Goal: Task Accomplishment & Management: Manage account settings

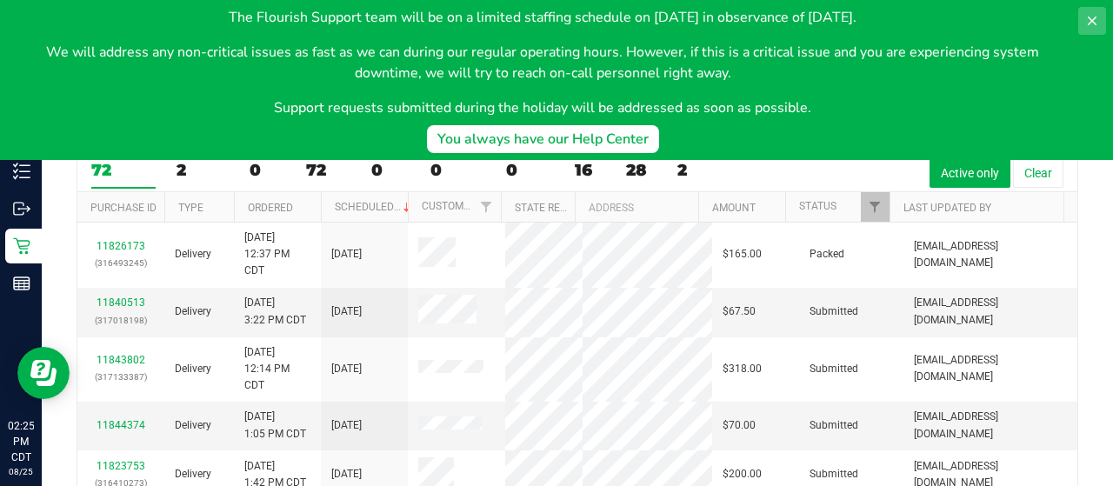
click at [1097, 18] on icon at bounding box center [1092, 21] width 14 height 14
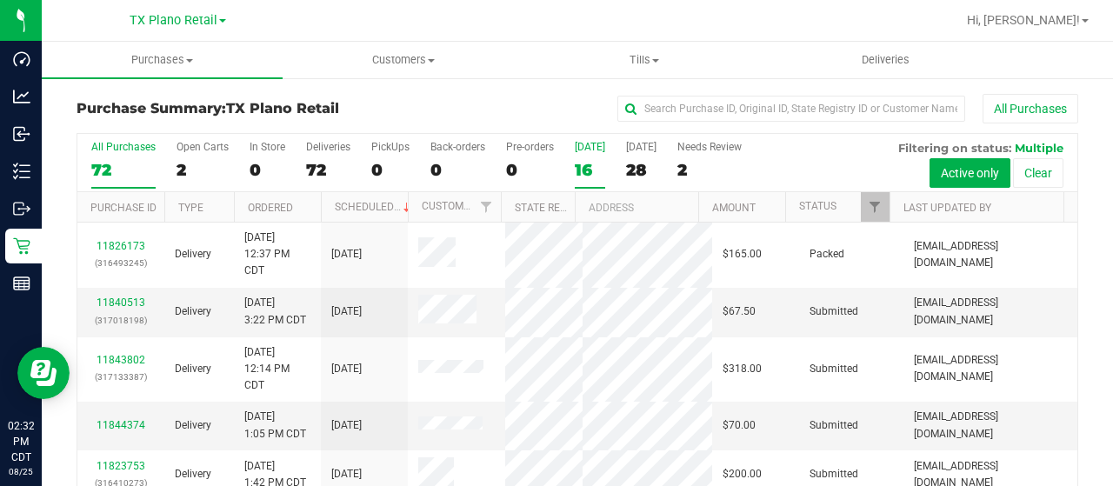
drag, startPoint x: 585, startPoint y: 165, endPoint x: 1088, endPoint y: 163, distance: 502.6
click at [586, 165] on div "16" at bounding box center [590, 170] width 30 height 20
click at [0, 0] on input "Today 16" at bounding box center [0, 0] width 0 height 0
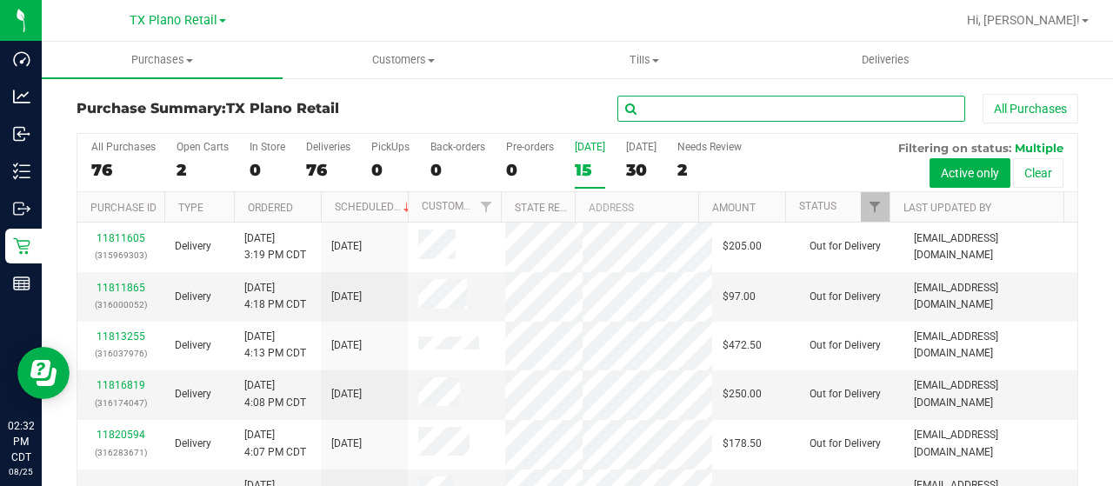
click at [661, 118] on input "text" at bounding box center [791, 109] width 348 height 26
type input "r"
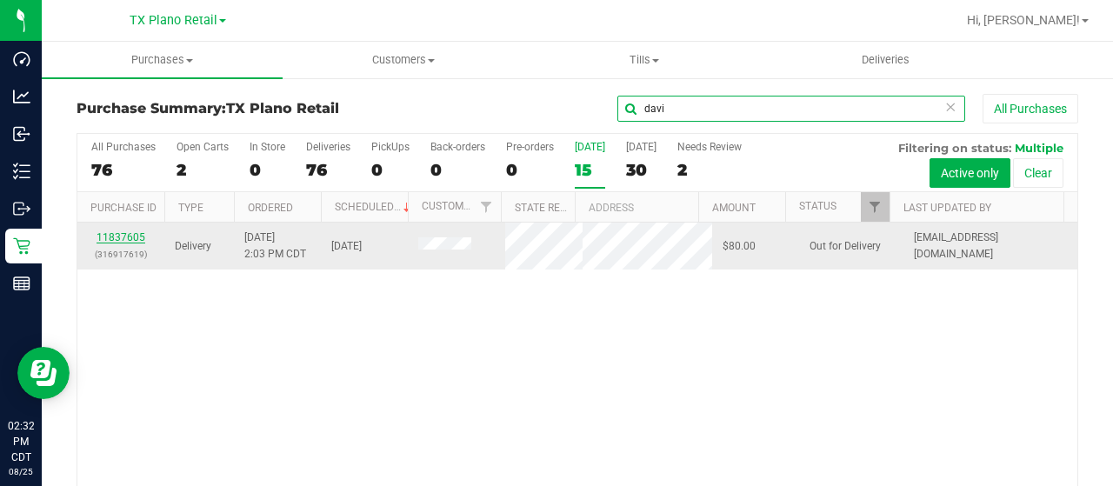
type input "davi"
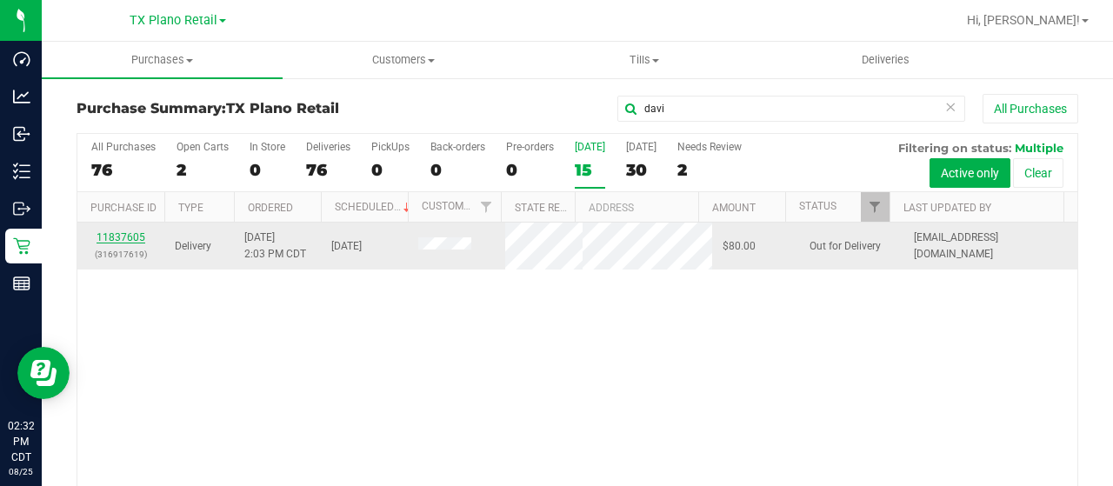
click at [130, 231] on link "11837605" at bounding box center [121, 237] width 49 height 12
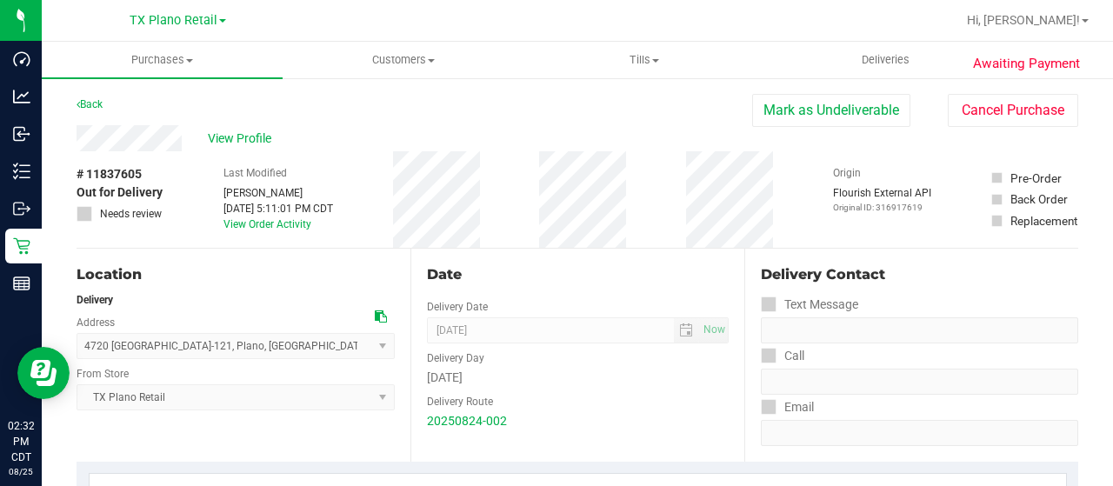
click at [243, 149] on div "View Profile" at bounding box center [415, 138] width 676 height 26
click at [243, 142] on span "View Profile" at bounding box center [243, 139] width 70 height 18
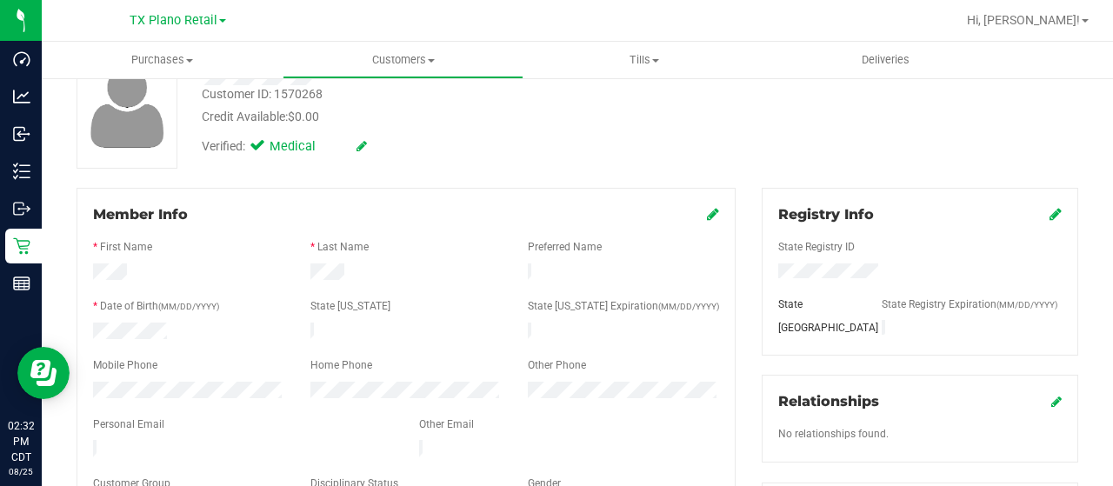
scroll to position [186, 0]
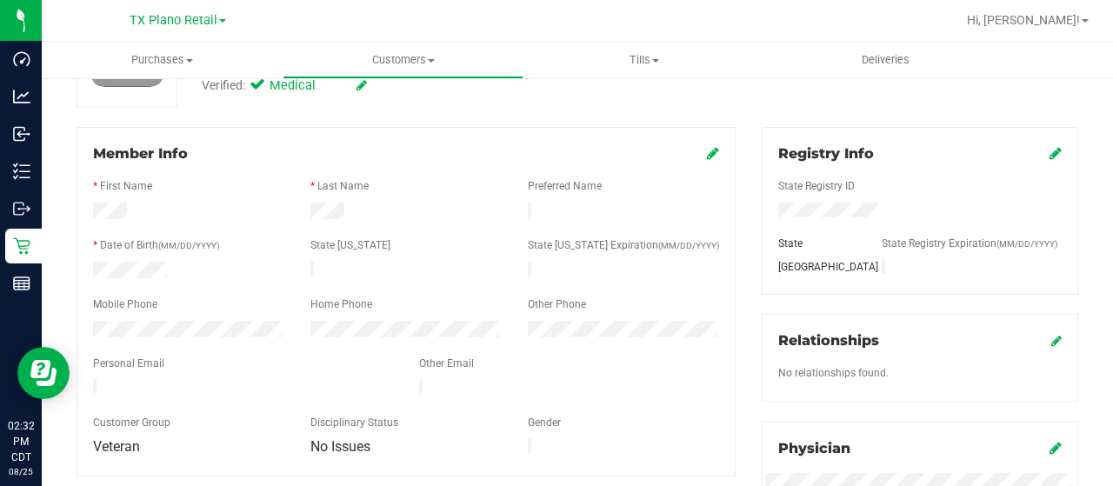
drag, startPoint x: 273, startPoint y: 377, endPoint x: 86, endPoint y: 377, distance: 187.0
click at [86, 379] on div at bounding box center [243, 389] width 326 height 21
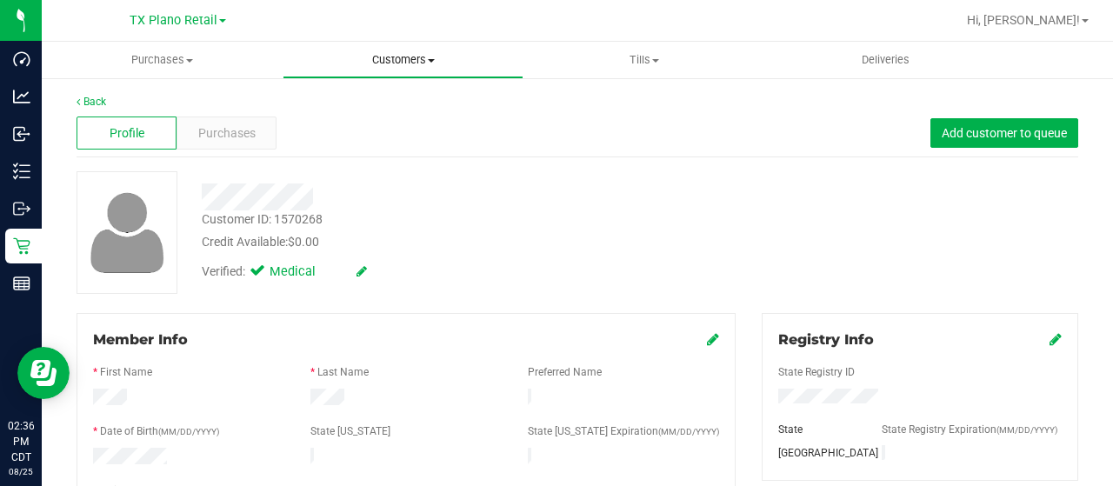
click at [379, 63] on span "Customers" at bounding box center [402, 60] width 239 height 16
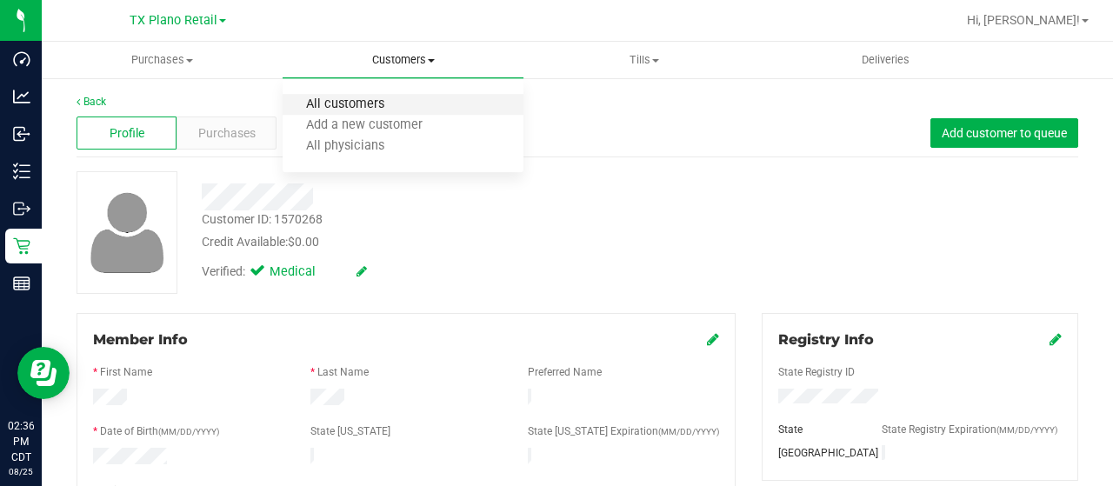
click at [376, 102] on span "All customers" at bounding box center [345, 104] width 125 height 15
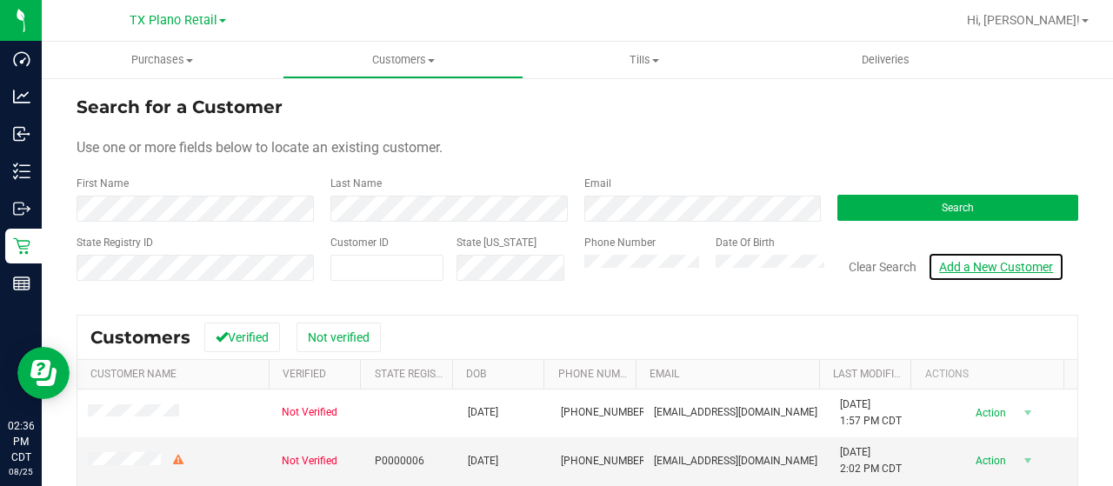
click at [988, 269] on link "Add a New Customer" at bounding box center [996, 267] width 137 height 30
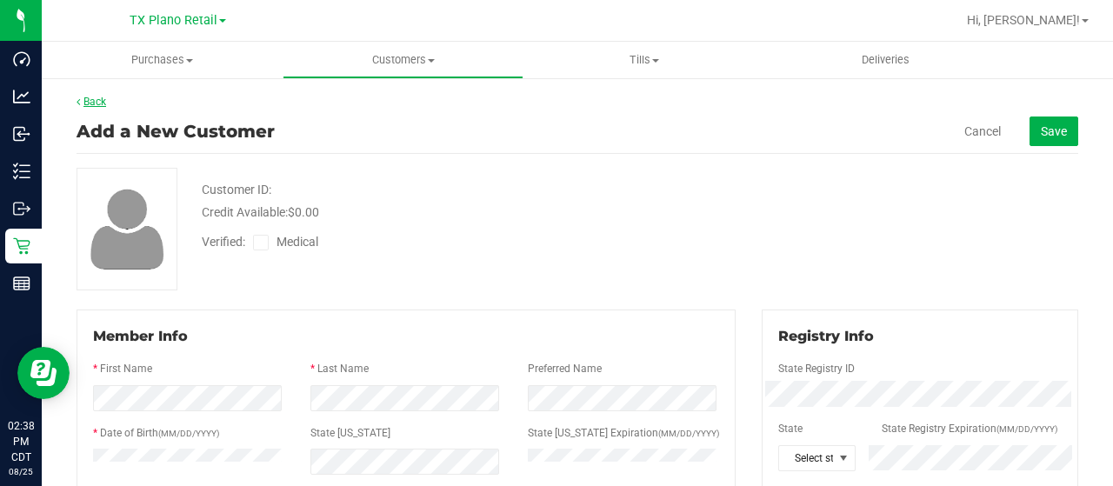
click at [94, 98] on link "Back" at bounding box center [92, 102] width 30 height 12
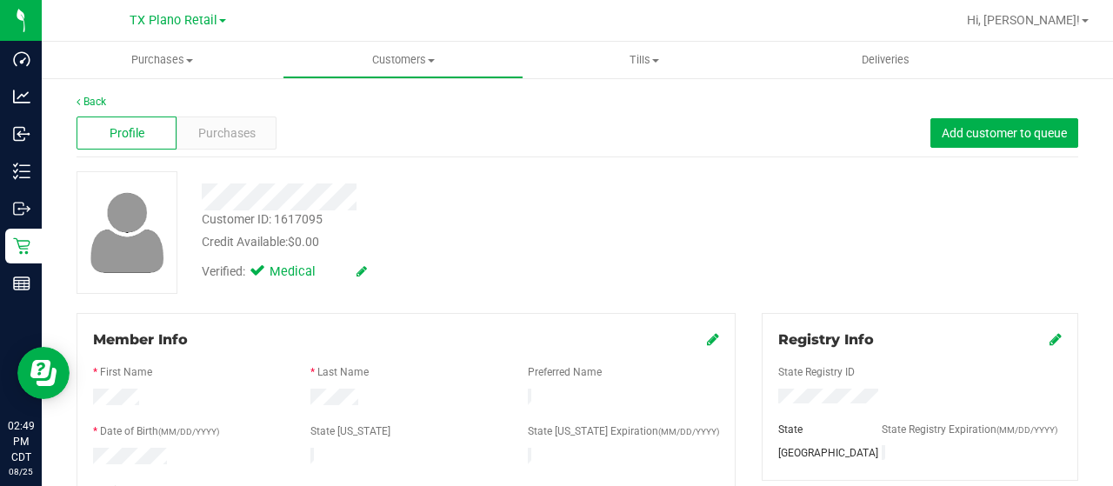
click at [358, 198] on div at bounding box center [446, 196] width 514 height 27
click at [238, 130] on span "Purchases" at bounding box center [226, 133] width 57 height 18
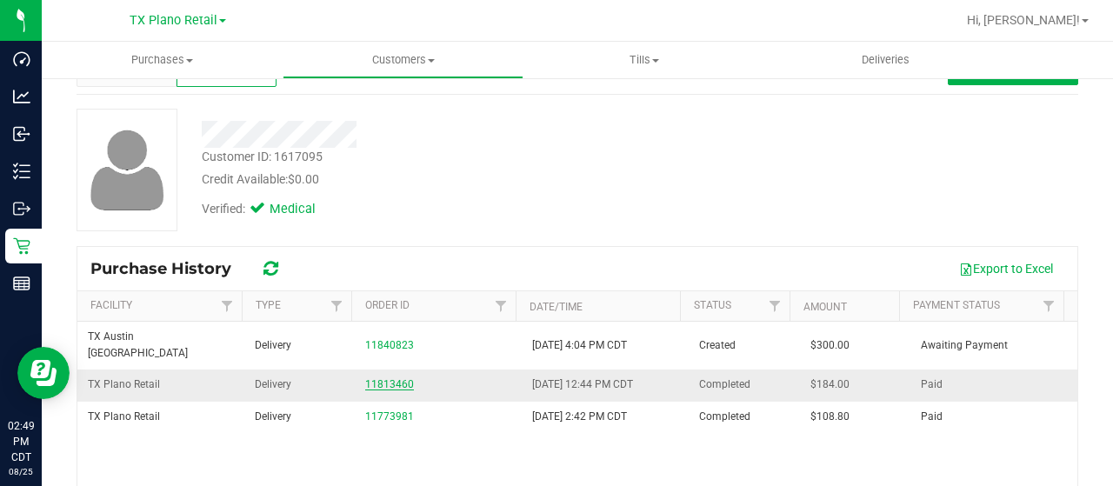
scroll to position [87, 0]
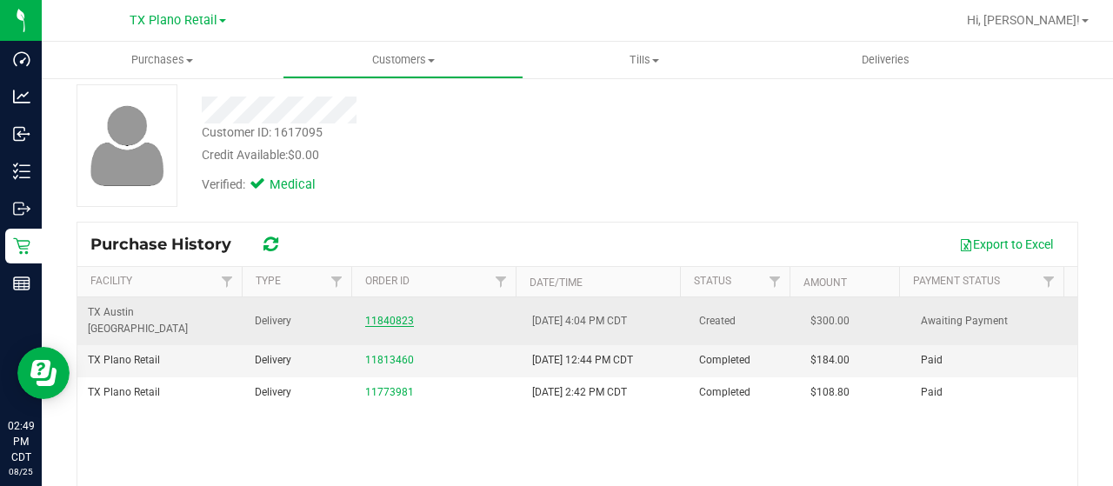
click at [390, 315] on link "11840823" at bounding box center [389, 321] width 49 height 12
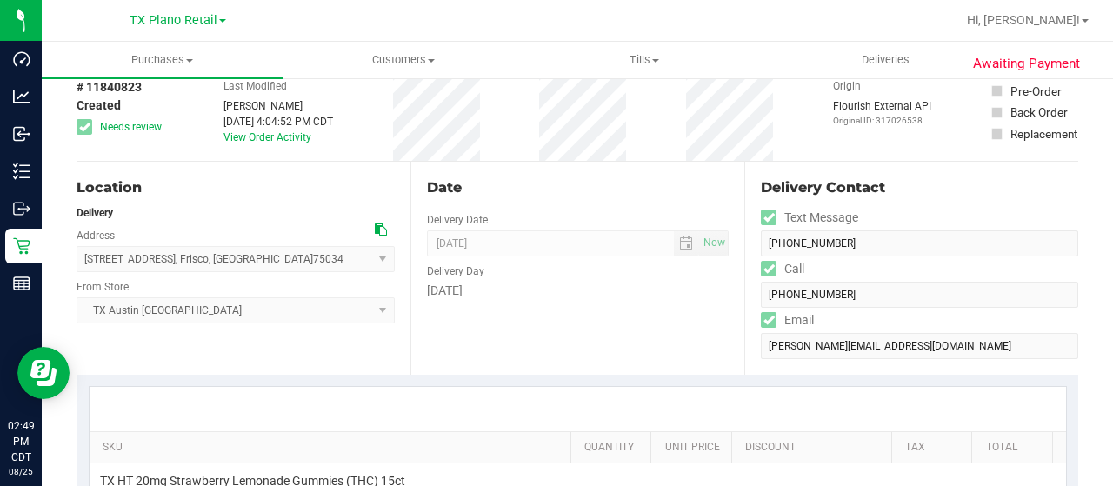
click at [378, 230] on icon at bounding box center [381, 229] width 12 height 12
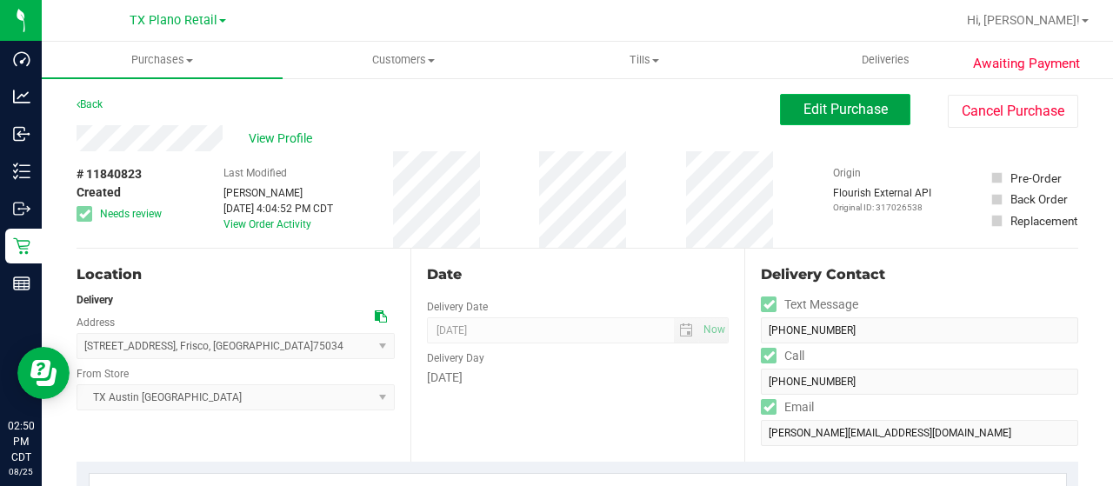
click at [880, 111] on button "Edit Purchase" at bounding box center [845, 109] width 130 height 31
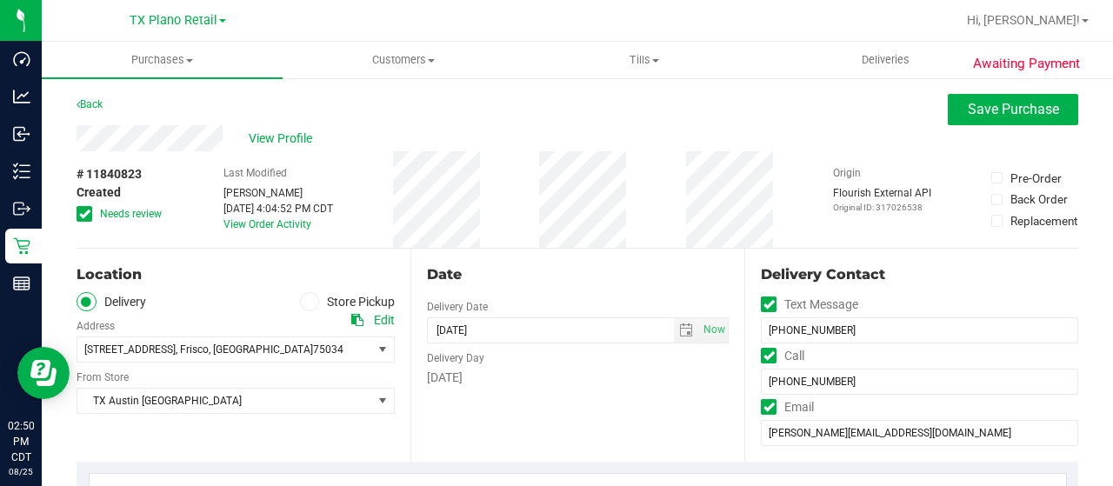
click at [123, 216] on span "Needs review" at bounding box center [131, 214] width 62 height 16
click at [0, 0] on input "Needs review" at bounding box center [0, 0] width 0 height 0
click at [679, 328] on span "select" at bounding box center [686, 330] width 14 height 14
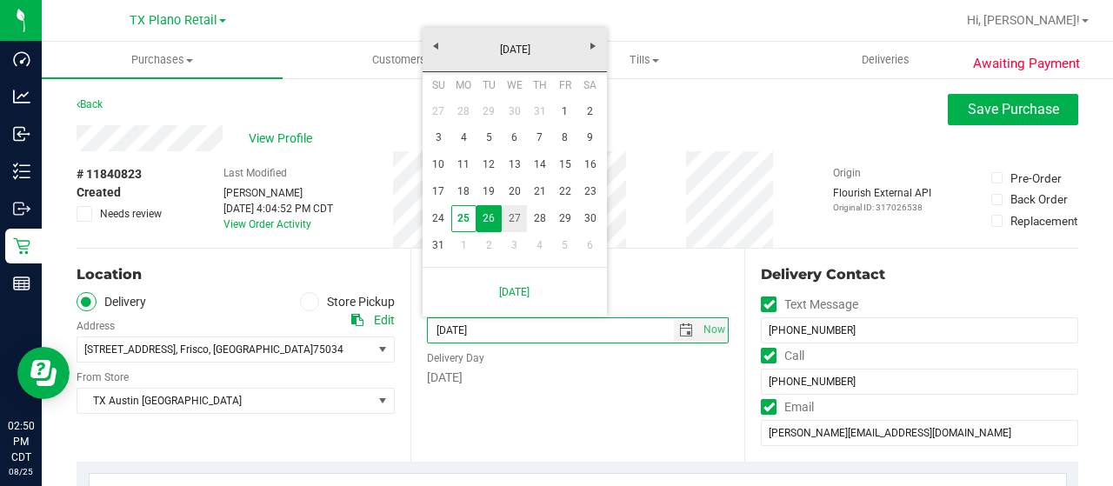
click at [522, 222] on link "27" at bounding box center [514, 218] width 25 height 27
type input "08/27/2025"
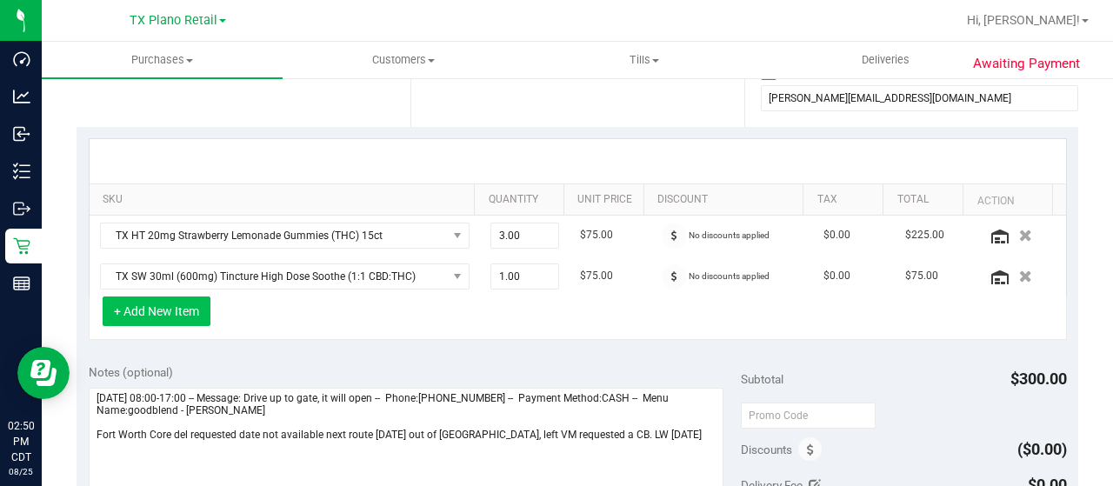
scroll to position [348, 0]
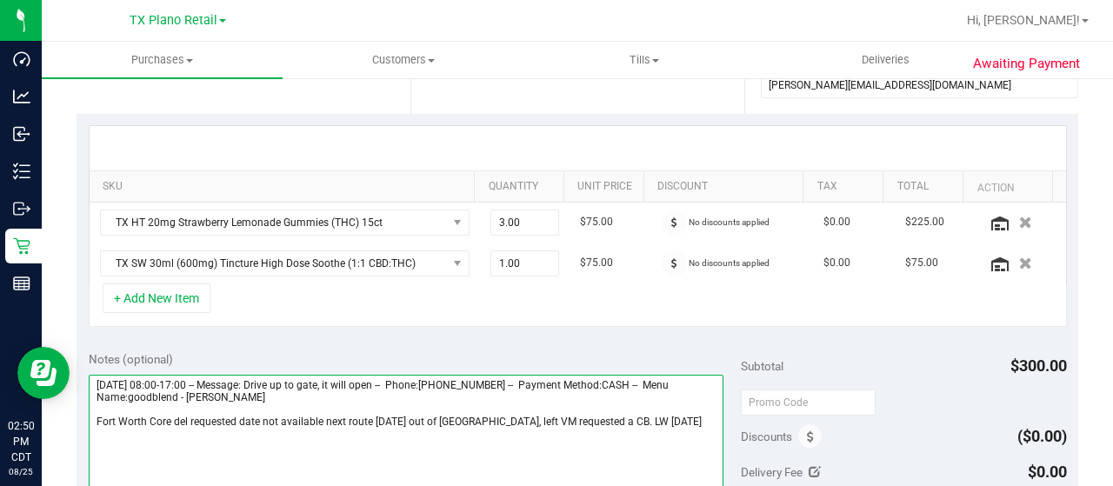
click at [651, 422] on textarea at bounding box center [406, 458] width 635 height 167
paste textarea "Fort Worth Core"
type textarea "Tuesday 08/26/2025 08:00-17:00 -- Message: Drive up to gate, it will open -- Ph…"
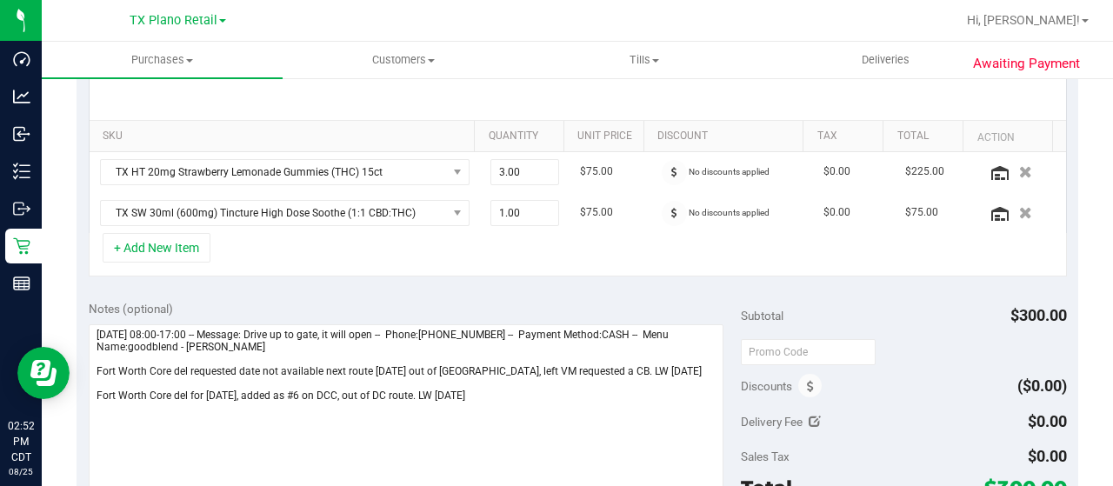
scroll to position [522, 0]
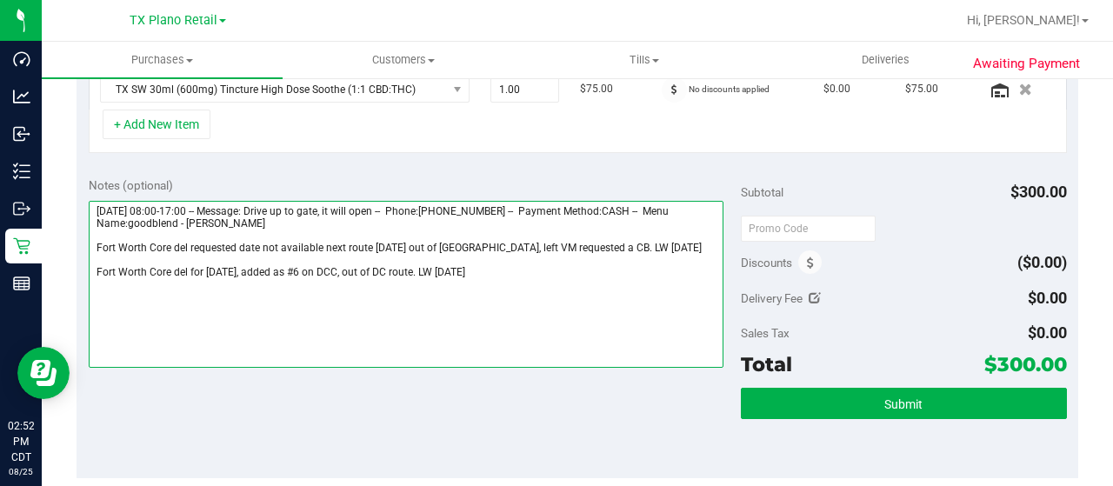
click at [590, 270] on textarea at bounding box center [406, 284] width 635 height 167
click at [584, 265] on textarea at bounding box center [406, 284] width 635 height 167
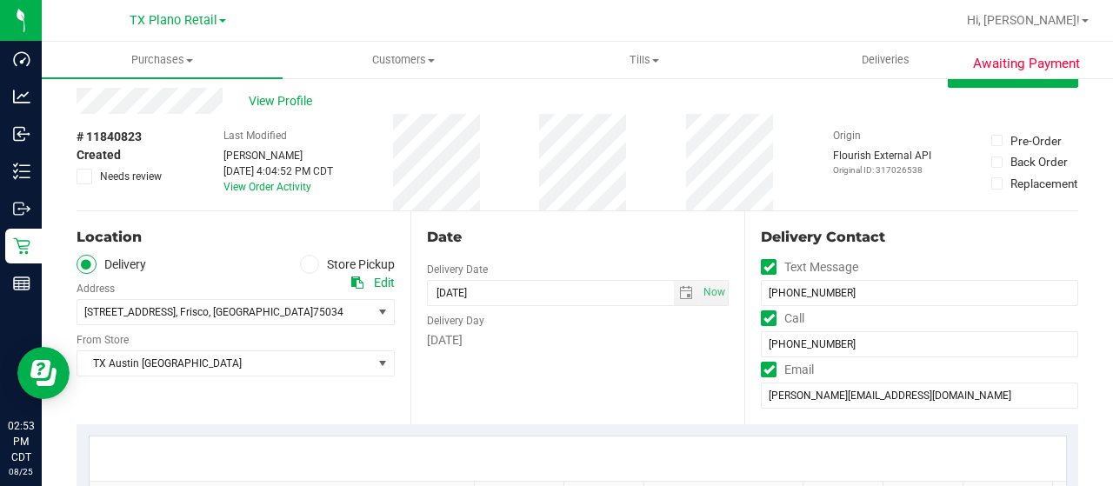
scroll to position [0, 0]
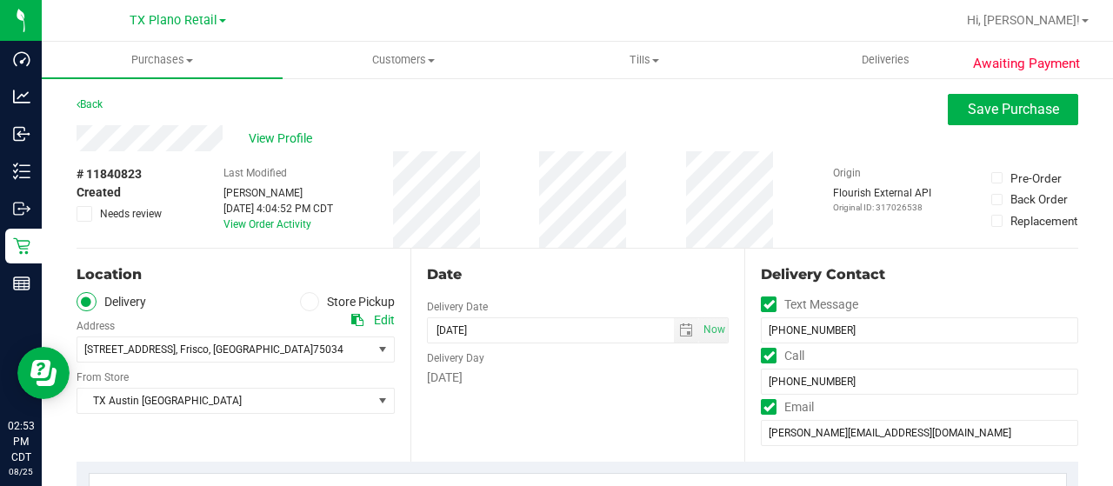
drag, startPoint x: 283, startPoint y: 144, endPoint x: 690, endPoint y: 83, distance: 411.6
click at [283, 144] on span "View Profile" at bounding box center [284, 139] width 70 height 18
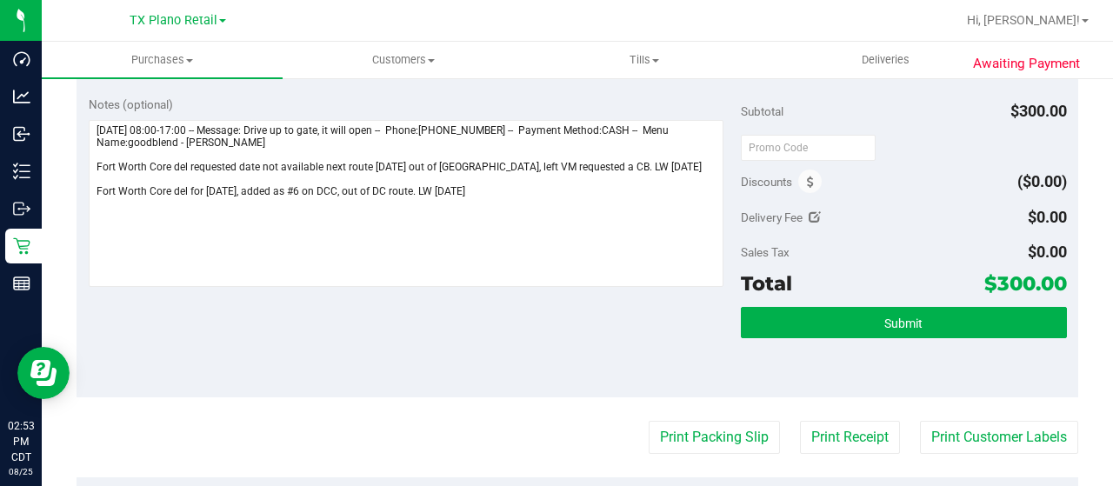
scroll to position [696, 0]
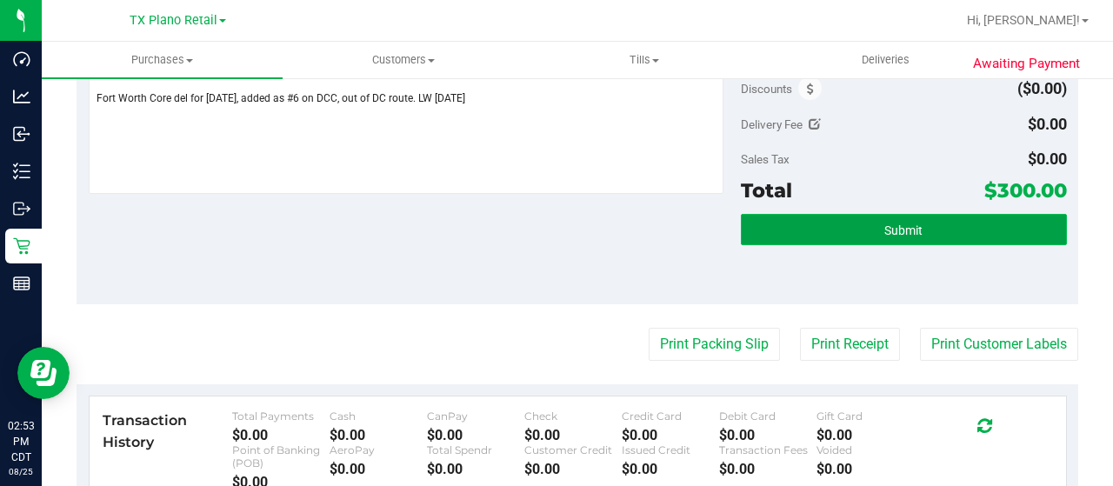
click at [890, 233] on span "Submit" at bounding box center [903, 230] width 38 height 14
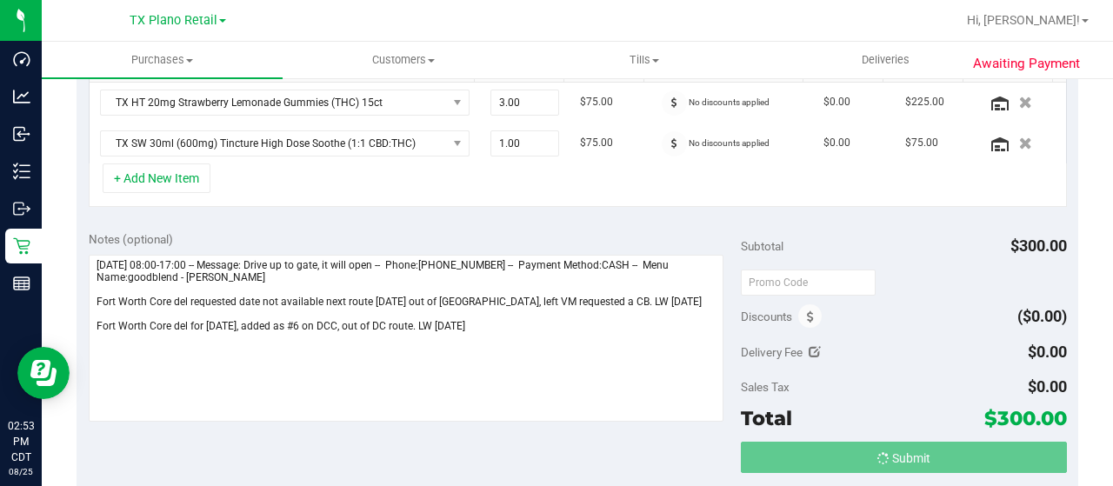
scroll to position [348, 0]
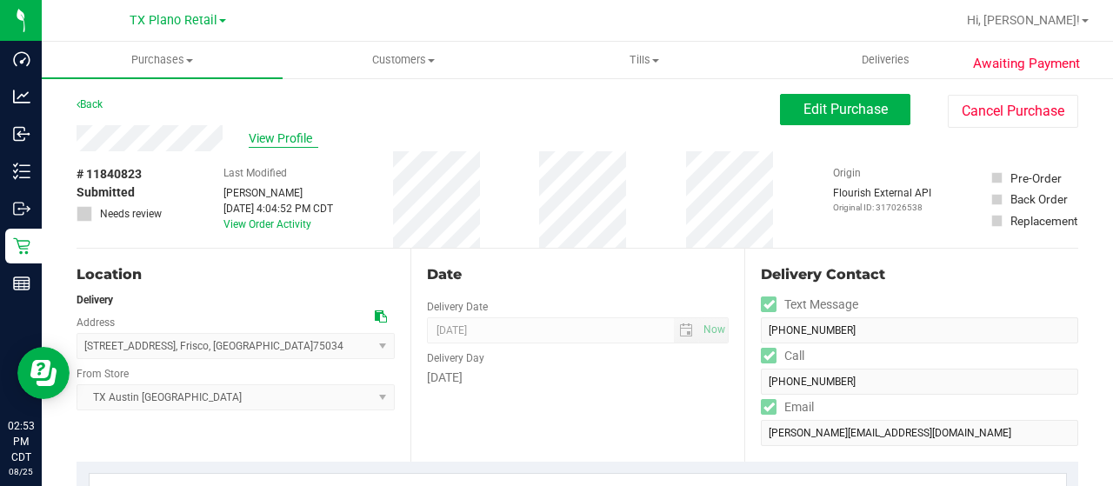
click at [287, 143] on span "View Profile" at bounding box center [284, 139] width 70 height 18
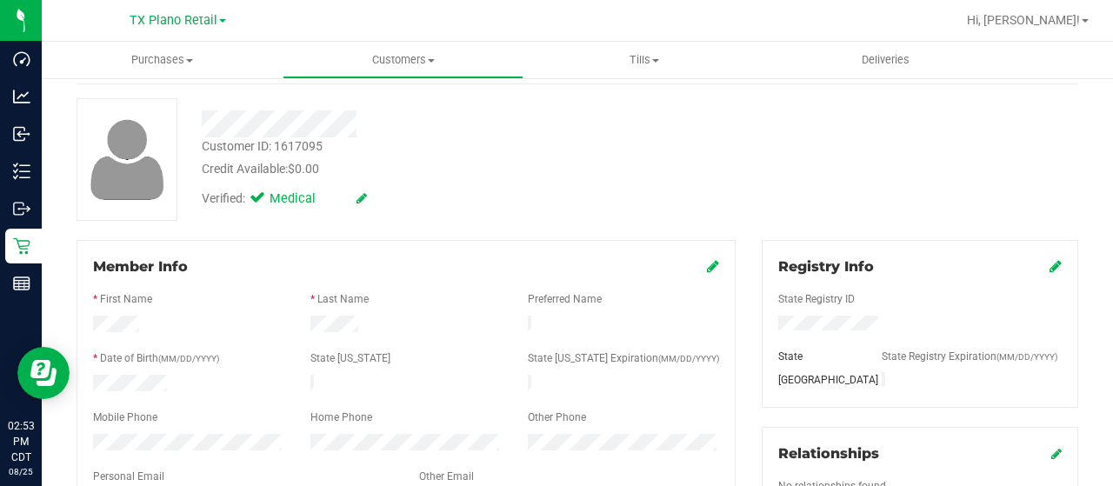
scroll to position [261, 0]
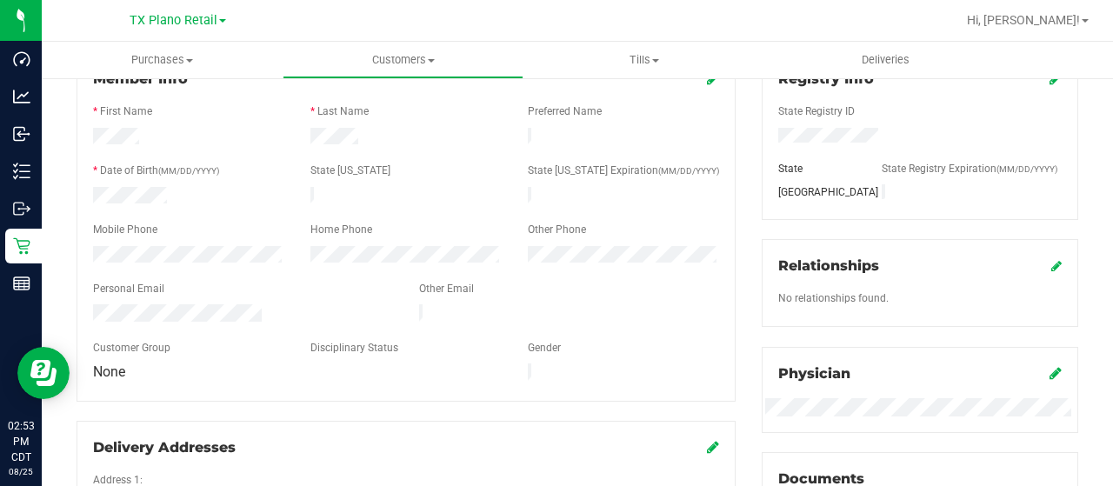
drag, startPoint x: 263, startPoint y: 307, endPoint x: 89, endPoint y: 303, distance: 174.0
click at [89, 304] on div at bounding box center [243, 314] width 326 height 21
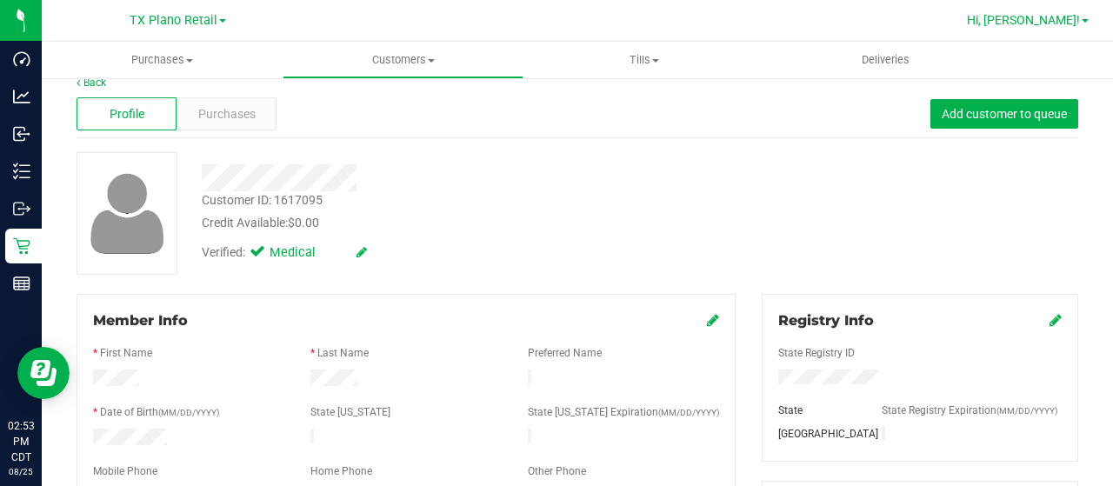
scroll to position [0, 0]
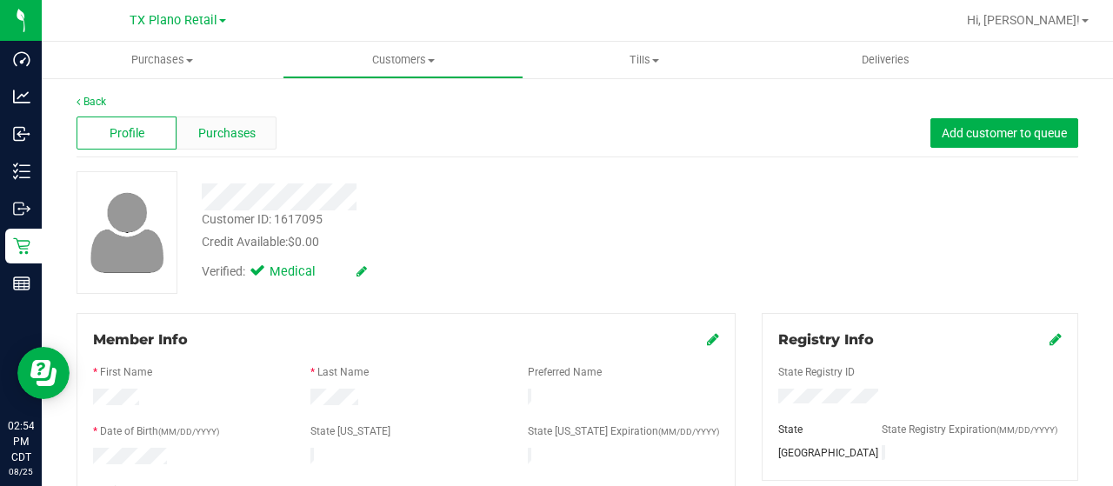
click at [234, 138] on span "Purchases" at bounding box center [226, 133] width 57 height 18
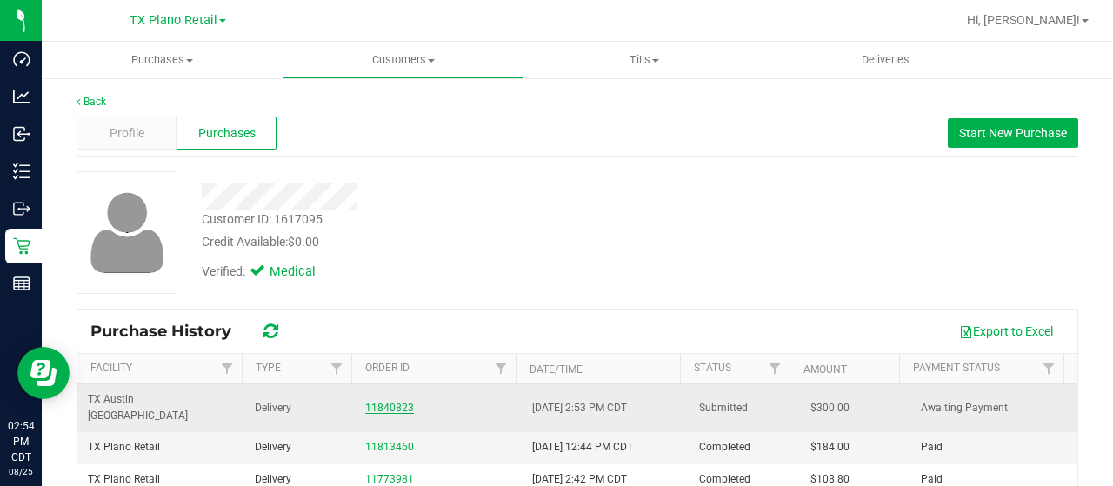
click at [384, 402] on link "11840823" at bounding box center [389, 408] width 49 height 12
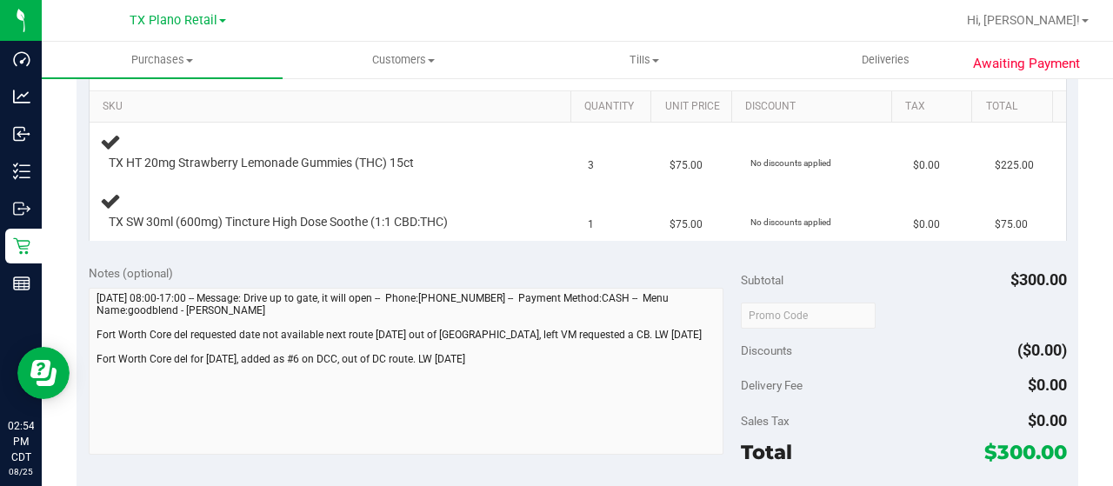
scroll to position [522, 0]
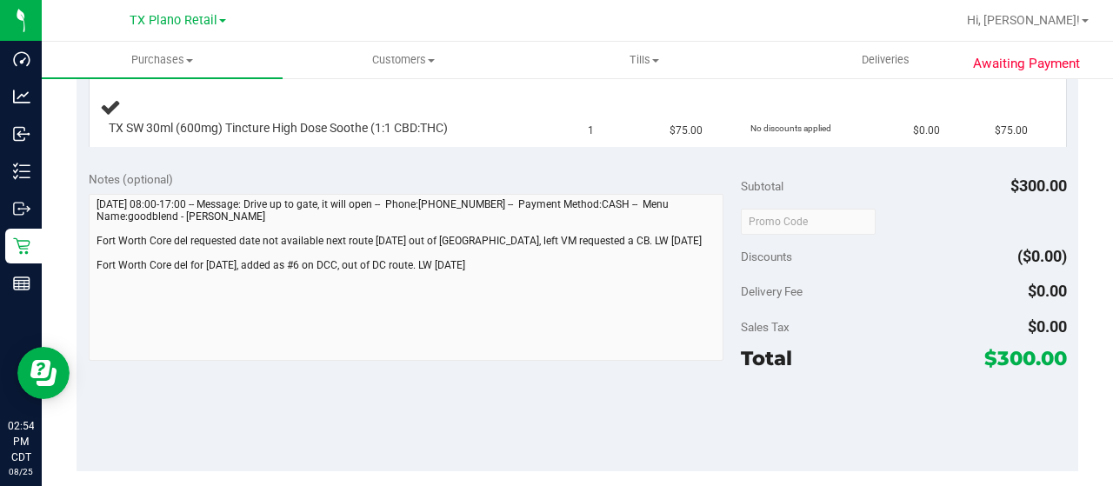
drag, startPoint x: 984, startPoint y: 350, endPoint x: 1019, endPoint y: 347, distance: 35.0
click at [1019, 347] on span "$300.00" at bounding box center [1025, 358] width 83 height 24
copy span "300"
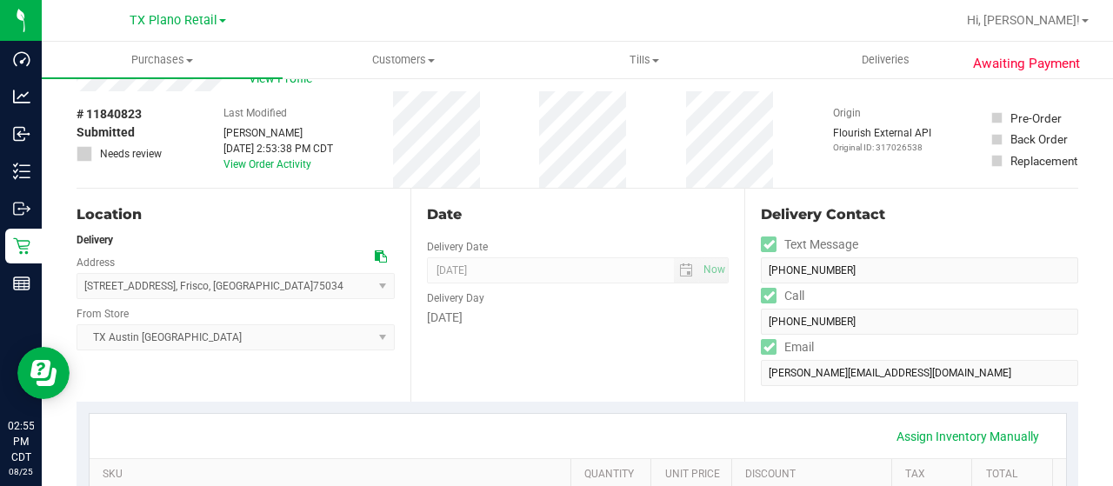
scroll to position [0, 0]
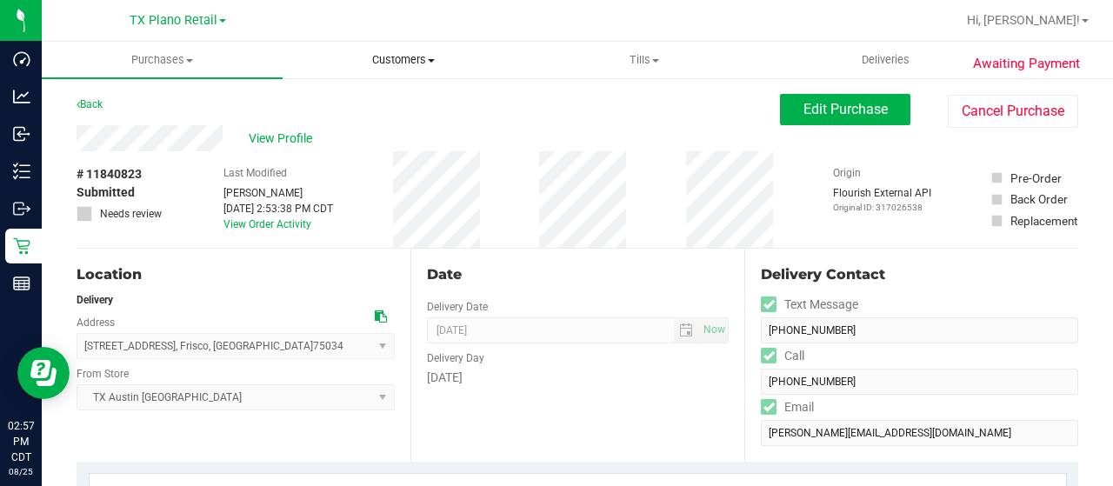
click at [391, 60] on span "Customers" at bounding box center [402, 60] width 239 height 16
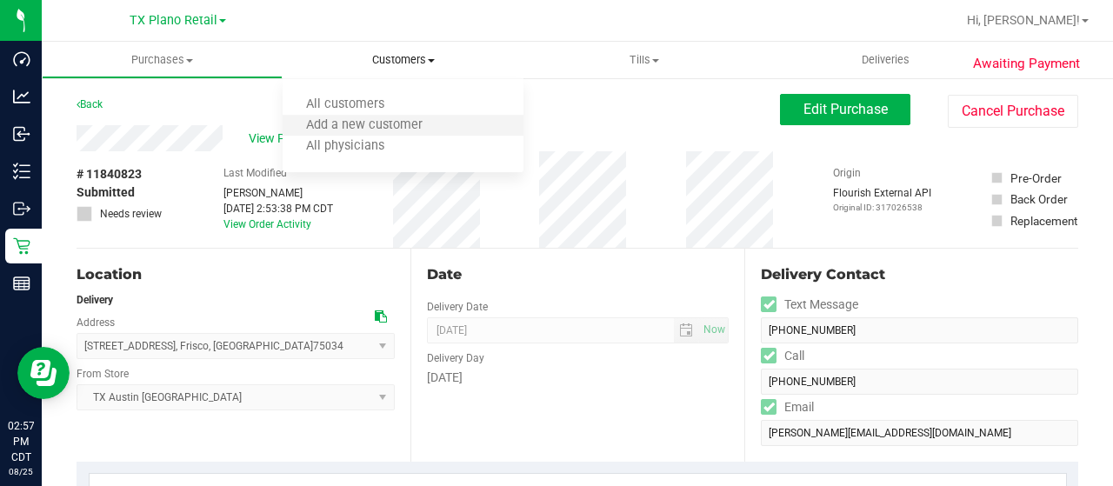
click at [417, 116] on li "Add a new customer" at bounding box center [403, 126] width 241 height 21
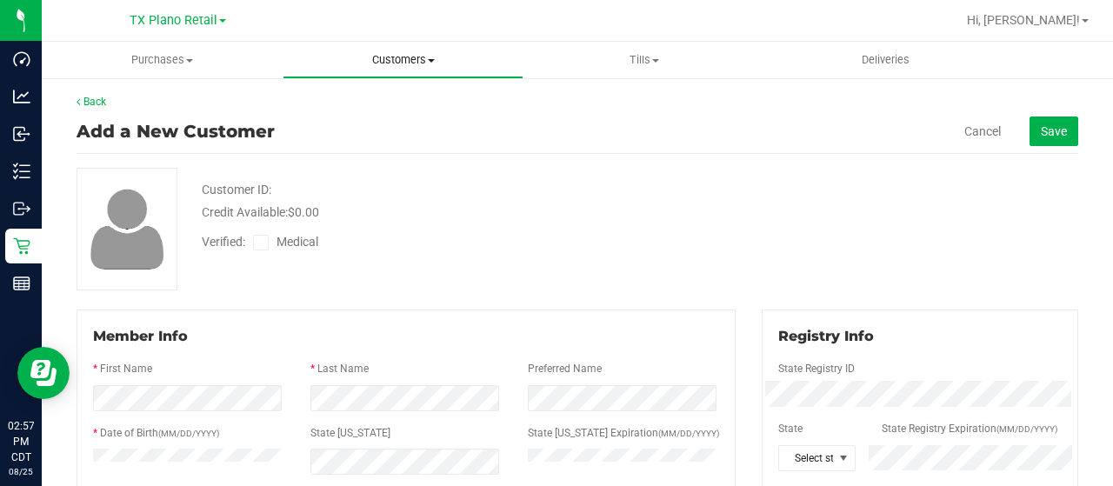
click at [412, 58] on span "Customers" at bounding box center [402, 60] width 239 height 16
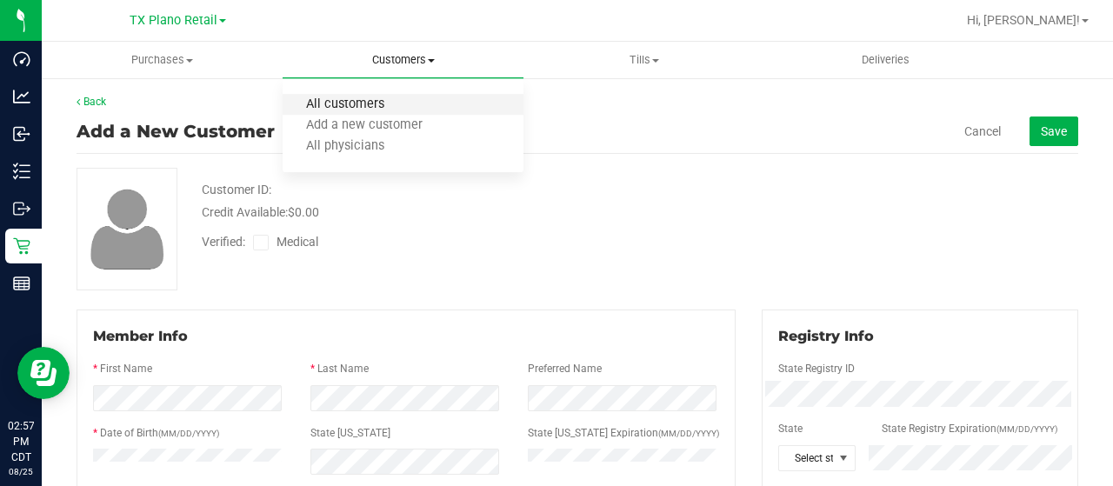
click at [399, 98] on span "All customers" at bounding box center [345, 104] width 125 height 15
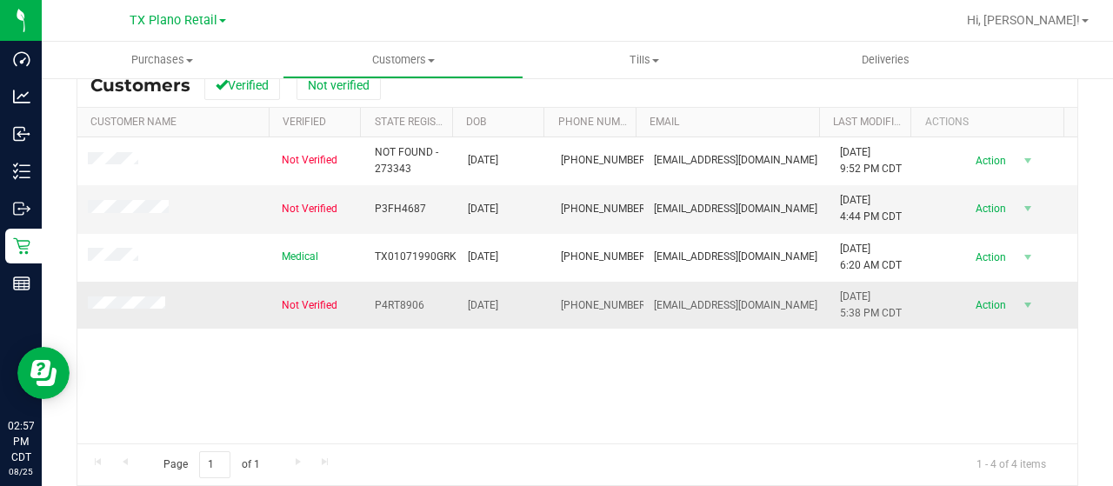
scroll to position [261, 0]
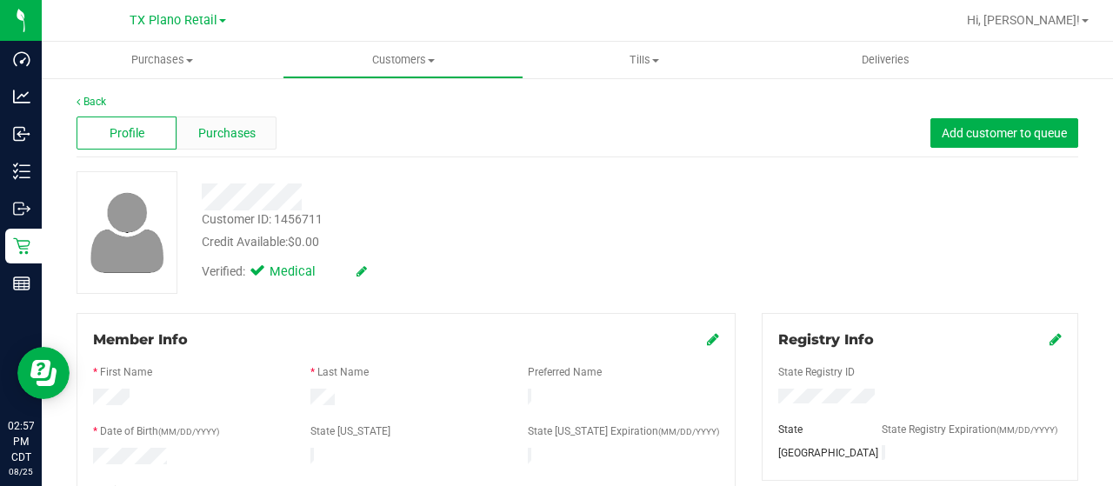
click at [223, 117] on div "Purchases" at bounding box center [227, 133] width 100 height 33
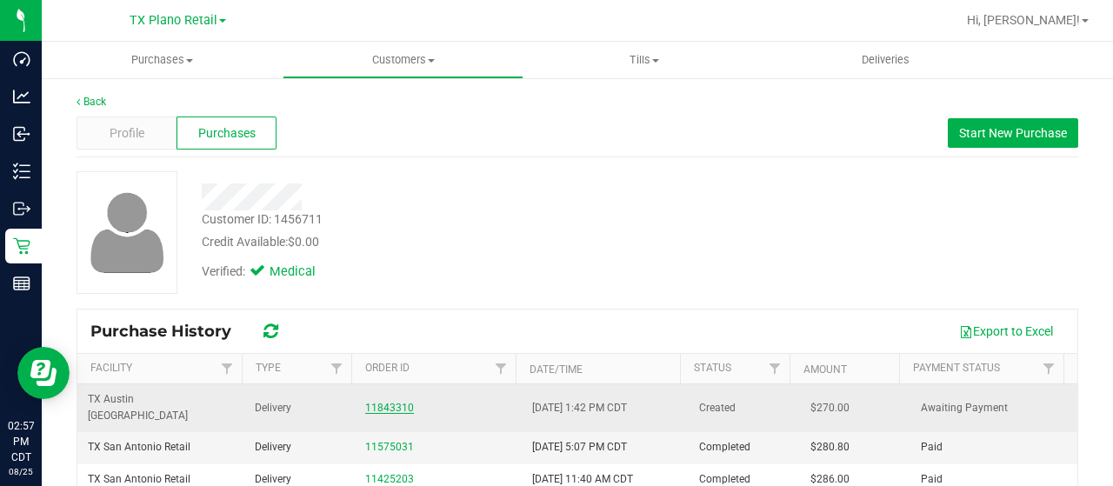
click at [390, 402] on link "11843310" at bounding box center [389, 408] width 49 height 12
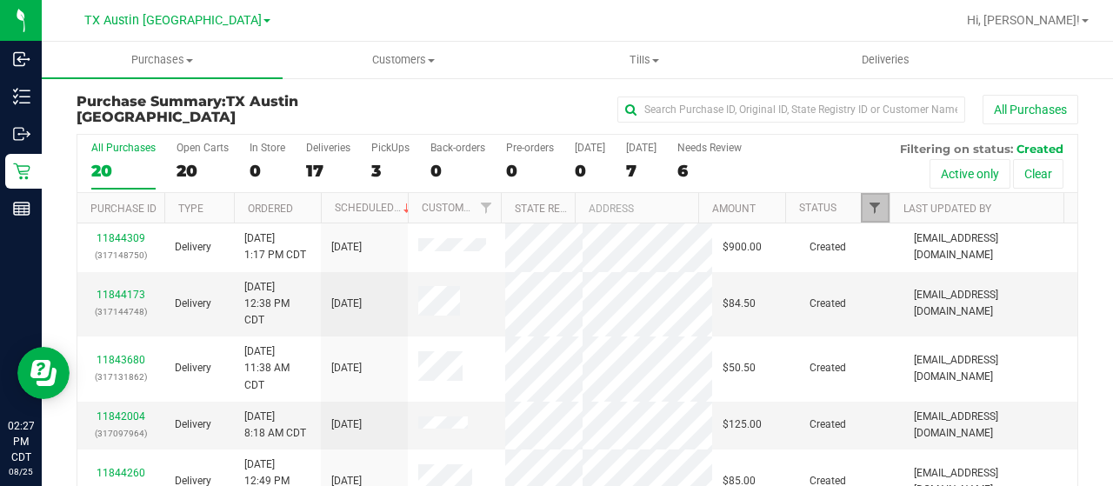
click at [868, 204] on span "Filter" at bounding box center [875, 208] width 14 height 14
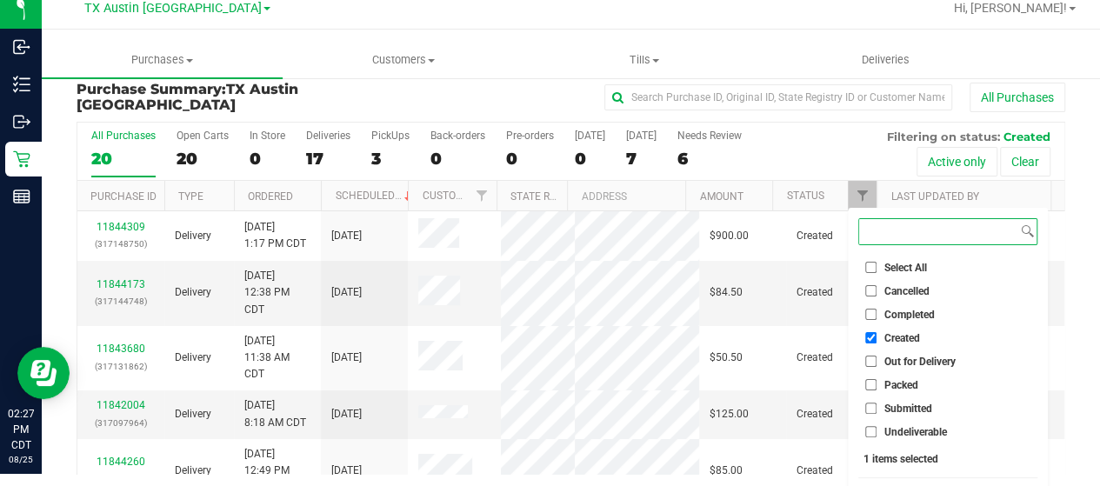
scroll to position [47, 0]
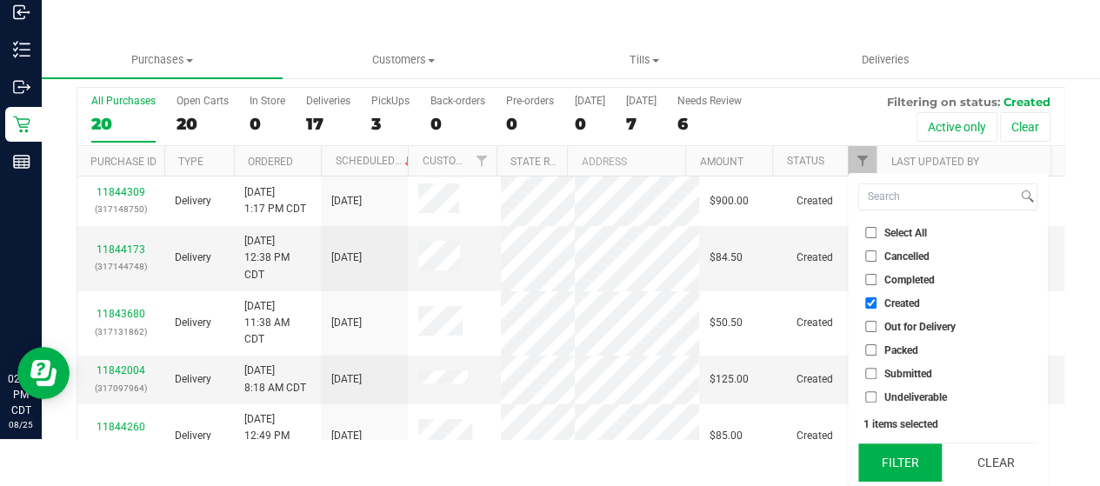
click at [896, 457] on button "Filter" at bounding box center [899, 462] width 83 height 38
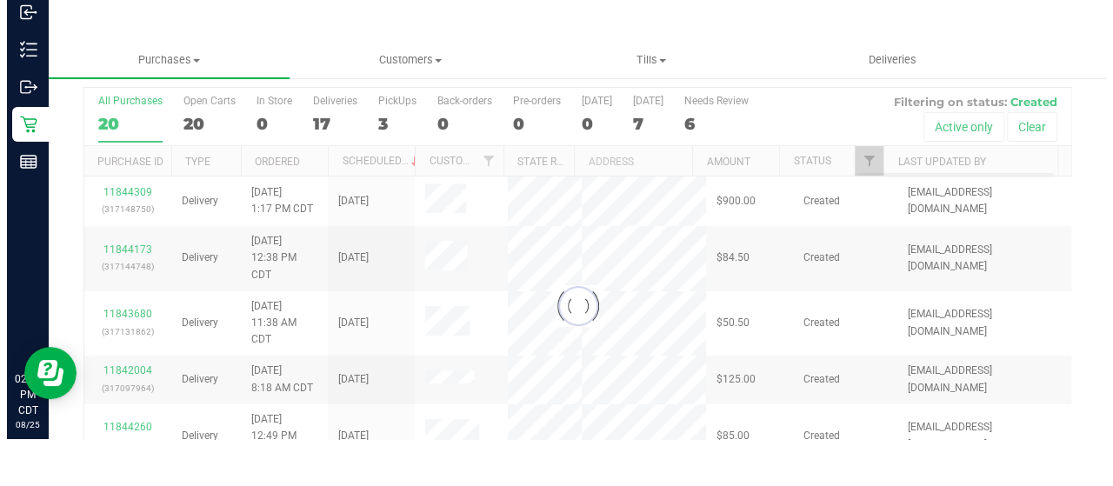
scroll to position [0, 0]
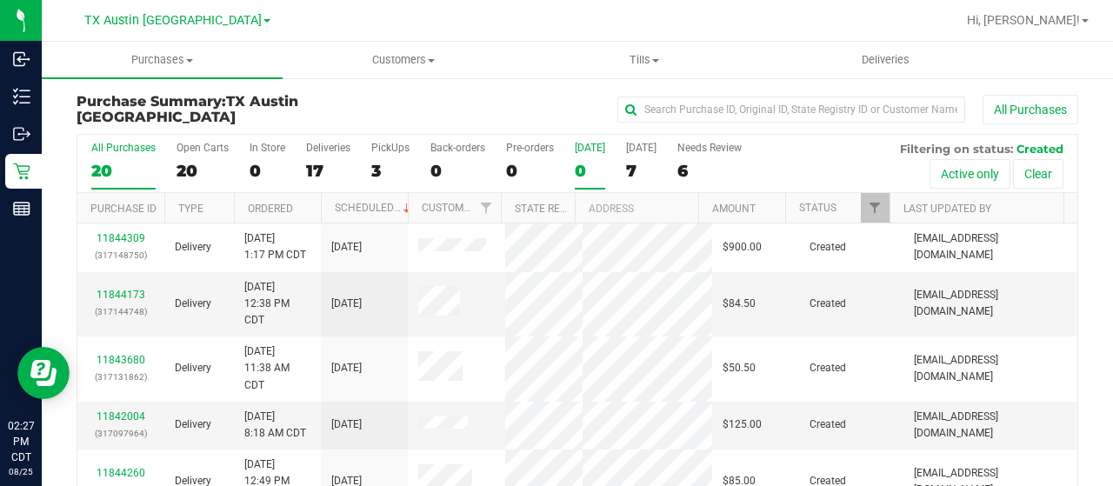
click at [577, 163] on div "0" at bounding box center [590, 171] width 30 height 20
click at [0, 0] on input "Today 0" at bounding box center [0, 0] width 0 height 0
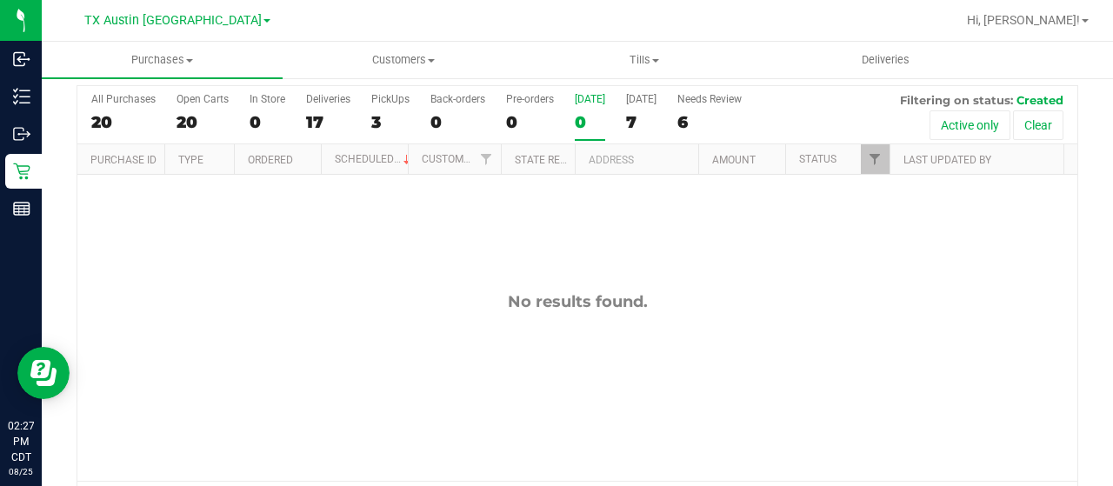
scroll to position [87, 0]
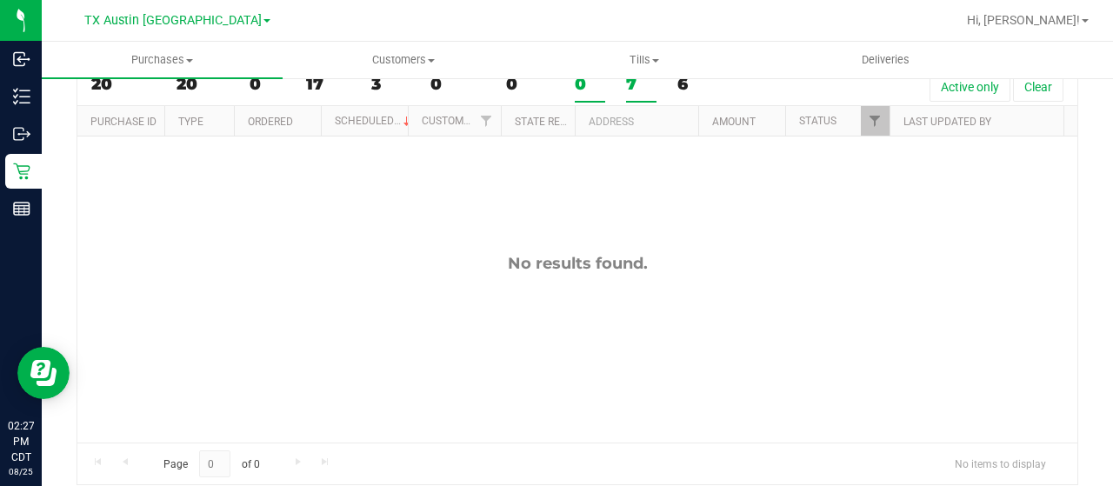
click at [626, 86] on div "7" at bounding box center [641, 84] width 30 height 20
click at [0, 0] on input "Tomorrow 7" at bounding box center [0, 0] width 0 height 0
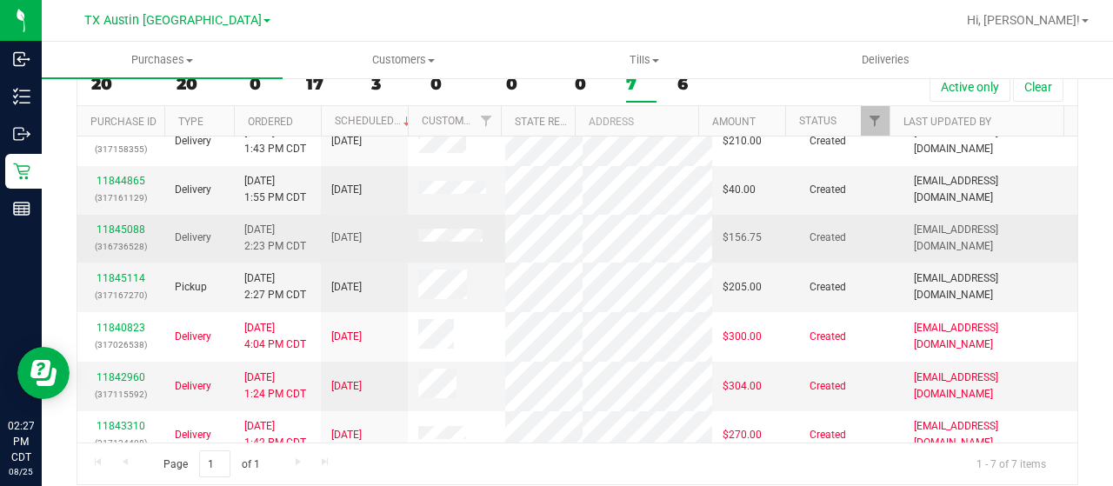
scroll to position [0, 0]
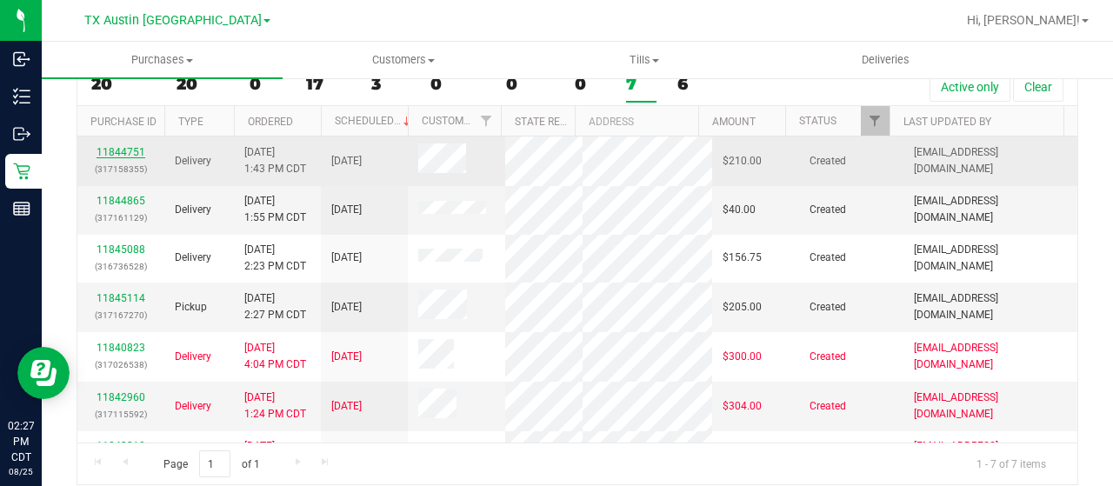
click at [125, 148] on link "11844751" at bounding box center [121, 152] width 49 height 12
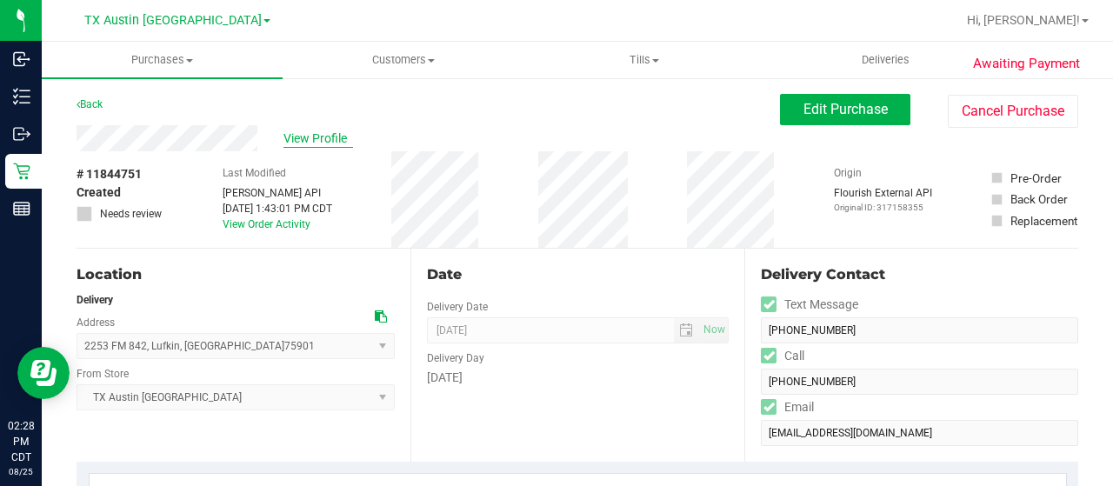
click at [346, 140] on span "View Profile" at bounding box center [318, 139] width 70 height 18
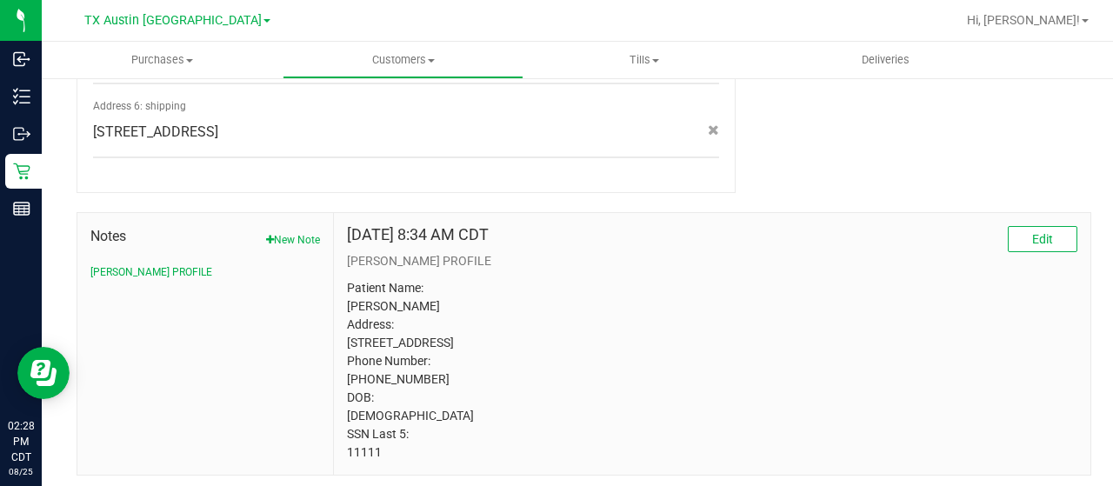
scroll to position [1050, 0]
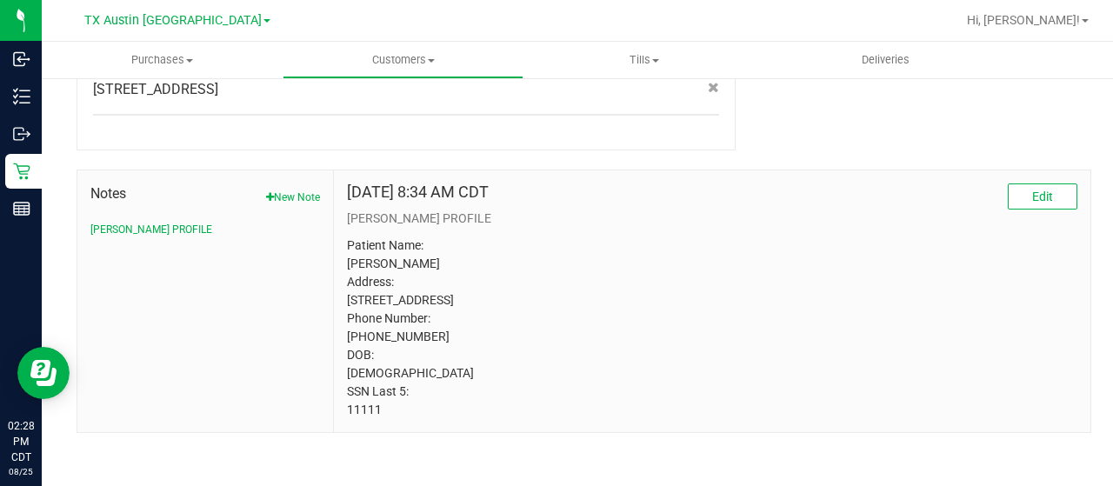
drag, startPoint x: 380, startPoint y: 410, endPoint x: 337, endPoint y: 403, distance: 43.0
click at [337, 403] on div "Oct 13, 2022 8:34 AM CDT Edit CURT PROFILE Patient Name: MARY-BETH Harbuck Addr…" at bounding box center [712, 301] width 757 height 262
copy p "11111"
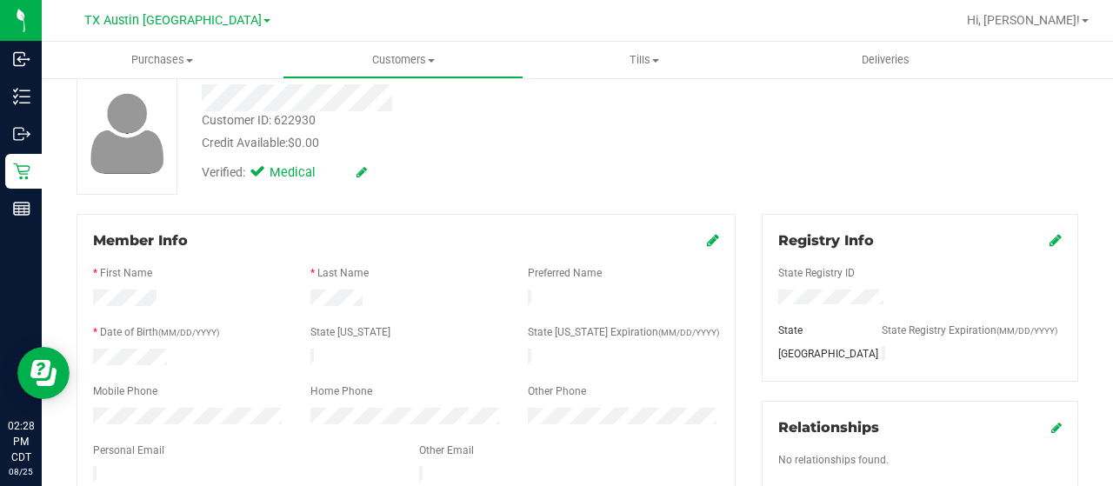
scroll to position [0, 0]
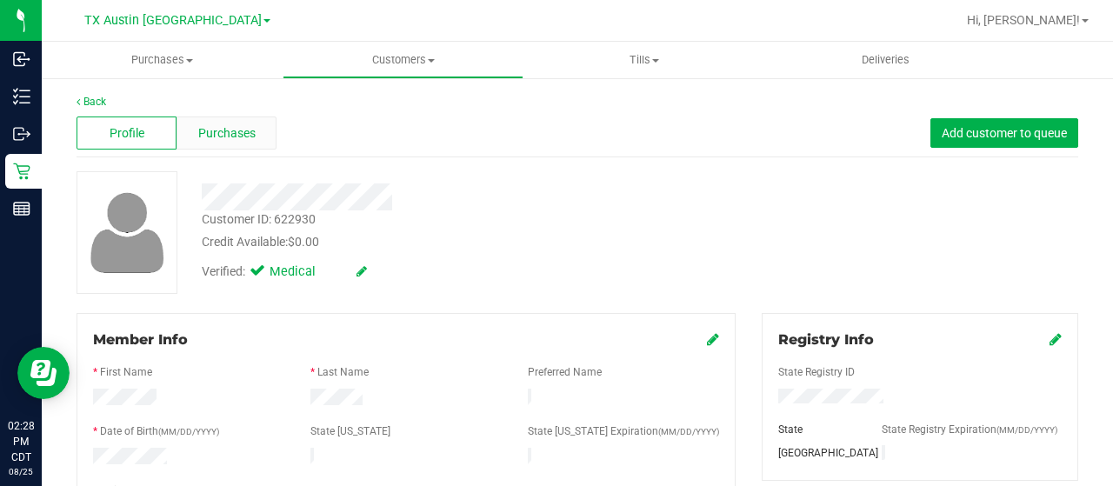
click at [231, 137] on span "Purchases" at bounding box center [226, 133] width 57 height 18
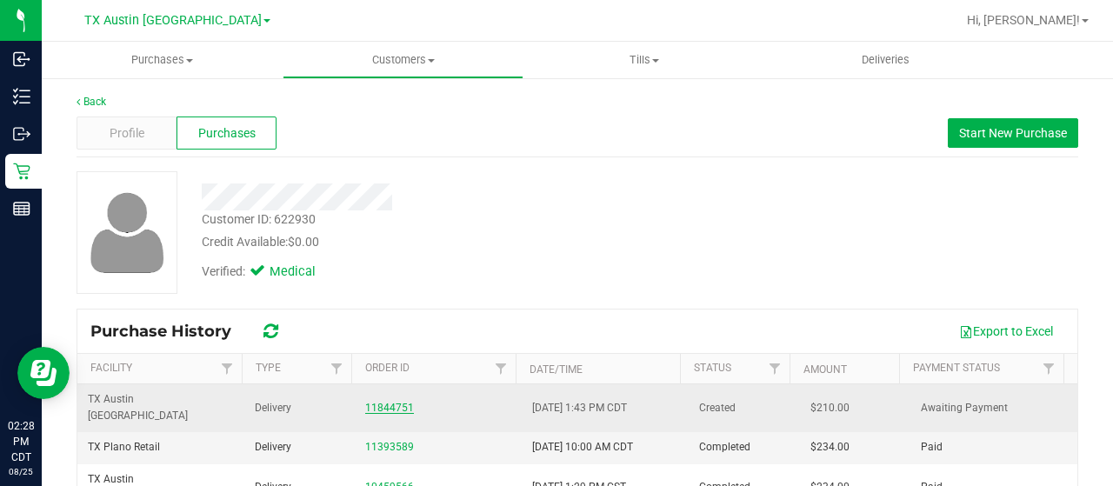
click at [390, 402] on link "11844751" at bounding box center [389, 408] width 49 height 12
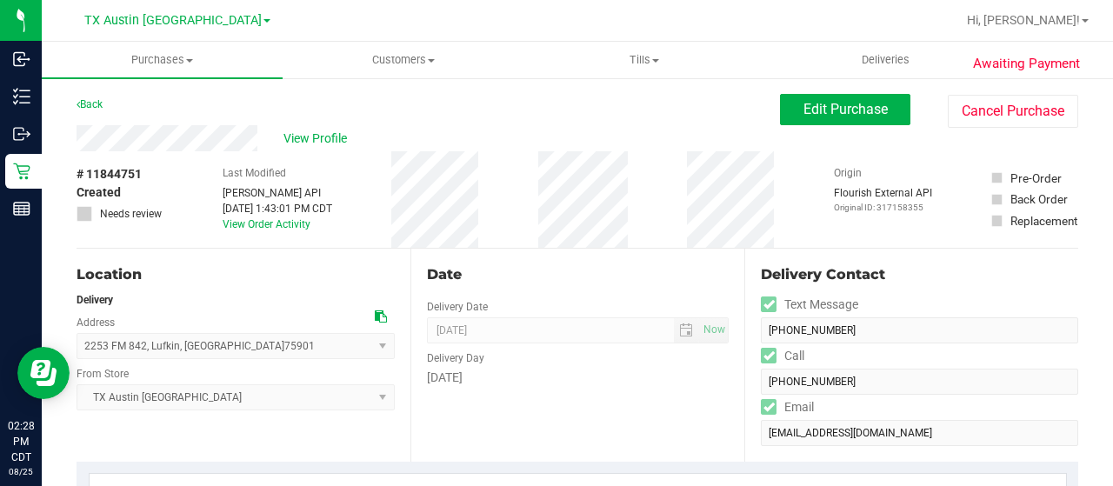
click at [376, 314] on icon at bounding box center [381, 316] width 12 height 12
drag, startPoint x: 257, startPoint y: 139, endPoint x: 74, endPoint y: 140, distance: 183.5
click at [831, 107] on span "Edit Purchase" at bounding box center [846, 109] width 84 height 17
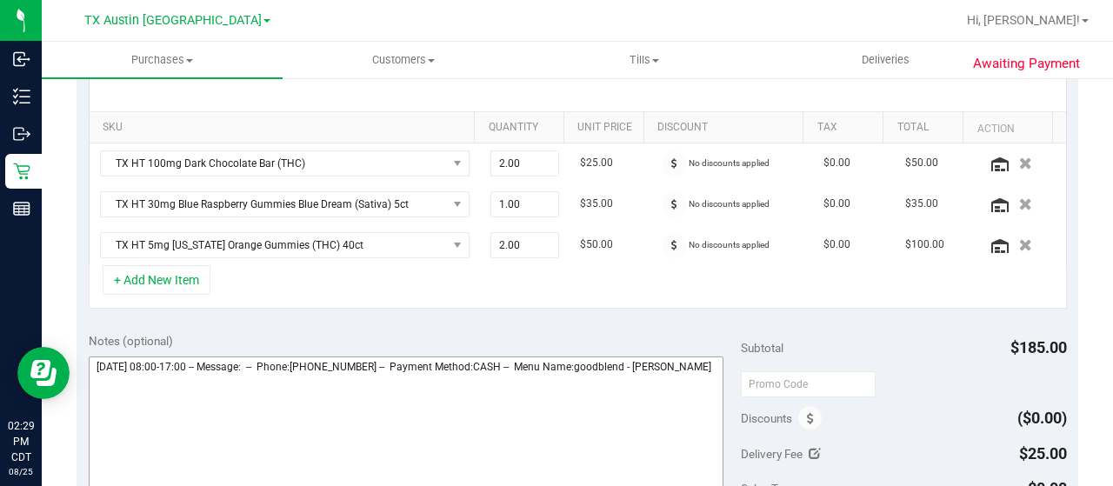
scroll to position [609, 0]
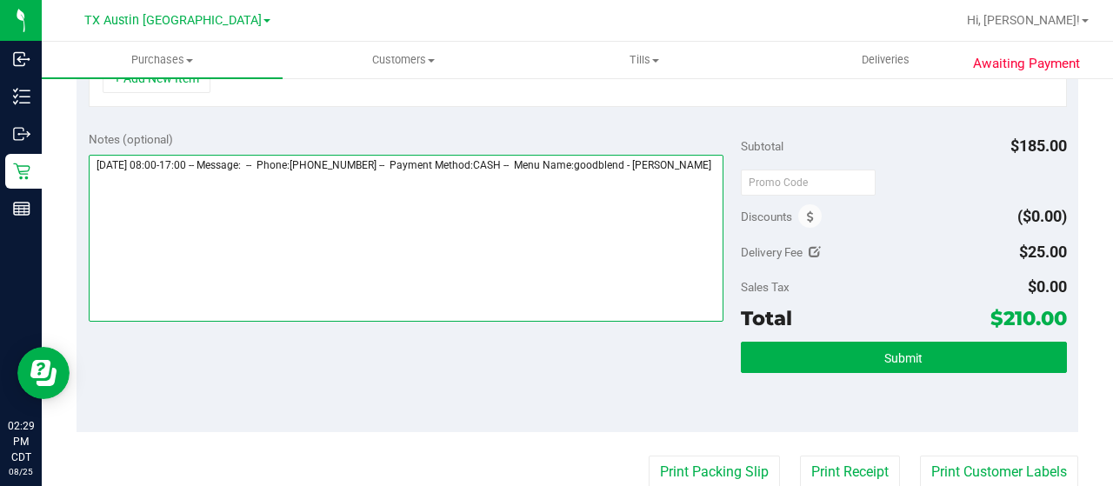
click at [190, 206] on textarea at bounding box center [406, 238] width 635 height 167
paste textarea "East Texas South"
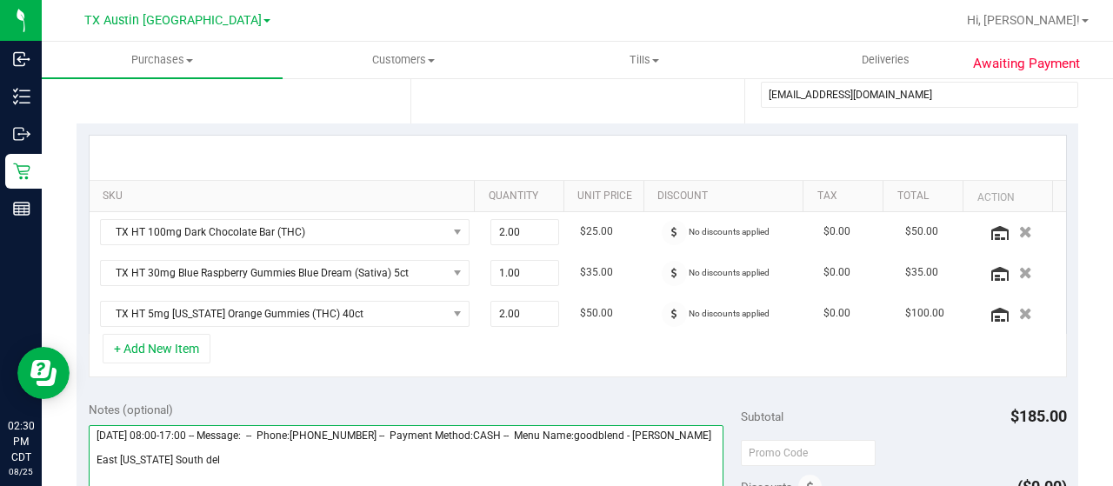
scroll to position [435, 0]
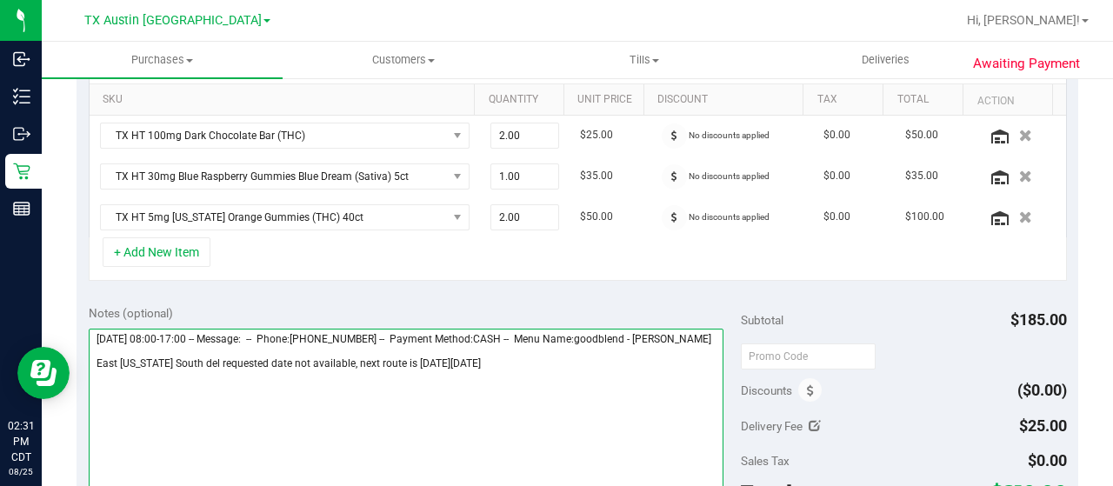
click at [525, 370] on textarea at bounding box center [406, 412] width 635 height 167
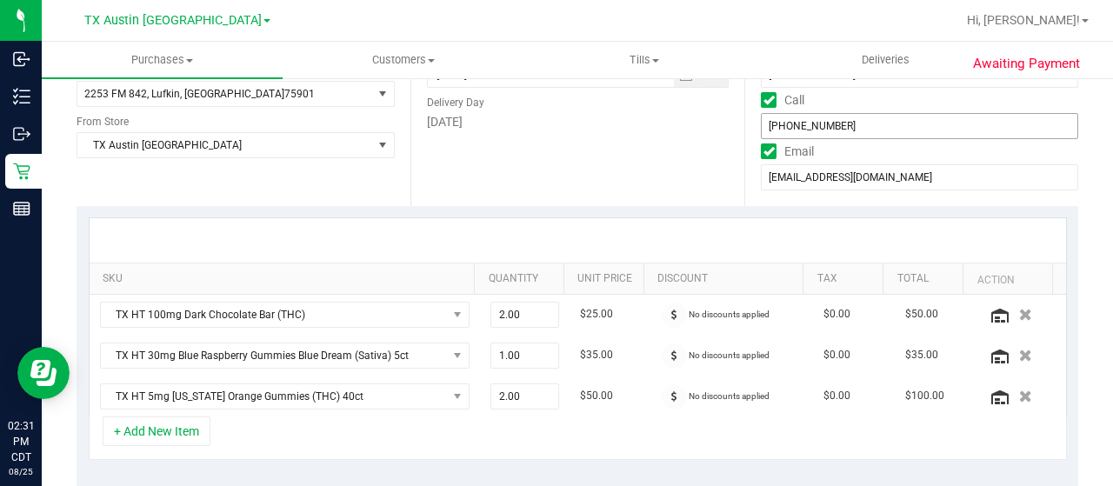
scroll to position [0, 0]
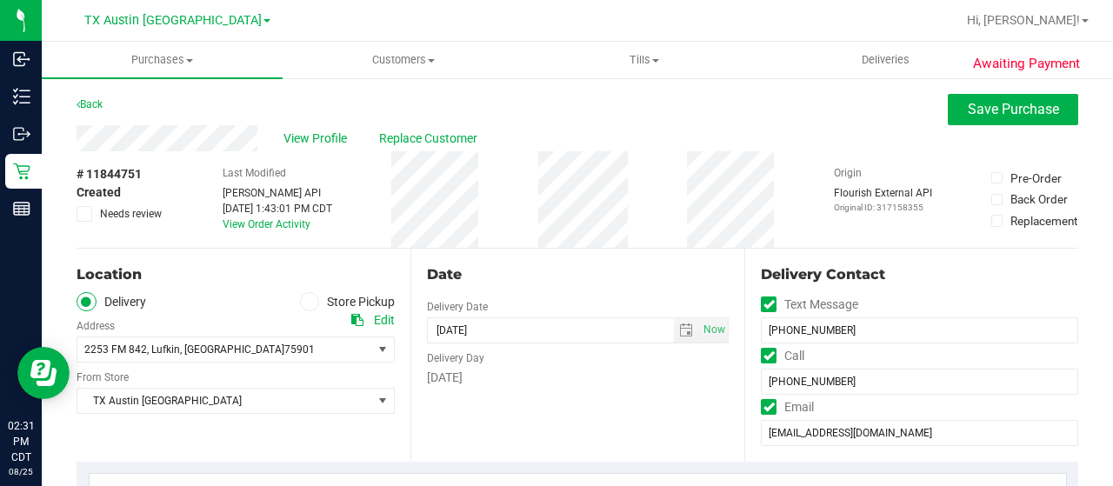
type textarea "Tuesday 08/26/2025 08:00-17:00 -- Message: -- Phone:9366353943 -- Payment Metho…"
click at [143, 212] on span "Needs review" at bounding box center [131, 214] width 62 height 16
click at [0, 0] on input "Needs review" at bounding box center [0, 0] width 0 height 0
click at [982, 108] on span "Save Purchase" at bounding box center [1013, 109] width 91 height 17
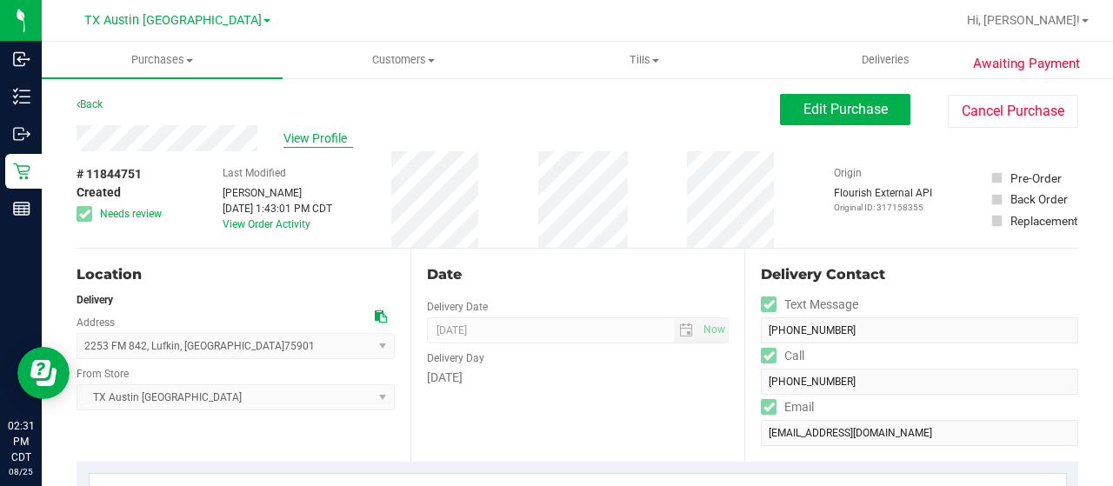
click at [315, 136] on span "View Profile" at bounding box center [318, 139] width 70 height 18
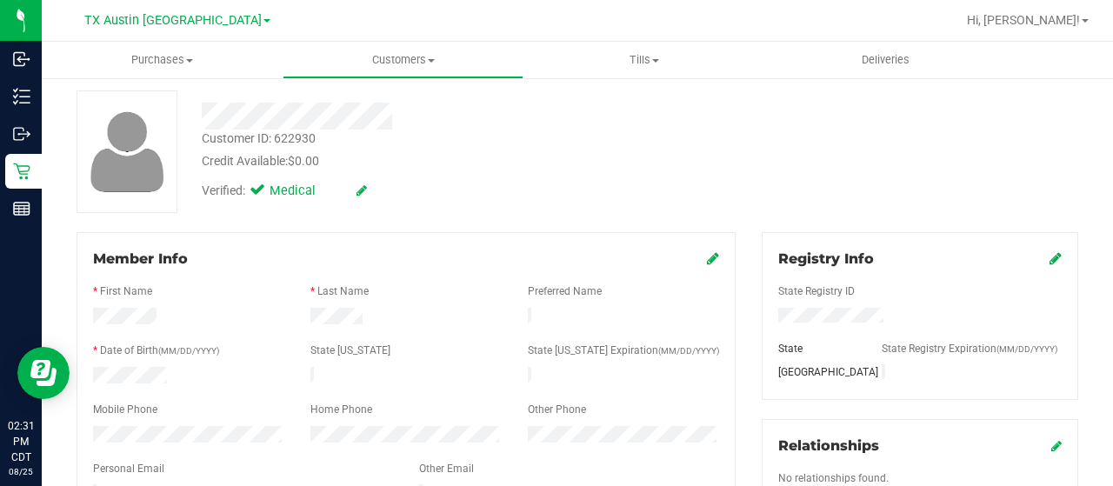
scroll to position [174, 0]
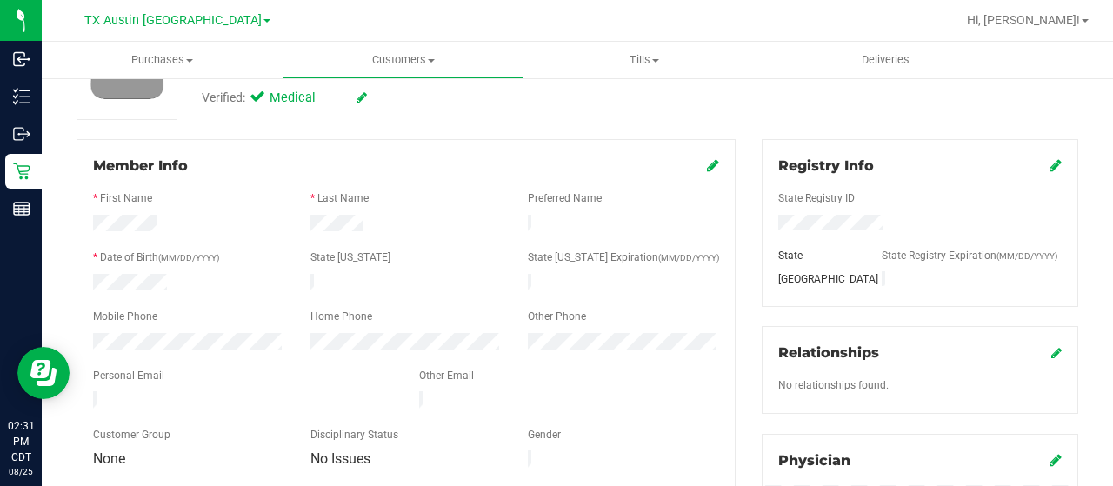
drag, startPoint x: 257, startPoint y: 391, endPoint x: 90, endPoint y: 395, distance: 166.1
click at [87, 395] on div at bounding box center [243, 401] width 326 height 21
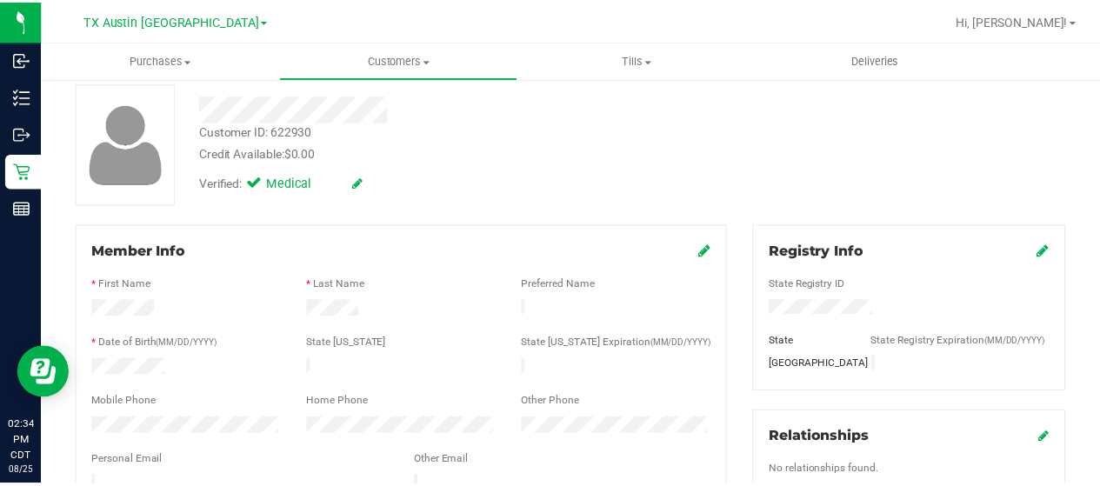
scroll to position [0, 0]
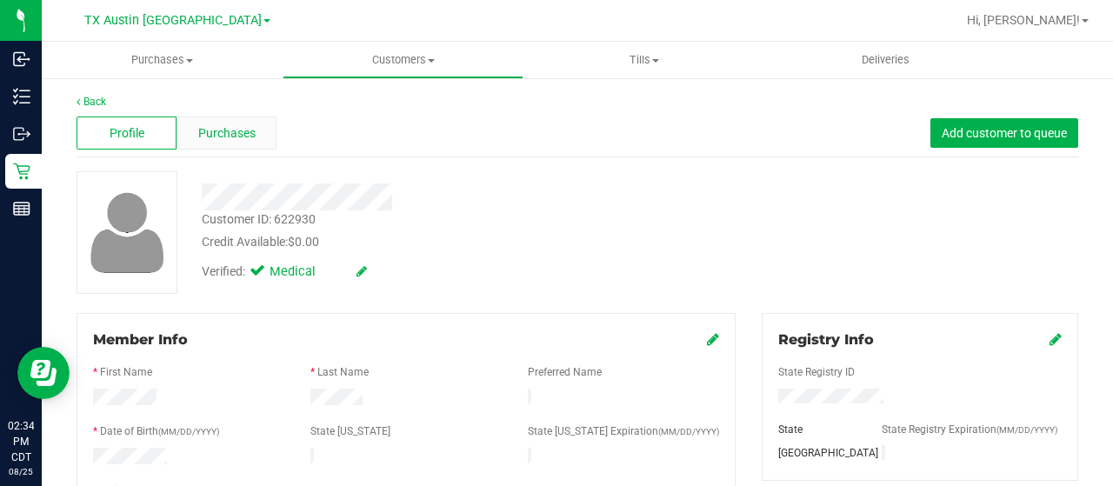
click at [250, 133] on span "Purchases" at bounding box center [226, 133] width 57 height 18
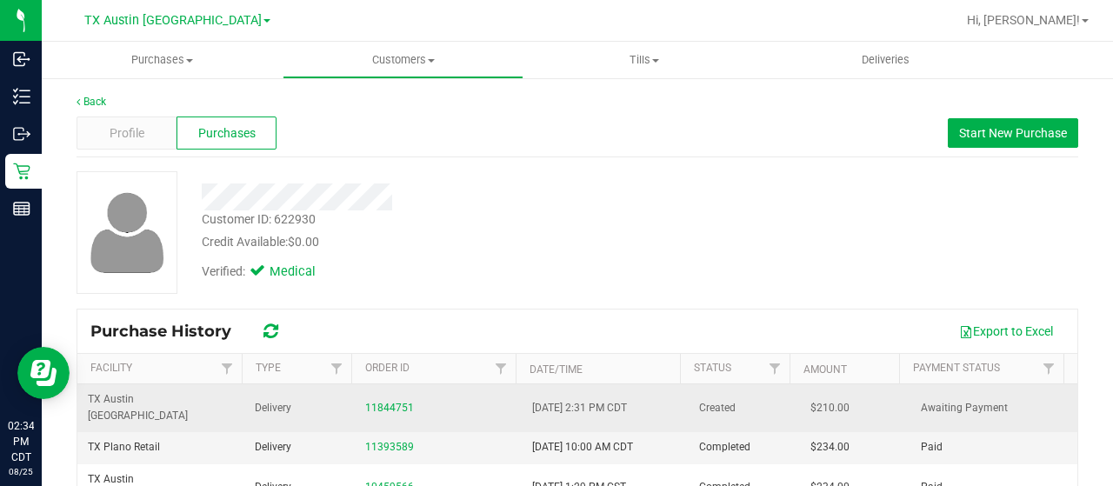
click at [370, 400] on div "11844751" at bounding box center [438, 408] width 146 height 17
click at [368, 402] on link "11844751" at bounding box center [389, 408] width 49 height 12
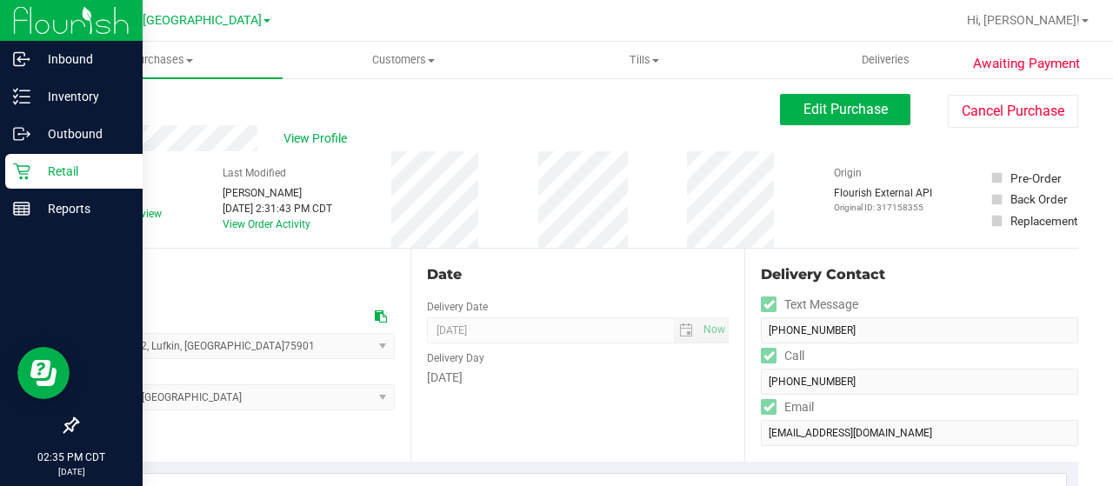
click at [30, 173] on p "Retail" at bounding box center [82, 171] width 104 height 21
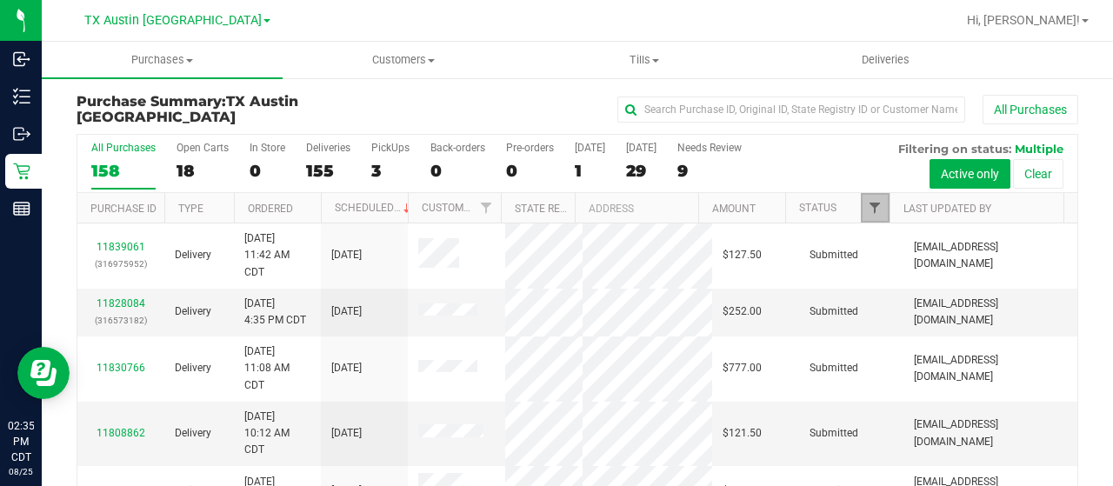
click at [868, 206] on span "Filter" at bounding box center [875, 208] width 14 height 14
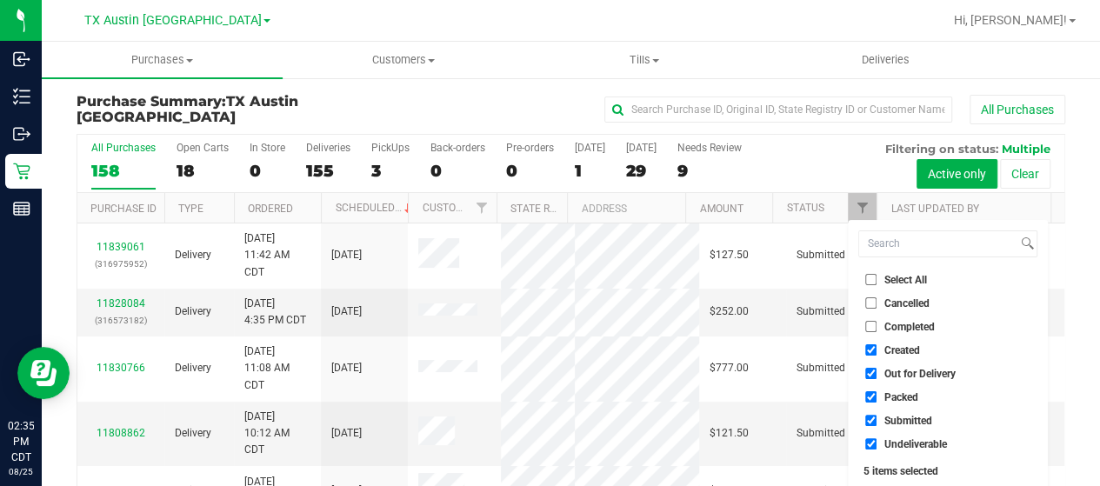
click at [935, 373] on span "Out for Delivery" at bounding box center [919, 374] width 71 height 10
click at [877, 373] on input "Out for Delivery" at bounding box center [870, 373] width 11 height 11
checkbox input "false"
click at [899, 394] on span "Packed" at bounding box center [901, 397] width 34 height 10
click at [877, 394] on input "Packed" at bounding box center [870, 396] width 11 height 11
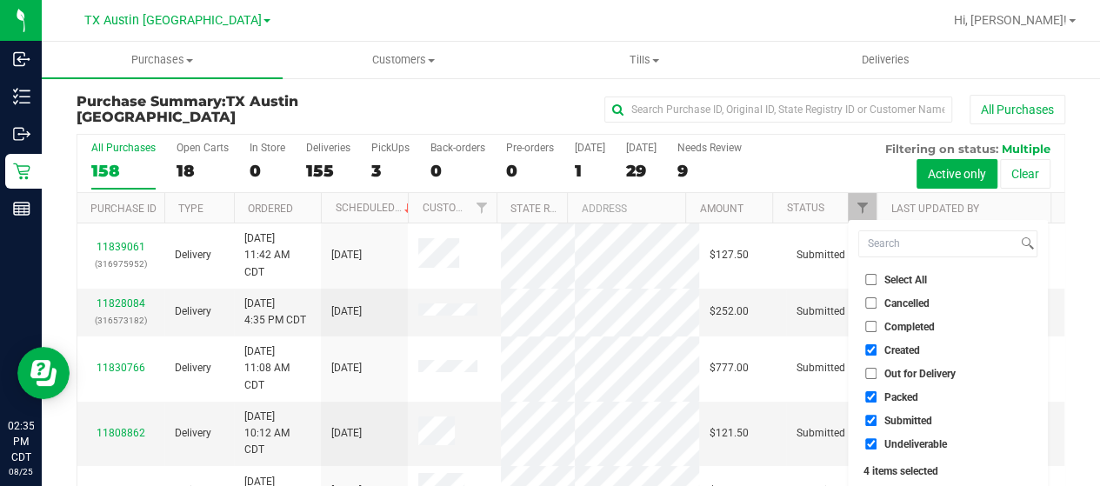
checkbox input "false"
click at [897, 418] on span "Submitted" at bounding box center [908, 421] width 48 height 10
click at [877, 418] on input "Submitted" at bounding box center [870, 420] width 11 height 11
checkbox input "false"
click at [895, 441] on span "Undeliverable" at bounding box center [915, 444] width 63 height 10
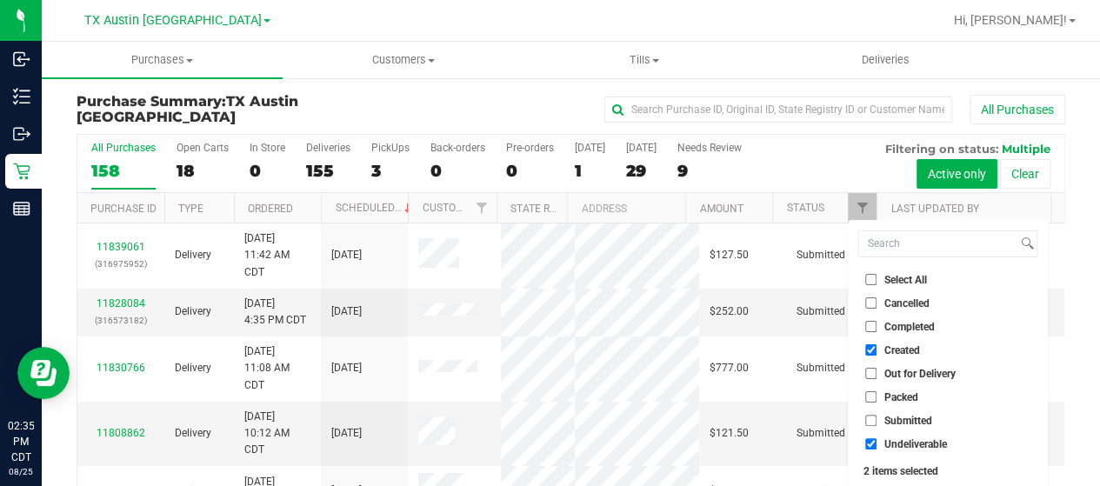
click at [877, 441] on input "Undeliverable" at bounding box center [870, 443] width 11 height 11
checkbox input "false"
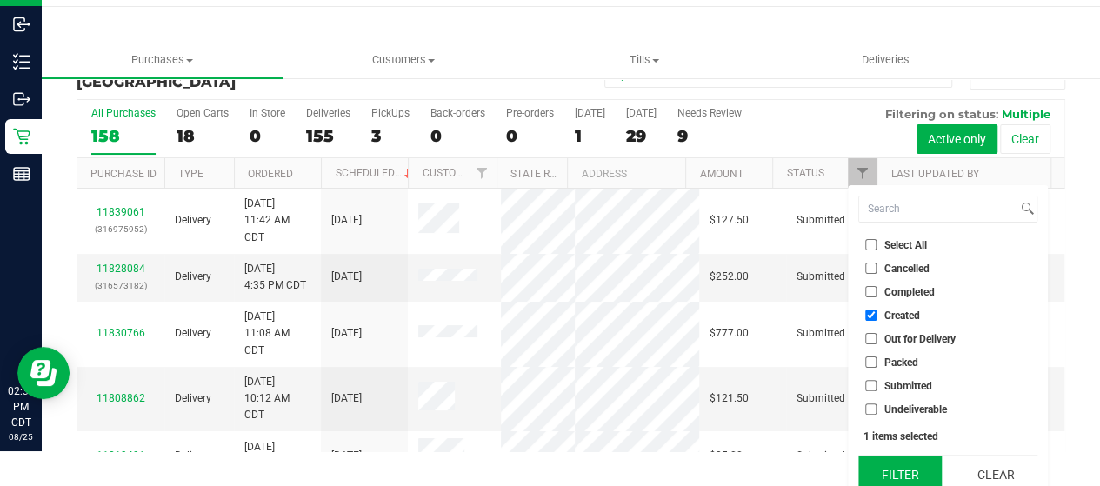
scroll to position [47, 0]
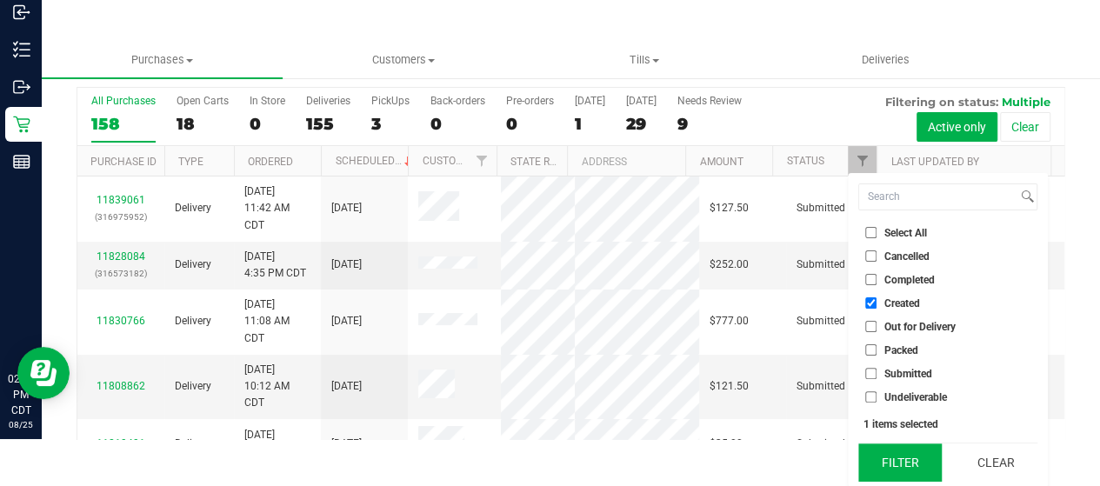
click at [895, 465] on button "Filter" at bounding box center [899, 462] width 83 height 38
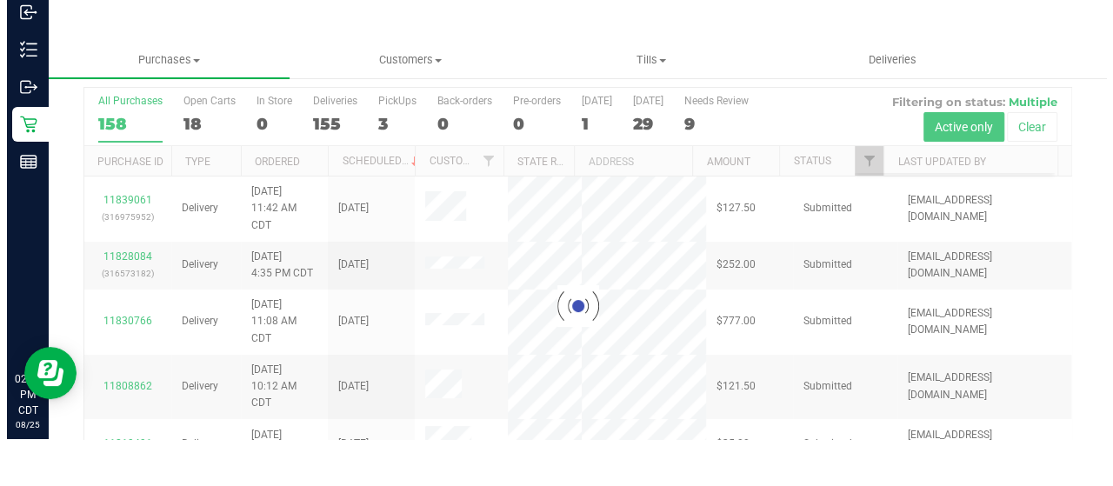
scroll to position [0, 0]
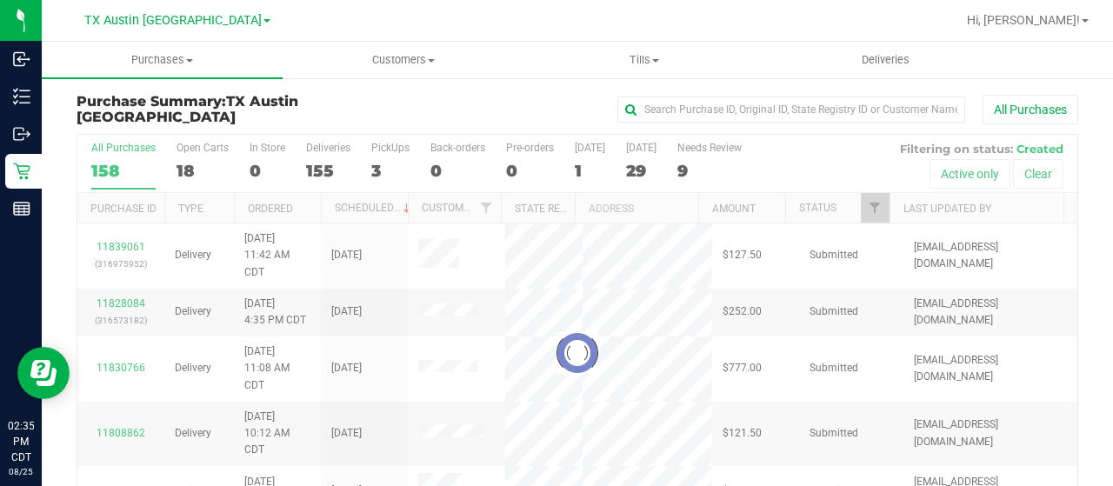
click at [579, 166] on div at bounding box center [577, 353] width 1000 height 437
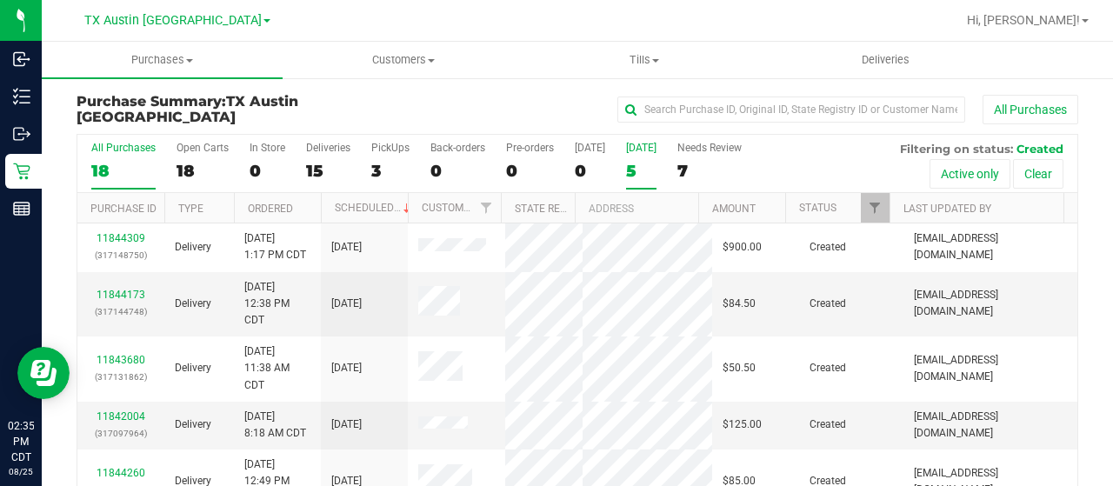
click at [634, 171] on div "5" at bounding box center [641, 171] width 30 height 20
click at [0, 0] on input "Tomorrow 5" at bounding box center [0, 0] width 0 height 0
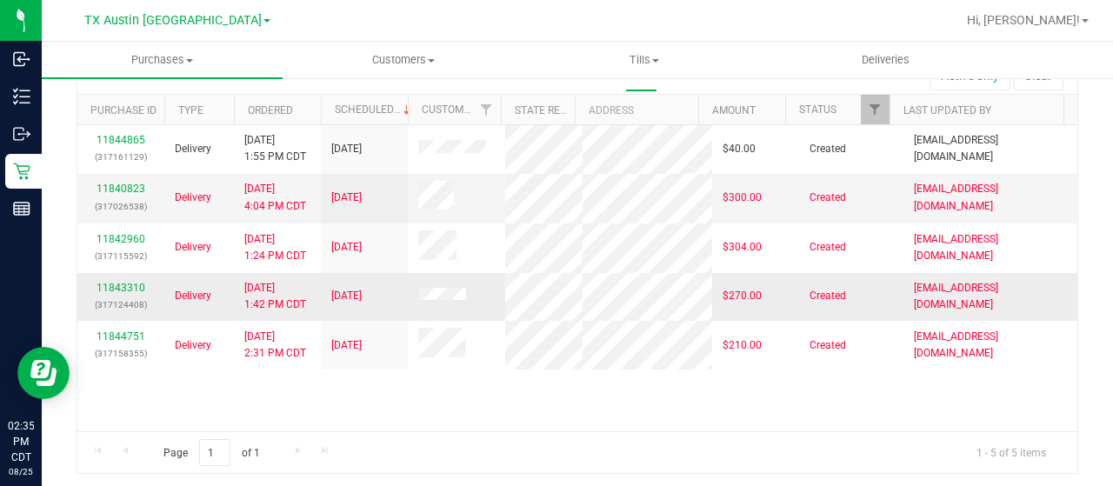
scroll to position [99, 0]
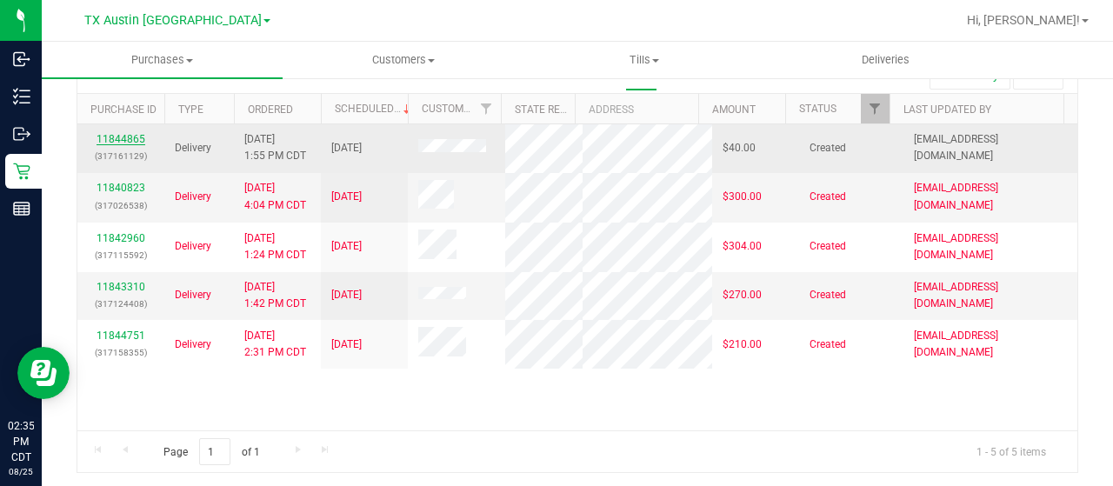
click at [127, 140] on link "11844865" at bounding box center [121, 139] width 49 height 12
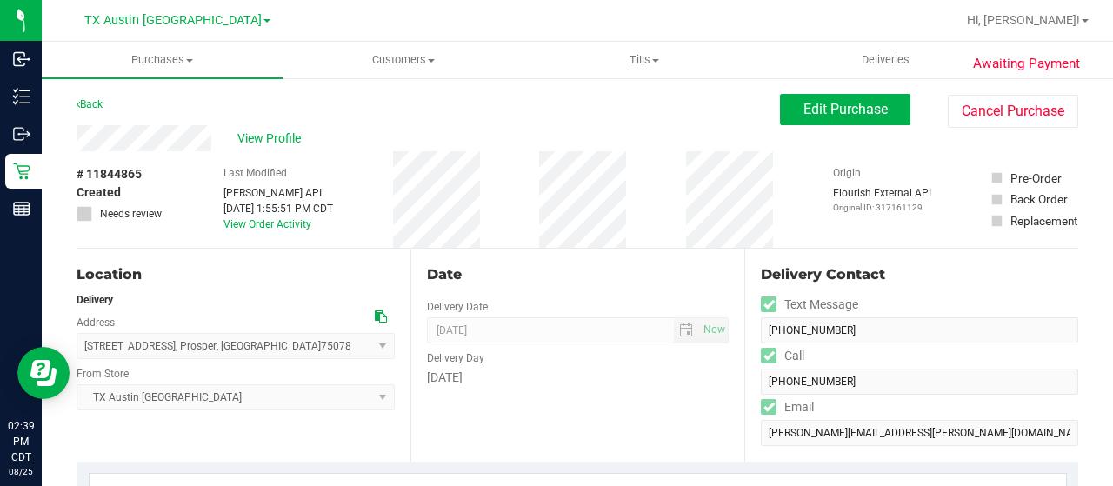
click at [212, 139] on div "View Profile" at bounding box center [429, 138] width 704 height 26
click at [375, 316] on icon at bounding box center [381, 316] width 12 height 12
click at [77, 137] on div "View Profile" at bounding box center [429, 138] width 704 height 26
click at [360, 232] on div "# 11844865 Created Needs review Last Modified Jane API Aug 25, 2025 1:55:51 PM …" at bounding box center [578, 199] width 1002 height 97
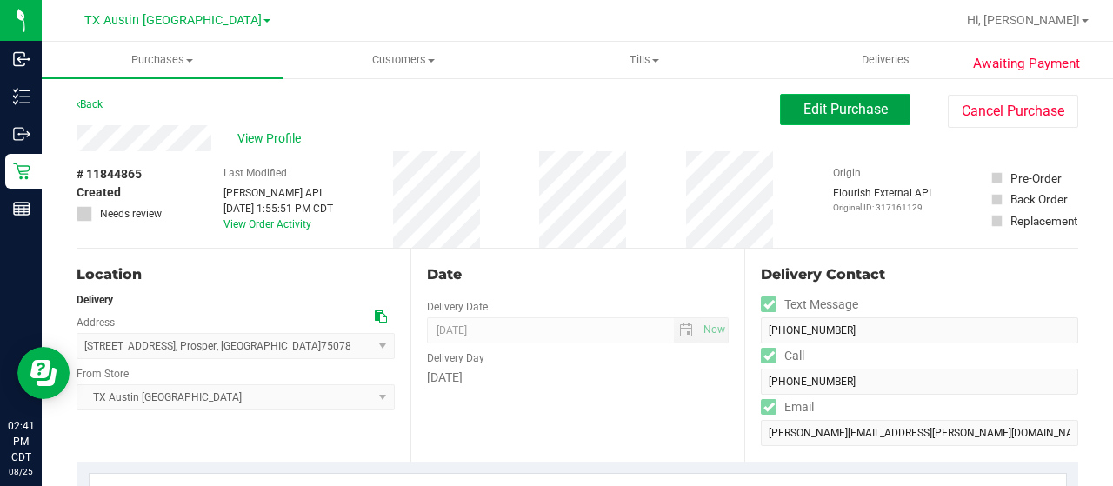
click at [835, 112] on span "Edit Purchase" at bounding box center [846, 109] width 84 height 17
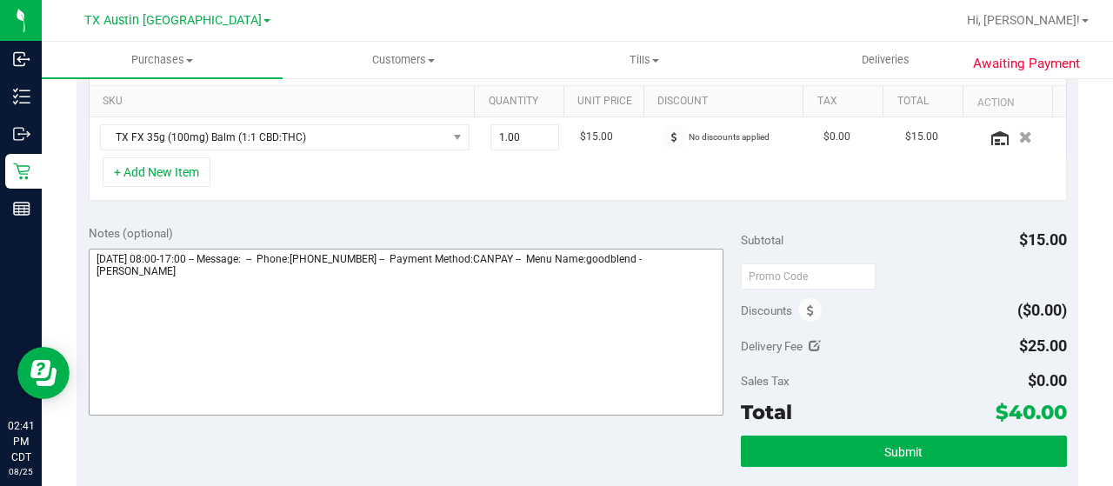
scroll to position [435, 0]
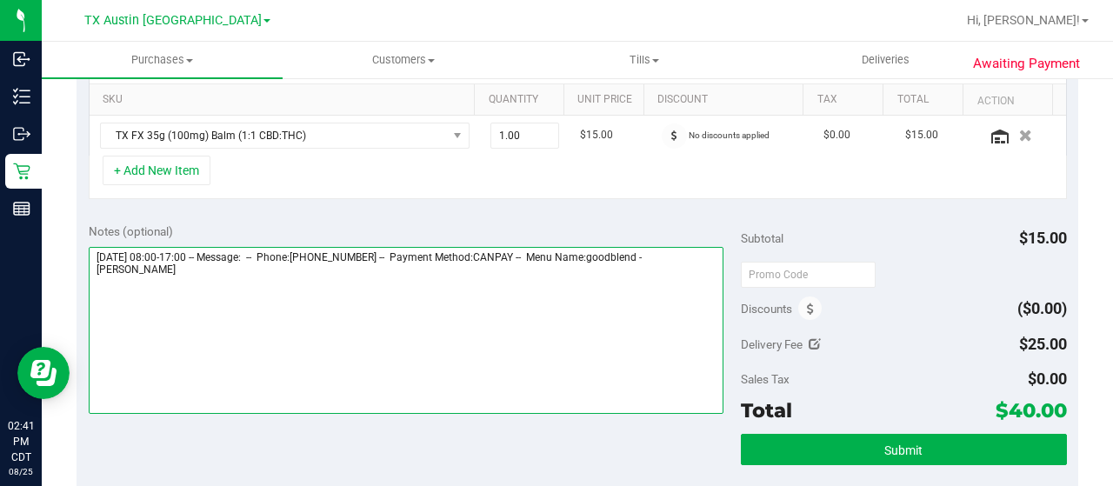
click at [205, 280] on textarea at bounding box center [406, 330] width 635 height 167
paste textarea "Dallas Core"
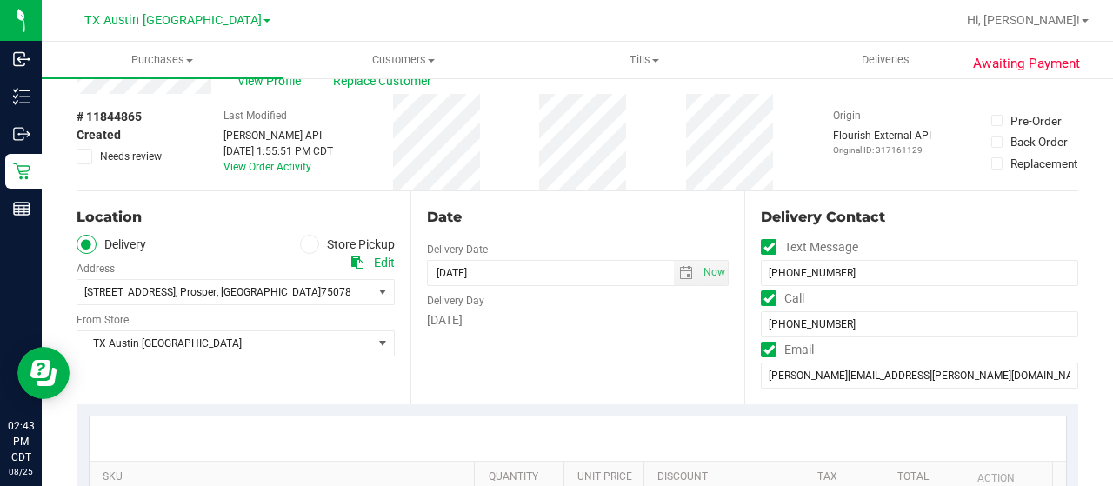
scroll to position [0, 0]
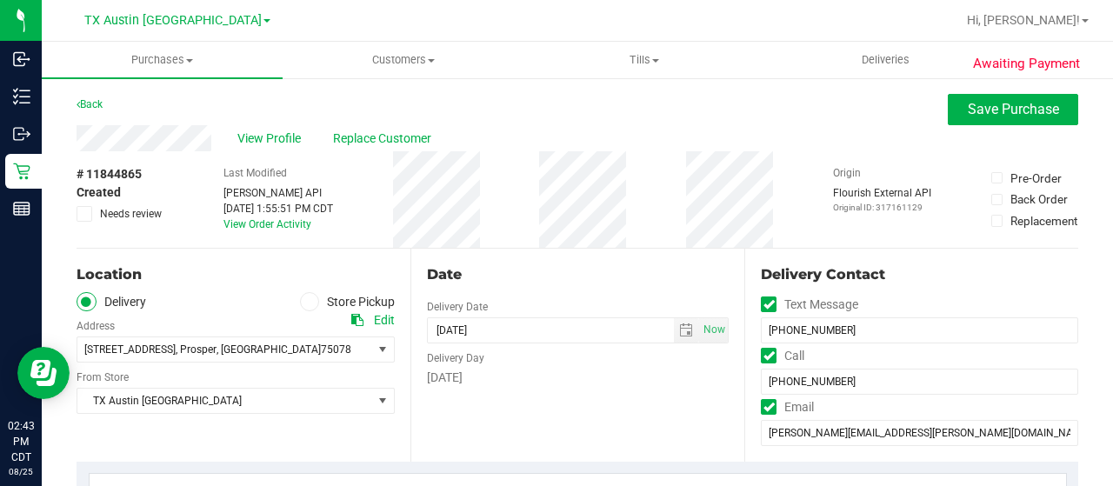
type textarea "Tuesday 08/26/2025 08:00-17:00 -- Message: -- Phone:2144786040 -- Payment Metho…"
click at [136, 211] on span "Needs review" at bounding box center [131, 214] width 62 height 16
click at [0, 0] on input "Needs review" at bounding box center [0, 0] width 0 height 0
click at [975, 110] on span "Save Purchase" at bounding box center [1013, 109] width 91 height 17
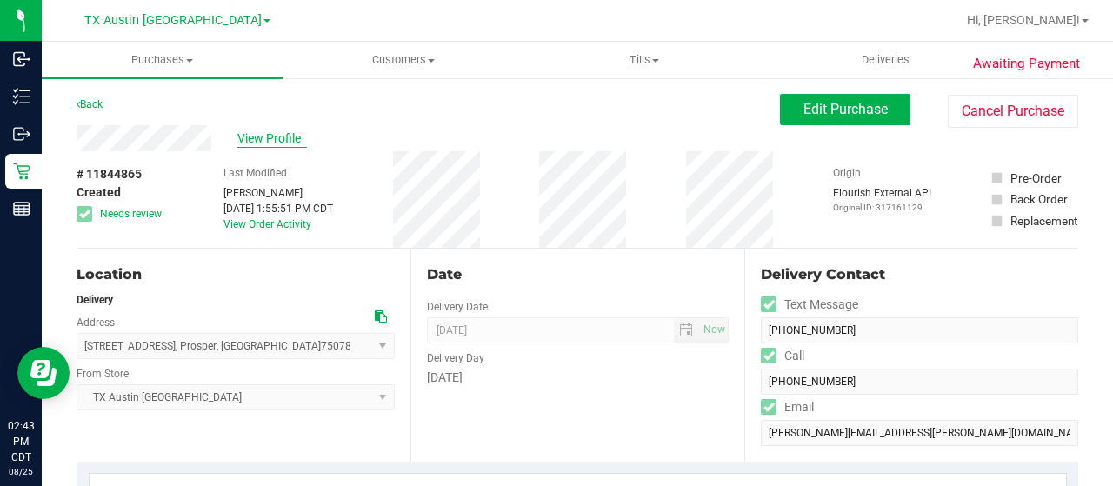
click at [278, 144] on span "View Profile" at bounding box center [272, 139] width 70 height 18
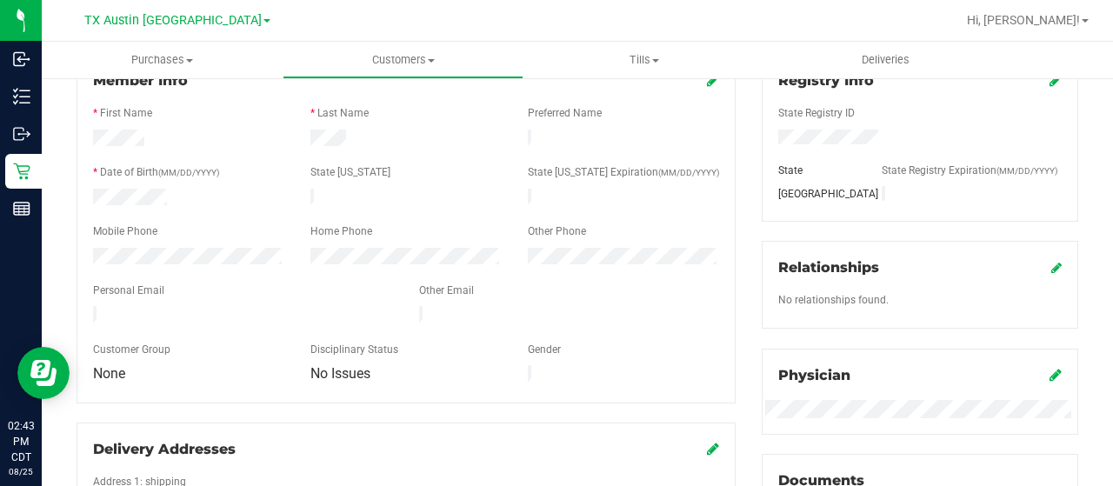
scroll to position [261, 0]
drag, startPoint x: 263, startPoint y: 301, endPoint x: 90, endPoint y: 309, distance: 173.2
click at [85, 310] on div at bounding box center [243, 314] width 326 height 21
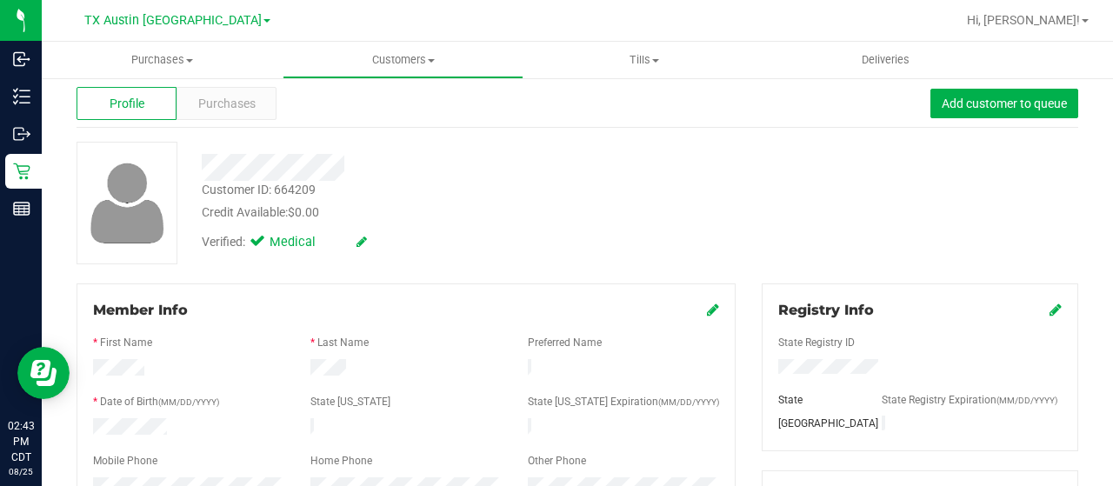
scroll to position [0, 0]
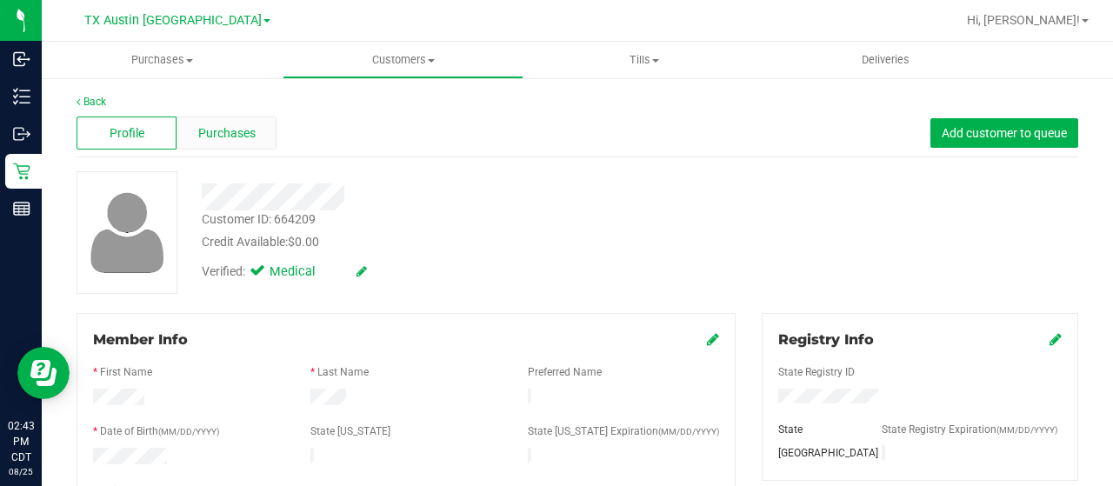
click at [198, 137] on span "Purchases" at bounding box center [226, 133] width 57 height 18
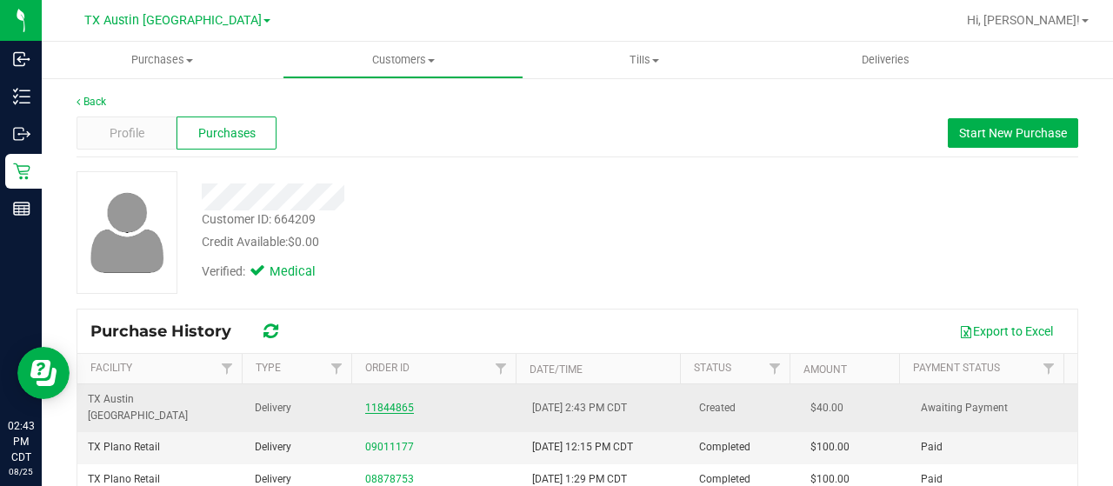
click at [380, 403] on link "11844865" at bounding box center [389, 408] width 49 height 12
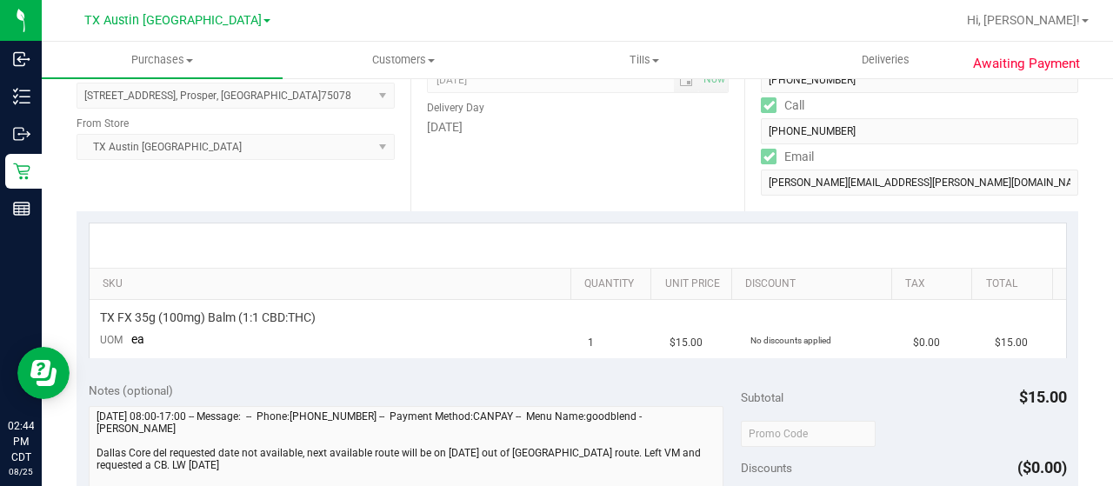
scroll to position [522, 0]
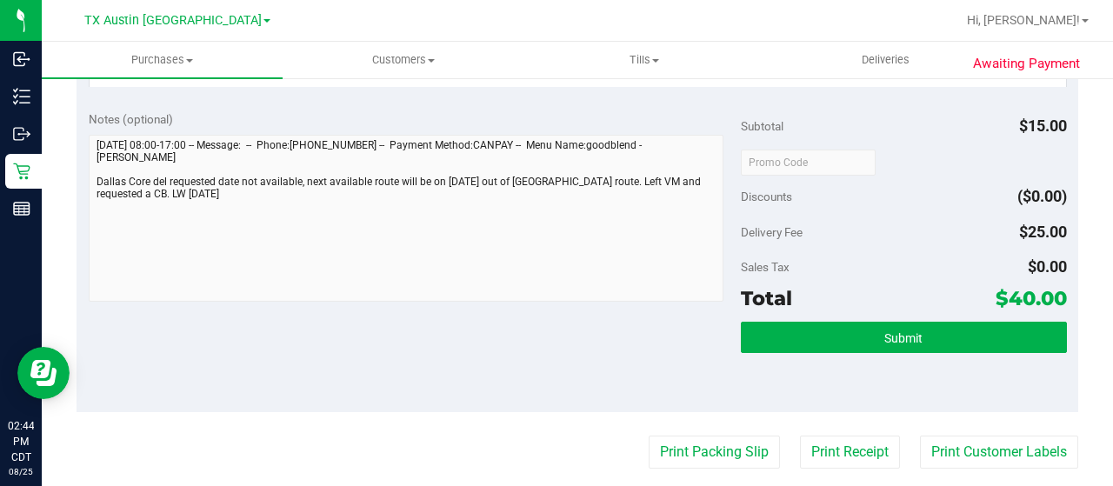
drag, startPoint x: 993, startPoint y: 299, endPoint x: 1017, endPoint y: 300, distance: 24.4
click at [1017, 300] on span "$40.00" at bounding box center [1031, 298] width 71 height 24
copy span "40"
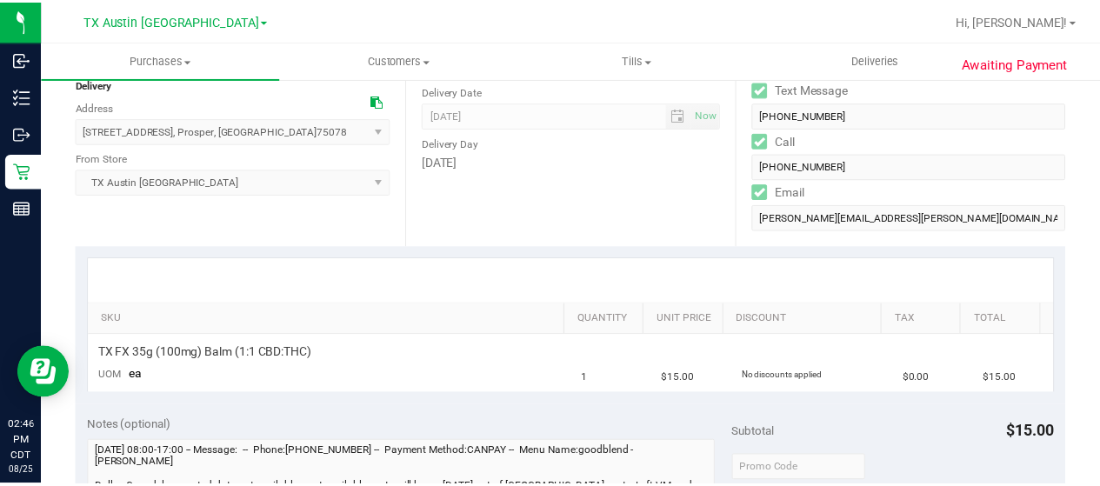
scroll to position [0, 0]
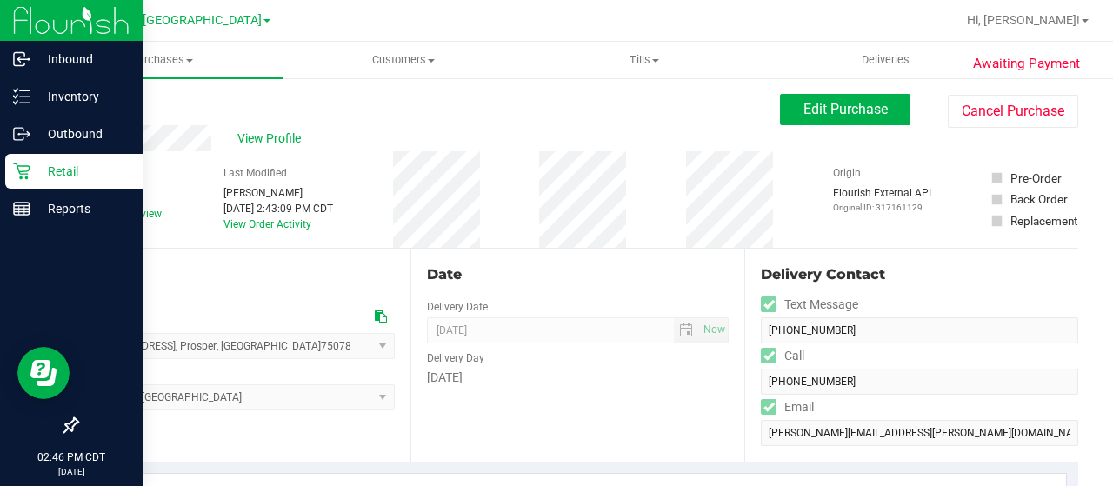
click at [31, 171] on p "Retail" at bounding box center [82, 171] width 104 height 21
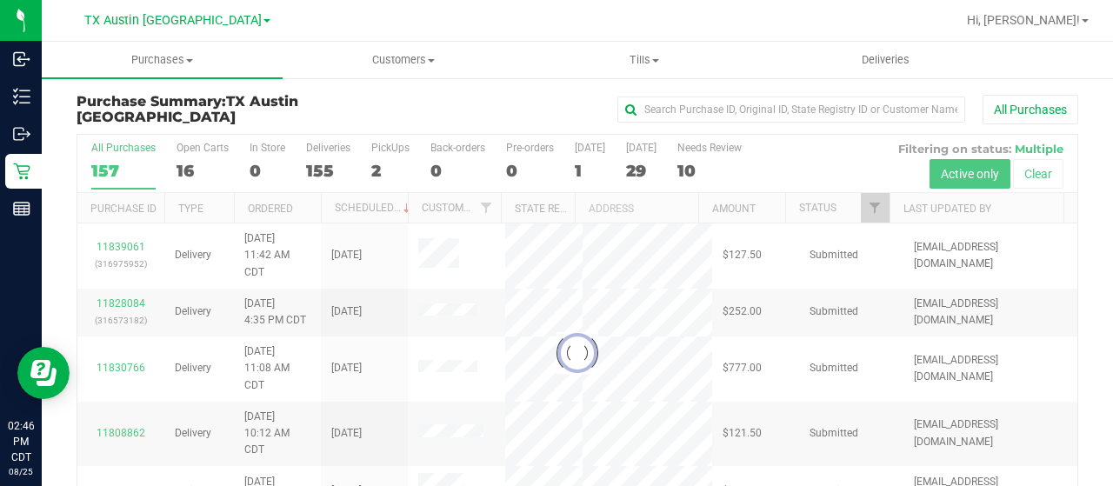
click at [871, 206] on div at bounding box center [577, 353] width 1000 height 437
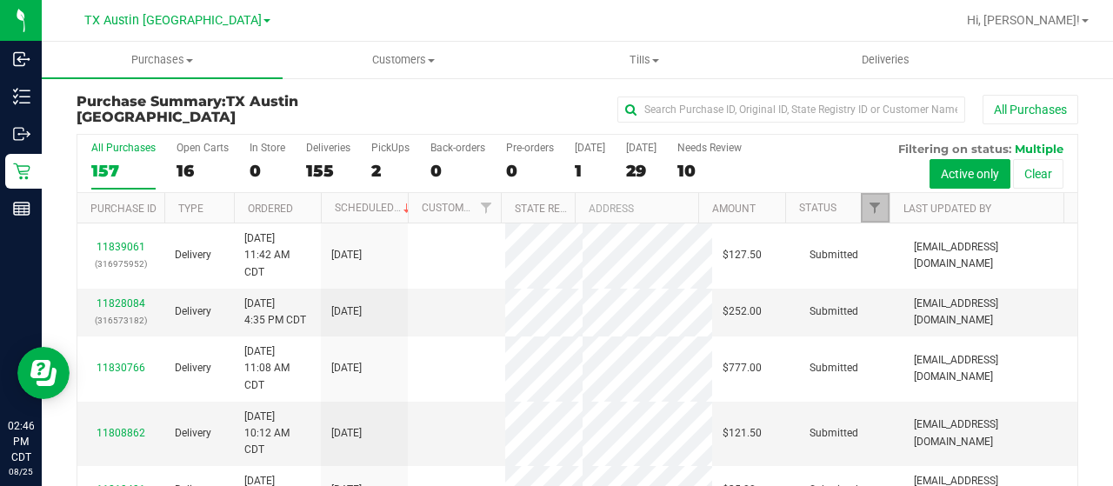
click at [868, 209] on span "Filter" at bounding box center [875, 208] width 14 height 14
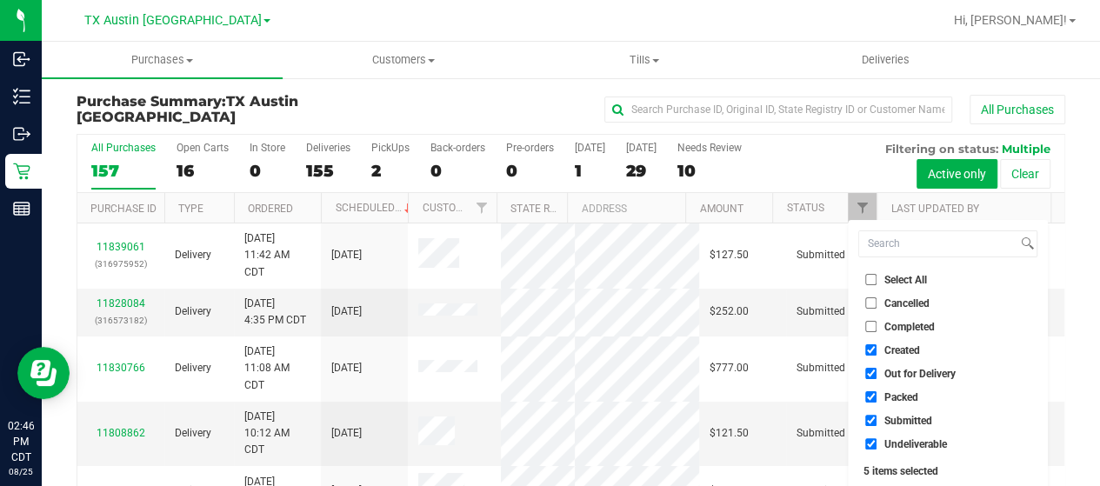
click at [908, 370] on span "Out for Delivery" at bounding box center [919, 374] width 71 height 10
click at [877, 370] on input "Out for Delivery" at bounding box center [870, 373] width 11 height 11
checkbox input "false"
drag, startPoint x: 897, startPoint y: 396, endPoint x: 898, endPoint y: 406, distance: 10.5
click at [897, 397] on span "Packed" at bounding box center [901, 397] width 34 height 10
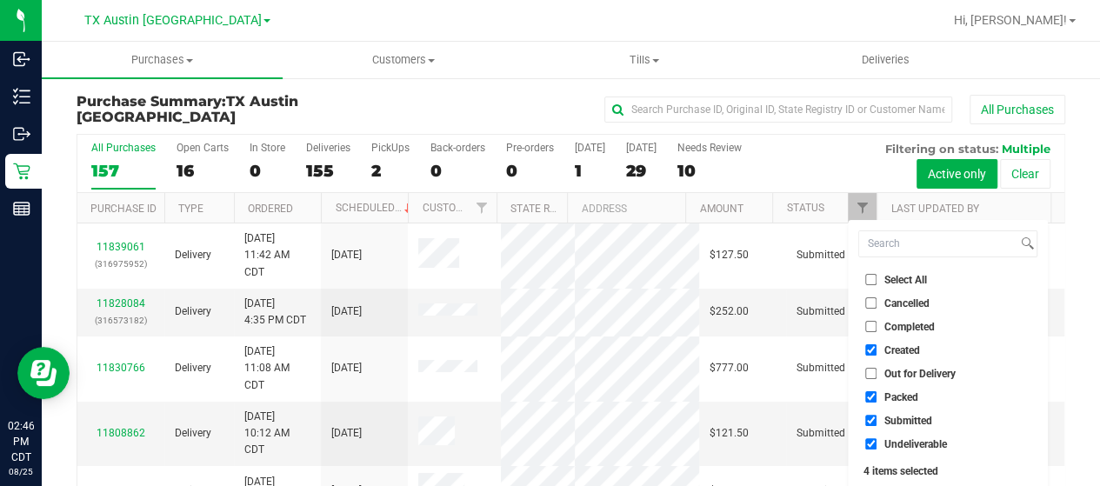
click at [877, 397] on input "Packed" at bounding box center [870, 396] width 11 height 11
checkbox input "false"
click at [896, 425] on span "Submitted" at bounding box center [908, 421] width 48 height 10
click at [877, 425] on input "Submitted" at bounding box center [870, 420] width 11 height 11
checkbox input "false"
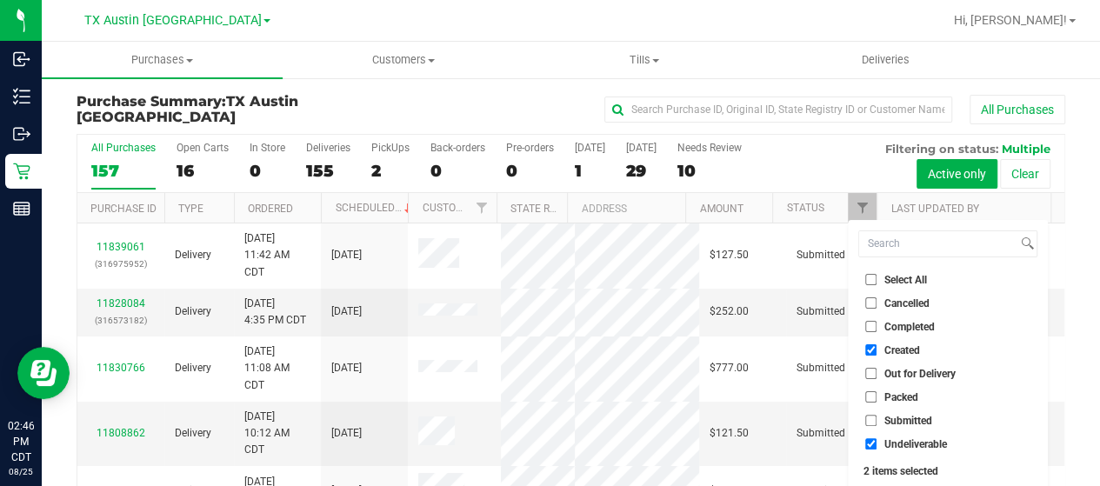
click at [899, 442] on span "Undeliverable" at bounding box center [915, 444] width 63 height 10
click at [877, 442] on input "Undeliverable" at bounding box center [870, 443] width 11 height 11
checkbox input "false"
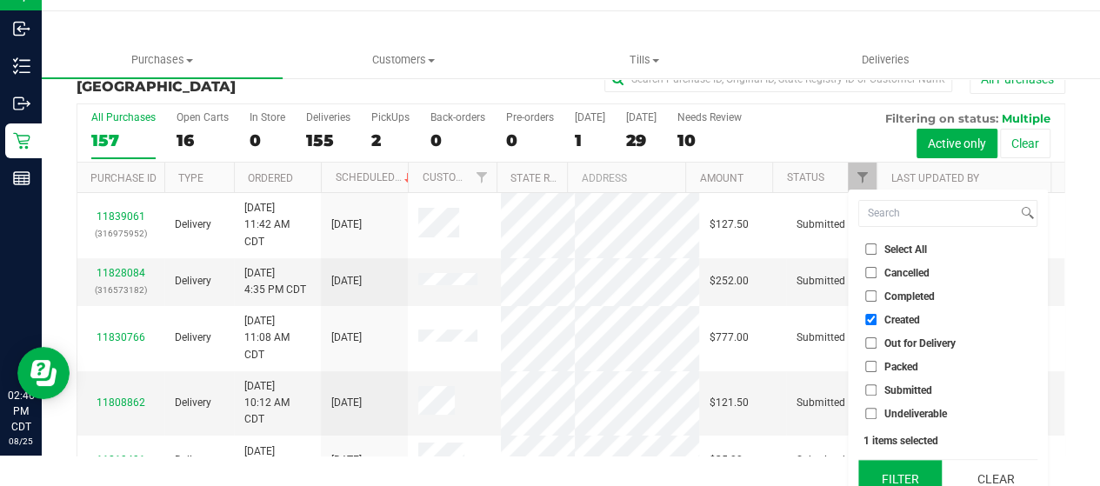
scroll to position [47, 0]
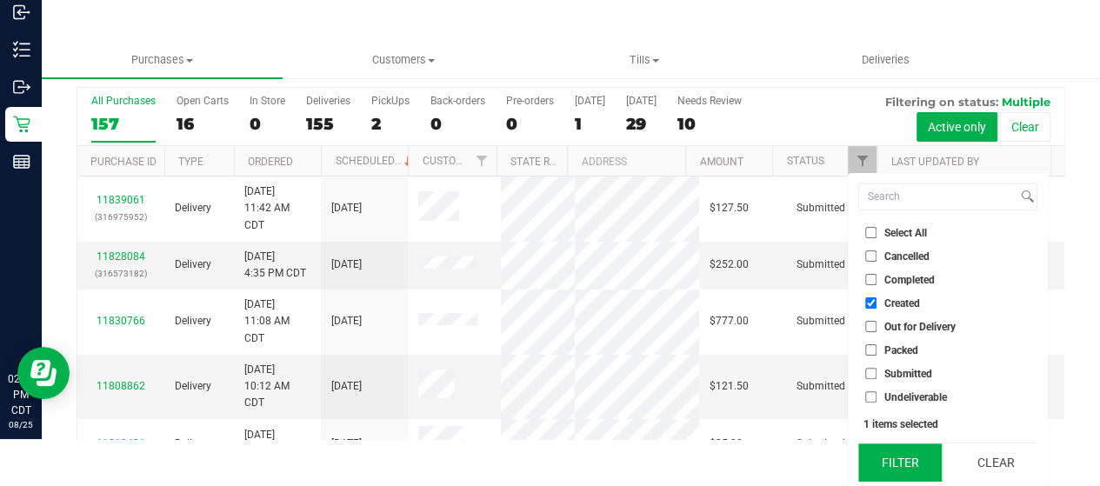
click at [894, 463] on button "Filter" at bounding box center [899, 462] width 83 height 38
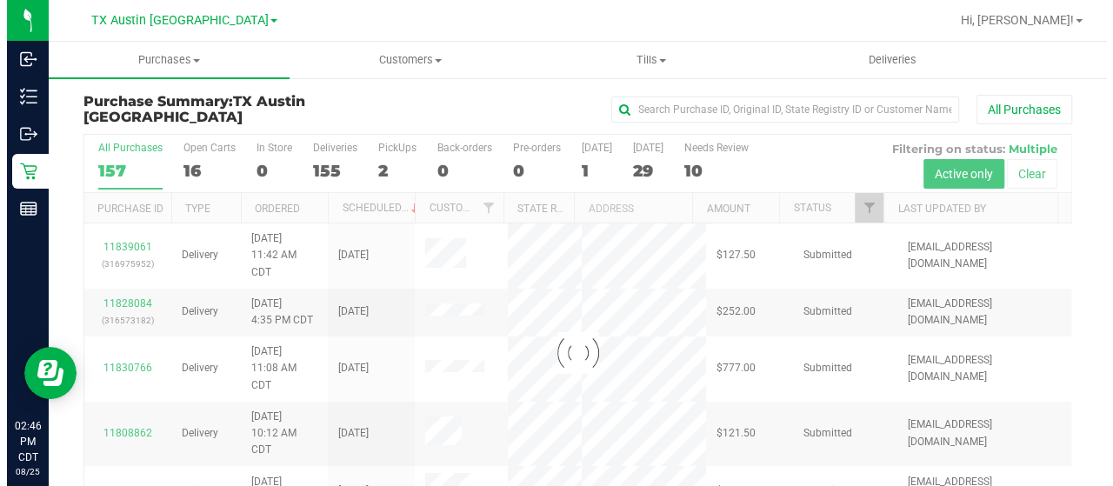
scroll to position [0, 0]
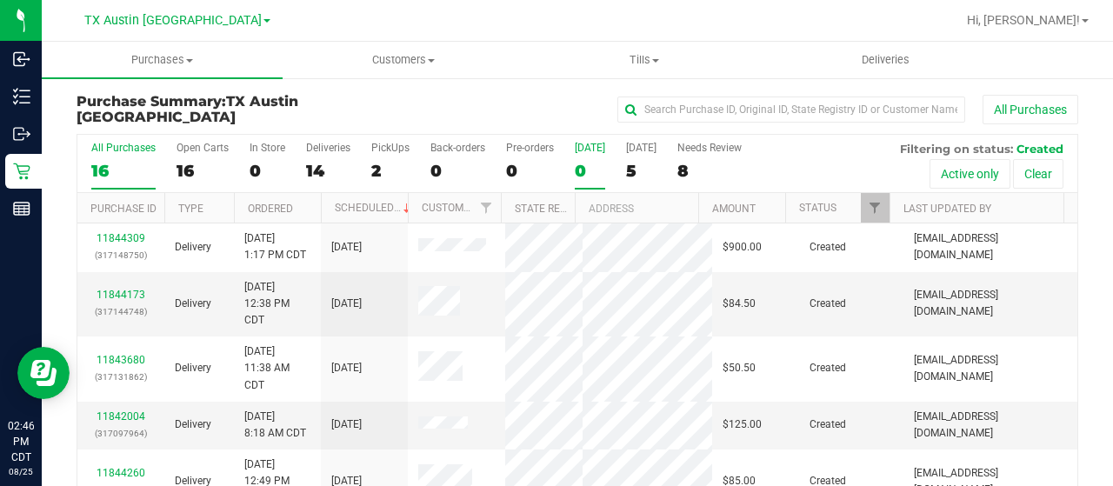
click at [583, 175] on div "0" at bounding box center [590, 171] width 30 height 20
click at [0, 0] on input "Today 0" at bounding box center [0, 0] width 0 height 0
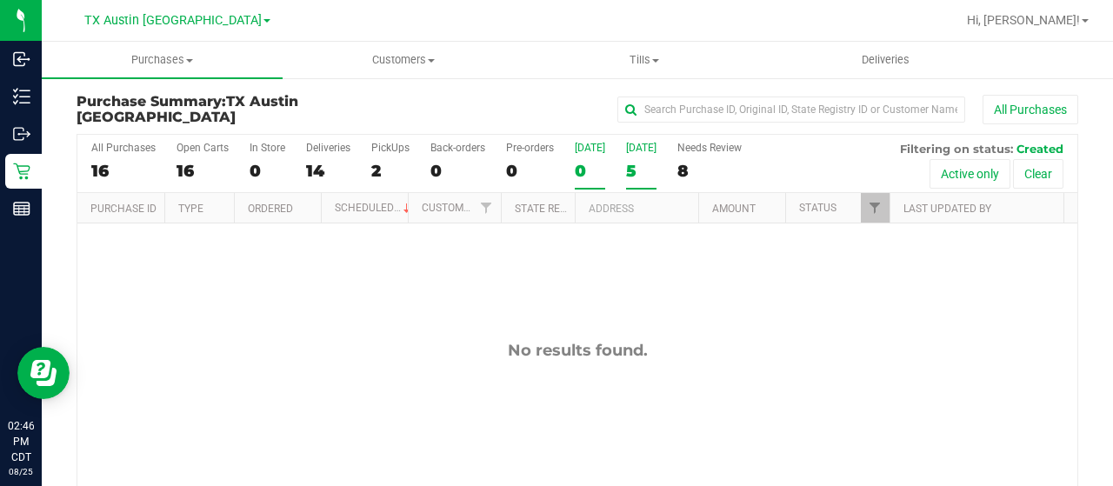
click at [626, 176] on div "5" at bounding box center [641, 171] width 30 height 20
click at [0, 0] on input "Tomorrow 5" at bounding box center [0, 0] width 0 height 0
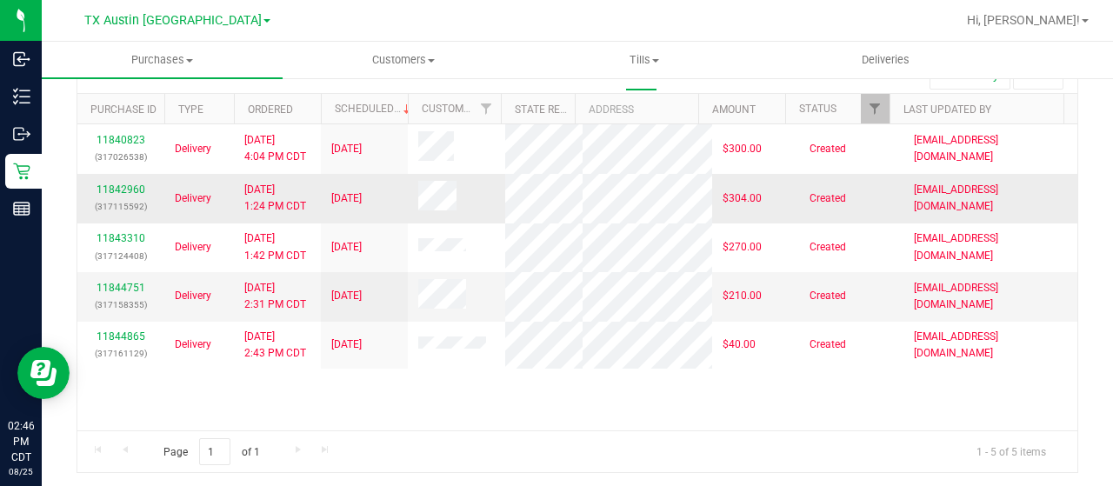
scroll to position [12, 0]
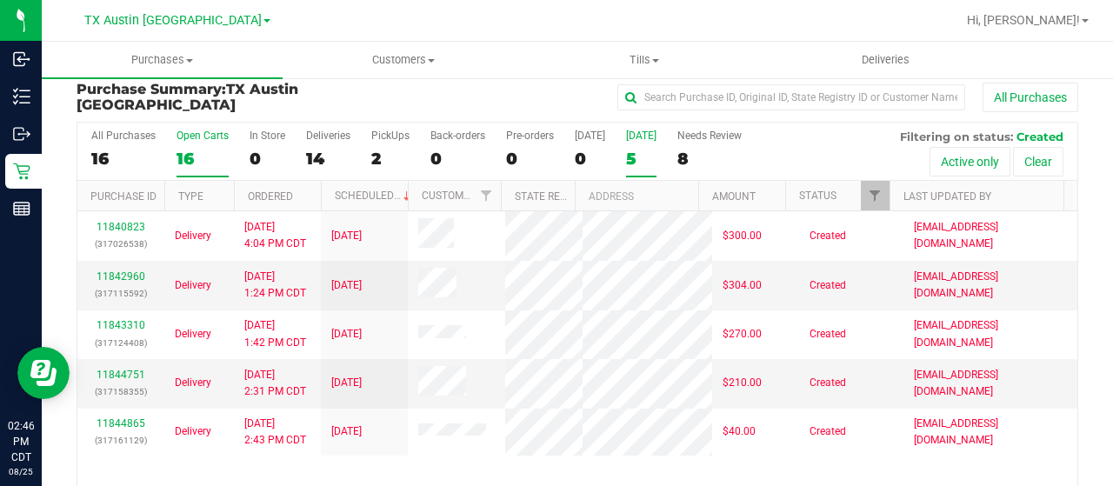
click at [177, 162] on div "16" at bounding box center [203, 159] width 52 height 20
click at [0, 0] on input "Open Carts 16" at bounding box center [0, 0] width 0 height 0
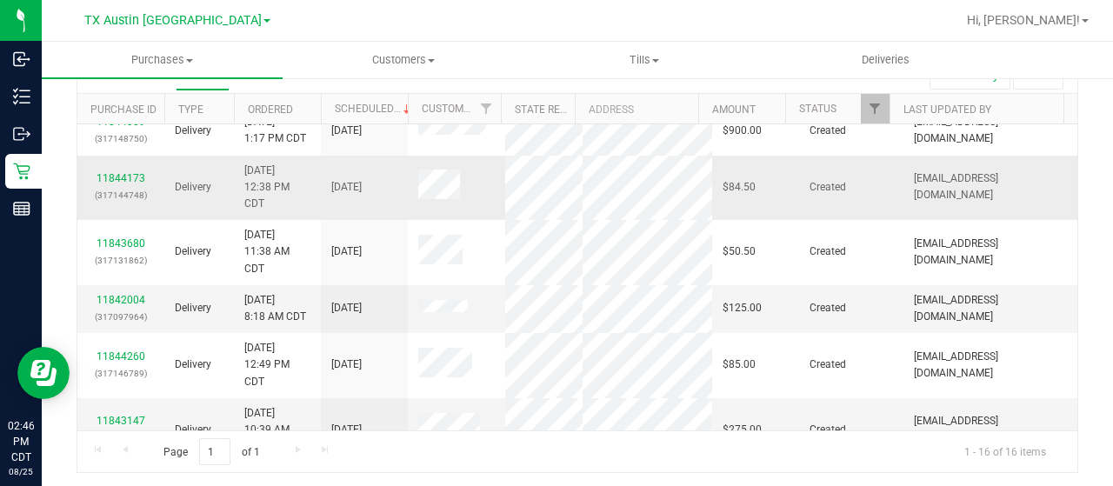
scroll to position [0, 0]
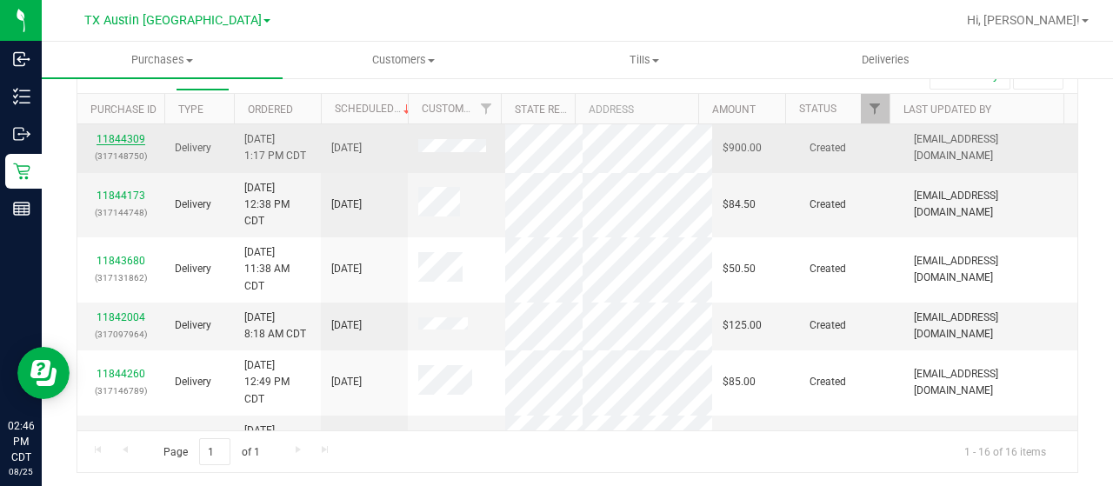
click at [118, 135] on link "11844309" at bounding box center [121, 139] width 49 height 12
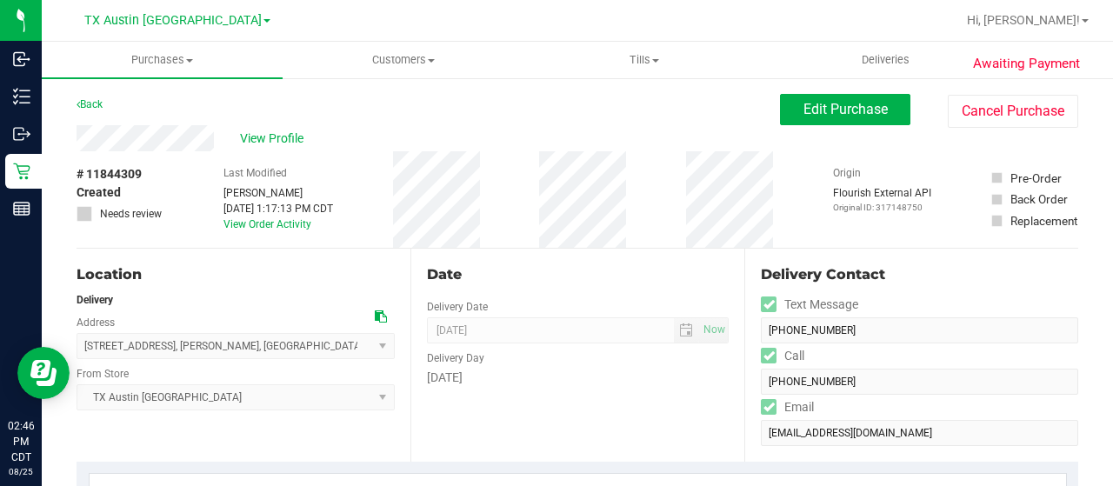
click at [224, 138] on div "View Profile" at bounding box center [429, 138] width 704 height 26
click at [90, 109] on link "Back" at bounding box center [90, 104] width 26 height 12
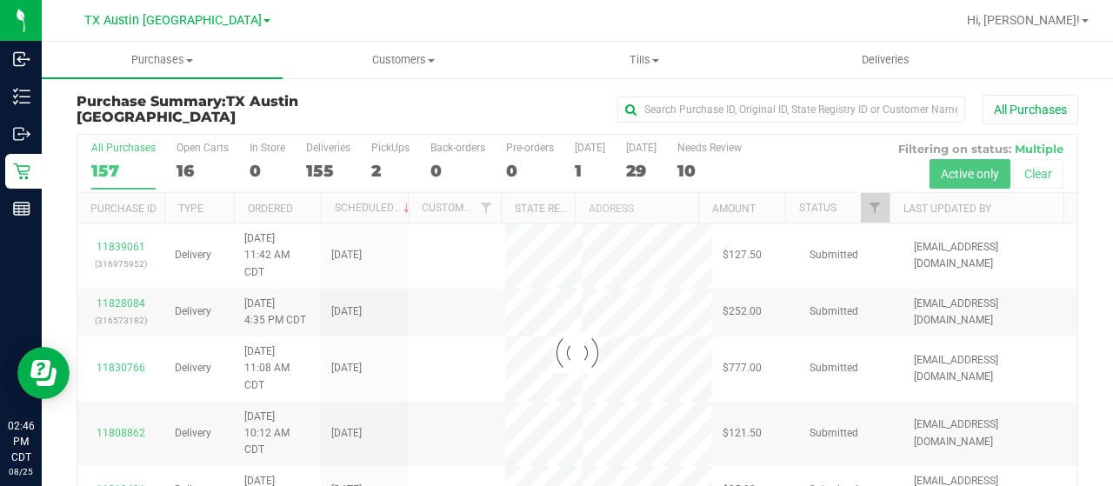
click at [183, 172] on div at bounding box center [577, 353] width 1000 height 437
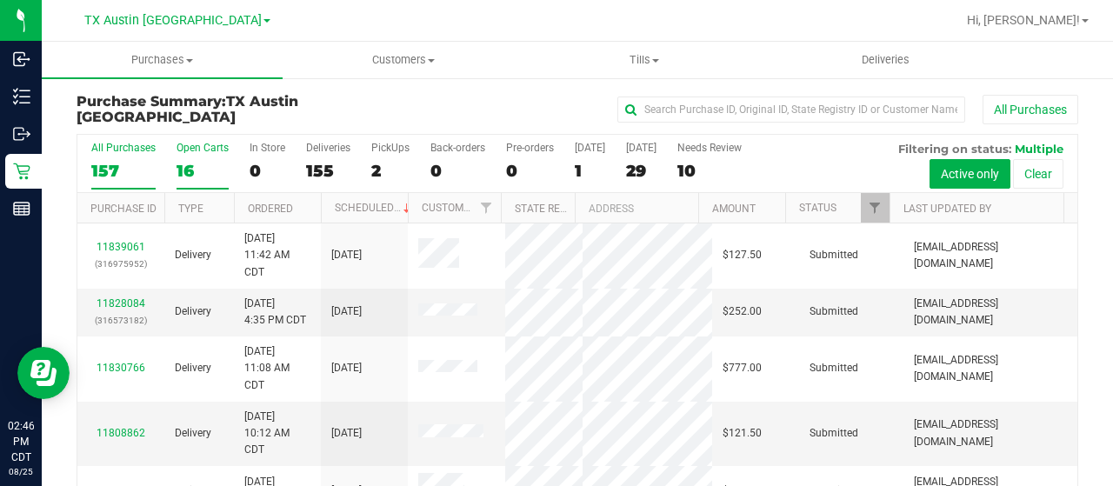
click at [186, 170] on div "16" at bounding box center [203, 171] width 52 height 20
click at [0, 0] on input "Open Carts 16" at bounding box center [0, 0] width 0 height 0
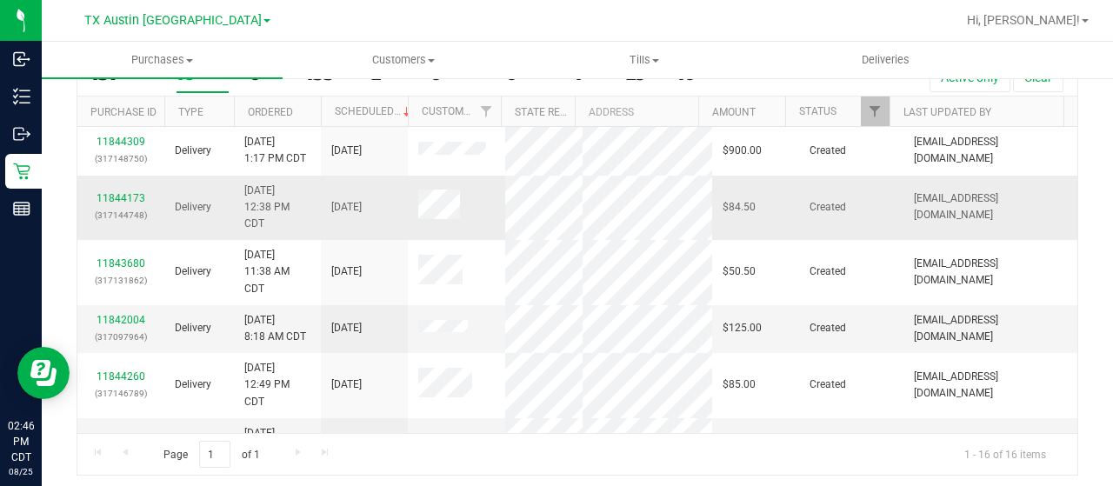
scroll to position [99, 0]
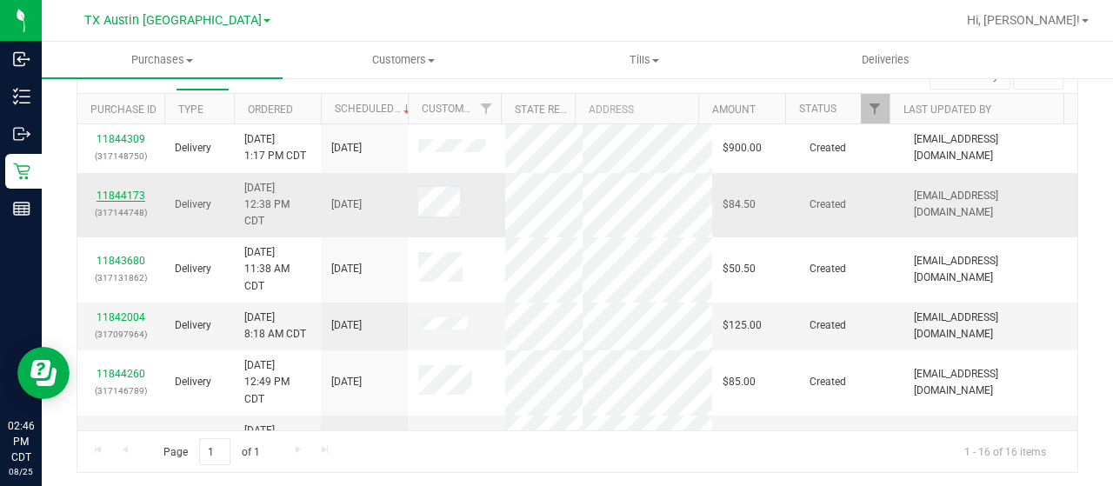
click at [115, 190] on link "11844173" at bounding box center [121, 196] width 49 height 12
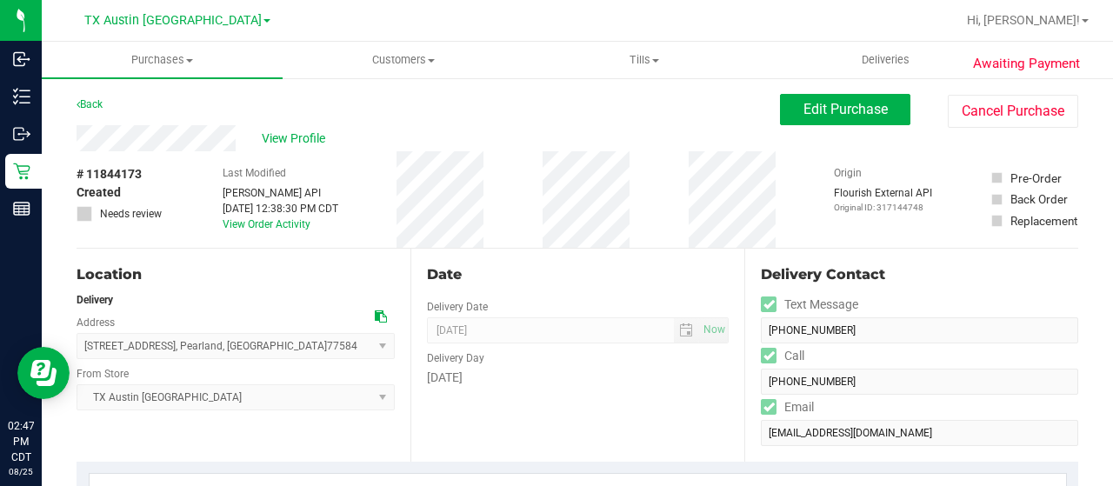
click at [239, 142] on div "View Profile" at bounding box center [429, 138] width 704 height 26
click at [401, 233] on div "# 11844173 Created Needs review Last Modified Jane API Aug 25, 2025 12:38:30 PM…" at bounding box center [578, 199] width 1002 height 97
click at [85, 107] on link "Back" at bounding box center [90, 104] width 26 height 12
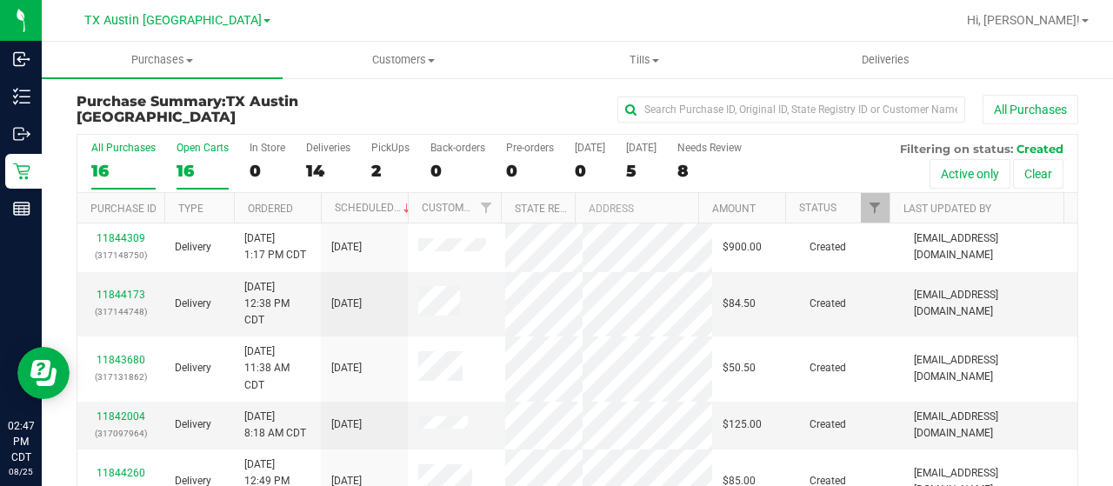
click at [183, 173] on div "16" at bounding box center [203, 171] width 52 height 20
click at [0, 0] on input "Open Carts 16" at bounding box center [0, 0] width 0 height 0
click at [177, 170] on div "16" at bounding box center [203, 171] width 52 height 20
click at [0, 0] on input "Open Carts 16" at bounding box center [0, 0] width 0 height 0
click at [181, 170] on div "16" at bounding box center [203, 171] width 52 height 20
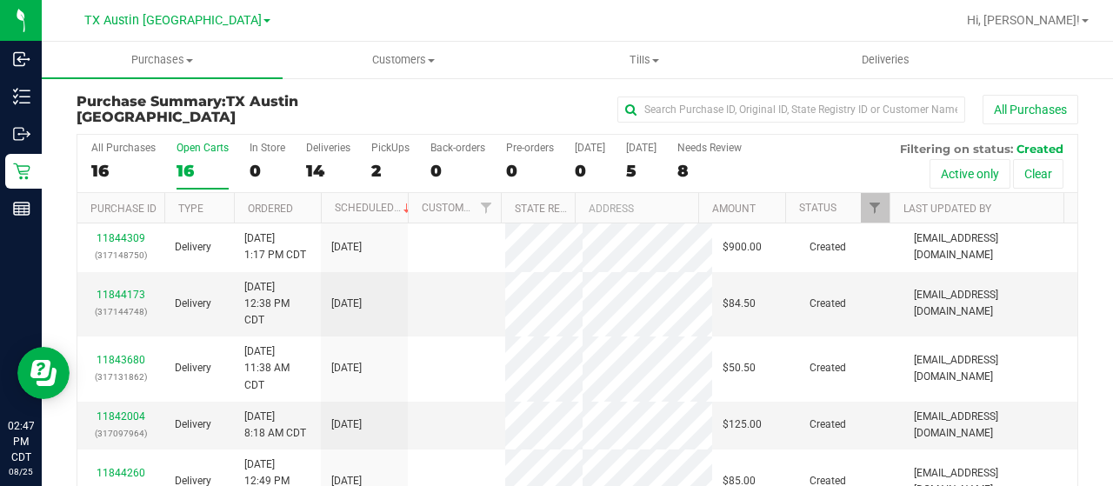
click at [0, 0] on input "Open Carts 16" at bounding box center [0, 0] width 0 height 0
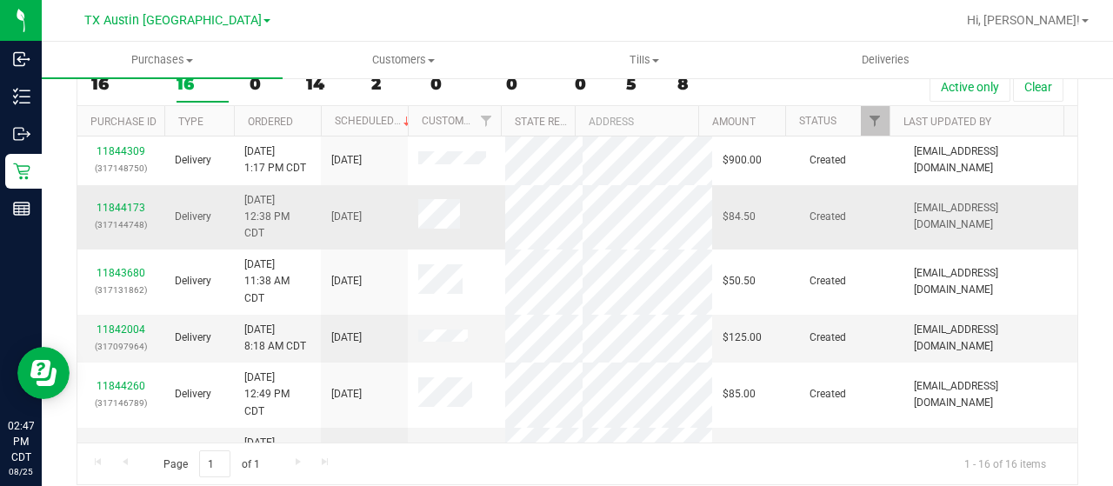
scroll to position [87, 0]
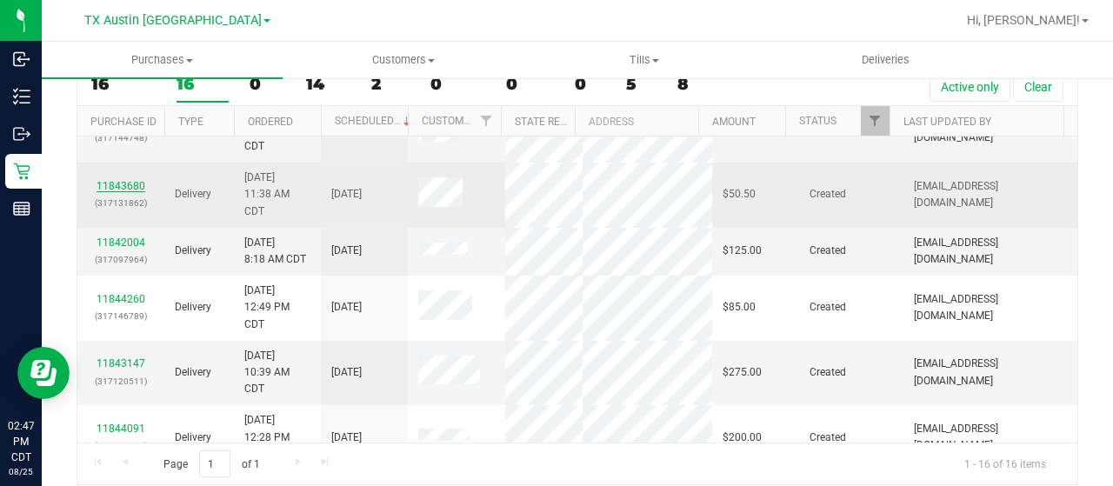
click at [130, 185] on link "11843680" at bounding box center [121, 186] width 49 height 12
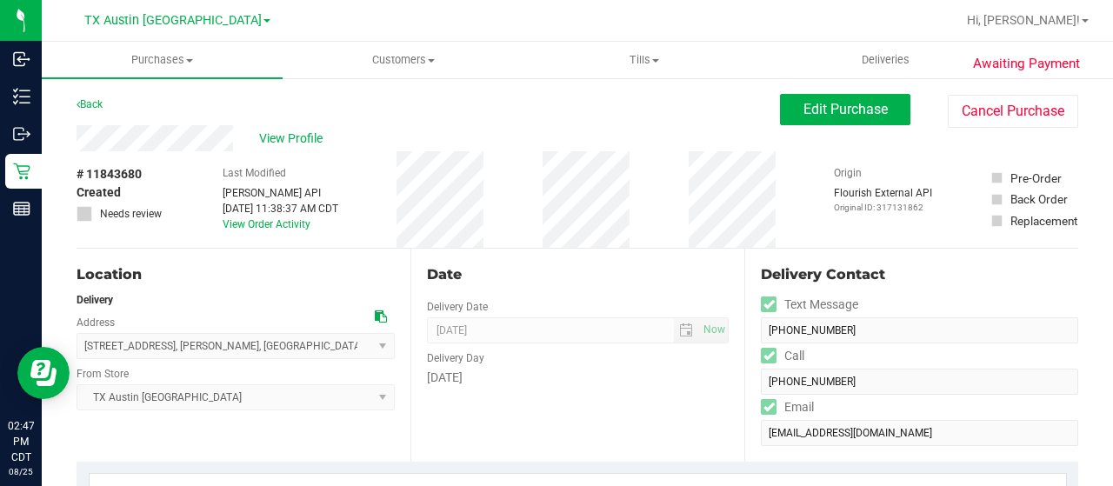
click at [143, 134] on div "View Profile" at bounding box center [429, 138] width 704 height 26
click at [268, 142] on span "View Profile" at bounding box center [294, 139] width 70 height 18
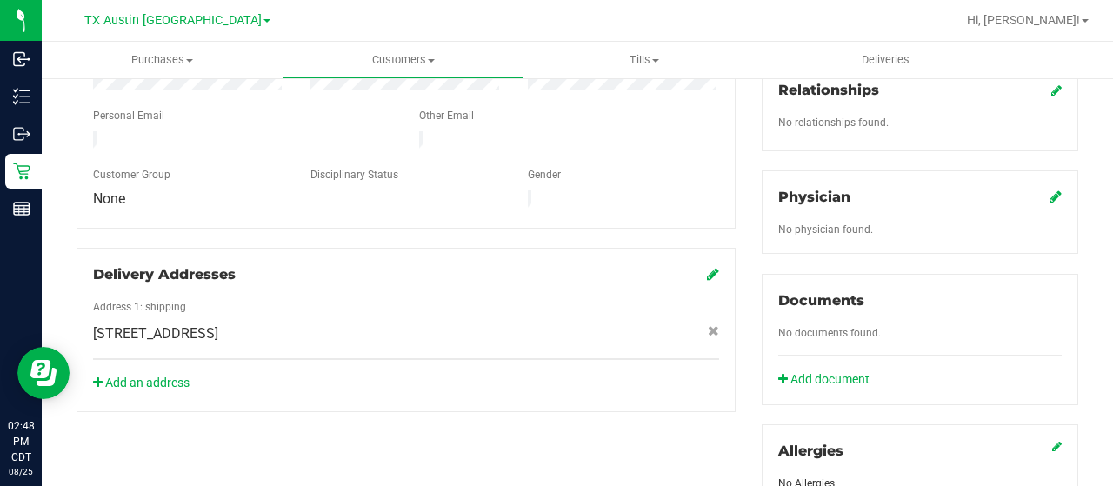
scroll to position [435, 0]
click at [1050, 189] on icon at bounding box center [1056, 196] width 12 height 14
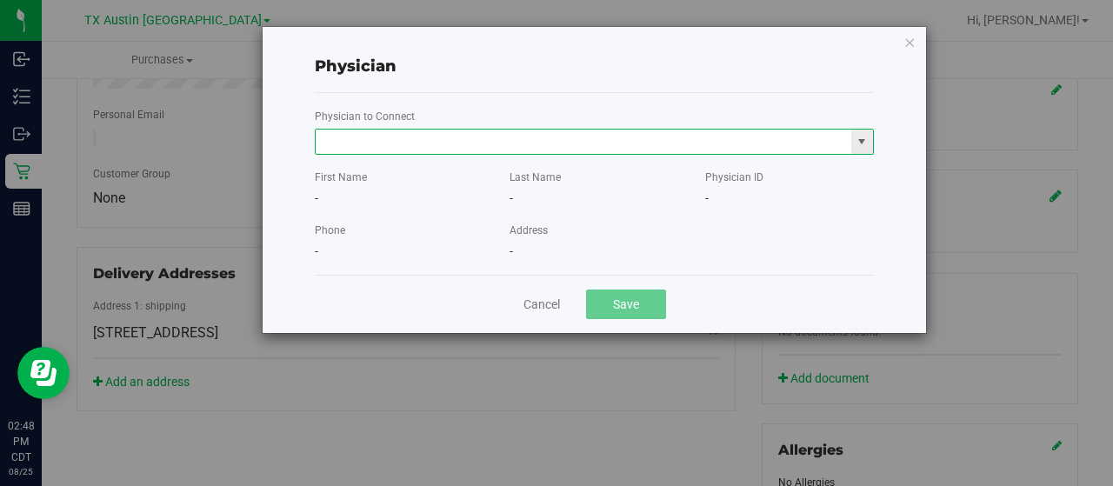
click at [449, 142] on input "text" at bounding box center [584, 142] width 536 height 24
paste input "Terauchi"
click at [558, 167] on li "Stephanie Terauchi" at bounding box center [595, 171] width 558 height 26
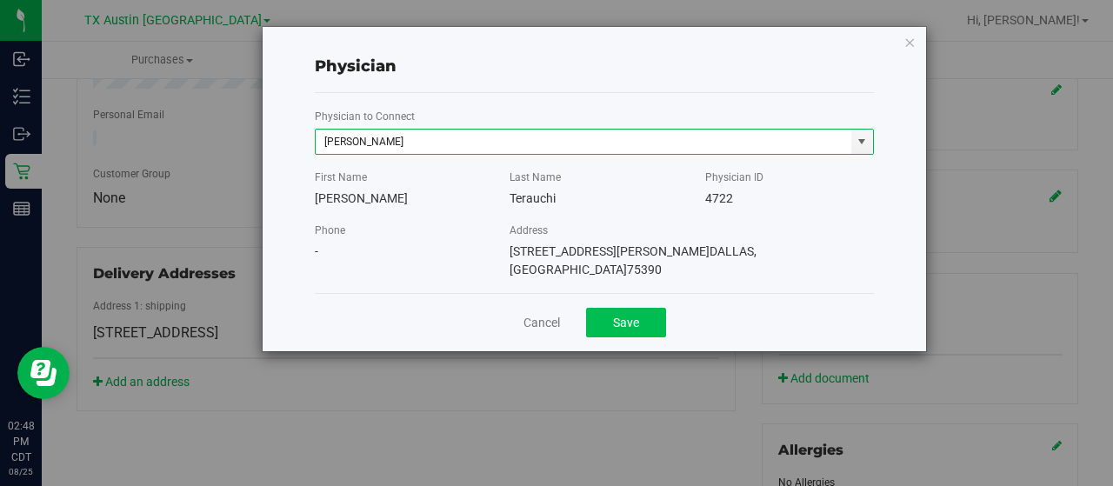
type input "Stephanie Terauchi"
click at [602, 308] on button "Save" at bounding box center [626, 323] width 80 height 30
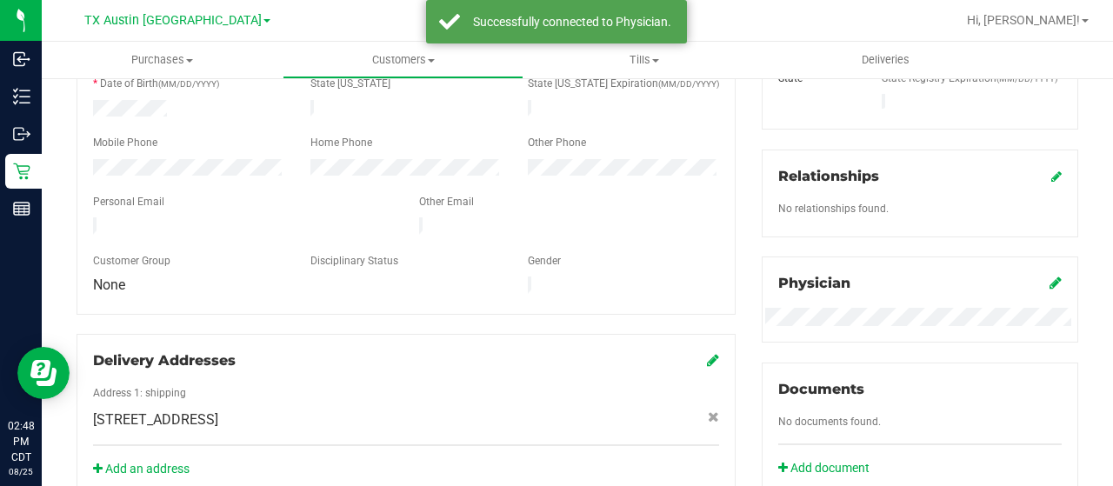
scroll to position [174, 0]
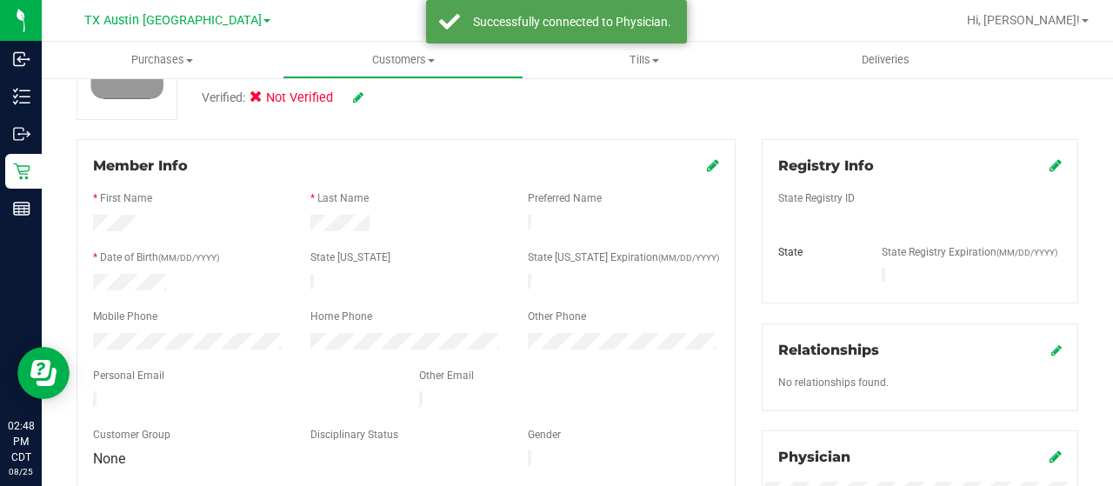
click at [1050, 163] on icon at bounding box center [1056, 165] width 12 height 14
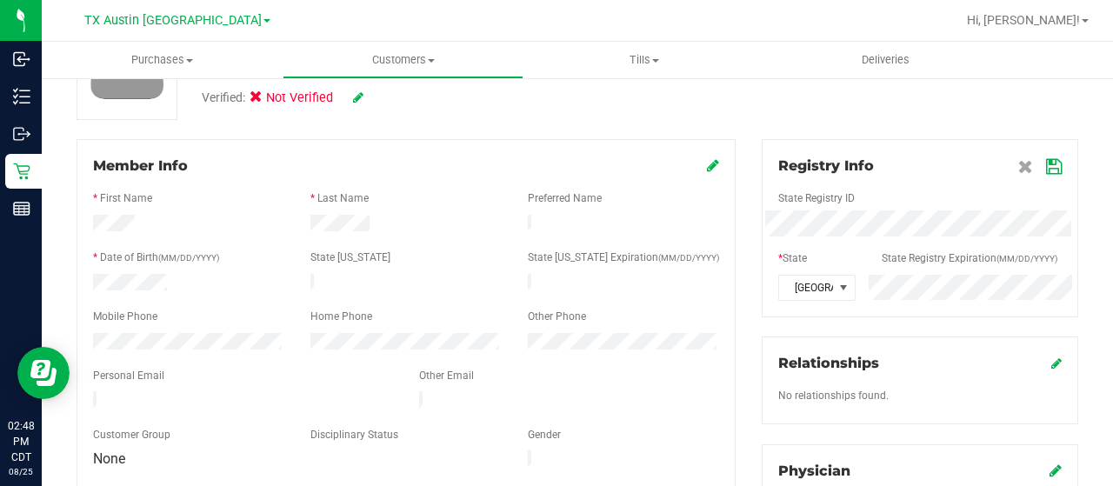
click at [1046, 170] on icon at bounding box center [1054, 167] width 16 height 14
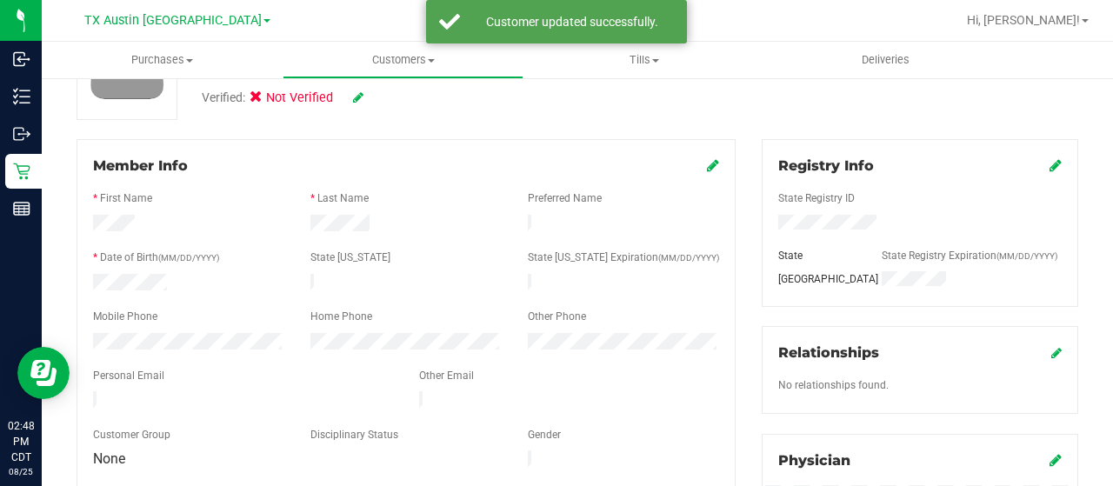
click at [355, 100] on icon at bounding box center [358, 97] width 10 height 12
click at [254, 103] on span at bounding box center [261, 100] width 16 height 16
click at [0, 0] on input "Medical" at bounding box center [0, 0] width 0 height 0
click at [382, 97] on icon at bounding box center [382, 98] width 14 height 12
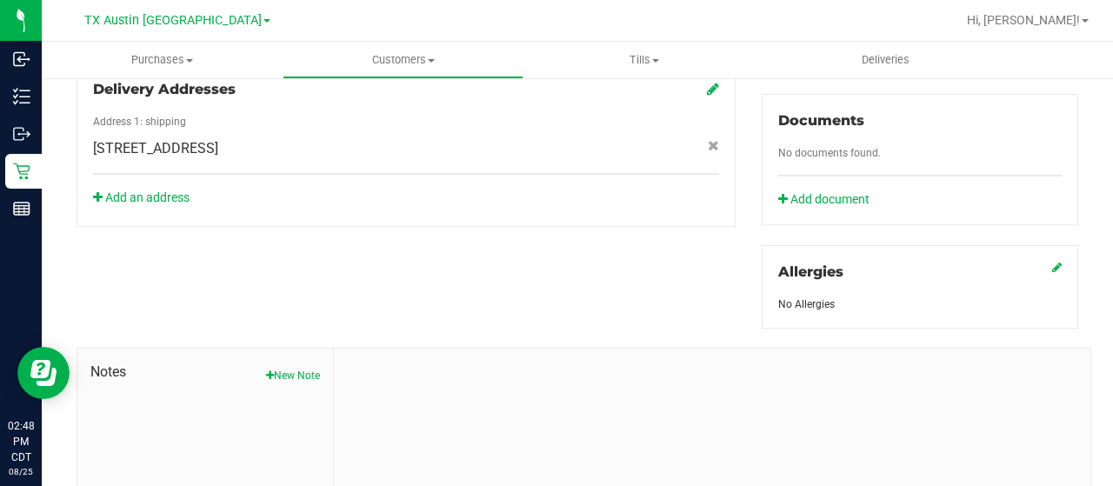
scroll to position [767, 0]
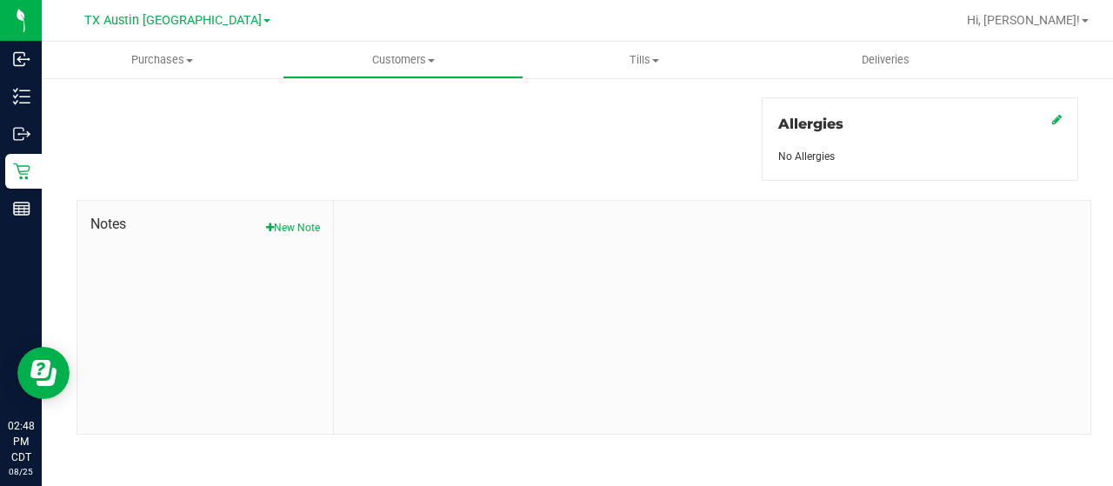
click at [283, 223] on button "New Note" at bounding box center [293, 228] width 54 height 16
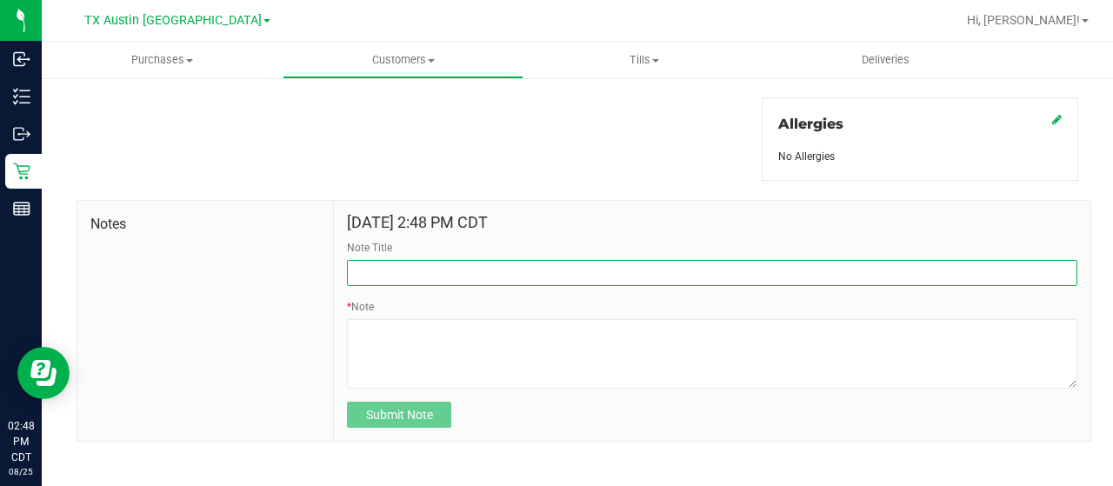
click at [380, 260] on input "Note Title" at bounding box center [712, 273] width 730 height 26
type input "curt"
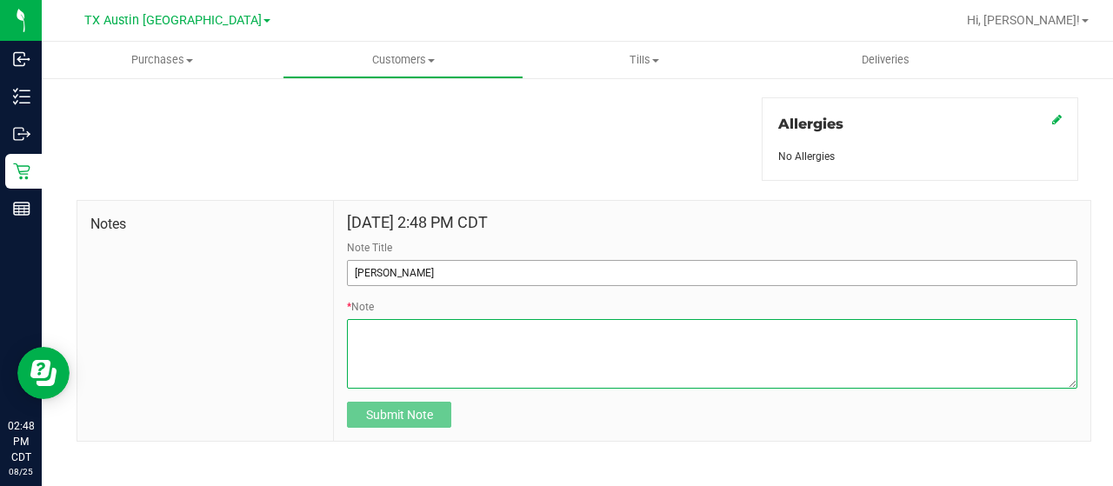
paste textarea "Patient Name: James Alberding Address: 922 Mustang Dr Allen, TX, 75002 Phone Nu…"
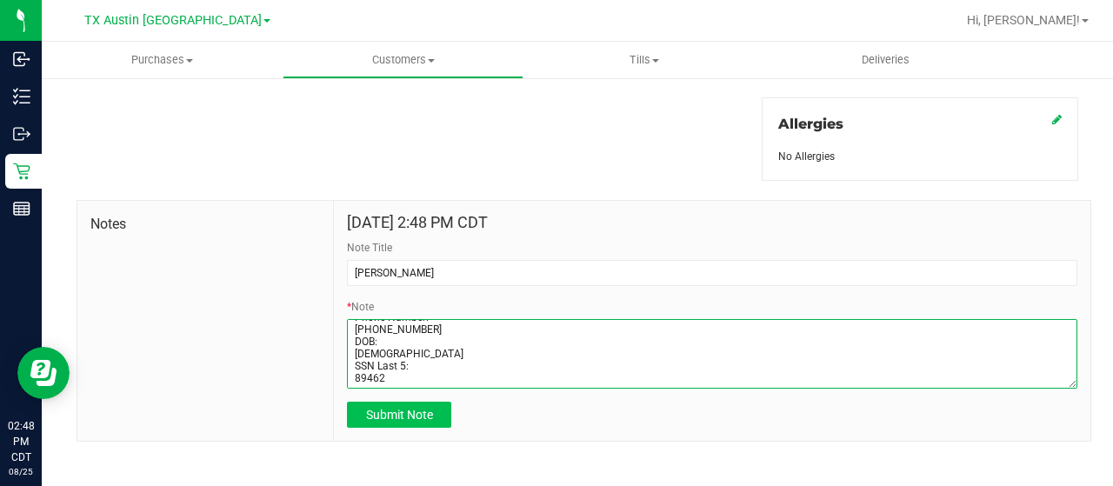
type textarea "Patient Name: James Alberding Address: 922 Mustang Dr Allen, TX, 75002 Phone Nu…"
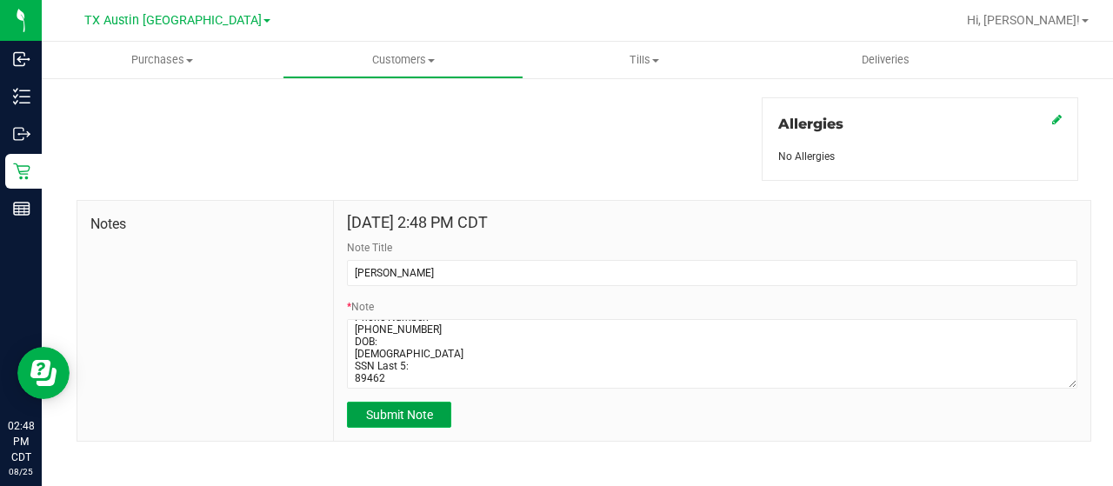
click at [407, 420] on button "Submit Note" at bounding box center [399, 415] width 104 height 26
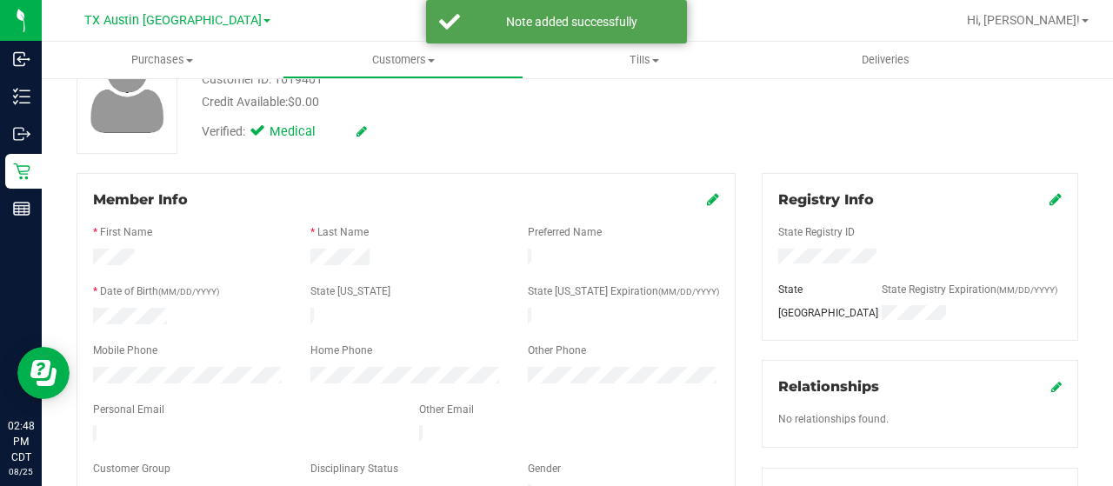
scroll to position [0, 0]
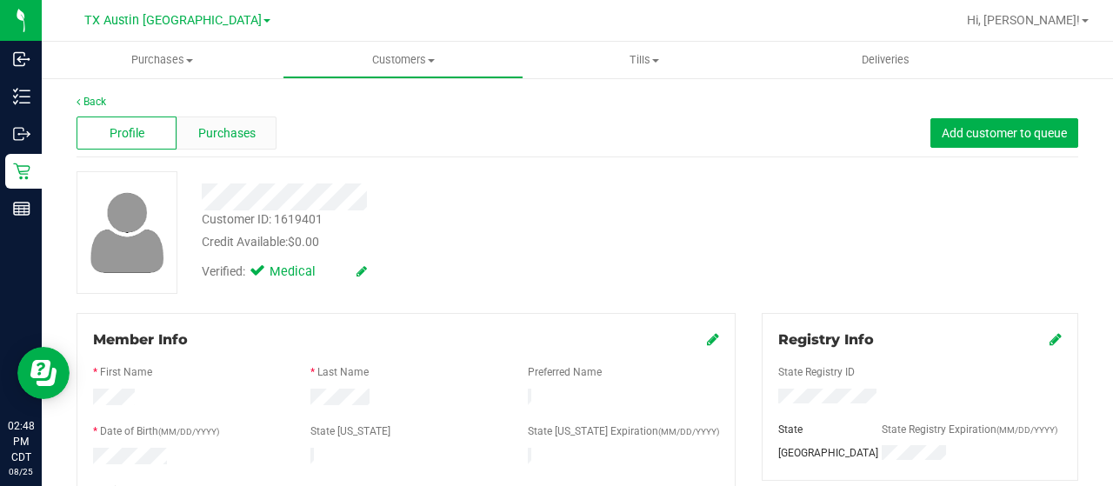
click at [248, 133] on span "Purchases" at bounding box center [226, 133] width 57 height 18
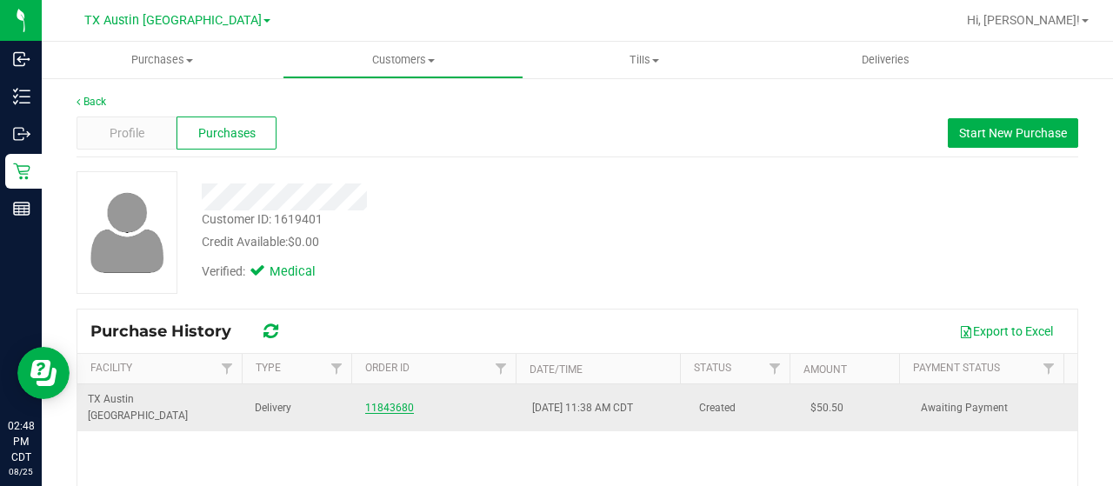
click at [386, 402] on link "11843680" at bounding box center [389, 408] width 49 height 12
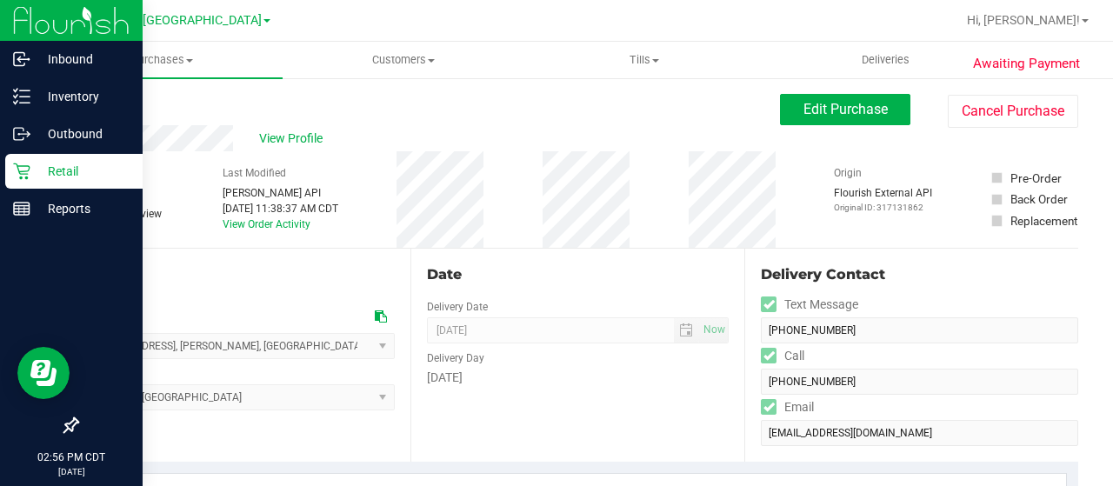
click at [78, 169] on p "Retail" at bounding box center [82, 171] width 104 height 21
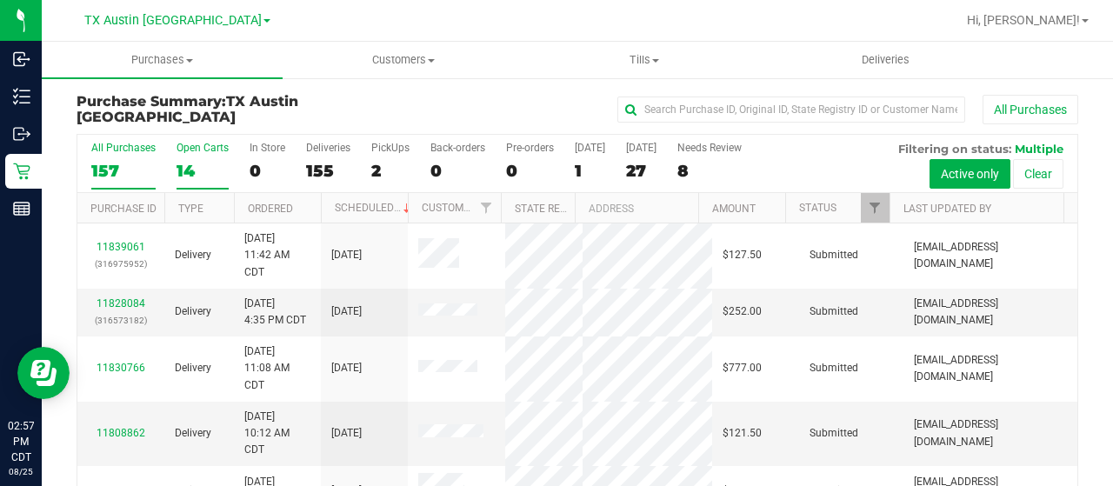
click at [193, 172] on div "14" at bounding box center [203, 171] width 52 height 20
click at [0, 0] on input "Open Carts 14" at bounding box center [0, 0] width 0 height 0
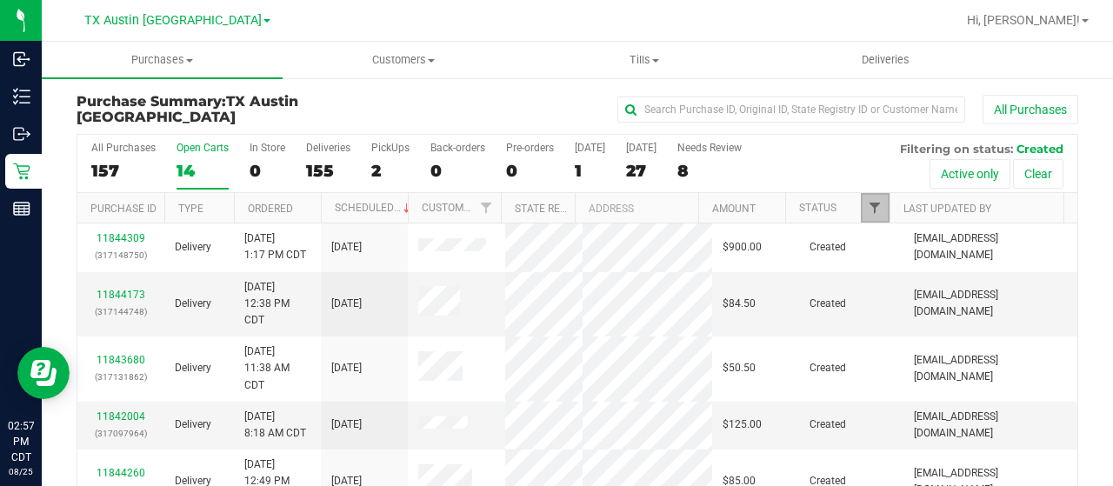
click at [868, 207] on span "Filter" at bounding box center [875, 208] width 14 height 14
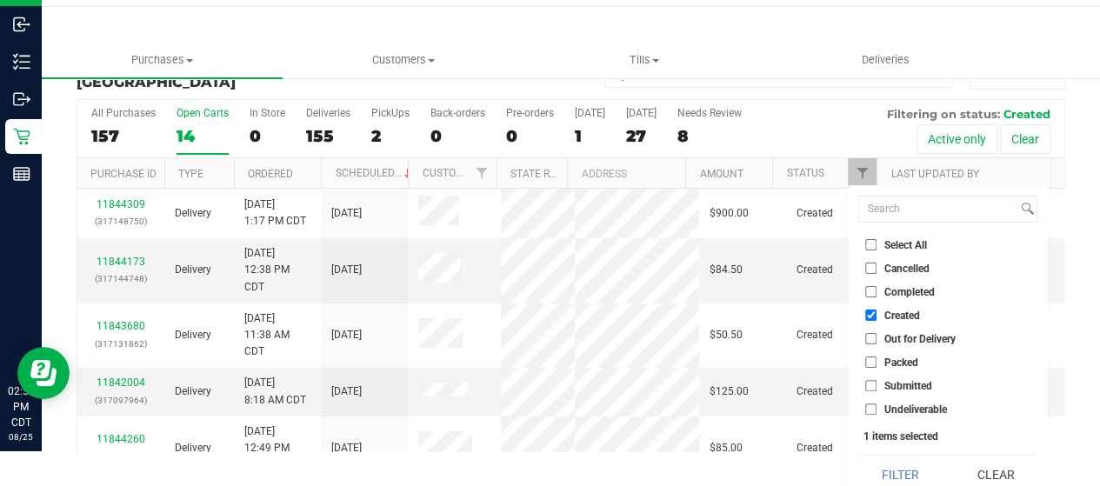
scroll to position [47, 0]
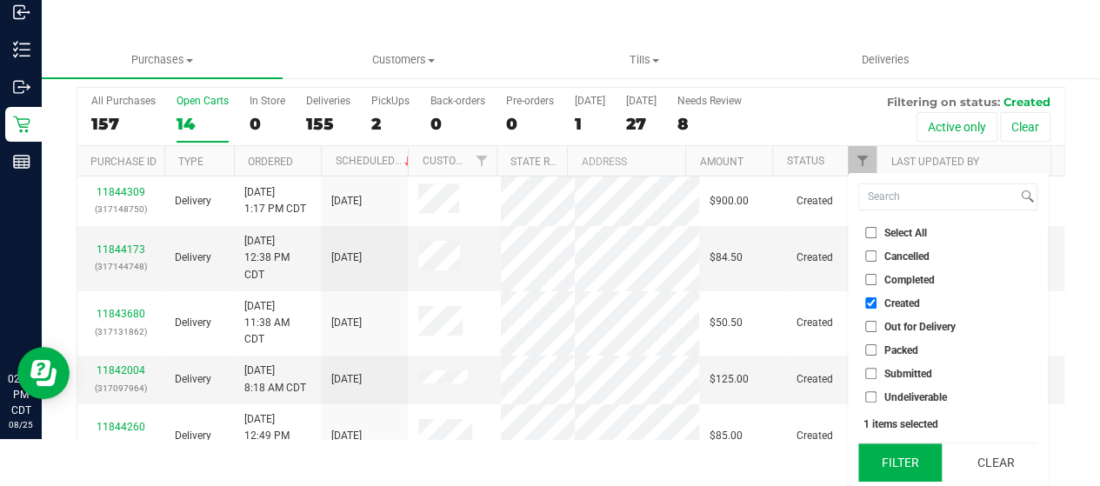
click at [901, 465] on button "Filter" at bounding box center [899, 462] width 83 height 38
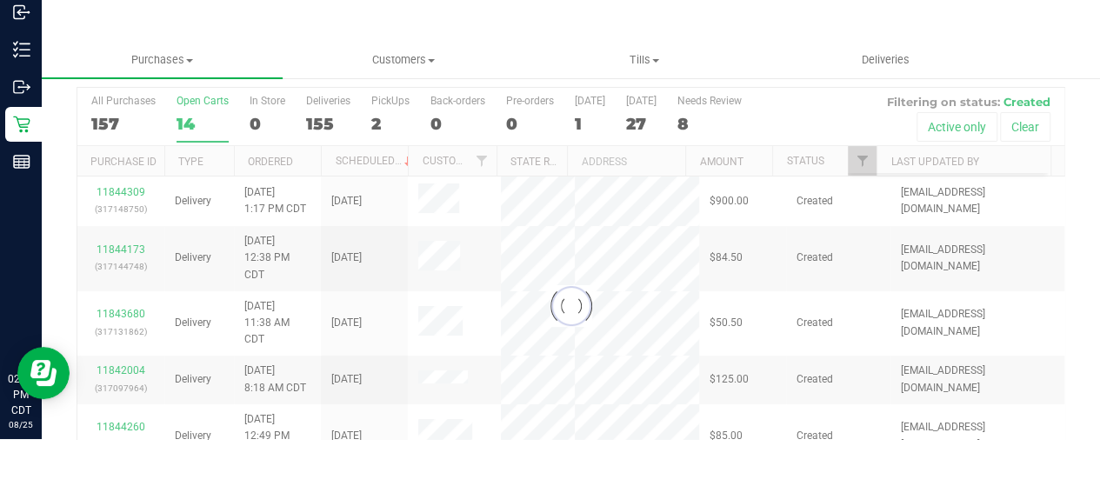
scroll to position [0, 0]
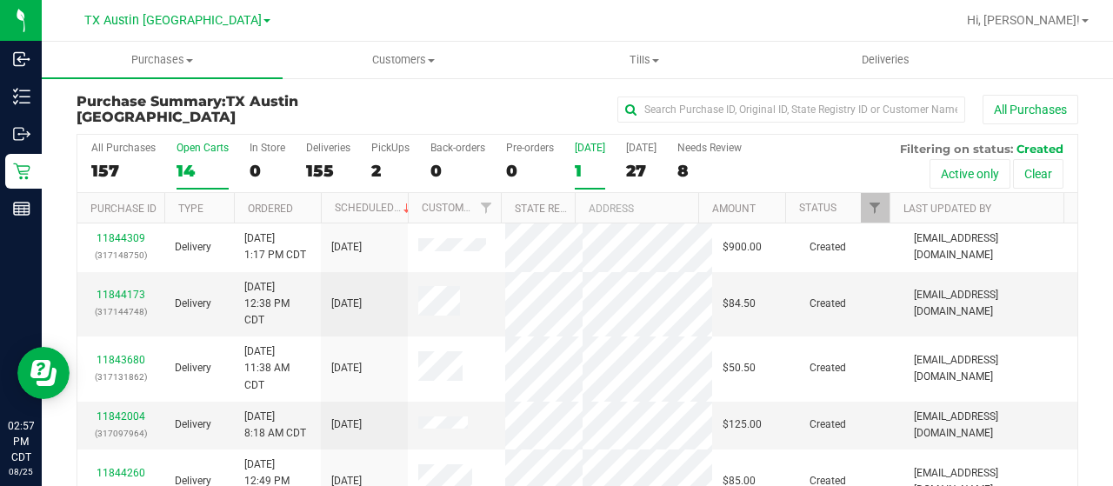
click at [584, 171] on div "1" at bounding box center [590, 171] width 30 height 20
click at [0, 0] on input "Today 1" at bounding box center [0, 0] width 0 height 0
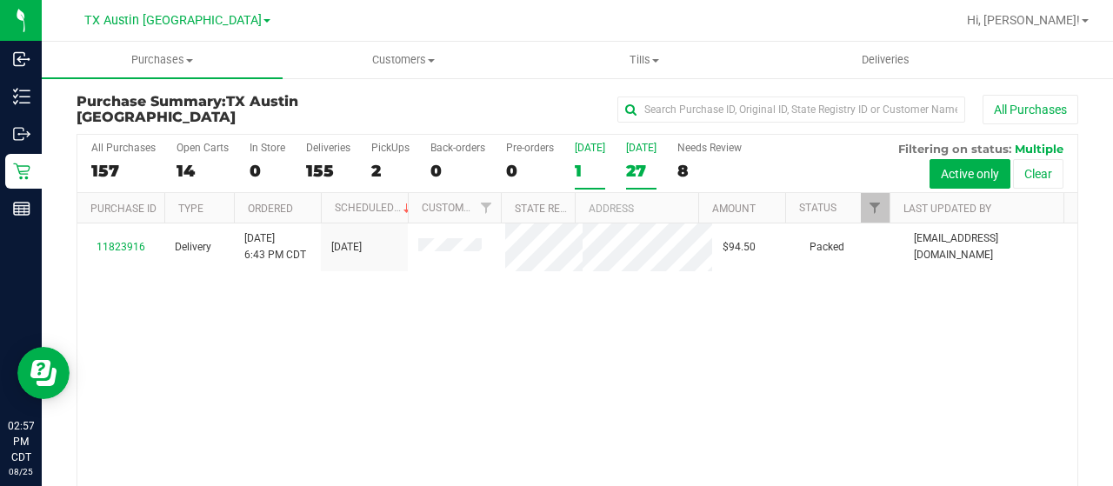
click at [630, 171] on div "27" at bounding box center [641, 171] width 30 height 20
click at [0, 0] on input "Tomorrow 27" at bounding box center [0, 0] width 0 height 0
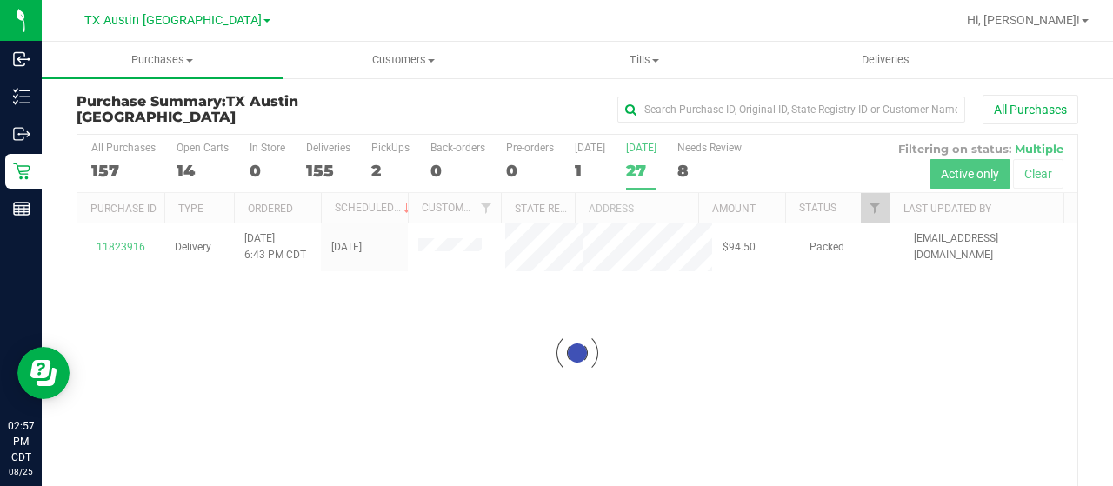
checkbox input "true"
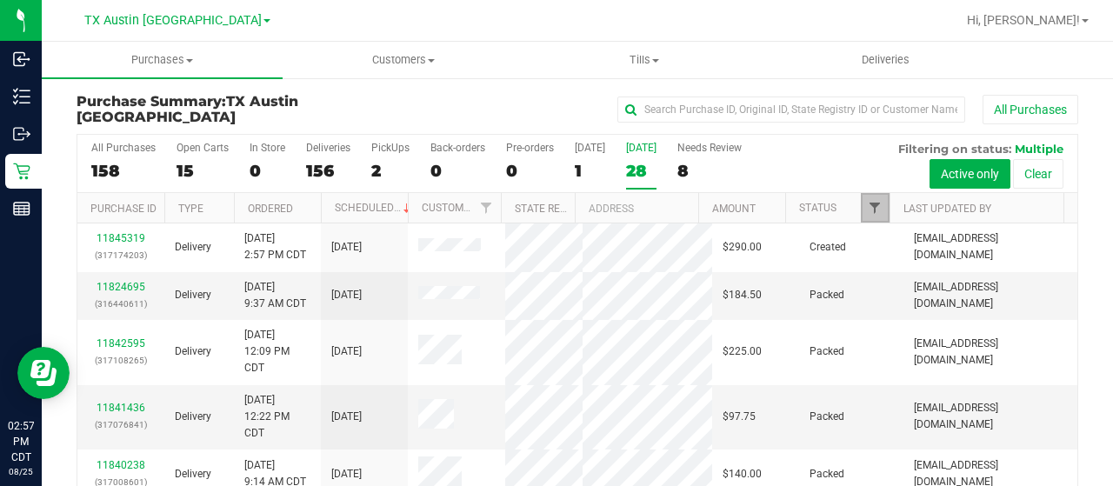
click at [868, 209] on span "Filter" at bounding box center [875, 208] width 14 height 14
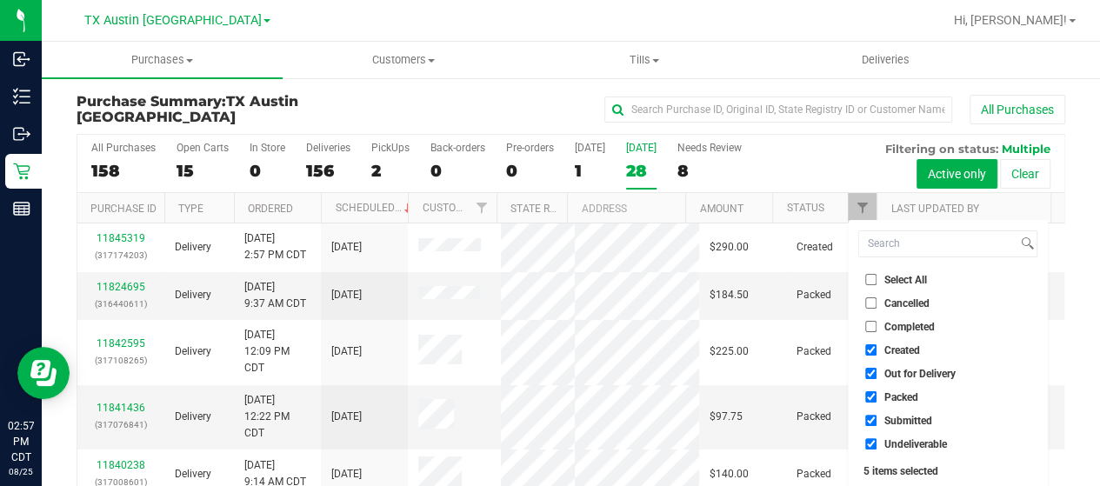
click at [912, 374] on span "Out for Delivery" at bounding box center [919, 374] width 71 height 10
click at [877, 374] on input "Out for Delivery" at bounding box center [870, 373] width 11 height 11
checkbox input "false"
click at [900, 397] on span "Packed" at bounding box center [901, 397] width 34 height 10
click at [877, 397] on input "Packed" at bounding box center [870, 396] width 11 height 11
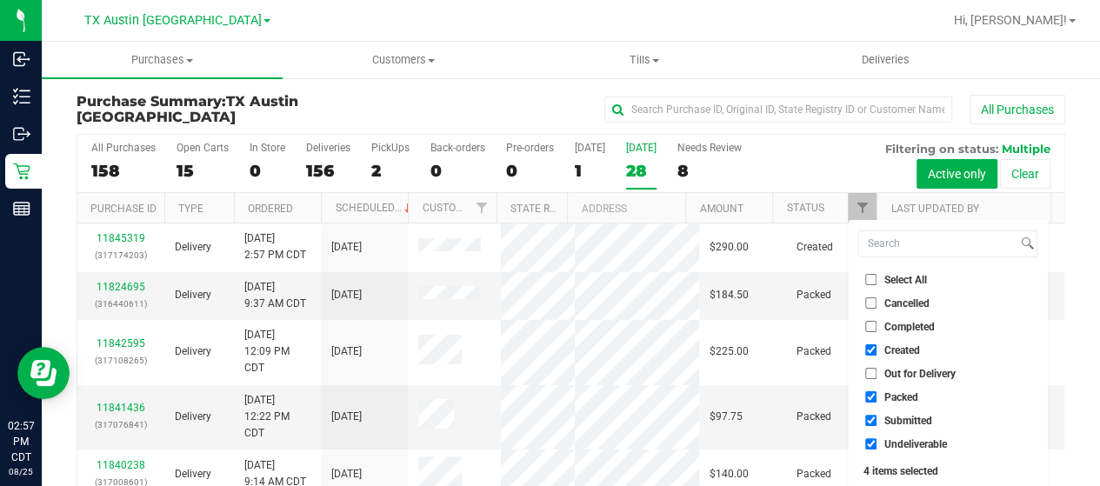
checkbox input "false"
click at [897, 418] on span "Submitted" at bounding box center [908, 421] width 48 height 10
click at [877, 418] on input "Submitted" at bounding box center [870, 420] width 11 height 11
checkbox input "false"
click at [897, 439] on span "Undeliverable" at bounding box center [915, 444] width 63 height 10
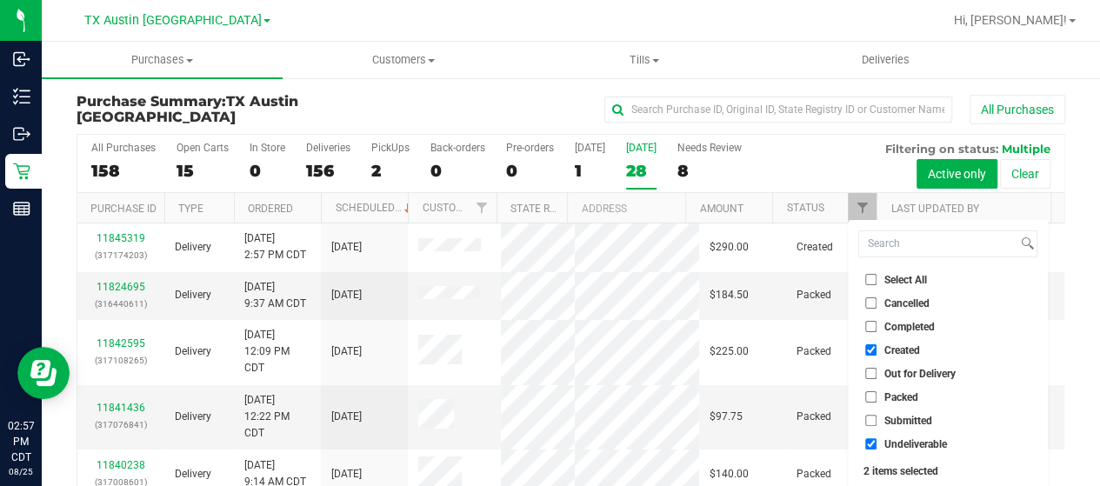
click at [877, 439] on input "Undeliverable" at bounding box center [870, 443] width 11 height 11
checkbox input "false"
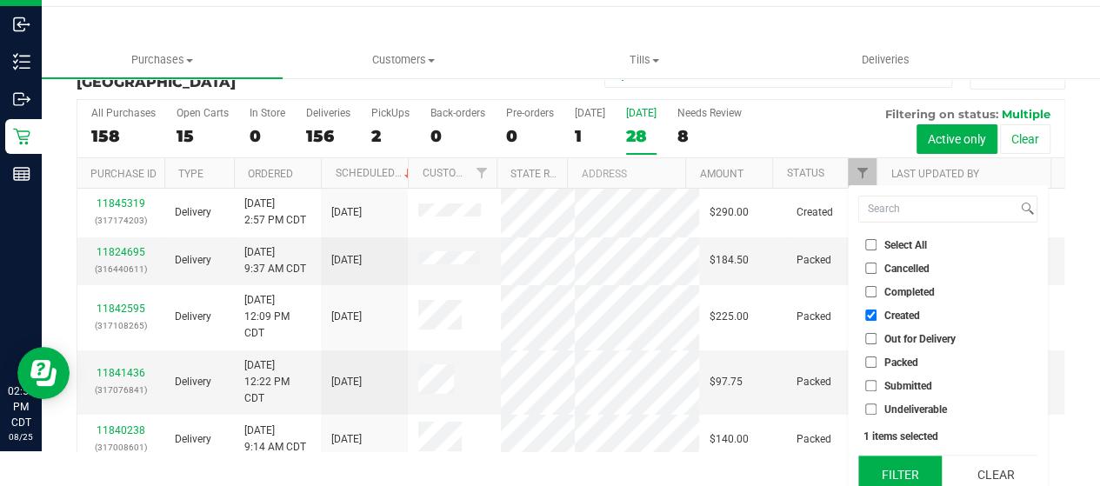
scroll to position [47, 0]
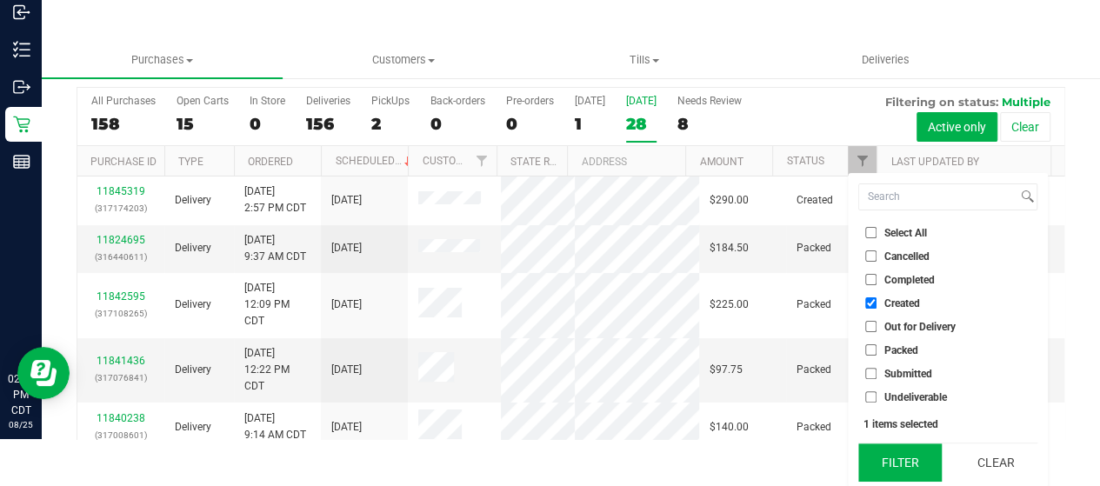
click at [890, 456] on button "Filter" at bounding box center [899, 462] width 83 height 38
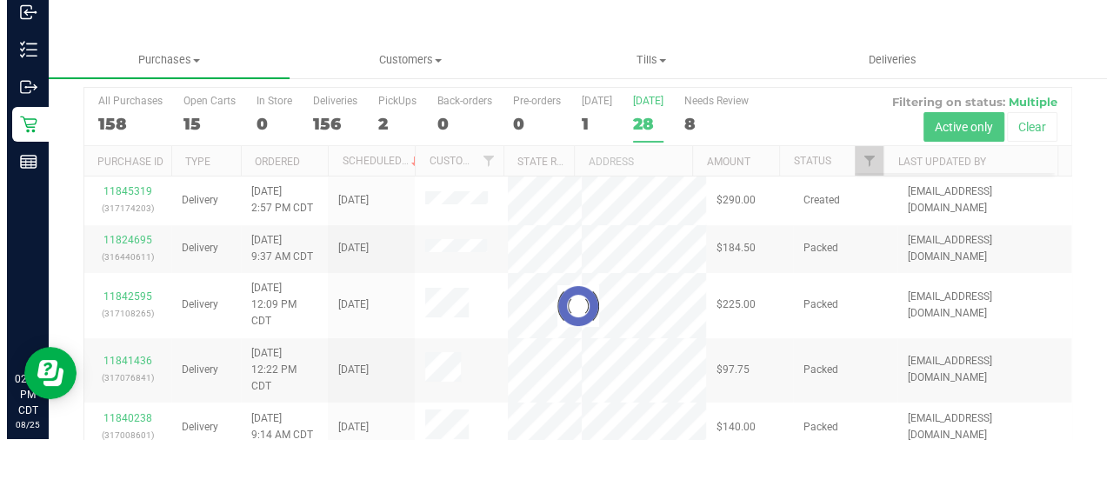
scroll to position [0, 0]
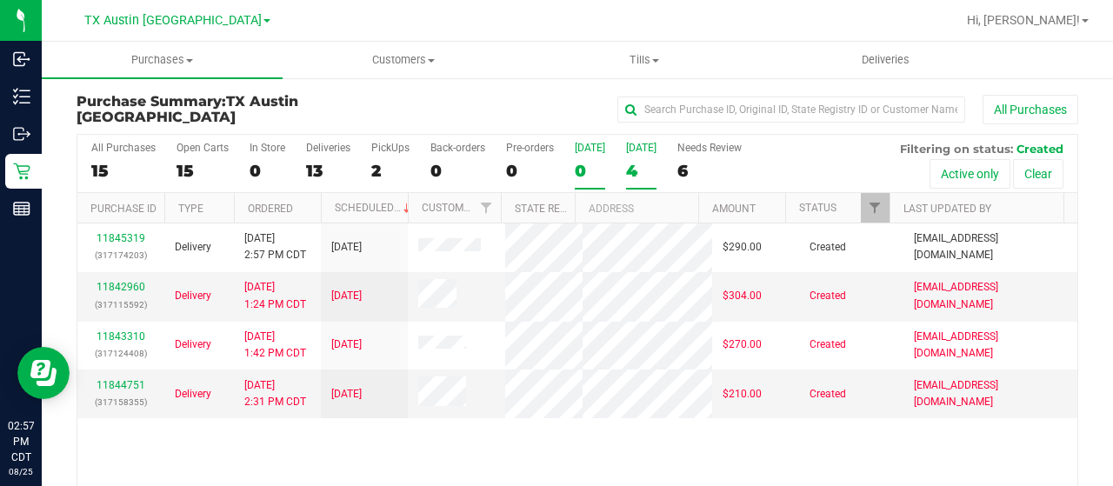
click at [582, 171] on div "0" at bounding box center [590, 171] width 30 height 20
click at [0, 0] on input "Today 0" at bounding box center [0, 0] width 0 height 0
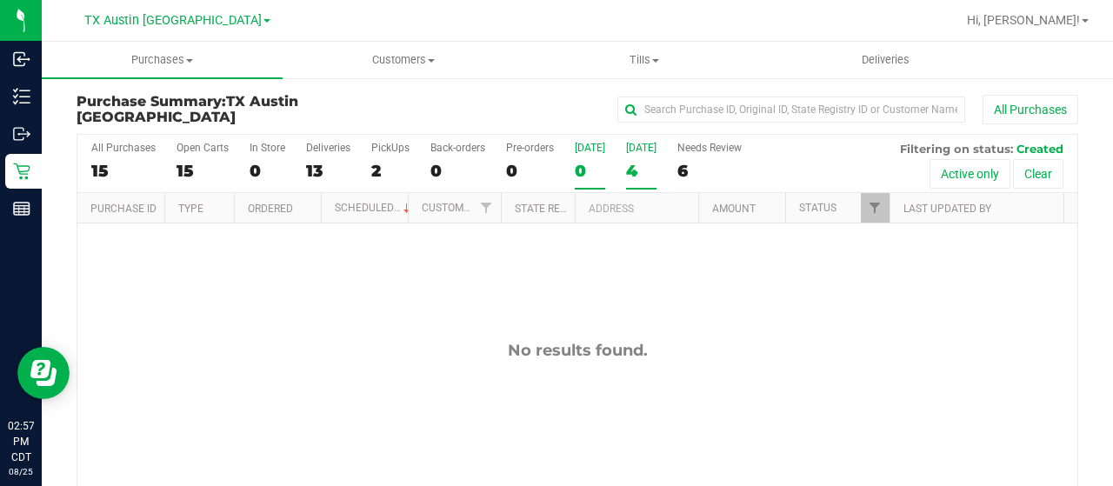
click at [629, 171] on div "4" at bounding box center [641, 171] width 30 height 20
click at [0, 0] on input "Tomorrow 4" at bounding box center [0, 0] width 0 height 0
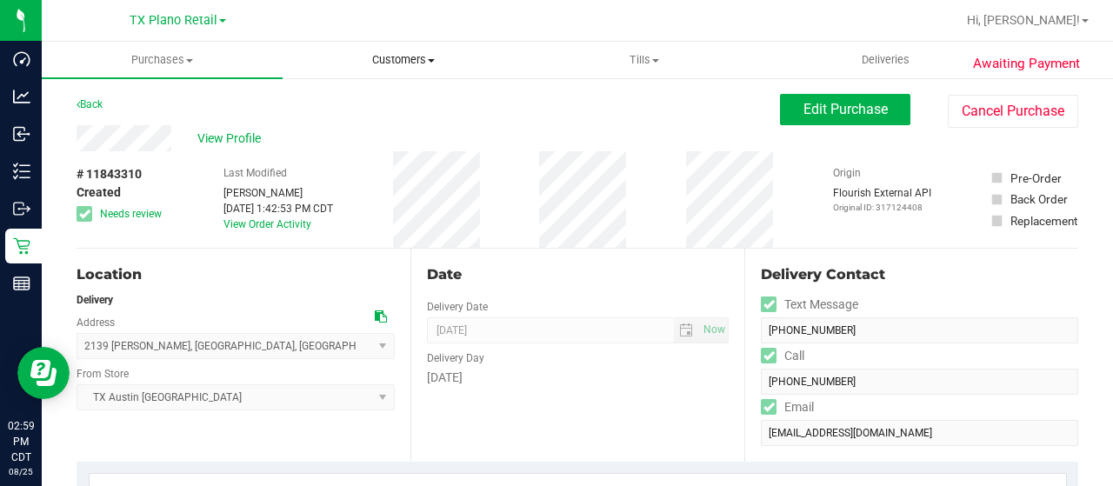
click at [400, 66] on span "Customers" at bounding box center [402, 60] width 239 height 16
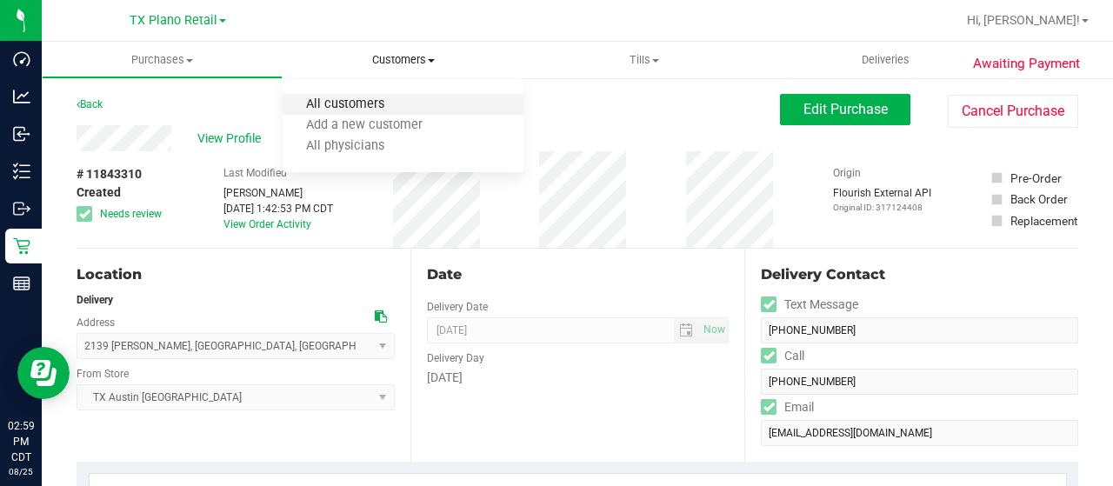
click at [391, 107] on span "All customers" at bounding box center [345, 104] width 125 height 15
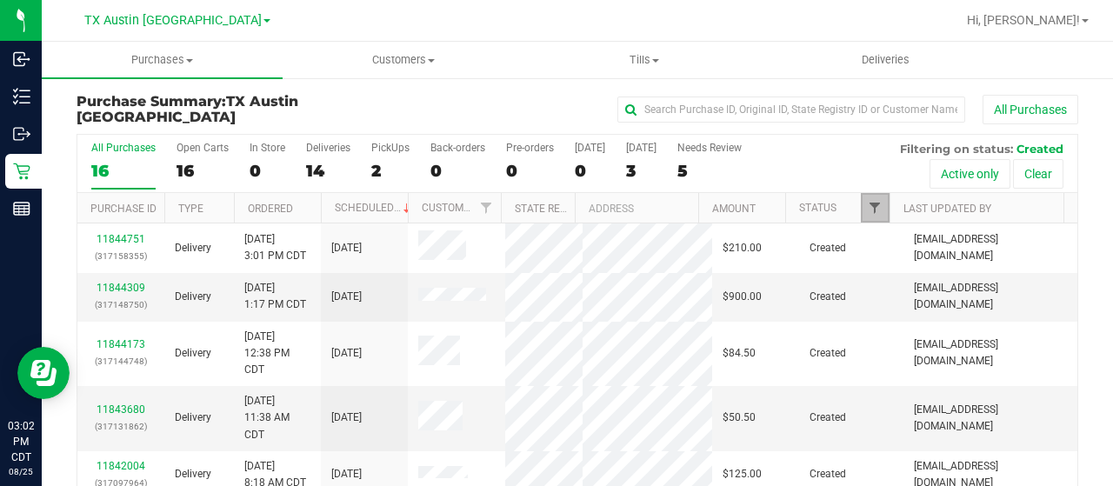
click at [868, 205] on span "Filter" at bounding box center [875, 208] width 14 height 14
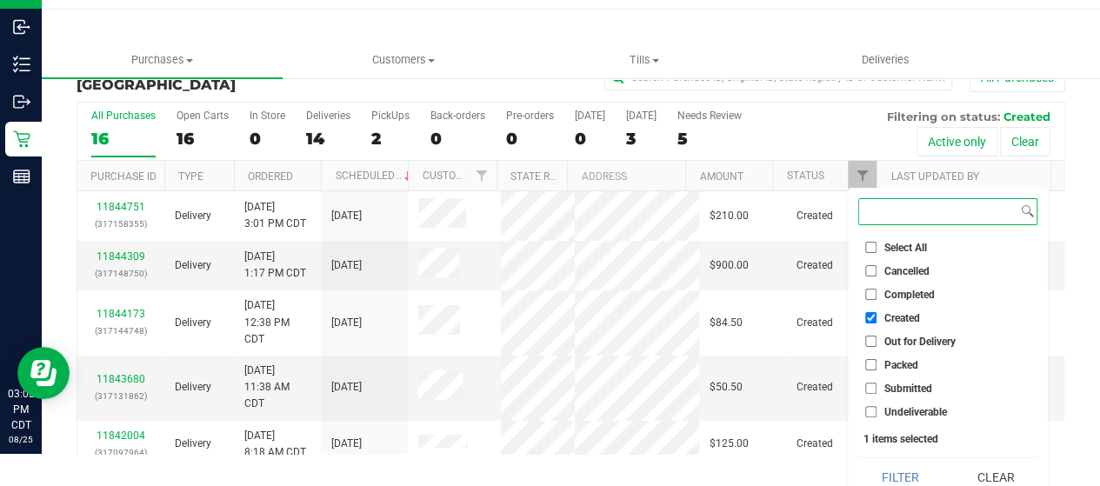
scroll to position [47, 0]
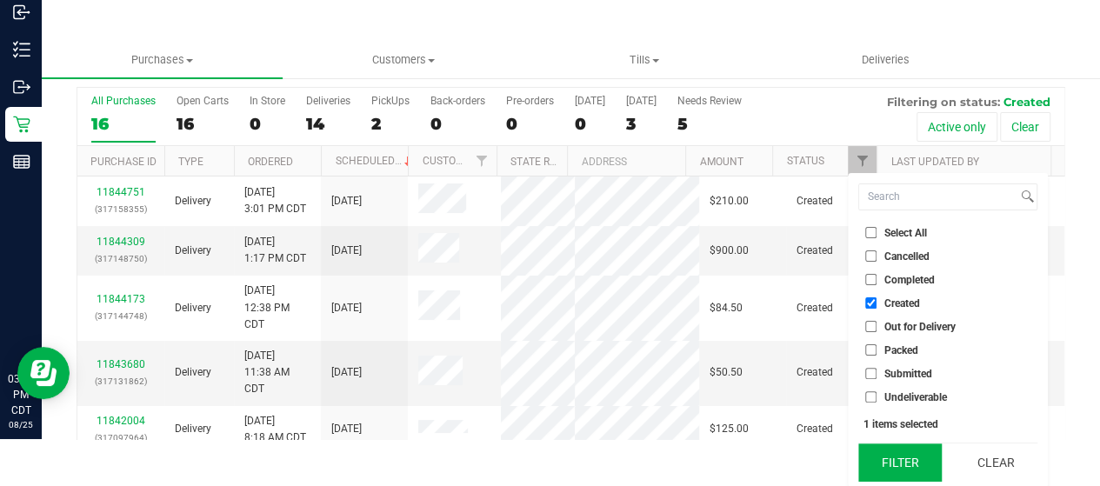
click at [912, 455] on button "Filter" at bounding box center [899, 462] width 83 height 38
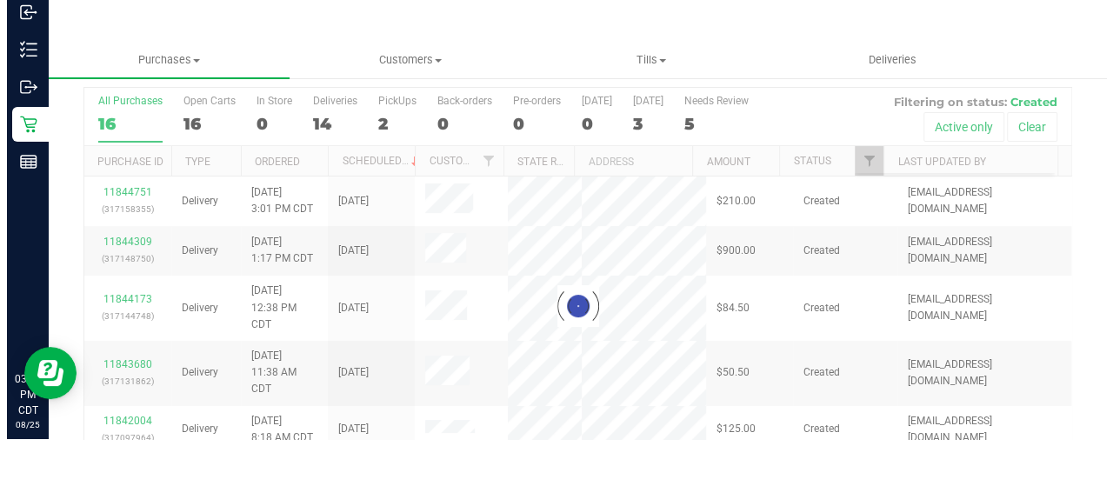
scroll to position [0, 0]
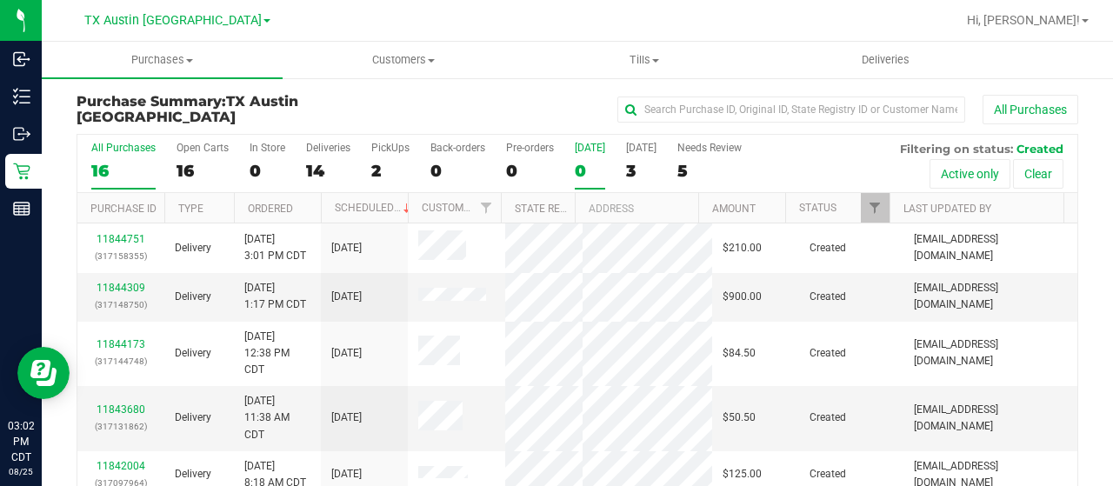
click at [586, 174] on div "0" at bounding box center [590, 171] width 30 height 20
click at [0, 0] on input "[DATE] 0" at bounding box center [0, 0] width 0 height 0
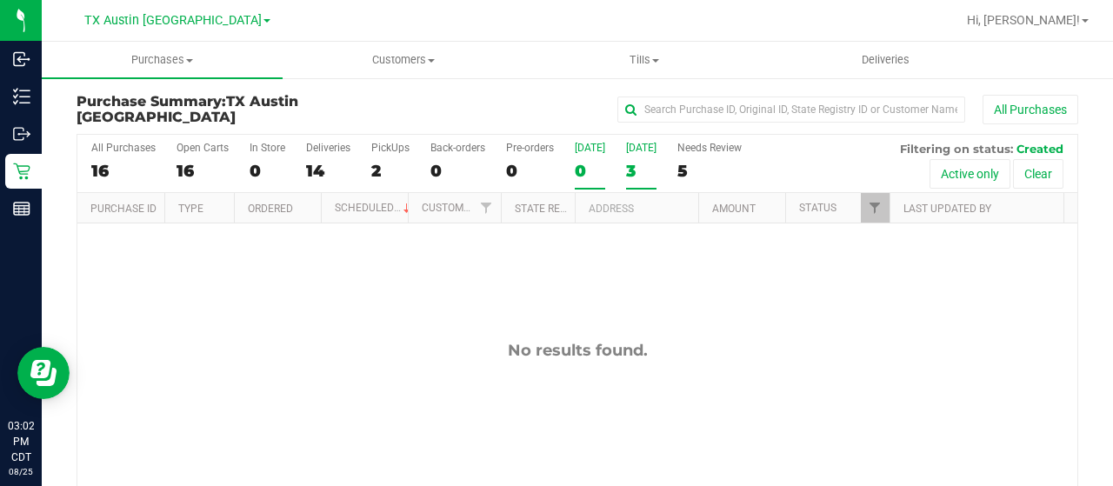
click at [627, 170] on div "3" at bounding box center [641, 171] width 30 height 20
click at [0, 0] on input "Tomorrow 3" at bounding box center [0, 0] width 0 height 0
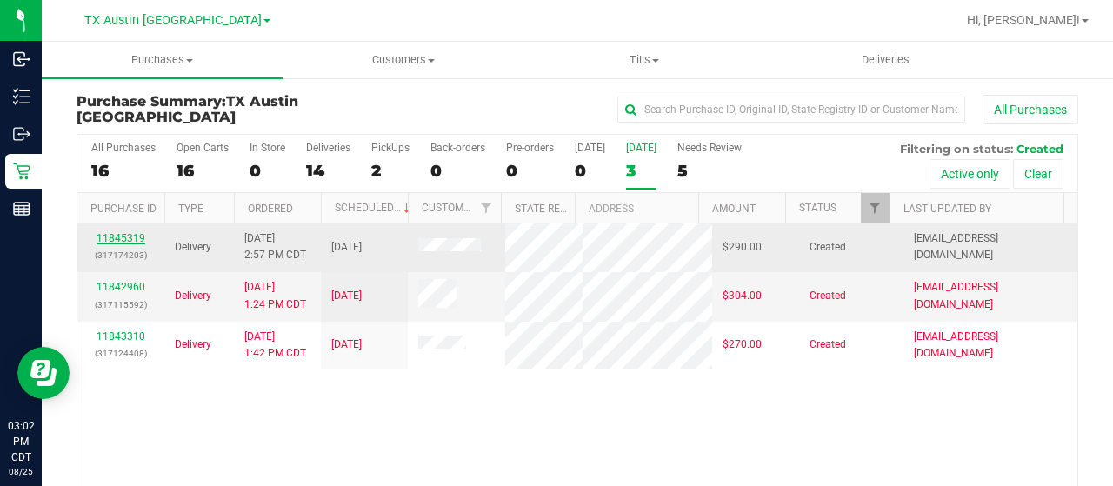
click at [131, 232] on link "11845319" at bounding box center [121, 238] width 49 height 12
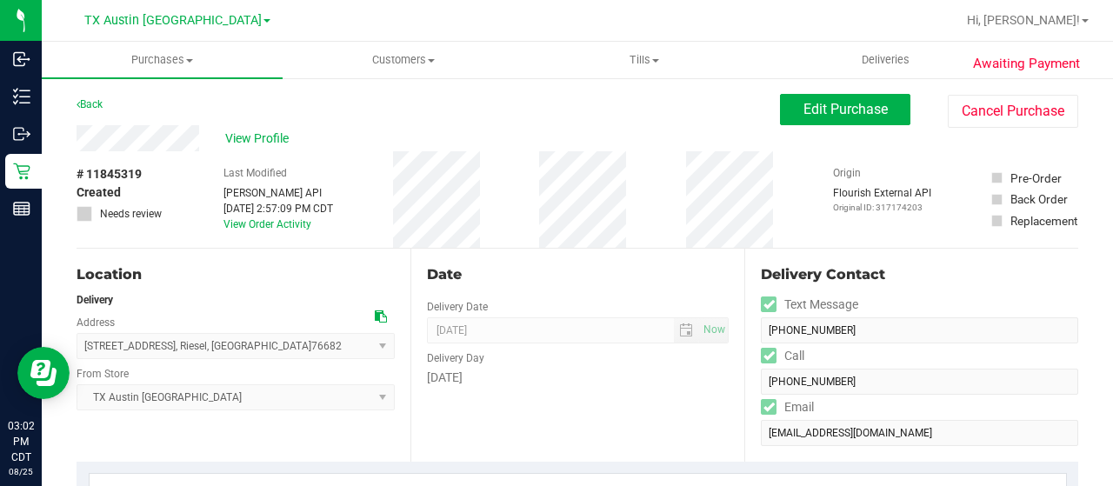
click at [202, 133] on div "View Profile" at bounding box center [429, 138] width 704 height 26
click at [251, 145] on span "View Profile" at bounding box center [260, 139] width 70 height 18
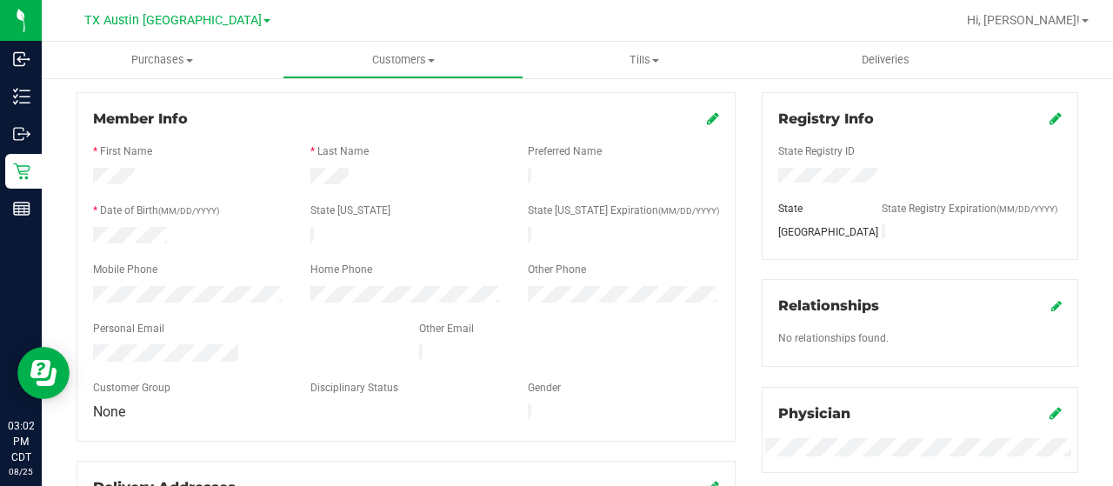
scroll to position [261, 0]
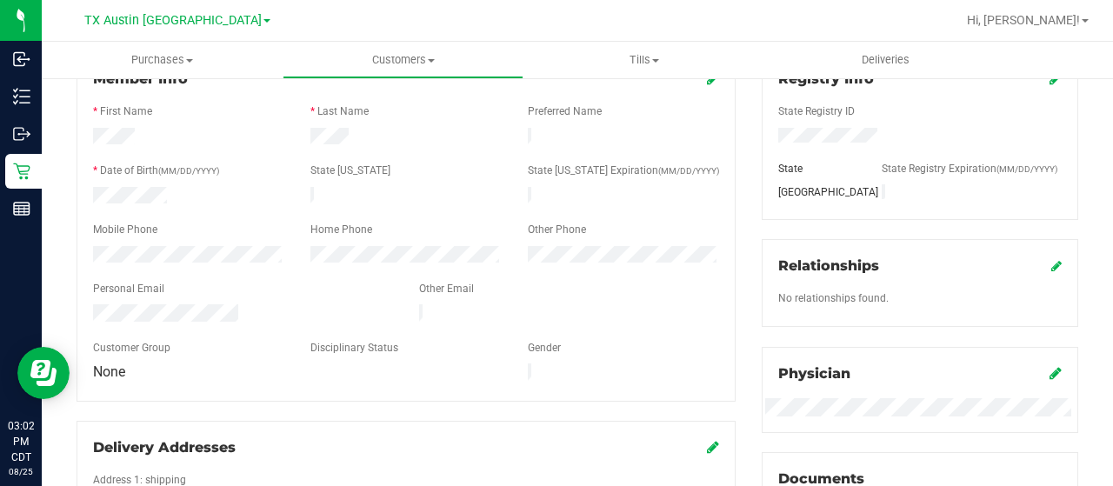
drag, startPoint x: 245, startPoint y: 307, endPoint x: 92, endPoint y: 310, distance: 153.1
click at [86, 310] on div at bounding box center [243, 314] width 326 height 21
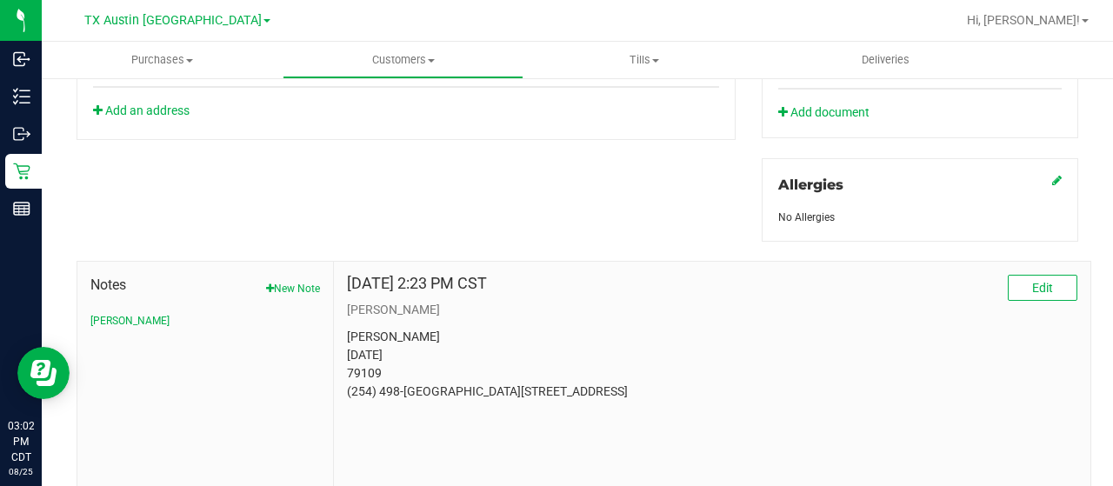
scroll to position [767, 0]
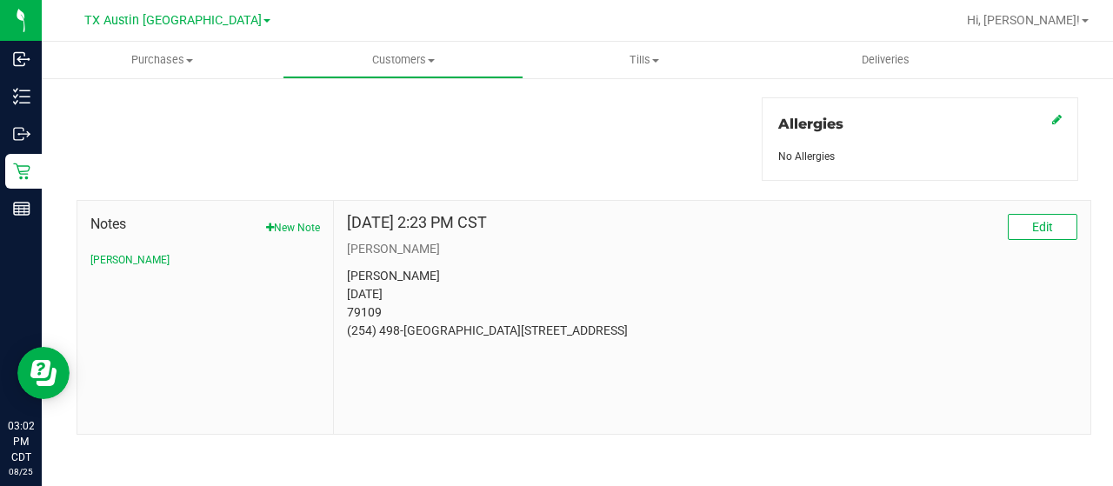
click at [450, 340] on p "Teresa R Busch 10/23/1977 79109 (254) 498-1120 501 CO RD 118 Riesel, TX 76682" at bounding box center [712, 303] width 730 height 73
drag, startPoint x: 380, startPoint y: 303, endPoint x: 343, endPoint y: 307, distance: 37.6
click at [347, 307] on p "Teresa R Busch 10/23/1977 79109 (254) 498-1120 501 CO RD 118 Riesel, TX 76682" at bounding box center [712, 303] width 730 height 73
copy p "79109"
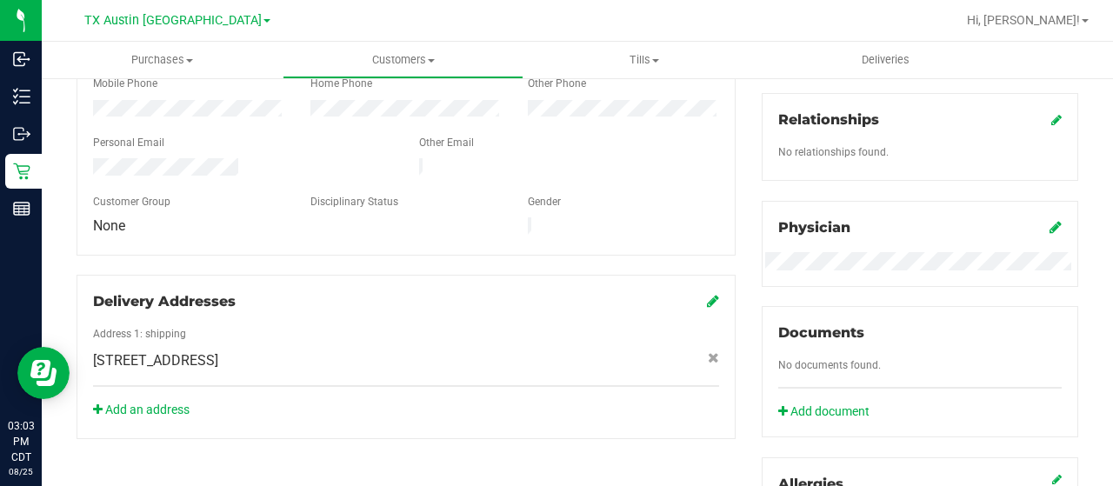
scroll to position [435, 0]
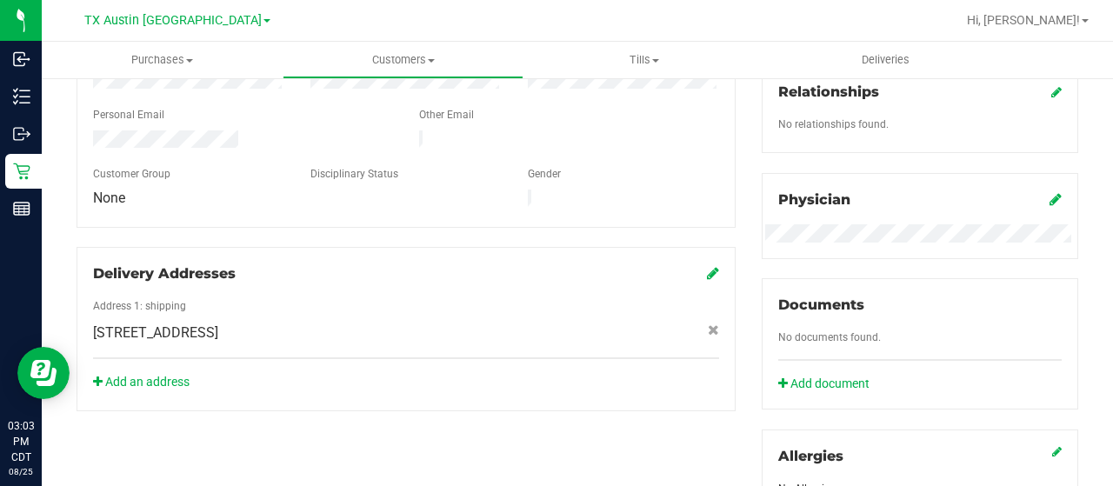
click at [1050, 196] on icon at bounding box center [1056, 199] width 12 height 14
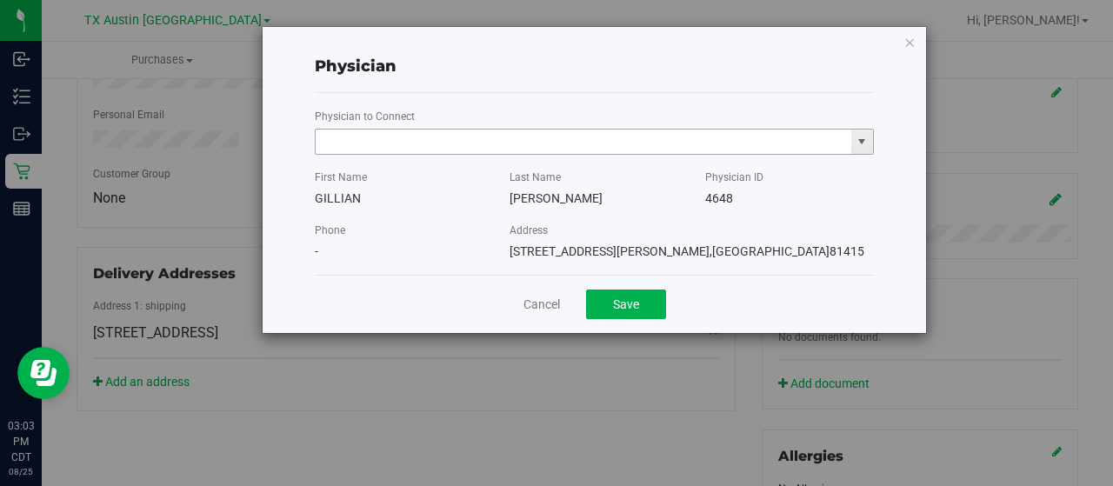
click at [629, 147] on input "text" at bounding box center [584, 142] width 536 height 24
paste input "Chen"
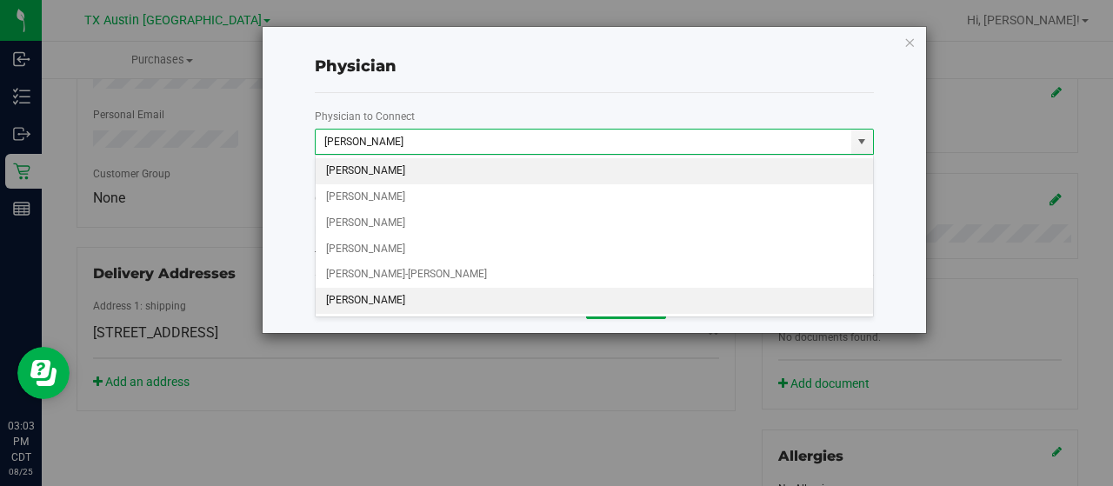
click at [501, 295] on li "An Chen" at bounding box center [595, 301] width 558 height 26
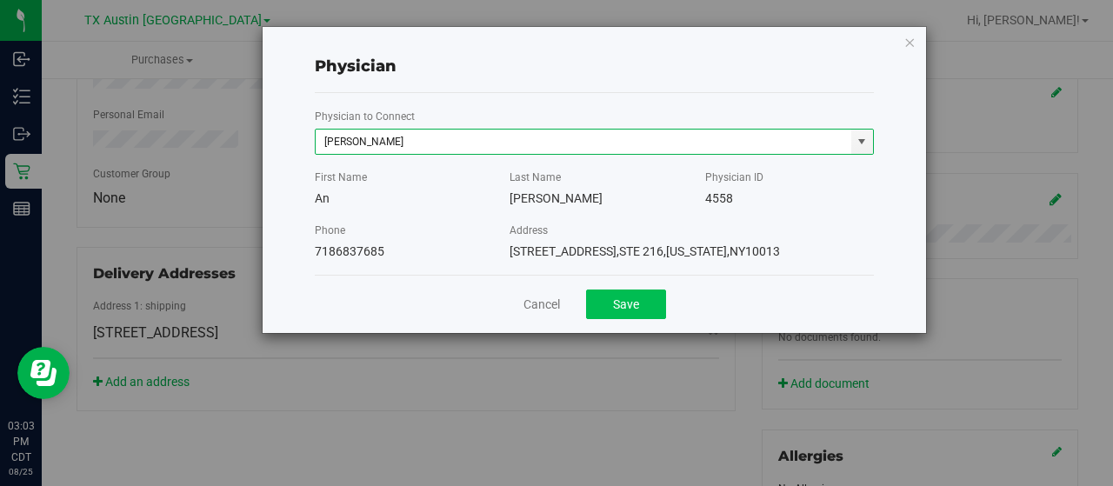
type input "An Chen"
click at [624, 297] on button "Save" at bounding box center [626, 305] width 80 height 30
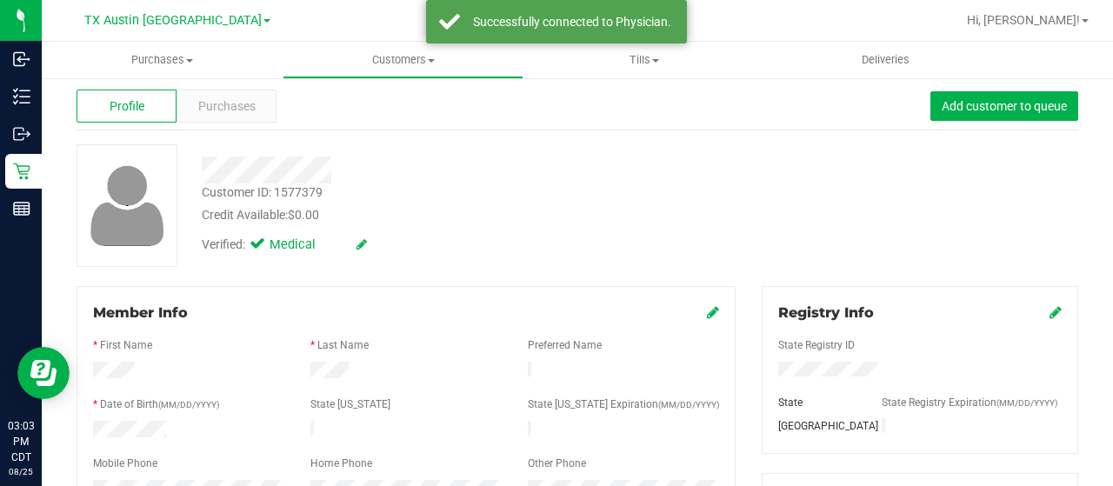
scroll to position [0, 0]
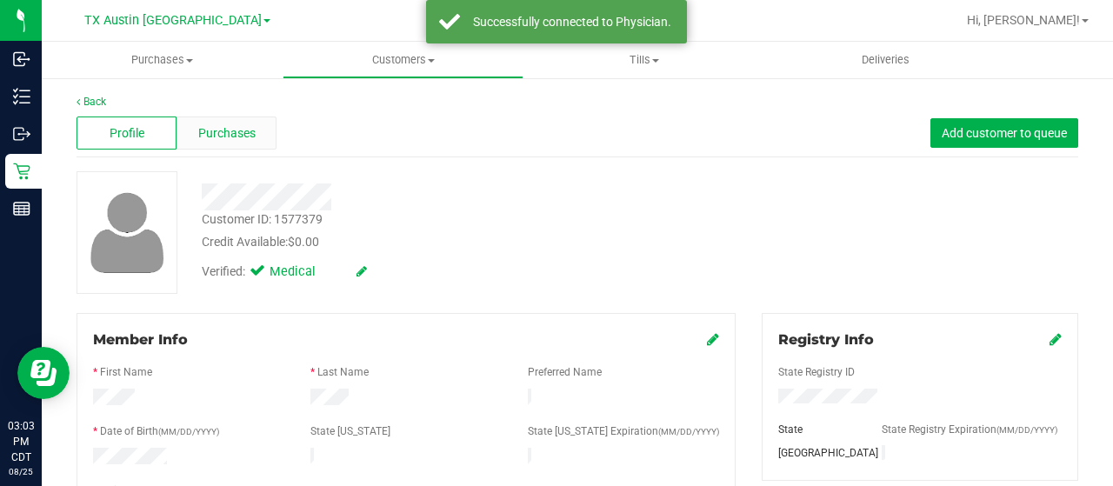
click at [249, 133] on span "Purchases" at bounding box center [226, 133] width 57 height 18
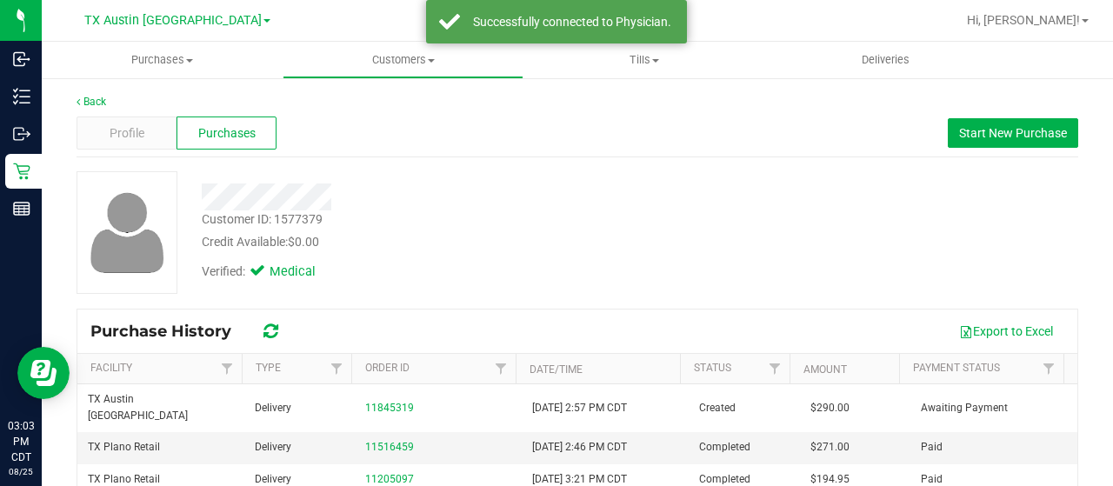
click at [202, 197] on div at bounding box center [446, 196] width 514 height 27
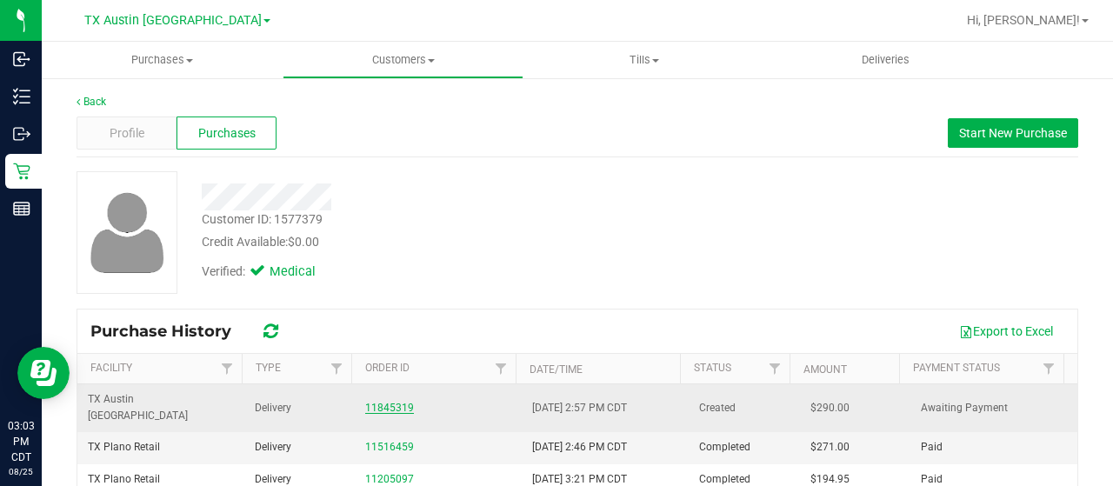
click at [384, 402] on link "11845319" at bounding box center [389, 408] width 49 height 12
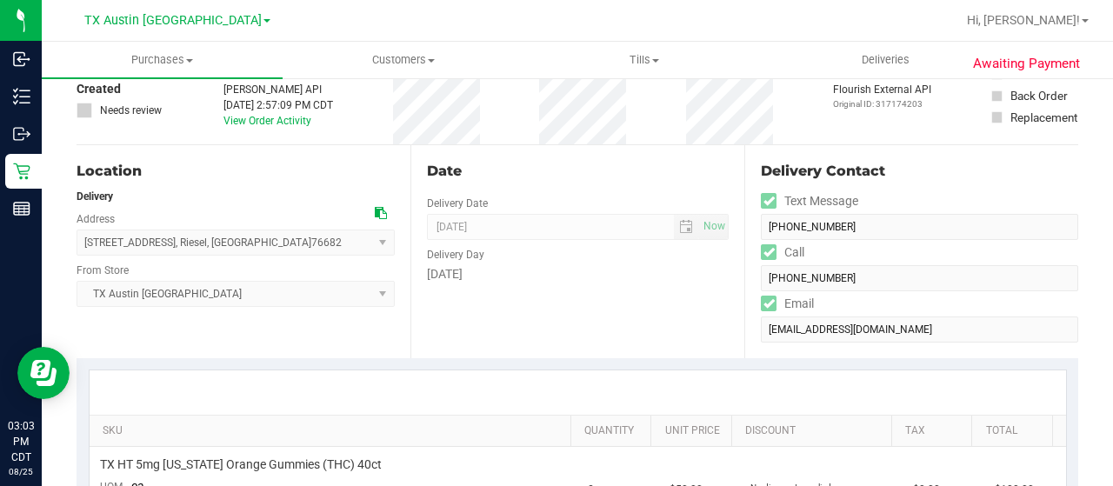
scroll to position [87, 0]
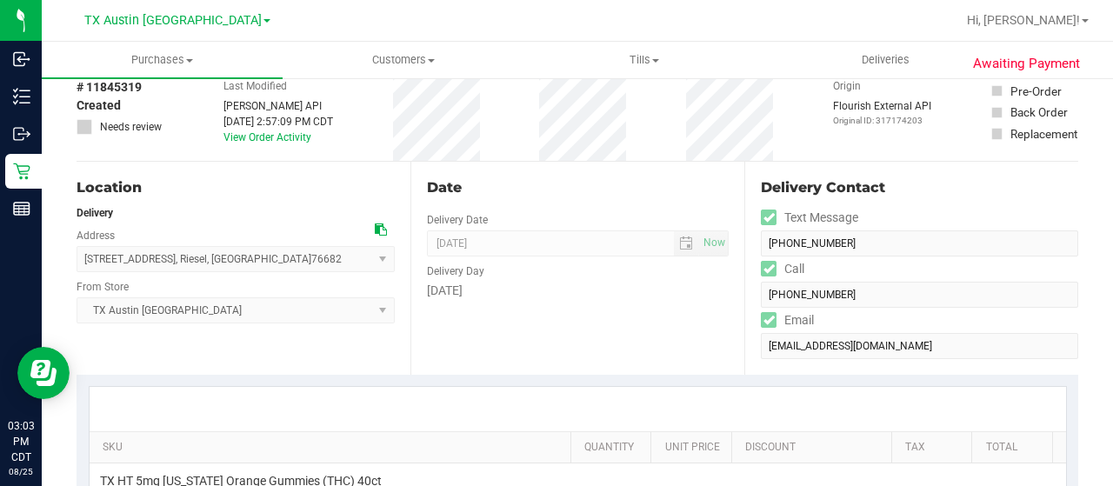
click at [375, 230] on icon at bounding box center [381, 229] width 12 height 12
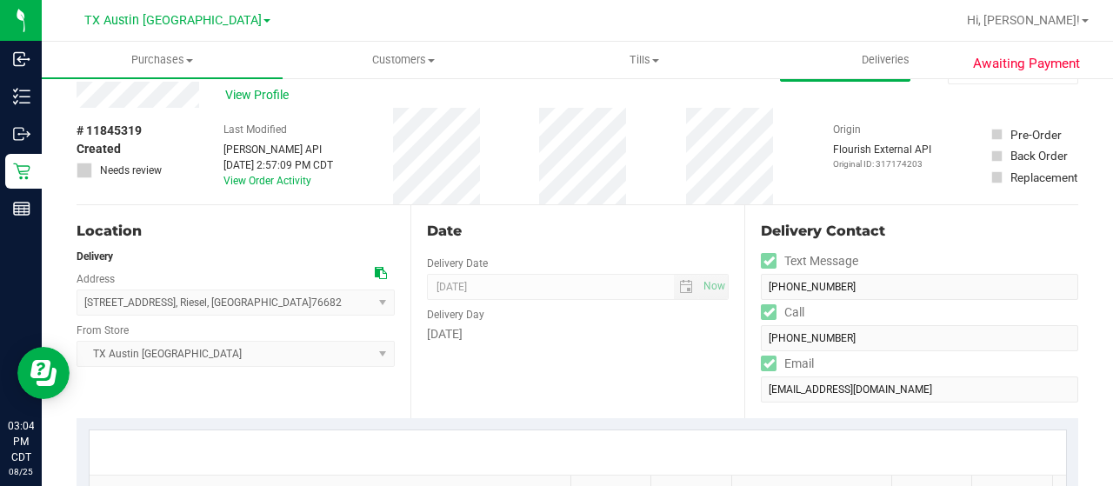
scroll to position [0, 0]
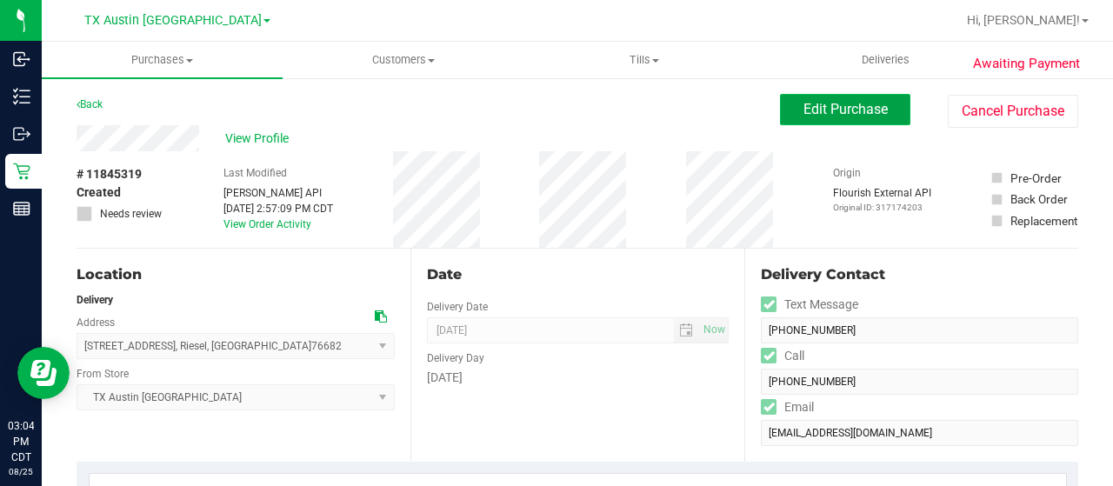
click at [849, 112] on span "Edit Purchase" at bounding box center [846, 109] width 84 height 17
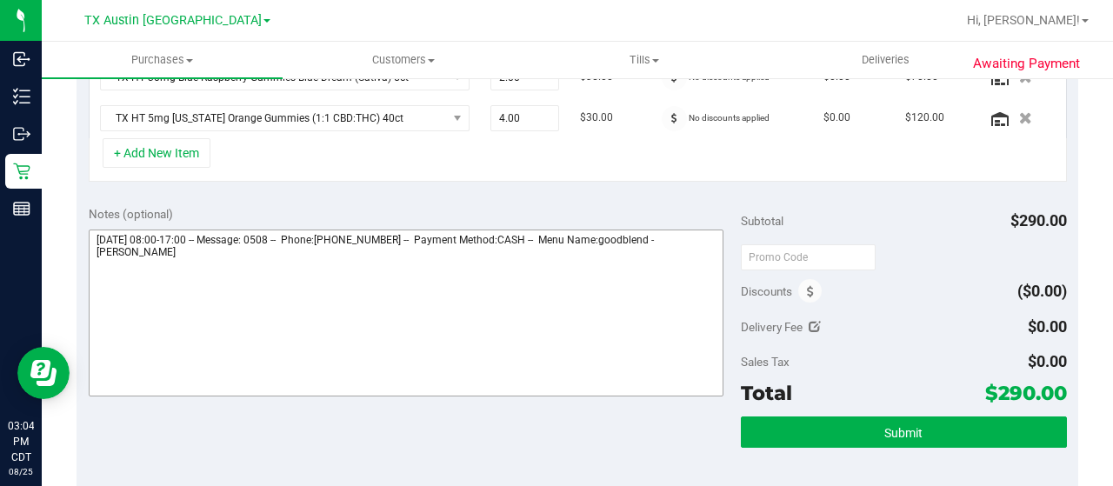
scroll to position [609, 0]
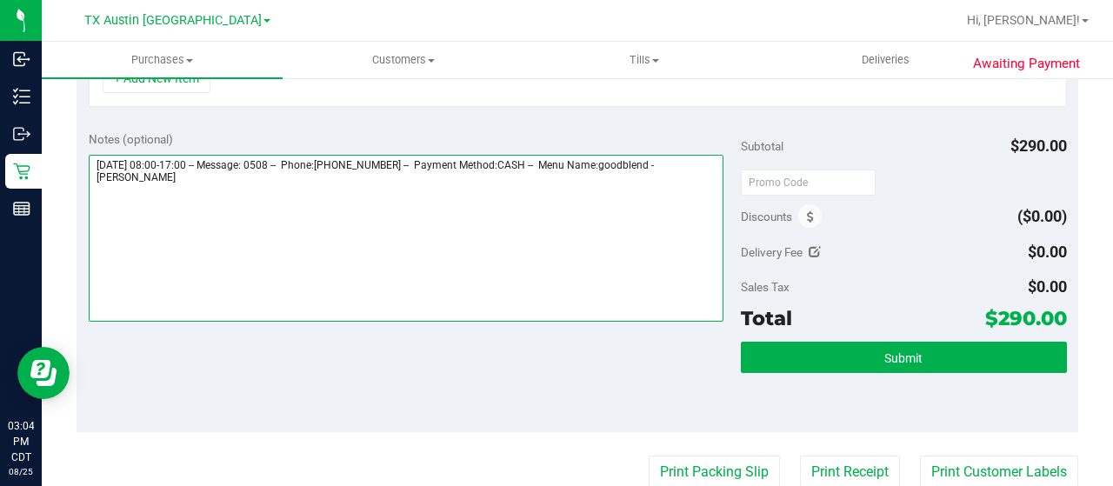
click at [199, 192] on textarea at bounding box center [406, 238] width 635 height 167
paste textarea "Central Texas"
click at [203, 211] on textarea at bounding box center [406, 238] width 635 height 167
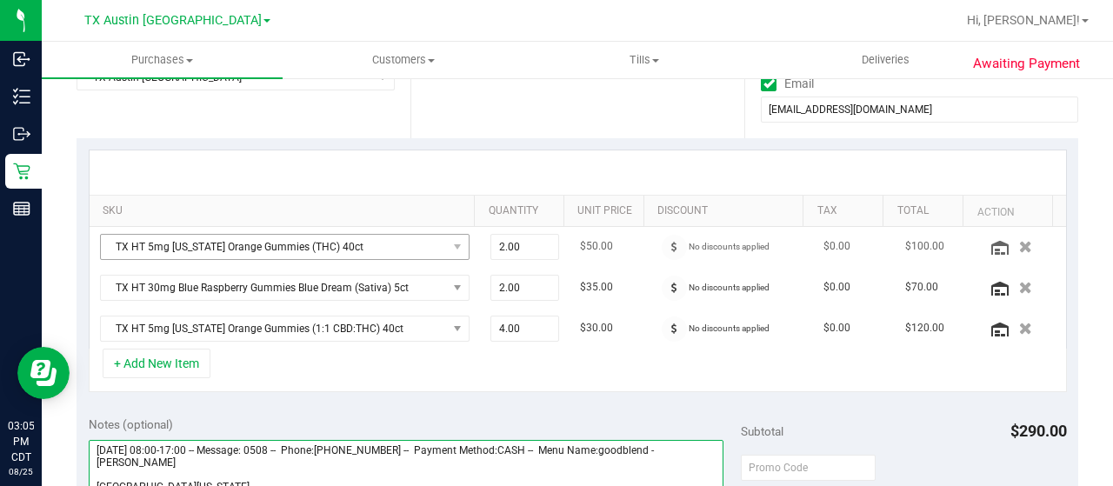
scroll to position [522, 0]
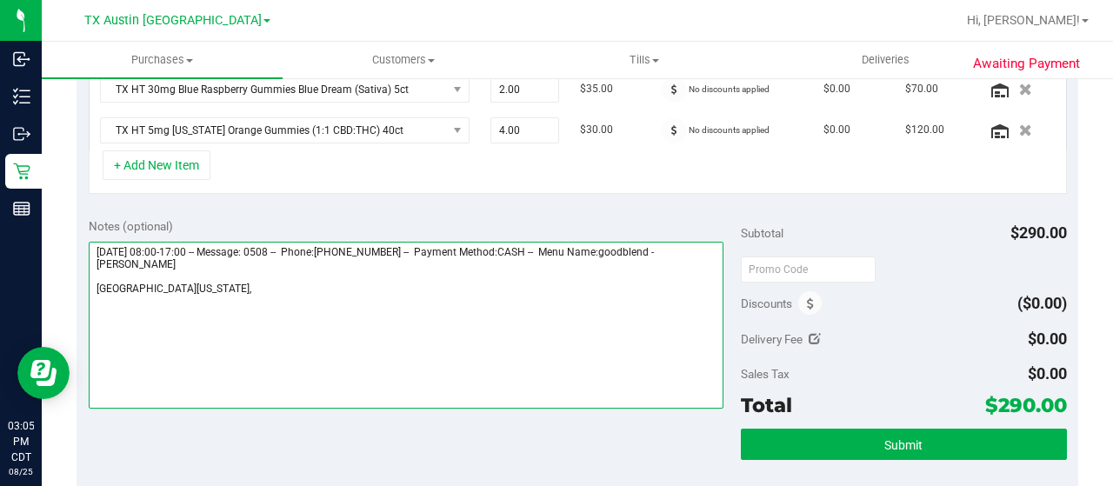
click at [183, 283] on textarea at bounding box center [406, 325] width 635 height 167
click at [217, 284] on textarea at bounding box center [406, 325] width 635 height 167
click at [188, 281] on textarea at bounding box center [406, 325] width 635 height 167
click at [205, 290] on textarea at bounding box center [406, 325] width 635 height 167
drag, startPoint x: 96, startPoint y: 244, endPoint x: 191, endPoint y: 241, distance: 95.7
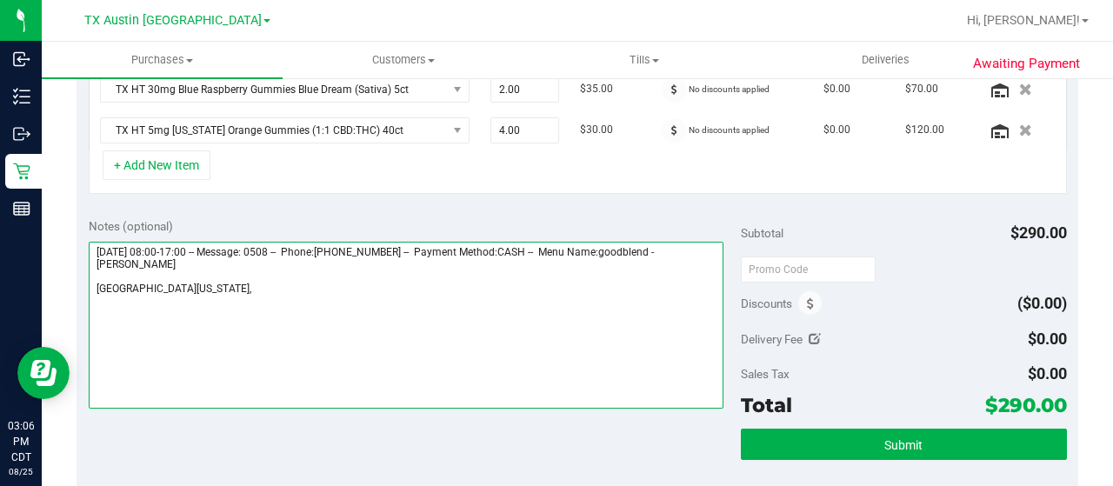
click at [191, 242] on textarea at bounding box center [406, 325] width 635 height 167
click at [254, 292] on textarea at bounding box center [406, 325] width 635 height 167
paste textarea "Tuesday 08/26/2025"
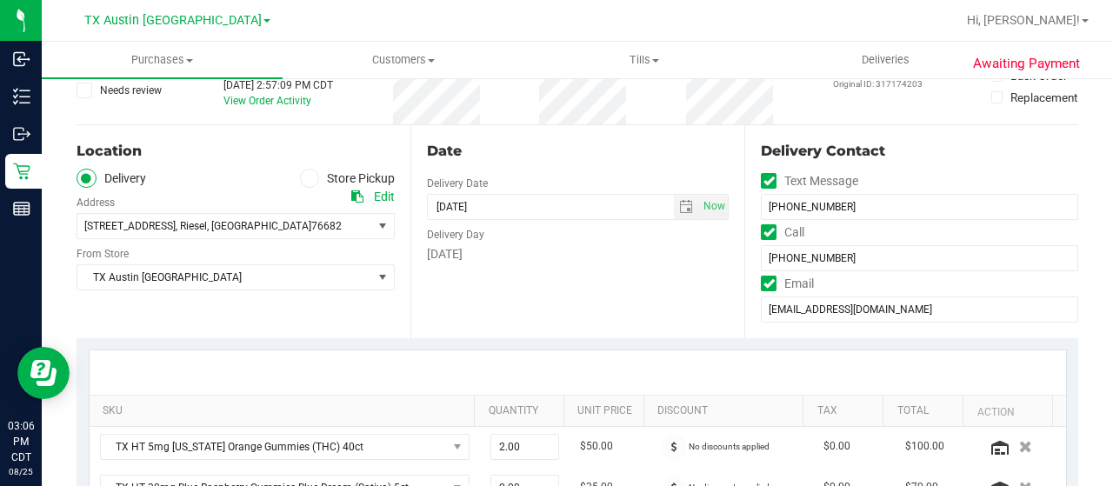
scroll to position [87, 0]
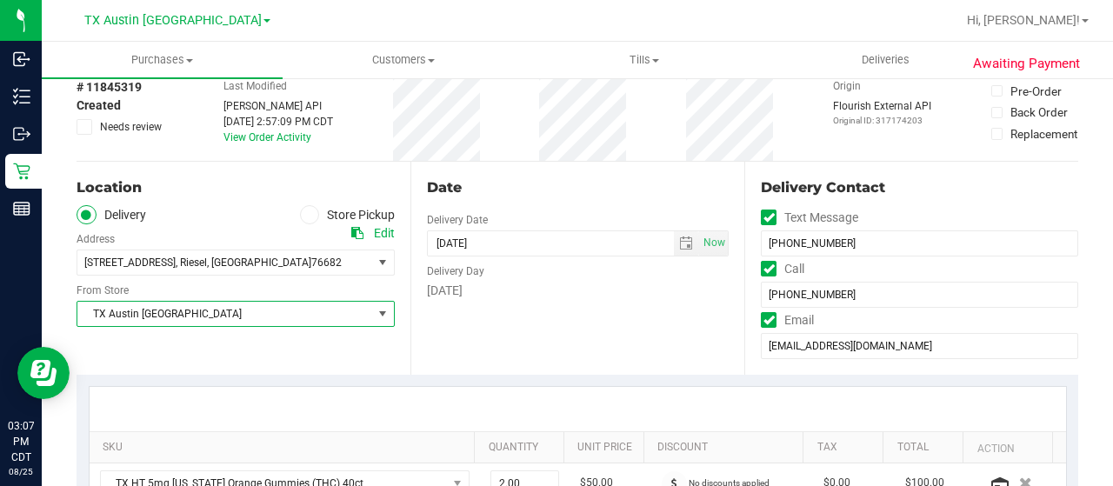
click at [269, 317] on span "TX Austin [GEOGRAPHIC_DATA]" at bounding box center [224, 314] width 295 height 24
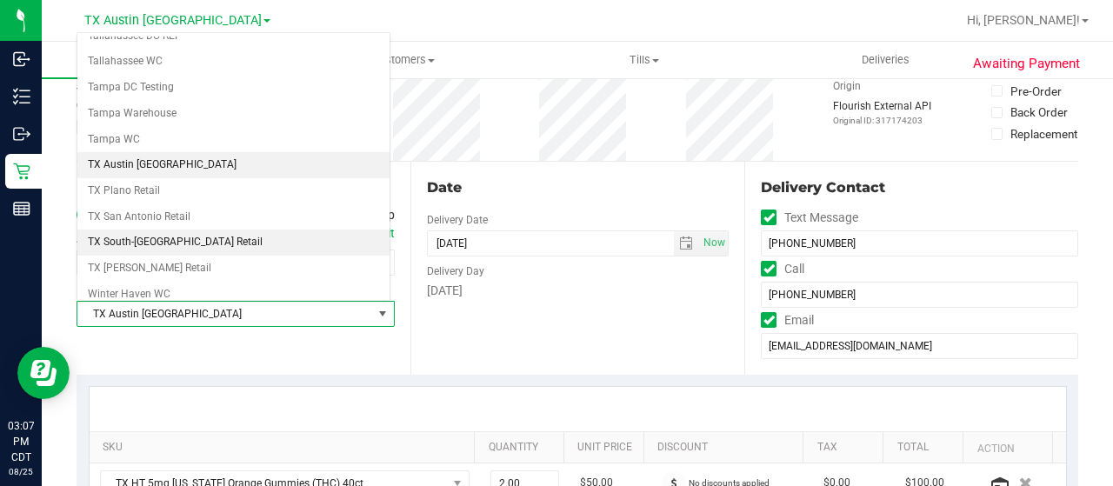
scroll to position [1227, 0]
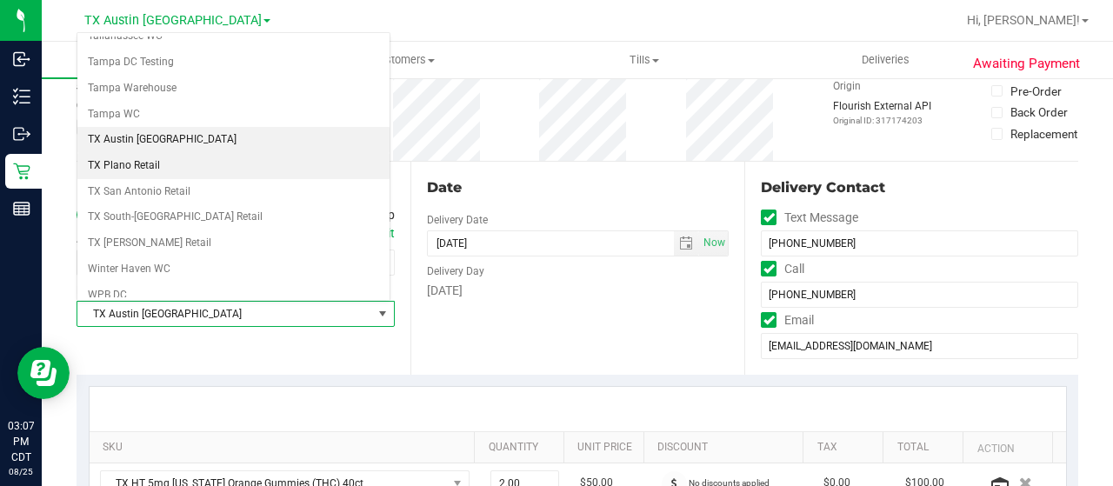
click at [157, 153] on li "TX Plano Retail" at bounding box center [233, 166] width 312 height 26
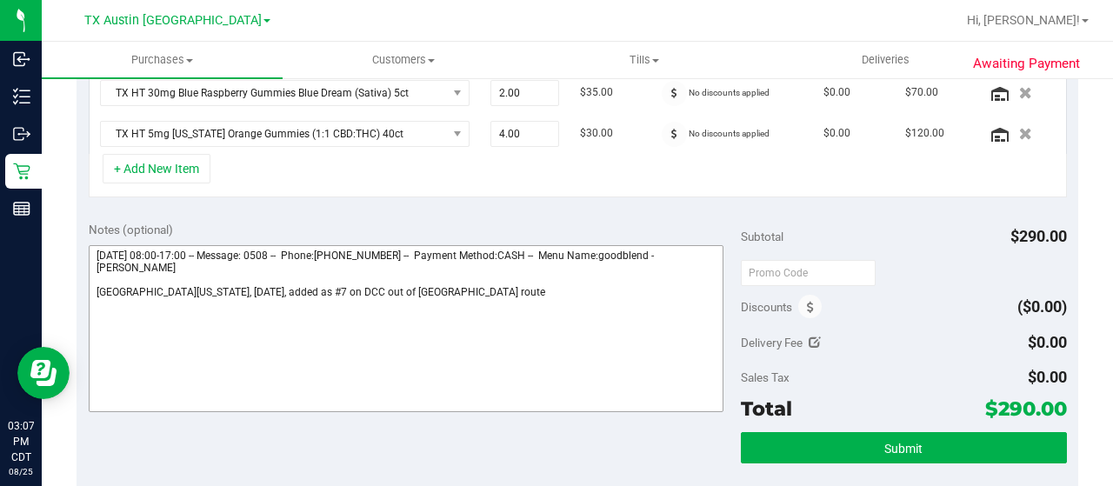
scroll to position [522, 0]
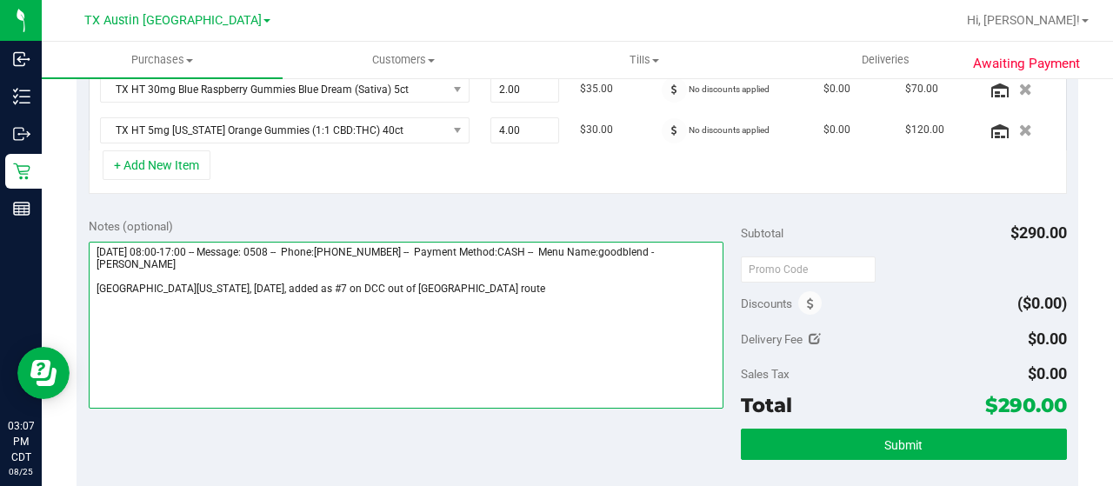
click at [506, 290] on textarea at bounding box center [406, 325] width 635 height 167
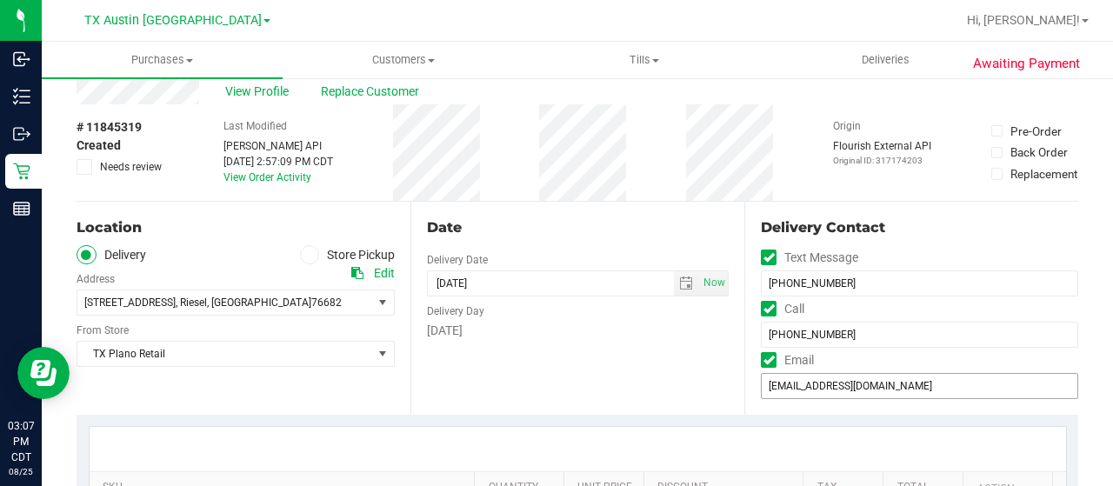
scroll to position [0, 0]
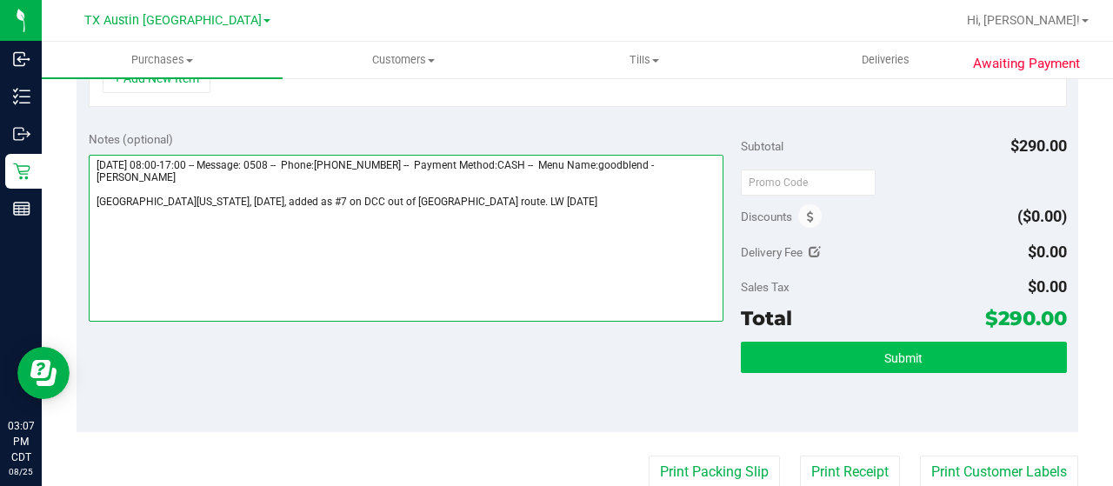
type textarea "Tuesday 08/26/2025 08:00-17:00 -- Message: 0508 -- Phone:2544981120 -- Payment …"
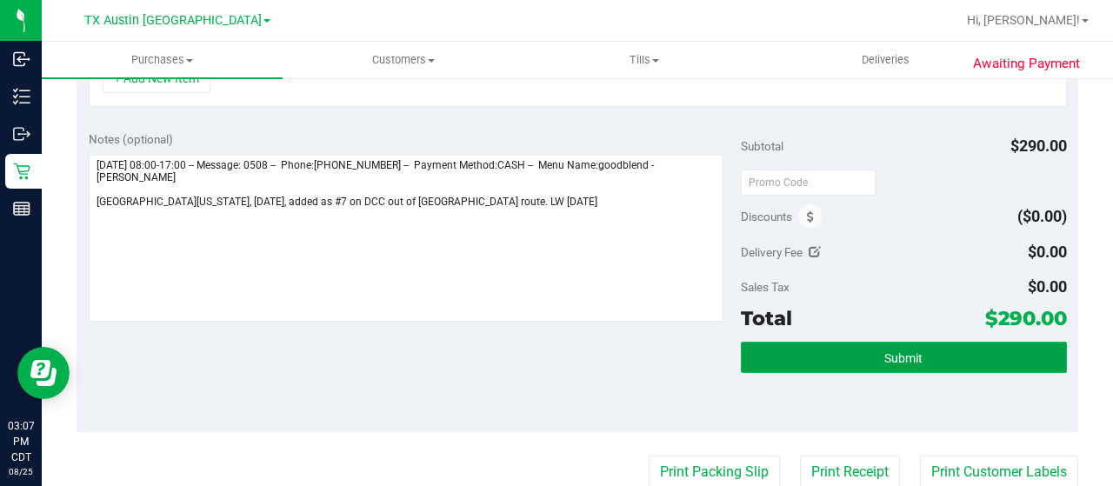
click at [820, 347] on button "Submit" at bounding box center [904, 357] width 326 height 31
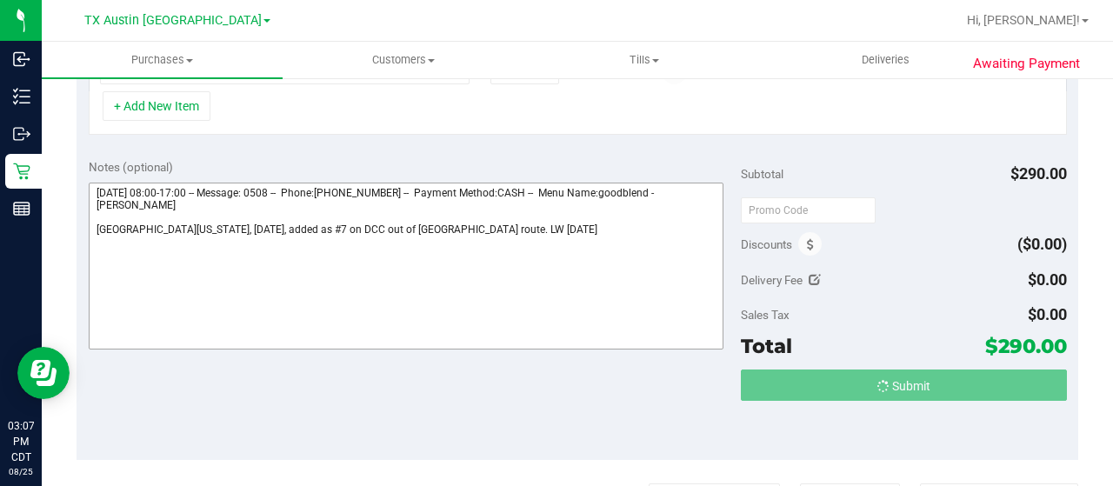
scroll to position [554, 0]
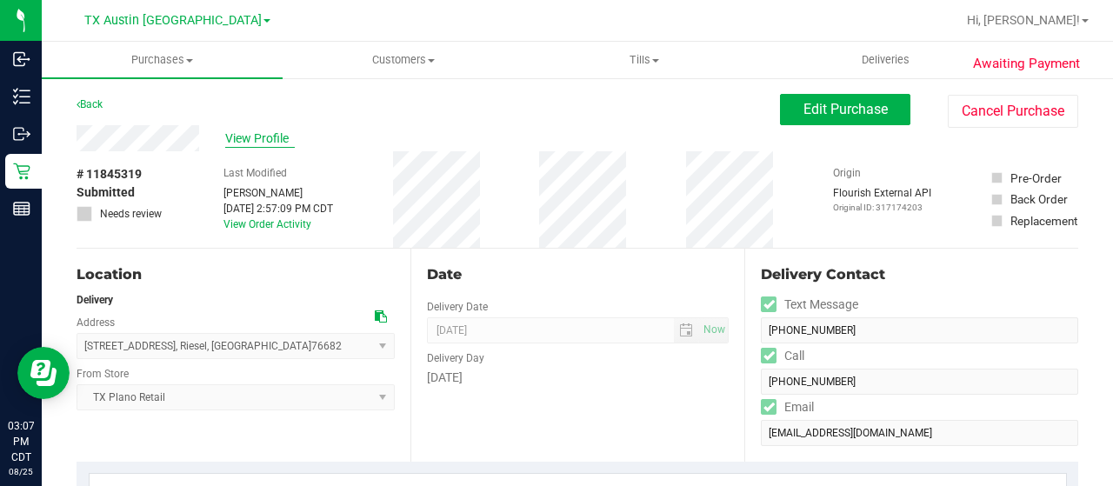
click at [282, 141] on span "View Profile" at bounding box center [260, 139] width 70 height 18
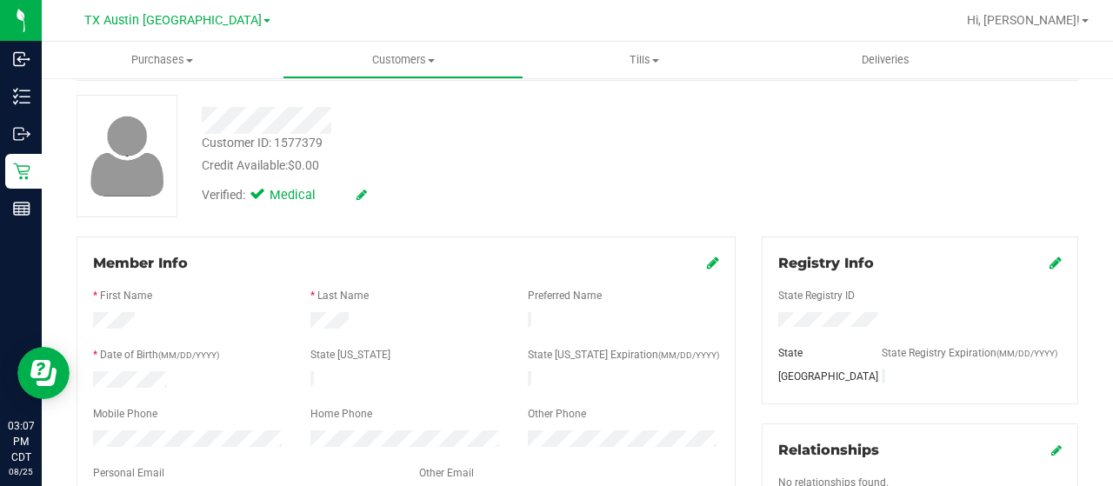
scroll to position [174, 0]
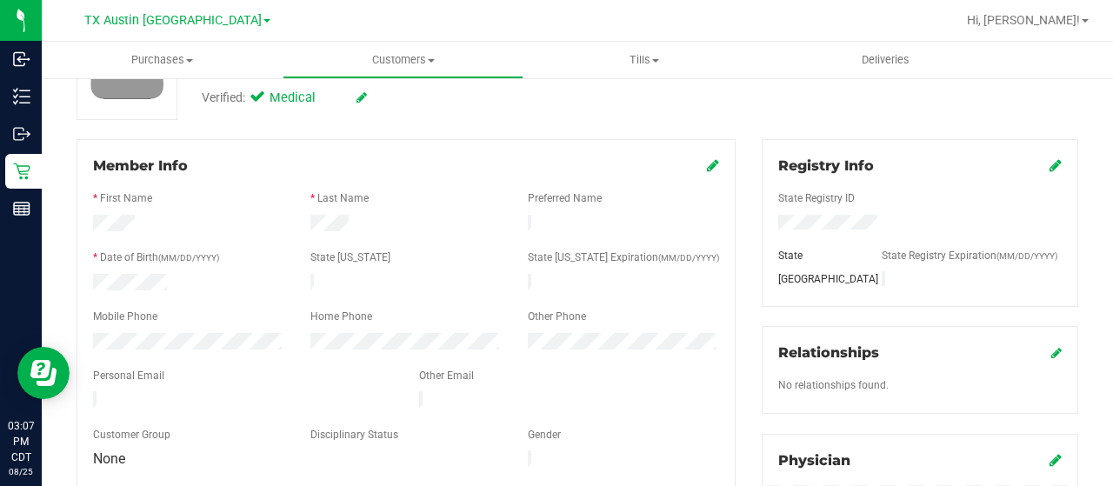
drag, startPoint x: 243, startPoint y: 391, endPoint x: 136, endPoint y: 380, distance: 107.6
click at [87, 393] on div at bounding box center [243, 401] width 326 height 21
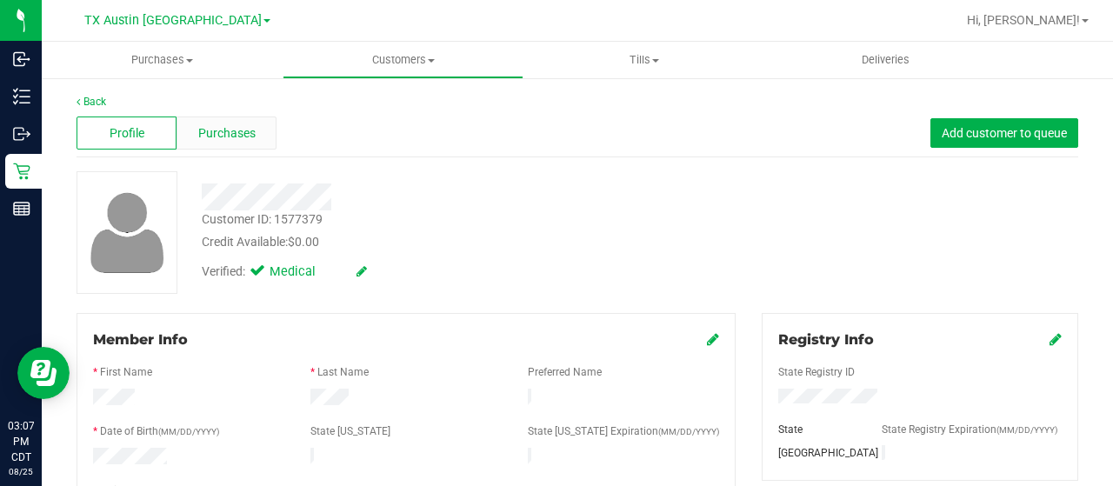
click at [249, 137] on span "Purchases" at bounding box center [226, 133] width 57 height 18
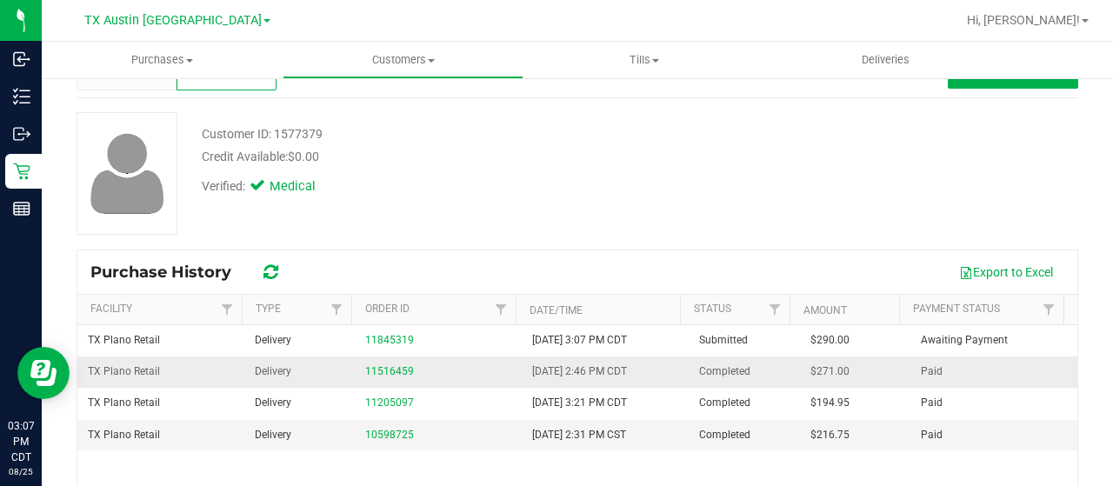
scroll to position [87, 0]
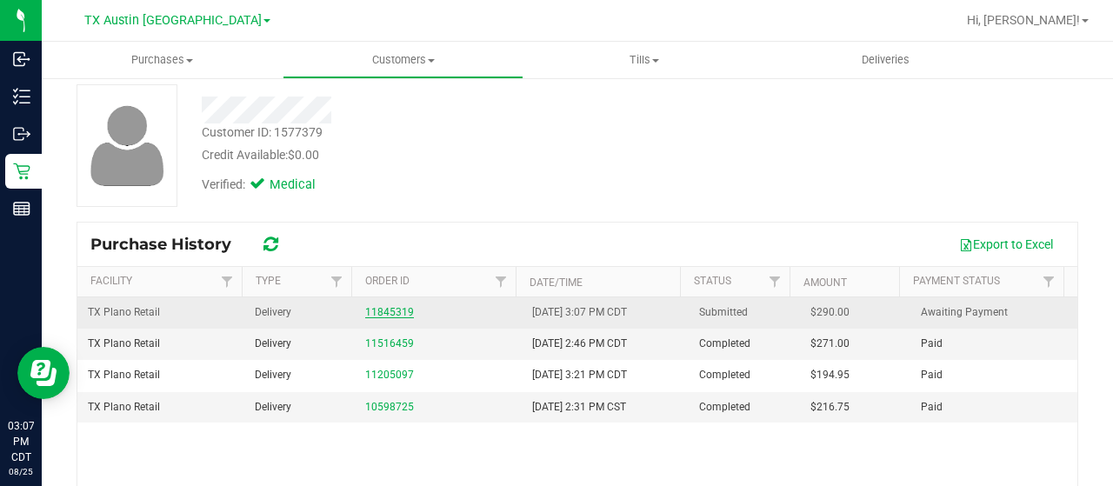
click at [375, 314] on link "11845319" at bounding box center [389, 312] width 49 height 12
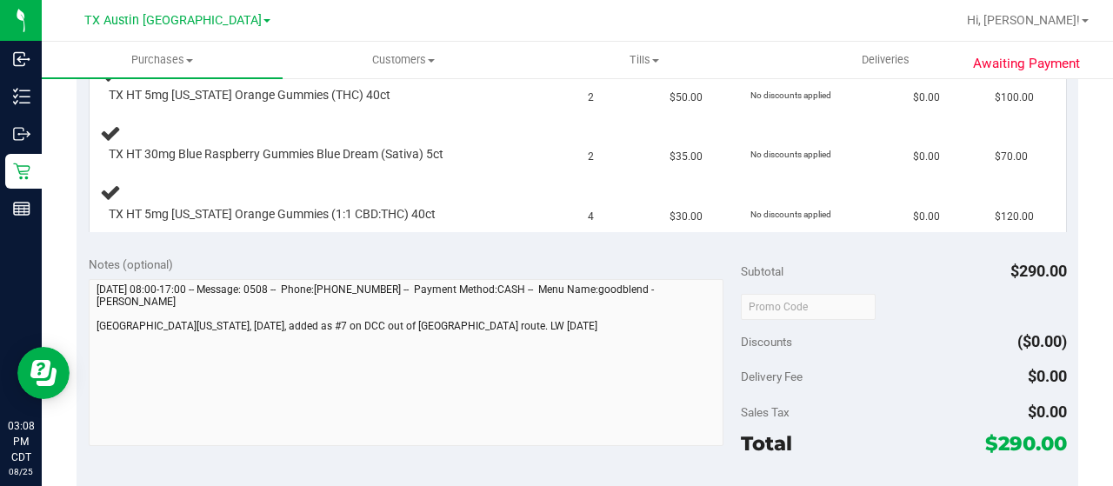
scroll to position [609, 0]
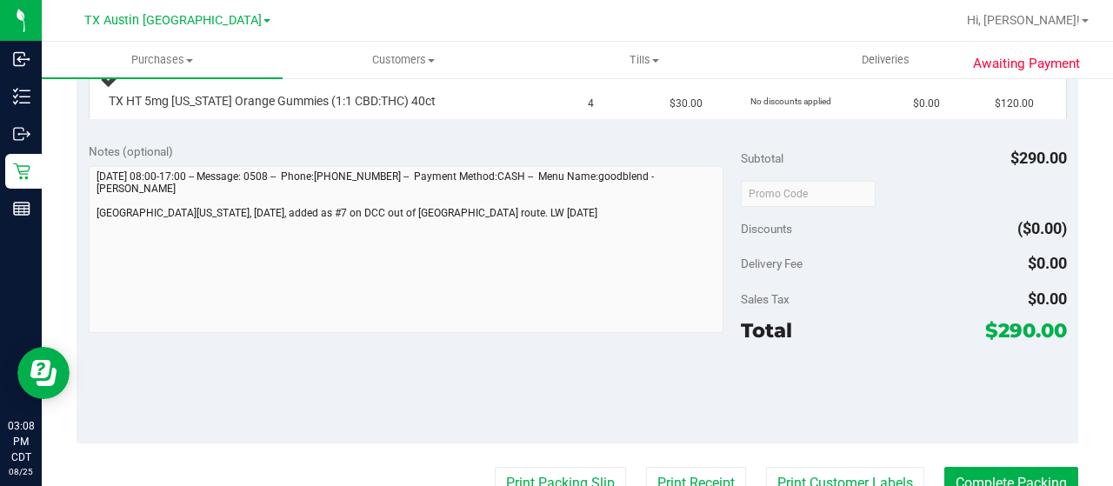
drag, startPoint x: 986, startPoint y: 326, endPoint x: 1017, endPoint y: 328, distance: 31.4
click at [1017, 328] on span "$290.00" at bounding box center [1026, 330] width 82 height 24
copy span "290"
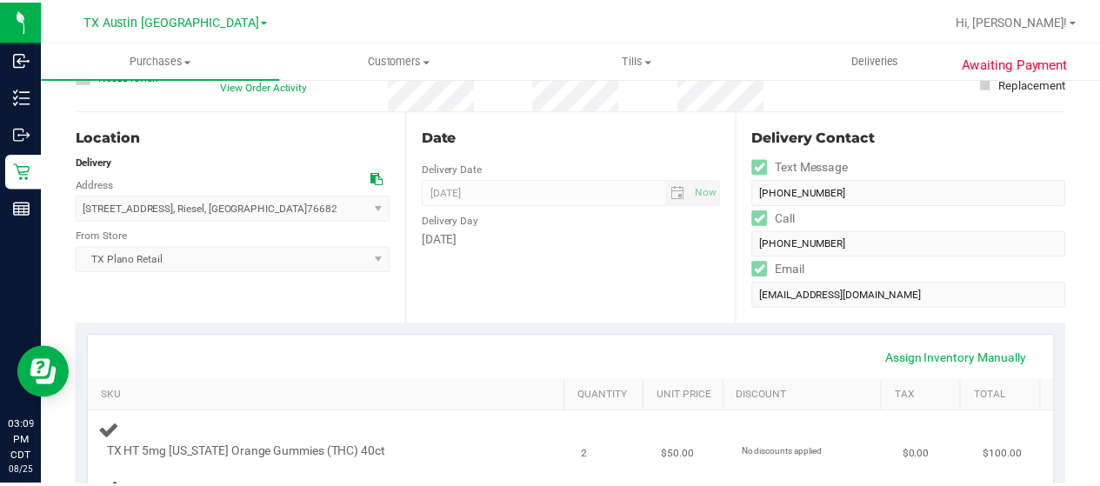
scroll to position [0, 0]
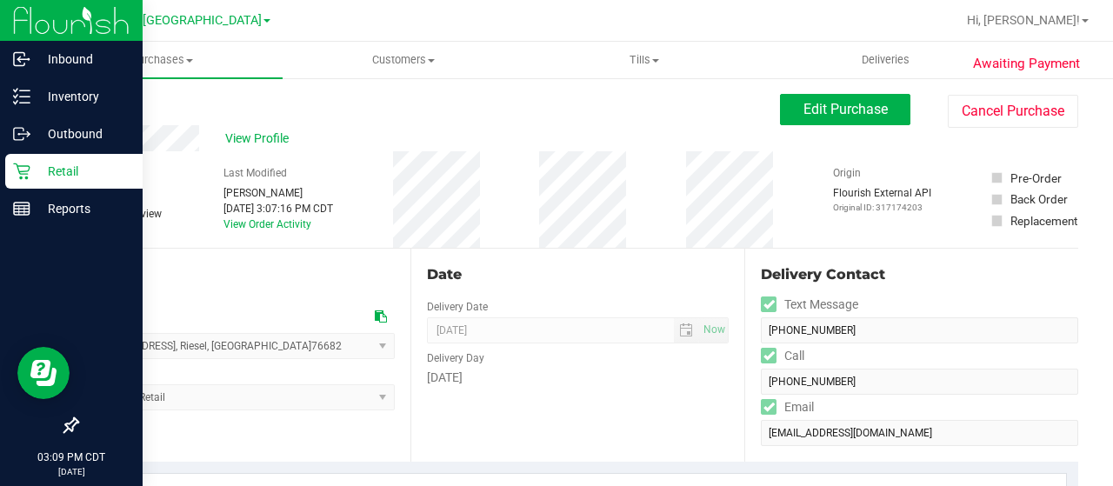
click at [20, 175] on icon at bounding box center [21, 171] width 17 height 17
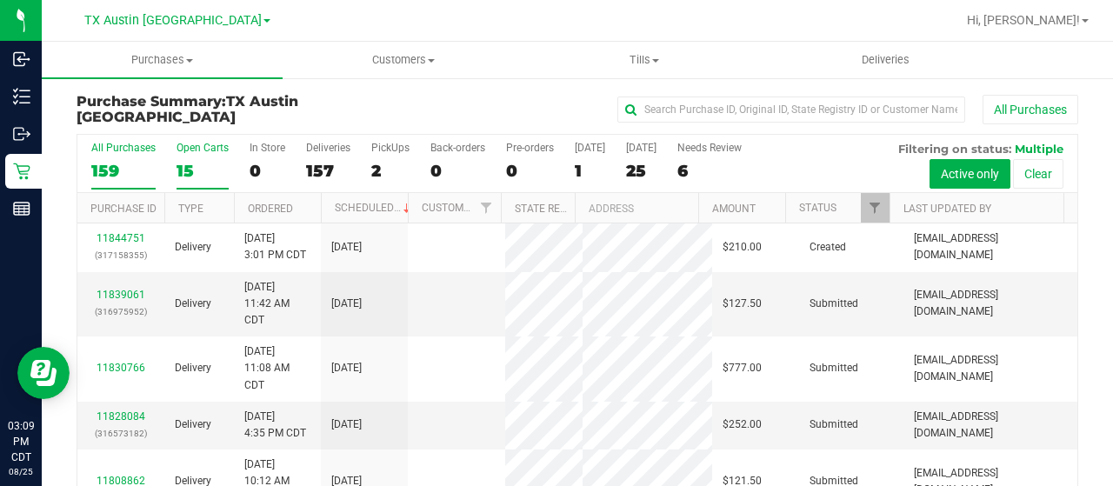
click at [186, 168] on div "15" at bounding box center [203, 171] width 52 height 20
click at [0, 0] on input "Open Carts 15" at bounding box center [0, 0] width 0 height 0
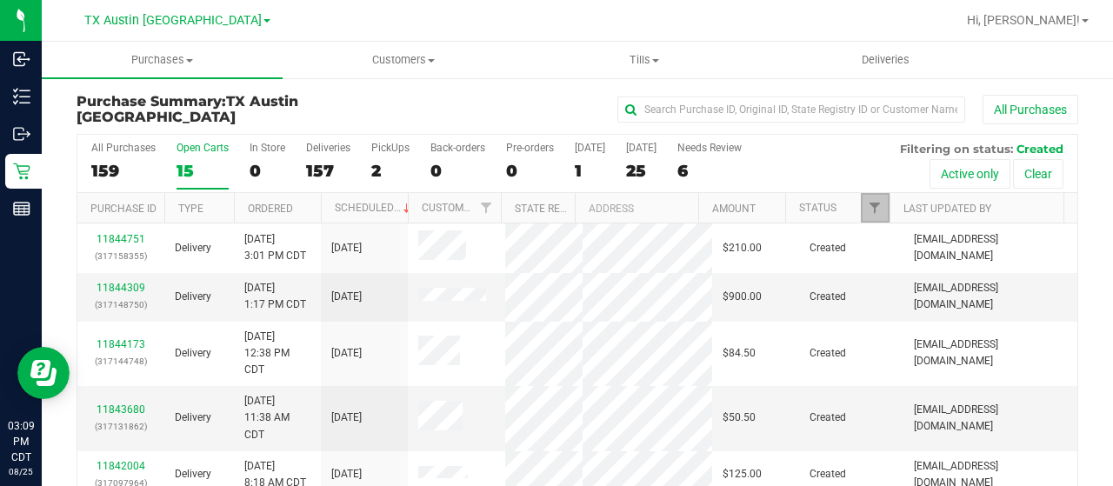
click at [868, 211] on span "Filter" at bounding box center [875, 208] width 14 height 14
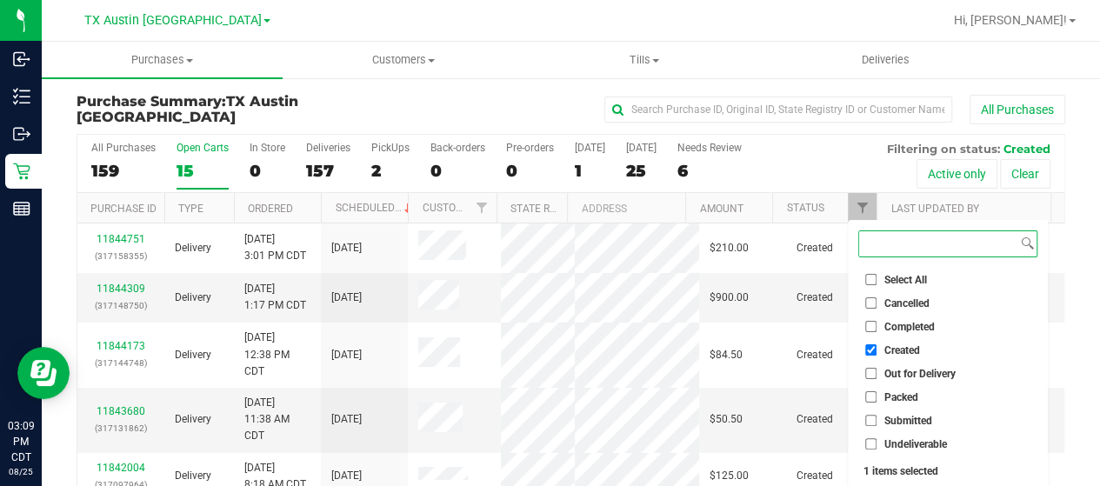
scroll to position [47, 0]
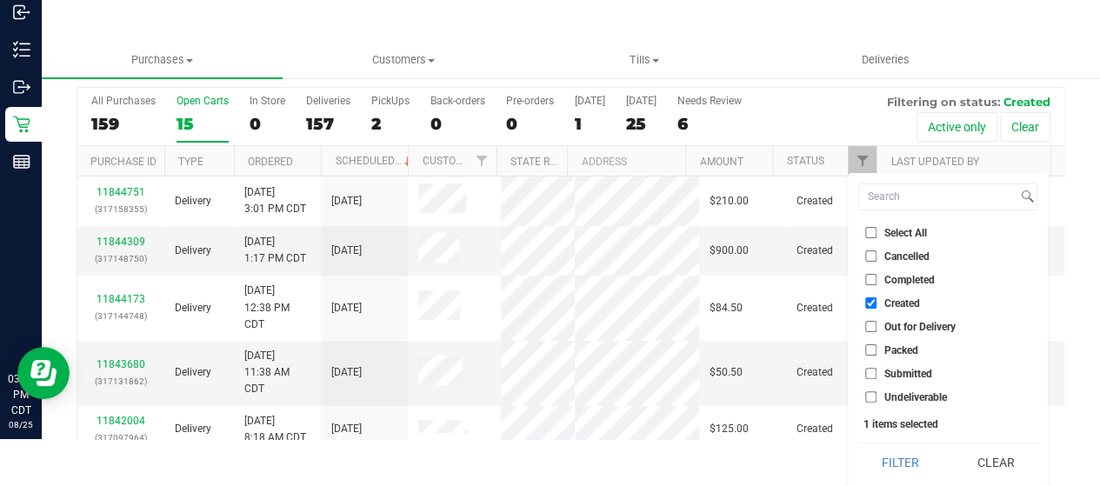
drag, startPoint x: 903, startPoint y: 457, endPoint x: 850, endPoint y: 381, distance: 92.4
click at [902, 454] on button "Filter" at bounding box center [899, 462] width 83 height 38
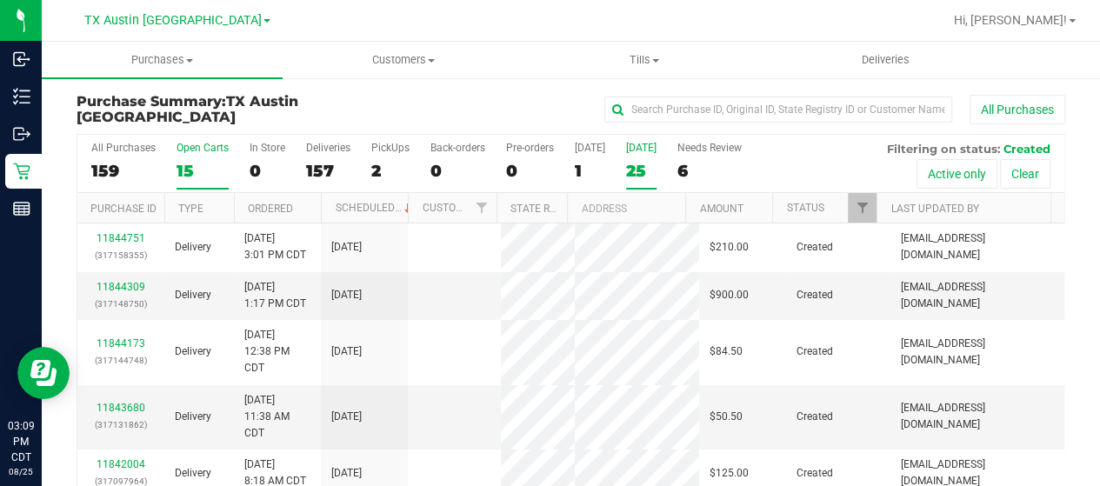
scroll to position [0, 0]
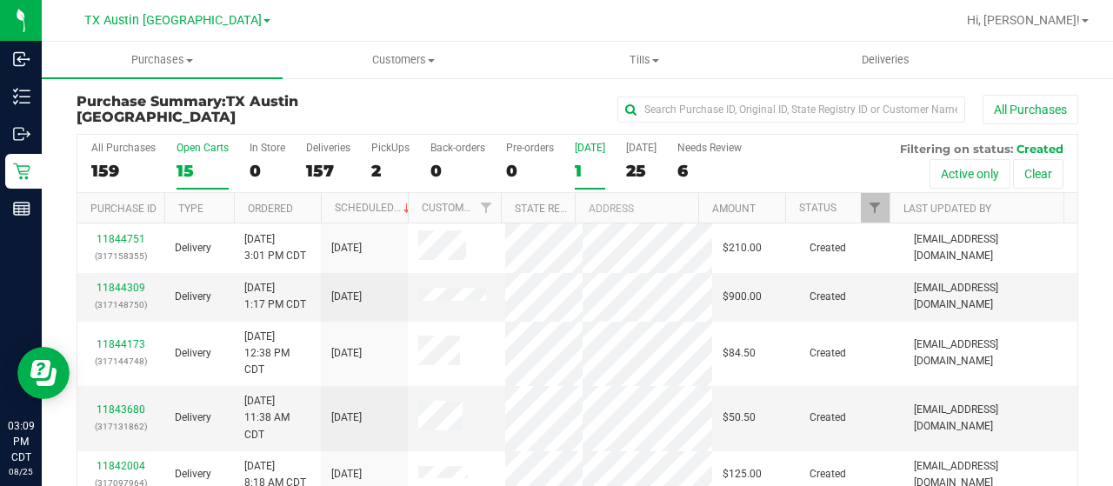
click at [576, 161] on div "1" at bounding box center [590, 171] width 30 height 20
click at [0, 0] on input "Today 1" at bounding box center [0, 0] width 0 height 0
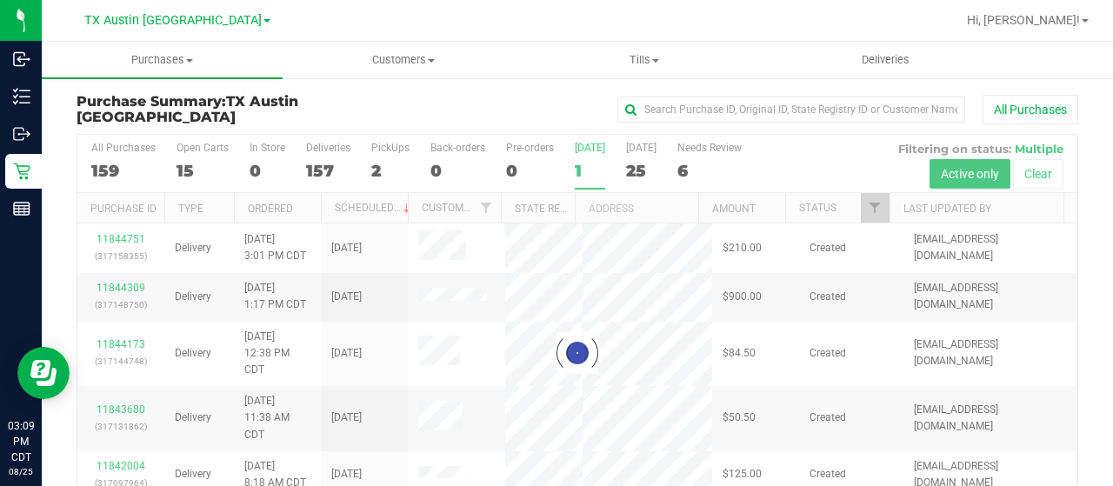
checkbox input "true"
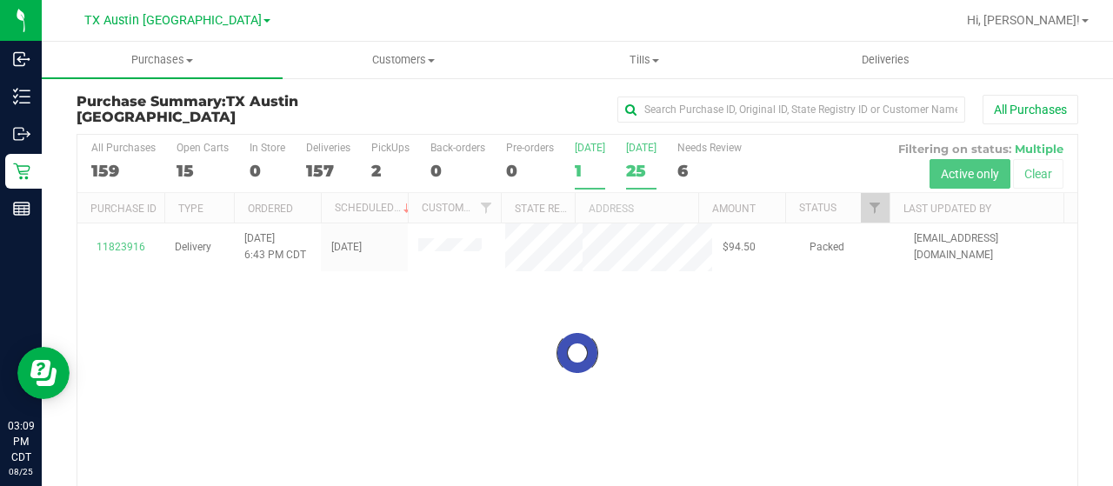
checkbox input "true"
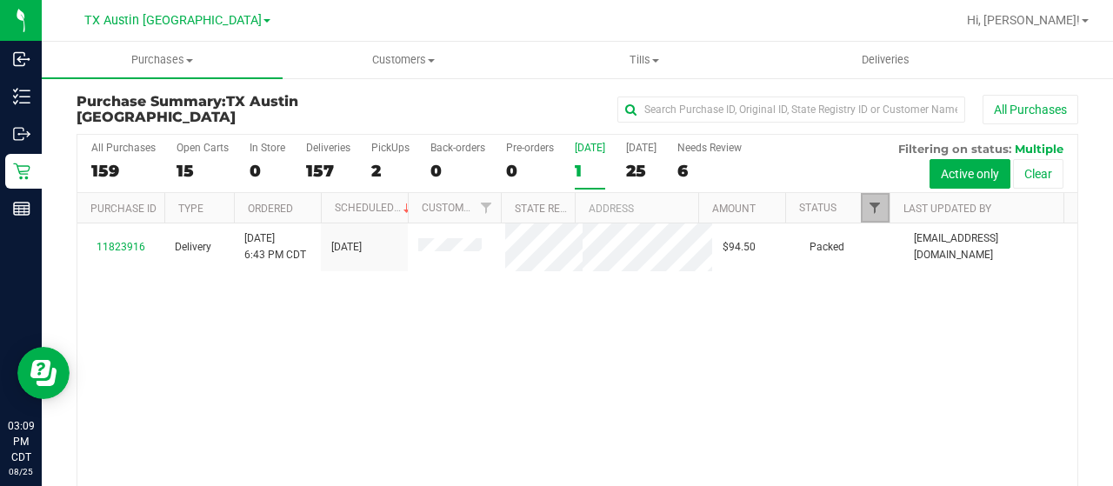
click at [868, 201] on span "Filter" at bounding box center [875, 208] width 14 height 14
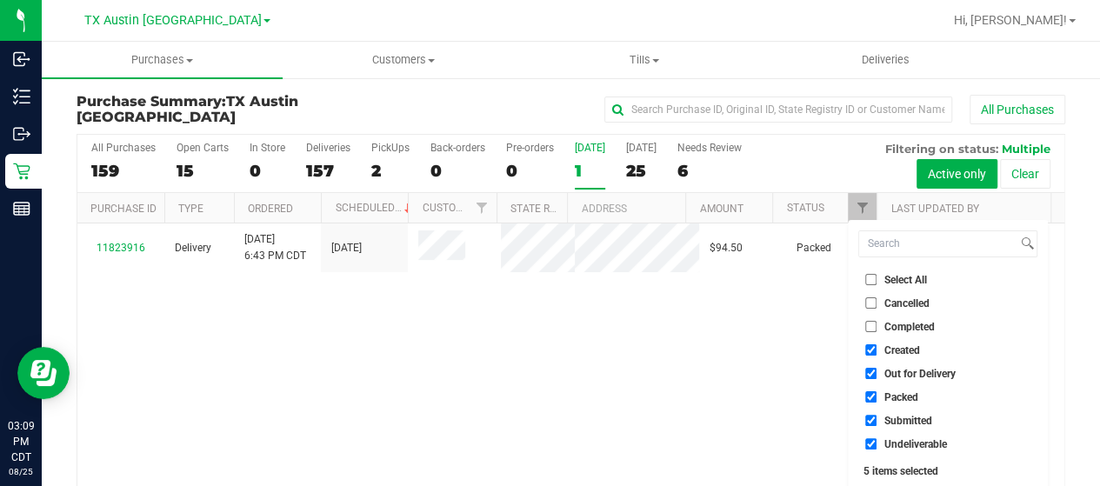
click at [937, 370] on span "Out for Delivery" at bounding box center [919, 374] width 71 height 10
click at [877, 370] on input "Out for Delivery" at bounding box center [870, 373] width 11 height 11
checkbox input "false"
click at [909, 396] on span "Packed" at bounding box center [901, 397] width 34 height 10
click at [877, 396] on input "Packed" at bounding box center [870, 396] width 11 height 11
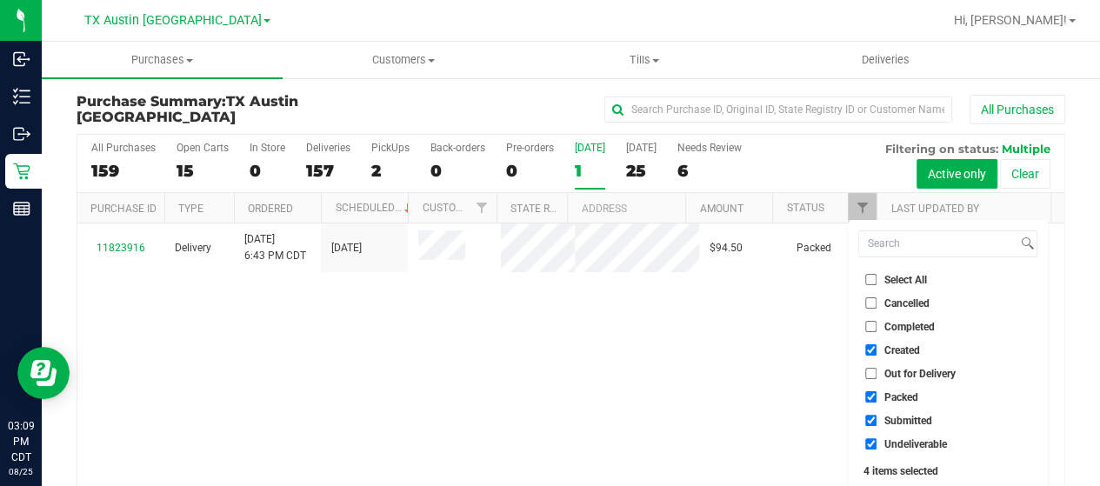
checkbox input "false"
click at [906, 421] on span "Submitted" at bounding box center [908, 421] width 48 height 10
click at [877, 421] on input "Submitted" at bounding box center [870, 420] width 11 height 11
checkbox input "false"
click at [904, 442] on span "Undeliverable" at bounding box center [915, 444] width 63 height 10
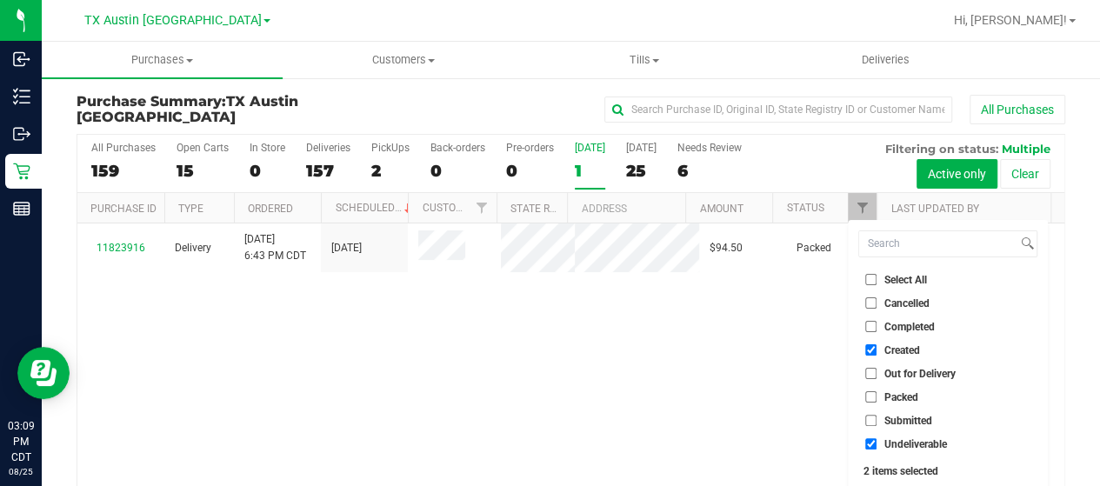
click at [877, 442] on input "Undeliverable" at bounding box center [870, 443] width 11 height 11
checkbox input "false"
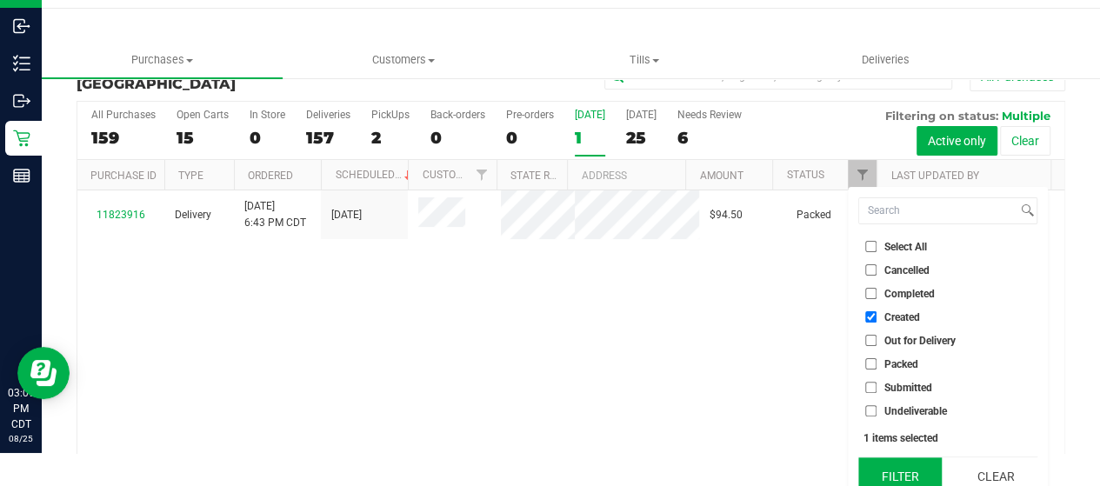
scroll to position [47, 0]
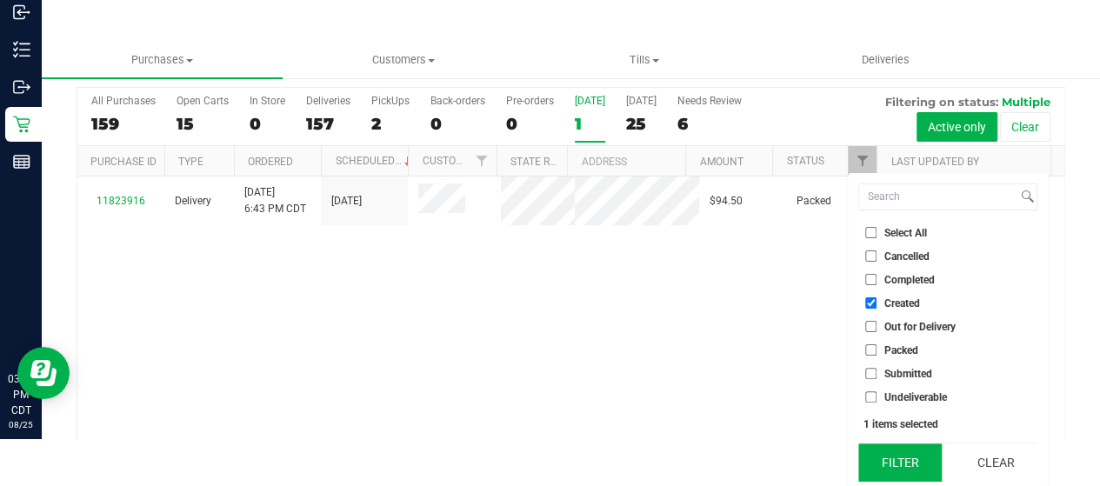
drag, startPoint x: 898, startPoint y: 452, endPoint x: 884, endPoint y: 427, distance: 29.2
click at [897, 452] on button "Filter" at bounding box center [899, 462] width 83 height 38
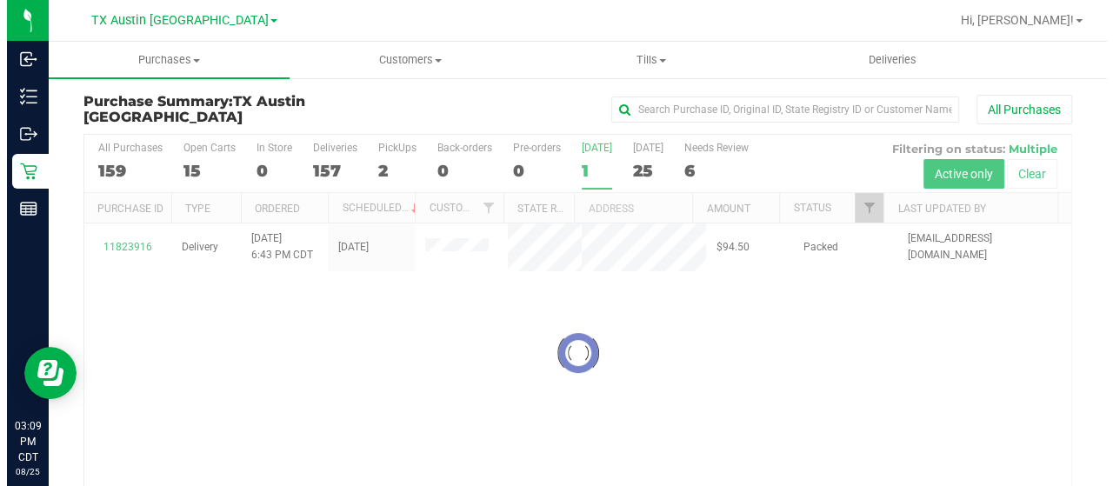
scroll to position [0, 0]
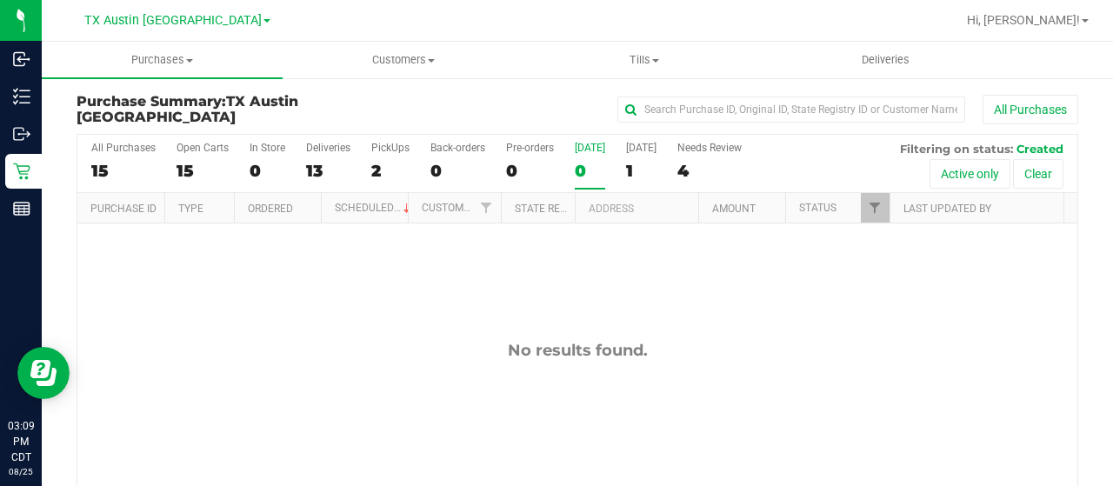
click at [583, 176] on div "0" at bounding box center [590, 171] width 30 height 20
click at [0, 0] on input "Today 0" at bounding box center [0, 0] width 0 height 0
click at [631, 175] on div "1" at bounding box center [641, 171] width 30 height 20
click at [0, 0] on input "Tomorrow 1" at bounding box center [0, 0] width 0 height 0
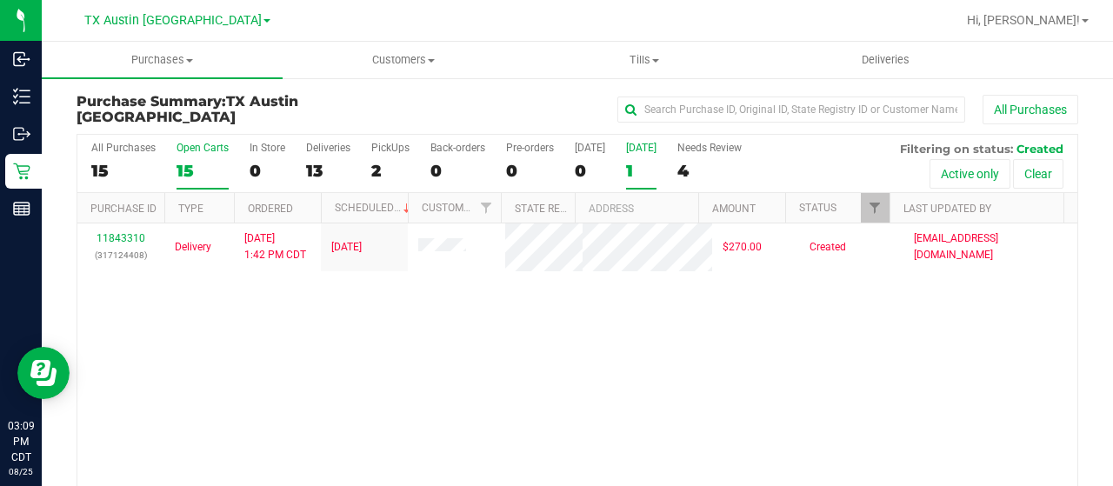
click at [191, 166] on div "15" at bounding box center [203, 171] width 52 height 20
click at [0, 0] on input "Open Carts 15" at bounding box center [0, 0] width 0 height 0
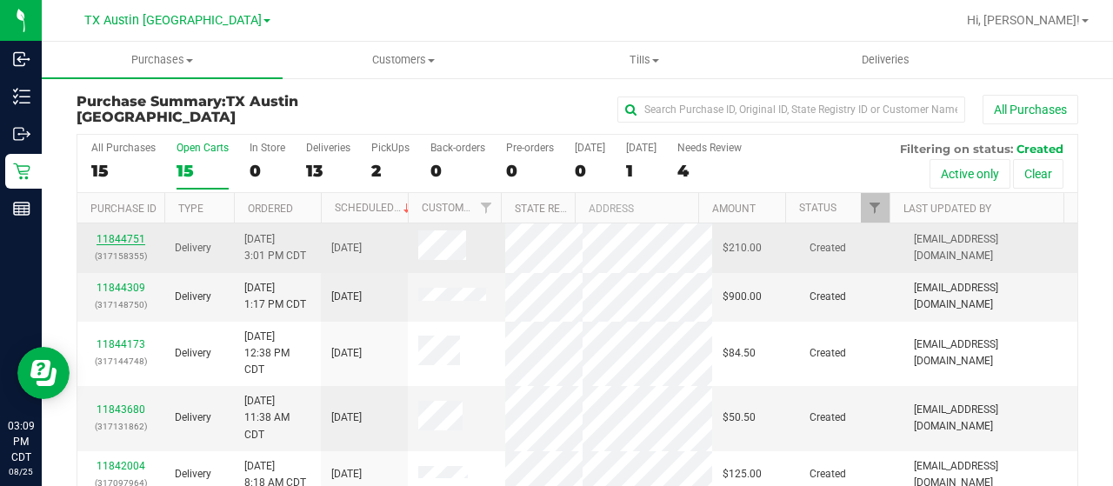
click at [123, 236] on link "11844751" at bounding box center [121, 239] width 49 height 12
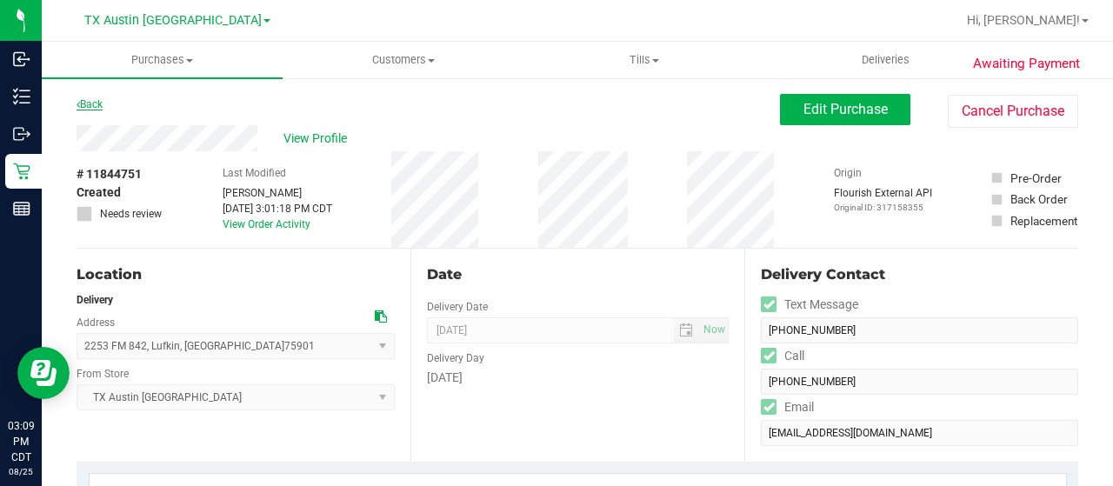
click at [96, 107] on link "Back" at bounding box center [90, 104] width 26 height 12
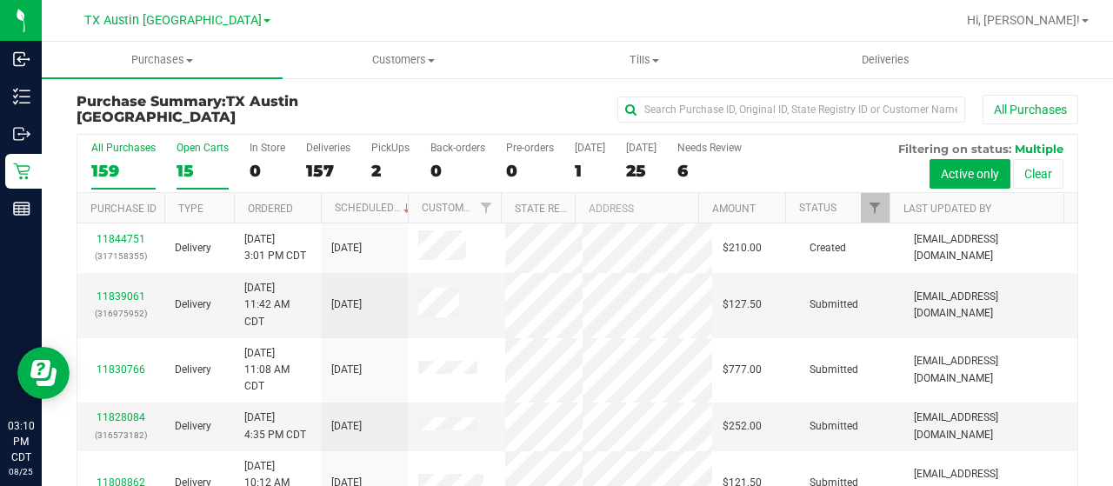
click at [184, 169] on div "15" at bounding box center [203, 171] width 52 height 20
click at [0, 0] on input "Open Carts 15" at bounding box center [0, 0] width 0 height 0
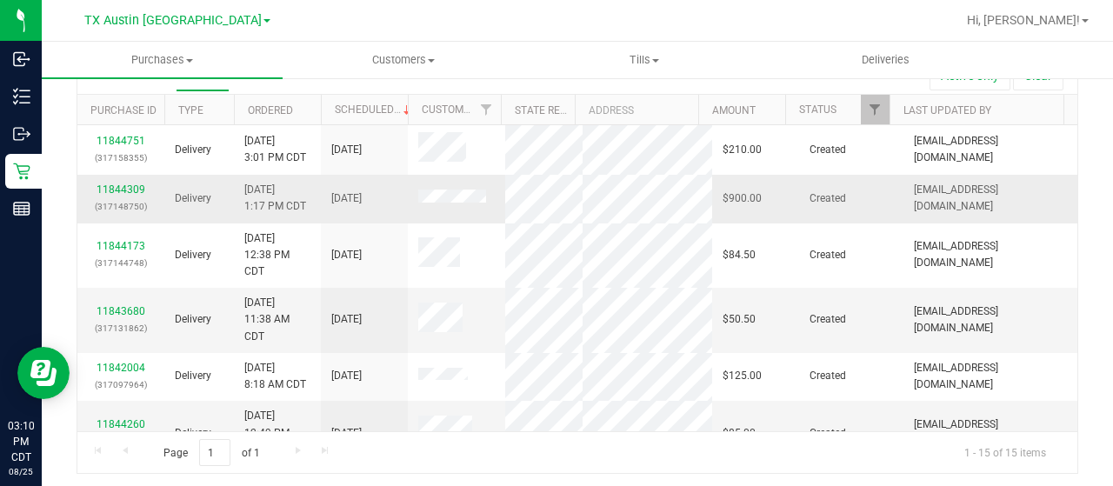
scroll to position [99, 0]
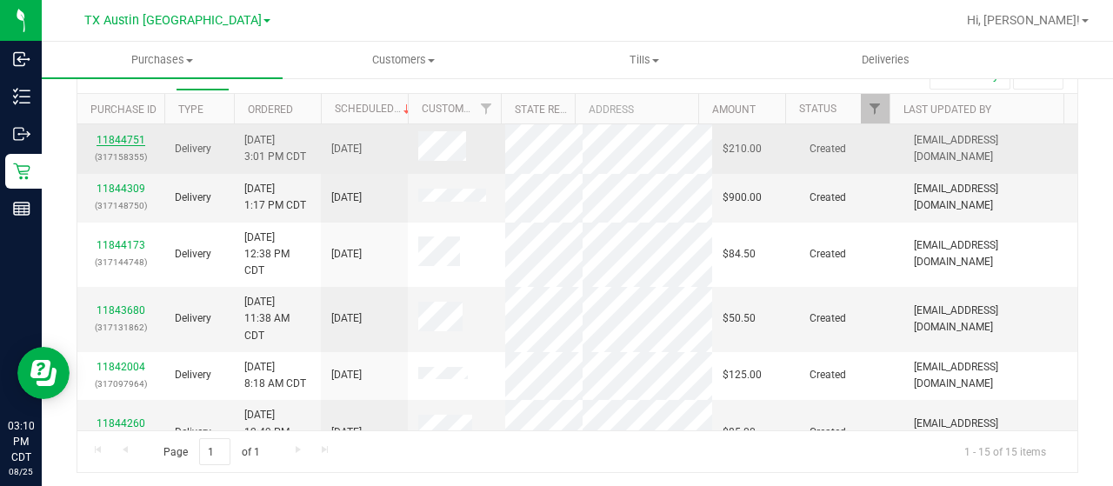
click at [131, 140] on link "11844751" at bounding box center [121, 140] width 49 height 12
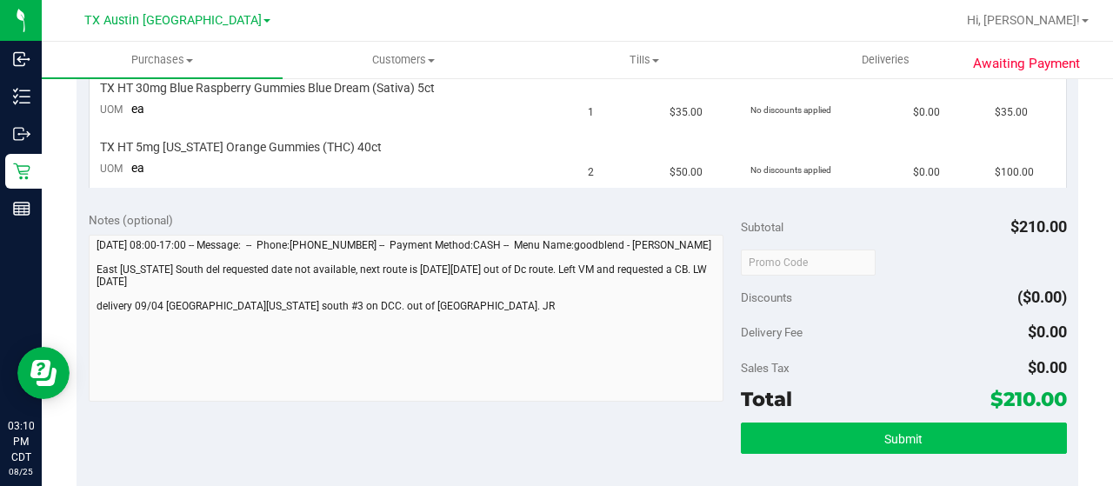
scroll to position [708, 0]
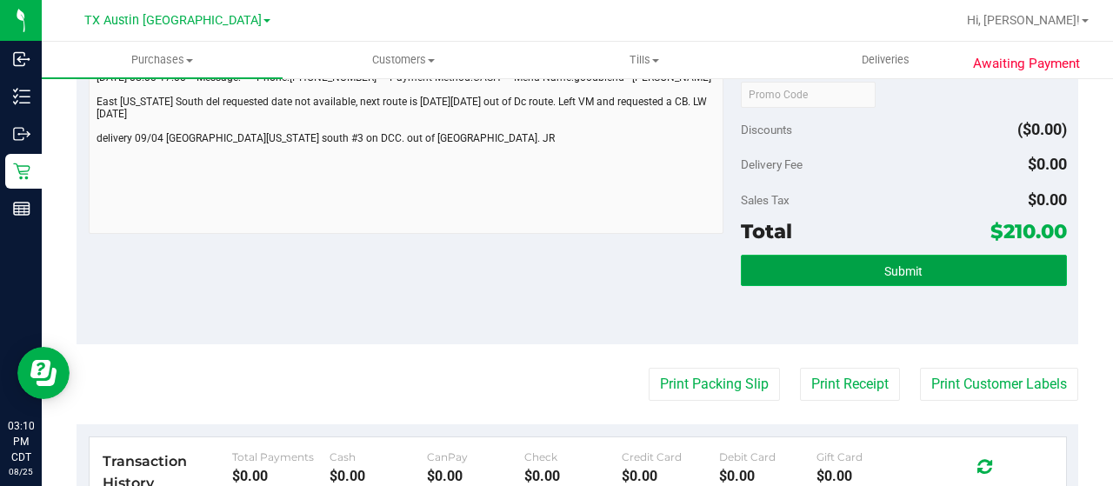
click at [850, 271] on button "Submit" at bounding box center [904, 270] width 326 height 31
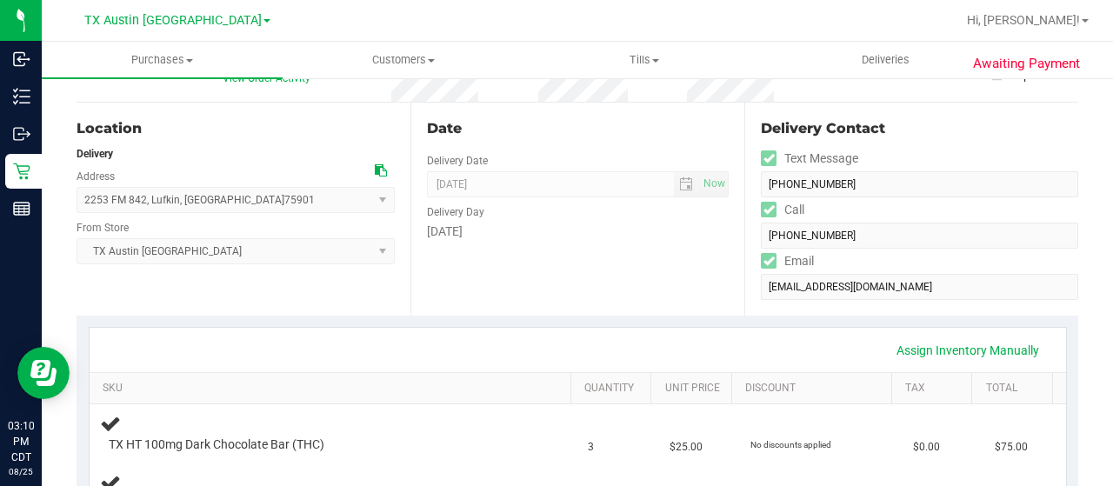
scroll to position [0, 0]
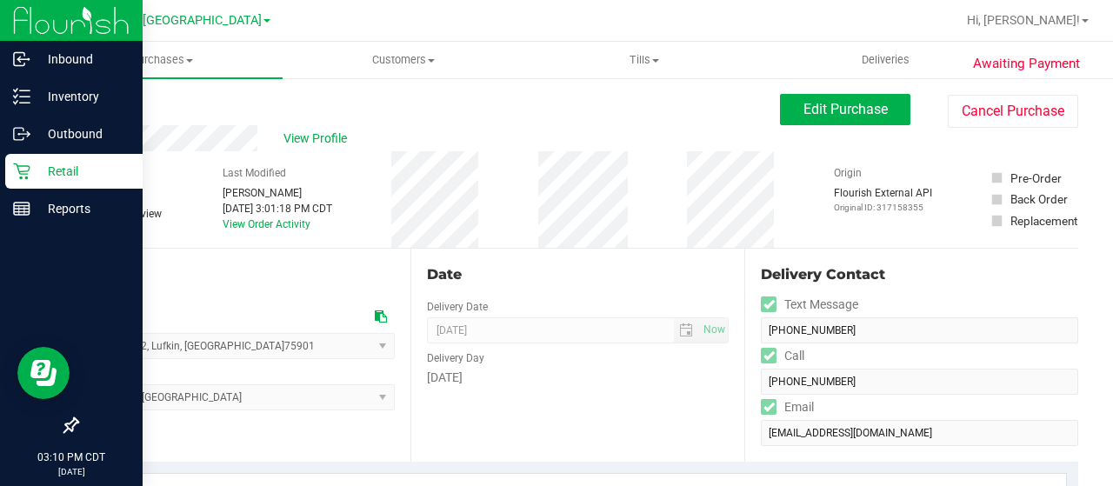
click at [31, 176] on p "Retail" at bounding box center [82, 171] width 104 height 21
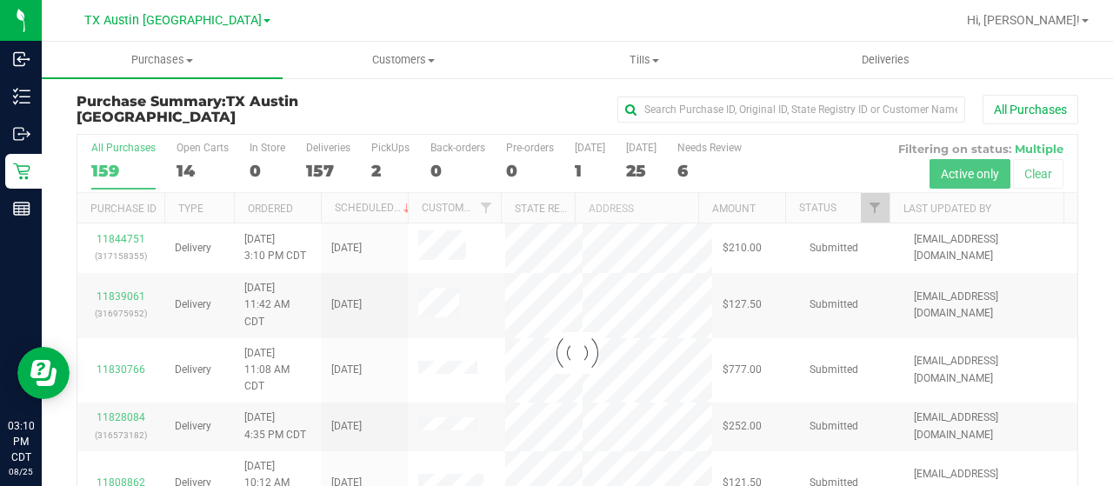
click at [186, 171] on div at bounding box center [577, 353] width 1000 height 437
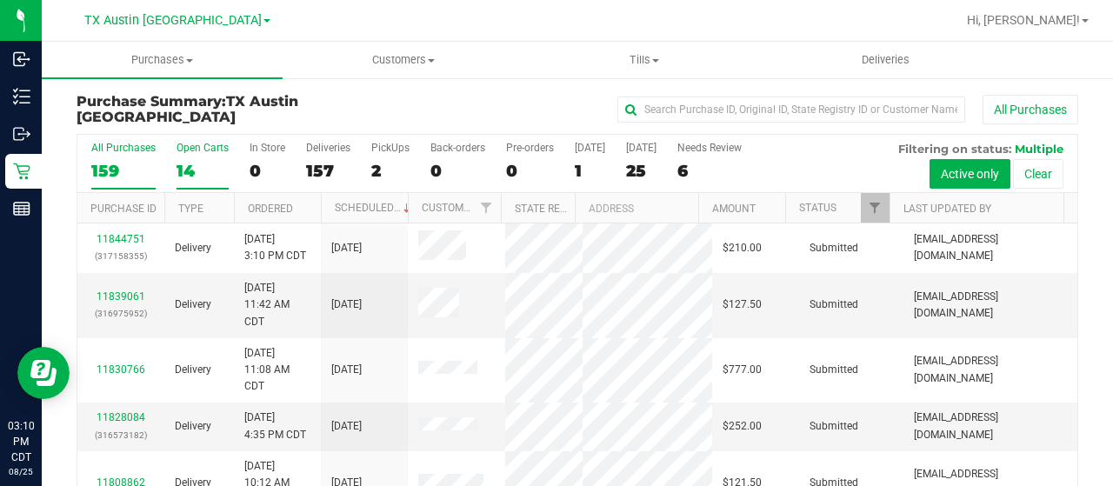
click at [190, 168] on div "14" at bounding box center [203, 171] width 52 height 20
click at [0, 0] on input "Open Carts 14" at bounding box center [0, 0] width 0 height 0
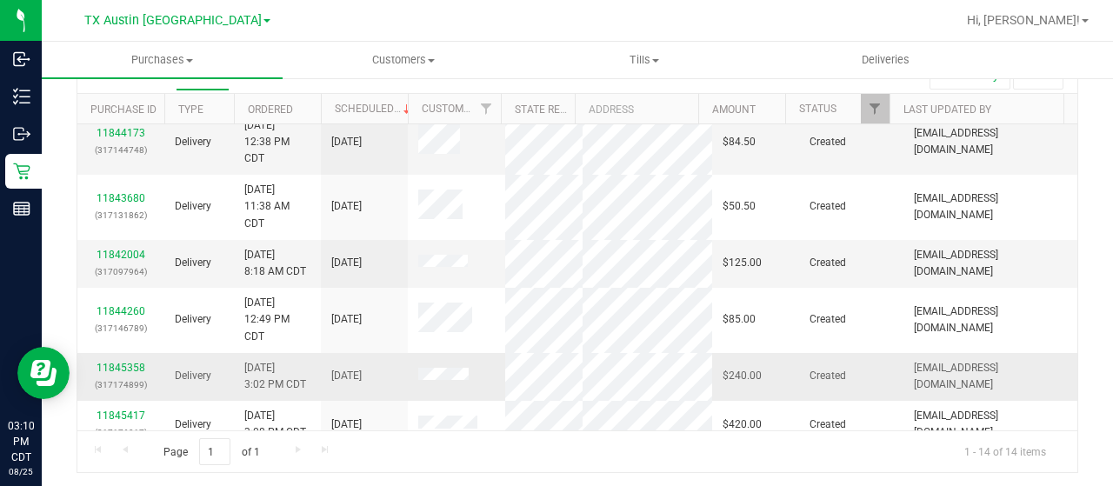
scroll to position [24, 0]
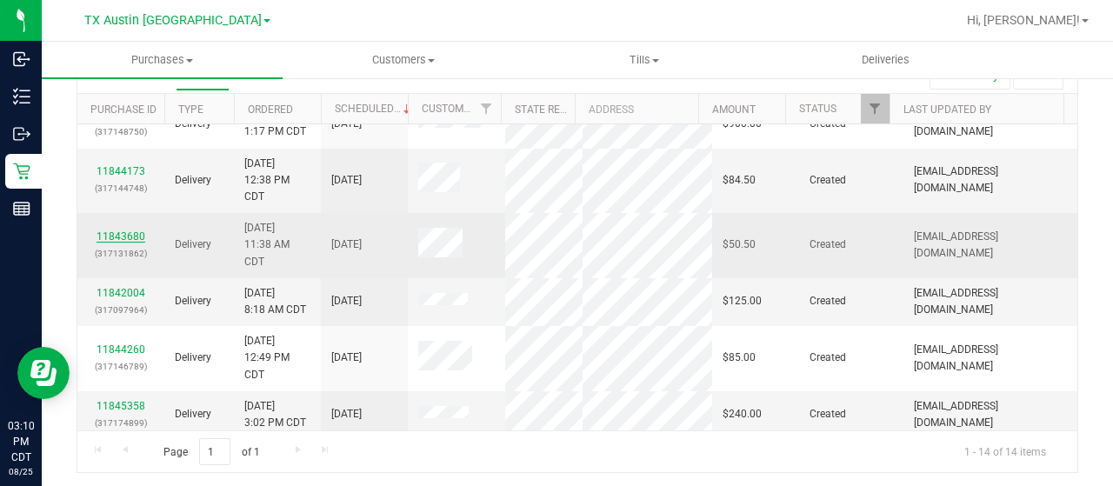
click at [135, 230] on link "11843680" at bounding box center [121, 236] width 49 height 12
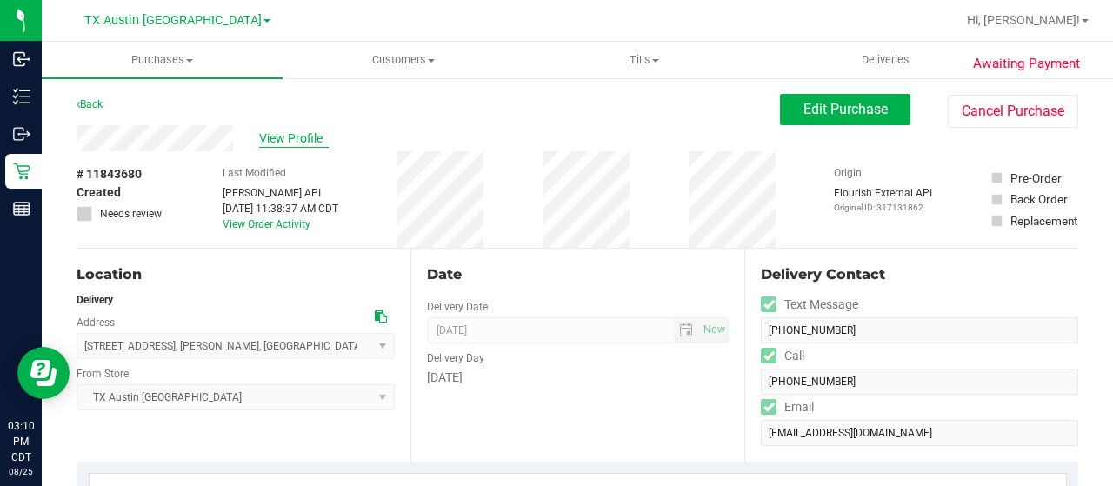
click at [285, 140] on span "View Profile" at bounding box center [294, 139] width 70 height 18
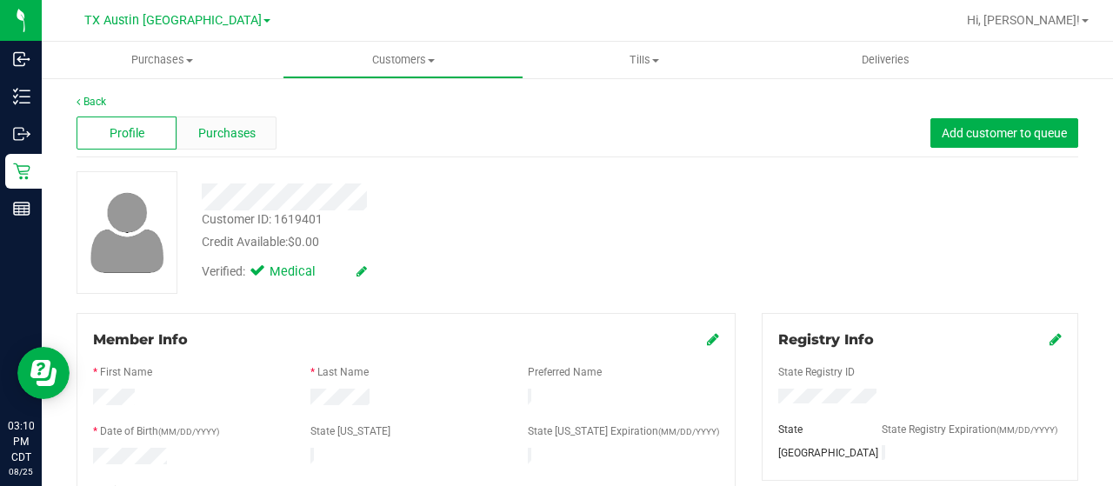
click at [243, 142] on div "Purchases" at bounding box center [227, 133] width 100 height 33
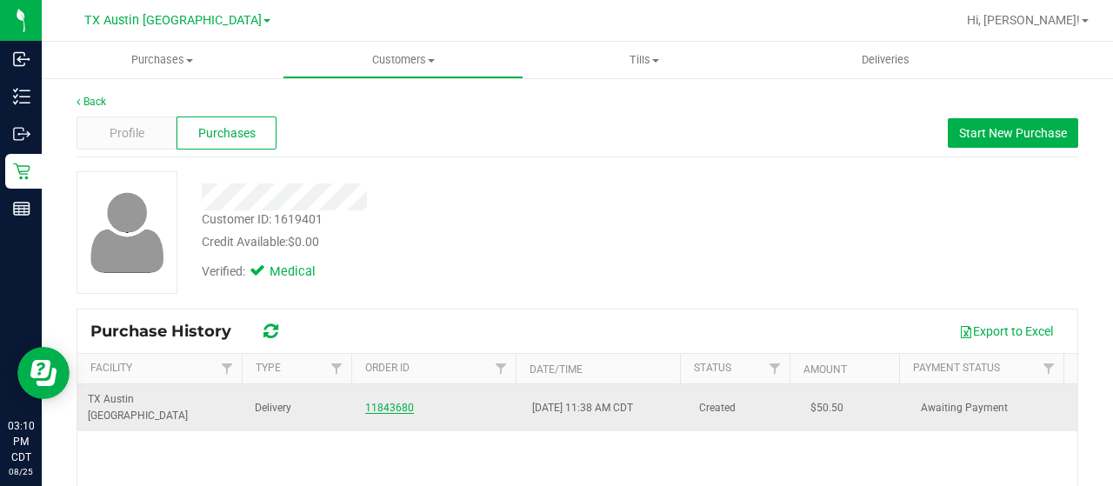
click at [374, 402] on link "11843680" at bounding box center [389, 408] width 49 height 12
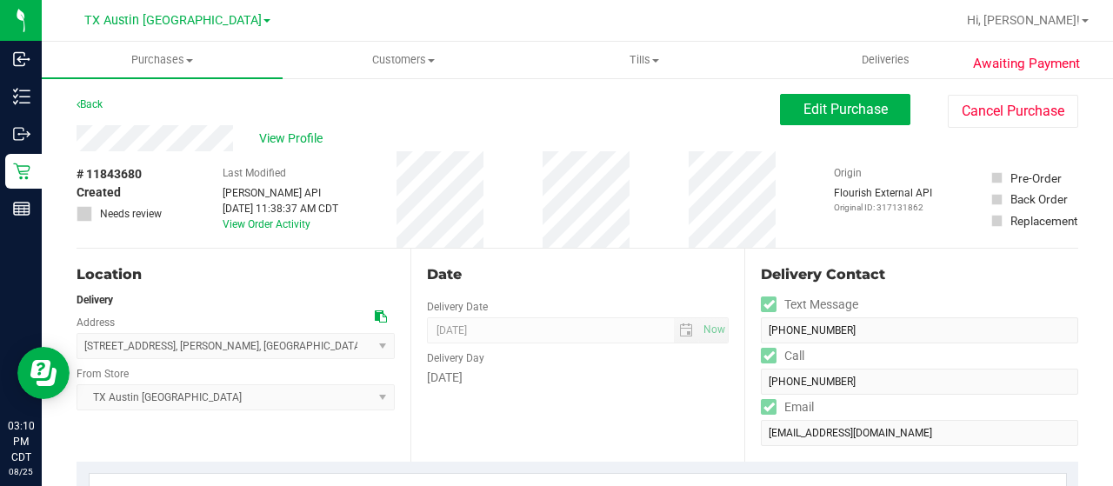
drag, startPoint x: 237, startPoint y: 143, endPoint x: 68, endPoint y: 145, distance: 168.7
click at [377, 317] on icon at bounding box center [381, 316] width 12 height 12
drag, startPoint x: 850, startPoint y: 117, endPoint x: 850, endPoint y: 104, distance: 12.2
click at [850, 117] on span "Edit Purchase" at bounding box center [846, 109] width 84 height 17
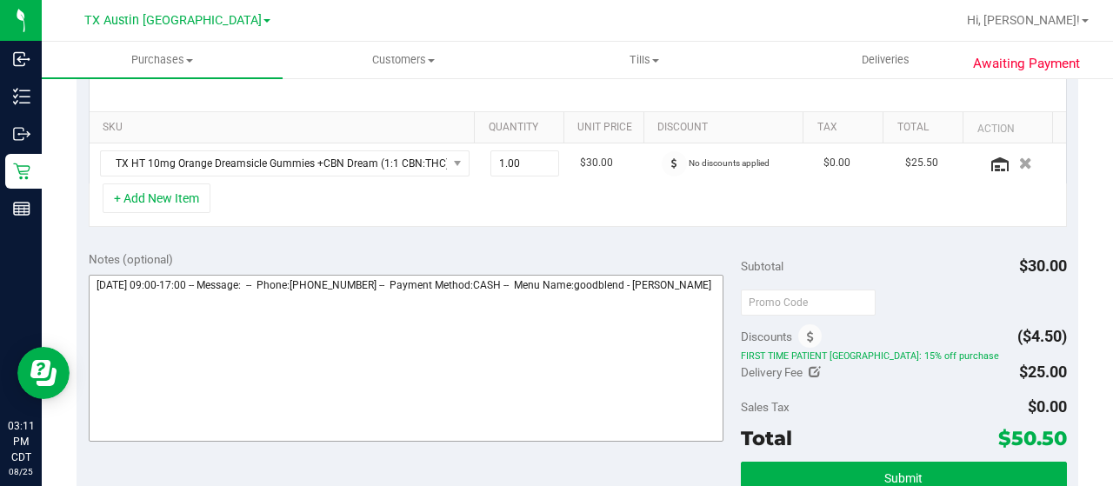
scroll to position [435, 0]
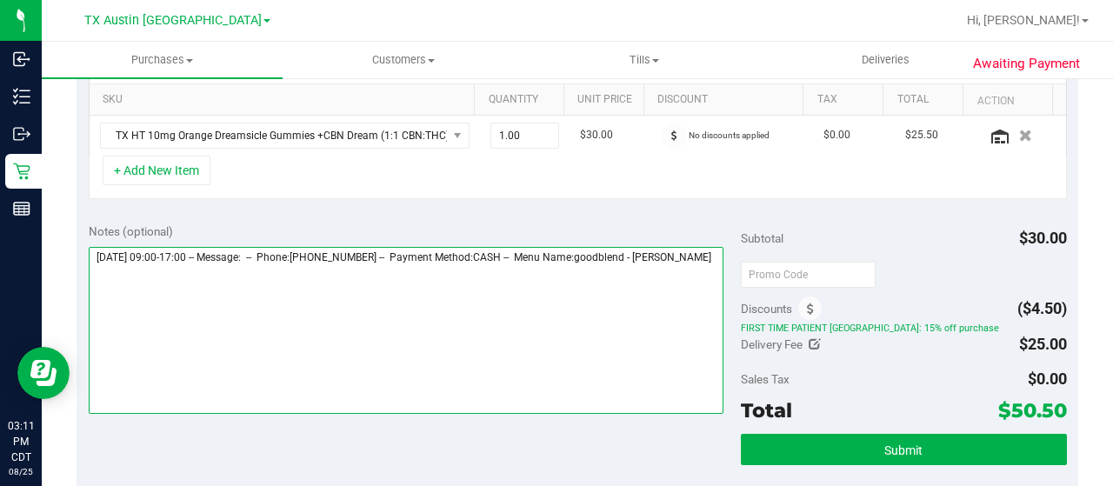
click at [161, 292] on textarea at bounding box center [406, 330] width 635 height 167
paste textarea "Dallas Core"
drag, startPoint x: 93, startPoint y: 250, endPoint x: 195, endPoint y: 250, distance: 101.7
click at [195, 250] on textarea at bounding box center [406, 330] width 635 height 167
click at [263, 305] on textarea at bounding box center [406, 330] width 635 height 167
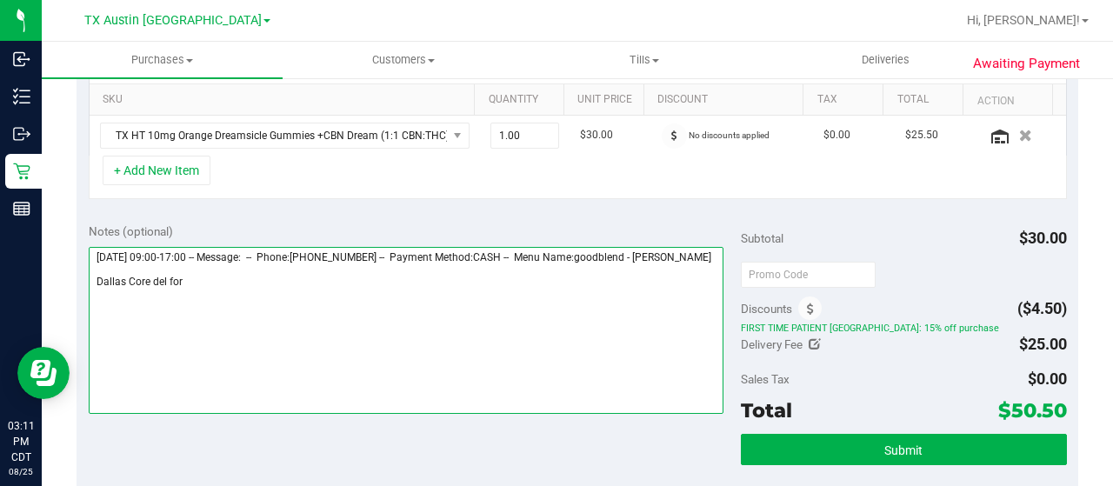
paste textarea "Saturday 08/30/2025"
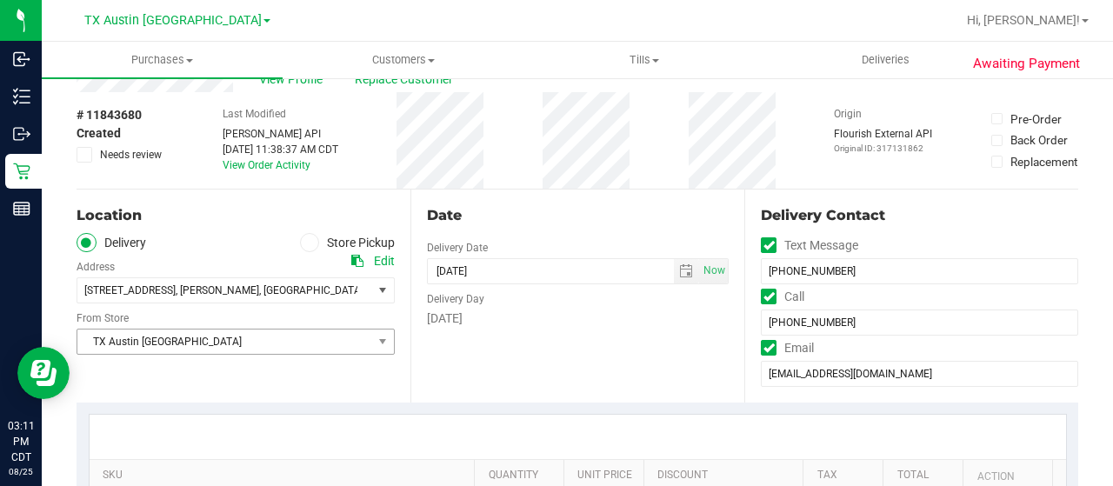
scroll to position [87, 0]
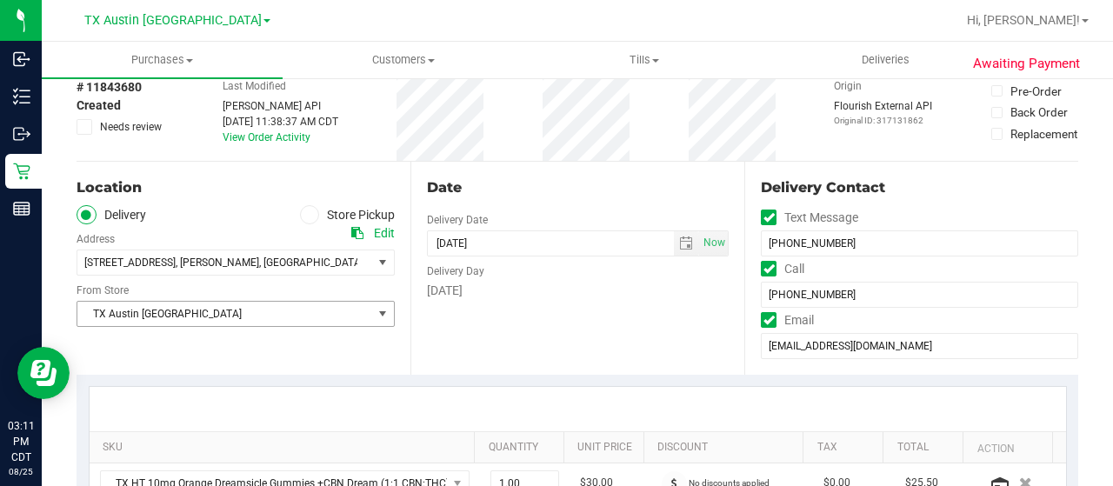
type textarea "Saturday 08/30/2025 09:00-17:00 -- Message: -- Phone:5127555735 -- Payment Meth…"
click at [181, 317] on span "TX Austin [GEOGRAPHIC_DATA]" at bounding box center [224, 314] width 295 height 24
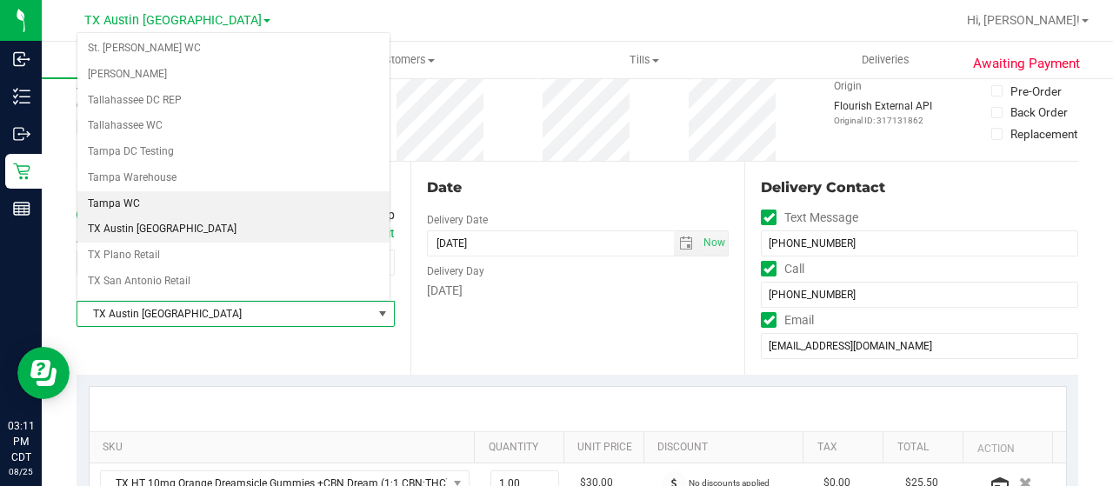
scroll to position [1227, 0]
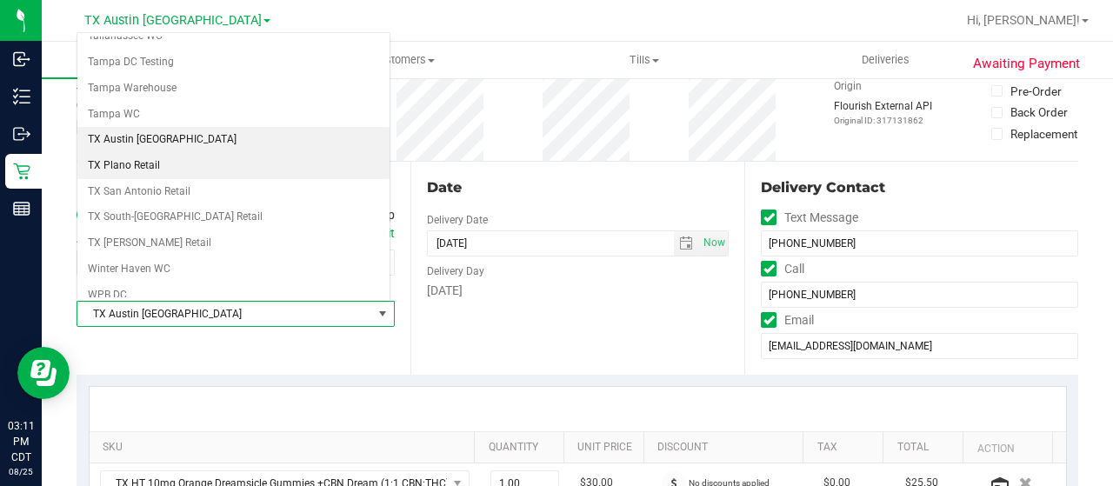
click at [179, 153] on li "TX Plano Retail" at bounding box center [233, 166] width 312 height 26
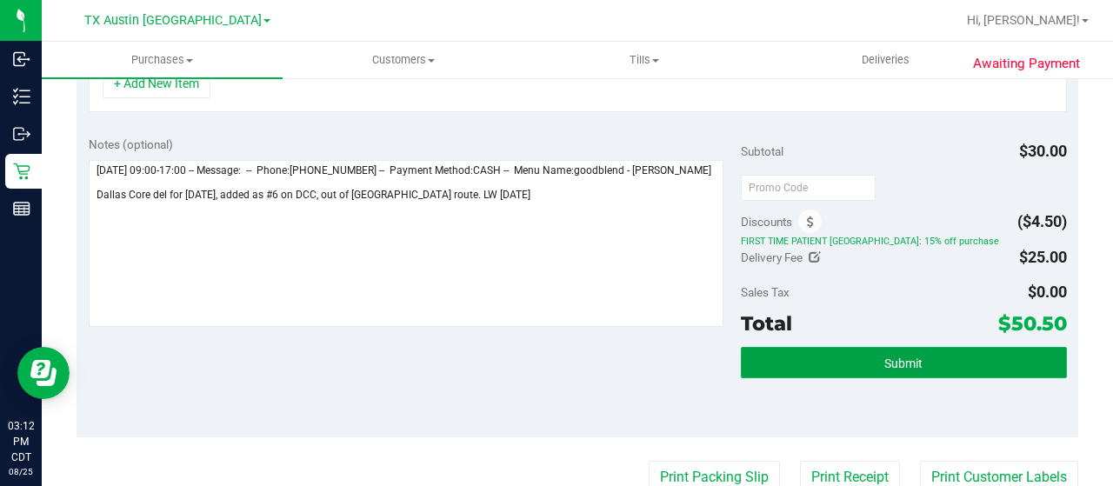
click at [849, 363] on button "Submit" at bounding box center [904, 362] width 326 height 31
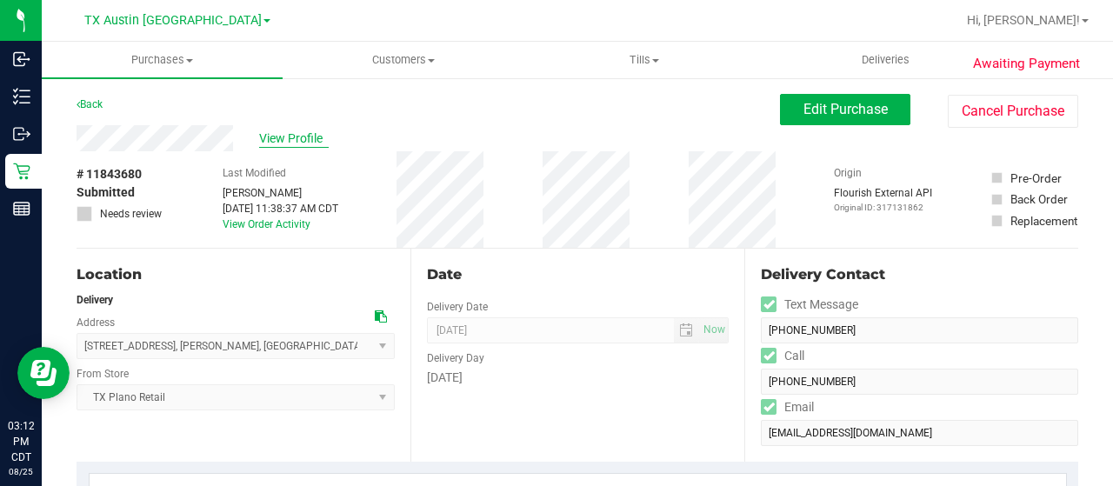
click at [314, 135] on span "View Profile" at bounding box center [294, 139] width 70 height 18
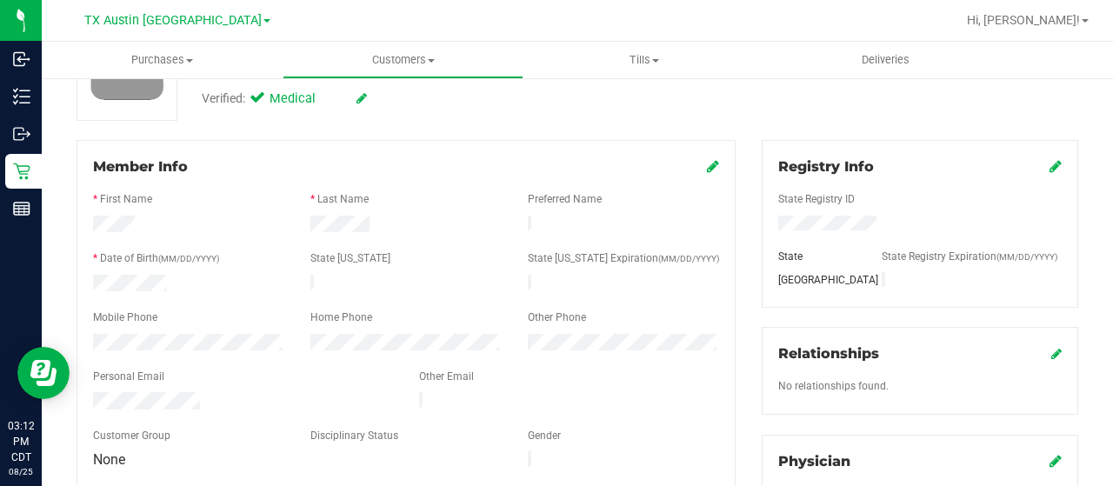
scroll to position [174, 0]
drag, startPoint x: 204, startPoint y: 394, endPoint x: 89, endPoint y: 394, distance: 115.7
click at [89, 394] on div at bounding box center [243, 401] width 326 height 21
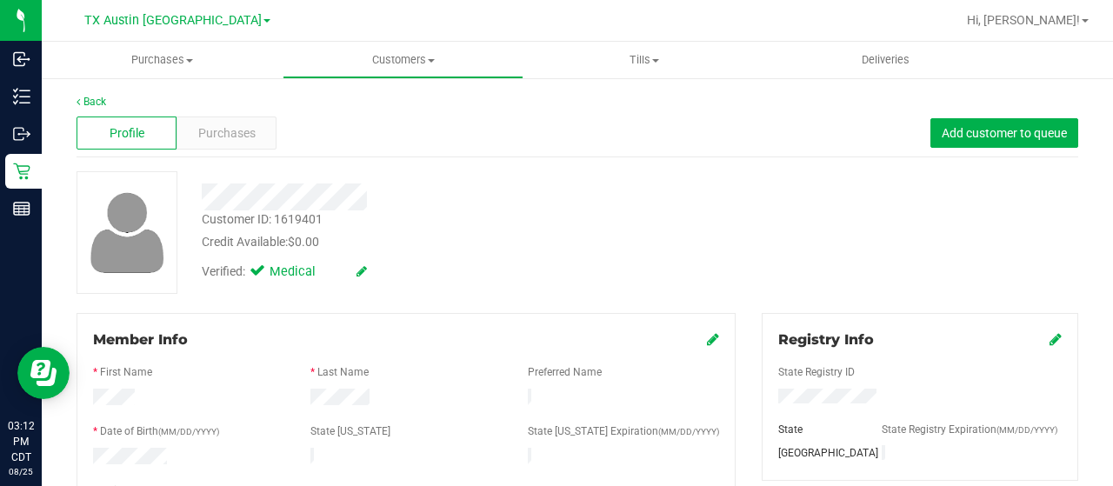
drag, startPoint x: 370, startPoint y: 199, endPoint x: 196, endPoint y: 199, distance: 174.8
click at [196, 199] on div at bounding box center [446, 196] width 514 height 27
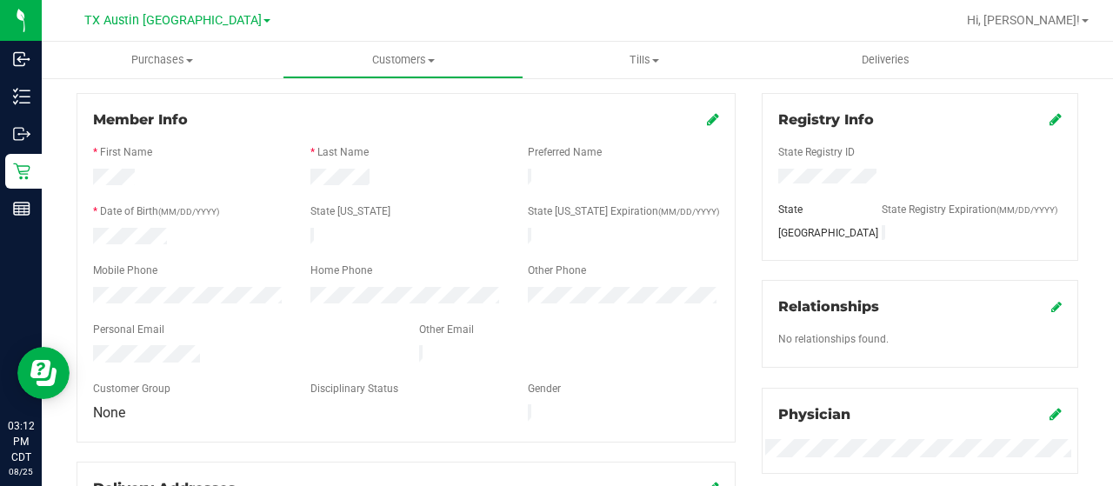
scroll to position [261, 0]
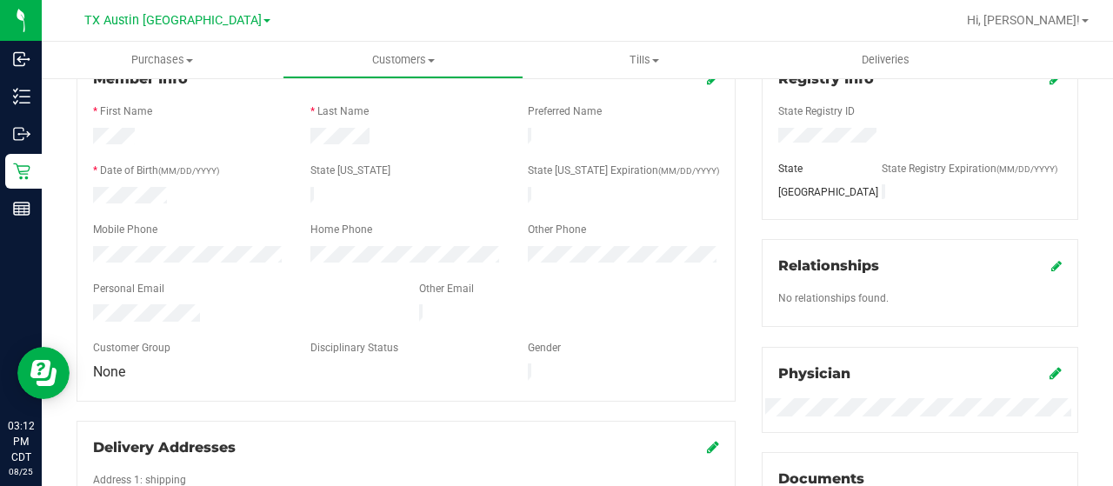
click at [81, 248] on div at bounding box center [188, 256] width 217 height 21
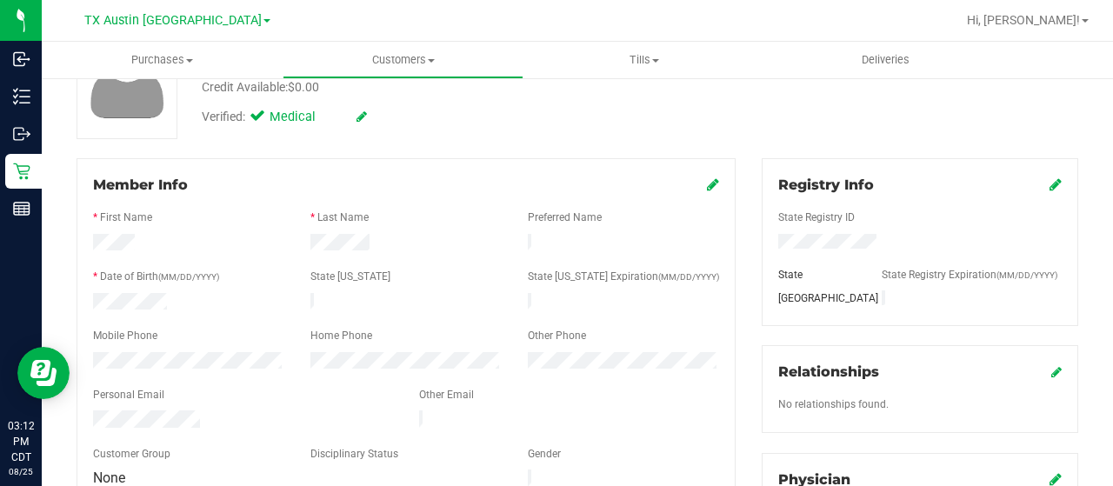
scroll to position [0, 0]
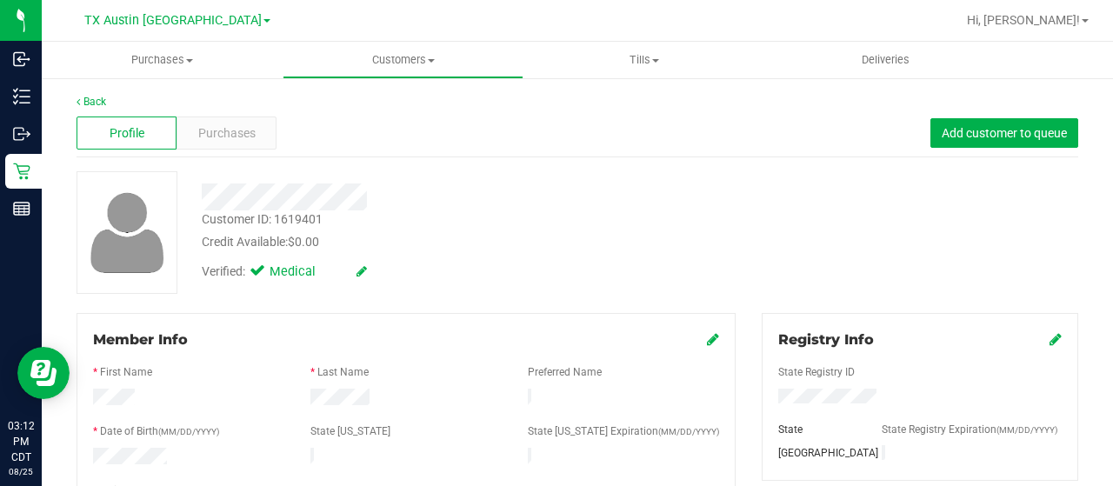
drag, startPoint x: 370, startPoint y: 197, endPoint x: 192, endPoint y: 196, distance: 178.3
click at [192, 196] on div at bounding box center [446, 196] width 514 height 27
click at [237, 132] on span "Purchases" at bounding box center [226, 133] width 57 height 18
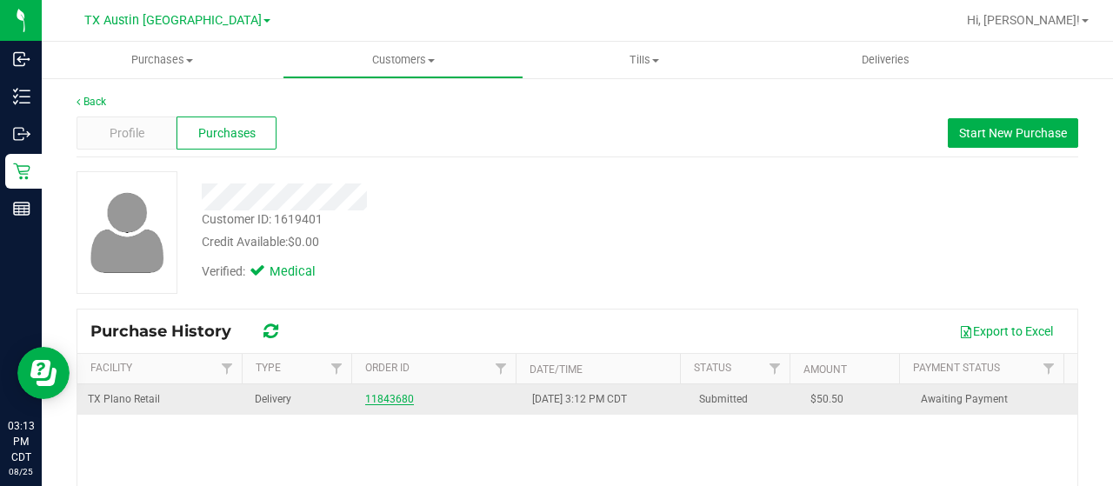
click at [375, 396] on link "11843680" at bounding box center [389, 399] width 49 height 12
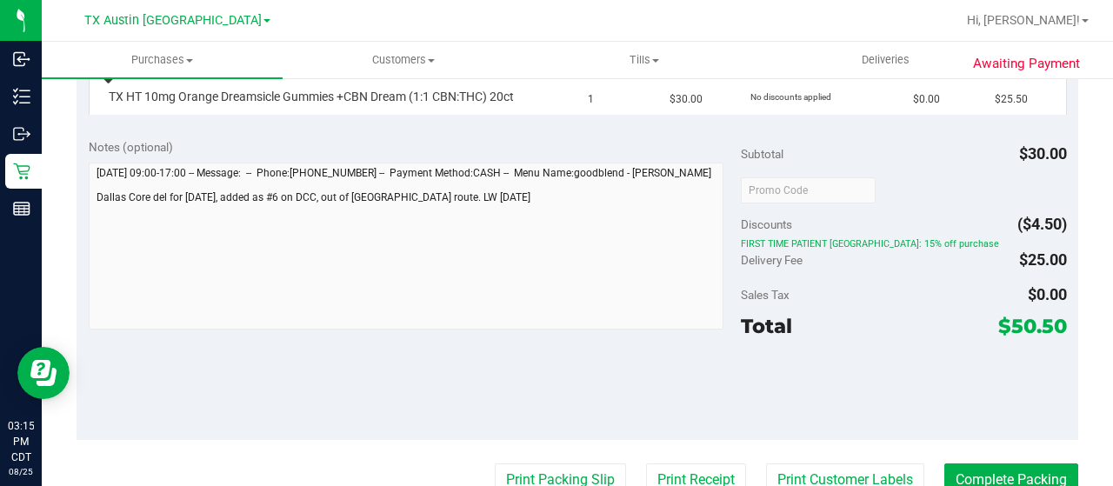
scroll to position [696, 0]
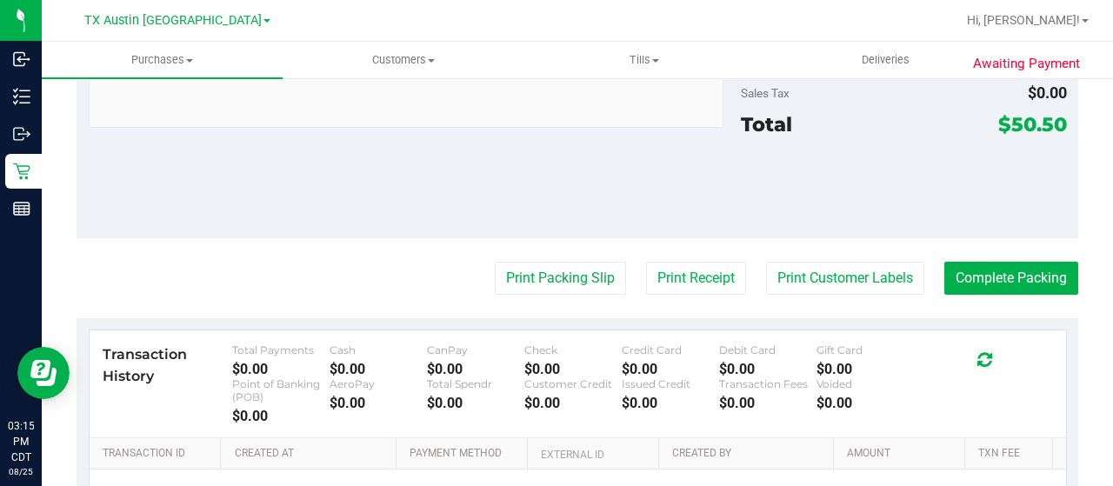
drag, startPoint x: 997, startPoint y: 137, endPoint x: 1049, endPoint y: 142, distance: 52.4
click at [1049, 137] on span "$50.50" at bounding box center [1032, 124] width 69 height 24
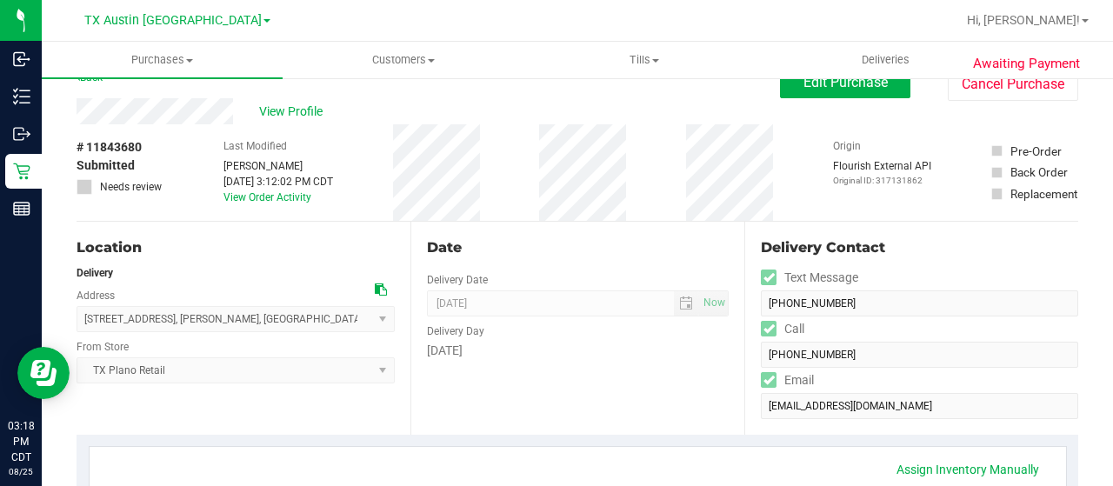
scroll to position [0, 0]
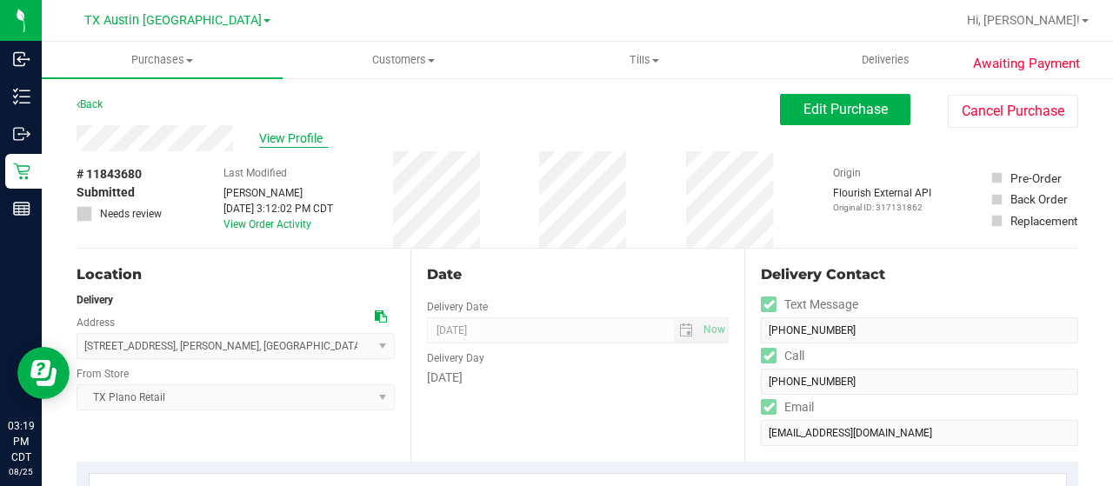
click at [303, 140] on span "View Profile" at bounding box center [294, 139] width 70 height 18
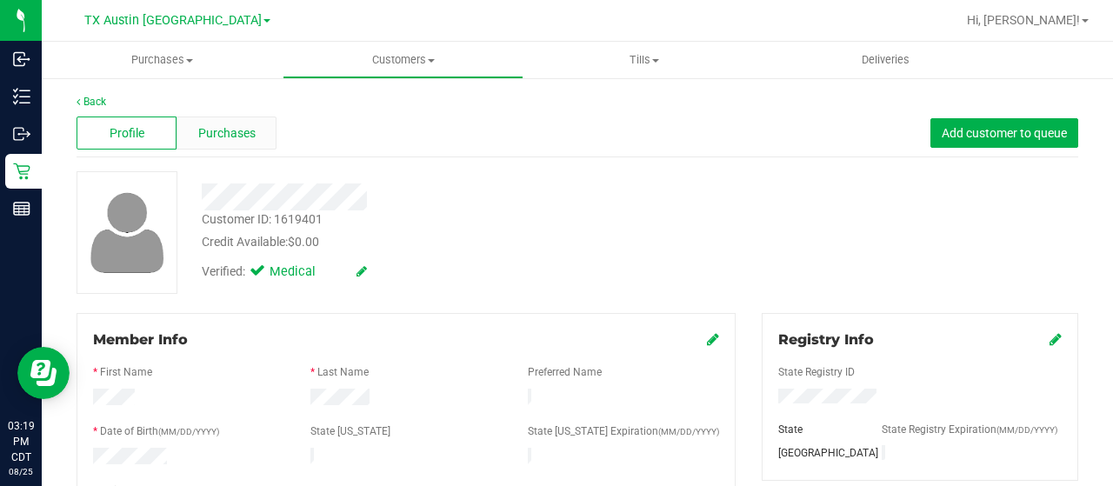
click at [254, 143] on div "Purchases" at bounding box center [227, 133] width 100 height 33
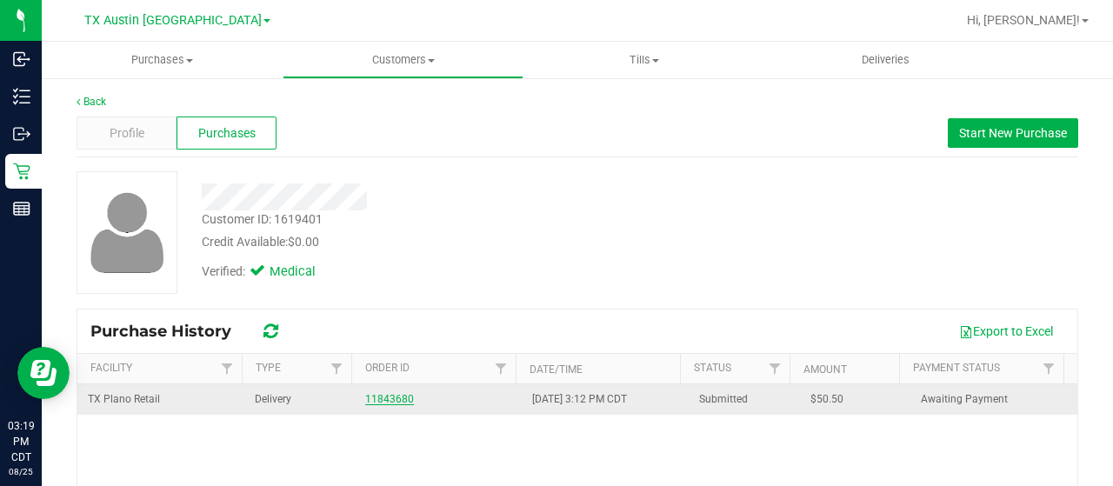
click at [370, 399] on link "11843680" at bounding box center [389, 399] width 49 height 12
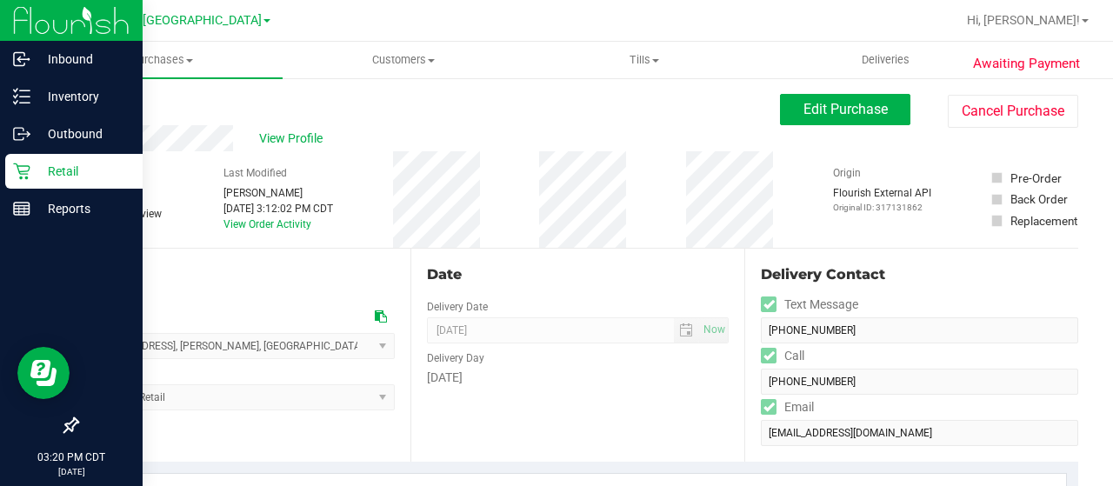
click at [29, 171] on icon at bounding box center [21, 171] width 17 height 17
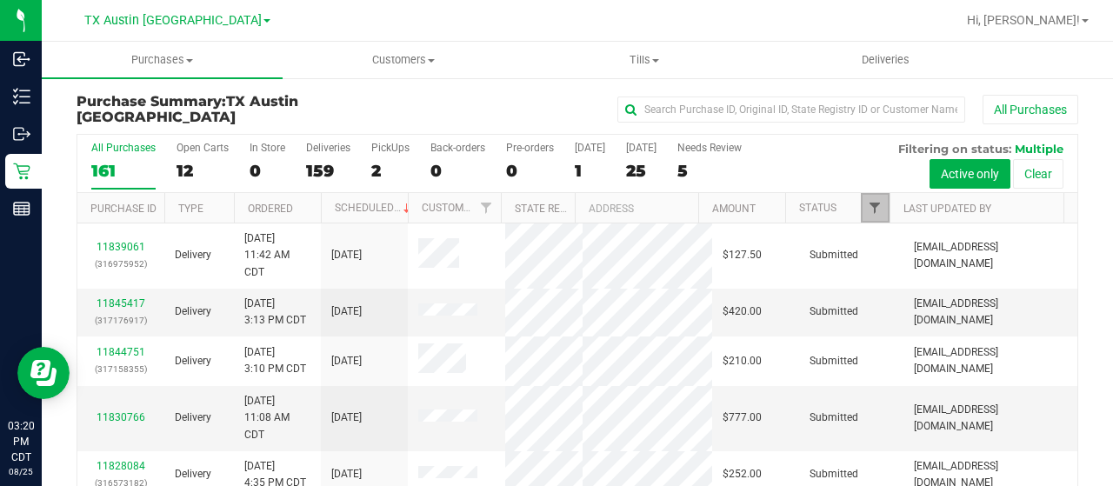
click at [861, 210] on link "Filter" at bounding box center [875, 208] width 29 height 30
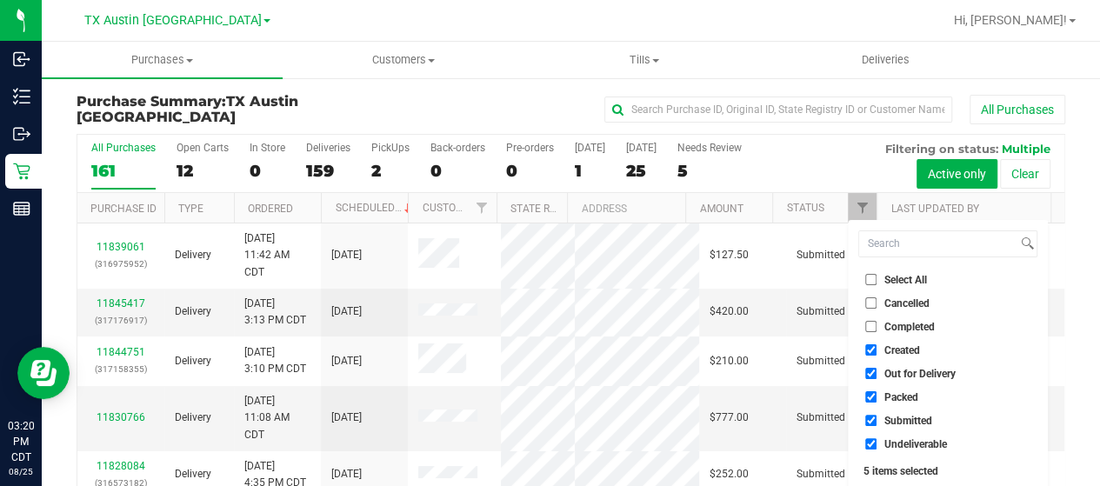
click at [917, 375] on span "Out for Delivery" at bounding box center [919, 374] width 71 height 10
click at [877, 375] on input "Out for Delivery" at bounding box center [870, 373] width 11 height 11
checkbox input "false"
click at [899, 395] on span "Packed" at bounding box center [901, 397] width 34 height 10
click at [877, 395] on input "Packed" at bounding box center [870, 396] width 11 height 11
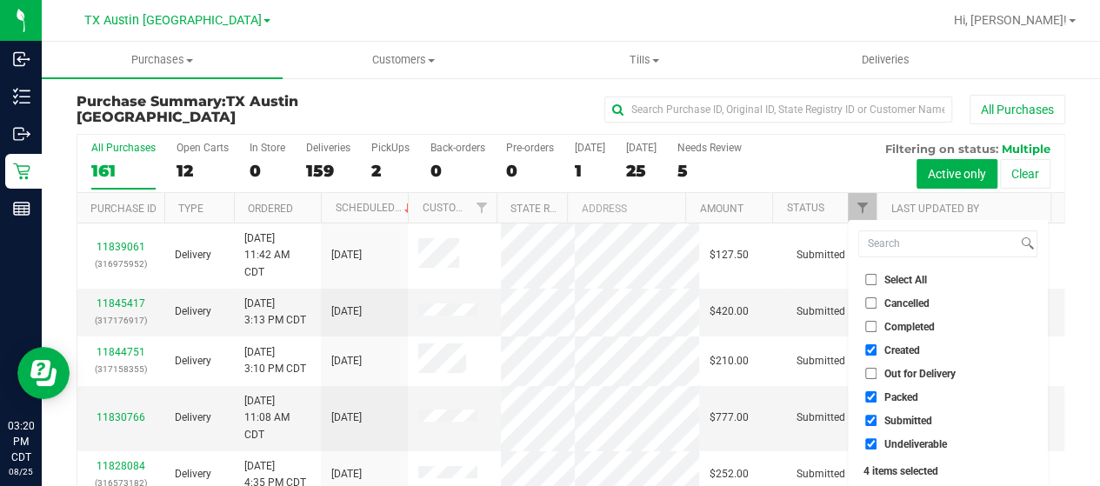
checkbox input "false"
click at [896, 417] on span "Submitted" at bounding box center [908, 421] width 48 height 10
click at [877, 417] on input "Submitted" at bounding box center [870, 420] width 11 height 11
checkbox input "false"
click at [896, 439] on span "Undeliverable" at bounding box center [915, 444] width 63 height 10
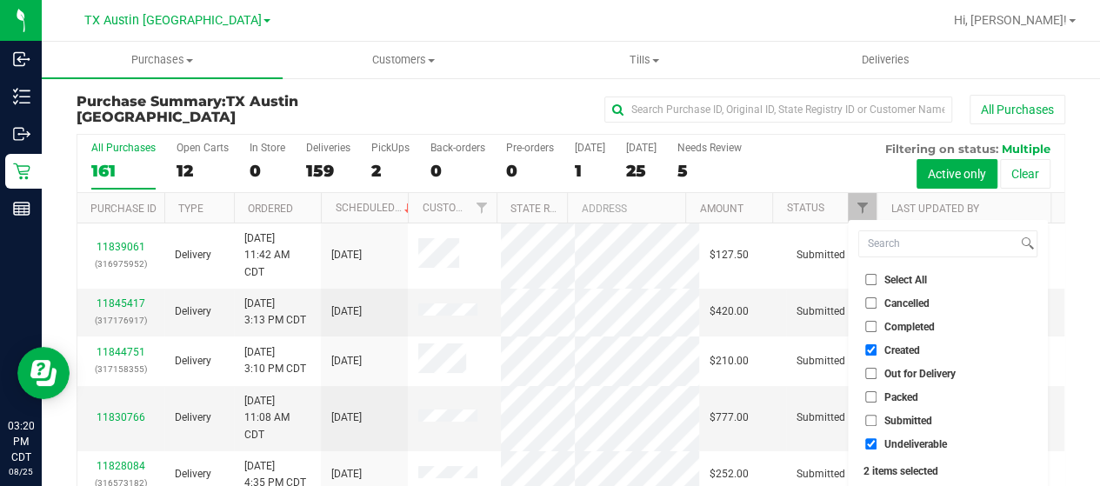
click at [877, 439] on input "Undeliverable" at bounding box center [870, 443] width 11 height 11
checkbox input "false"
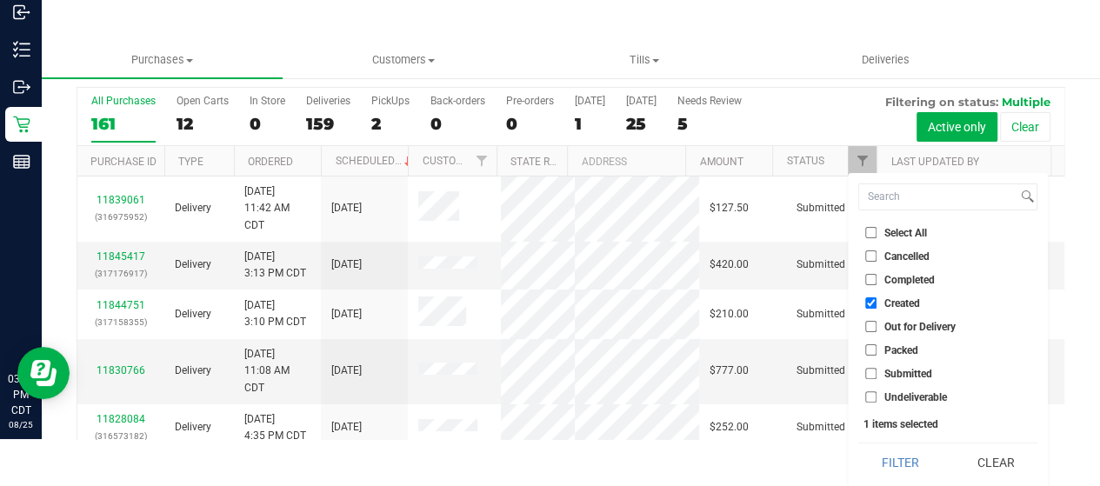
drag, startPoint x: 896, startPoint y: 456, endPoint x: 887, endPoint y: 441, distance: 17.2
click at [896, 454] on button "Filter" at bounding box center [899, 462] width 83 height 38
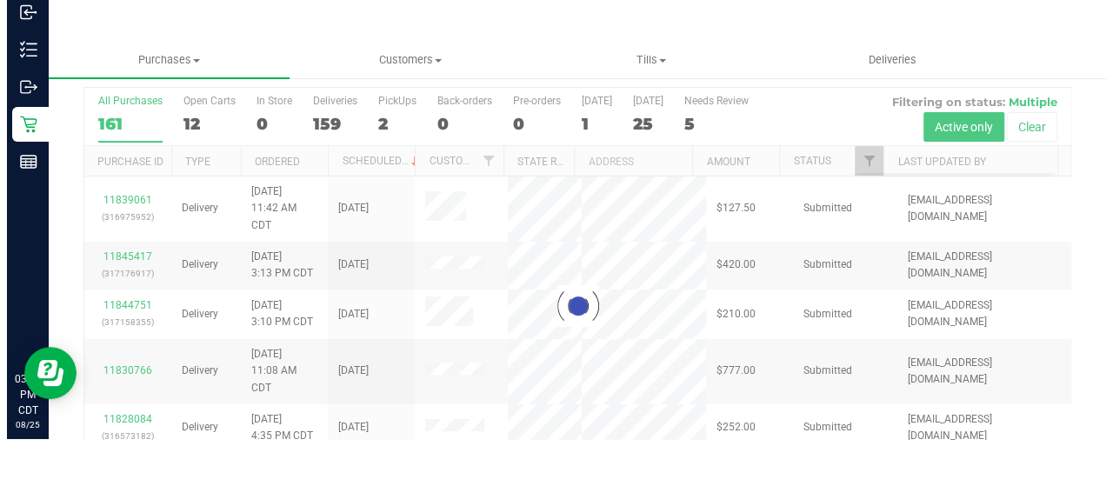
scroll to position [0, 0]
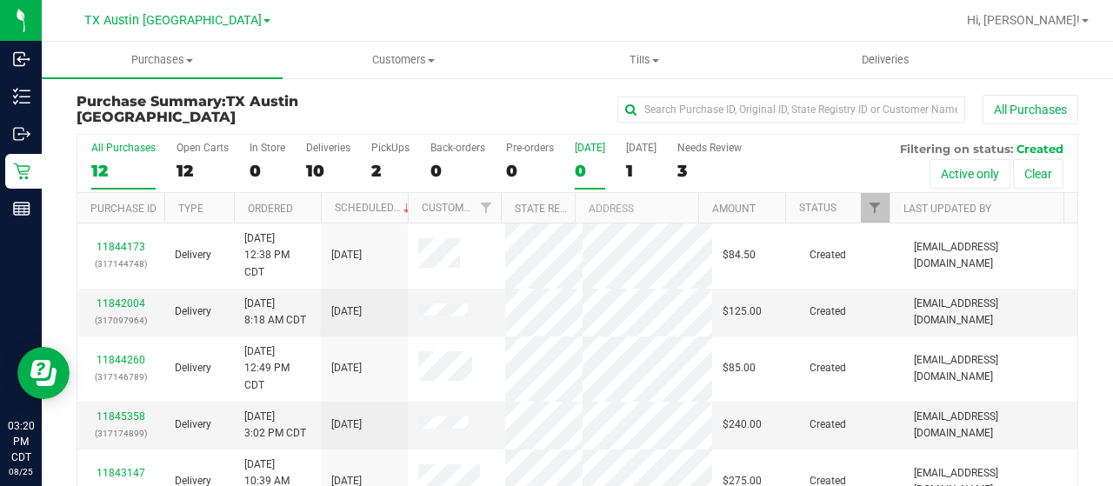
click at [579, 172] on div "0" at bounding box center [590, 171] width 30 height 20
click at [0, 0] on input "Today 0" at bounding box center [0, 0] width 0 height 0
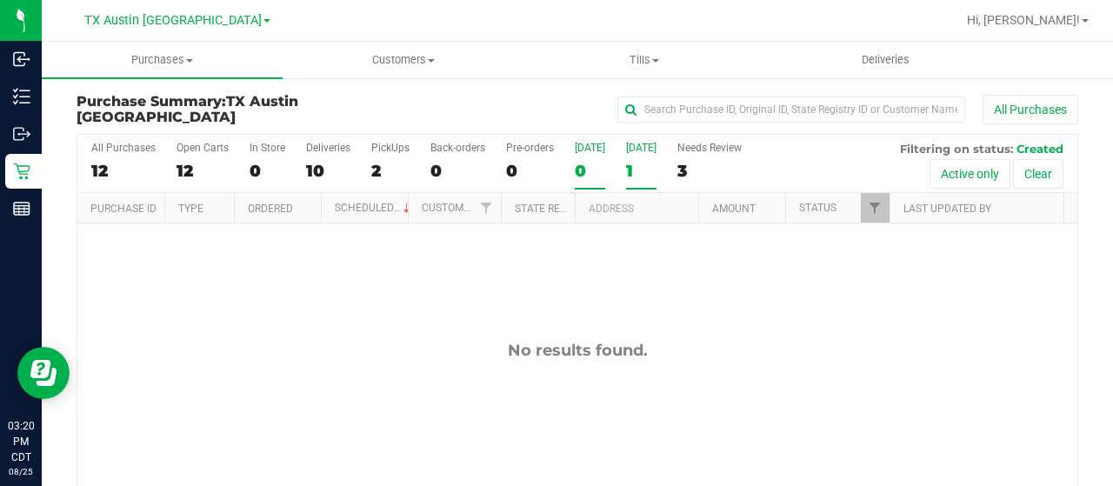
click at [626, 168] on div "1" at bounding box center [641, 171] width 30 height 20
click at [0, 0] on input "Tomorrow 1" at bounding box center [0, 0] width 0 height 0
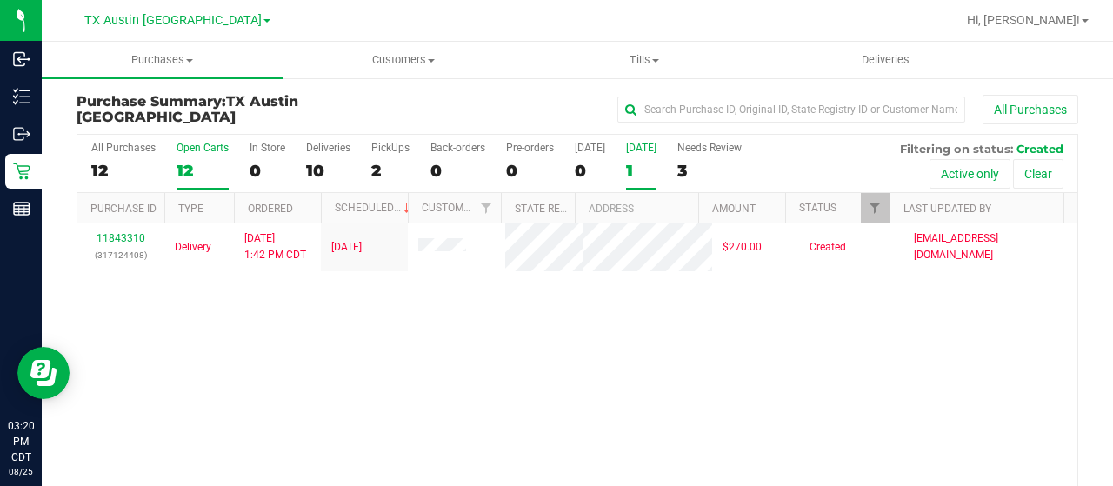
click at [186, 168] on div "12" at bounding box center [203, 171] width 52 height 20
click at [0, 0] on input "Open Carts 12" at bounding box center [0, 0] width 0 height 0
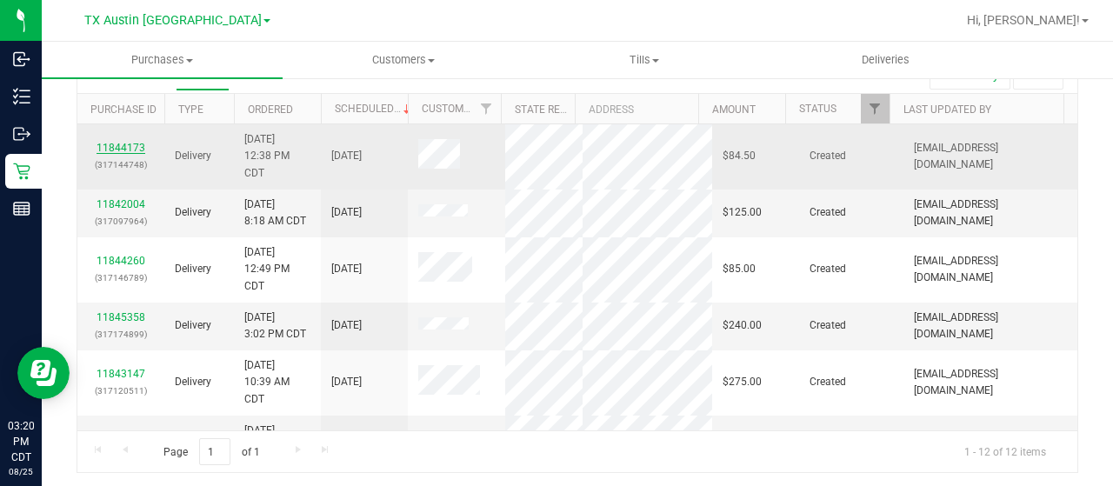
click at [110, 147] on link "11844173" at bounding box center [121, 148] width 49 height 12
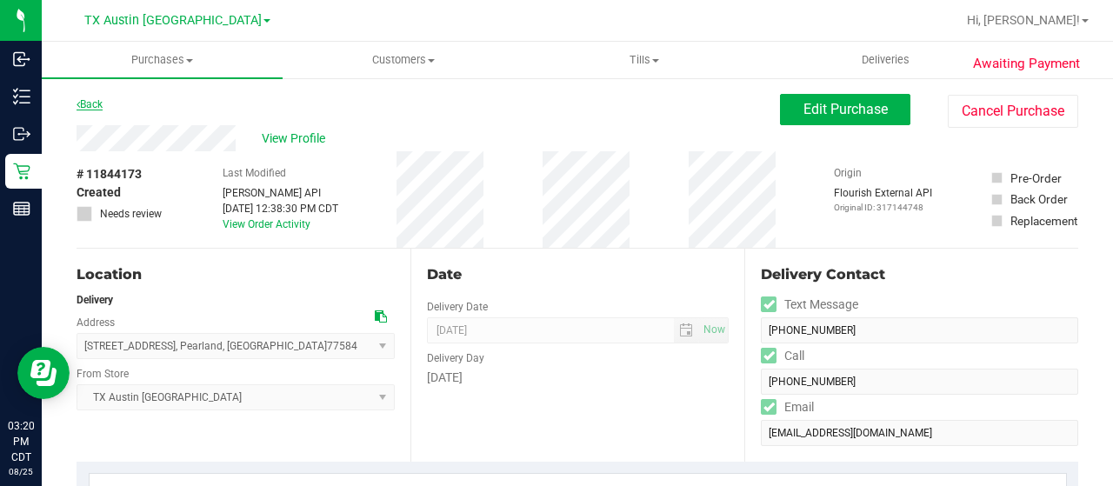
click at [96, 100] on link "Back" at bounding box center [90, 104] width 26 height 12
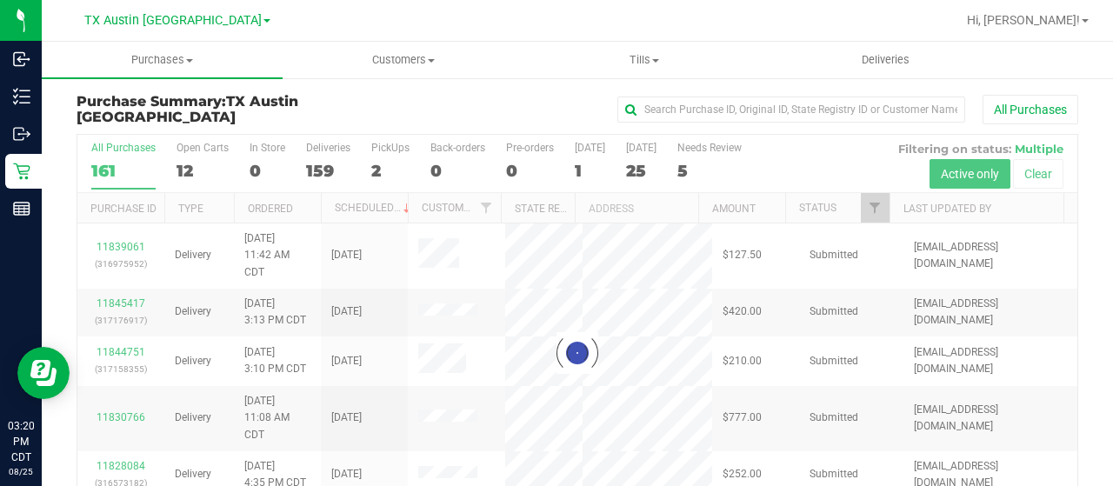
click at [184, 171] on div at bounding box center [577, 353] width 1000 height 437
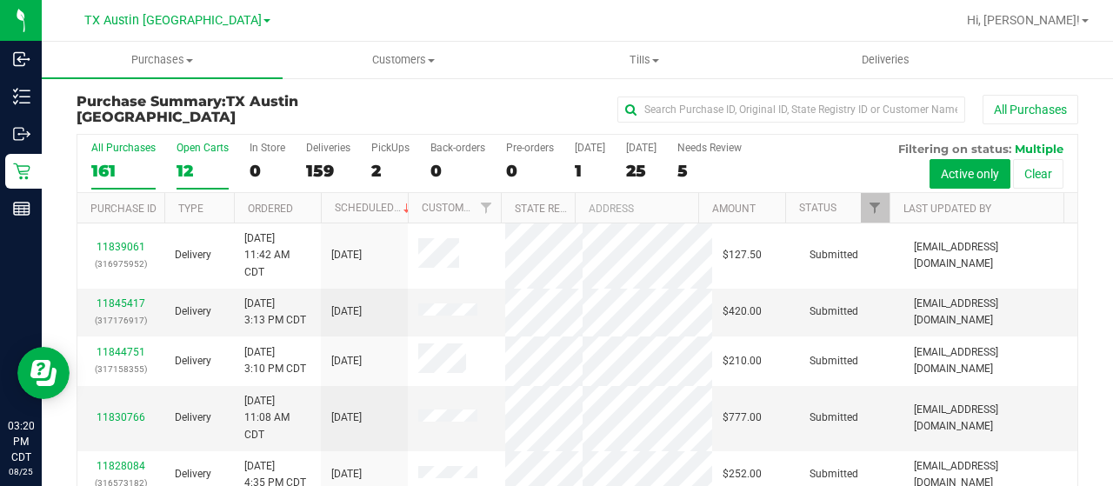
click at [189, 175] on div "12" at bounding box center [203, 171] width 52 height 20
click at [0, 0] on input "Open Carts 12" at bounding box center [0, 0] width 0 height 0
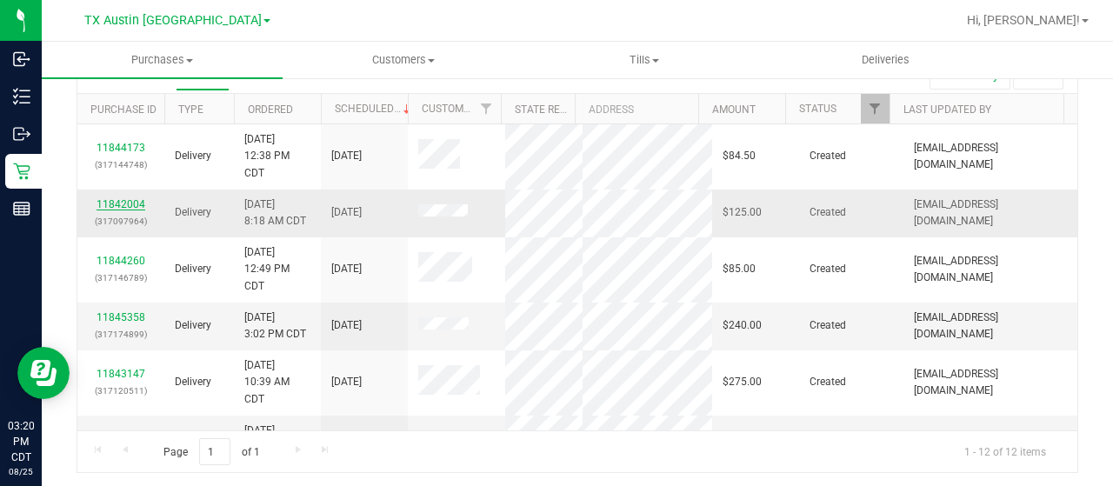
click at [129, 203] on link "11842004" at bounding box center [121, 204] width 49 height 12
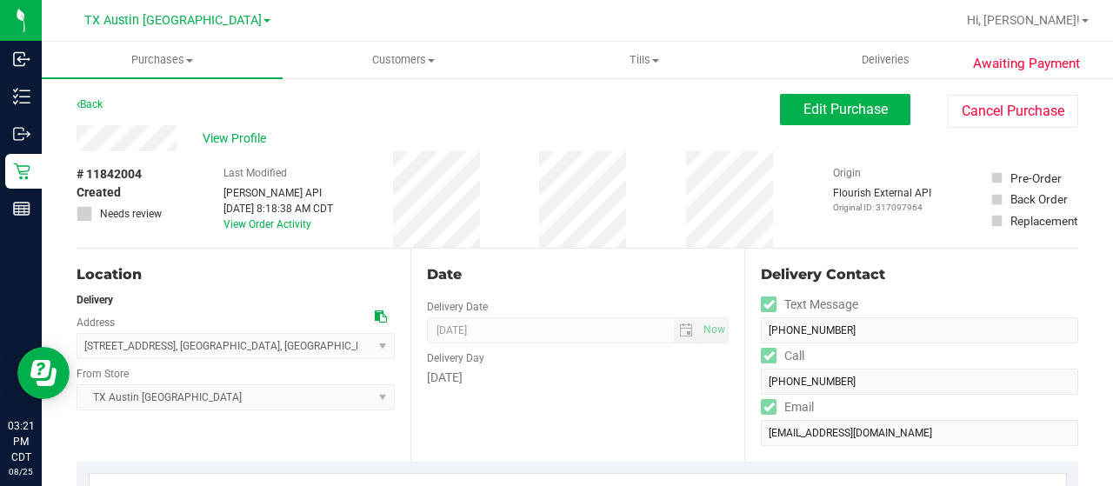
click at [178, 138] on div "View Profile" at bounding box center [429, 138] width 704 height 26
drag, startPoint x: 379, startPoint y: 317, endPoint x: 390, endPoint y: 294, distance: 25.7
click at [377, 317] on icon at bounding box center [381, 316] width 12 height 12
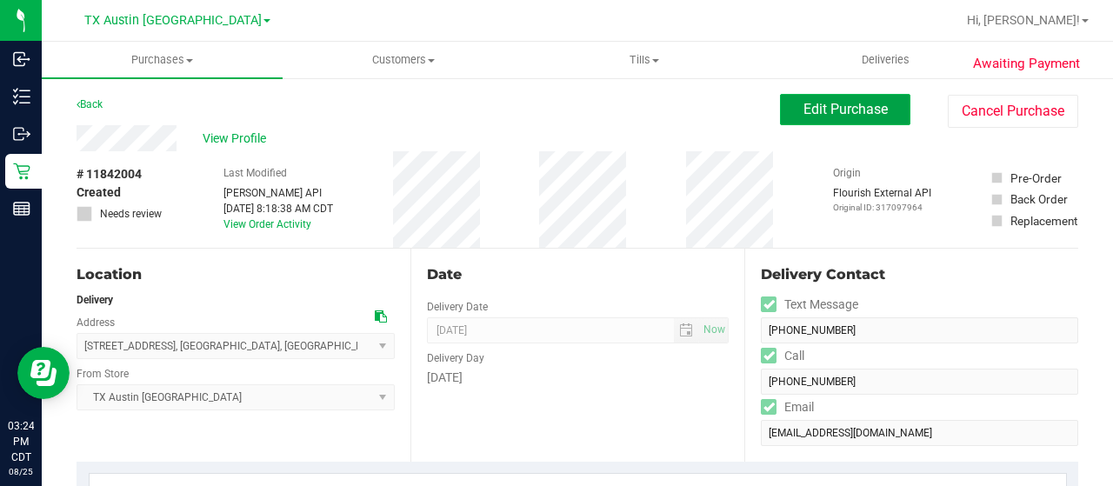
click at [816, 110] on span "Edit Purchase" at bounding box center [846, 109] width 84 height 17
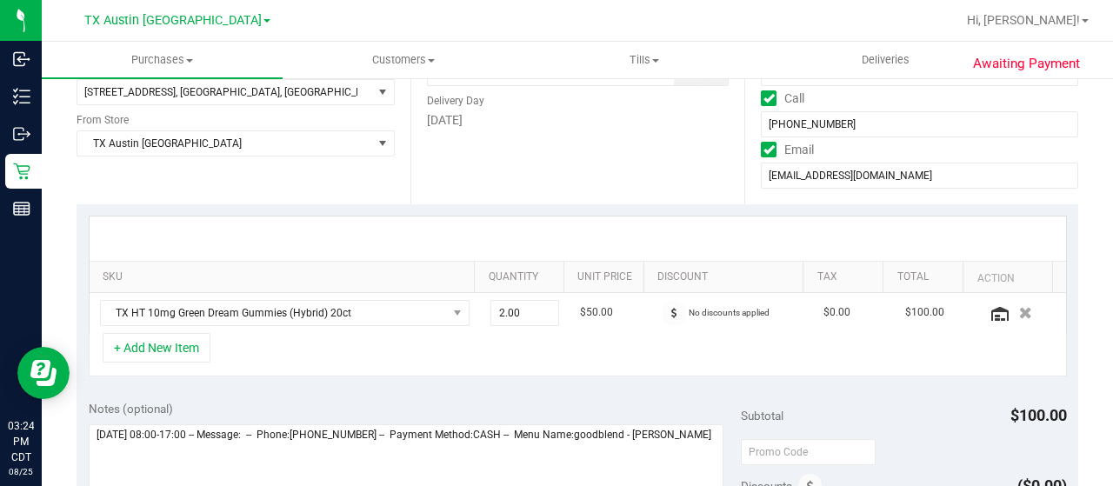
scroll to position [348, 0]
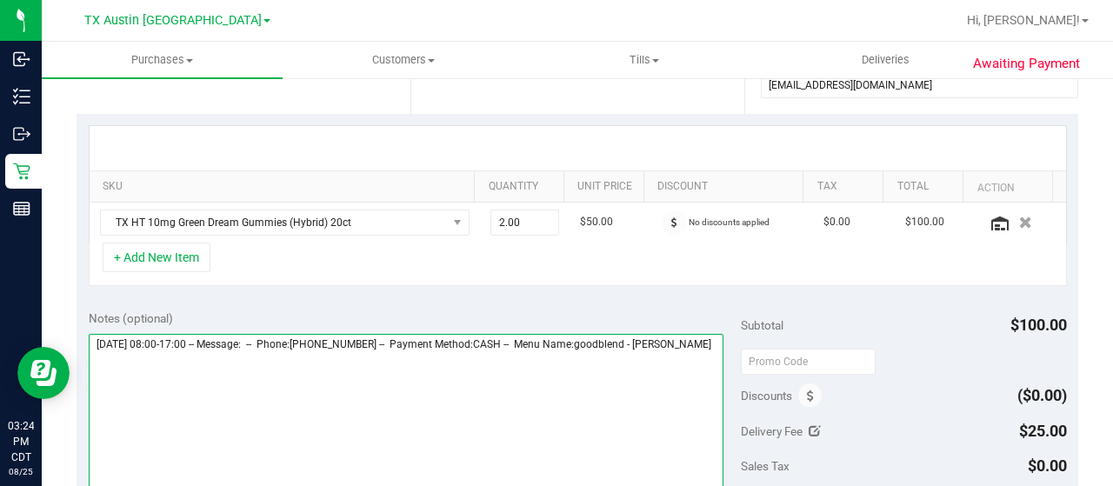
click at [179, 361] on textarea at bounding box center [406, 417] width 635 height 167
paste textarea "Fort Worth West"
drag, startPoint x: 220, startPoint y: 377, endPoint x: 189, endPoint y: 378, distance: 31.3
click at [189, 378] on textarea at bounding box center [406, 417] width 635 height 167
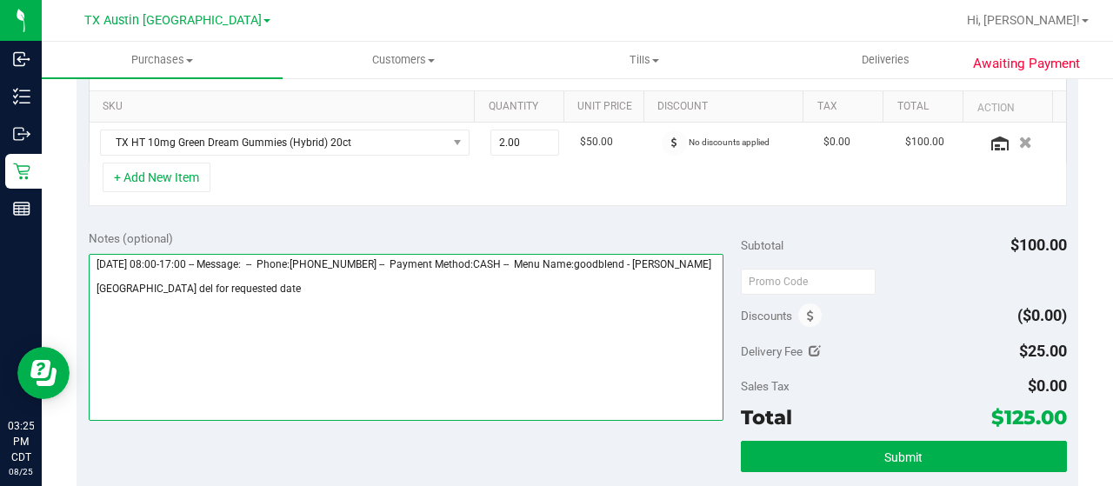
scroll to position [435, 0]
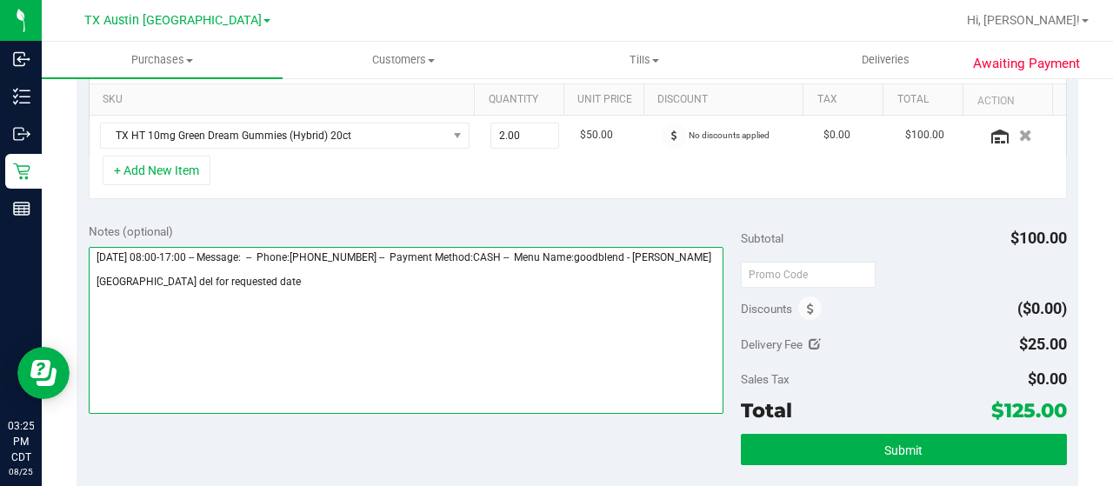
drag, startPoint x: 291, startPoint y: 294, endPoint x: 266, endPoint y: 295, distance: 25.2
click at [273, 295] on textarea at bounding box center [406, 330] width 635 height 167
click at [203, 291] on textarea at bounding box center [406, 330] width 635 height 167
click at [361, 302] on textarea at bounding box center [406, 330] width 635 height 167
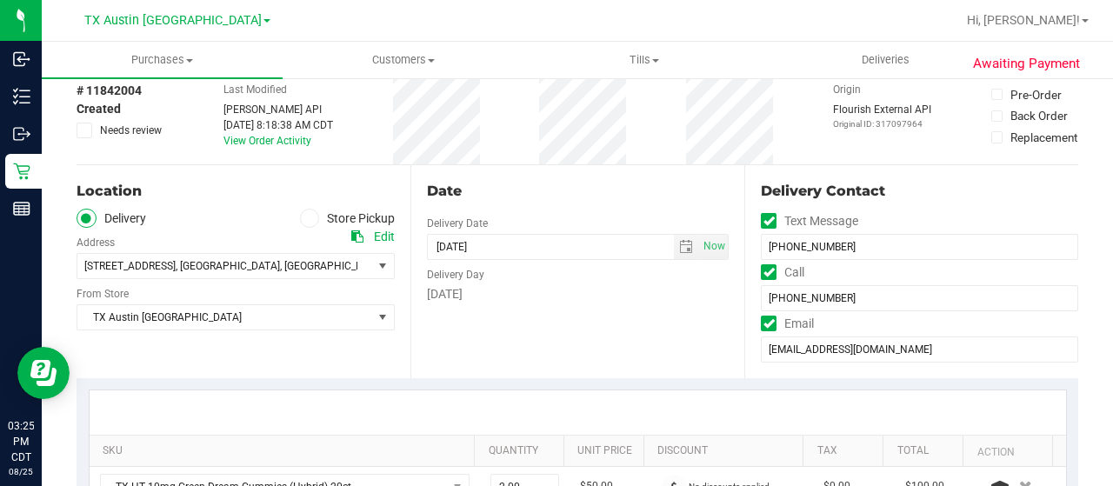
scroll to position [0, 0]
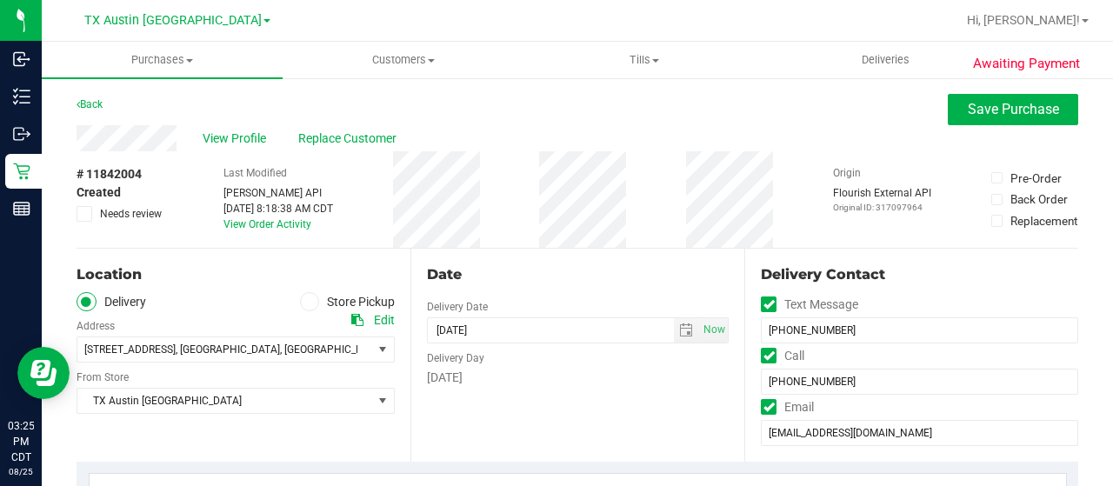
type textarea "Friday 08/29/2025 08:00-17:00 -- Message: -- Phone:8176593110 -- Payment Method…"
click at [142, 214] on span "Needs review" at bounding box center [131, 214] width 62 height 16
click at [0, 0] on input "Needs review" at bounding box center [0, 0] width 0 height 0
click at [968, 115] on span "Save Purchase" at bounding box center [1013, 109] width 91 height 17
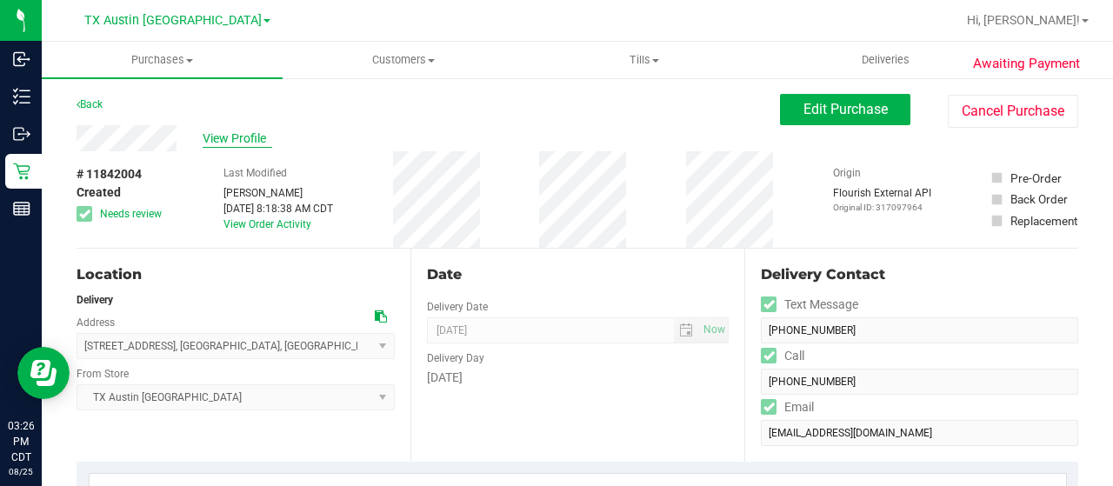
click at [243, 141] on span "View Profile" at bounding box center [238, 139] width 70 height 18
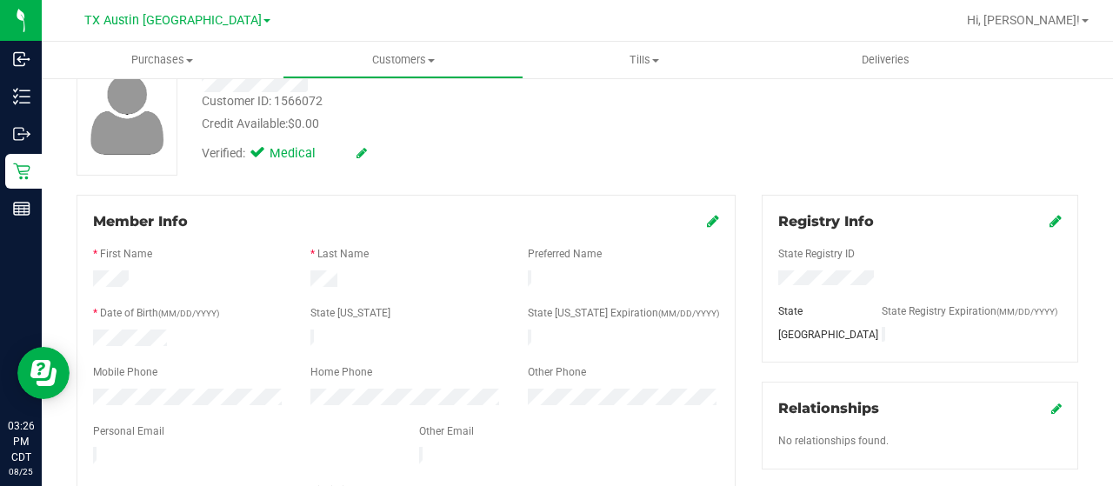
scroll to position [174, 0]
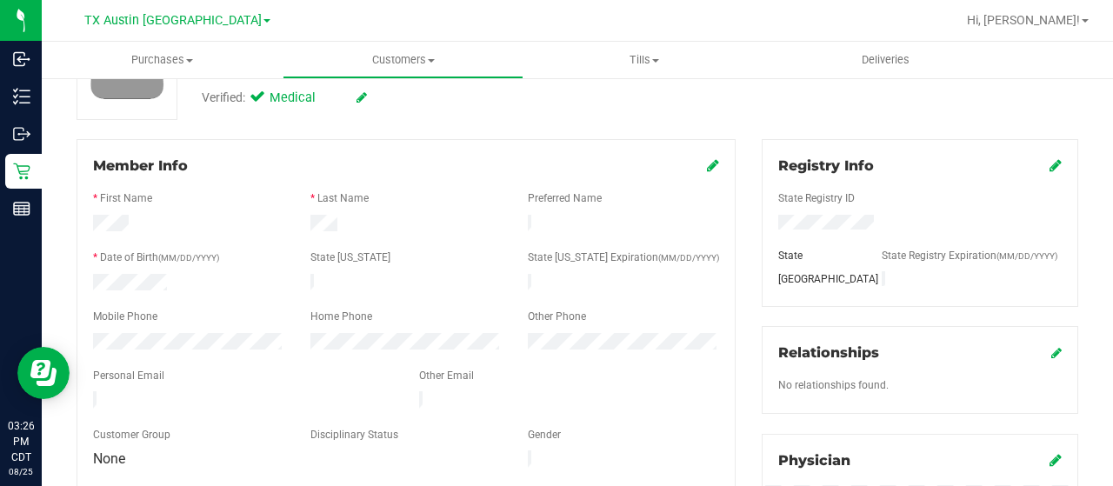
drag, startPoint x: 215, startPoint y: 400, endPoint x: 90, endPoint y: 396, distance: 124.4
click at [90, 396] on div at bounding box center [243, 401] width 326 height 21
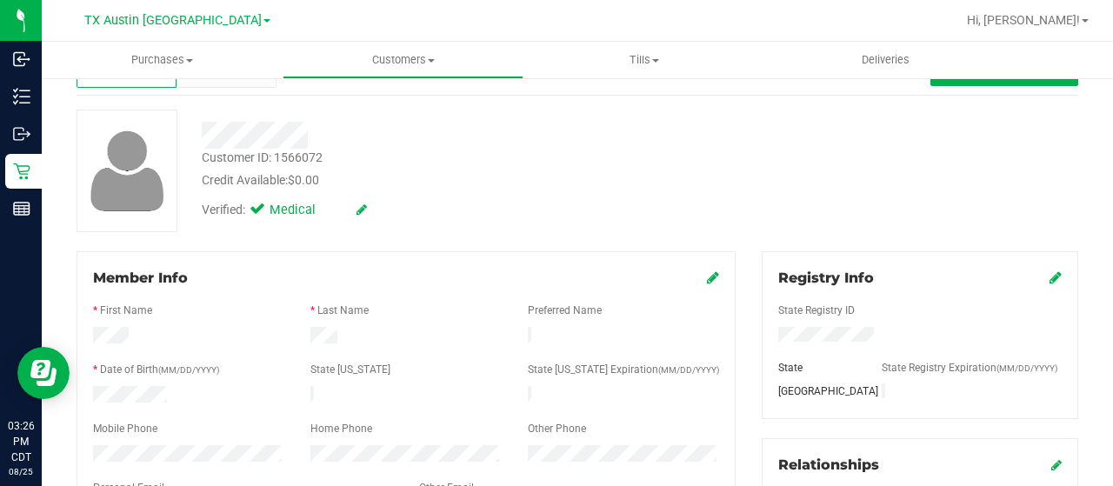
scroll to position [0, 0]
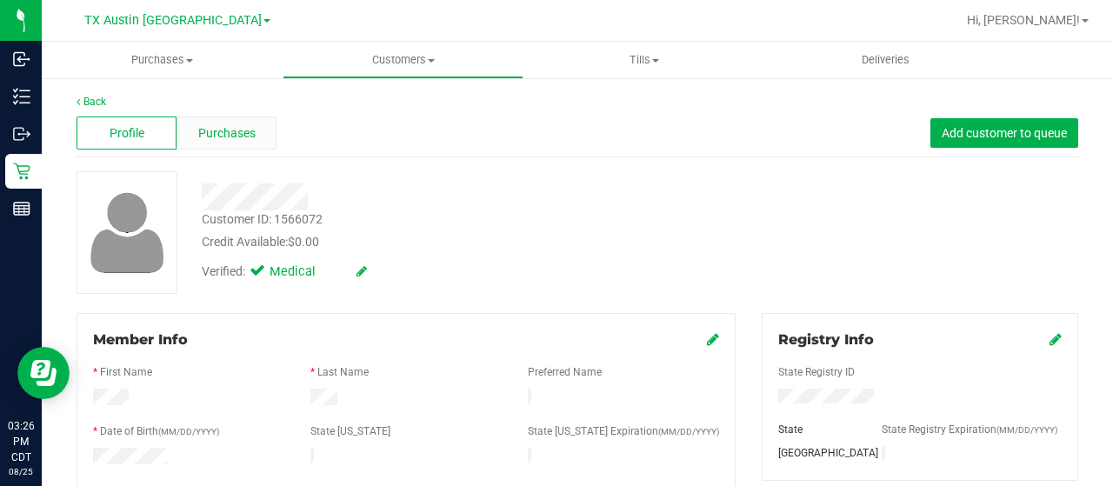
click at [234, 139] on span "Purchases" at bounding box center [226, 133] width 57 height 18
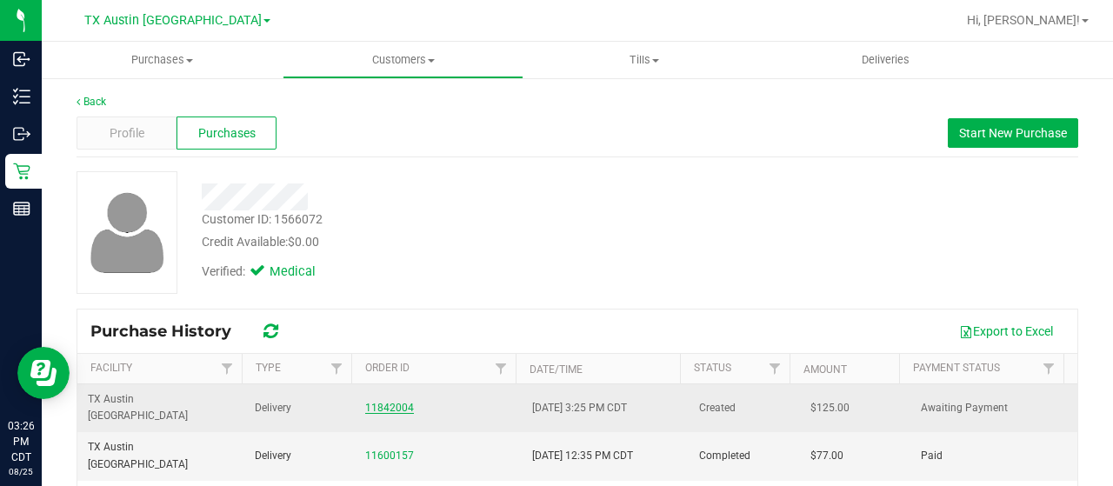
click at [375, 402] on link "11842004" at bounding box center [389, 408] width 49 height 12
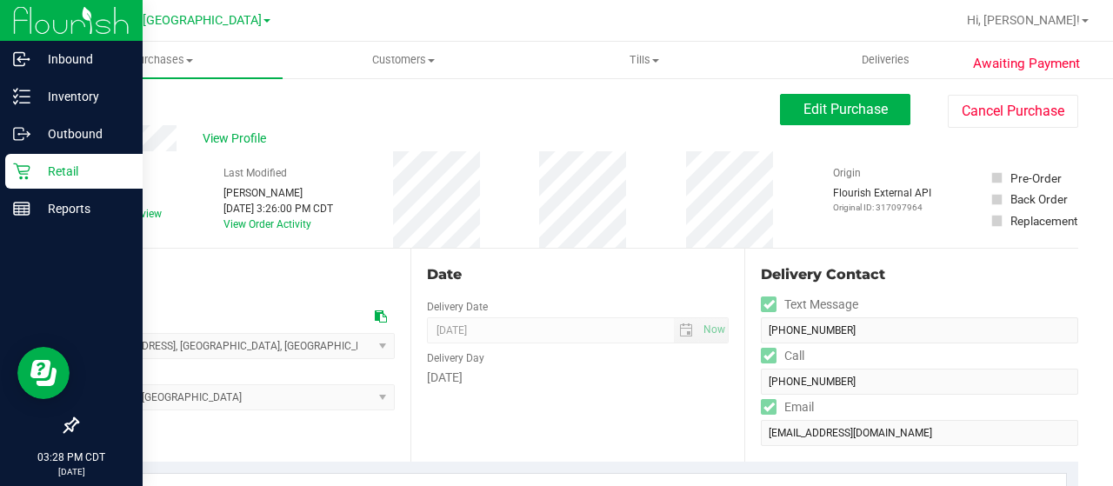
click at [37, 168] on p "Retail" at bounding box center [82, 171] width 104 height 21
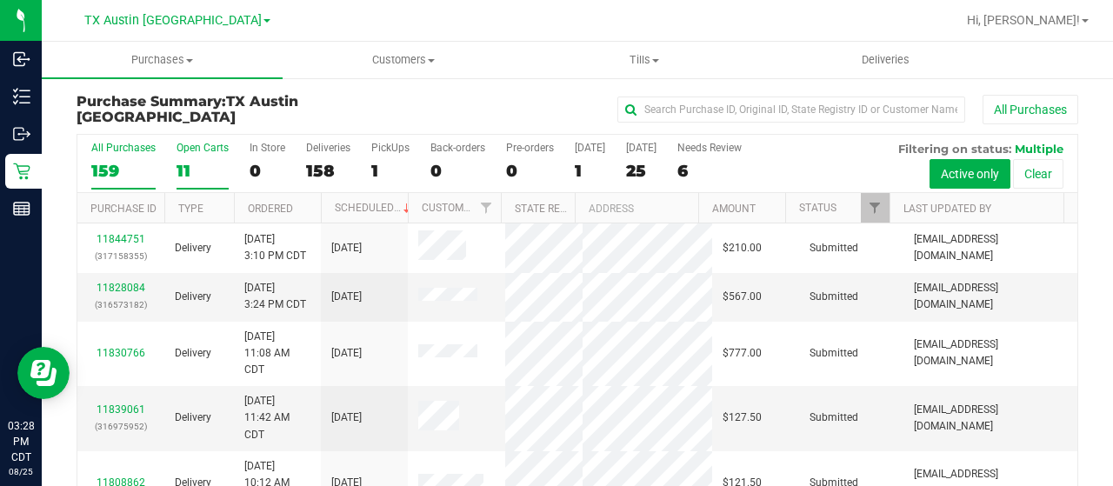
click at [195, 174] on div "11" at bounding box center [203, 171] width 52 height 20
click at [0, 0] on input "Open Carts 11" at bounding box center [0, 0] width 0 height 0
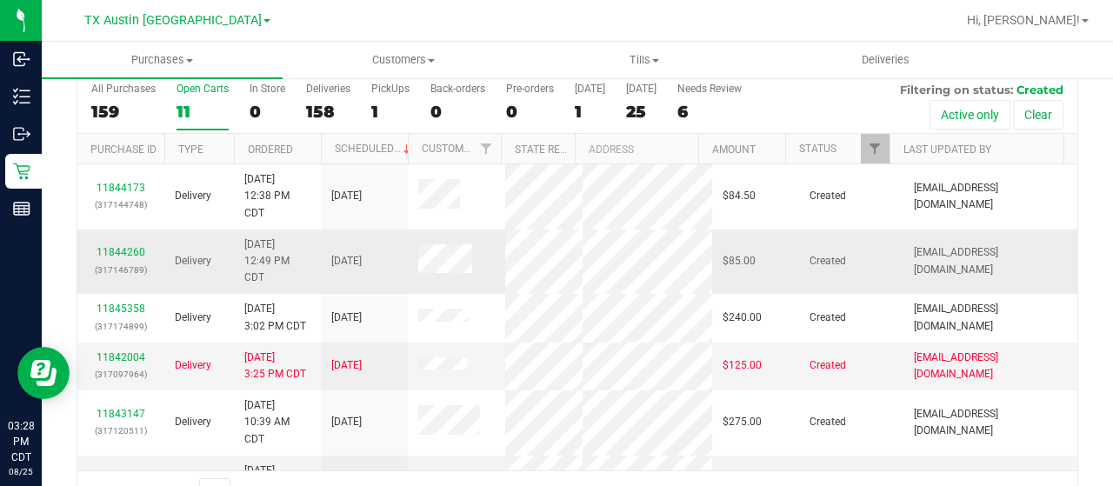
scroll to position [87, 0]
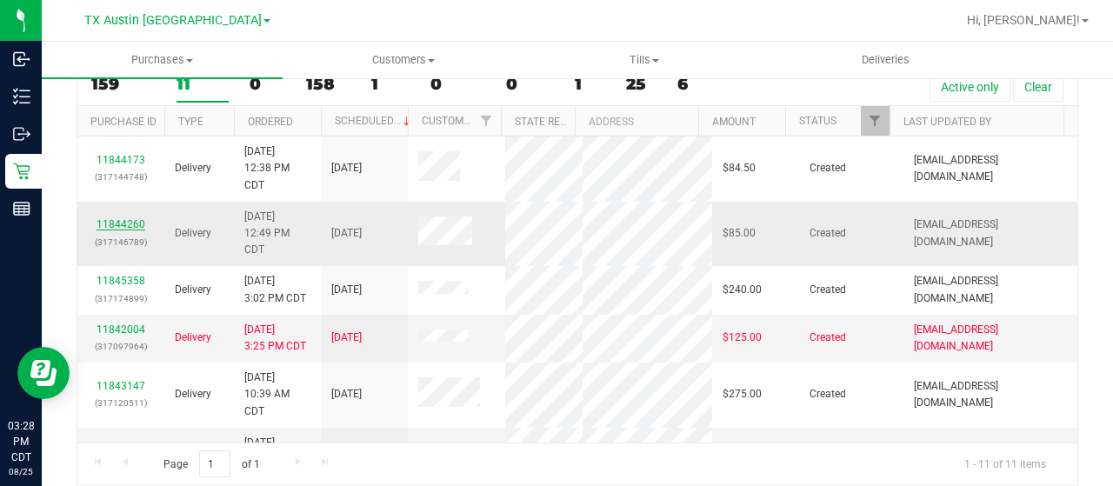
click at [113, 223] on link "11844260" at bounding box center [121, 224] width 49 height 12
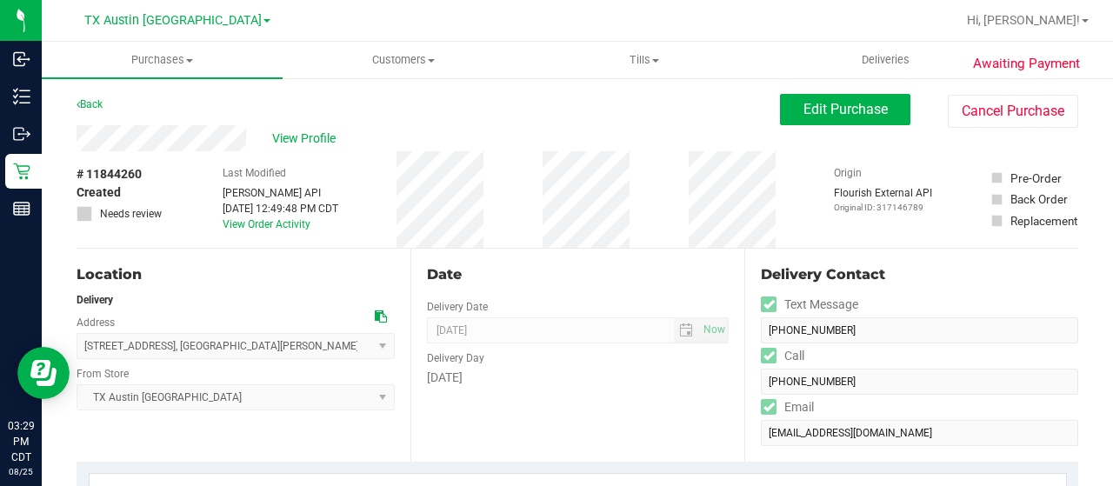
click at [258, 139] on div "View Profile" at bounding box center [429, 138] width 704 height 26
drag, startPoint x: 377, startPoint y: 311, endPoint x: 402, endPoint y: 293, distance: 31.1
click at [377, 311] on icon at bounding box center [381, 316] width 12 height 12
click at [880, 116] on button "Edit Purchase" at bounding box center [845, 109] width 130 height 31
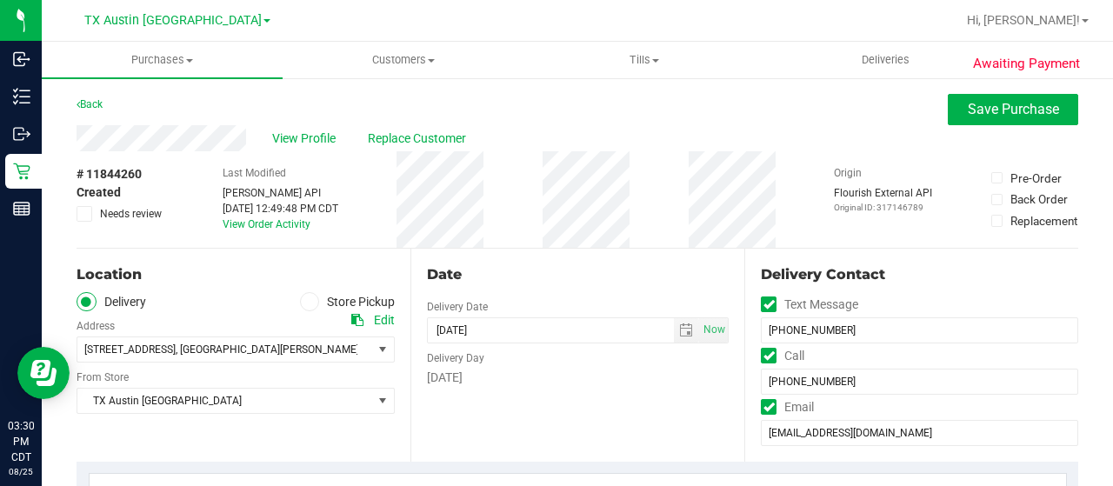
click at [153, 212] on span "Needs review" at bounding box center [131, 214] width 62 height 16
click at [0, 0] on input "Needs review" at bounding box center [0, 0] width 0 height 0
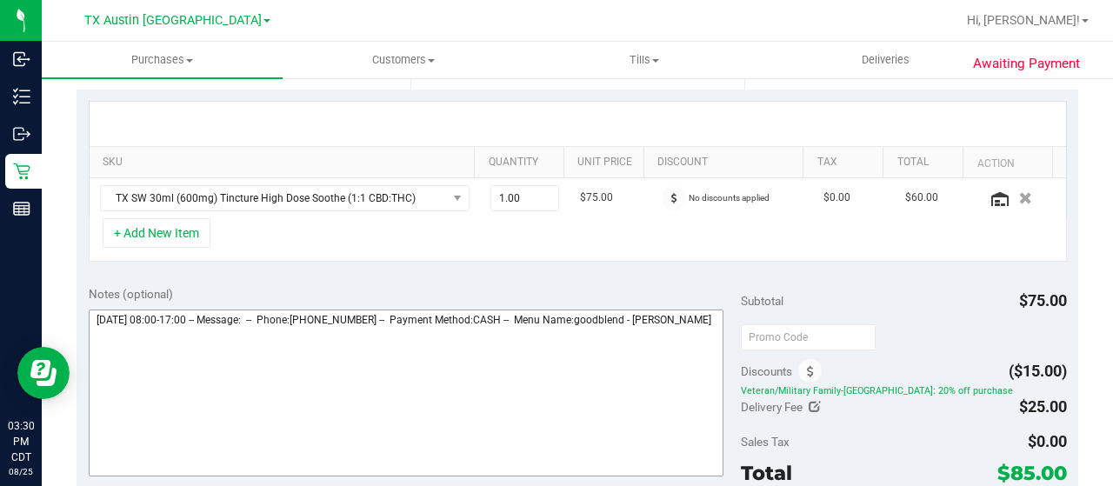
scroll to position [435, 0]
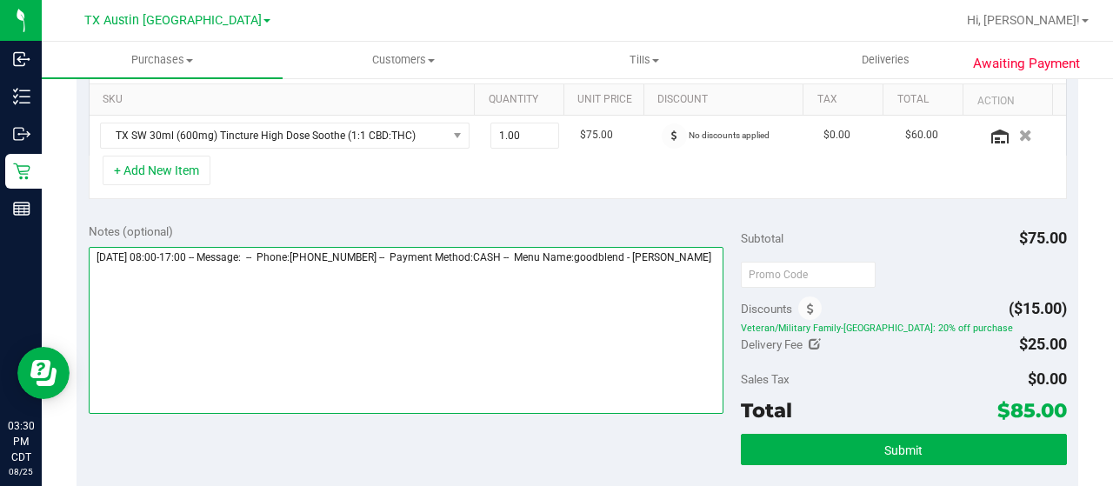
click at [151, 277] on textarea at bounding box center [406, 330] width 635 height 167
paste textarea "West Texas Core"
click at [370, 294] on textarea at bounding box center [406, 330] width 635 height 167
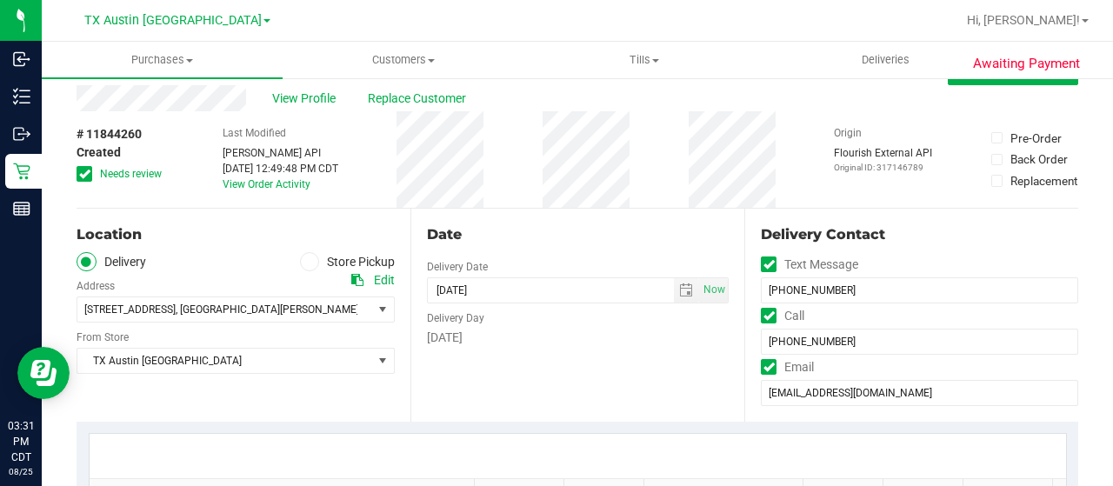
scroll to position [0, 0]
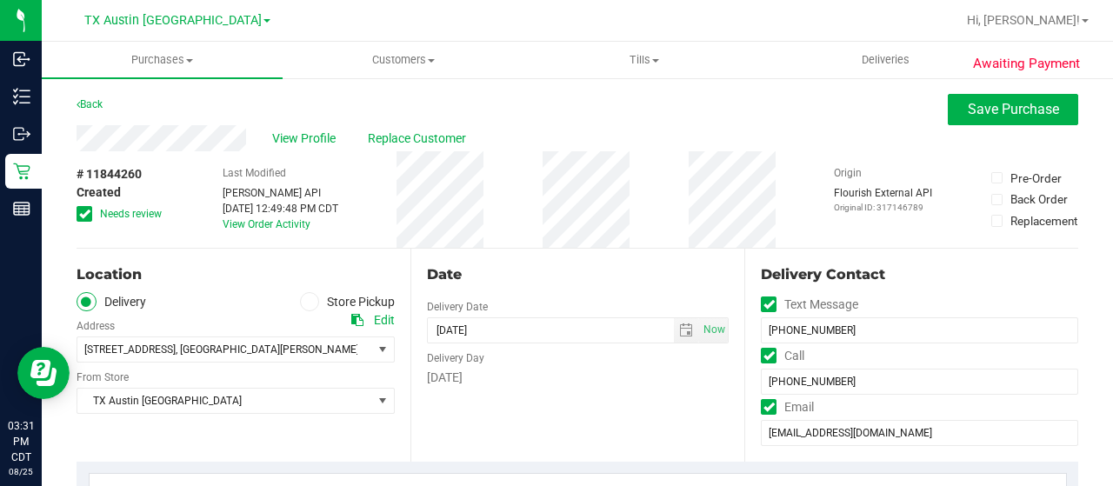
type textarea "Friday 08/29/2025 08:00-17:00 -- Message: -- Phone:3258122151 -- Payment Method…"
click at [141, 142] on div "View Profile Replace Customer" at bounding box center [578, 138] width 1002 height 26
click at [211, 107] on div "Back Save Purchase" at bounding box center [578, 109] width 1002 height 31
click at [77, 138] on div "View Profile Replace Customer" at bounding box center [578, 138] width 1002 height 26
click at [149, 215] on span "Needs review" at bounding box center [131, 214] width 62 height 16
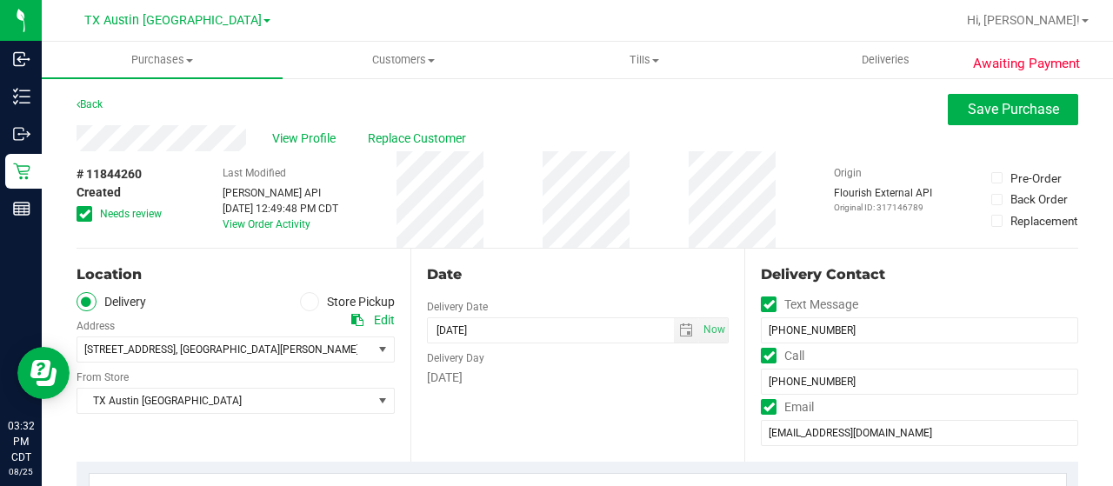
click at [0, 0] on input "Needs review" at bounding box center [0, 0] width 0 height 0
click at [679, 333] on span "select" at bounding box center [686, 330] width 14 height 14
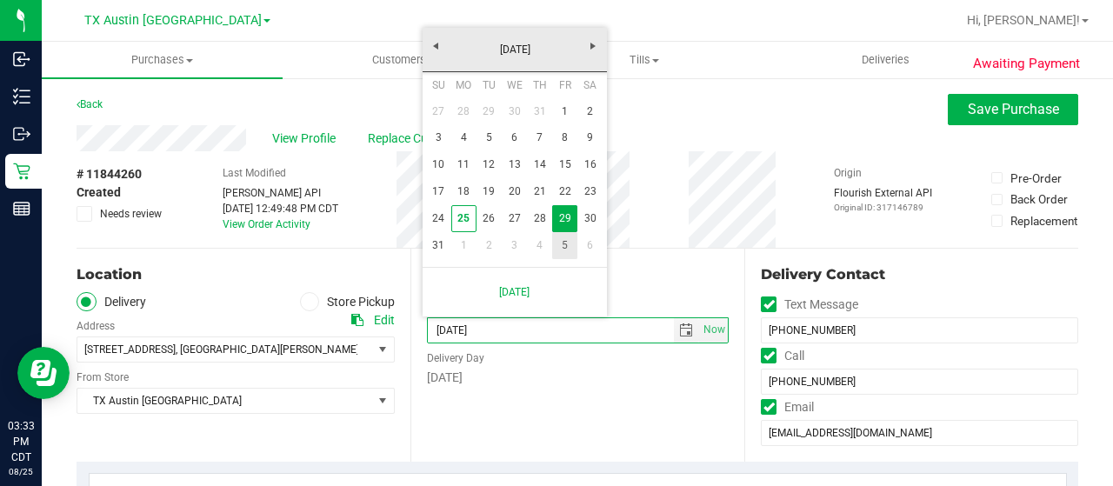
click at [560, 244] on link "5" at bounding box center [564, 245] width 25 height 27
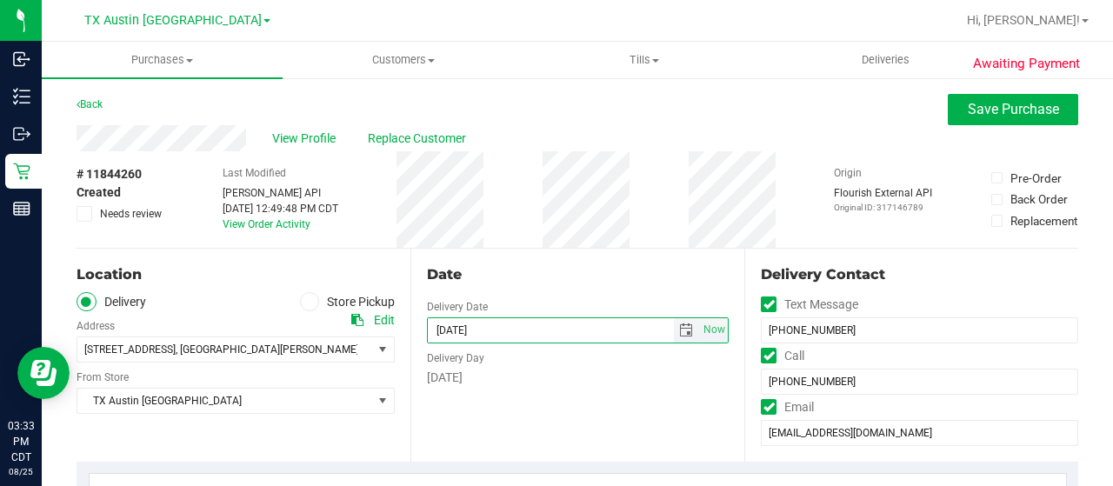
click at [679, 331] on span "select" at bounding box center [686, 330] width 14 height 14
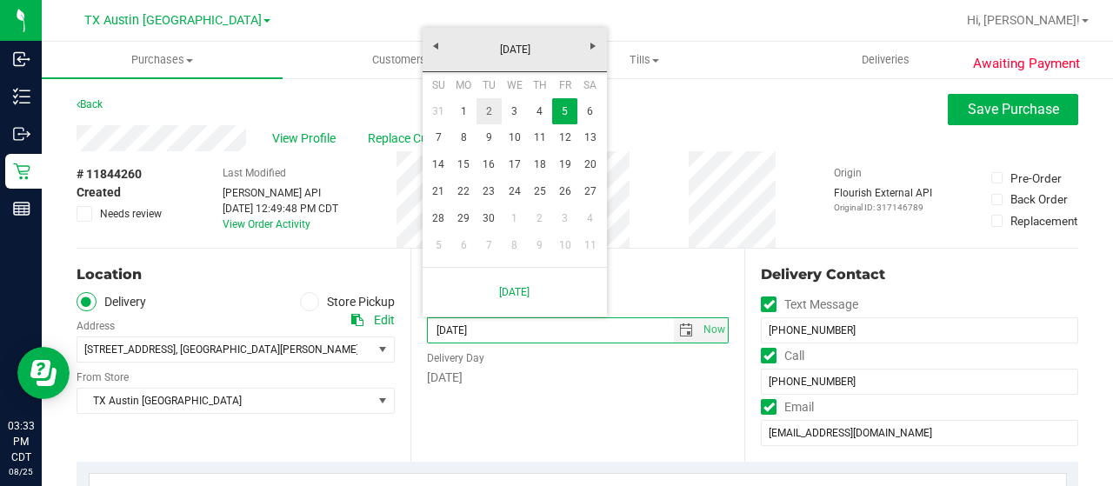
click at [488, 108] on link "2" at bounding box center [489, 111] width 25 height 27
type input "09/02/2025"
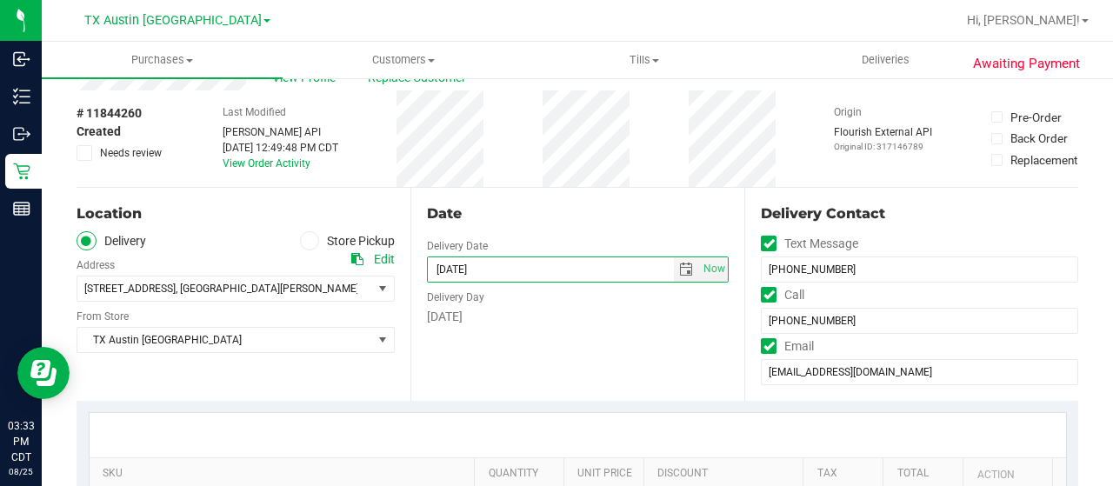
scroll to position [348, 0]
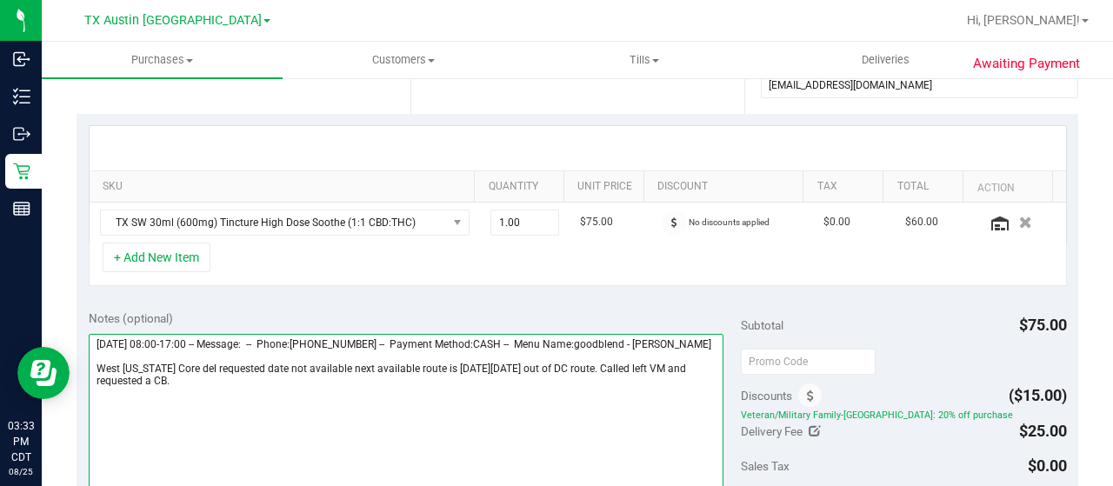
drag, startPoint x: 155, startPoint y: 390, endPoint x: 193, endPoint y: 377, distance: 40.7
click at [193, 377] on textarea at bounding box center [406, 417] width 635 height 167
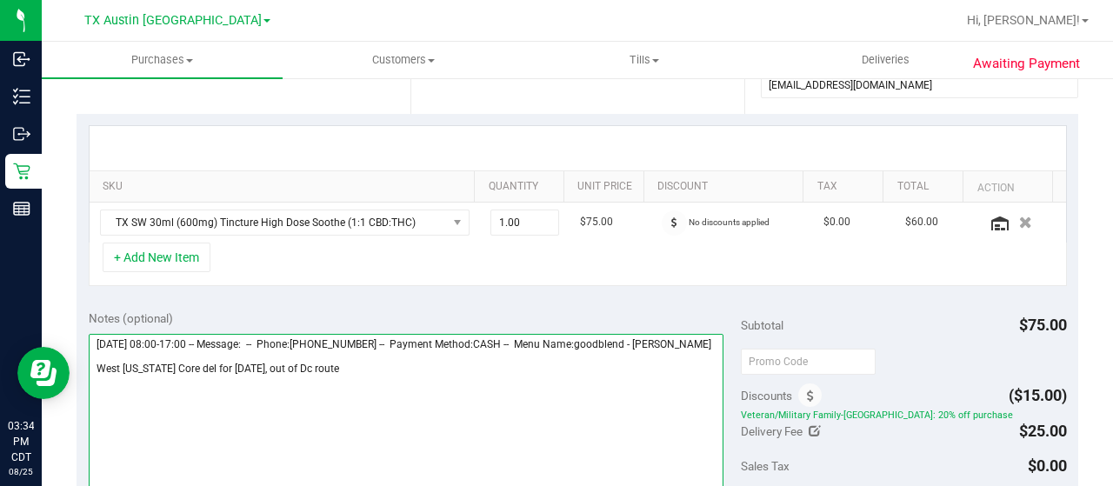
click at [327, 379] on textarea at bounding box center [406, 417] width 635 height 167
click at [380, 383] on textarea at bounding box center [406, 417] width 635 height 167
click at [369, 375] on textarea at bounding box center [406, 417] width 635 height 167
click at [429, 384] on textarea at bounding box center [406, 417] width 635 height 167
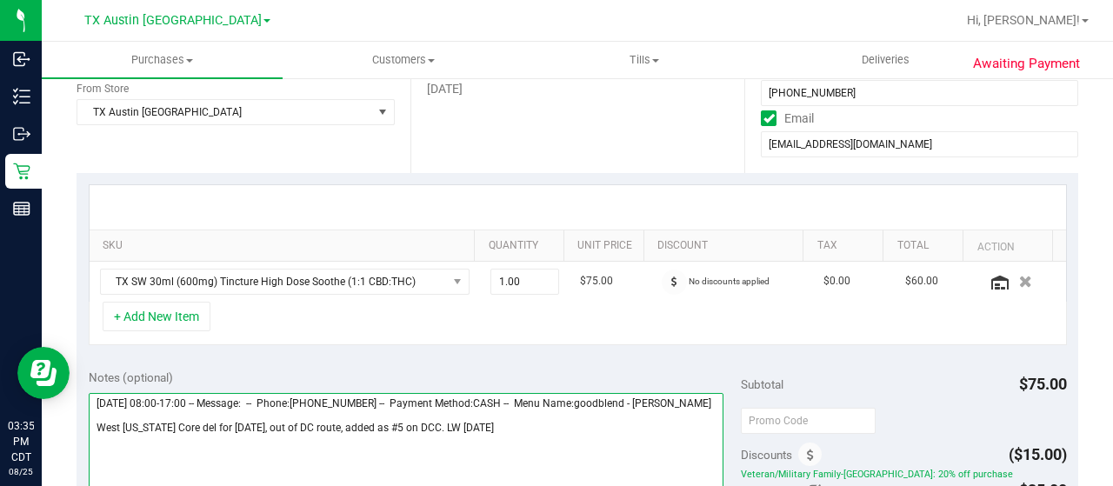
scroll to position [435, 0]
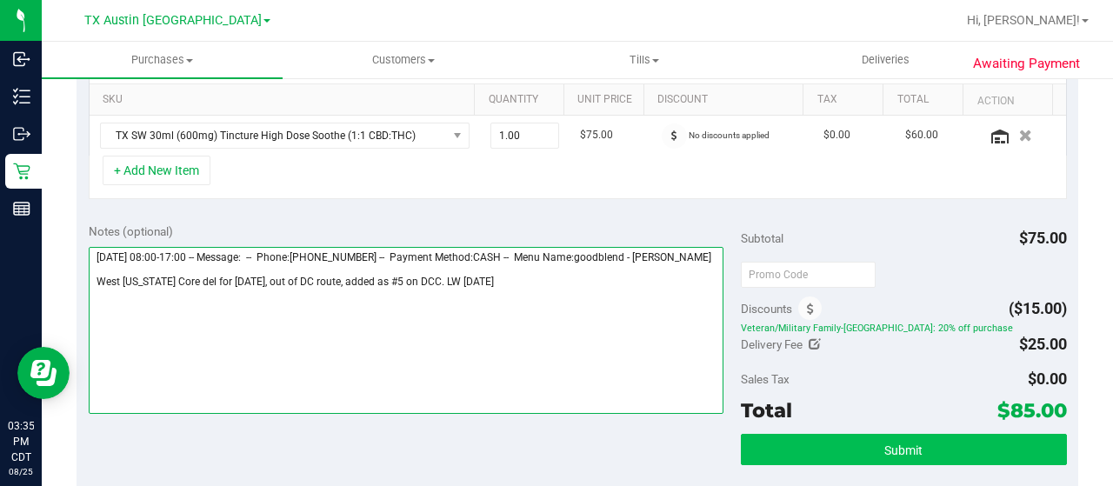
type textarea "Friday 08/29/2025 08:00-17:00 -- Message: -- Phone:3258122151 -- Payment Method…"
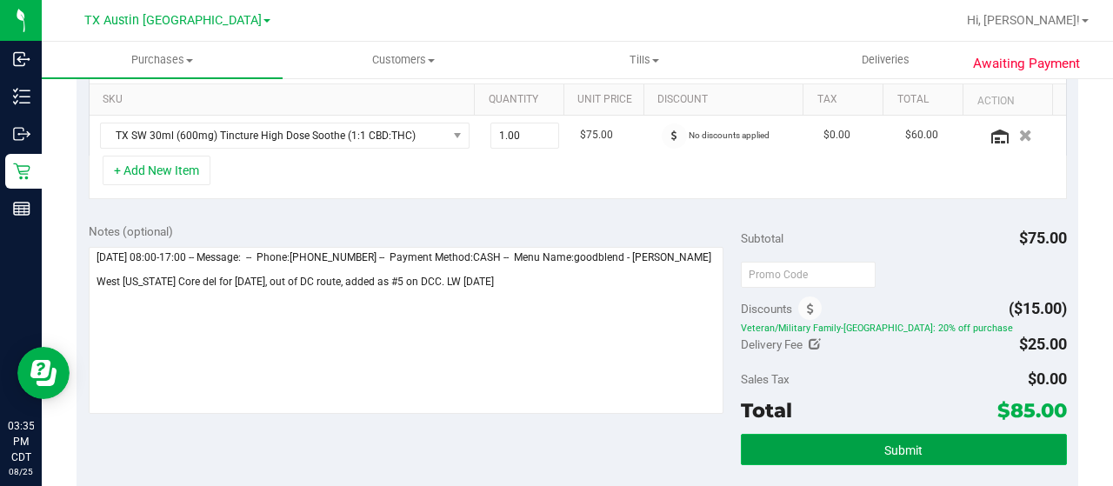
click at [850, 444] on button "Submit" at bounding box center [904, 449] width 326 height 31
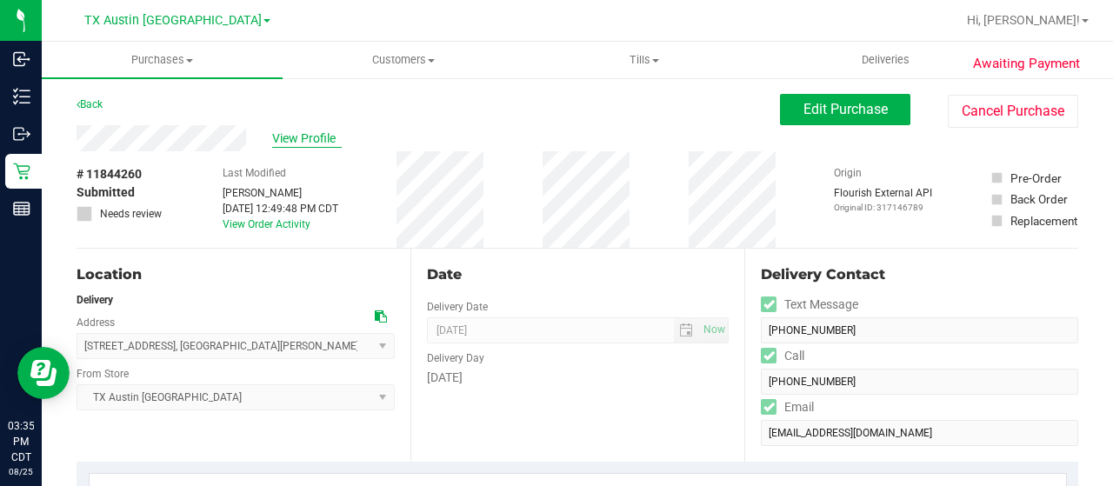
click at [280, 131] on span "View Profile" at bounding box center [307, 139] width 70 height 18
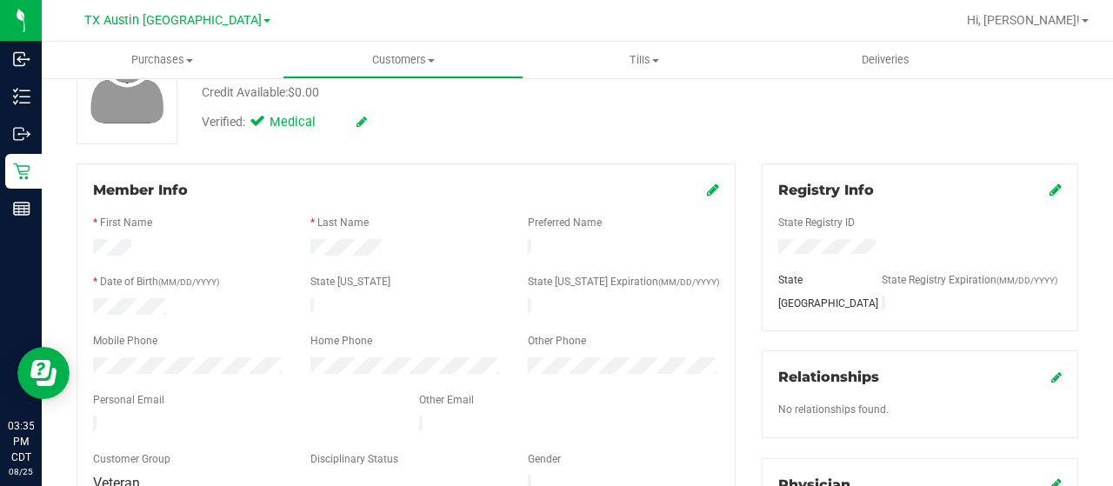
scroll to position [174, 0]
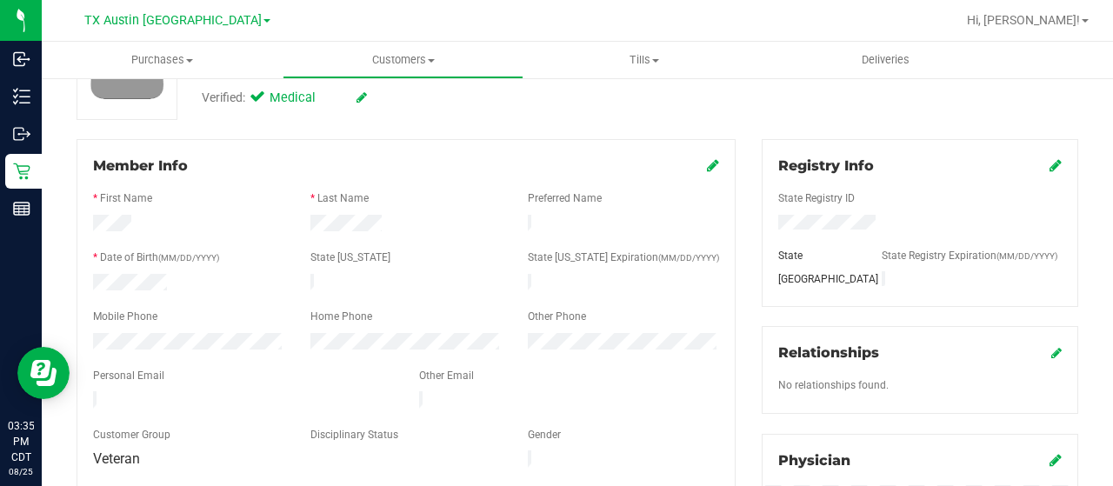
drag, startPoint x: 231, startPoint y: 396, endPoint x: 87, endPoint y: 390, distance: 144.4
click at [87, 391] on div at bounding box center [243, 401] width 326 height 21
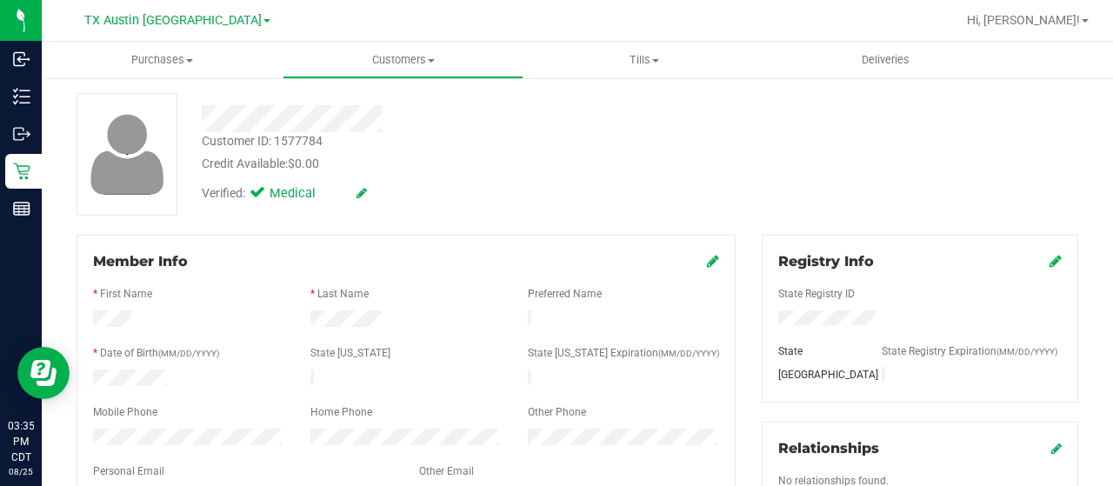
scroll to position [0, 0]
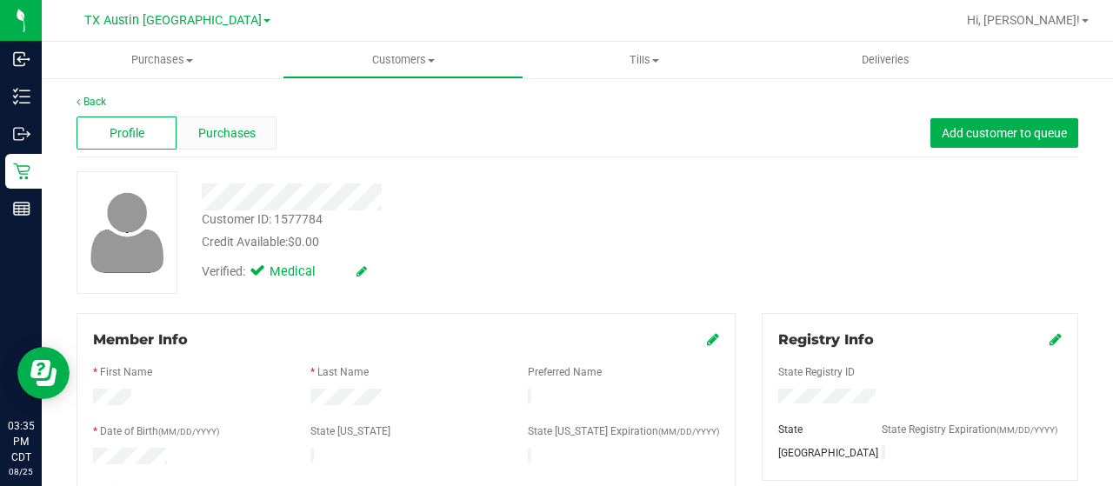
click at [210, 133] on span "Purchases" at bounding box center [226, 133] width 57 height 18
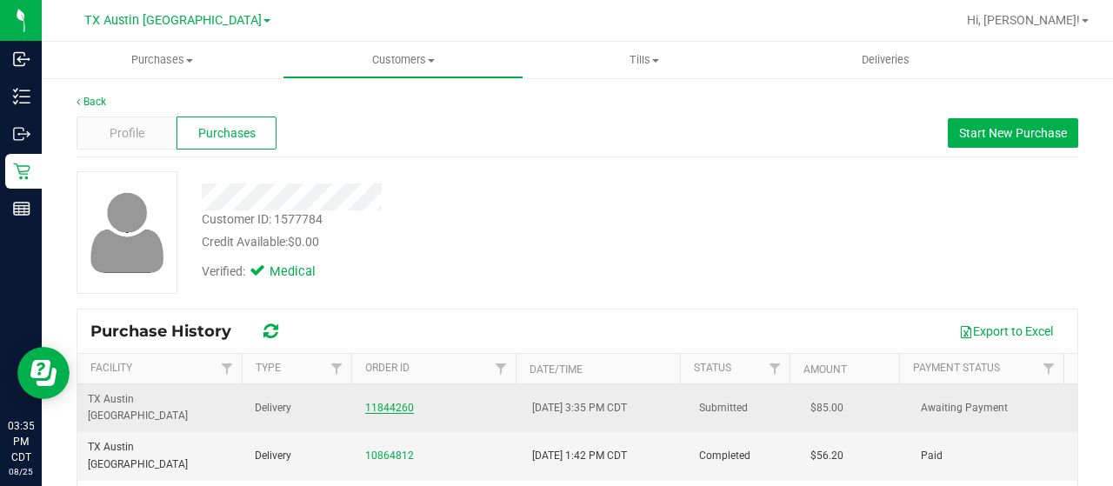
click at [381, 402] on link "11844260" at bounding box center [389, 408] width 49 height 12
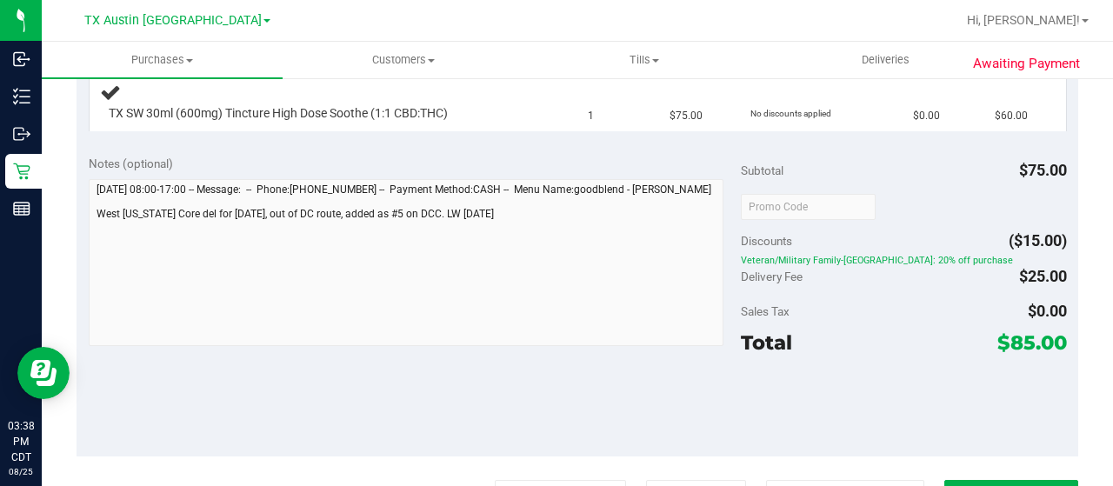
scroll to position [522, 0]
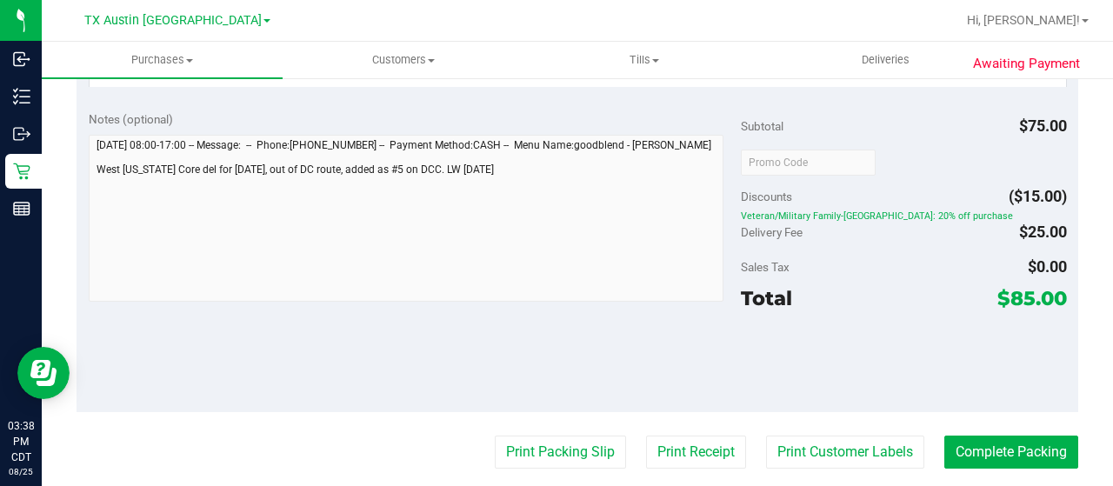
drag, startPoint x: 997, startPoint y: 293, endPoint x: 1023, endPoint y: 294, distance: 25.2
click at [1023, 294] on span "$85.00" at bounding box center [1032, 298] width 70 height 24
copy span "85"
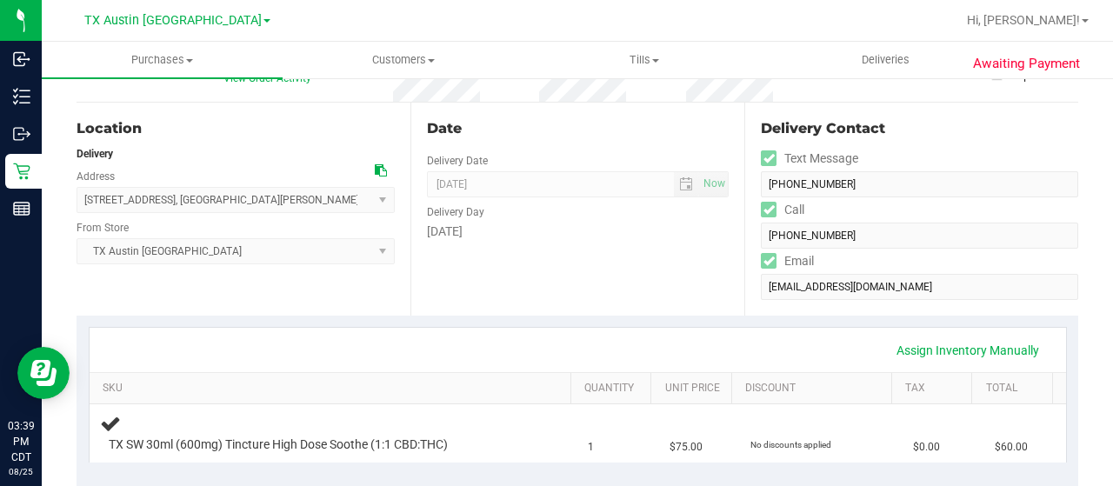
scroll to position [0, 0]
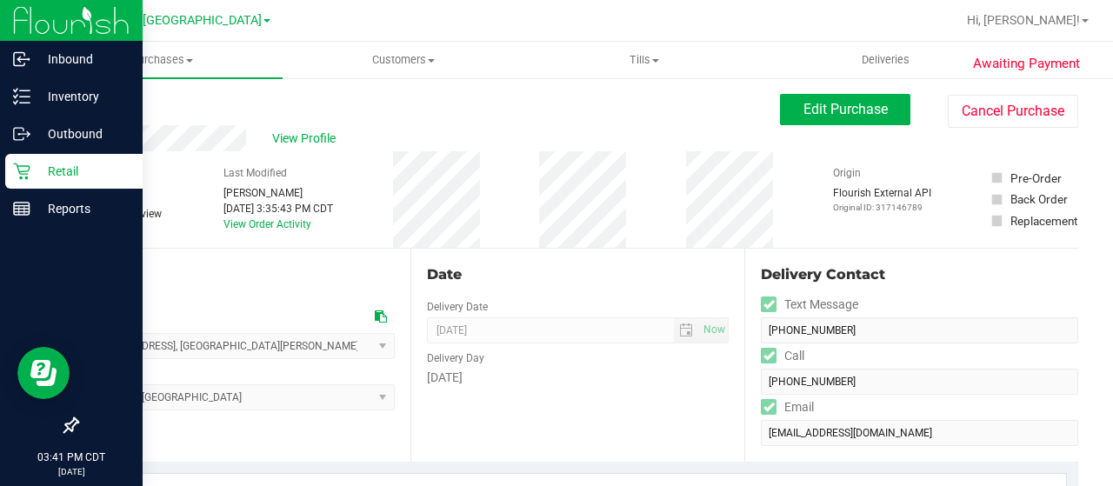
click at [25, 175] on icon at bounding box center [21, 171] width 17 height 17
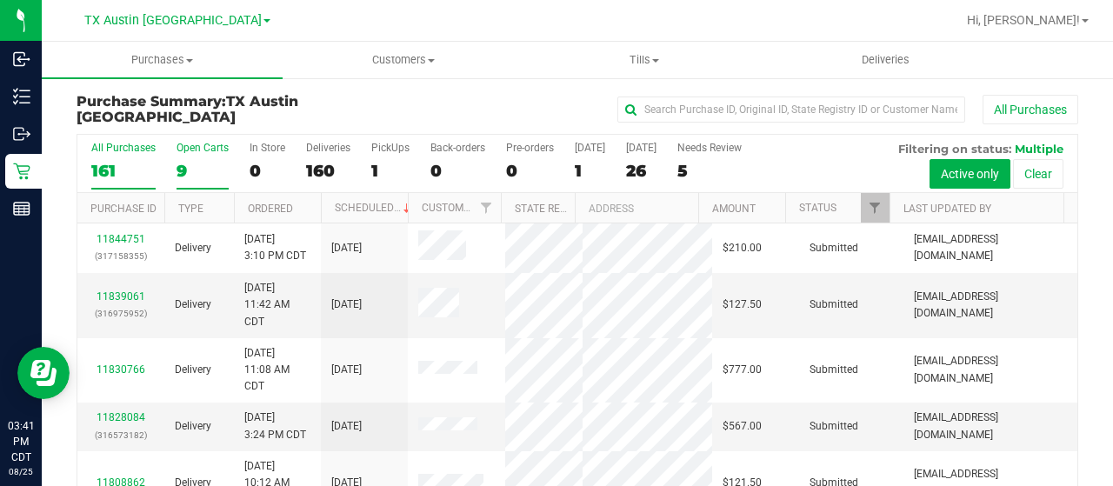
click at [177, 161] on div "9" at bounding box center [203, 171] width 52 height 20
click at [0, 0] on input "Open Carts 9" at bounding box center [0, 0] width 0 height 0
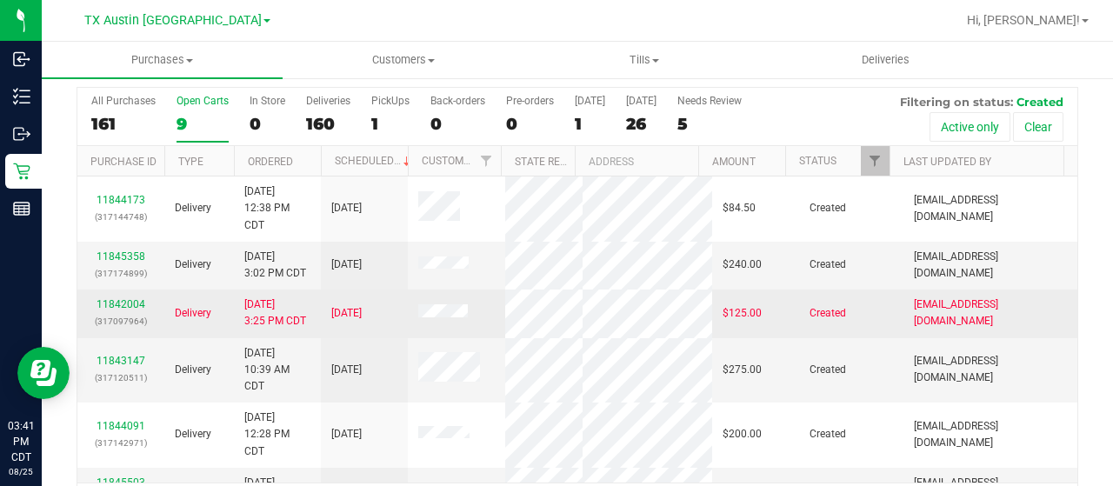
scroll to position [87, 0]
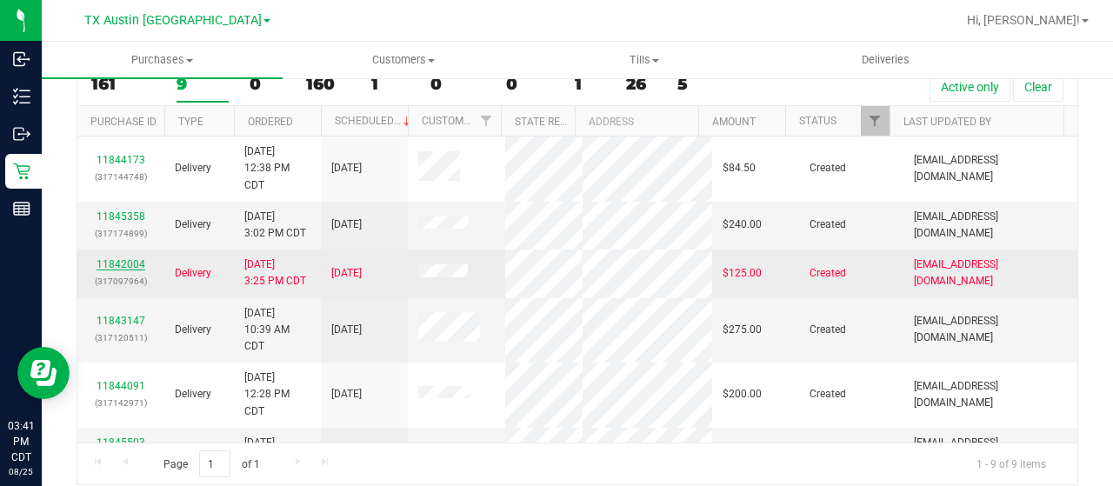
click at [108, 262] on link "11842004" at bounding box center [121, 264] width 49 height 12
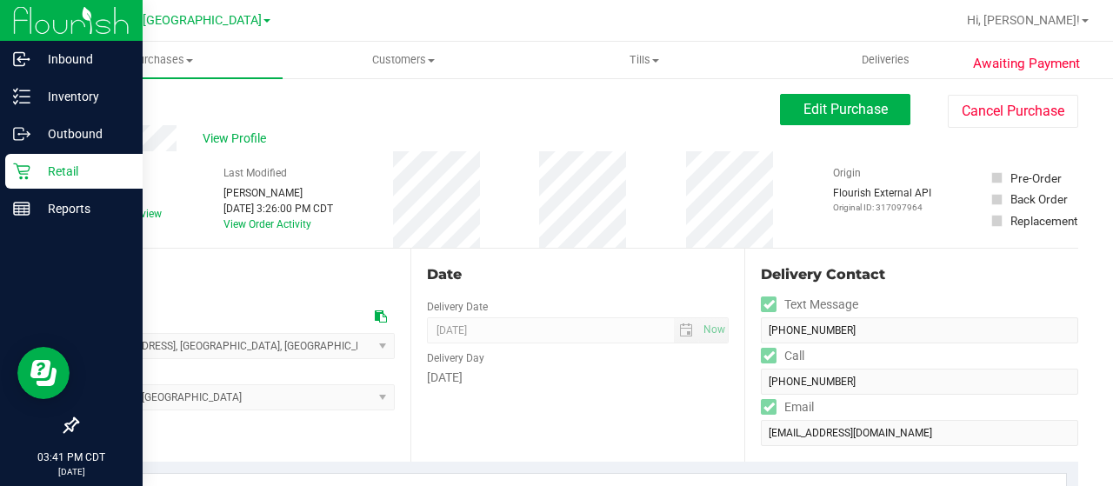
click at [28, 171] on icon at bounding box center [21, 171] width 17 height 17
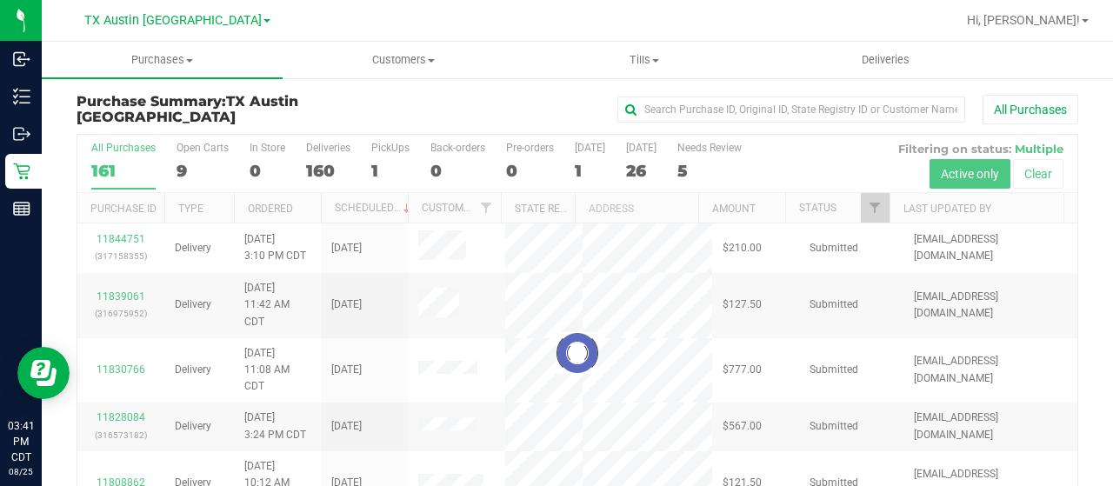
click at [179, 171] on div at bounding box center [577, 353] width 1000 height 437
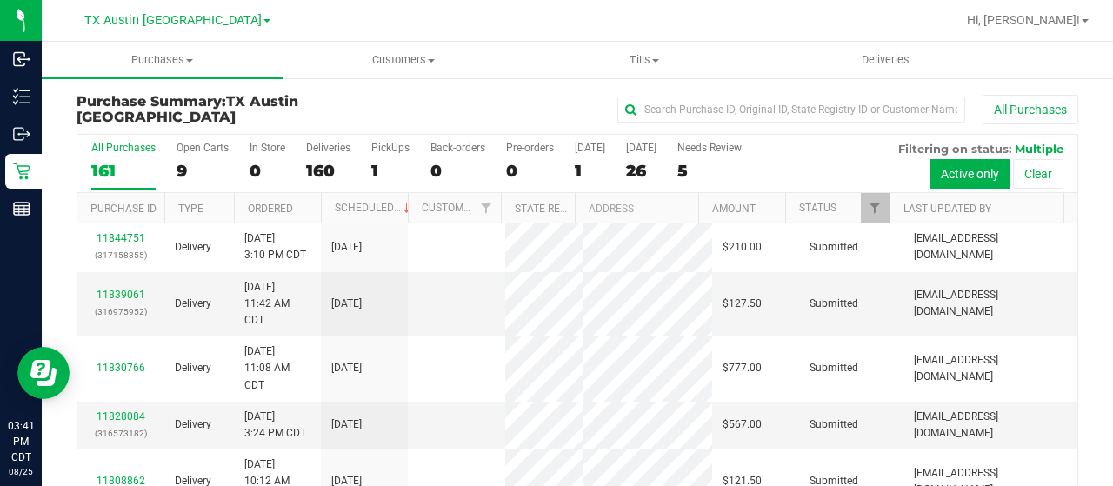
click at [182, 171] on div "9" at bounding box center [203, 171] width 52 height 20
click at [0, 0] on input "Open Carts 9" at bounding box center [0, 0] width 0 height 0
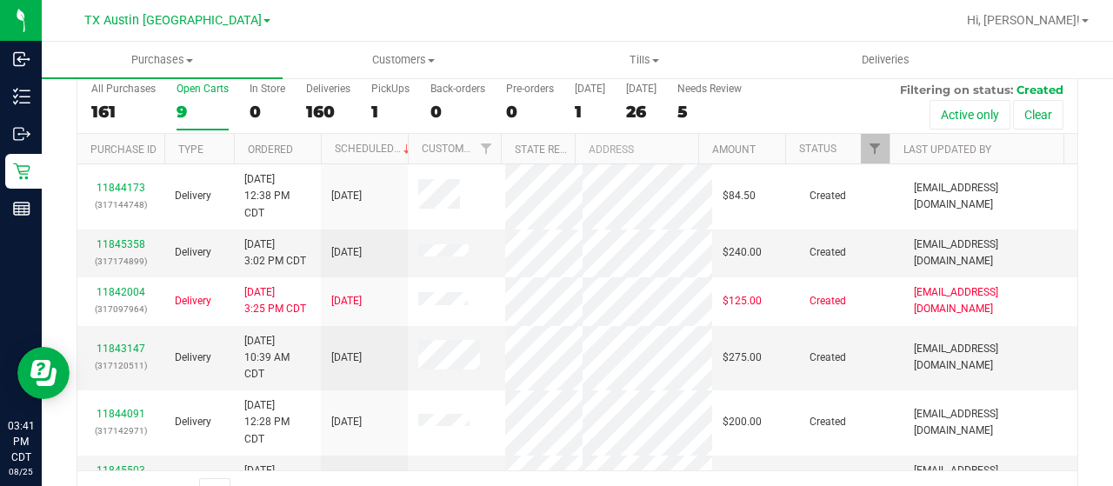
scroll to position [87, 0]
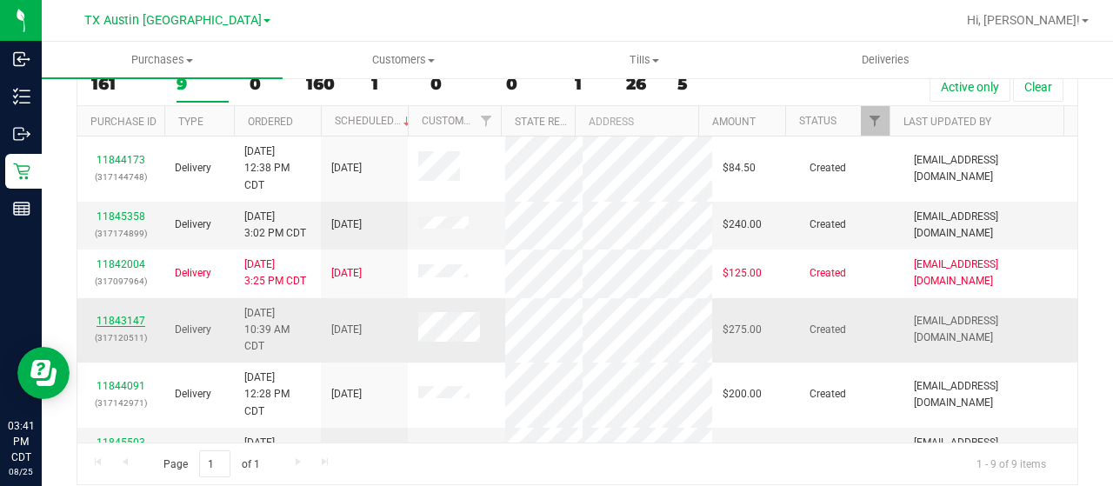
click at [117, 317] on link "11843147" at bounding box center [121, 321] width 49 height 12
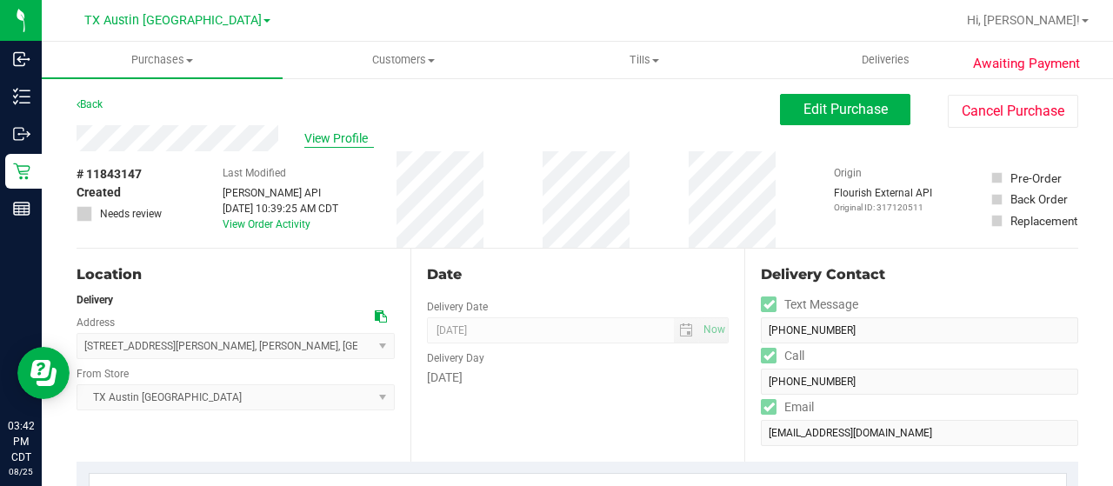
click at [343, 133] on span "View Profile" at bounding box center [339, 139] width 70 height 18
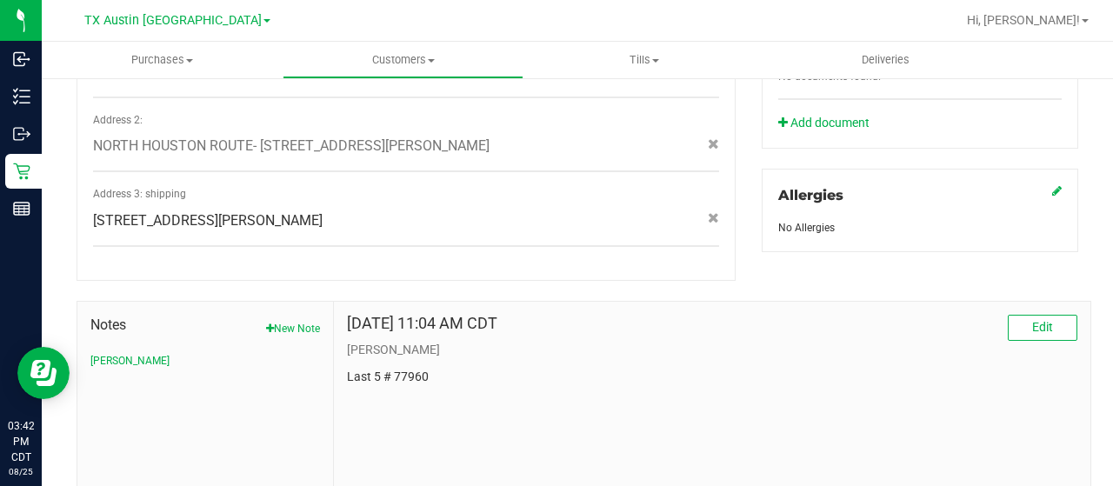
scroll to position [782, 0]
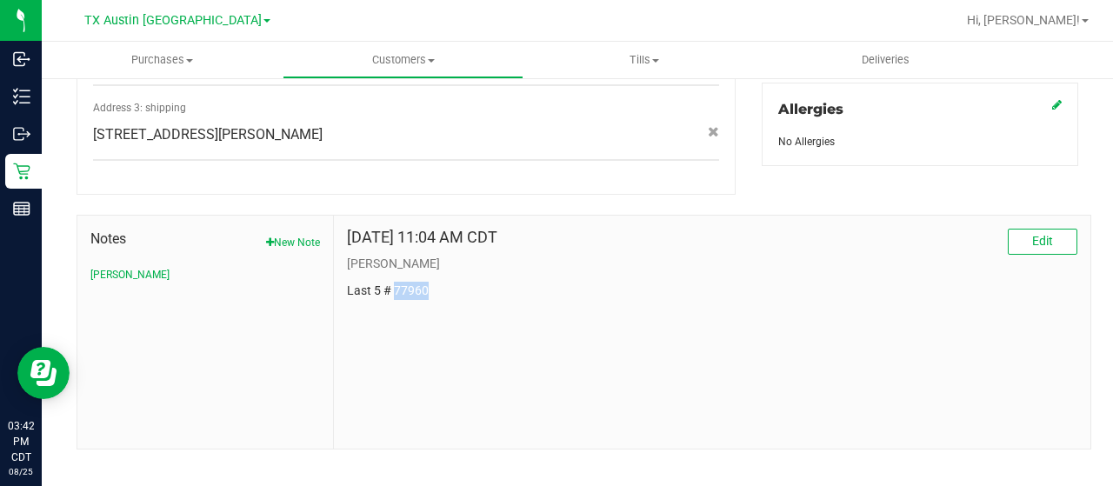
drag, startPoint x: 424, startPoint y: 271, endPoint x: 390, endPoint y: 268, distance: 34.1
click at [390, 282] on p "Last 5 # 77960" at bounding box center [712, 291] width 730 height 18
copy p "77960"
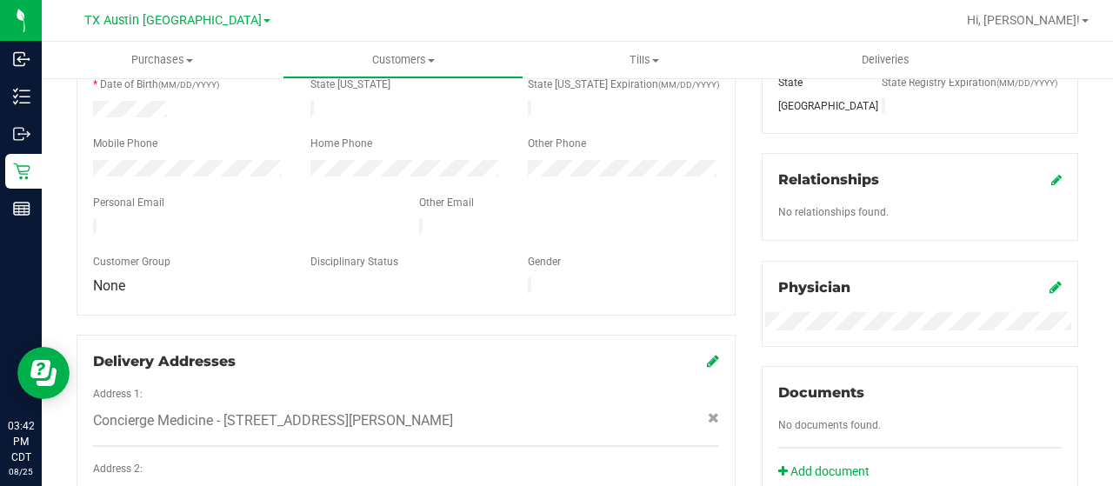
scroll to position [0, 0]
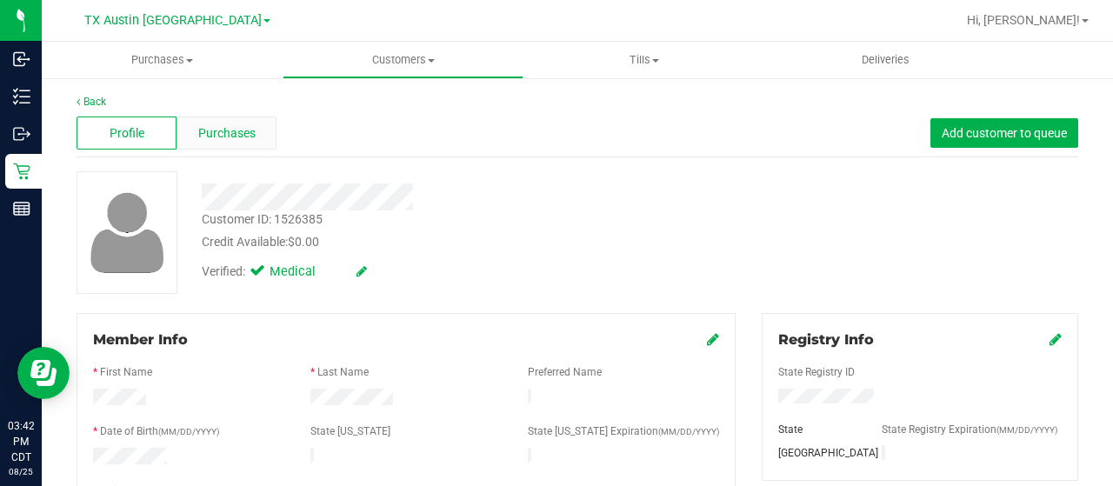
click at [243, 141] on span "Purchases" at bounding box center [226, 133] width 57 height 18
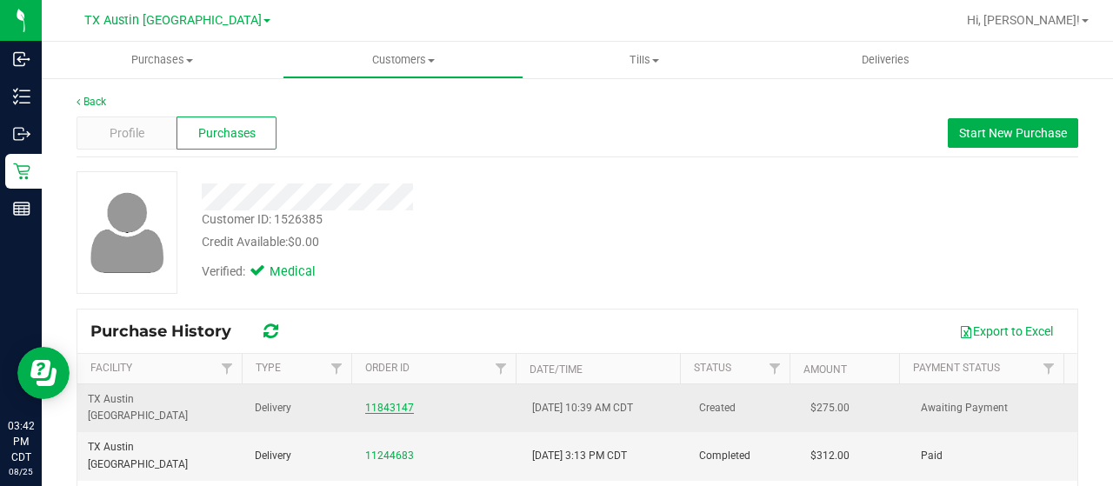
click at [380, 402] on link "11843147" at bounding box center [389, 408] width 49 height 12
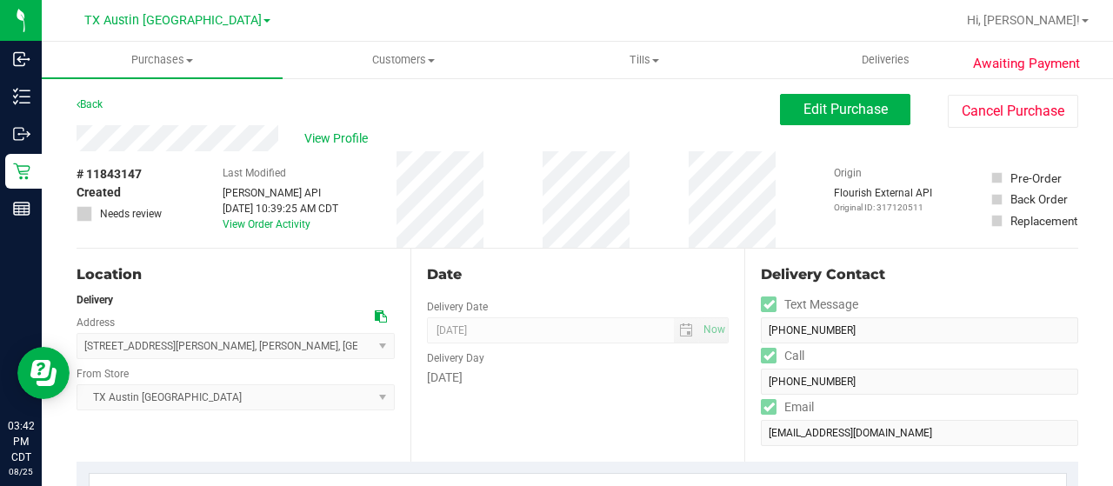
click at [377, 317] on icon at bounding box center [381, 316] width 12 height 12
click at [77, 130] on div "View Profile" at bounding box center [429, 138] width 704 height 26
click at [230, 105] on div "Back Edit Purchase Cancel Purchase" at bounding box center [578, 109] width 1002 height 31
click at [853, 110] on span "Edit Purchase" at bounding box center [846, 109] width 84 height 17
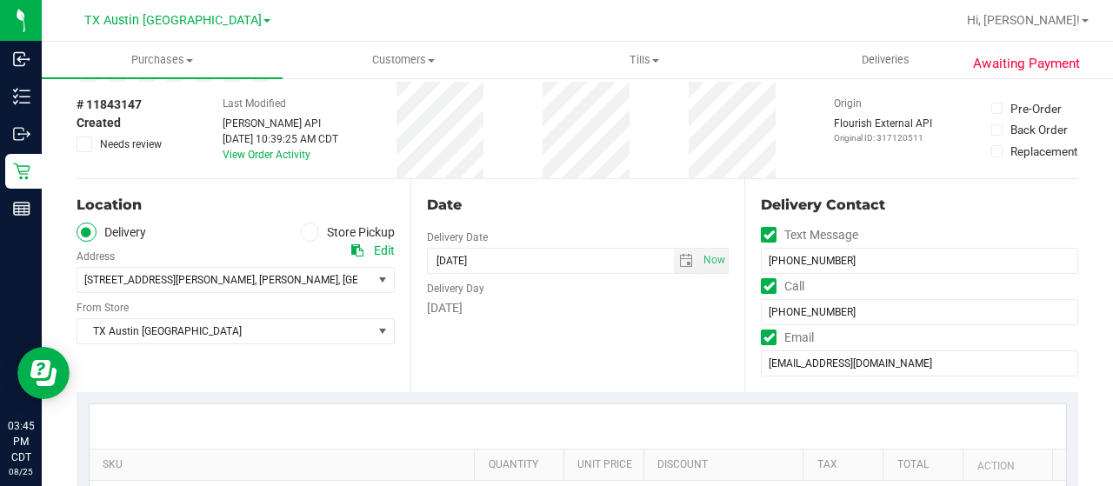
scroll to position [87, 0]
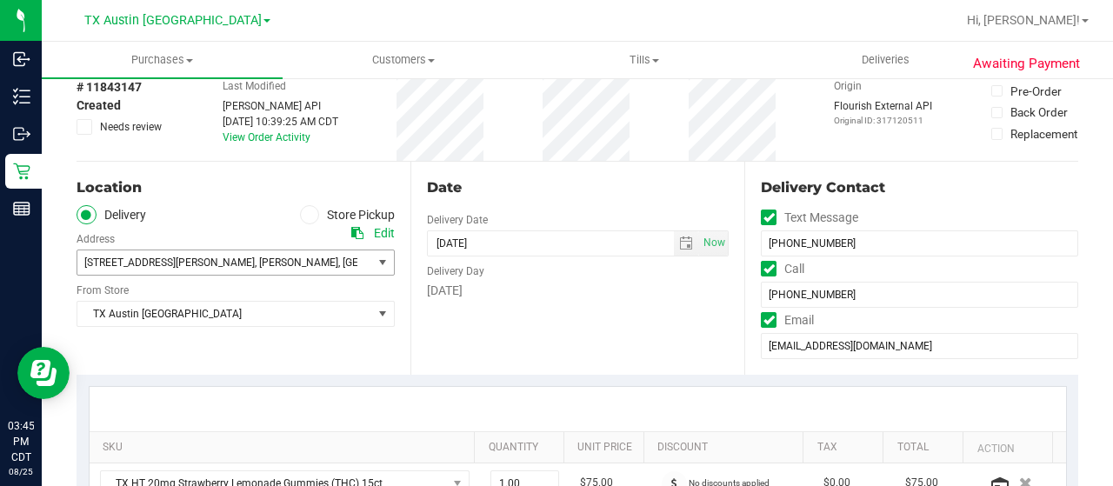
click at [313, 261] on span "27511 Meeks Bay Ct , Katy , TX 77494" at bounding box center [217, 262] width 280 height 24
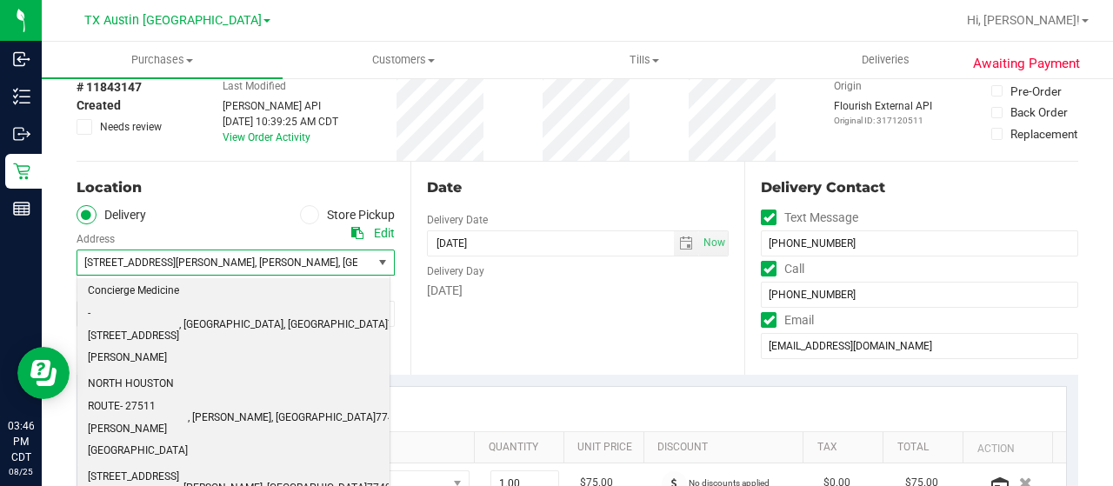
click at [283, 314] on span ", [GEOGRAPHIC_DATA]" at bounding box center [231, 325] width 104 height 23
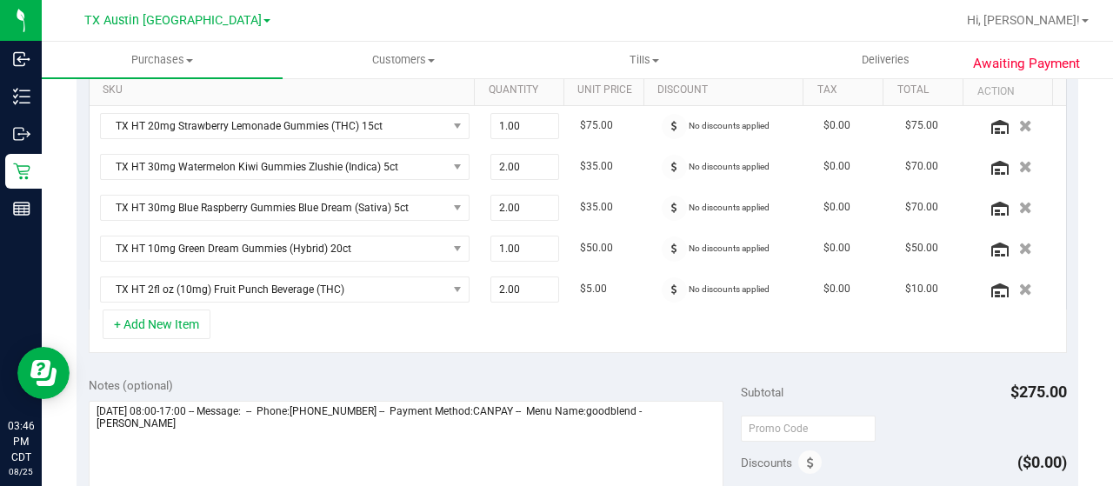
scroll to position [522, 0]
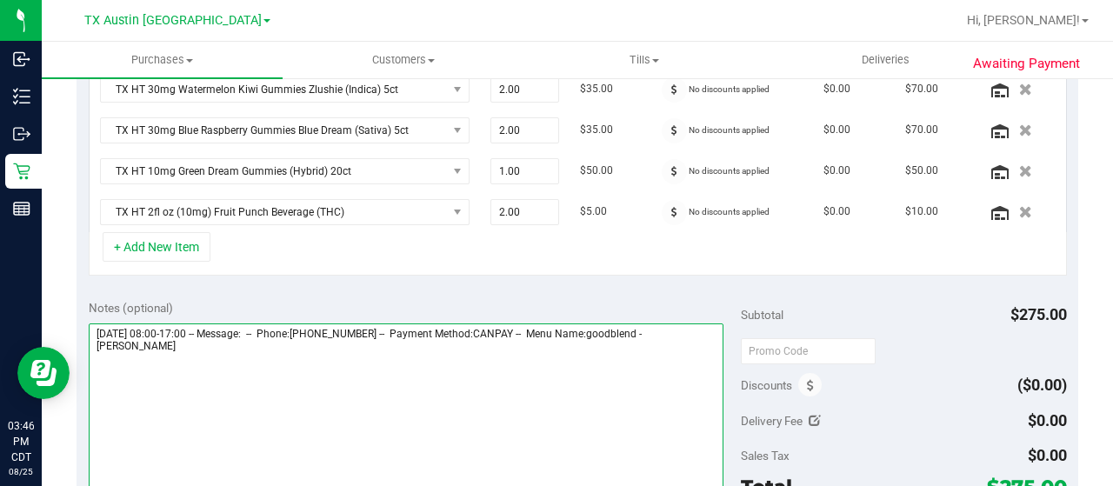
click at [183, 350] on textarea at bounding box center [406, 406] width 635 height 167
drag, startPoint x: 97, startPoint y: 324, endPoint x: 197, endPoint y: 323, distance: 100.9
click at [197, 323] on textarea at bounding box center [406, 406] width 635 height 167
click at [436, 370] on textarea at bounding box center [406, 406] width 635 height 167
paste textarea "Thursday 08/28/2025"
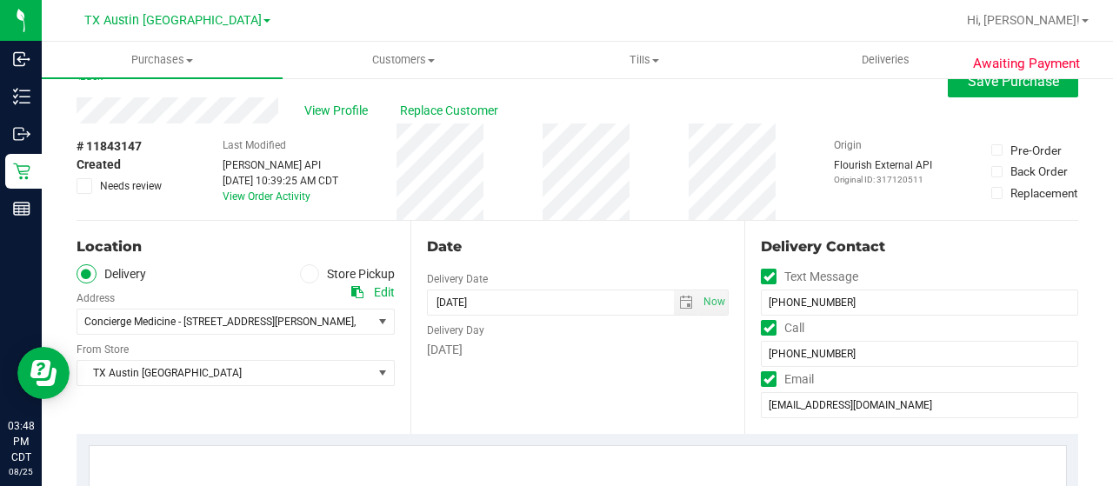
scroll to position [0, 0]
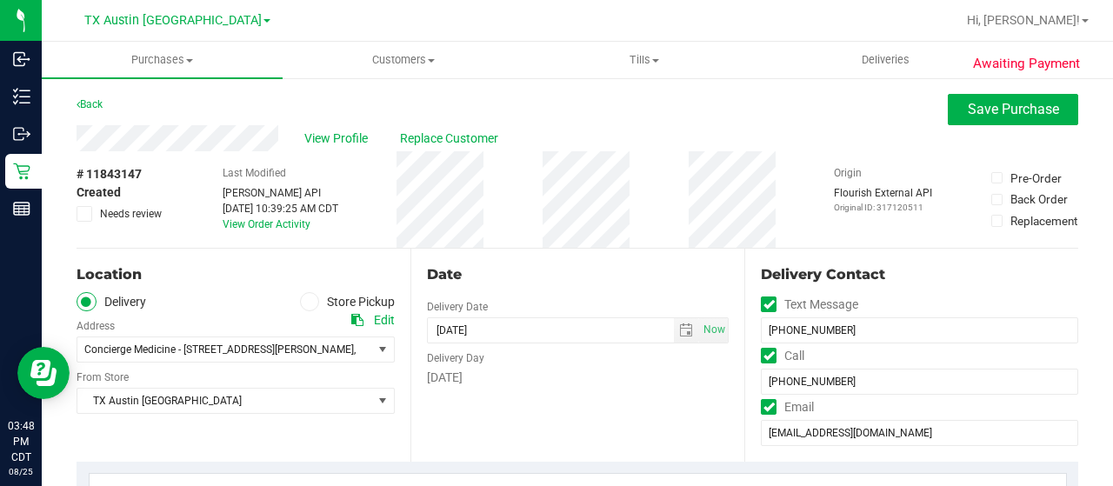
type textarea "Thursday 08/28/2025 08:00-17:00 -- Message: -- Phone:7134468502 -- Payment Meth…"
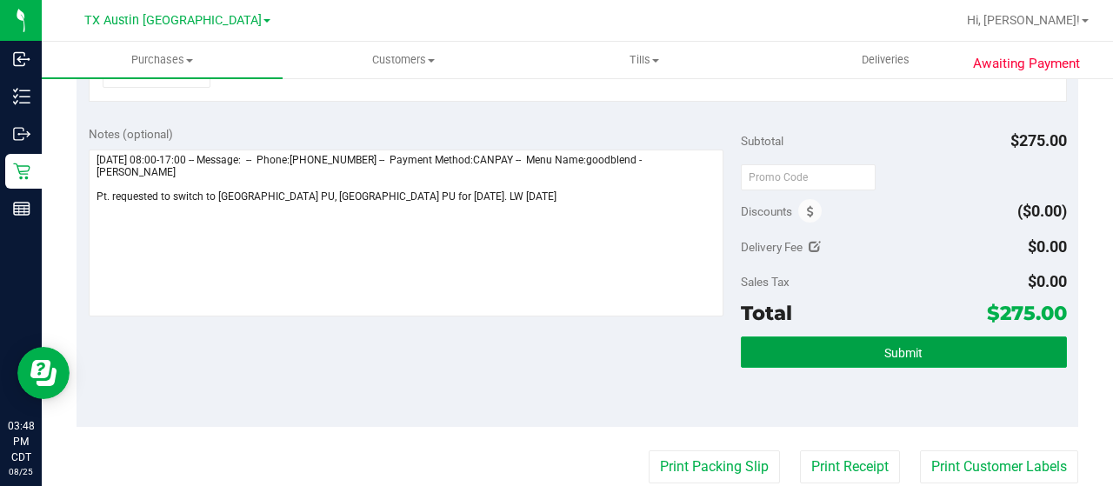
drag, startPoint x: 888, startPoint y: 349, endPoint x: 932, endPoint y: 332, distance: 47.3
click at [888, 349] on span "Submit" at bounding box center [903, 353] width 38 height 14
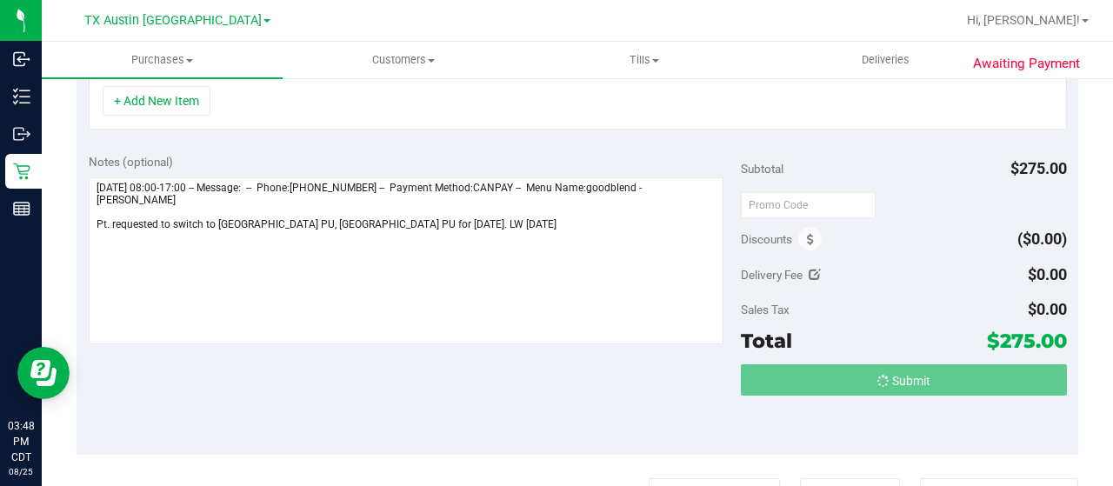
scroll to position [641, 0]
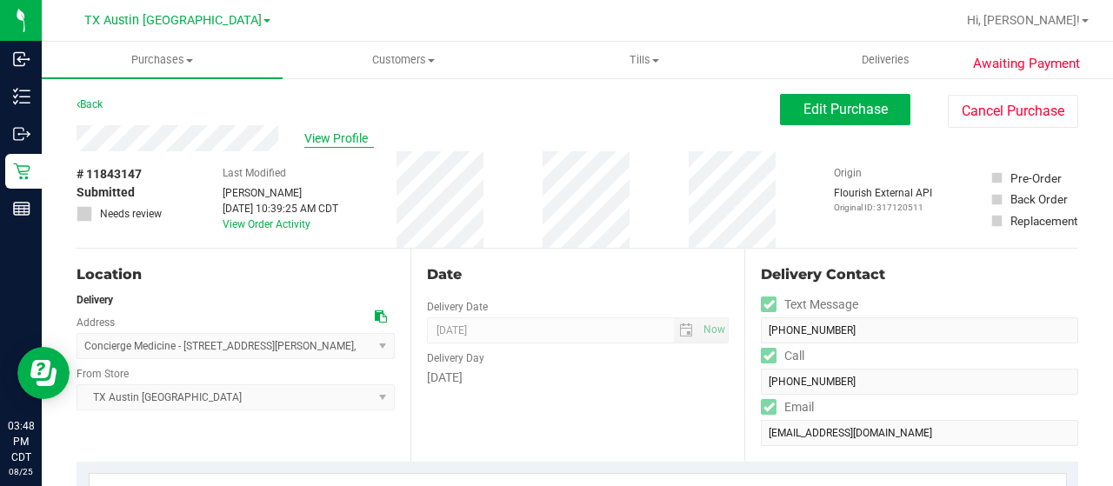
click at [337, 143] on span "View Profile" at bounding box center [339, 139] width 70 height 18
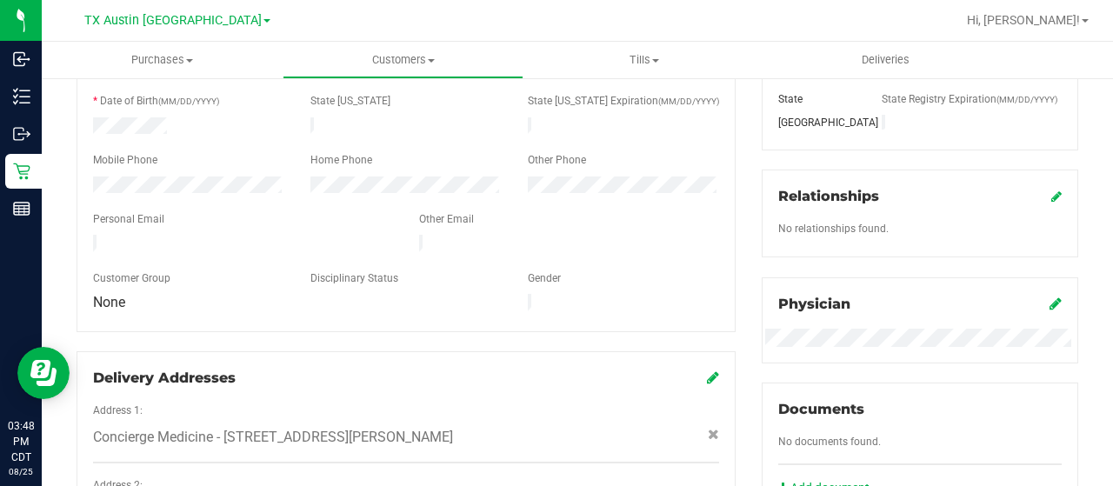
scroll to position [348, 0]
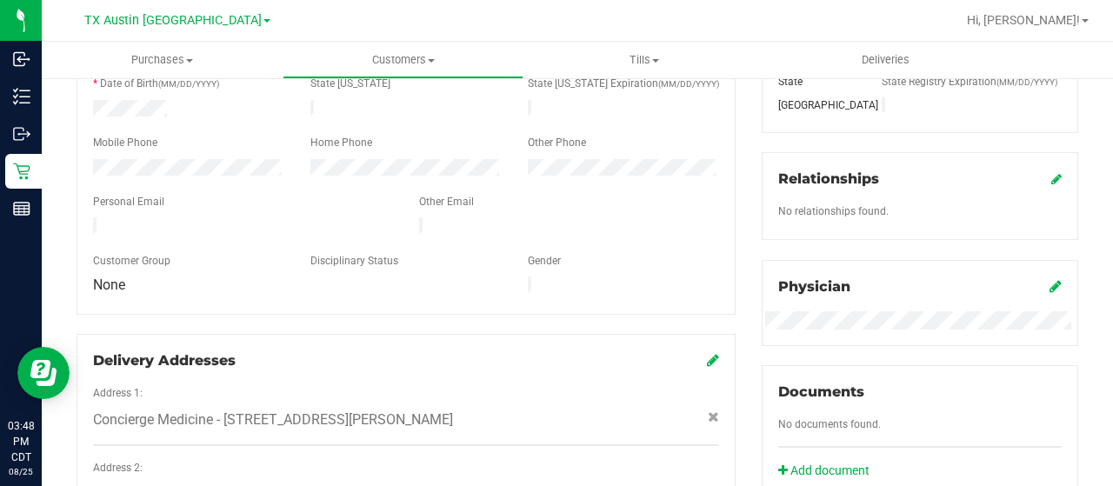
drag, startPoint x: 293, startPoint y: 210, endPoint x: 90, endPoint y: 217, distance: 202.7
click at [90, 217] on div at bounding box center [243, 227] width 326 height 21
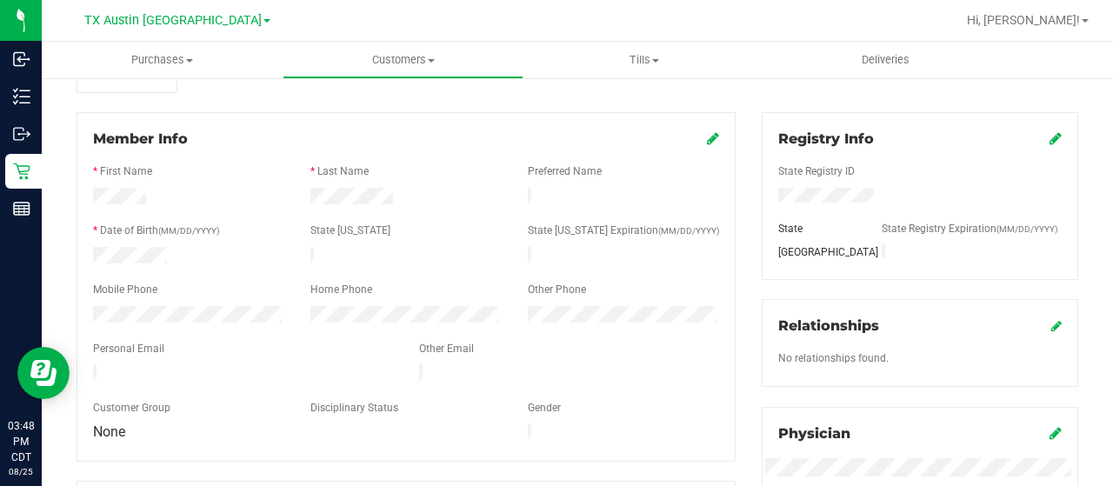
scroll to position [0, 0]
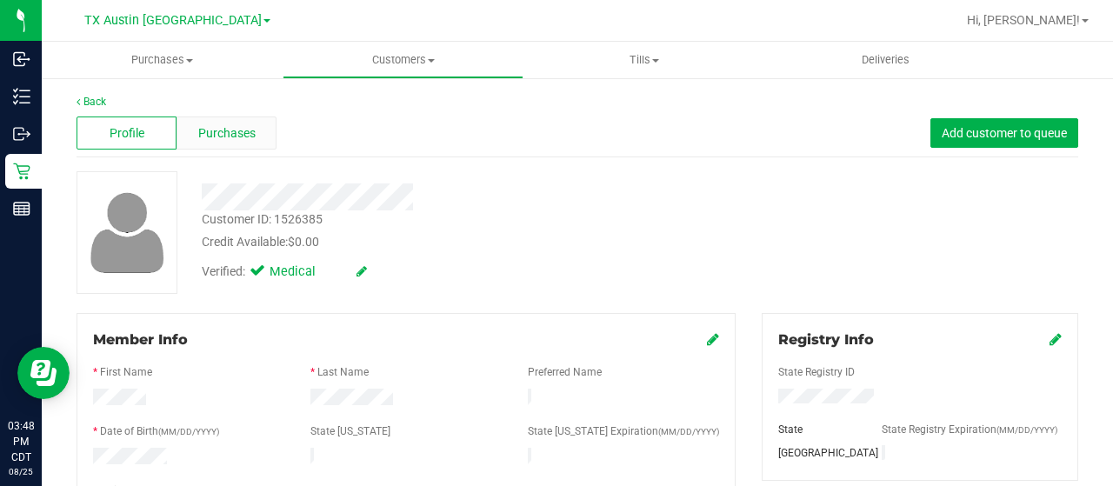
click at [242, 140] on span "Purchases" at bounding box center [226, 133] width 57 height 18
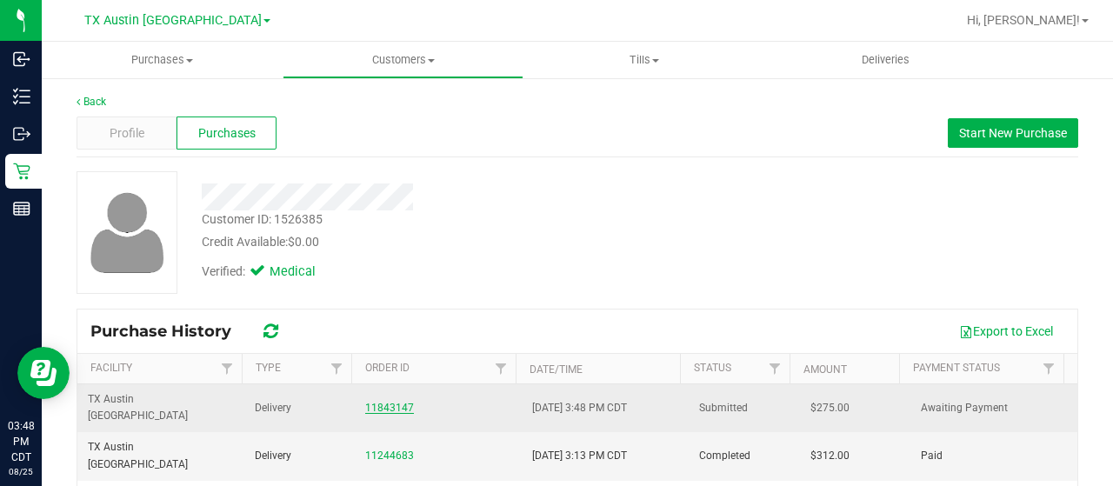
click at [397, 402] on link "11843147" at bounding box center [389, 408] width 49 height 12
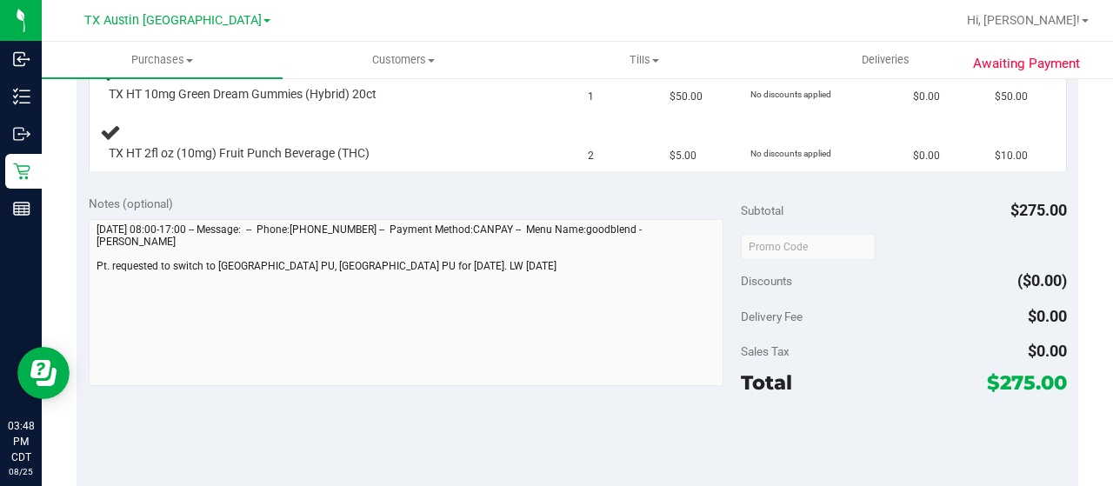
scroll to position [696, 0]
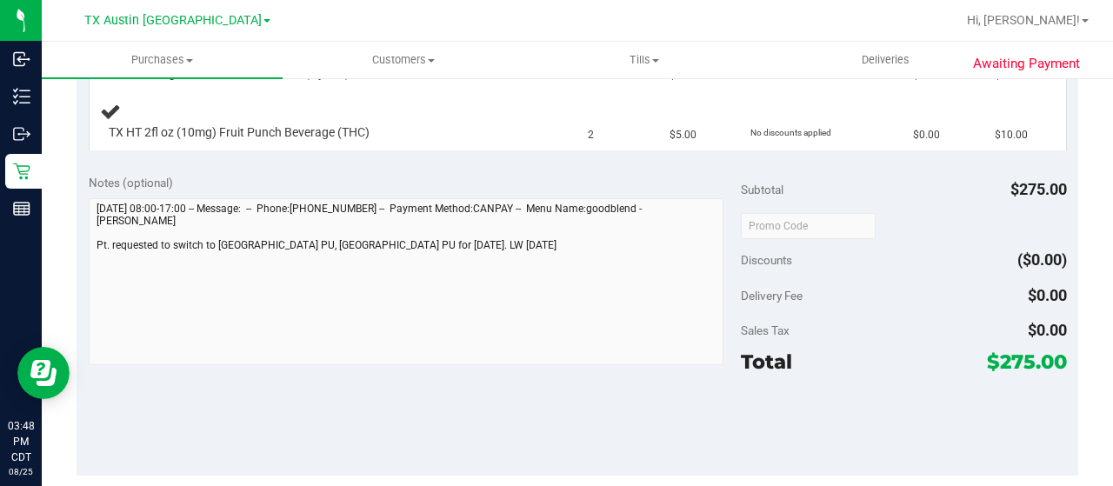
click at [87, 263] on div "Notes (optional) Subtotal $275.00 Discounts ($0.00) Delivery Fee $0.00 Sales Ta…" at bounding box center [578, 319] width 1002 height 313
drag, startPoint x: 984, startPoint y: 360, endPoint x: 1018, endPoint y: 359, distance: 33.9
click at [1018, 359] on span "$275.00" at bounding box center [1027, 362] width 80 height 24
copy span "275"
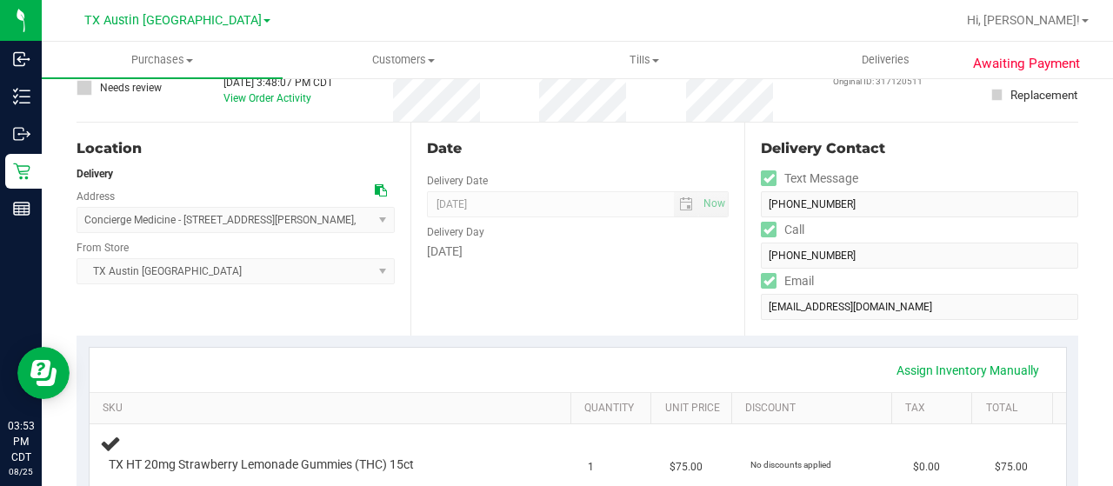
scroll to position [0, 0]
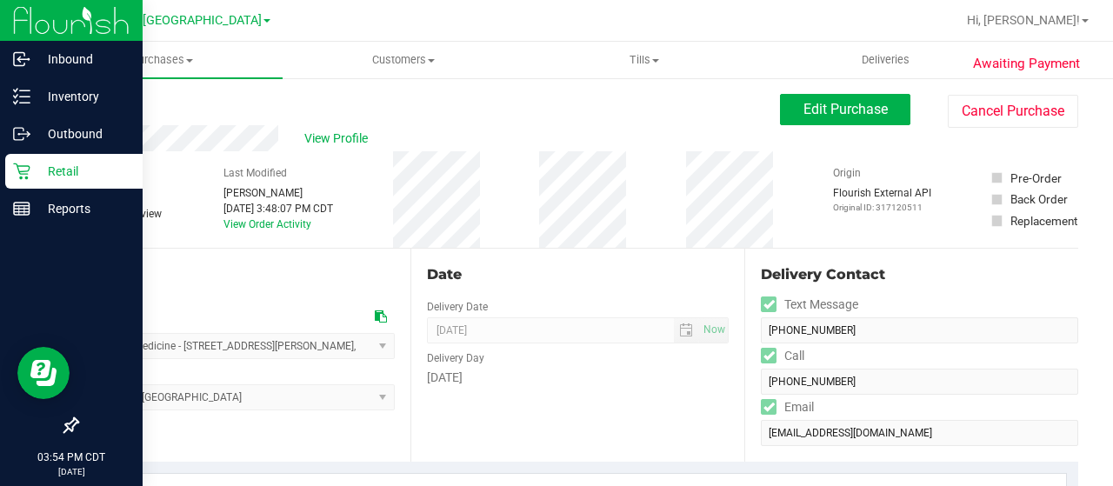
click at [69, 172] on p "Retail" at bounding box center [82, 171] width 104 height 21
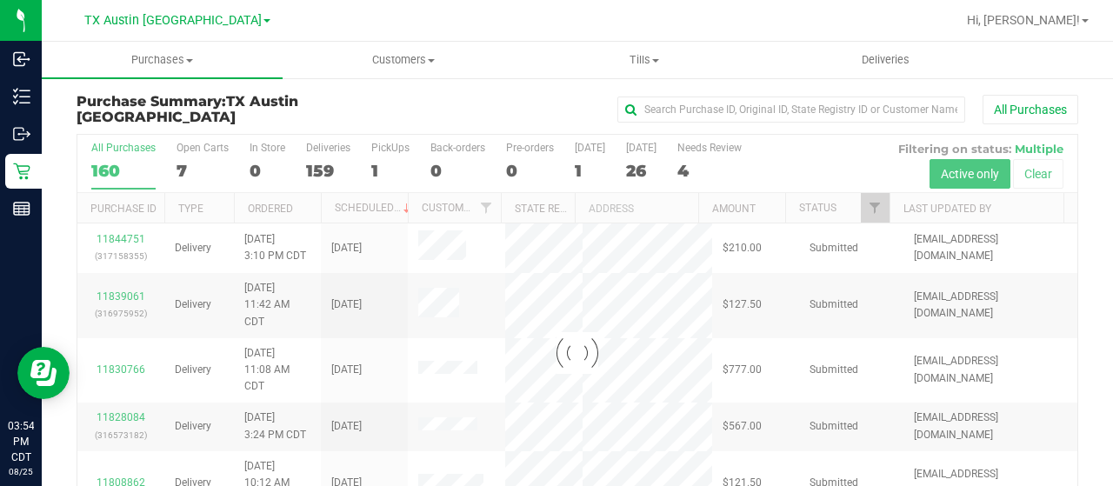
click at [180, 173] on div at bounding box center [577, 353] width 1000 height 437
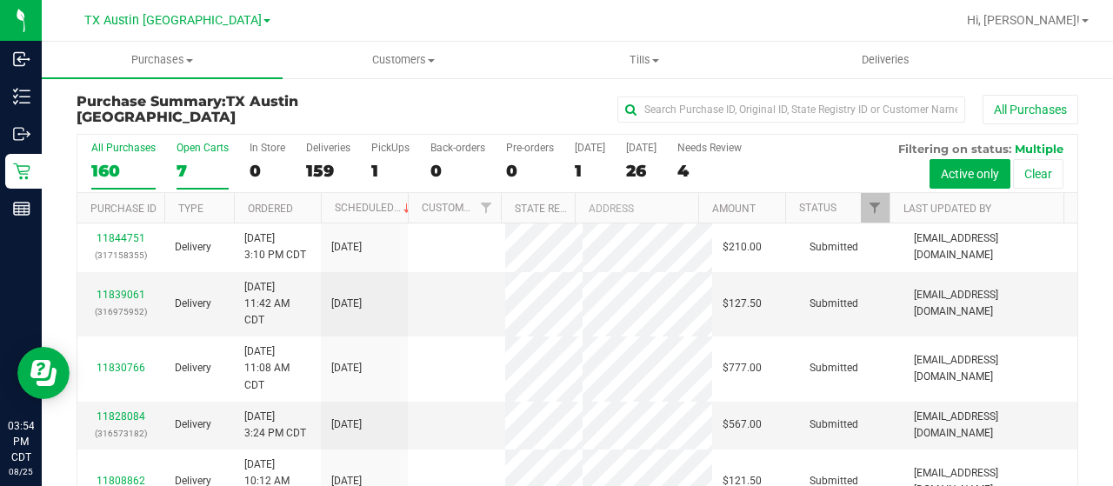
click at [181, 169] on div "7" at bounding box center [203, 171] width 52 height 20
click at [0, 0] on input "Open Carts 7" at bounding box center [0, 0] width 0 height 0
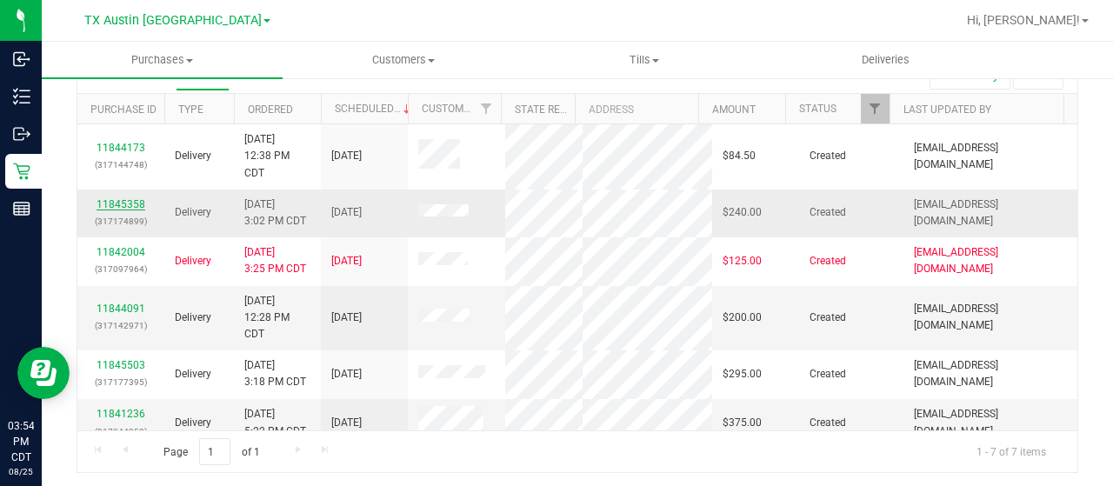
click at [133, 201] on link "11845358" at bounding box center [121, 204] width 49 height 12
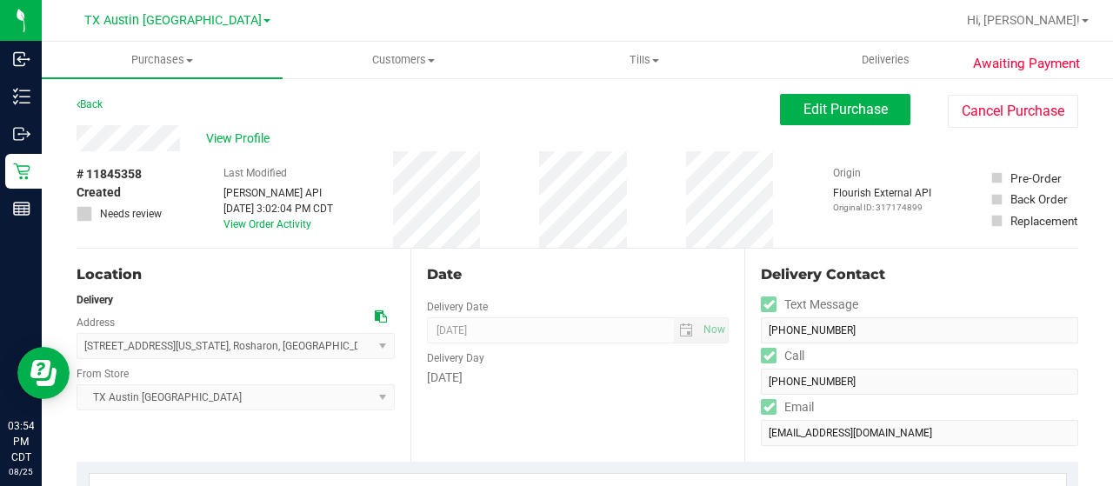
click at [184, 140] on div "View Profile" at bounding box center [429, 138] width 704 height 26
click at [245, 145] on span "View Profile" at bounding box center [241, 139] width 70 height 18
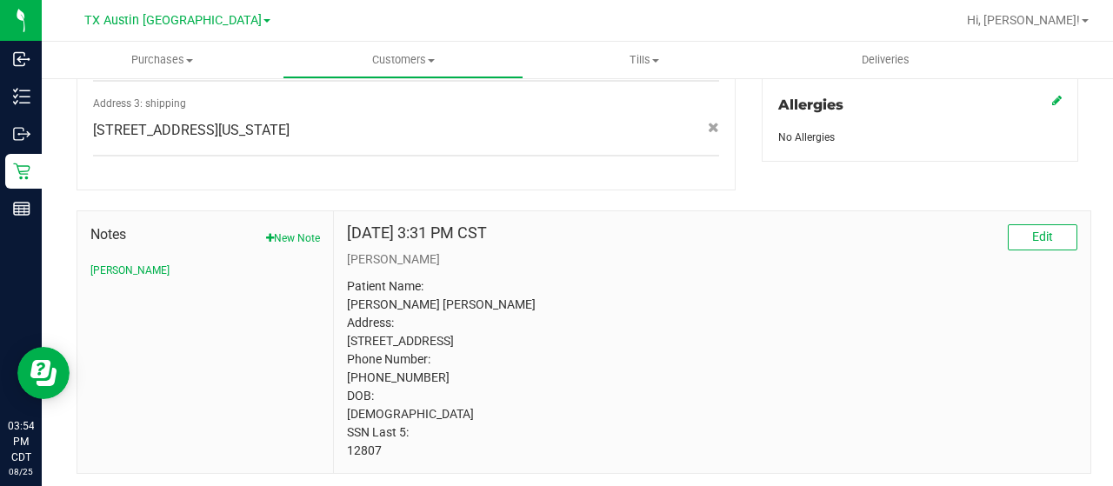
scroll to position [828, 0]
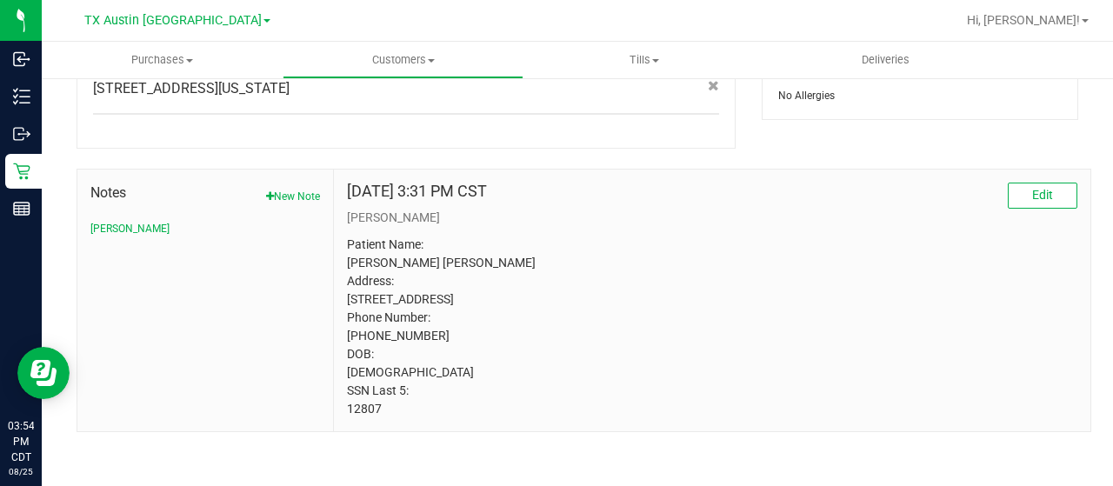
drag, startPoint x: 379, startPoint y: 406, endPoint x: 341, endPoint y: 406, distance: 38.3
click at [341, 406] on div "Feb 19, 2025 3:31 PM CST Edit CURT Patient Name: Kurt Ralph Peters Address: 115…" at bounding box center [712, 301] width 757 height 262
copy p "12807"
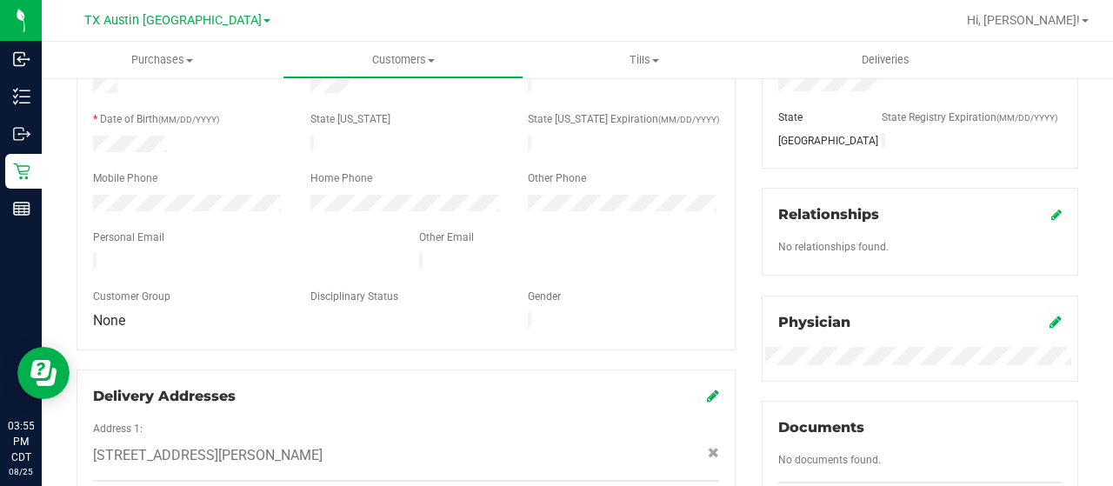
scroll to position [0, 0]
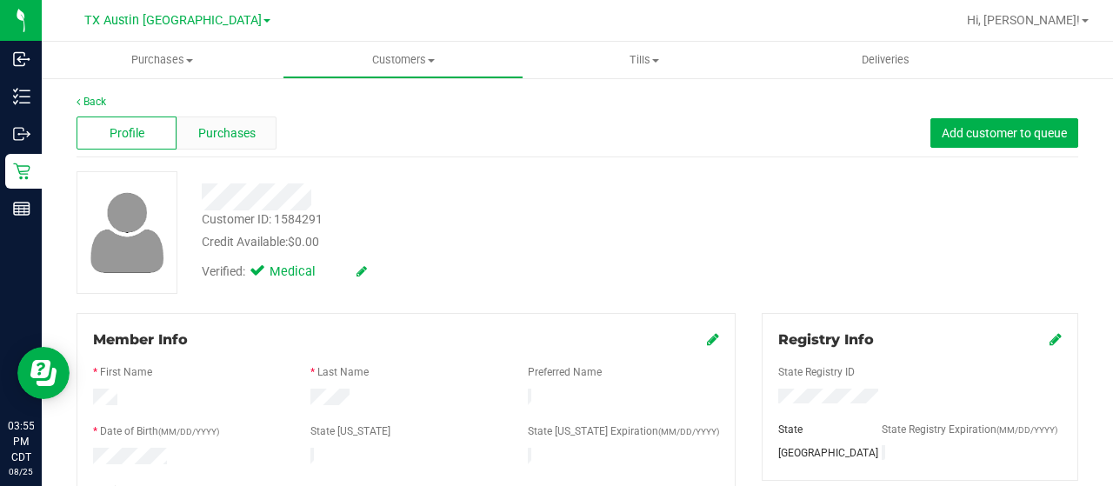
click at [210, 117] on div "Purchases" at bounding box center [227, 133] width 100 height 33
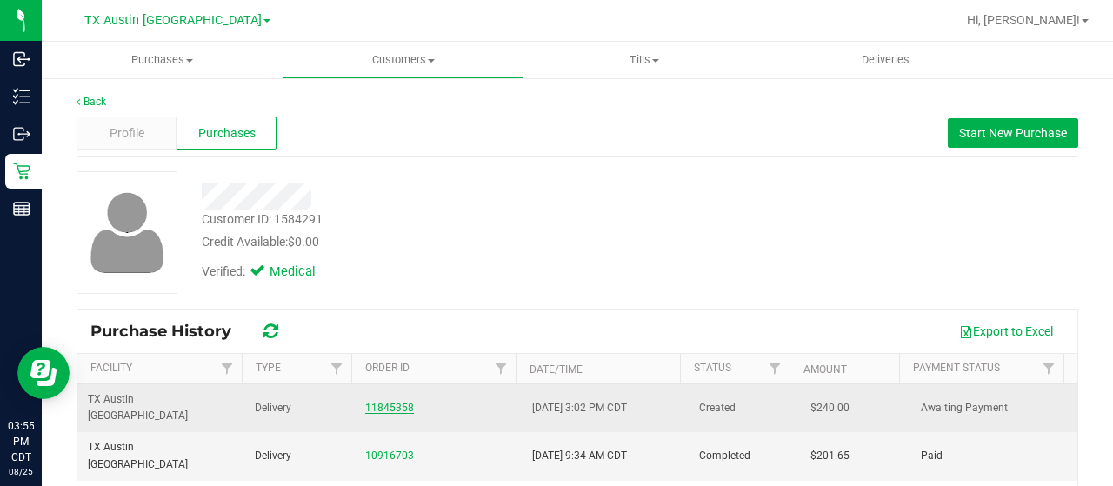
click at [381, 402] on link "11845358" at bounding box center [389, 408] width 49 height 12
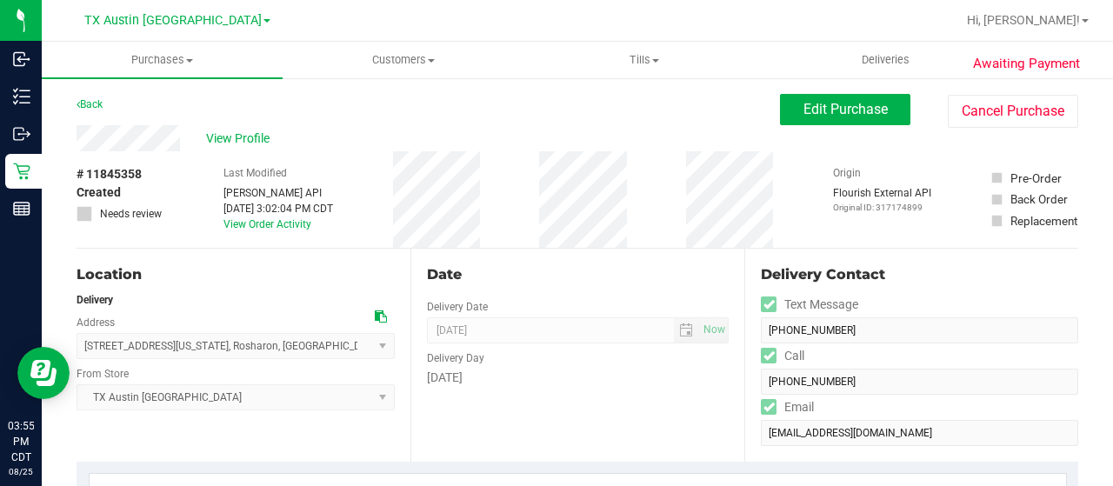
click at [376, 316] on icon at bounding box center [381, 316] width 12 height 12
drag, startPoint x: 183, startPoint y: 137, endPoint x: 75, endPoint y: 142, distance: 108.0
click at [815, 102] on span "Edit Purchase" at bounding box center [846, 109] width 84 height 17
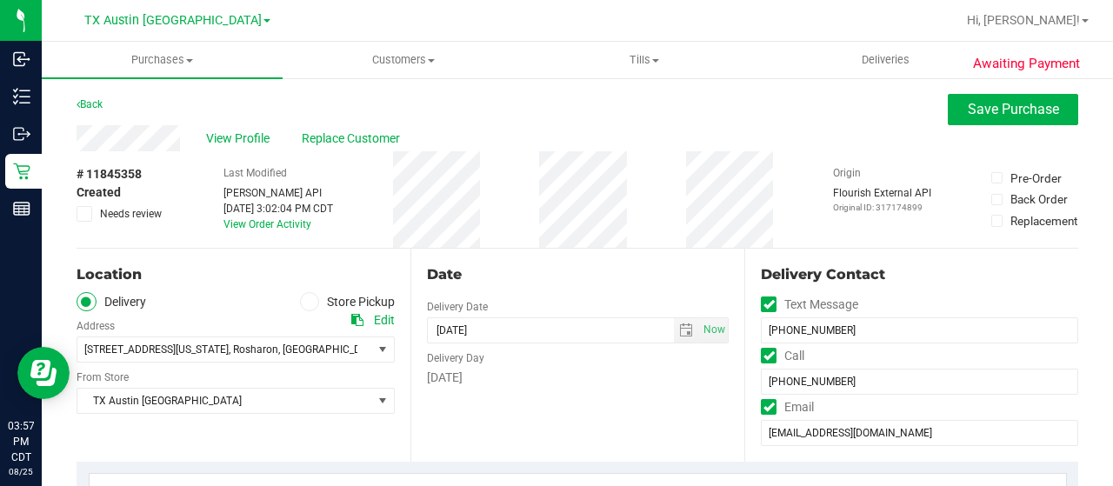
click at [105, 218] on span "Needs review" at bounding box center [131, 214] width 62 height 16
click at [0, 0] on input "Needs review" at bounding box center [0, 0] width 0 height 0
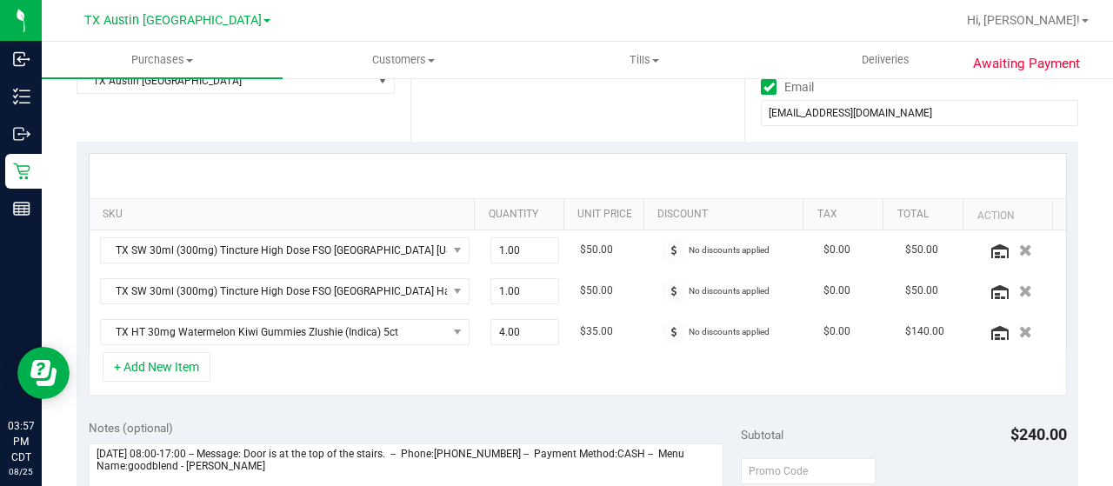
scroll to position [435, 0]
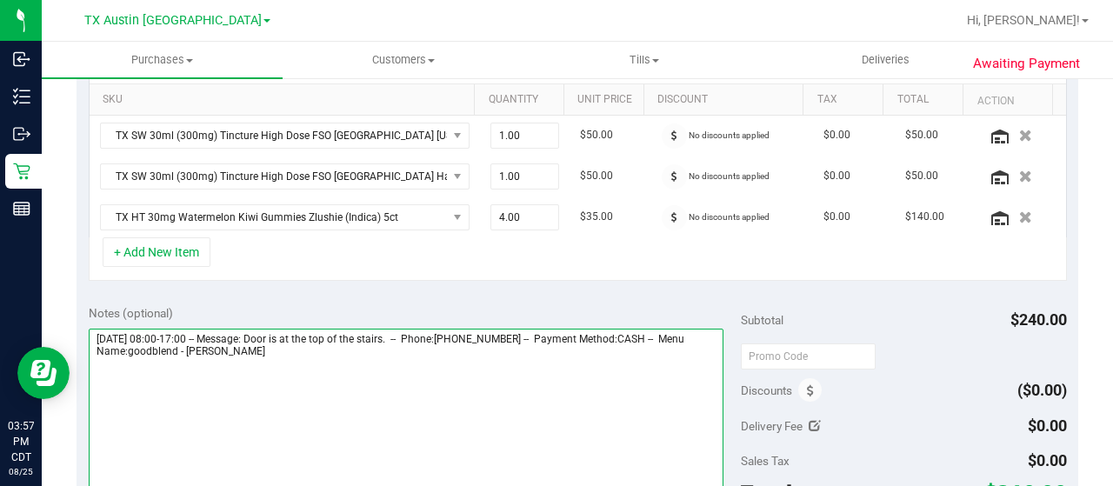
click at [301, 357] on textarea at bounding box center [406, 412] width 635 height 167
paste textarea "Houston Coastal"
click at [481, 380] on textarea at bounding box center [406, 412] width 635 height 167
click at [505, 373] on textarea at bounding box center [406, 412] width 635 height 167
type textarea "Friday 08/29/2025 08:00-17:00 -- Message: Door is at the top of the stairs. -- …"
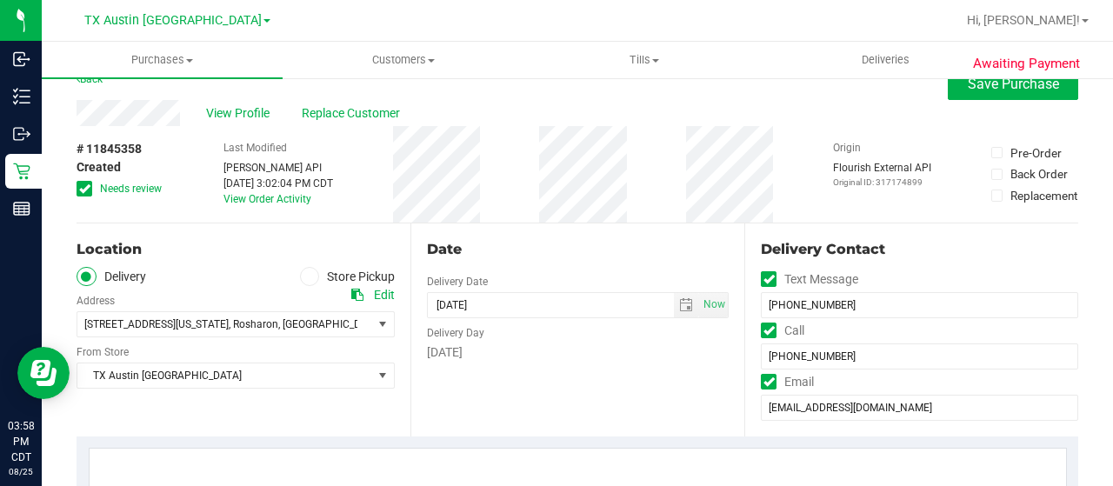
scroll to position [0, 0]
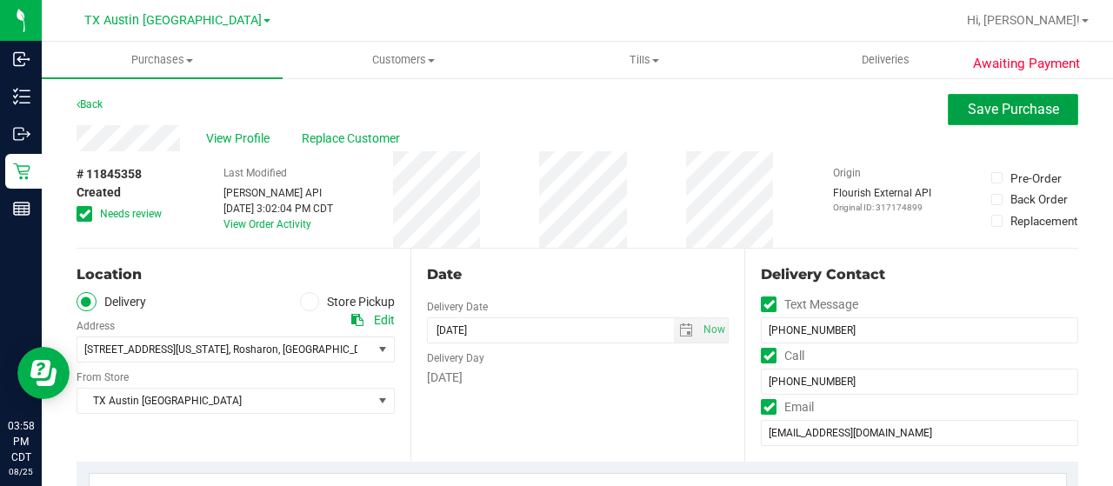
click at [1038, 112] on span "Save Purchase" at bounding box center [1013, 109] width 91 height 17
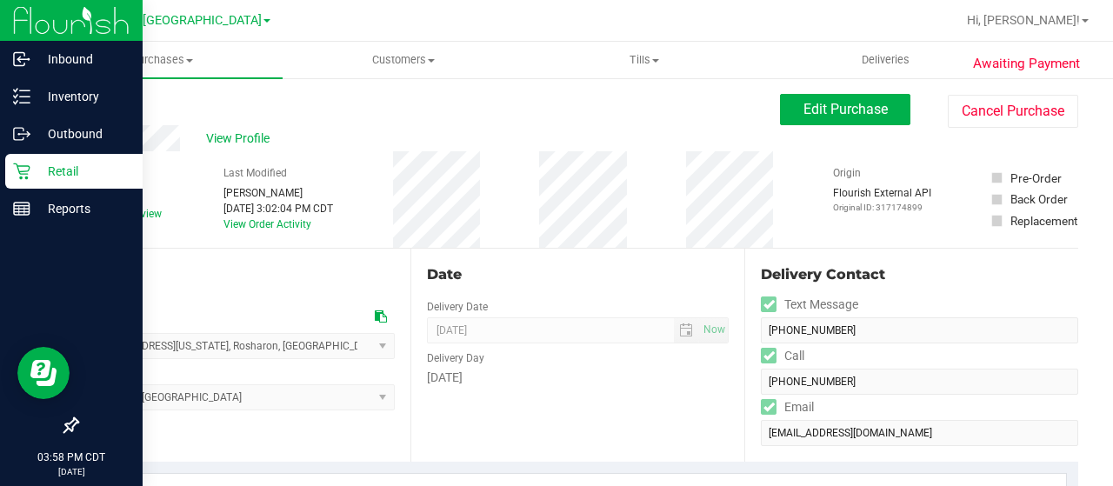
click at [38, 173] on p "Retail" at bounding box center [82, 171] width 104 height 21
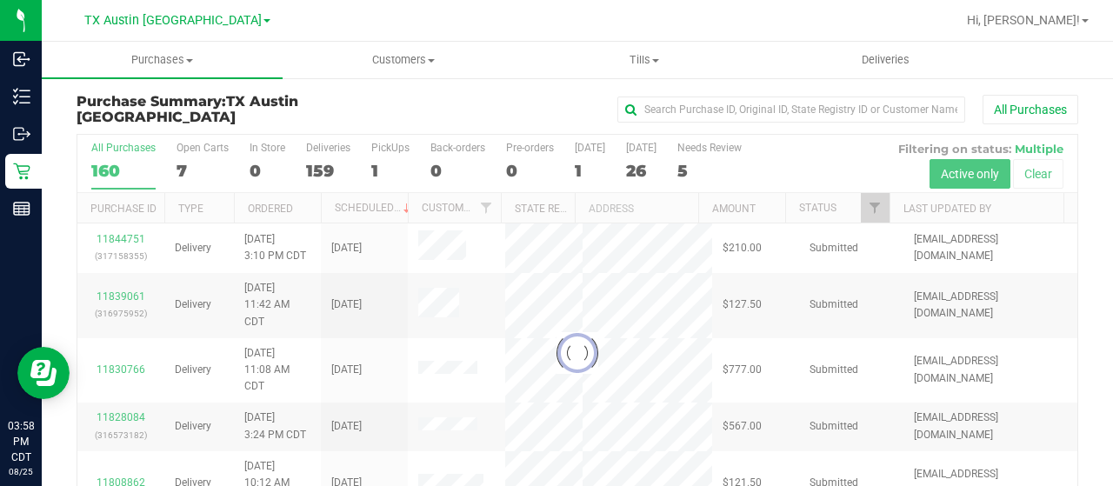
click at [181, 173] on div at bounding box center [577, 353] width 1000 height 437
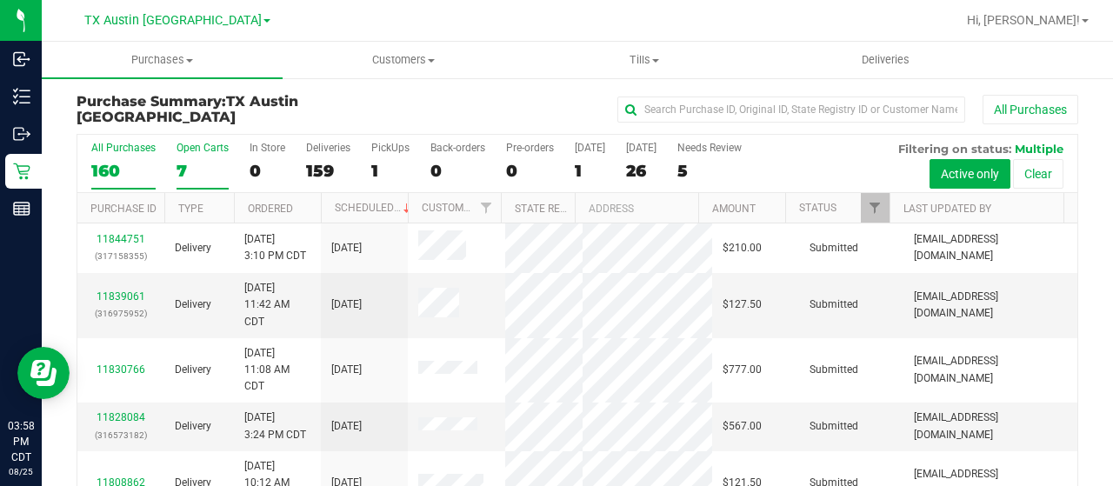
click at [181, 166] on div "7" at bounding box center [203, 171] width 52 height 20
click at [0, 0] on input "Open Carts 7" at bounding box center [0, 0] width 0 height 0
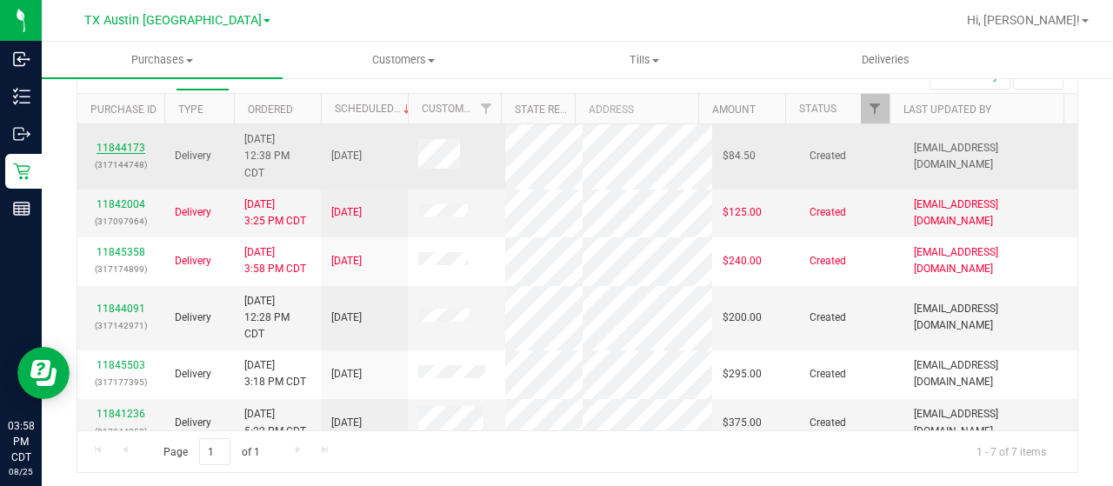
click at [127, 144] on link "11844173" at bounding box center [121, 148] width 49 height 12
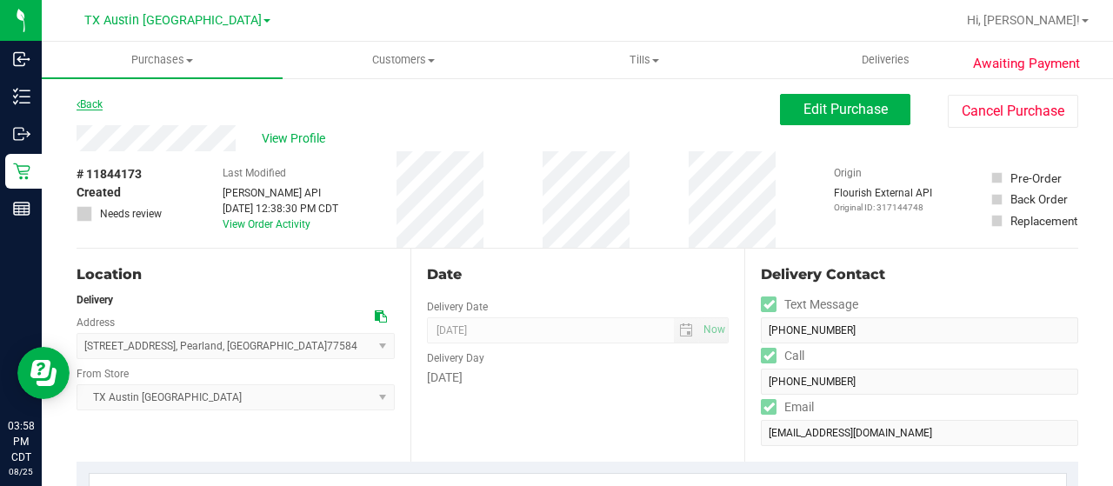
click at [96, 107] on link "Back" at bounding box center [90, 104] width 26 height 12
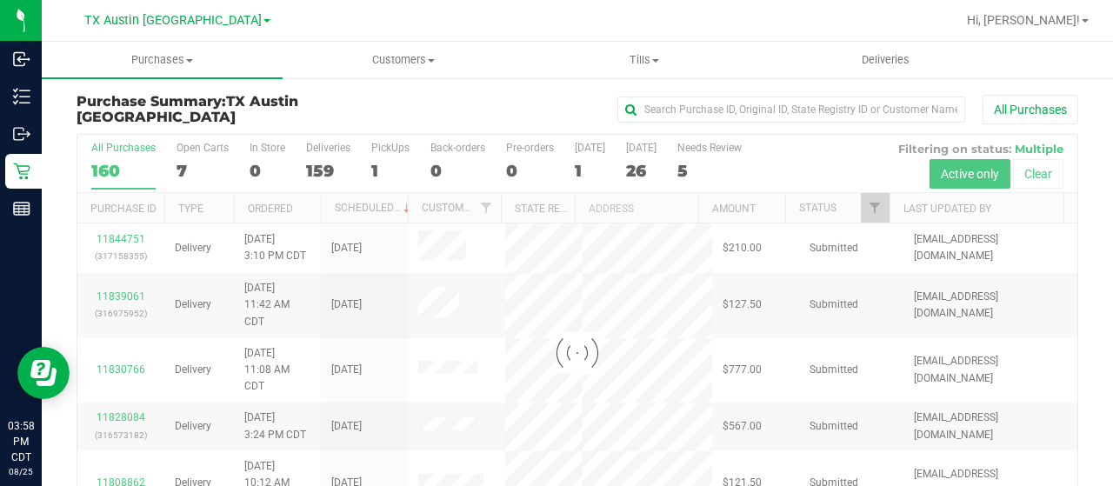
click at [186, 171] on div at bounding box center [577, 353] width 1000 height 437
click at [179, 170] on div at bounding box center [577, 353] width 1000 height 437
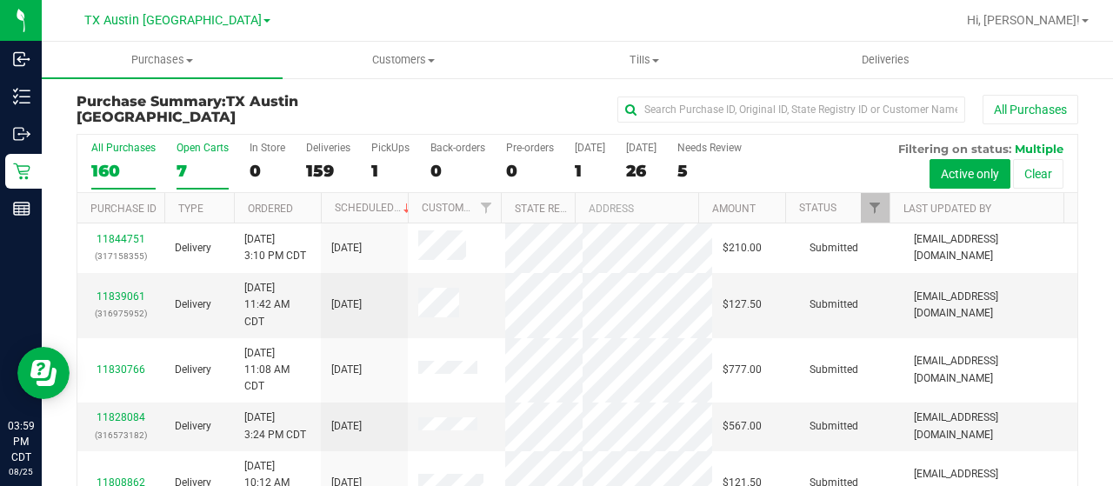
click at [177, 170] on div "7" at bounding box center [203, 171] width 52 height 20
click at [0, 0] on input "Open Carts 7" at bounding box center [0, 0] width 0 height 0
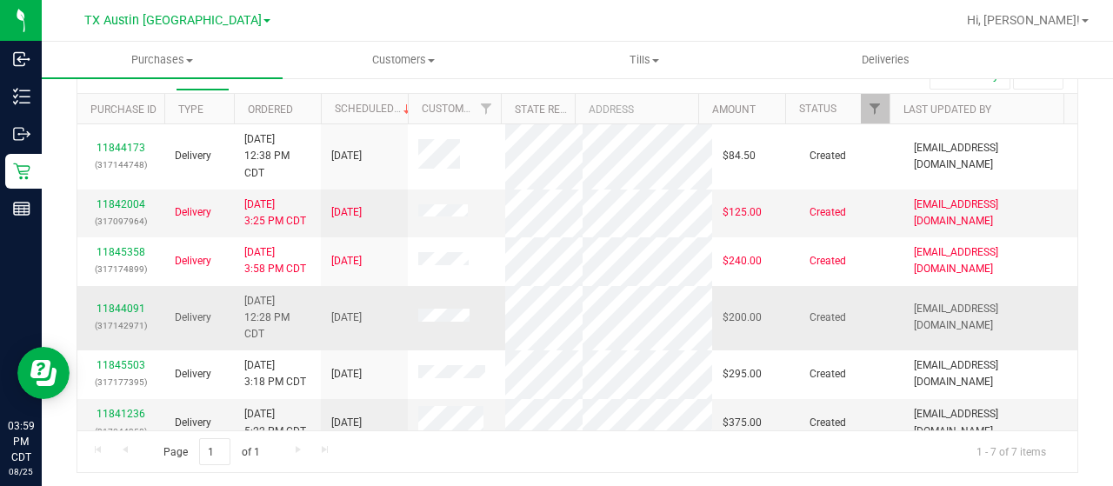
scroll to position [94, 0]
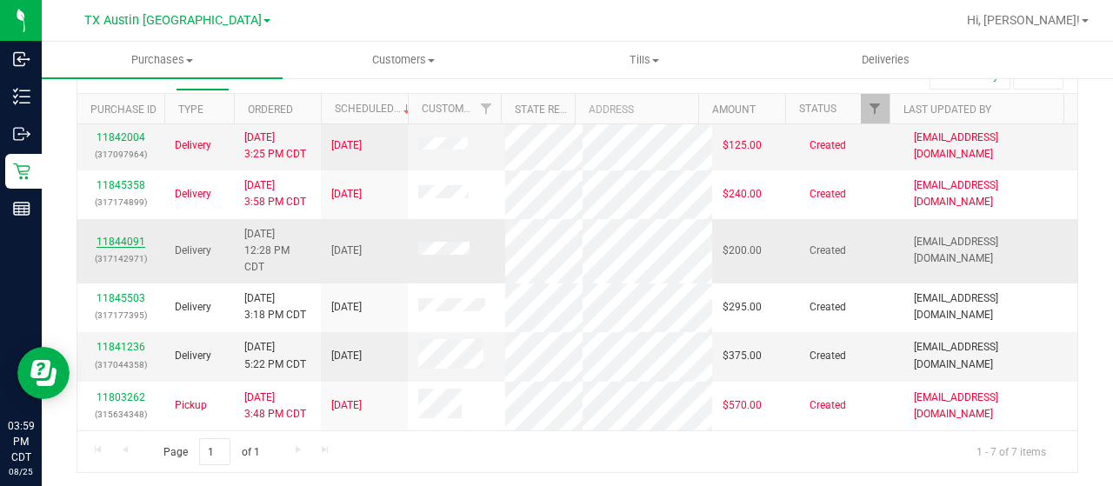
click at [130, 236] on link "11844091" at bounding box center [121, 242] width 49 height 12
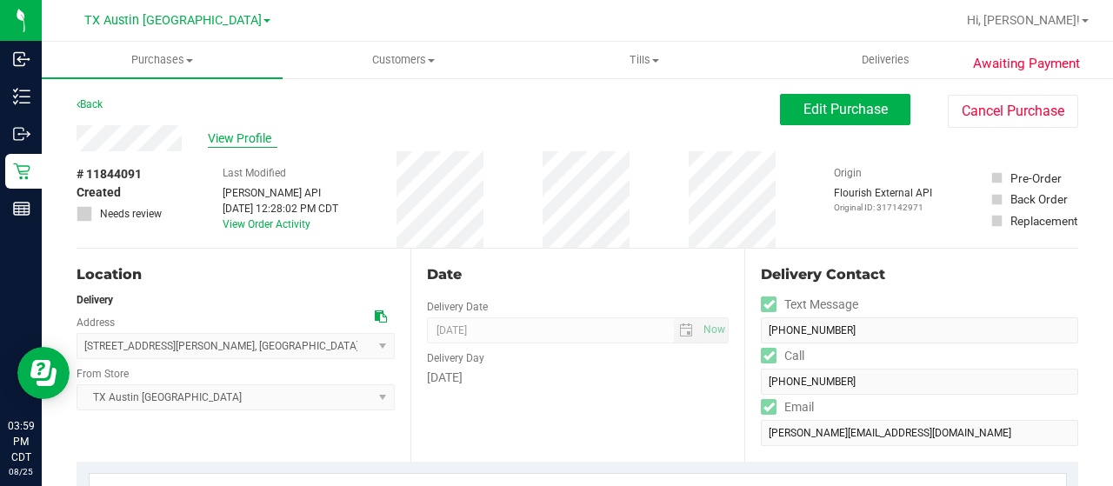
click at [254, 140] on span "View Profile" at bounding box center [243, 139] width 70 height 18
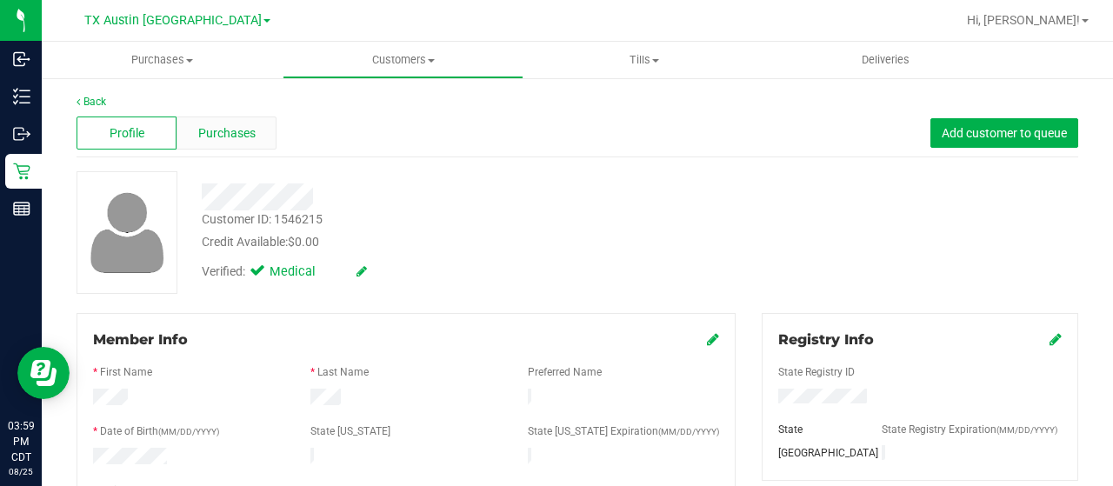
click at [218, 130] on span "Purchases" at bounding box center [226, 133] width 57 height 18
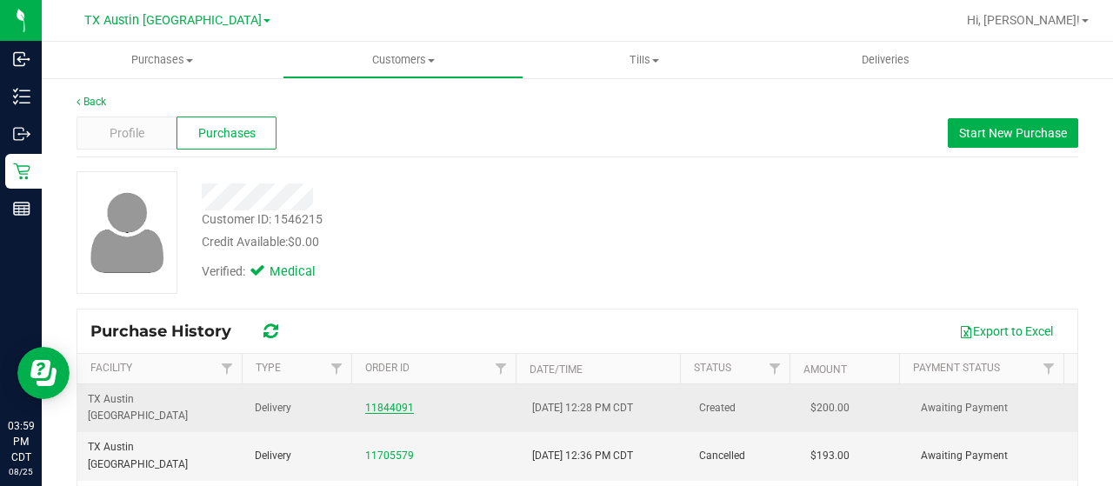
click at [369, 402] on link "11844091" at bounding box center [389, 408] width 49 height 12
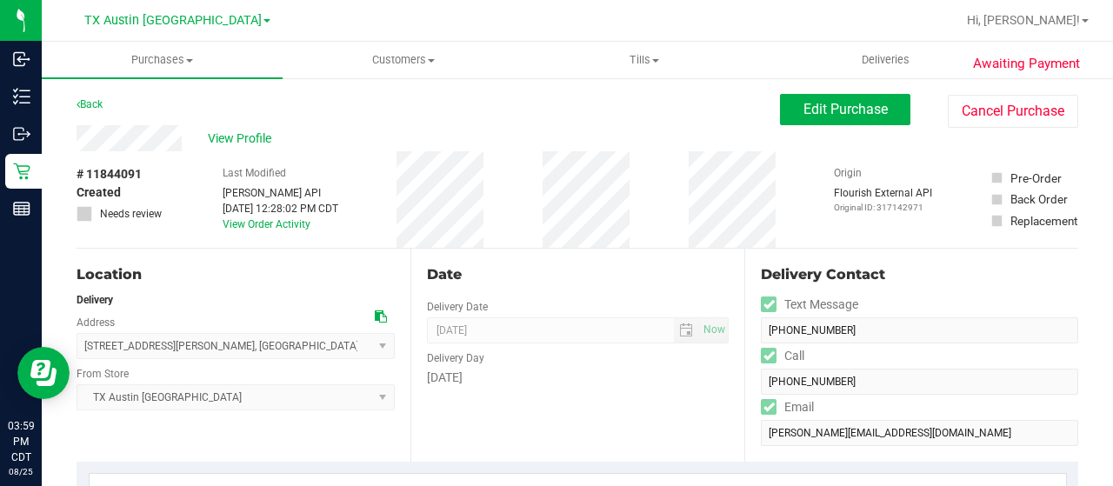
click at [376, 315] on icon at bounding box center [381, 316] width 12 height 12
drag, startPoint x: 183, startPoint y: 141, endPoint x: 59, endPoint y: 135, distance: 124.5
click at [784, 117] on button "Edit Purchase" at bounding box center [845, 109] width 130 height 31
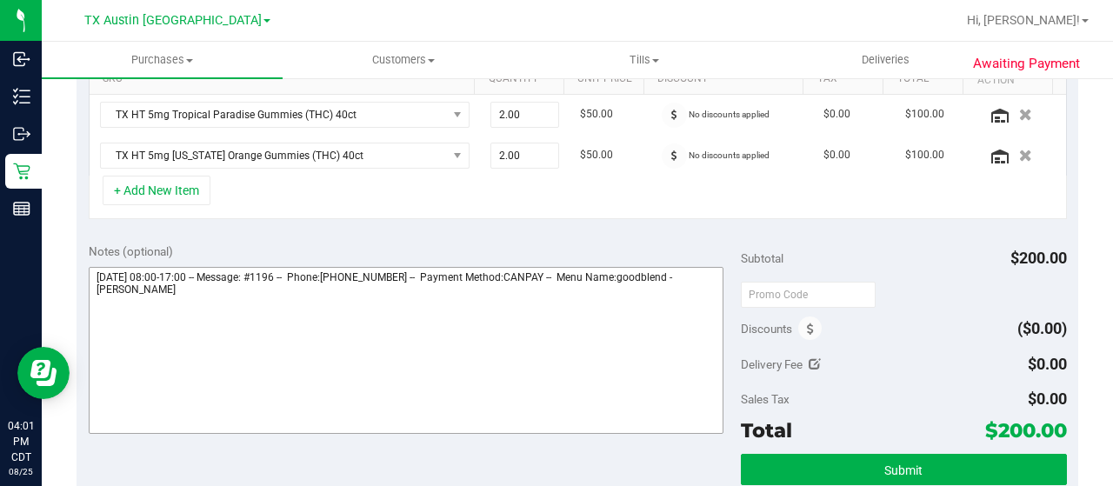
scroll to position [522, 0]
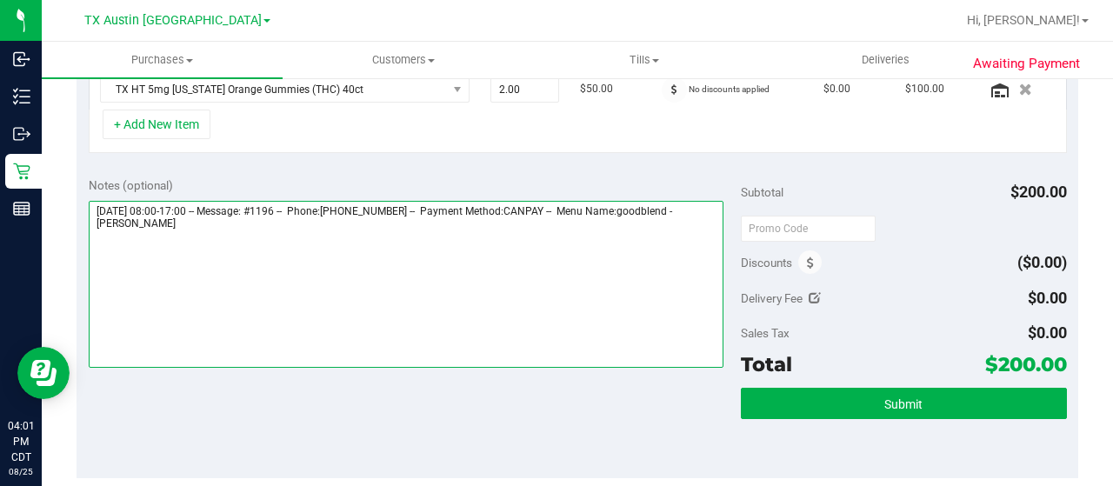
click at [210, 223] on textarea at bounding box center [406, 284] width 635 height 167
paste textarea "Dallas Core"
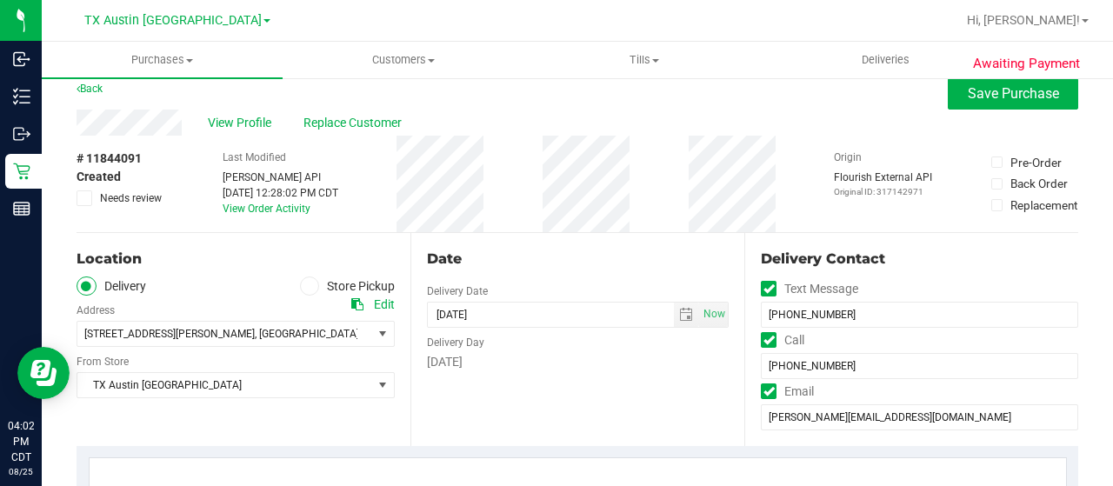
scroll to position [0, 0]
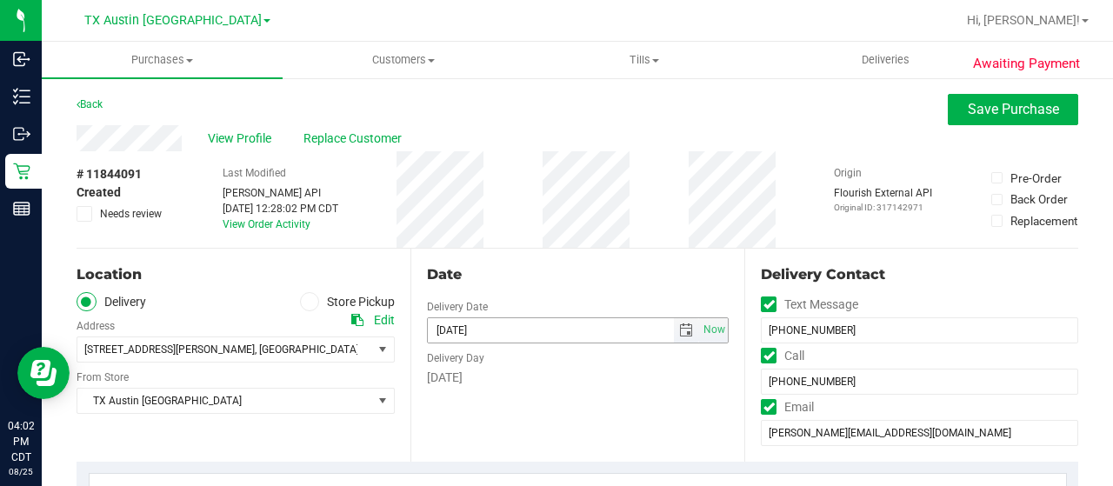
click at [679, 330] on span "select" at bounding box center [686, 330] width 14 height 14
click at [643, 280] on div "Date" at bounding box center [578, 274] width 302 height 21
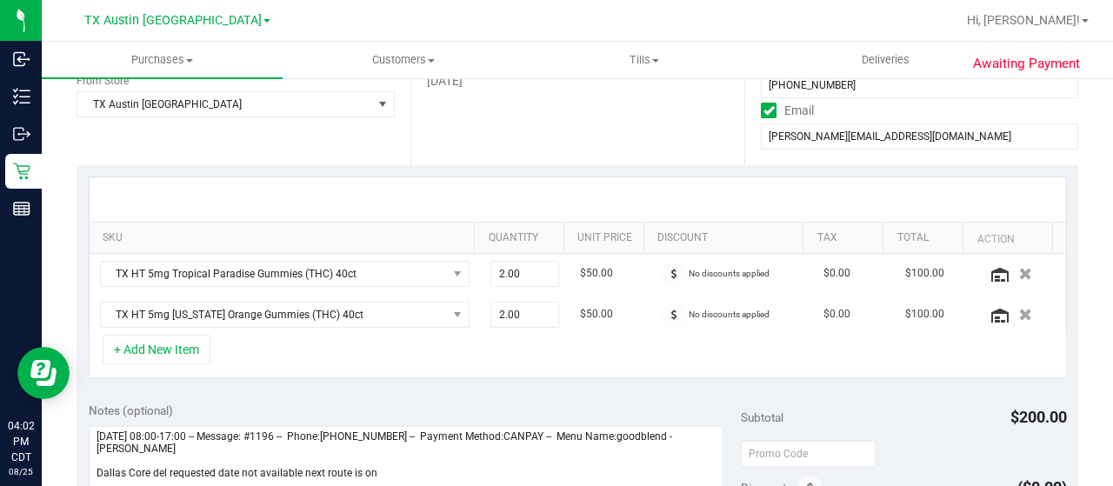
scroll to position [348, 0]
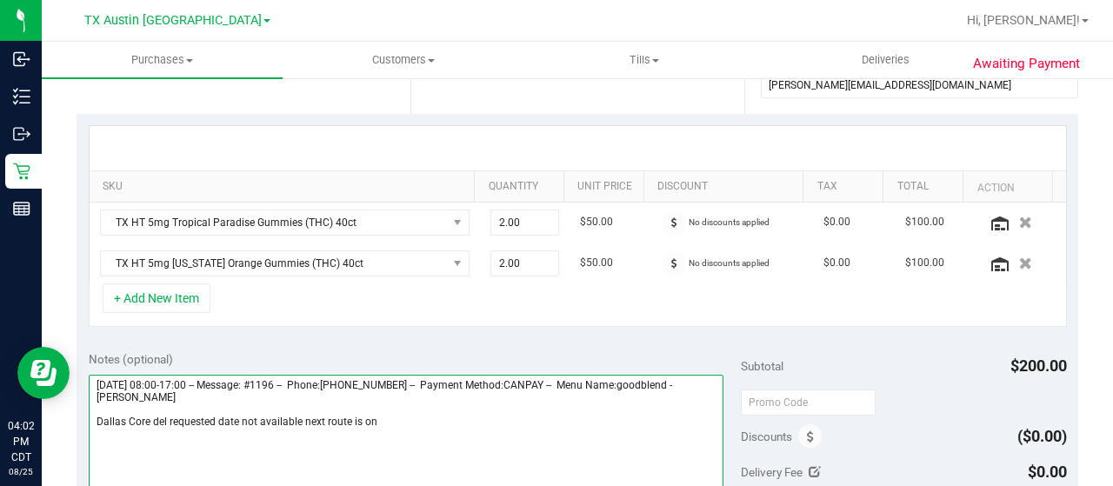
click at [406, 419] on textarea at bounding box center [406, 458] width 635 height 167
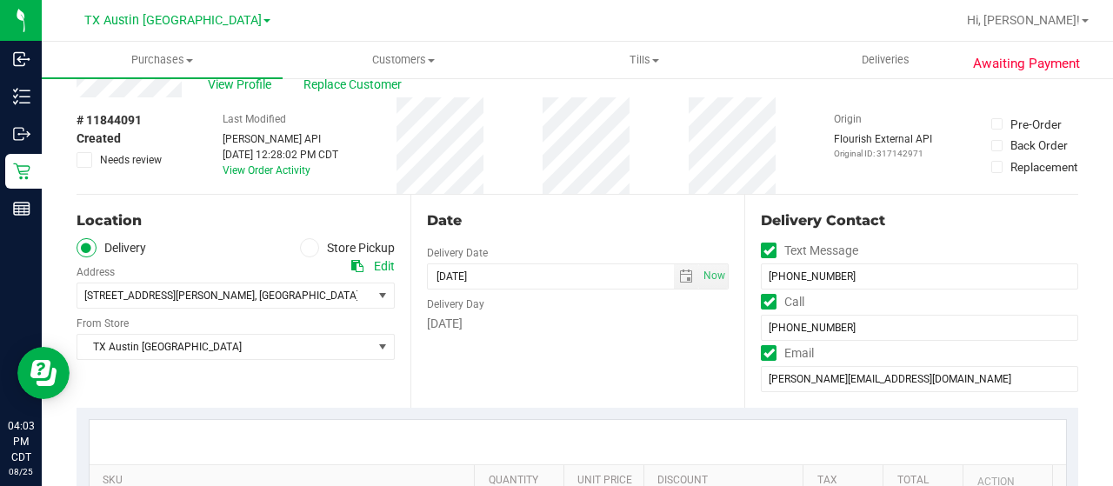
scroll to position [0, 0]
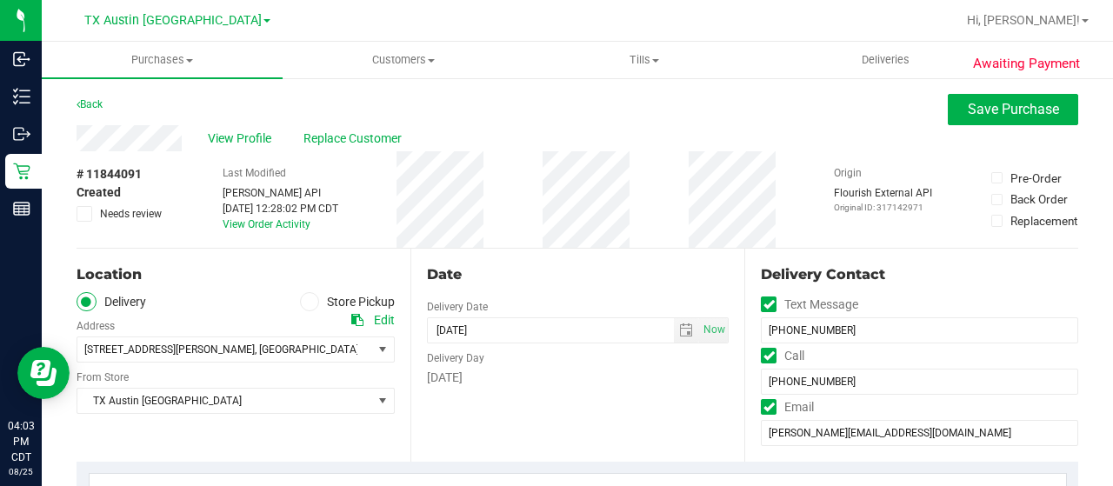
type textarea "Thursday 08/28/2025 08:00-17:00 -- Message: #1196 -- Phone:2147660748 -- Paymen…"
drag, startPoint x: 117, startPoint y: 216, endPoint x: 127, endPoint y: 213, distance: 10.8
click at [117, 216] on span "Needs review" at bounding box center [131, 214] width 62 height 16
click at [0, 0] on input "Needs review" at bounding box center [0, 0] width 0 height 0
click at [1040, 116] on span "Save Purchase" at bounding box center [1013, 109] width 91 height 17
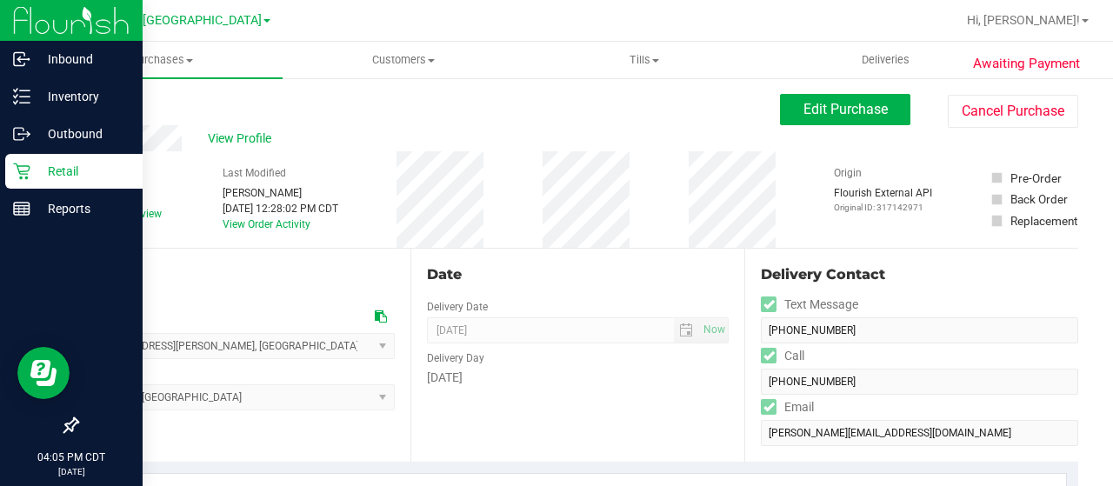
click at [30, 173] on icon at bounding box center [21, 171] width 17 height 17
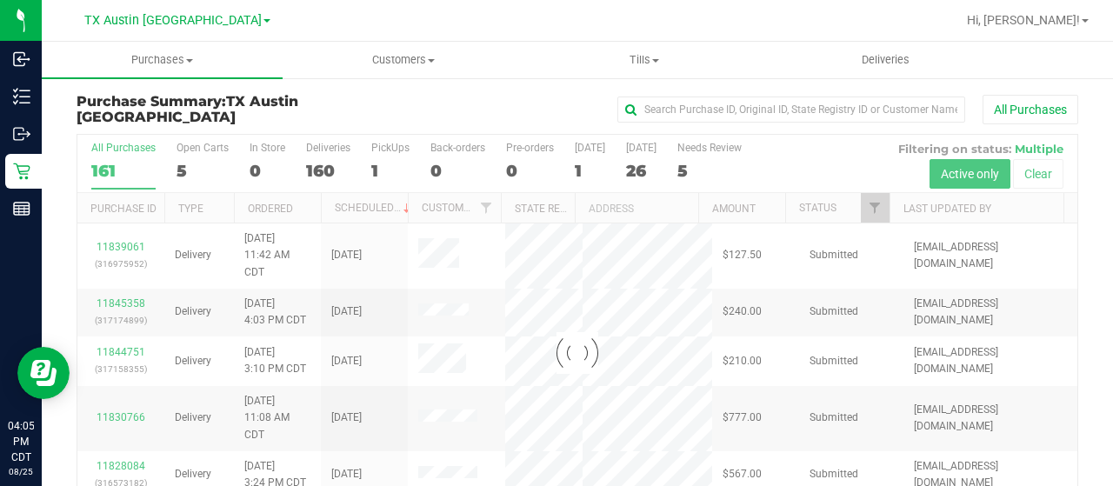
click at [181, 175] on div at bounding box center [577, 353] width 1000 height 437
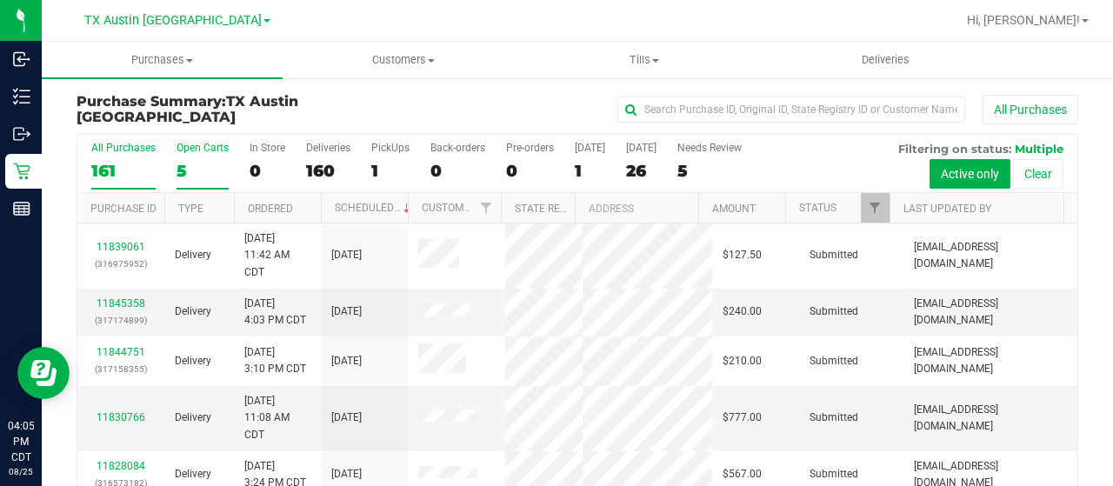
click at [183, 171] on div "5" at bounding box center [203, 171] width 52 height 20
click at [0, 0] on input "Open Carts 5" at bounding box center [0, 0] width 0 height 0
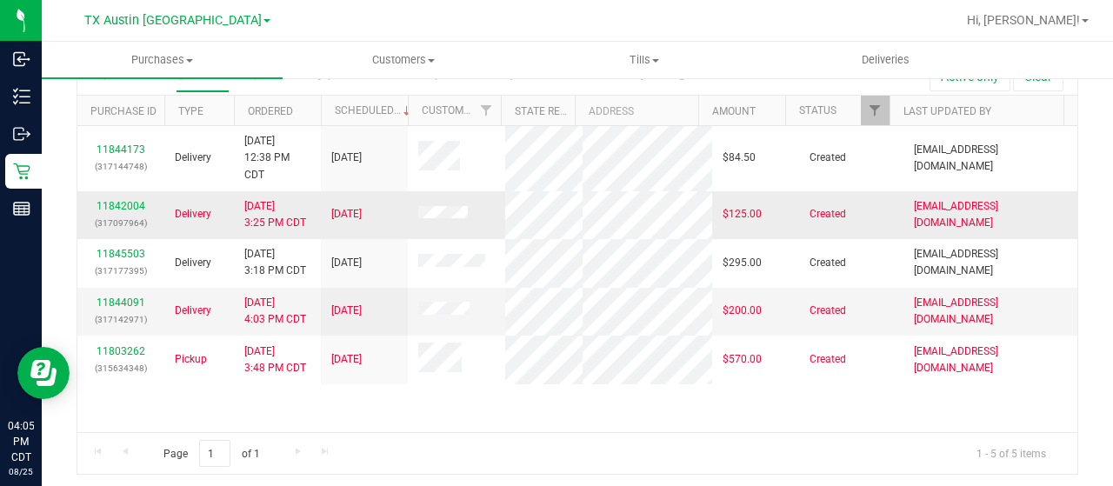
scroll to position [99, 0]
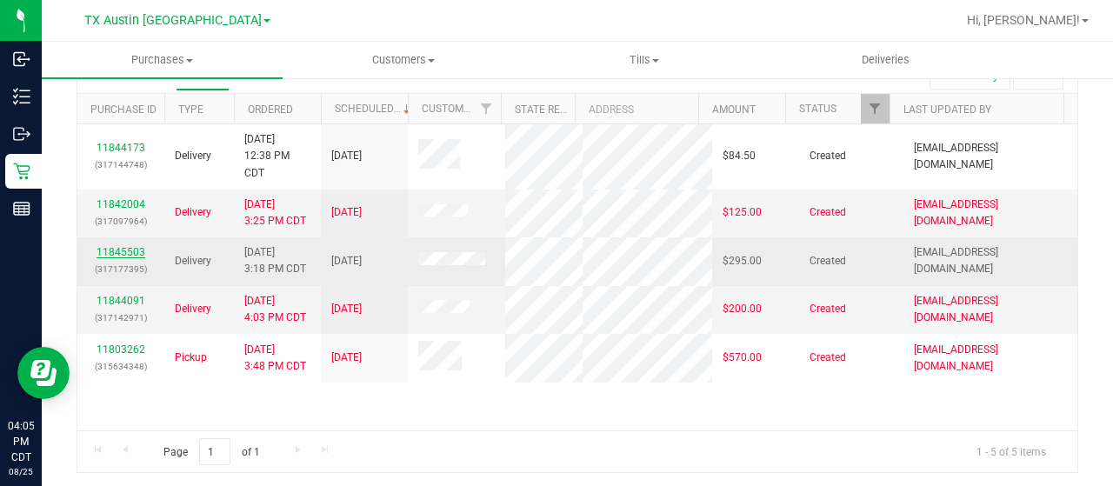
click at [127, 248] on link "11845503" at bounding box center [121, 252] width 49 height 12
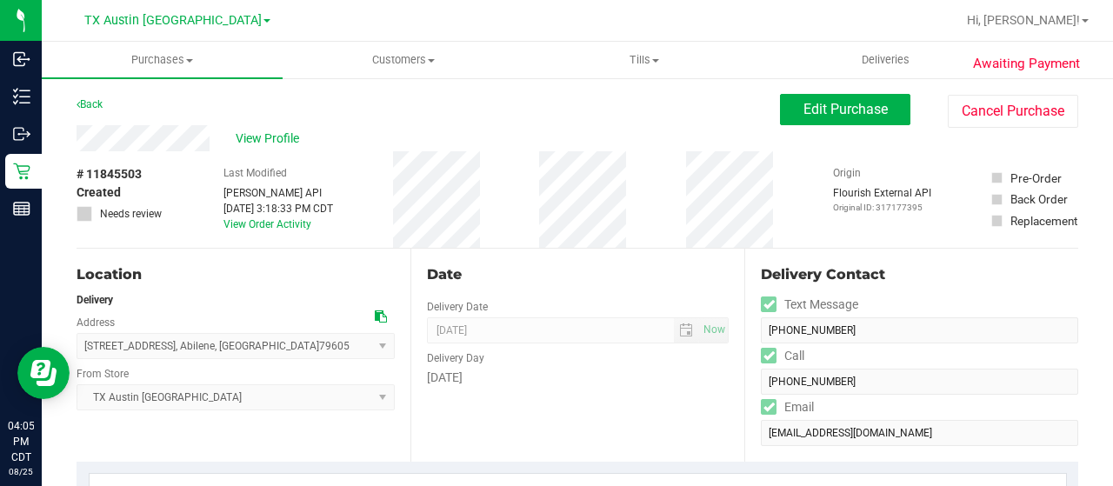
click at [209, 135] on div "View Profile" at bounding box center [429, 138] width 704 height 26
click at [376, 319] on icon at bounding box center [381, 316] width 12 height 12
click at [839, 104] on span "Edit Purchase" at bounding box center [846, 109] width 84 height 17
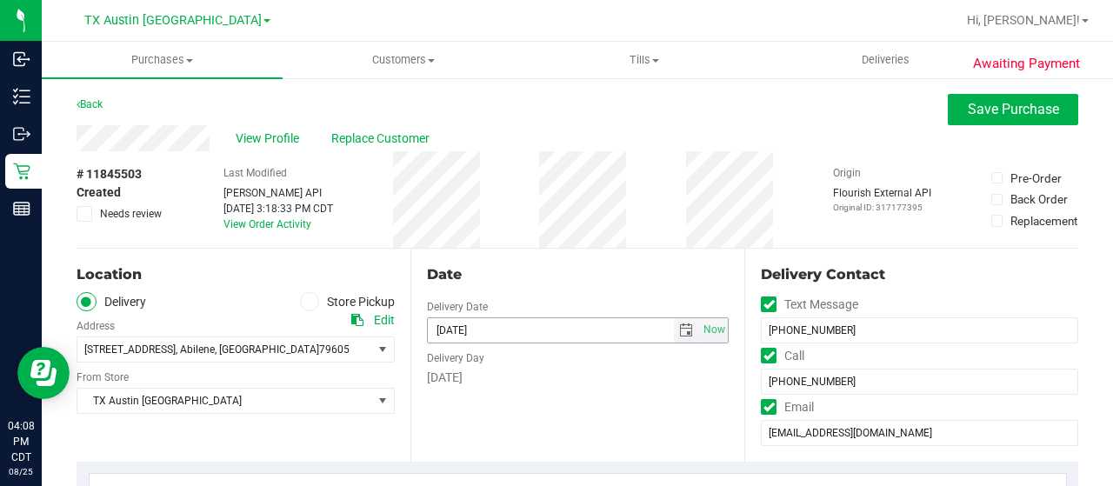
click at [679, 324] on span "select" at bounding box center [686, 330] width 14 height 14
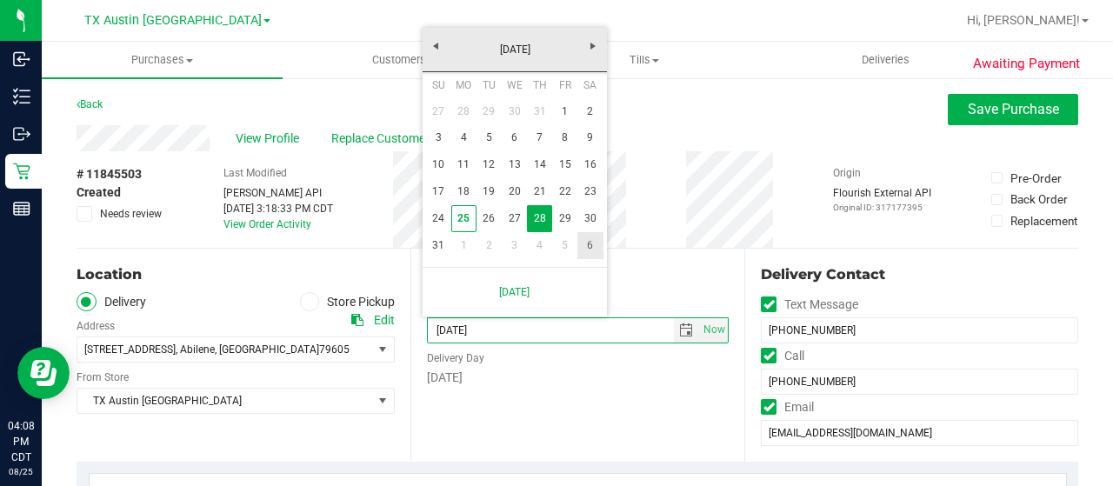
click at [596, 243] on link "6" at bounding box center [589, 245] width 25 height 27
type input "09/06/2025"
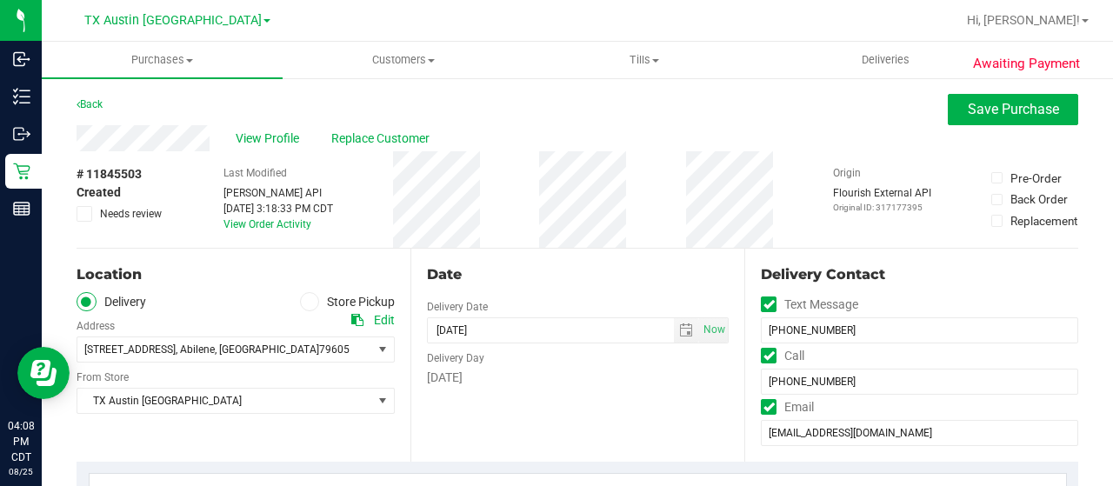
click at [78, 133] on div "View Profile Replace Customer" at bounding box center [578, 138] width 1002 height 26
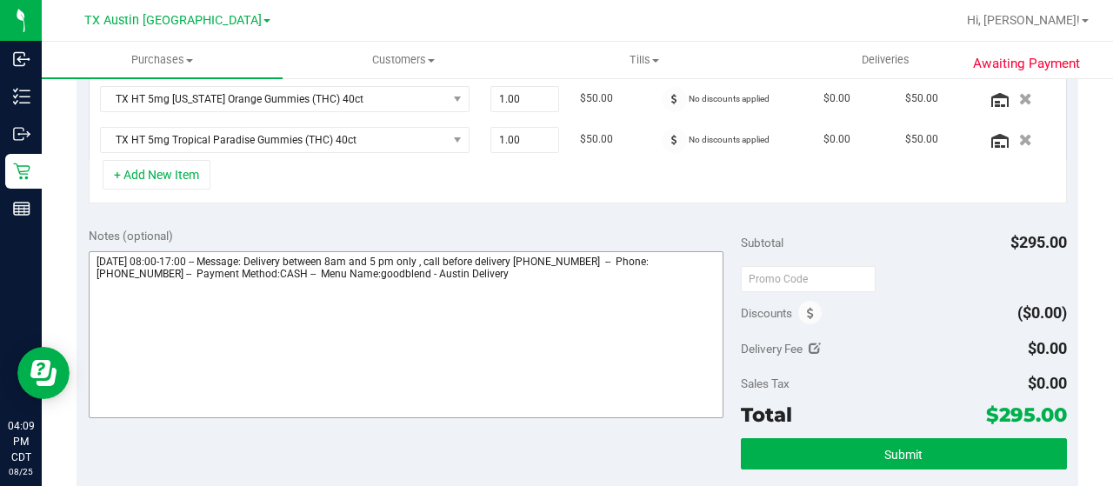
scroll to position [696, 0]
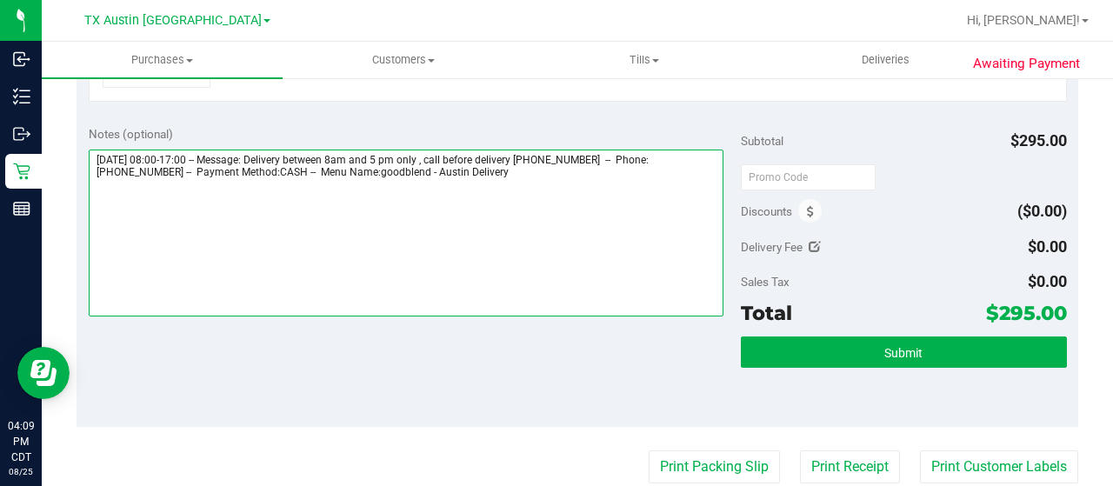
click at [529, 185] on textarea at bounding box center [406, 233] width 635 height 167
paste textarea "Dallas Core"
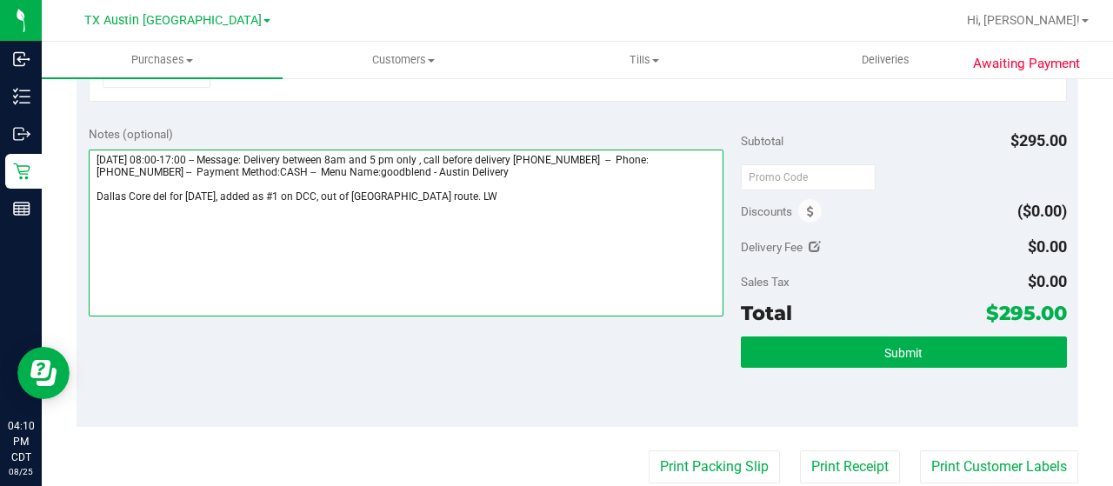
click at [477, 192] on textarea at bounding box center [406, 233] width 635 height 167
type textarea "Thursday 08/28/2025 08:00-17:00 -- Message: Delivery between 8am and 5 pm only …"
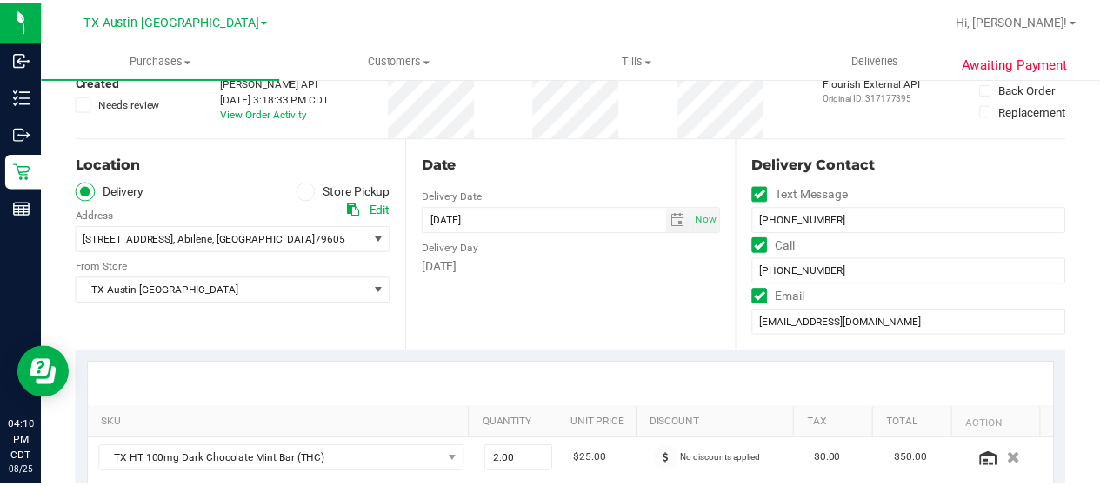
scroll to position [174, 0]
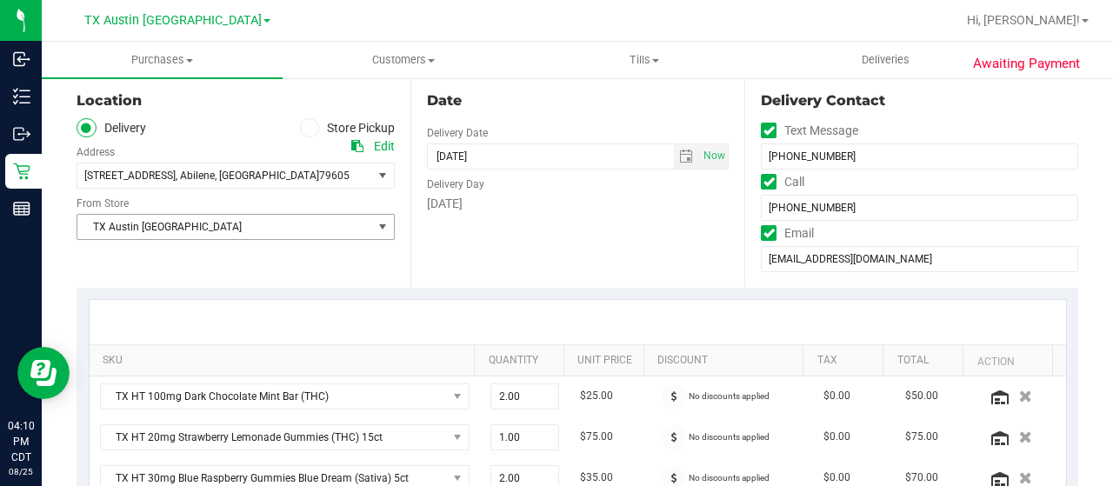
click at [264, 235] on span "TX Austin [GEOGRAPHIC_DATA]" at bounding box center [224, 227] width 295 height 24
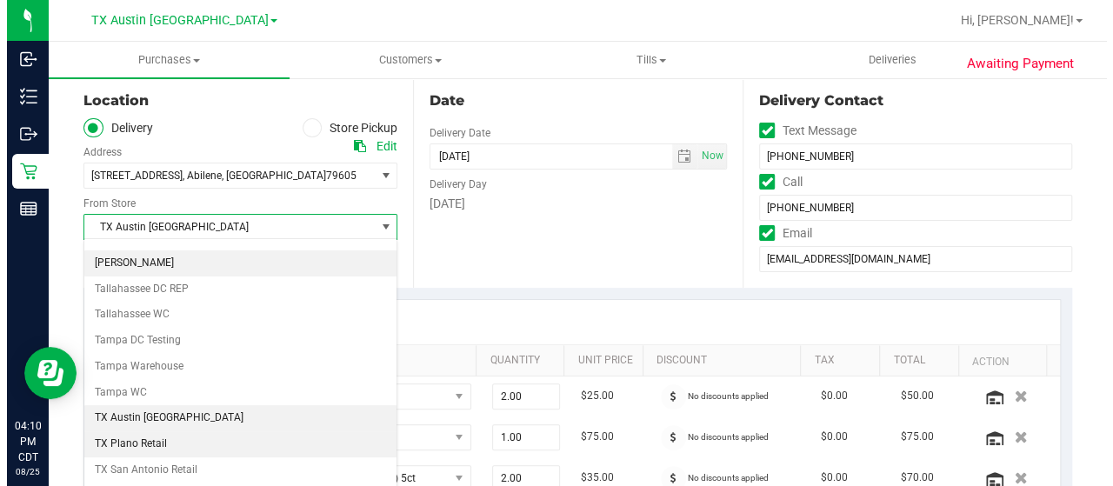
scroll to position [1227, 0]
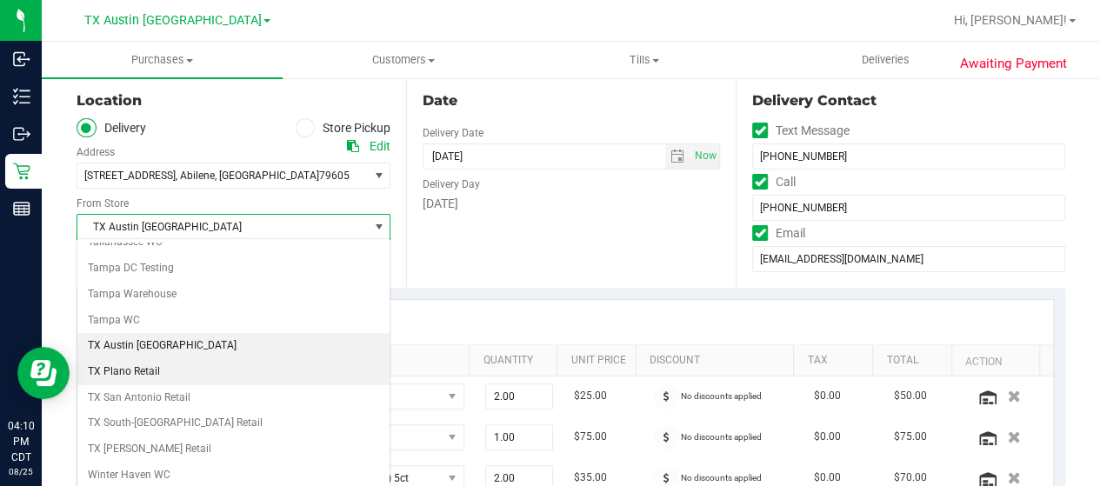
click at [151, 359] on li "TX Plano Retail" at bounding box center [233, 372] width 312 height 26
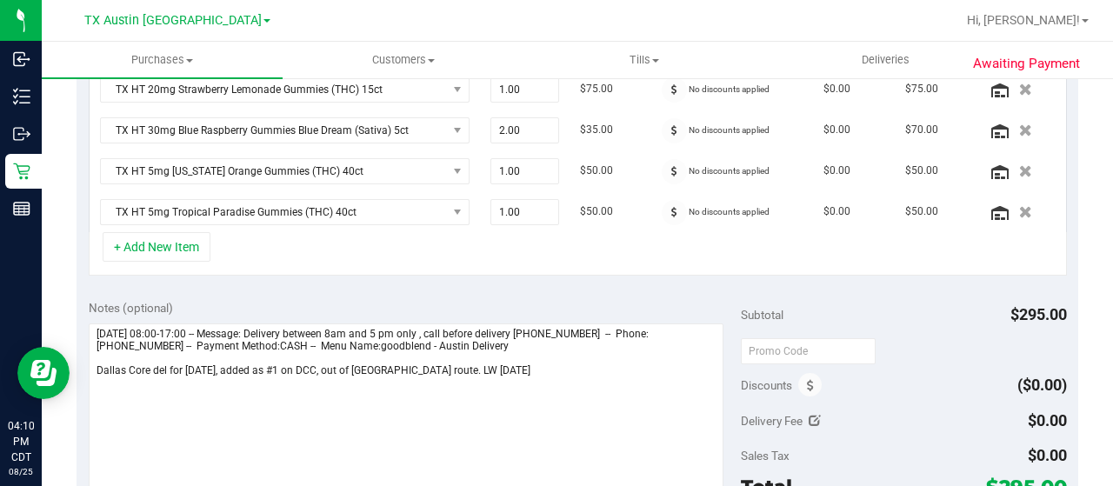
scroll to position [581, 0]
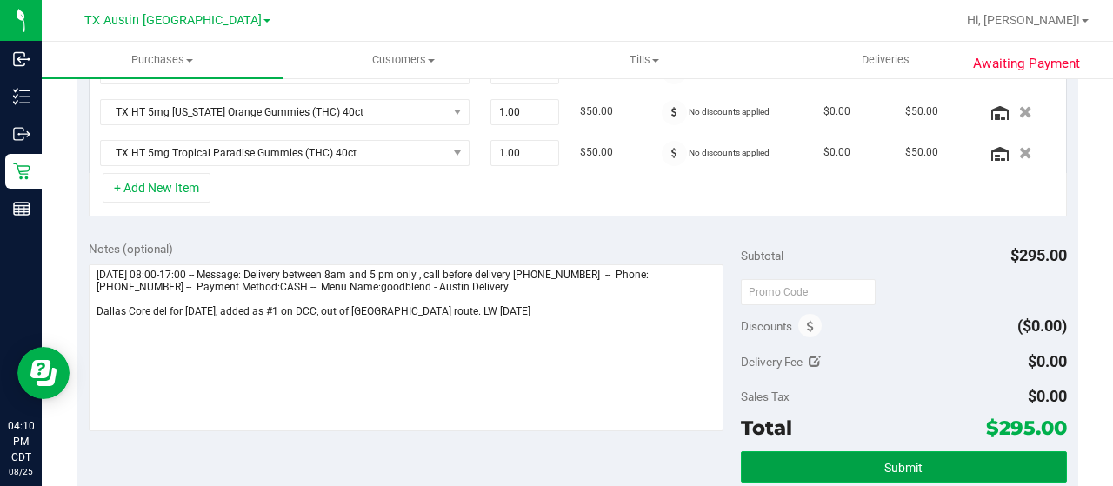
click at [862, 453] on button "Submit" at bounding box center [904, 466] width 326 height 31
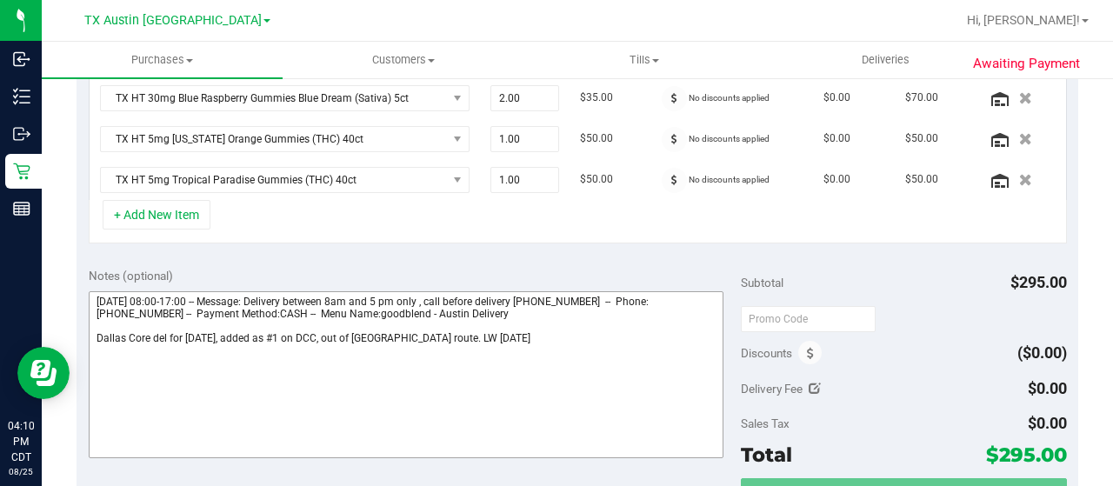
scroll to position [527, 0]
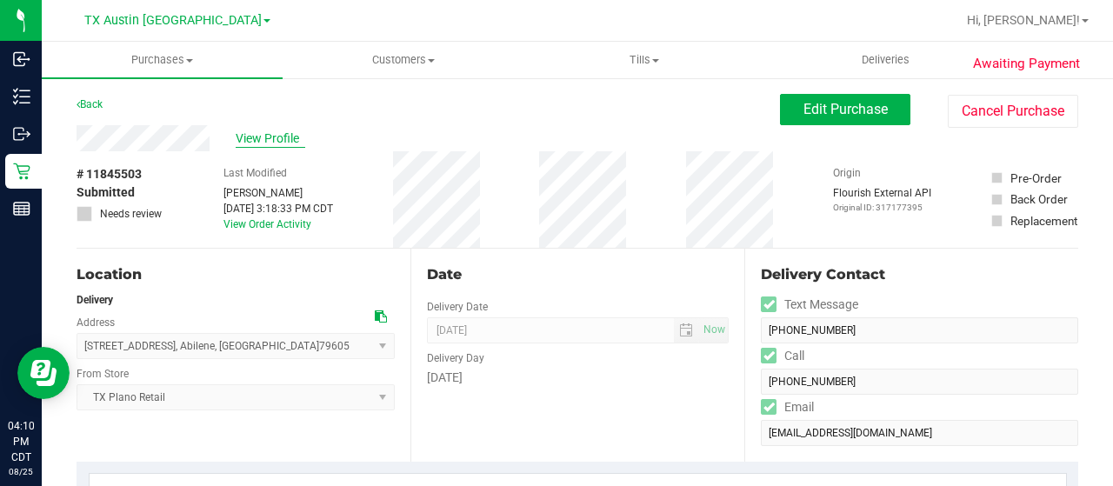
click at [273, 138] on span "View Profile" at bounding box center [271, 139] width 70 height 18
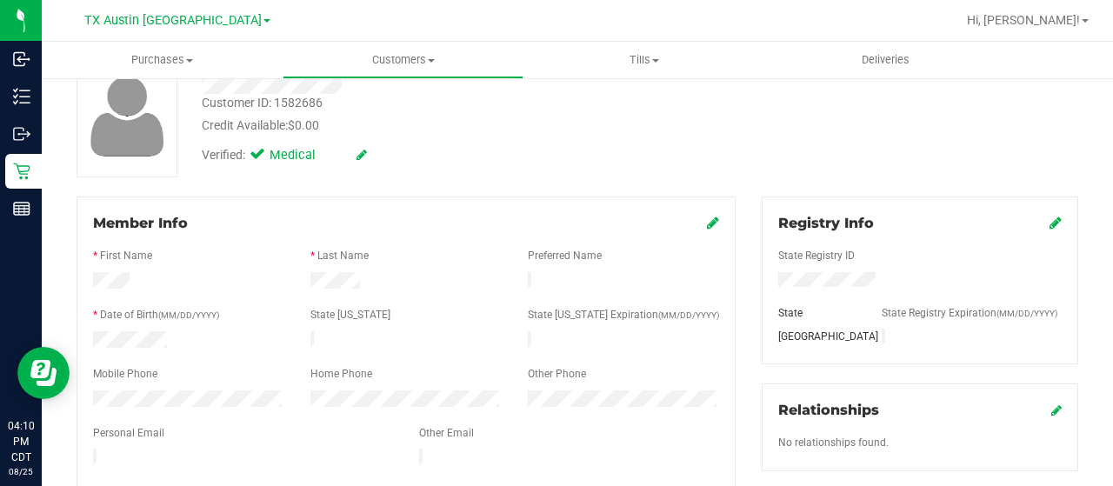
scroll to position [261, 0]
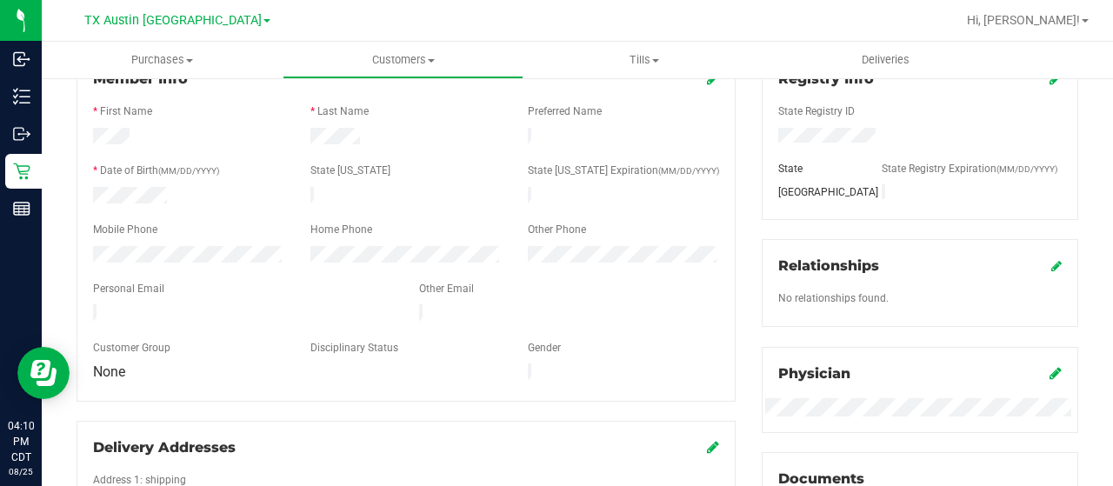
click at [94, 304] on div at bounding box center [243, 314] width 326 height 21
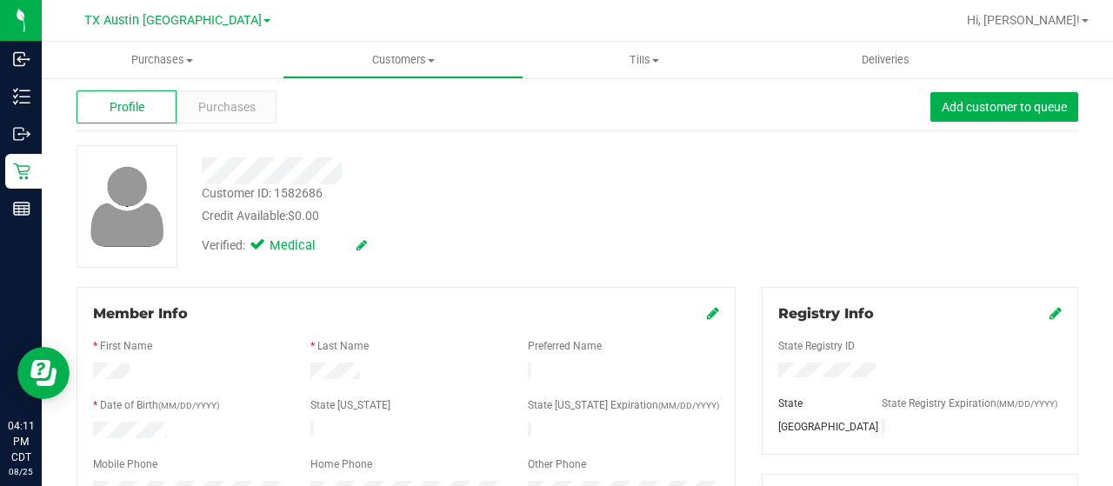
scroll to position [0, 0]
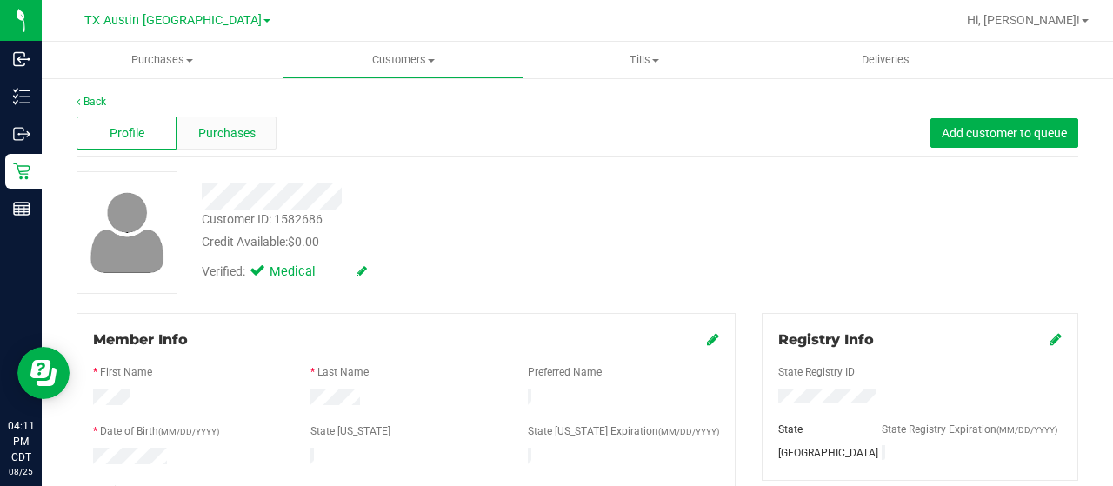
click at [240, 129] on span "Purchases" at bounding box center [226, 133] width 57 height 18
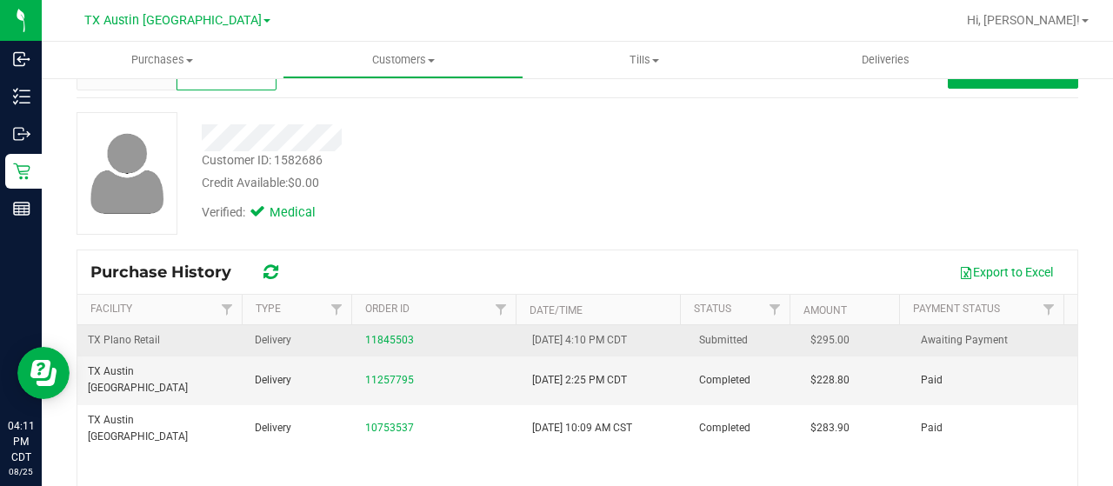
scroll to position [87, 0]
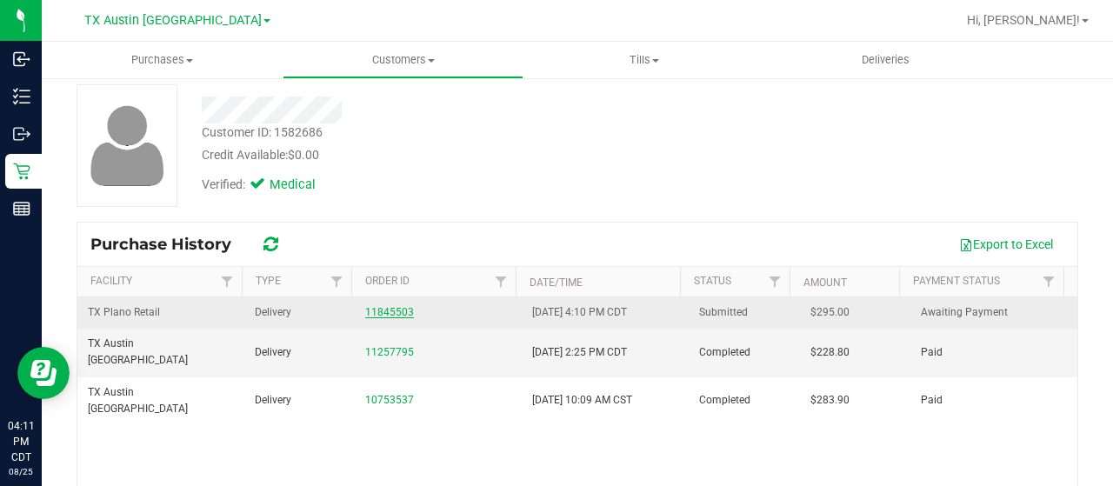
click at [375, 311] on link "11845503" at bounding box center [389, 312] width 49 height 12
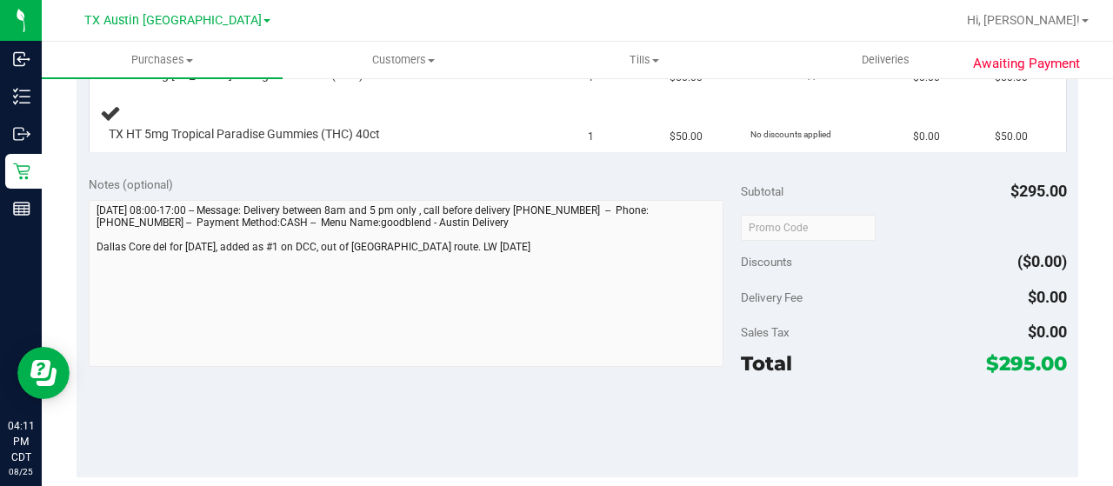
scroll to position [696, 0]
drag, startPoint x: 986, startPoint y: 359, endPoint x: 1018, endPoint y: 361, distance: 32.2
click at [1018, 361] on span "$295.00" at bounding box center [1026, 362] width 81 height 24
copy span "295"
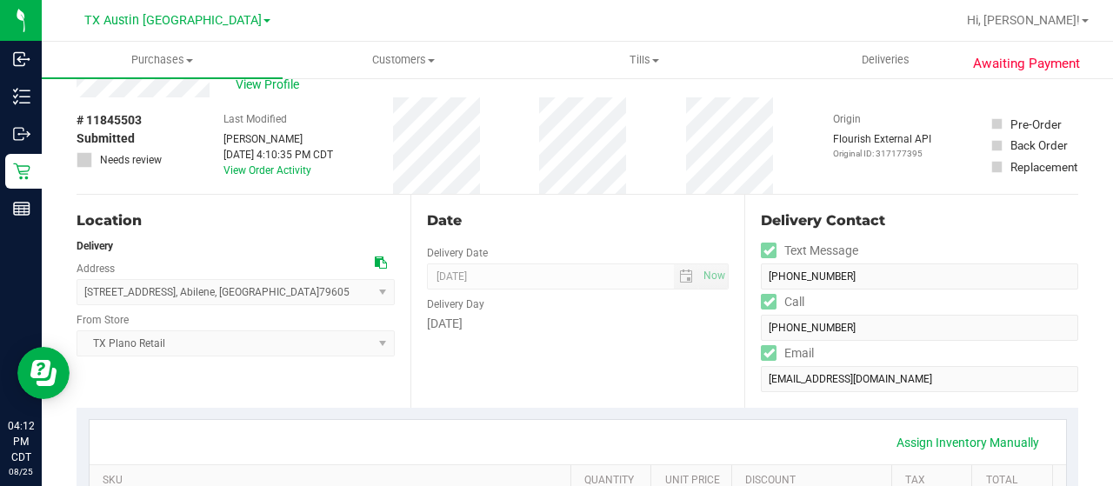
scroll to position [0, 0]
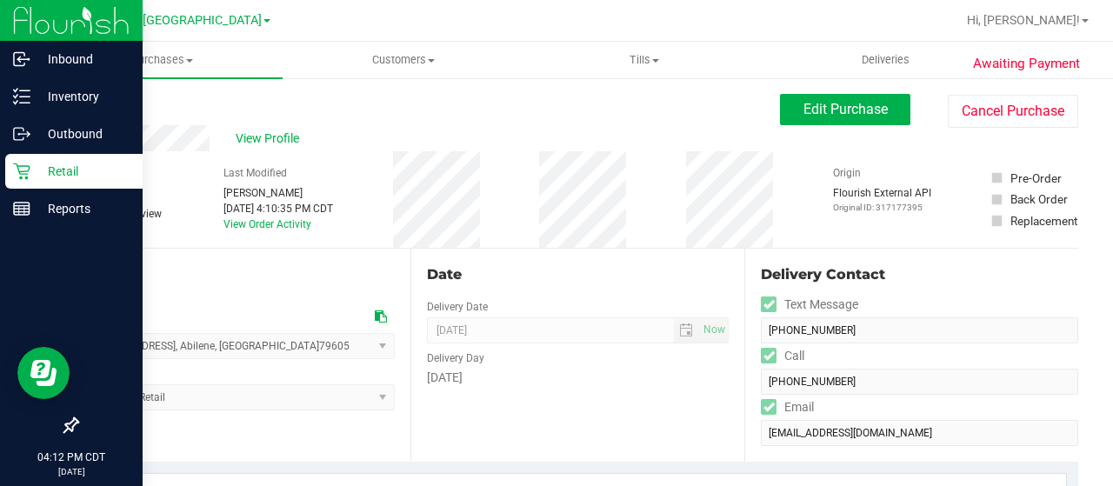
click at [31, 170] on p "Retail" at bounding box center [82, 171] width 104 height 21
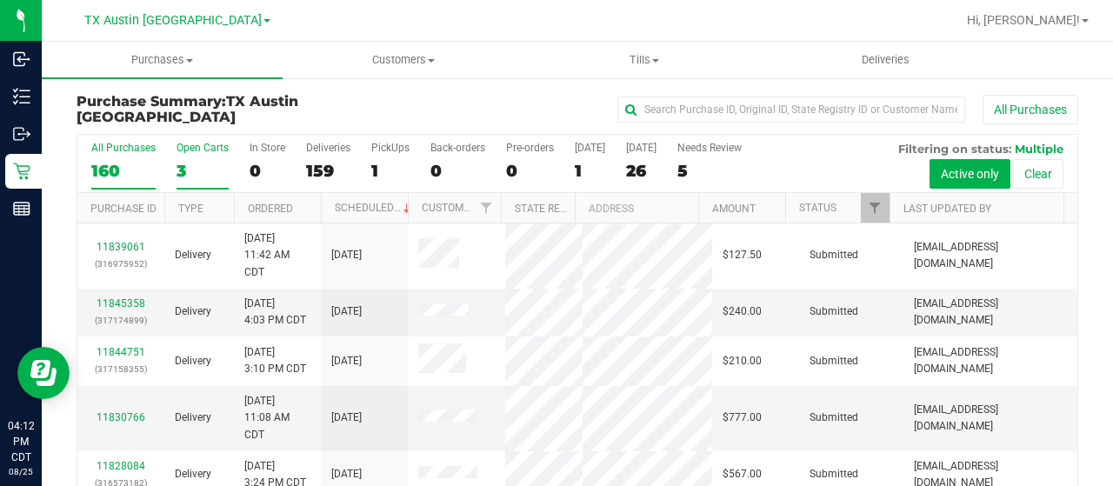
click at [188, 179] on label "Open Carts 3" at bounding box center [203, 166] width 52 height 48
click at [0, 0] on input "Open Carts 3" at bounding box center [0, 0] width 0 height 0
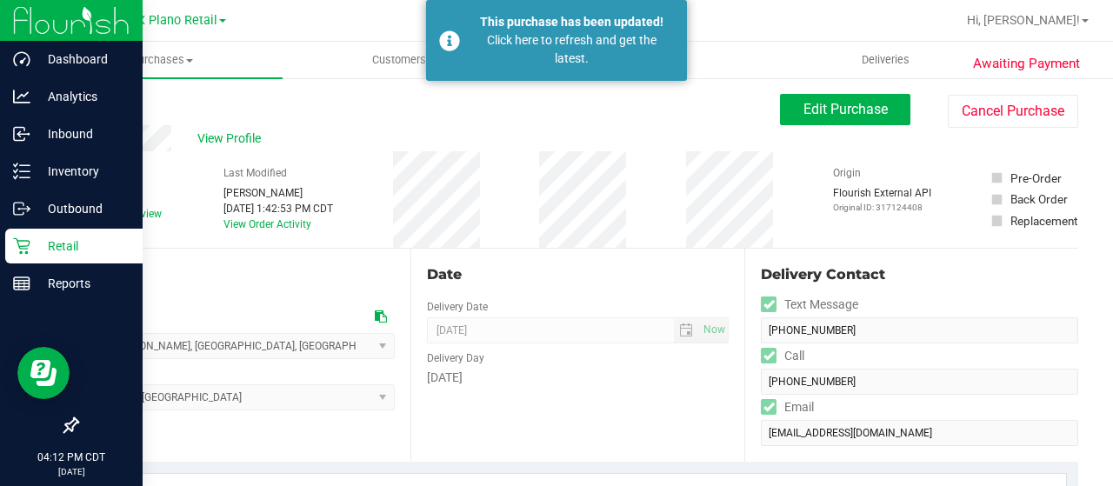
click at [80, 250] on p "Retail" at bounding box center [82, 246] width 104 height 21
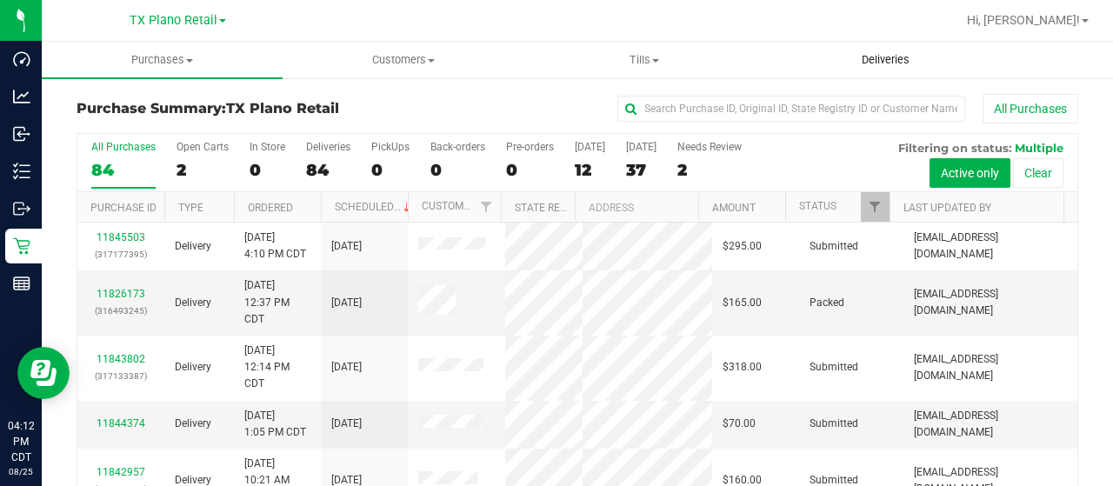
click at [875, 56] on span "Deliveries" at bounding box center [885, 60] width 95 height 16
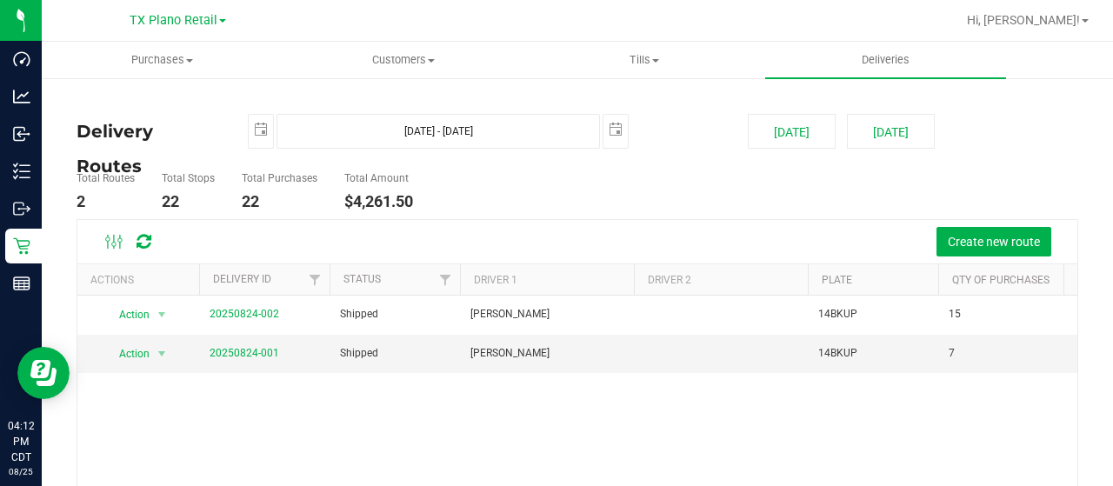
click at [800, 149] on deliveries-list "Delivery Routes [DATE] [DATE] - [DATE] [DATE] [DATE] [DATE] Total Routes 2 Tota…" at bounding box center [578, 379] width 1002 height 530
click at [802, 131] on button "[DATE]" at bounding box center [792, 131] width 88 height 35
click at [864, 131] on button "[DATE]" at bounding box center [891, 131] width 88 height 35
type input "[DATE] - [DATE]"
type input "[DATE]"
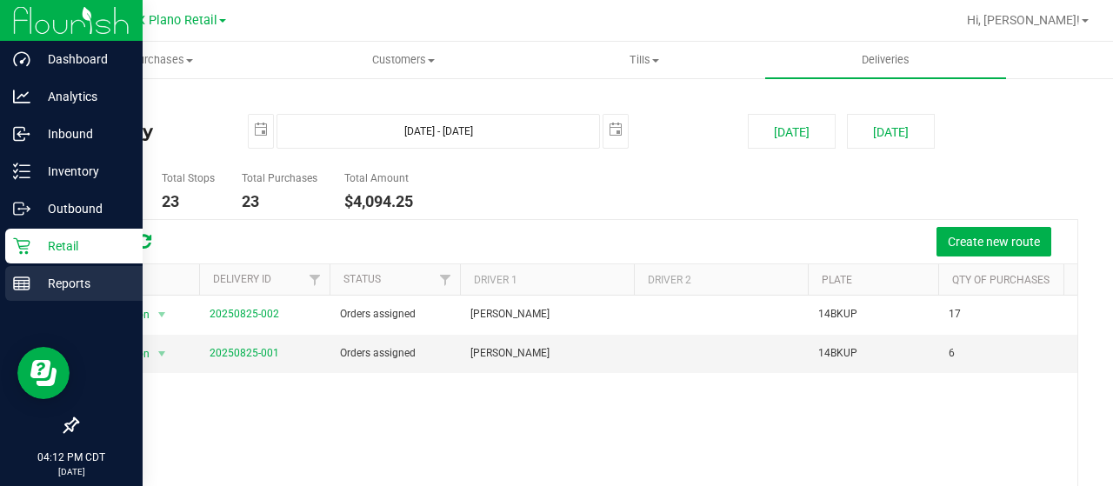
drag, startPoint x: 16, startPoint y: 286, endPoint x: 26, endPoint y: 271, distance: 18.1
click at [16, 285] on icon at bounding box center [21, 283] width 17 height 17
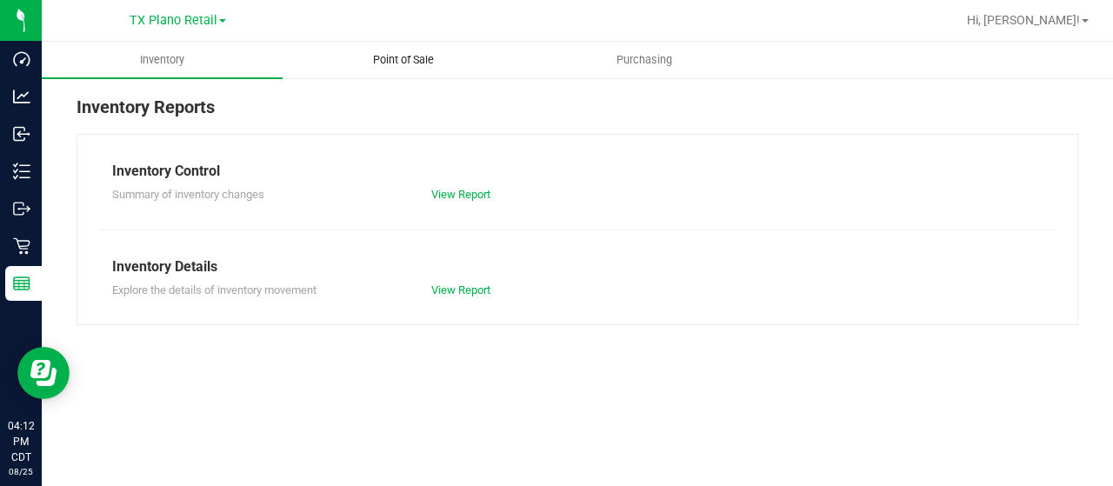
click at [407, 60] on span "Point of Sale" at bounding box center [404, 60] width 108 height 16
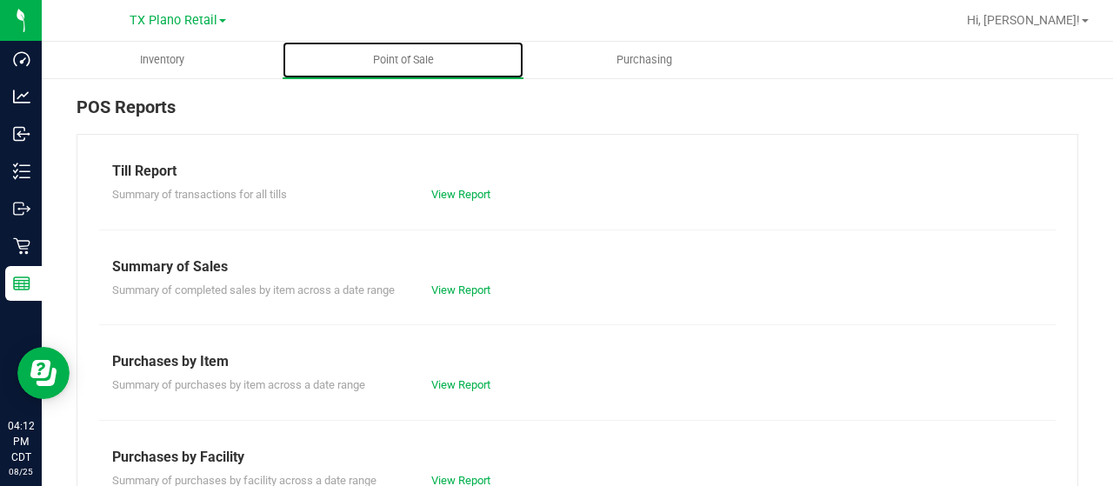
scroll to position [348, 0]
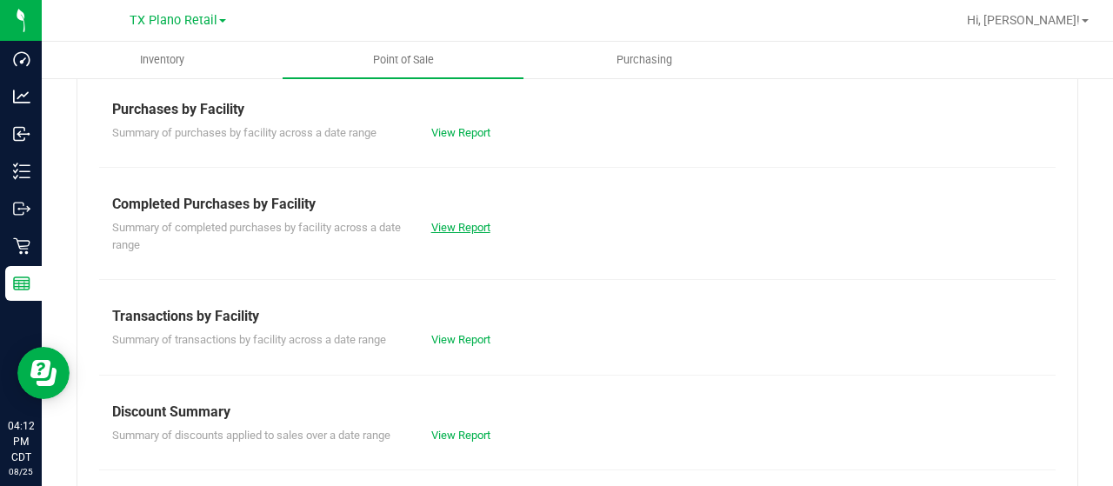
click at [464, 230] on link "View Report" at bounding box center [460, 227] width 59 height 13
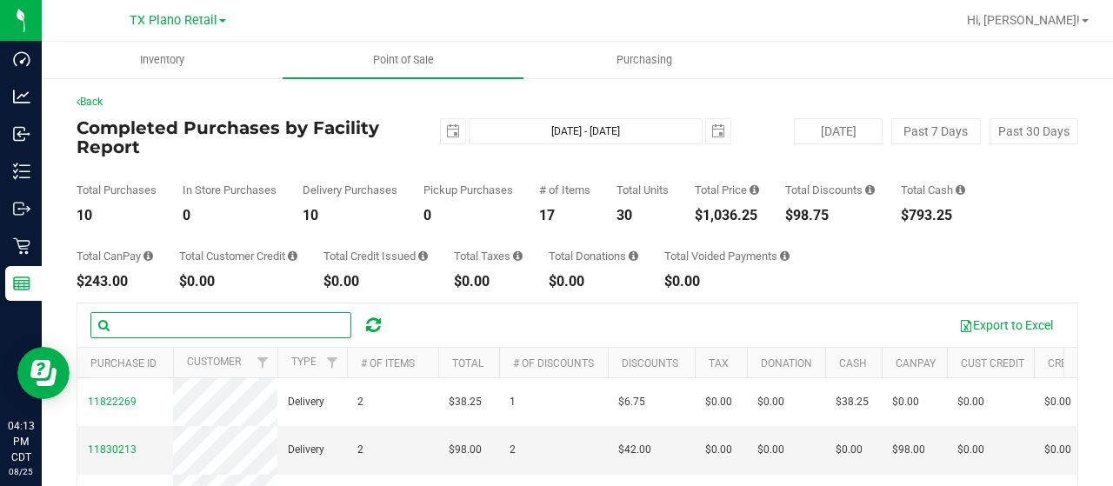
click at [158, 323] on input "text" at bounding box center [220, 325] width 261 height 26
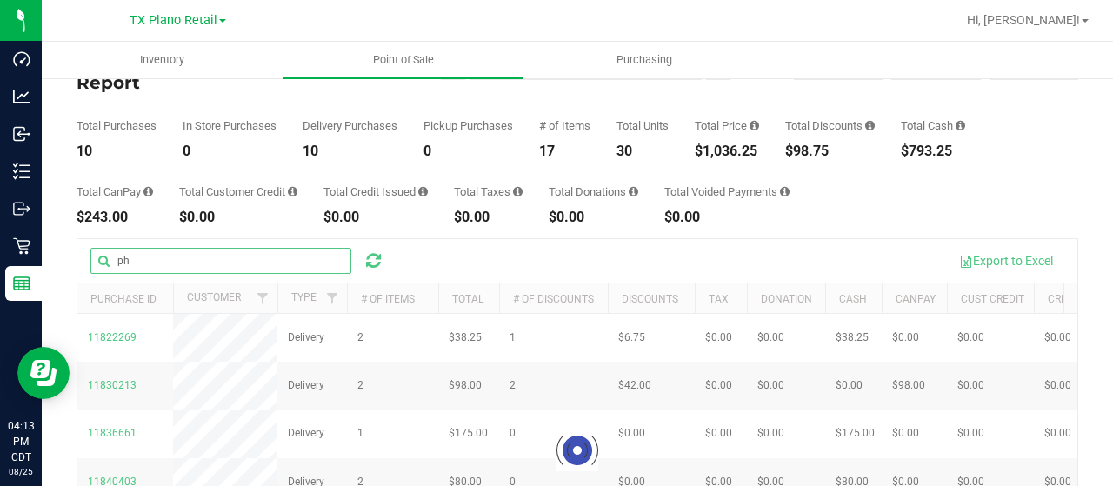
scroll to position [87, 0]
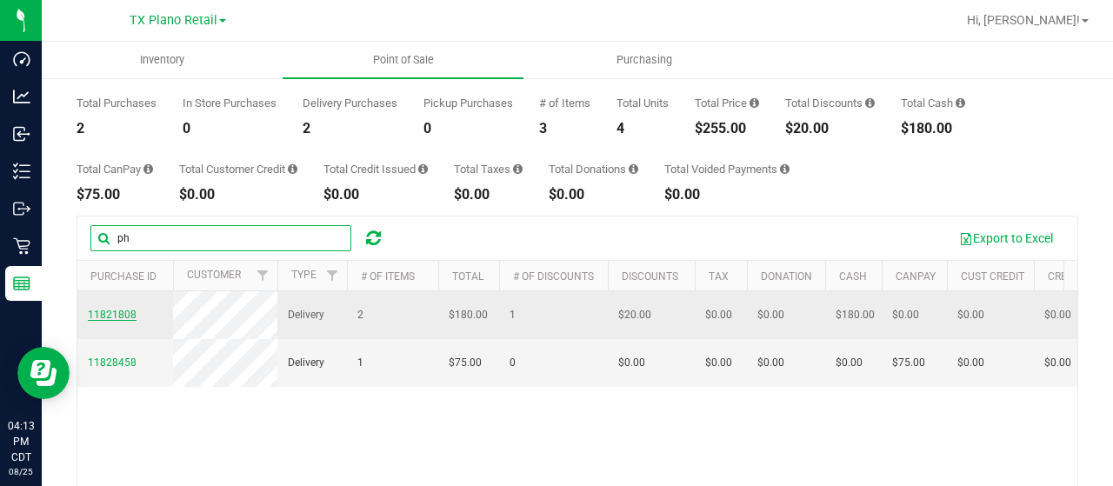
type input "ph"
click at [108, 317] on span "11821808" at bounding box center [112, 315] width 49 height 12
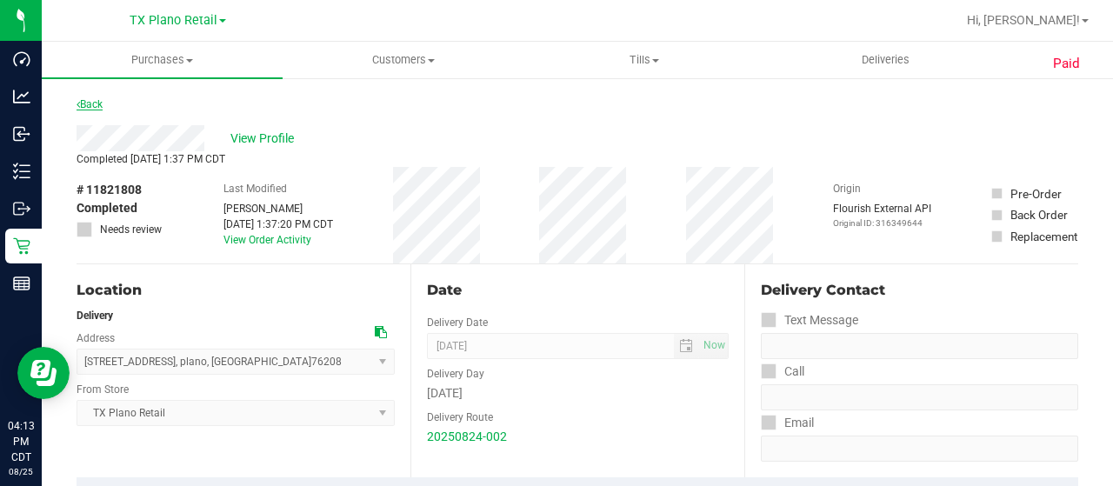
click at [97, 106] on link "Back" at bounding box center [90, 104] width 26 height 12
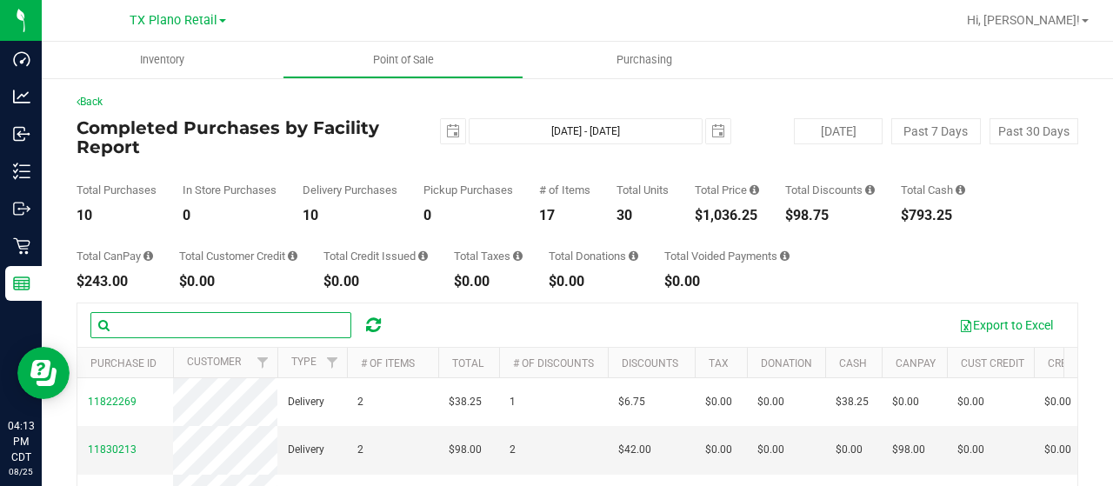
click at [227, 322] on input "text" at bounding box center [220, 325] width 261 height 26
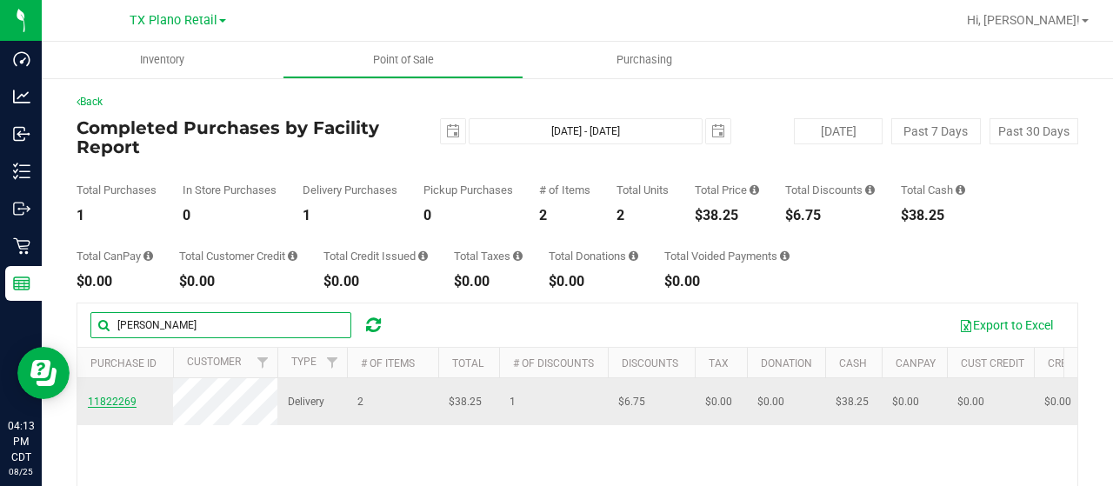
type input "[PERSON_NAME]"
click at [120, 408] on span "11822269" at bounding box center [112, 402] width 49 height 12
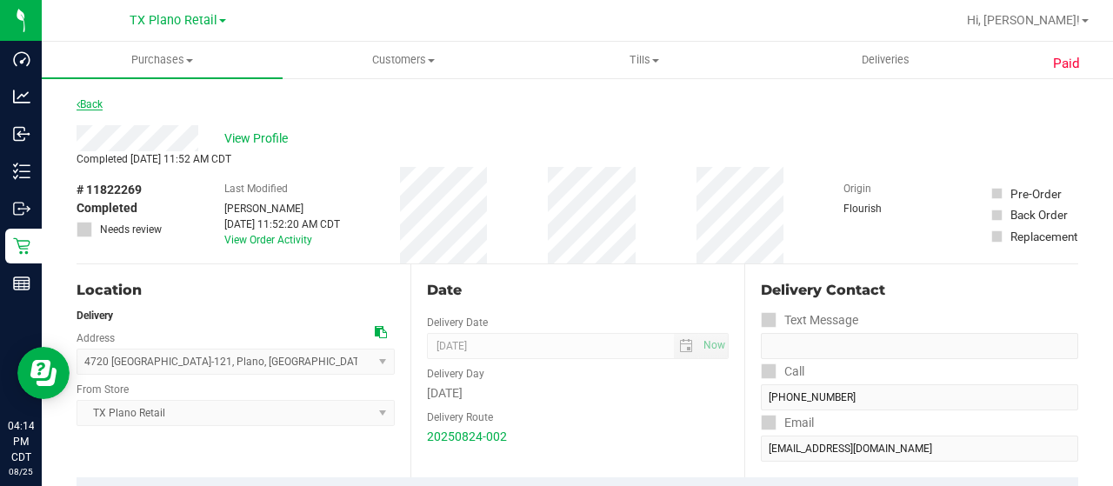
click at [91, 100] on link "Back" at bounding box center [90, 104] width 26 height 12
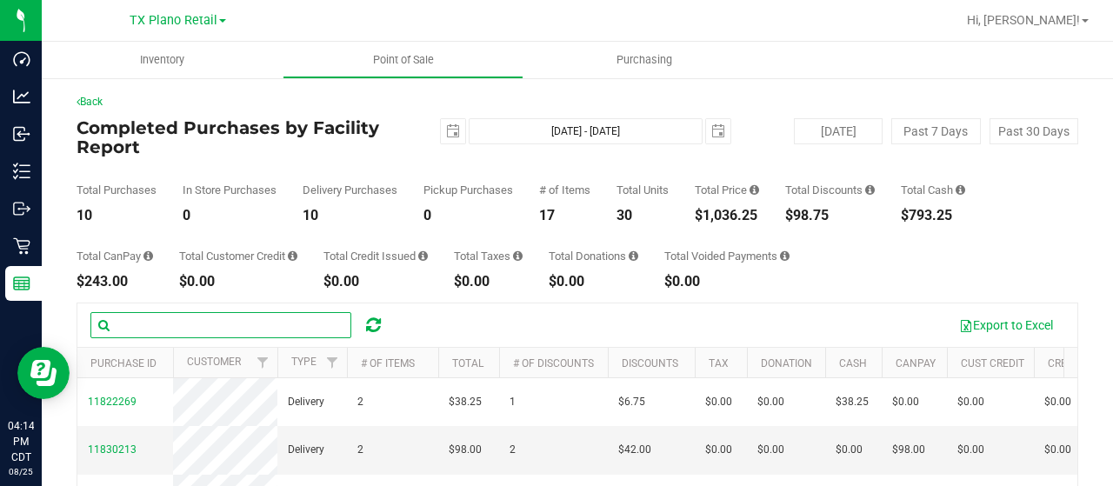
click at [178, 331] on input "text" at bounding box center [220, 325] width 261 height 26
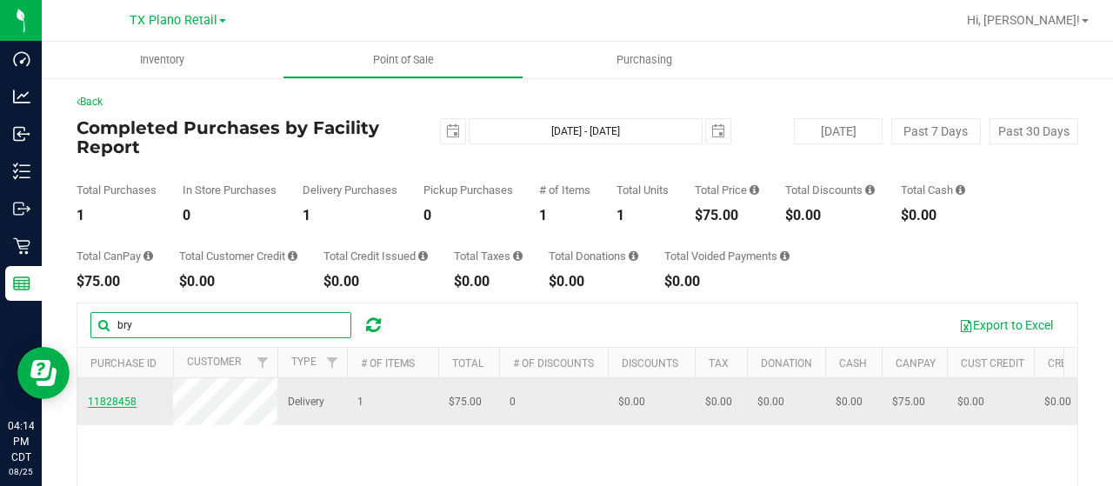
type input "bry"
click at [110, 407] on span "11828458" at bounding box center [112, 402] width 49 height 12
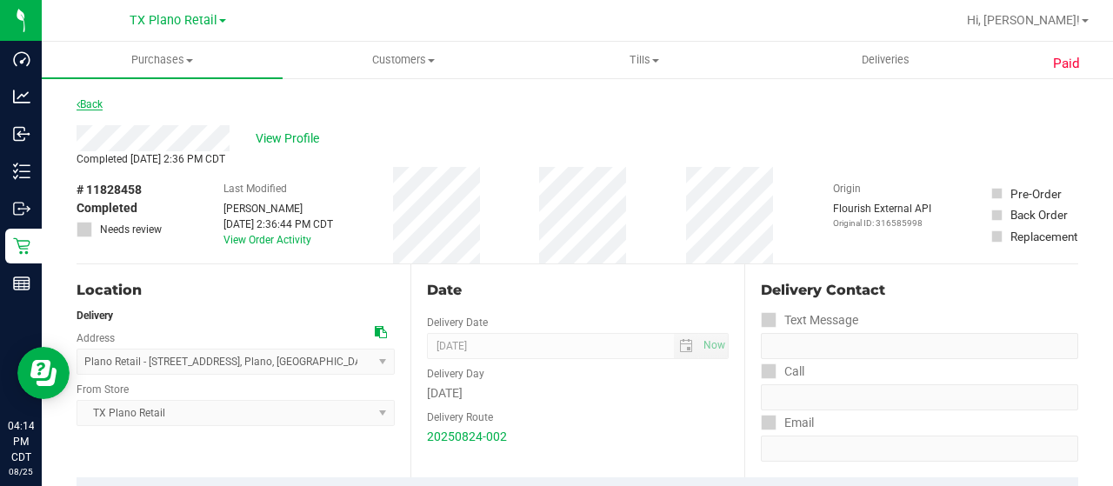
click at [94, 108] on link "Back" at bounding box center [90, 104] width 26 height 12
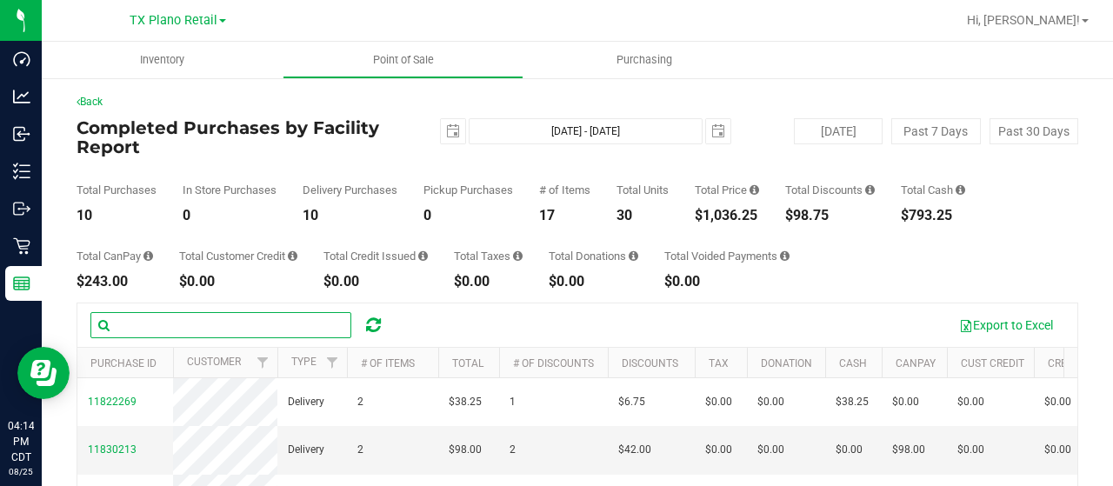
click at [131, 329] on input "text" at bounding box center [220, 325] width 261 height 26
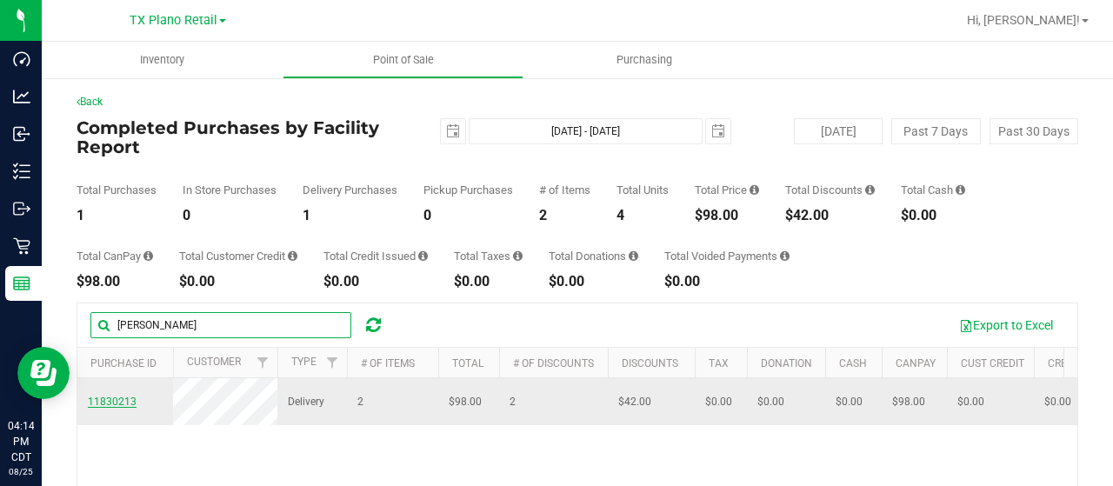
type input "[PERSON_NAME]"
click at [103, 408] on span "11830213" at bounding box center [112, 402] width 49 height 12
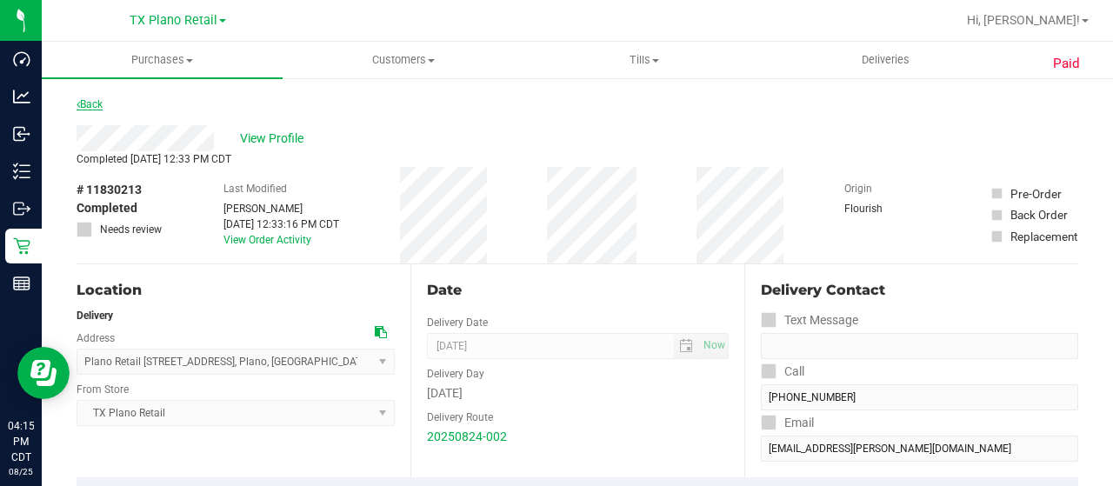
click at [93, 99] on link "Back" at bounding box center [90, 104] width 26 height 12
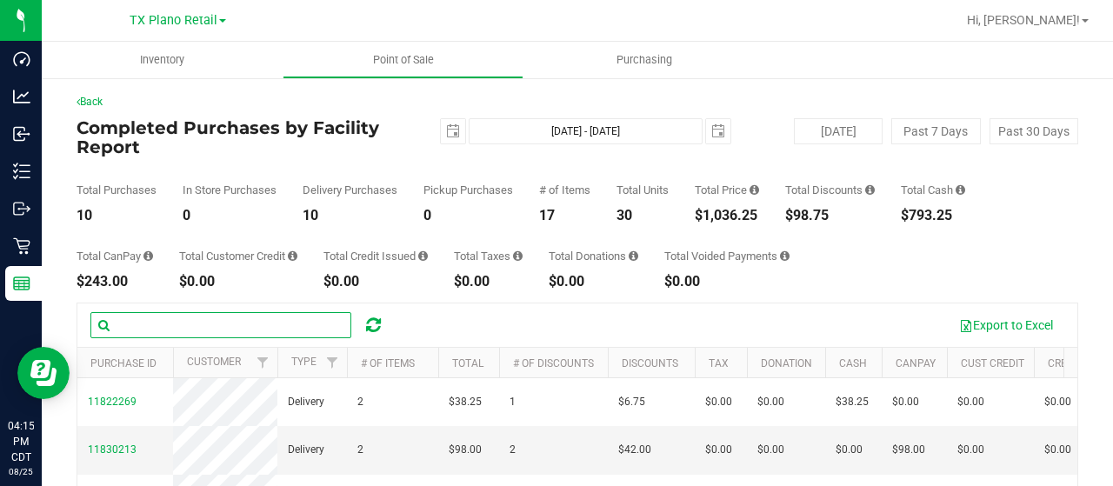
click at [166, 328] on input "text" at bounding box center [220, 325] width 261 height 26
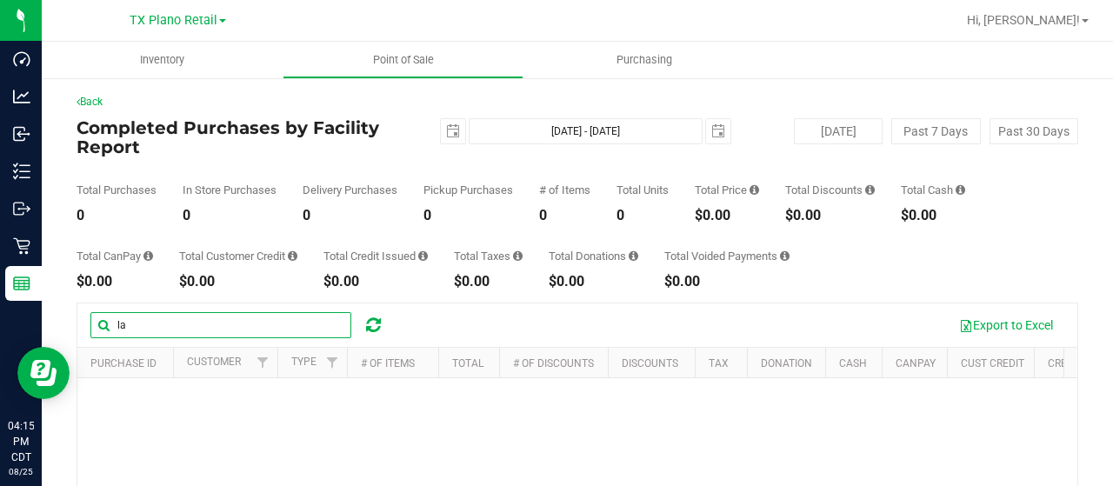
type input "l"
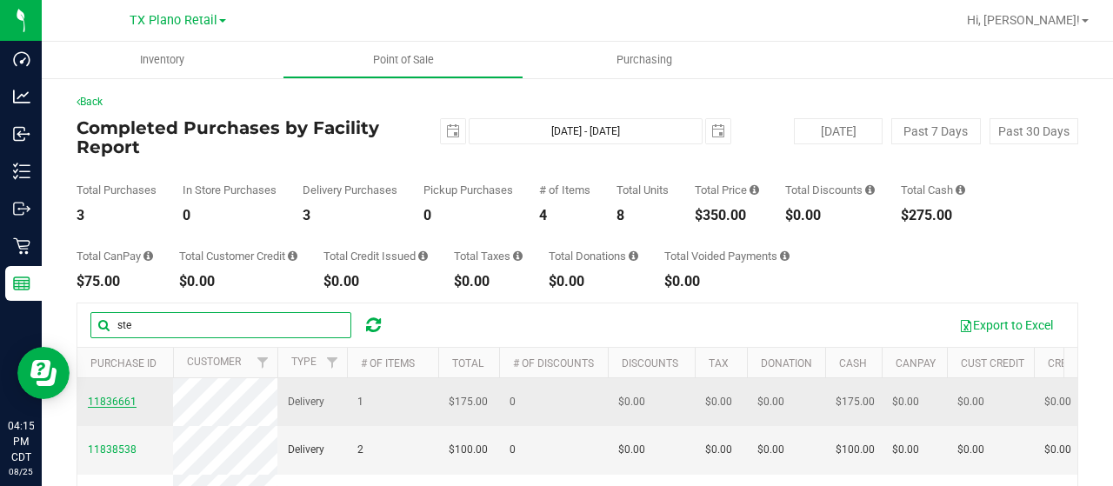
type input "ste"
click at [117, 406] on span "11836661" at bounding box center [112, 402] width 49 height 12
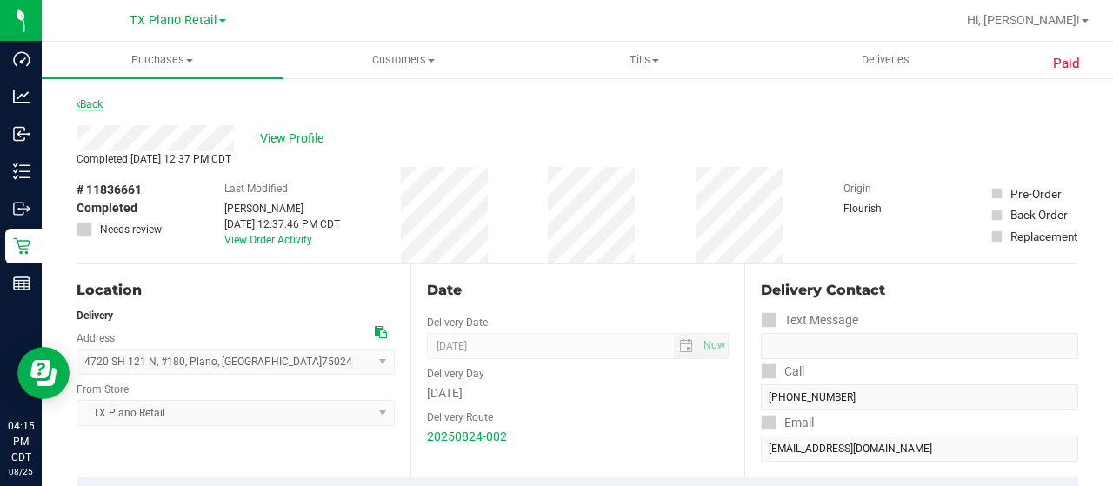
click at [103, 108] on link "Back" at bounding box center [90, 104] width 26 height 12
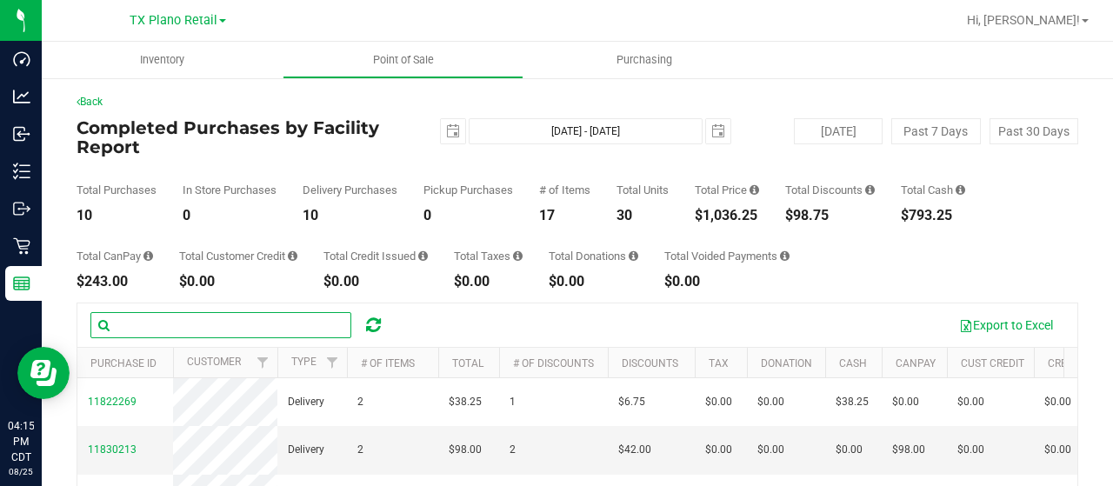
click at [157, 322] on input "text" at bounding box center [220, 325] width 261 height 26
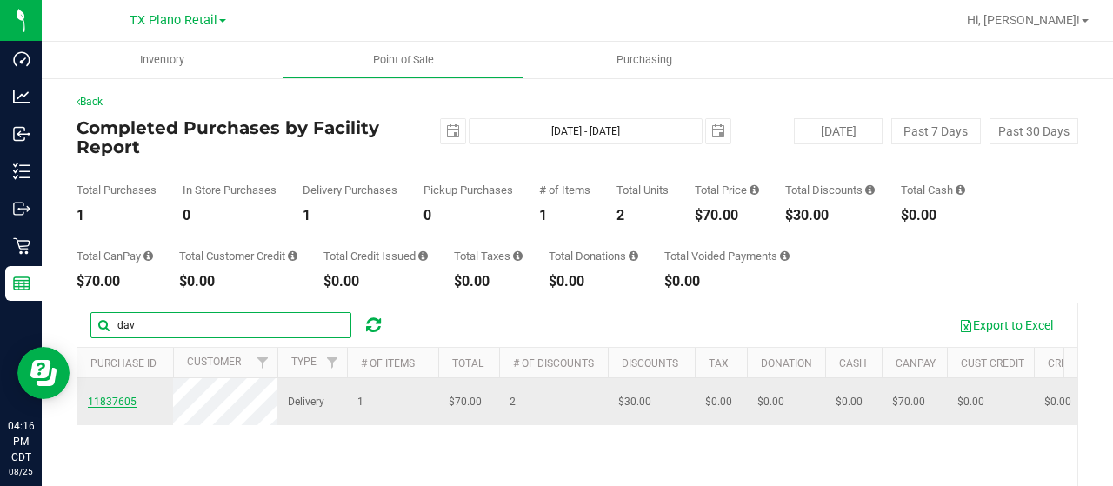
type input "dav"
click at [129, 394] on span "11837605" at bounding box center [112, 402] width 49 height 17
click at [101, 401] on span "11837605" at bounding box center [112, 402] width 49 height 12
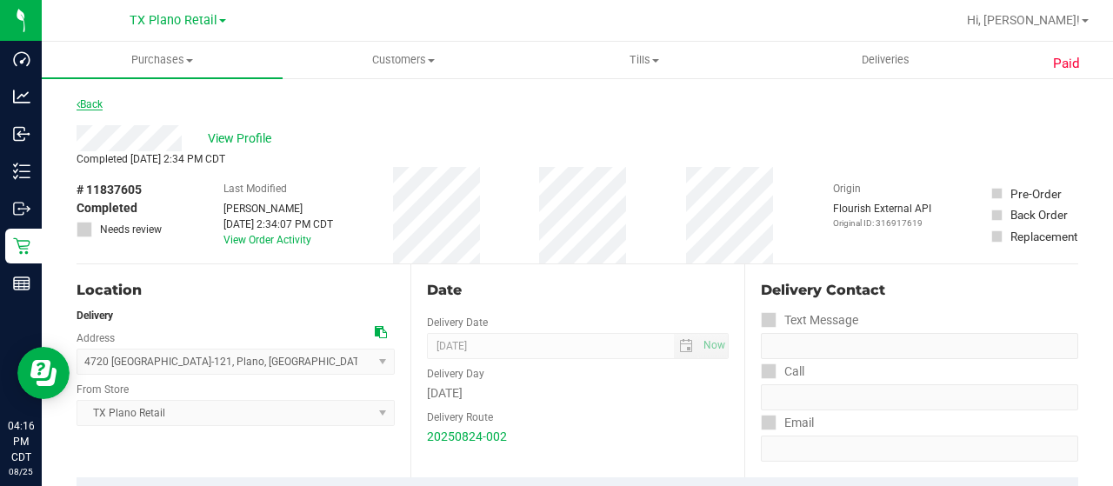
click at [97, 102] on link "Back" at bounding box center [90, 104] width 26 height 12
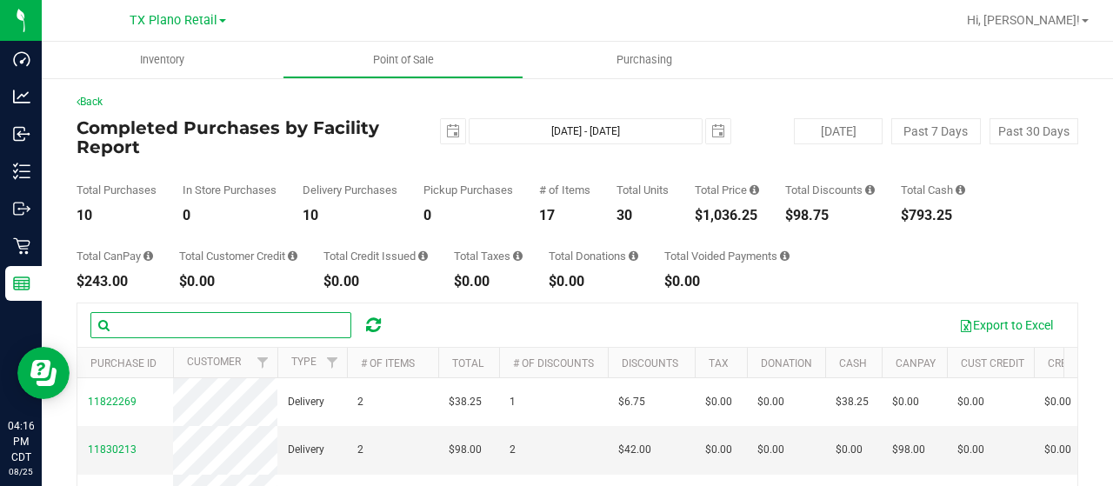
click at [200, 326] on input "text" at bounding box center [220, 325] width 261 height 26
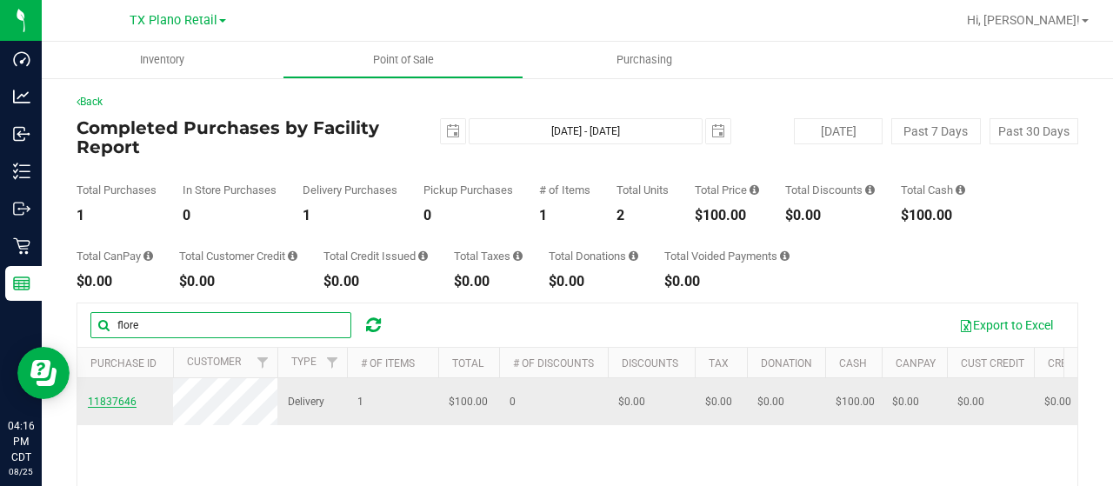
type input "flore"
click at [108, 400] on span "11837646" at bounding box center [112, 402] width 49 height 12
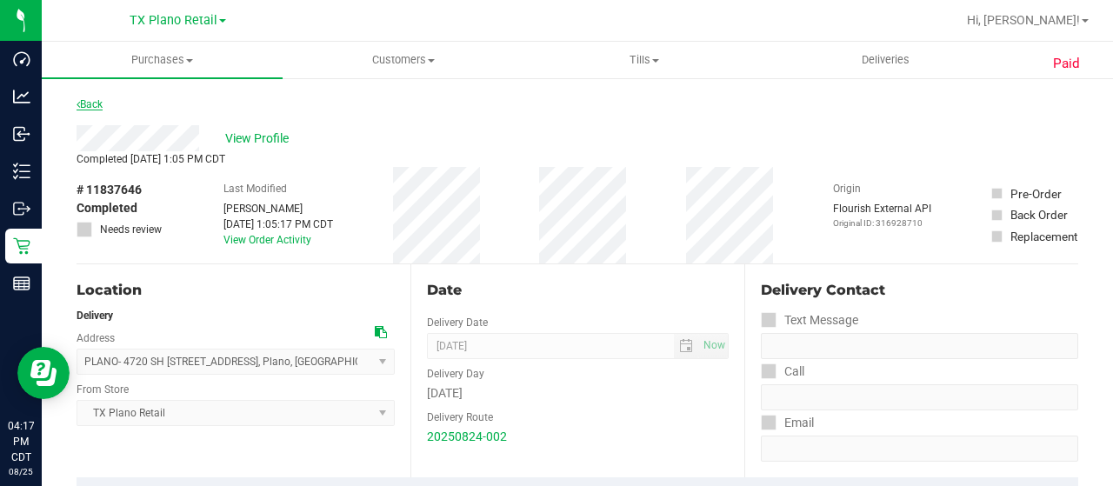
click at [96, 109] on link "Back" at bounding box center [90, 104] width 26 height 12
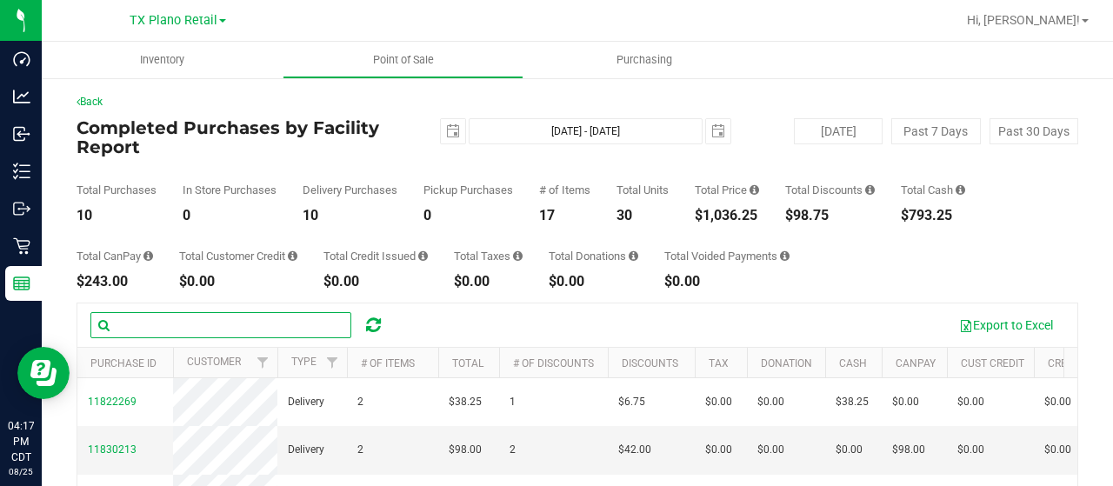
click at [149, 324] on input "text" at bounding box center [220, 325] width 261 height 26
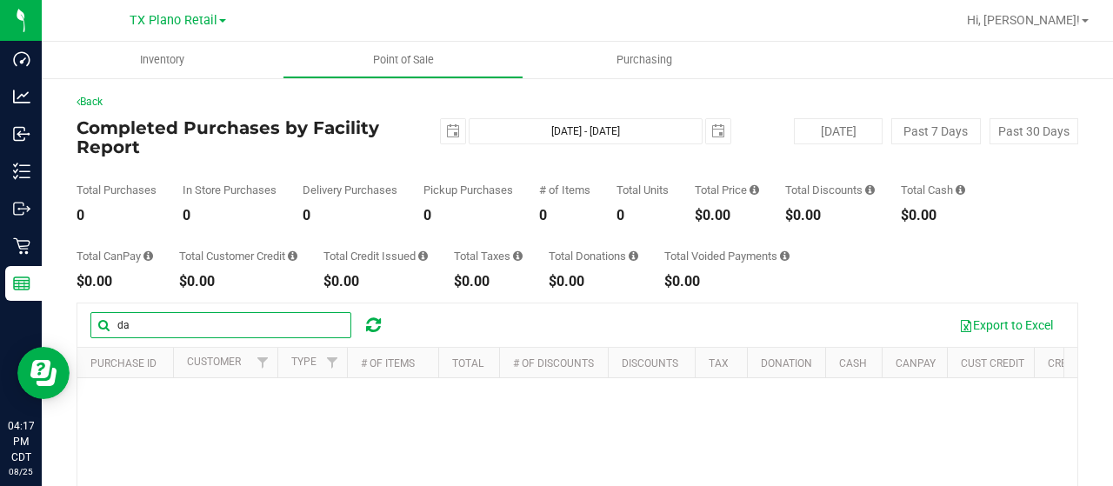
type input "d"
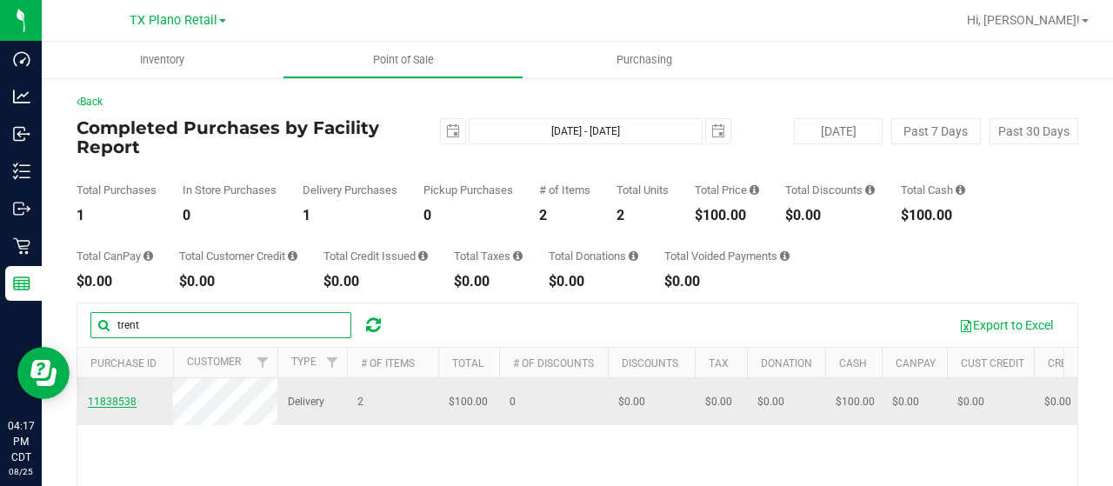
type input "trent"
click at [109, 407] on span "11838538" at bounding box center [112, 402] width 49 height 12
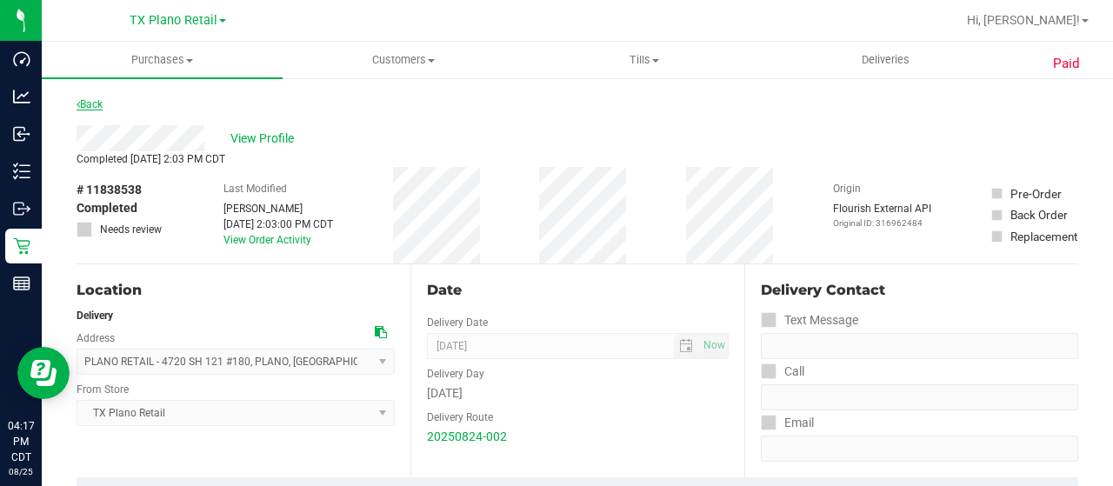
click at [80, 105] on link "Back" at bounding box center [90, 104] width 26 height 12
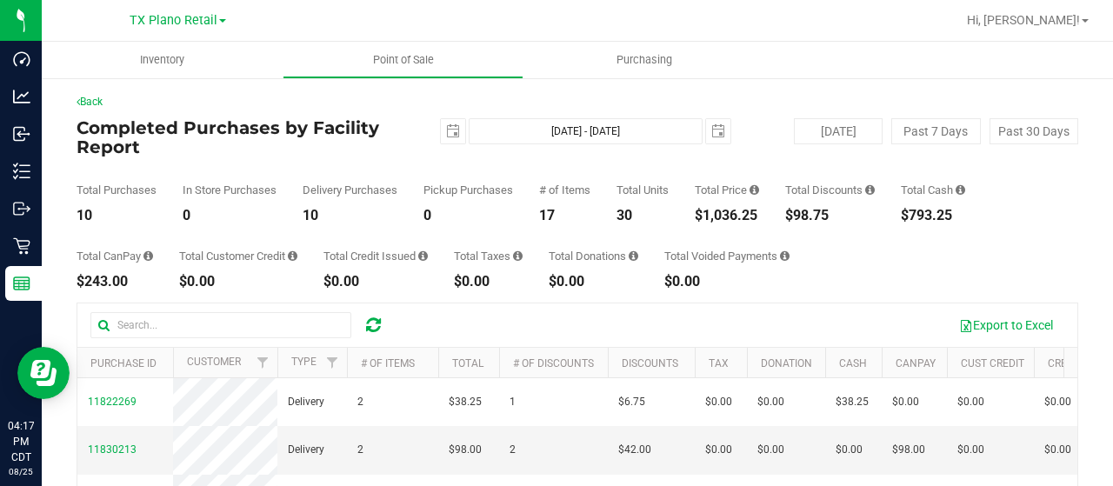
click at [164, 343] on div "Export to Excel" at bounding box center [577, 324] width 1000 height 43
click at [168, 331] on input "text" at bounding box center [220, 325] width 261 height 26
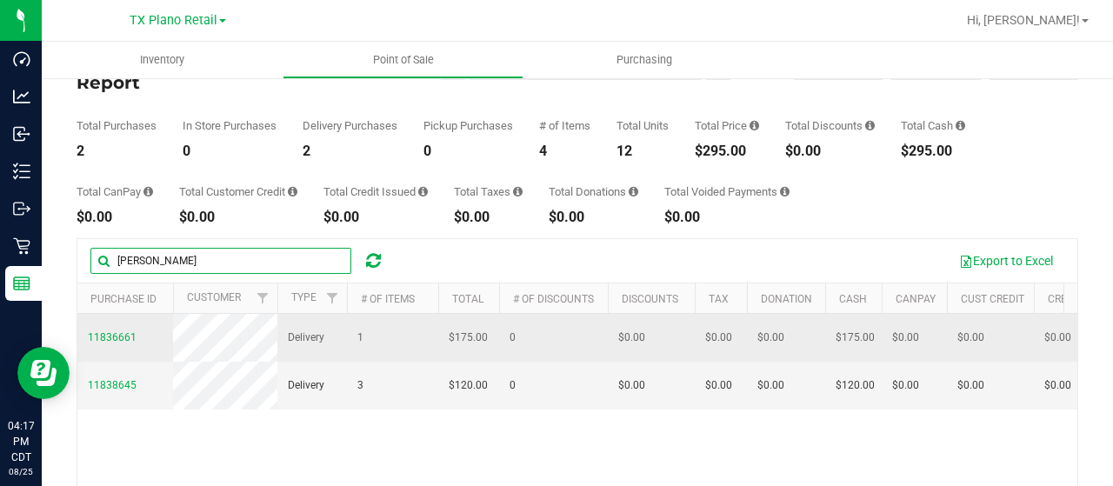
scroll to position [87, 0]
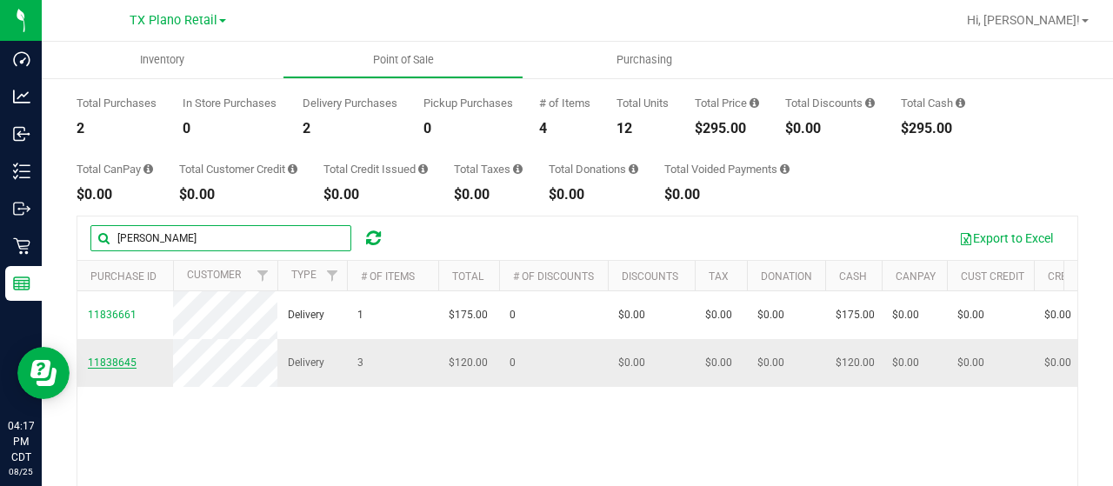
type input "[PERSON_NAME]"
click at [117, 369] on span "11838645" at bounding box center [112, 363] width 49 height 12
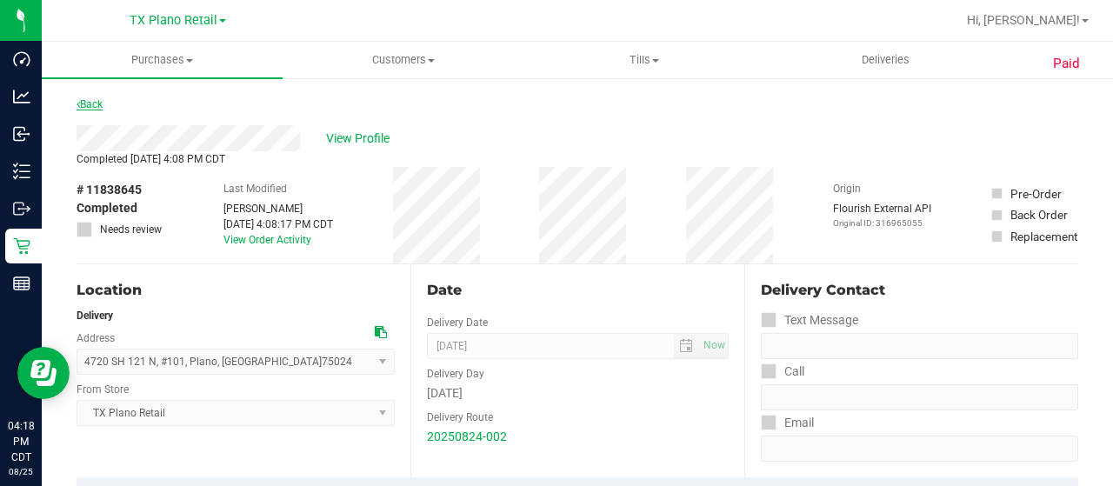
click at [85, 102] on link "Back" at bounding box center [90, 104] width 26 height 12
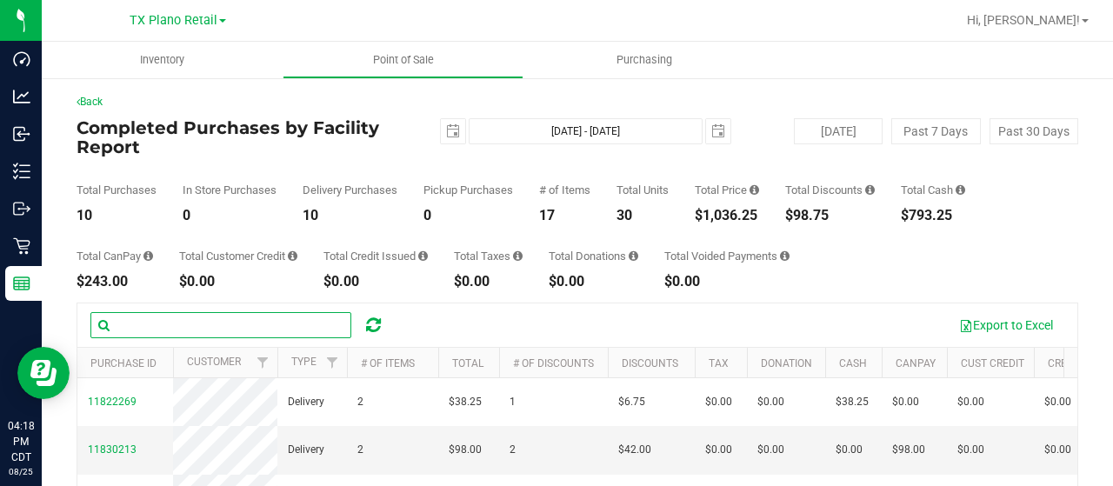
click at [177, 329] on input "text" at bounding box center [220, 325] width 261 height 26
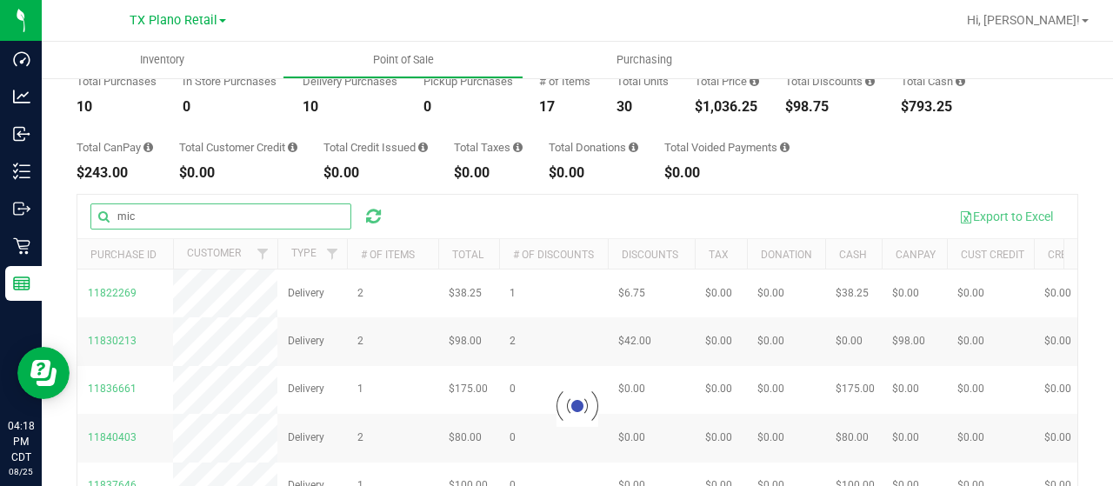
scroll to position [174, 0]
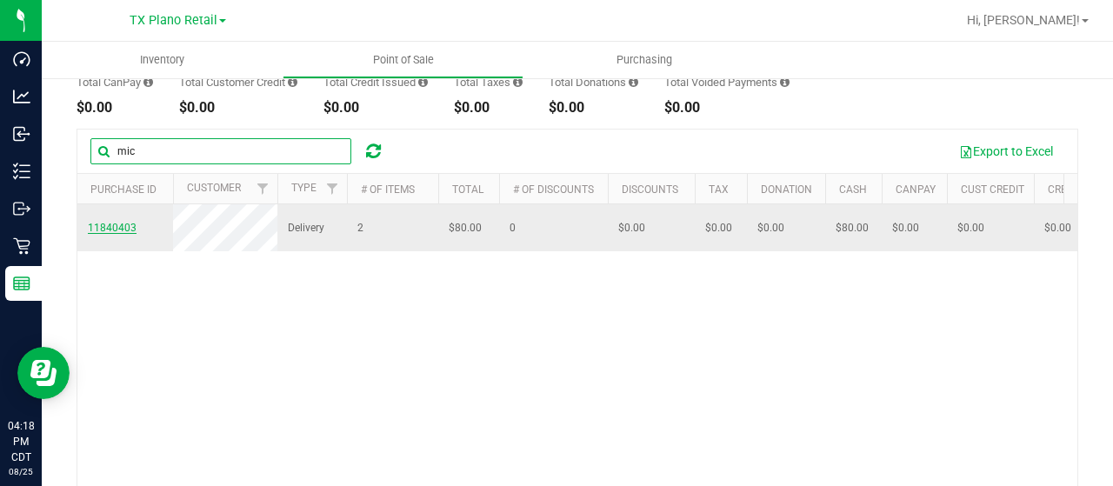
type input "mic"
click at [120, 230] on span "11840403" at bounding box center [112, 228] width 49 height 12
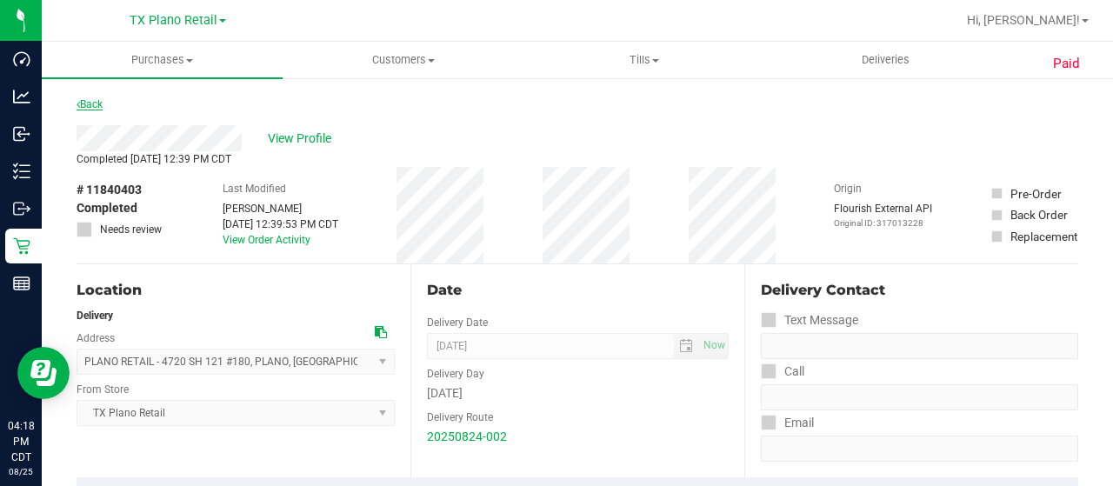
click at [93, 109] on link "Back" at bounding box center [90, 104] width 26 height 12
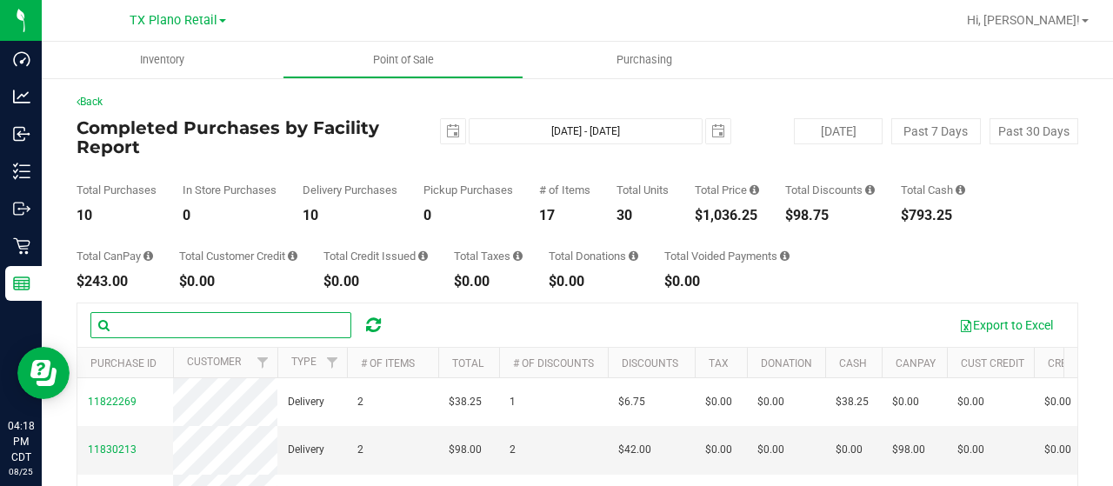
click at [152, 321] on input "text" at bounding box center [220, 325] width 261 height 26
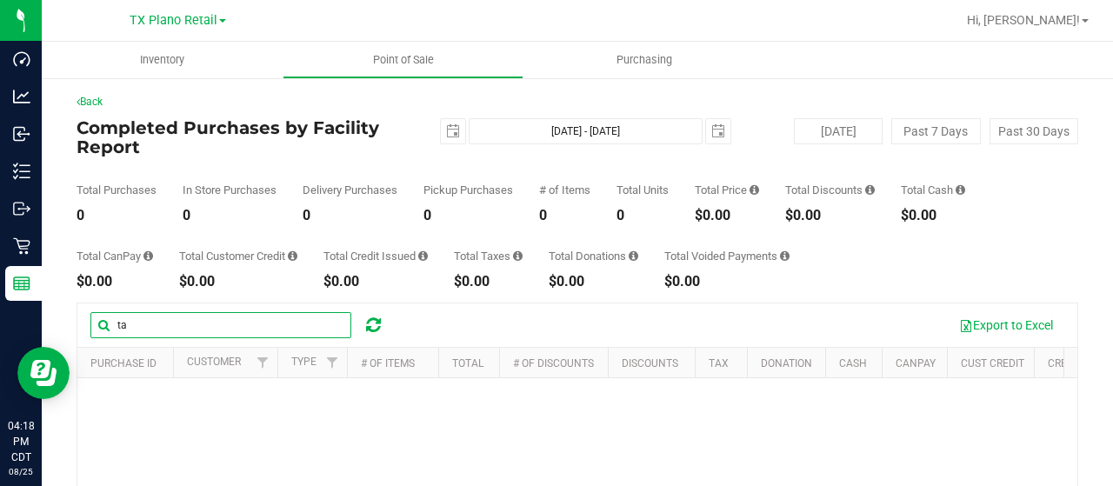
type input "t"
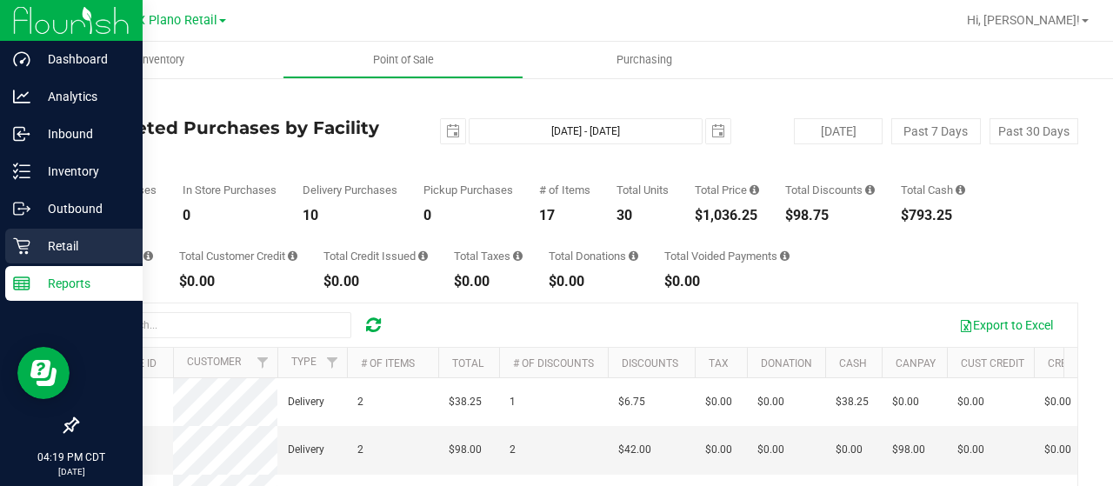
click at [68, 233] on div "Retail" at bounding box center [73, 246] width 137 height 35
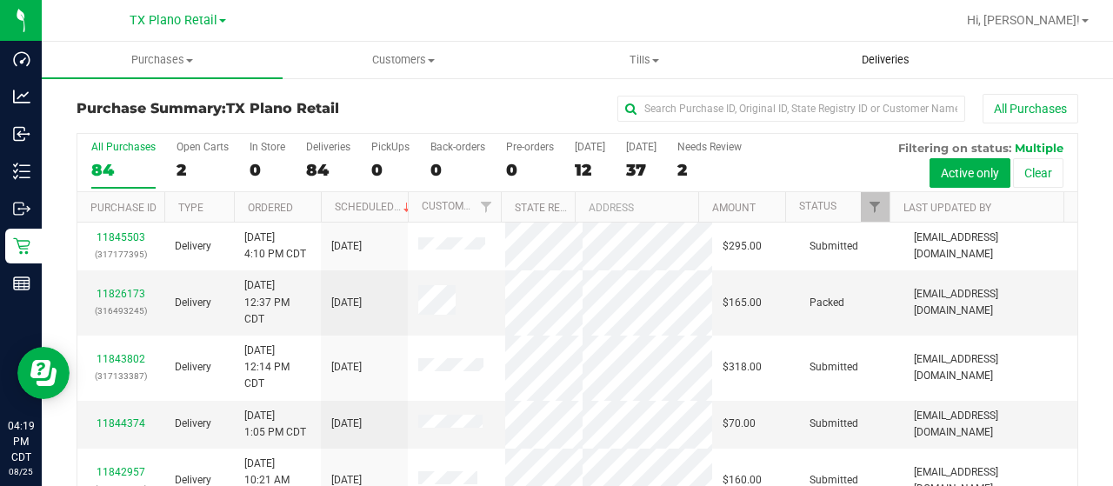
click at [899, 61] on span "Deliveries" at bounding box center [885, 60] width 95 height 16
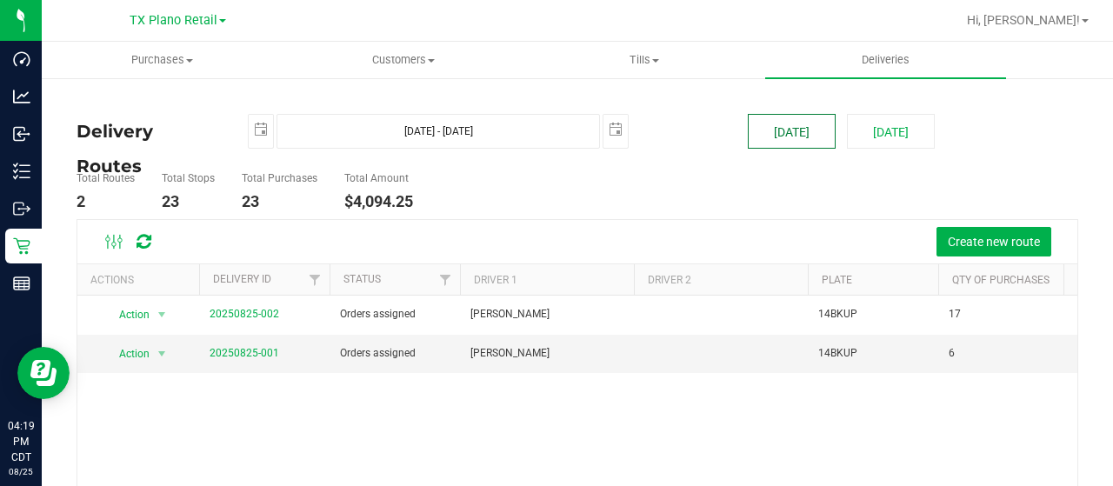
click at [774, 133] on button "[DATE]" at bounding box center [792, 131] width 88 height 35
click at [875, 131] on button "[DATE]" at bounding box center [891, 131] width 88 height 35
type input "[DATE] - [DATE]"
type input "[DATE]"
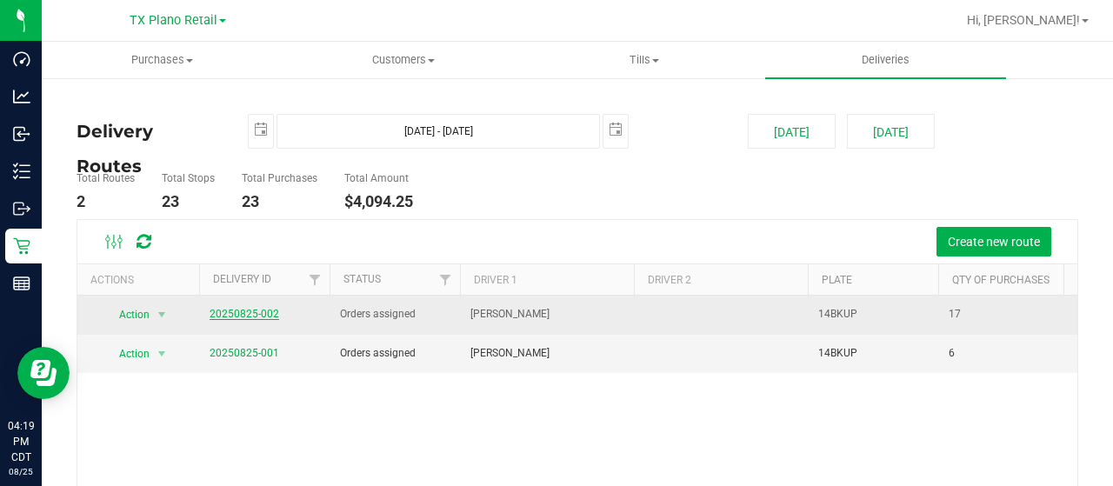
click at [225, 313] on link "20250825-002" at bounding box center [245, 314] width 70 height 12
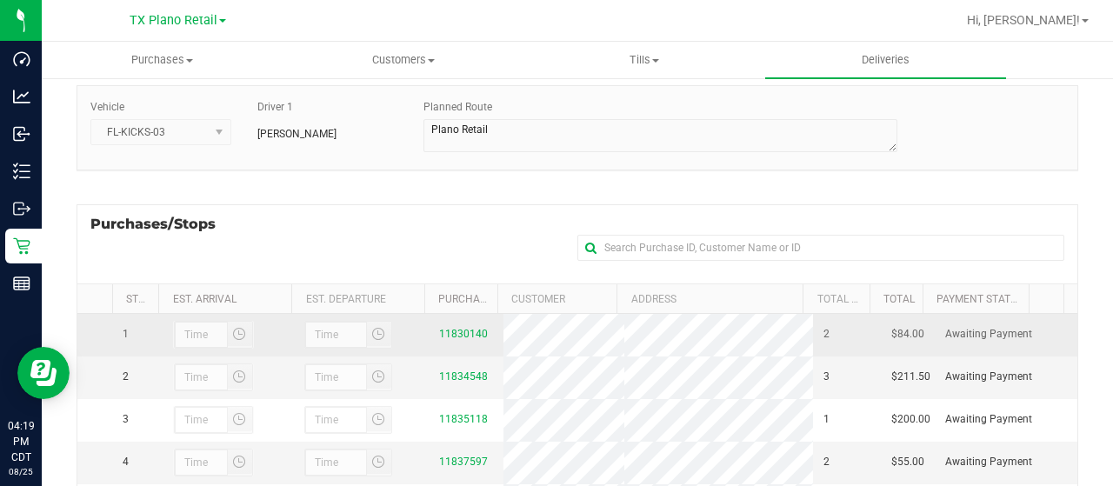
scroll to position [261, 0]
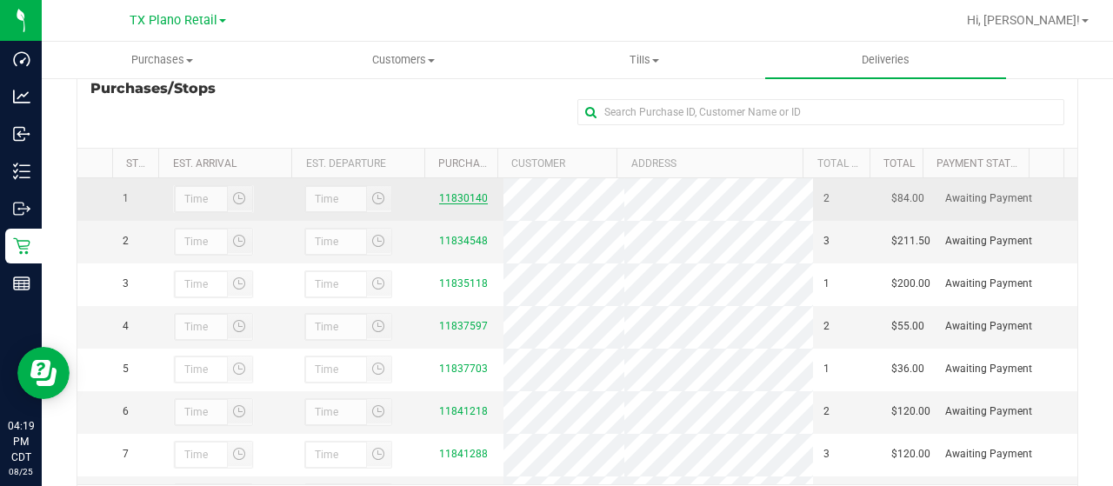
click at [453, 201] on link "11830140" at bounding box center [463, 198] width 49 height 12
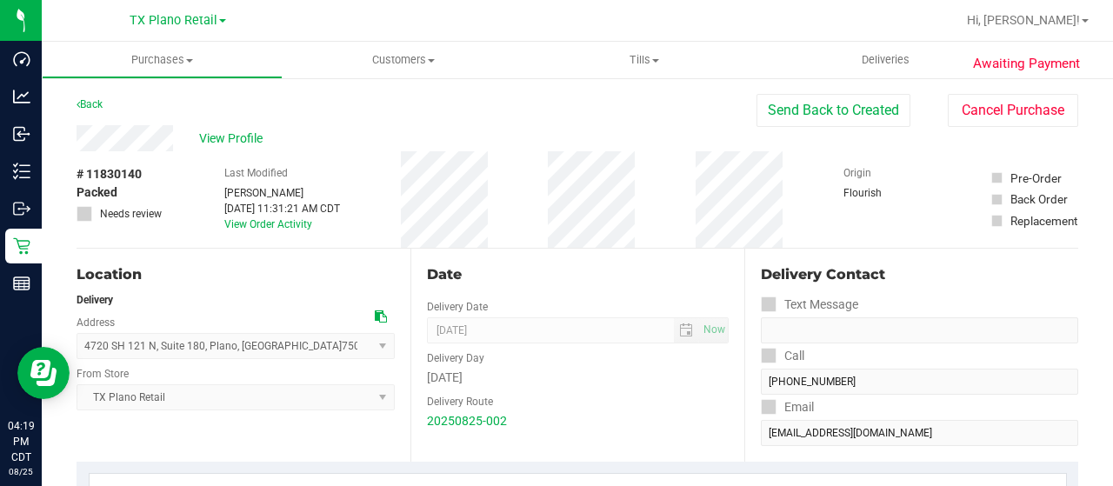
click at [179, 138] on div "View Profile" at bounding box center [417, 138] width 680 height 26
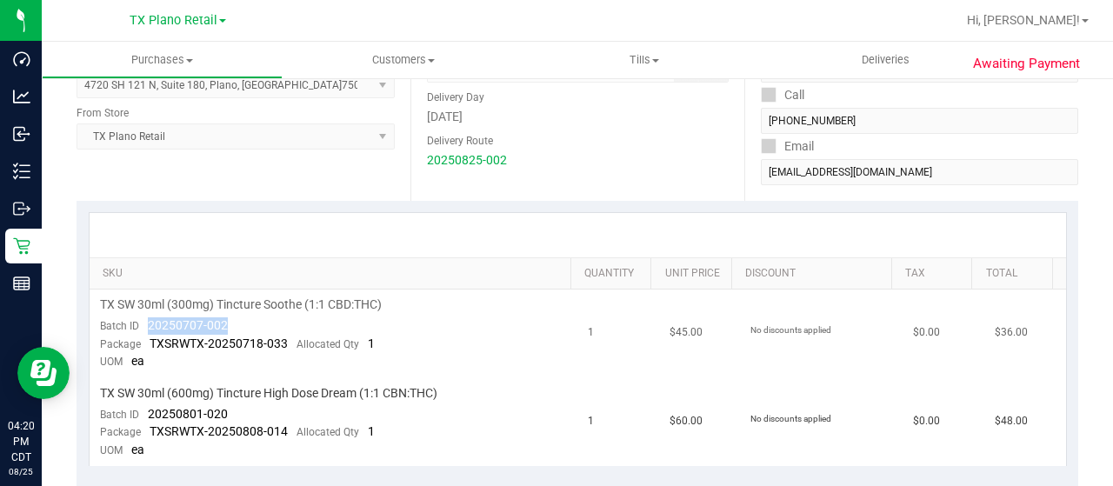
drag, startPoint x: 226, startPoint y: 322, endPoint x: 147, endPoint y: 322, distance: 79.1
click at [147, 322] on td "TX SW 30ml (300mg) Tincture Soothe (1:1 CBD:THC) Batch ID 20250707-002 Package …" at bounding box center [334, 334] width 489 height 89
copy span "20250707-002"
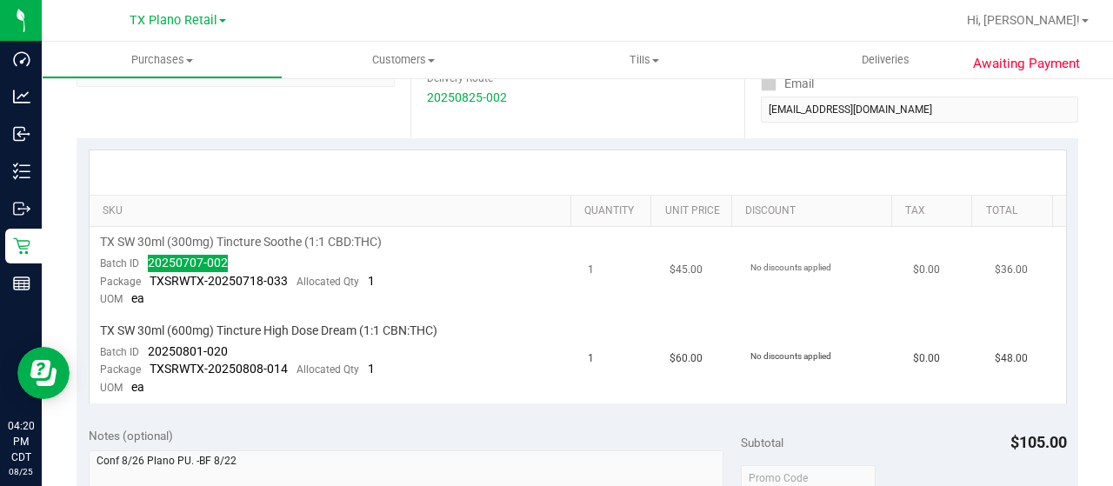
scroll to position [348, 0]
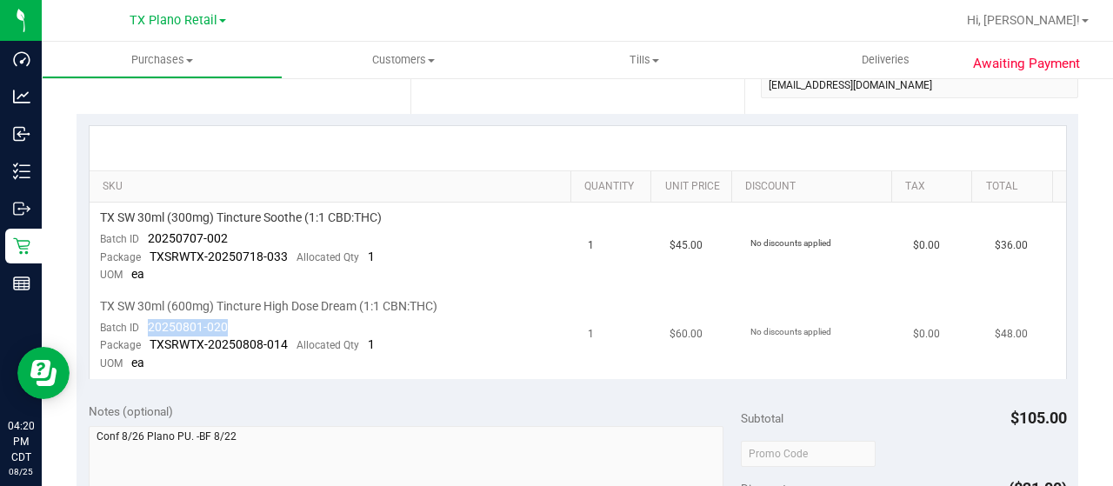
drag, startPoint x: 223, startPoint y: 326, endPoint x: 146, endPoint y: 324, distance: 76.5
click at [146, 324] on td "TX SW 30ml (600mg) Tincture High Dose Dream (1:1 CBN:THC) Batch ID 20250801-020…" at bounding box center [334, 335] width 489 height 88
copy span "20250801-020"
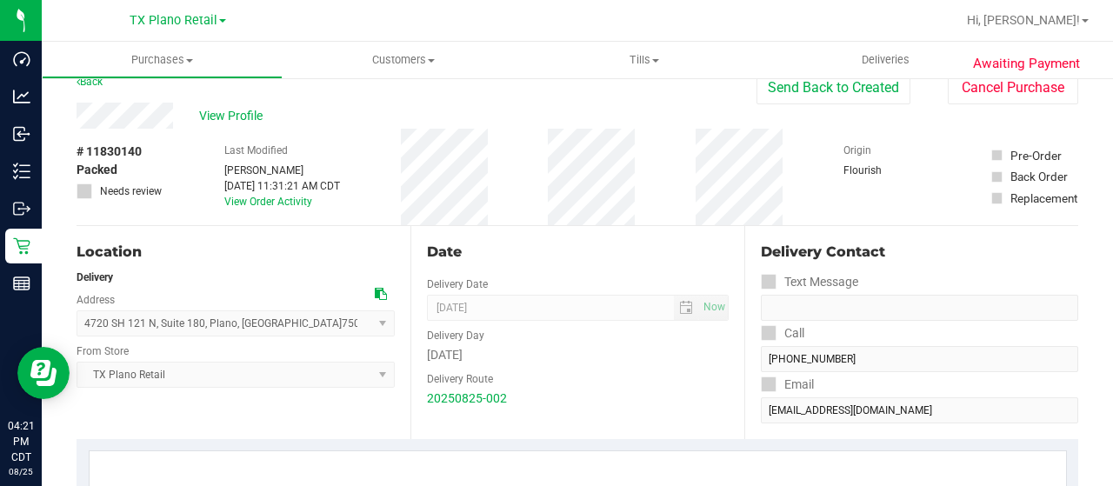
scroll to position [0, 0]
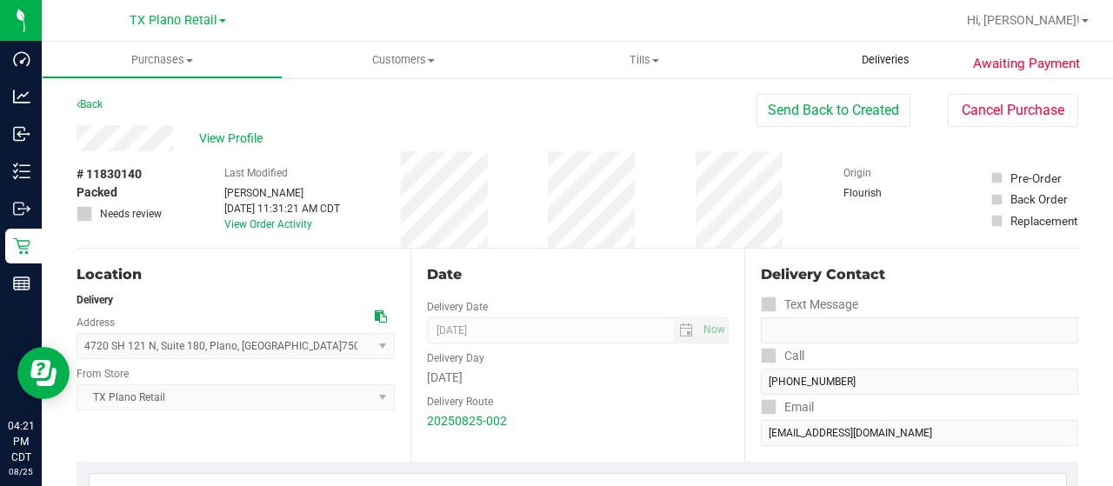
click at [908, 67] on span "Deliveries" at bounding box center [885, 60] width 95 height 16
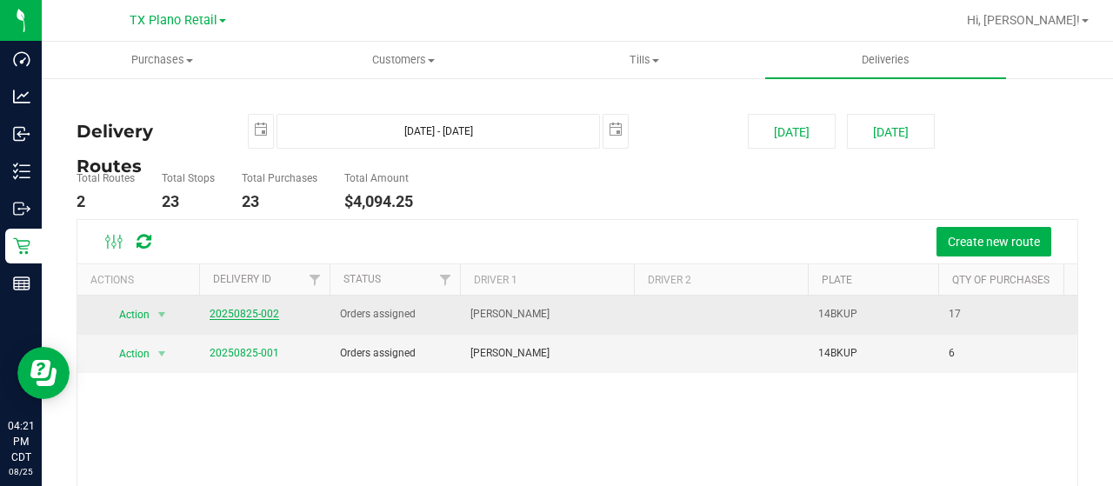
click at [273, 314] on link "20250825-002" at bounding box center [245, 314] width 70 height 12
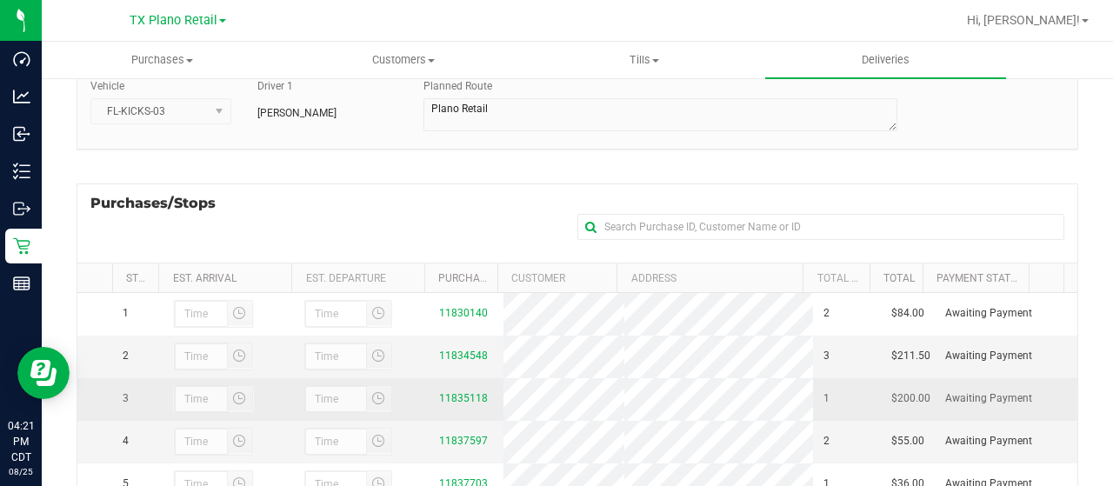
scroll to position [346, 0]
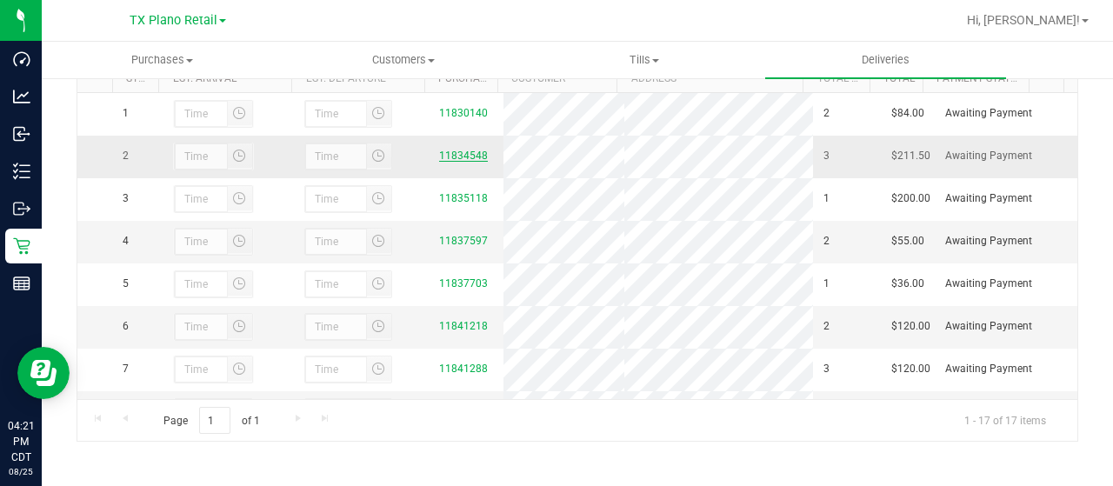
click at [457, 162] on link "11834548" at bounding box center [463, 156] width 49 height 12
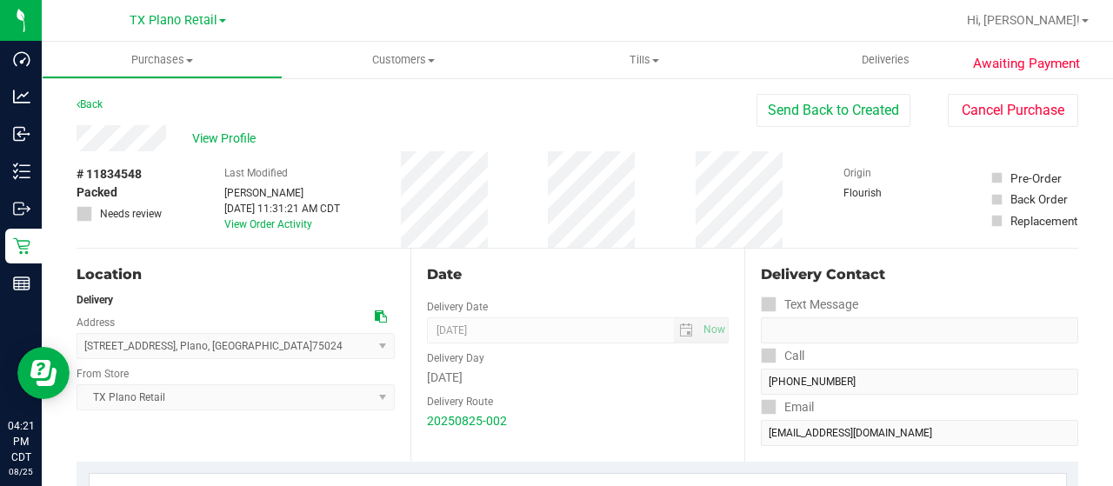
click at [167, 139] on div "View Profile" at bounding box center [417, 138] width 680 height 26
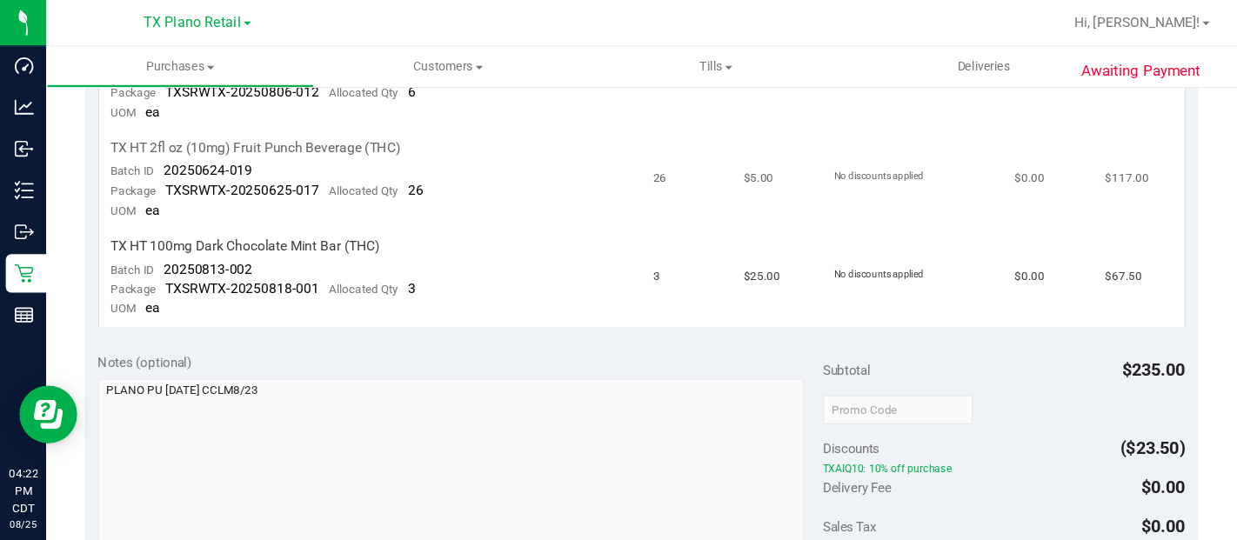
scroll to position [348, 0]
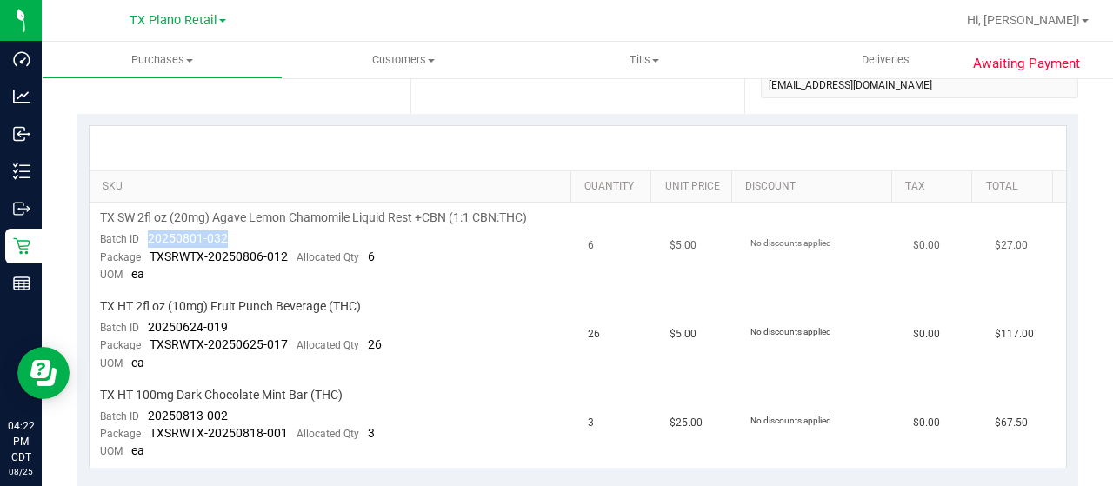
drag, startPoint x: 233, startPoint y: 238, endPoint x: 154, endPoint y: 235, distance: 79.2
click at [138, 234] on td "TX SW 2fl oz (20mg) Agave Lemon Chamomile Liquid Rest +CBN (1:1 CBN:THC) Batch …" at bounding box center [334, 247] width 489 height 89
copy span "20250801-032"
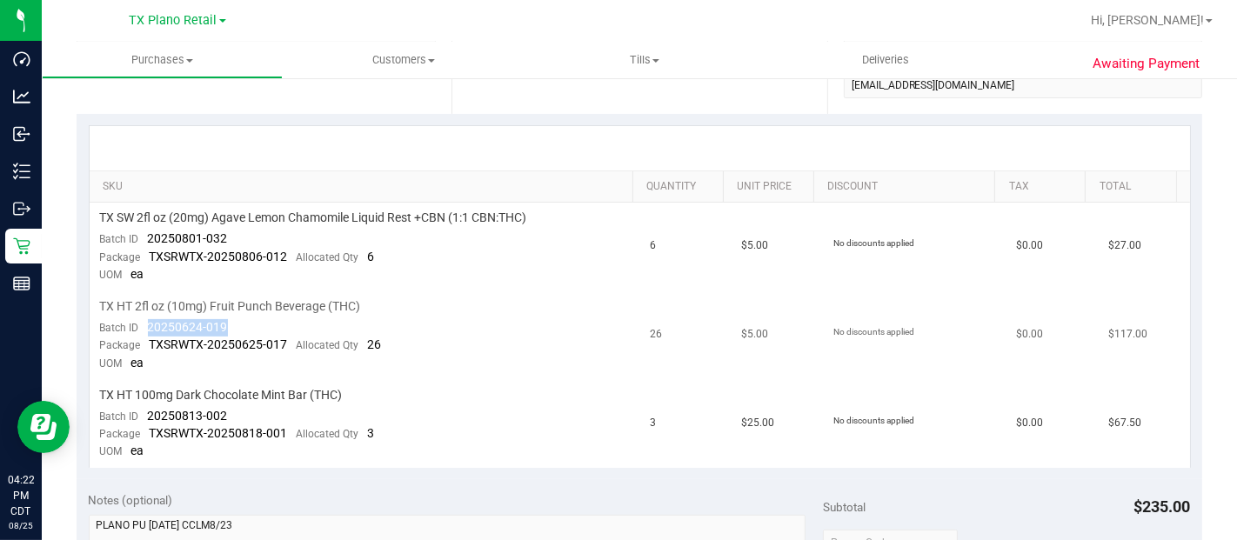
drag, startPoint x: 224, startPoint y: 327, endPoint x: 149, endPoint y: 327, distance: 75.7
click at [149, 327] on td "TX HT 2fl oz (10mg) Fruit Punch Beverage (THC) Batch ID 20250624-019 Package TX…" at bounding box center [365, 335] width 550 height 89
copy span "20250624-019"
drag, startPoint x: 234, startPoint y: 420, endPoint x: 148, endPoint y: 410, distance: 86.6
click at [148, 410] on td "TX HT 100mg Dark Chocolate Mint Bar (THC) Batch ID 20250813-002 Package TXSRWTX…" at bounding box center [365, 424] width 550 height 88
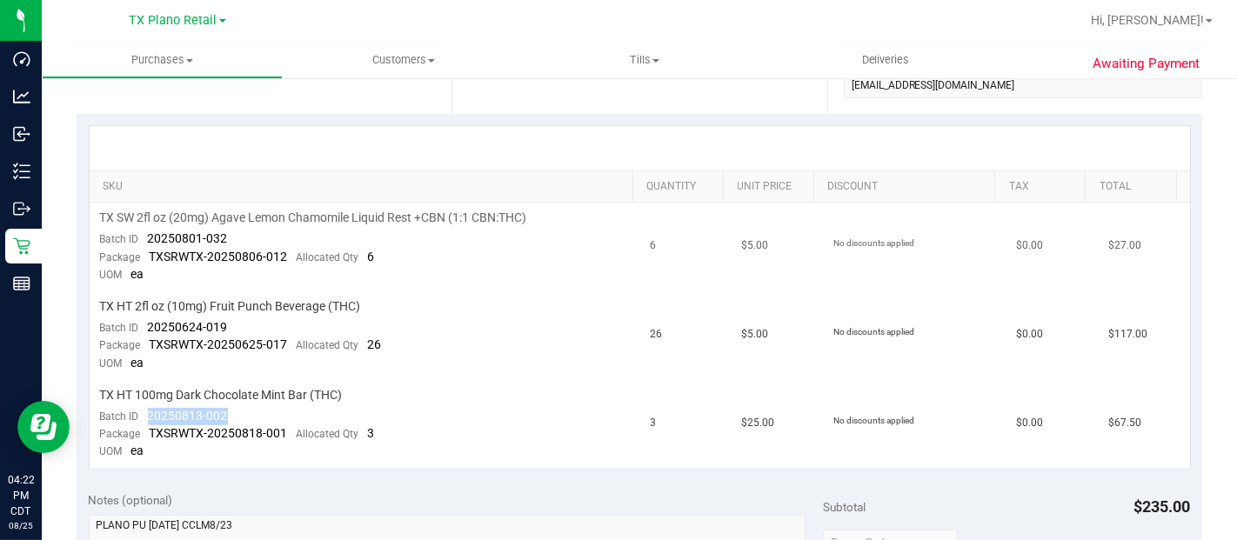
copy span "20250813-002"
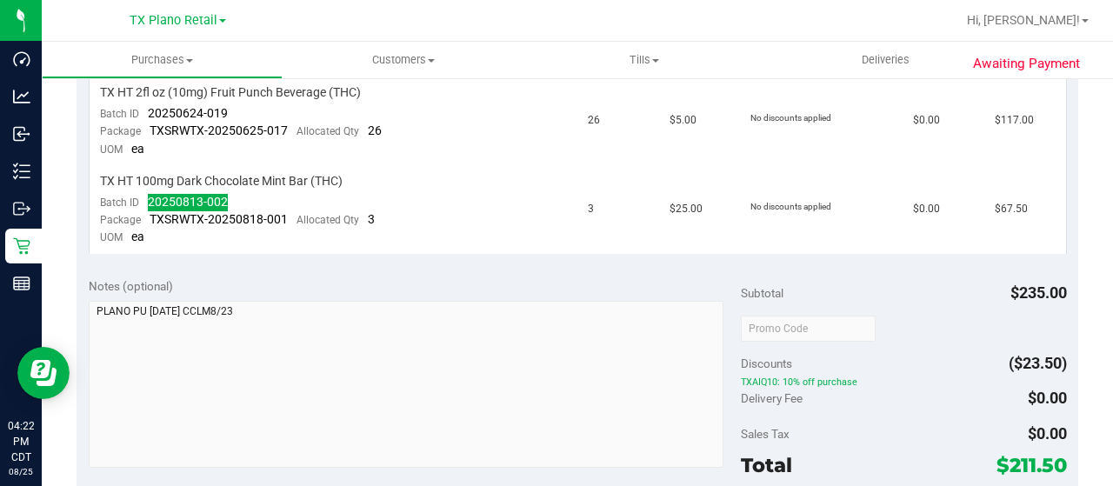
scroll to position [609, 0]
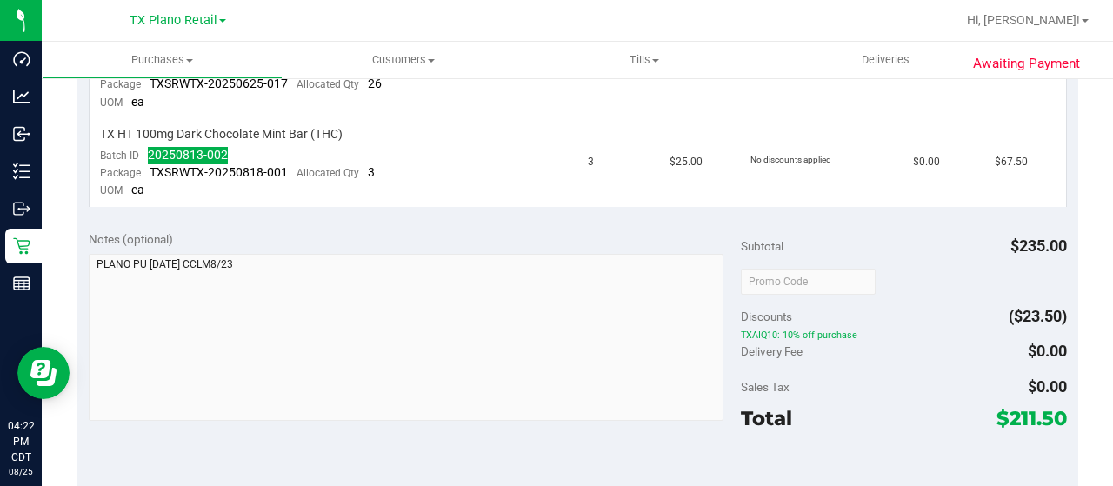
drag, startPoint x: 995, startPoint y: 410, endPoint x: 1048, endPoint y: 409, distance: 53.1
click at [1048, 409] on span "$211.50" at bounding box center [1032, 418] width 70 height 24
copy span "211.50"
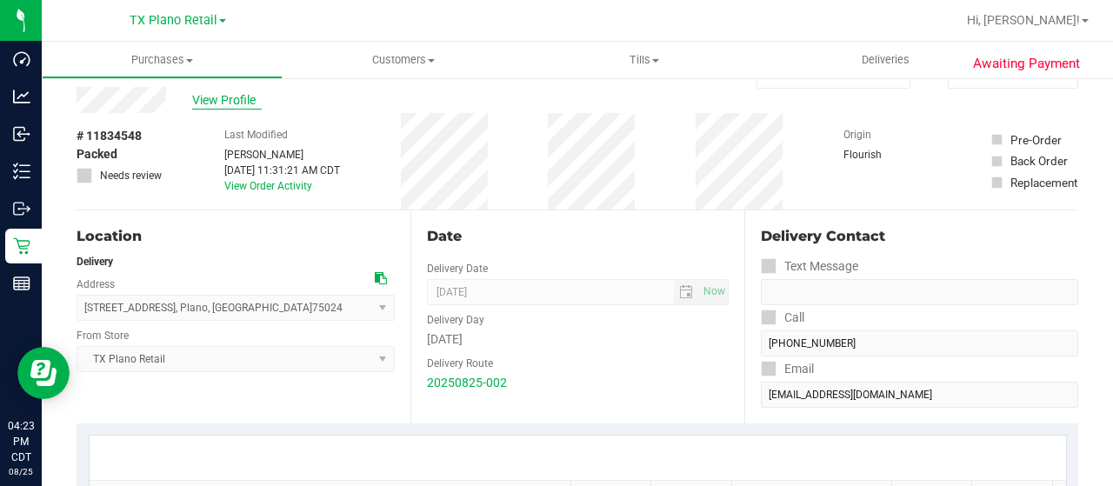
scroll to position [0, 0]
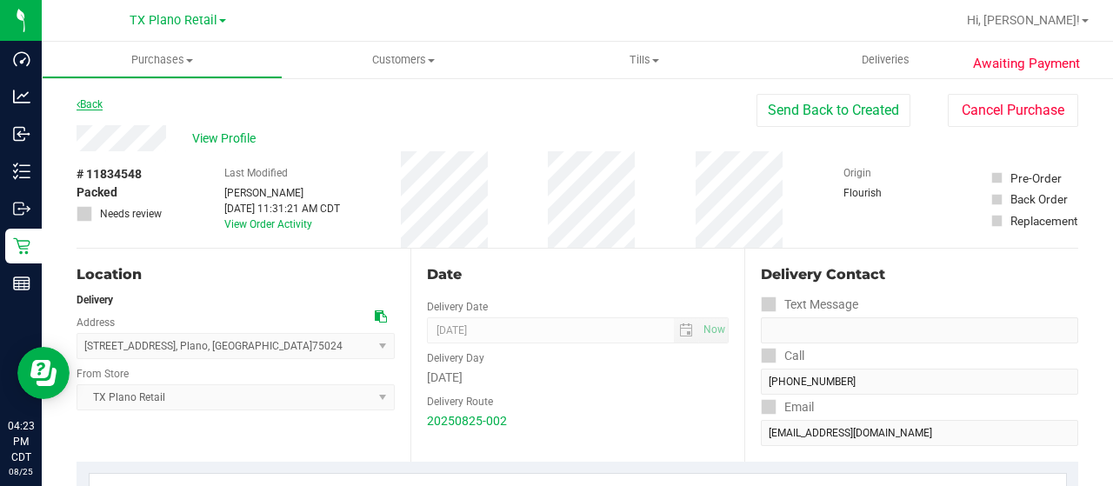
click at [98, 108] on link "Back" at bounding box center [90, 104] width 26 height 12
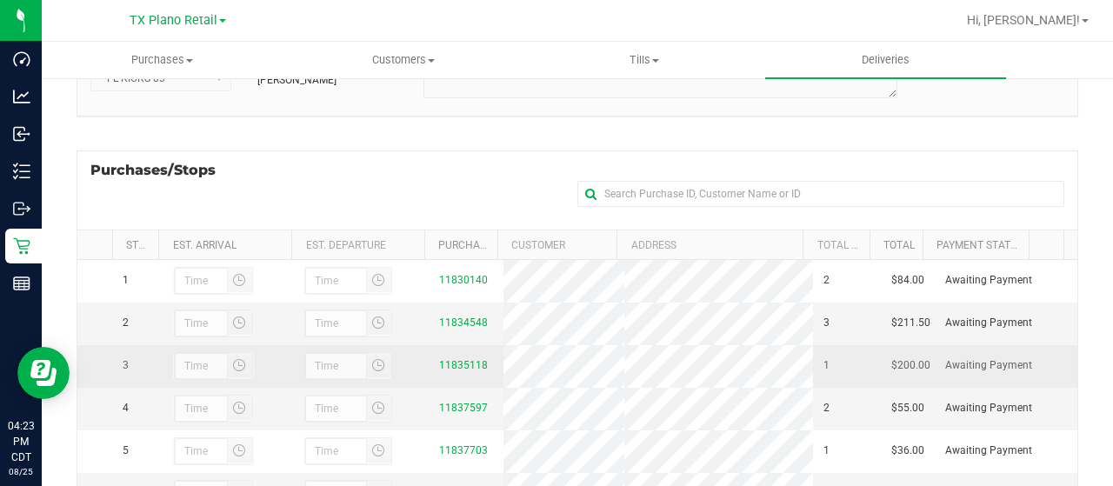
scroll to position [346, 0]
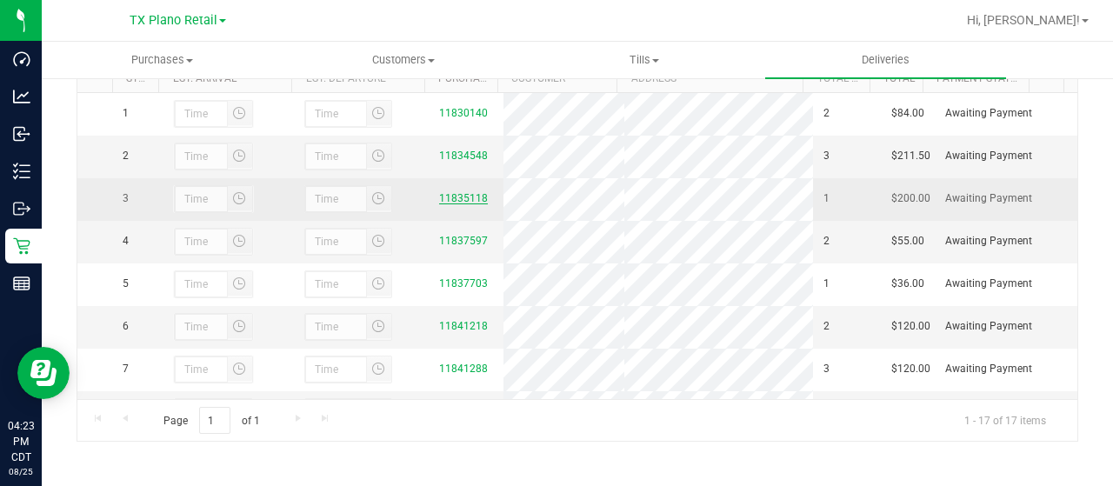
click at [463, 204] on link "11835118" at bounding box center [463, 198] width 49 height 12
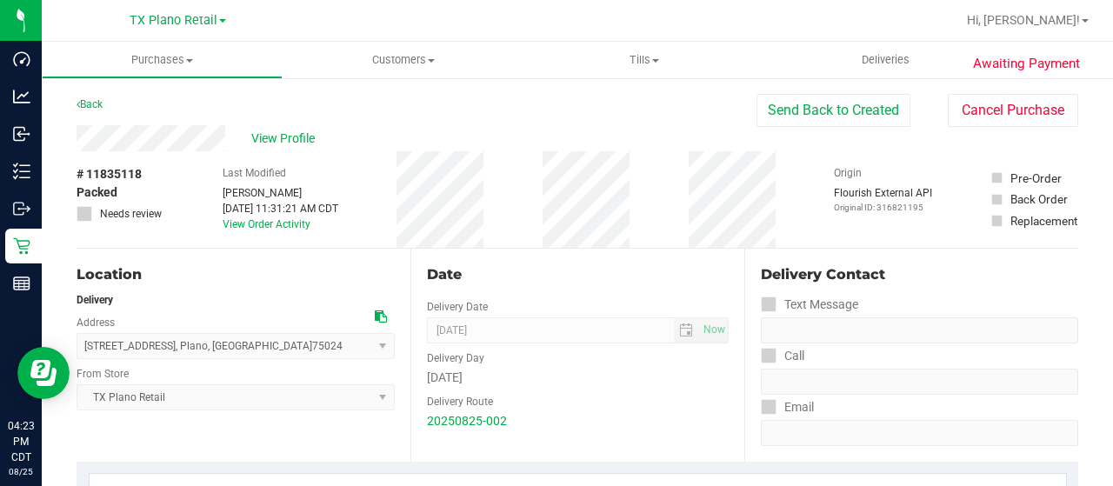
click at [230, 139] on div "View Profile" at bounding box center [417, 138] width 680 height 26
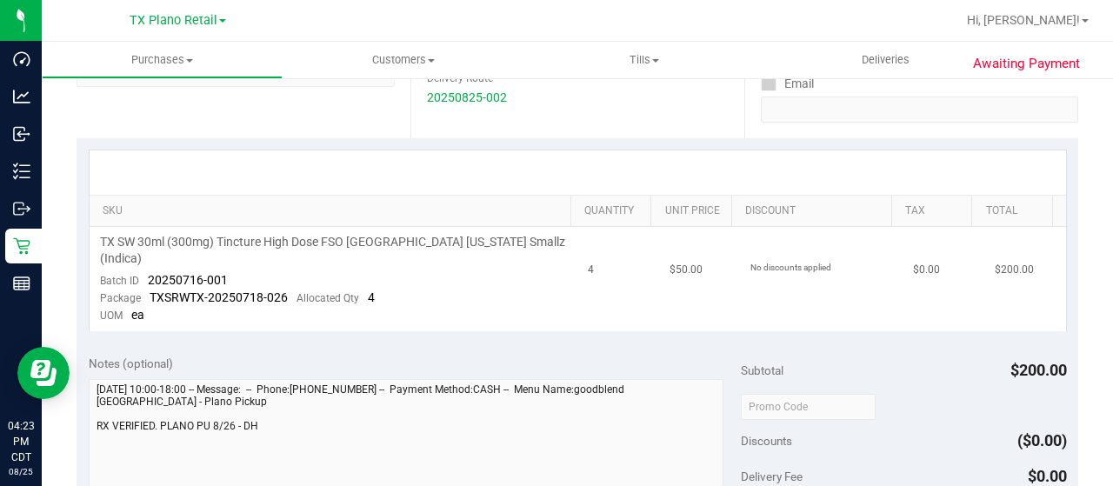
scroll to position [348, 0]
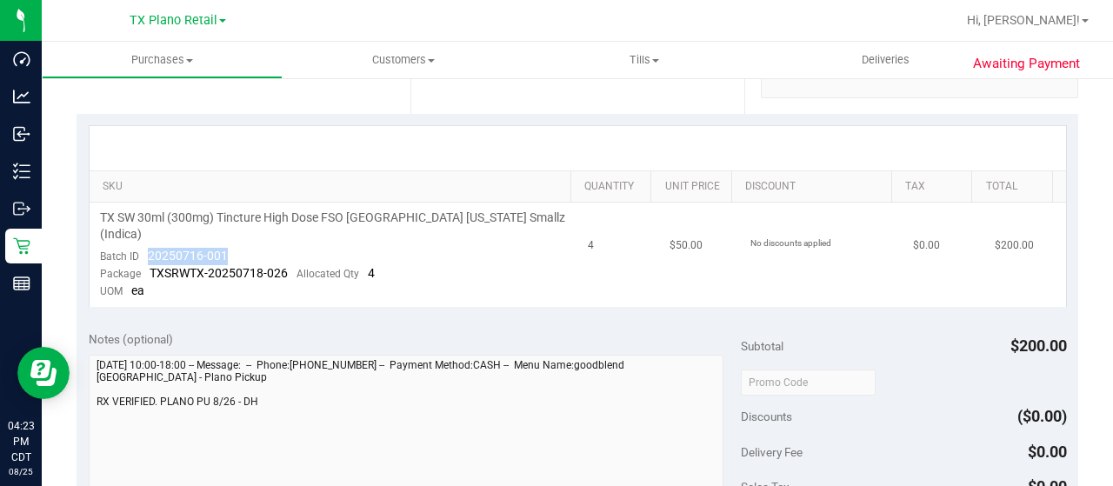
drag, startPoint x: 237, startPoint y: 237, endPoint x: 147, endPoint y: 236, distance: 89.6
click at [147, 236] on td "TX SW 30ml (300mg) Tincture High Dose FSO [GEOGRAPHIC_DATA] [US_STATE] Smallz (…" at bounding box center [334, 255] width 489 height 104
copy span "20250716-001"
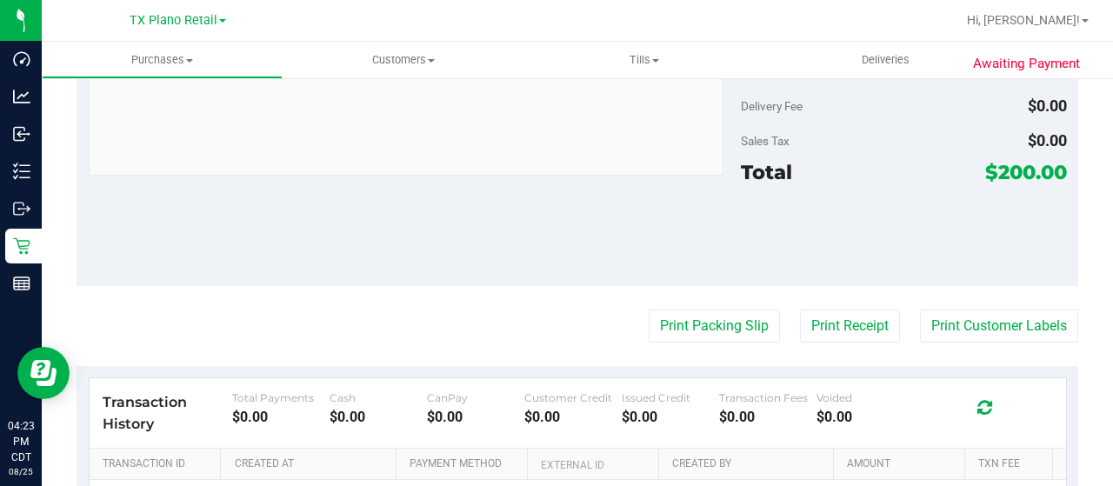
scroll to position [696, 0]
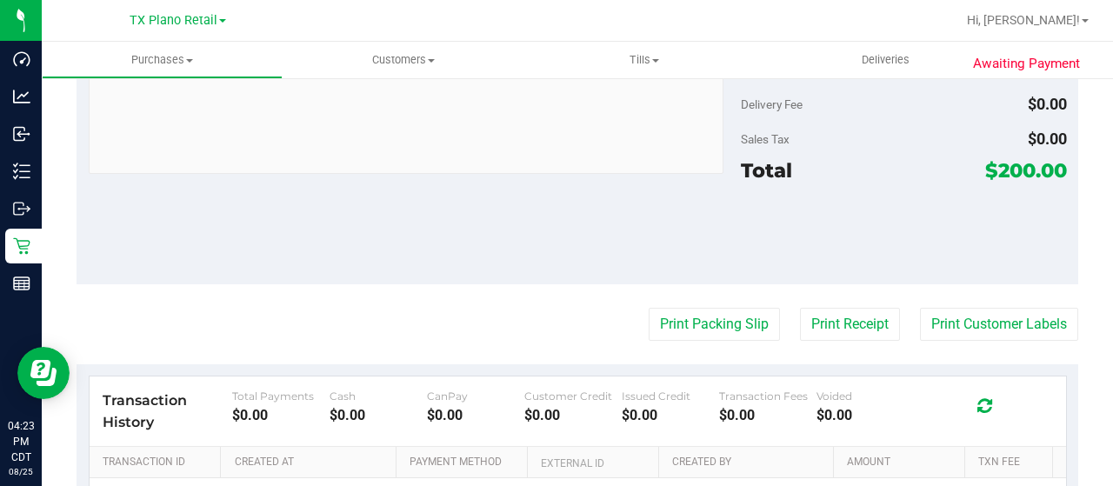
drag, startPoint x: 984, startPoint y: 154, endPoint x: 1019, endPoint y: 156, distance: 34.8
click at [1019, 158] on span "$200.00" at bounding box center [1026, 170] width 82 height 24
copy span "200"
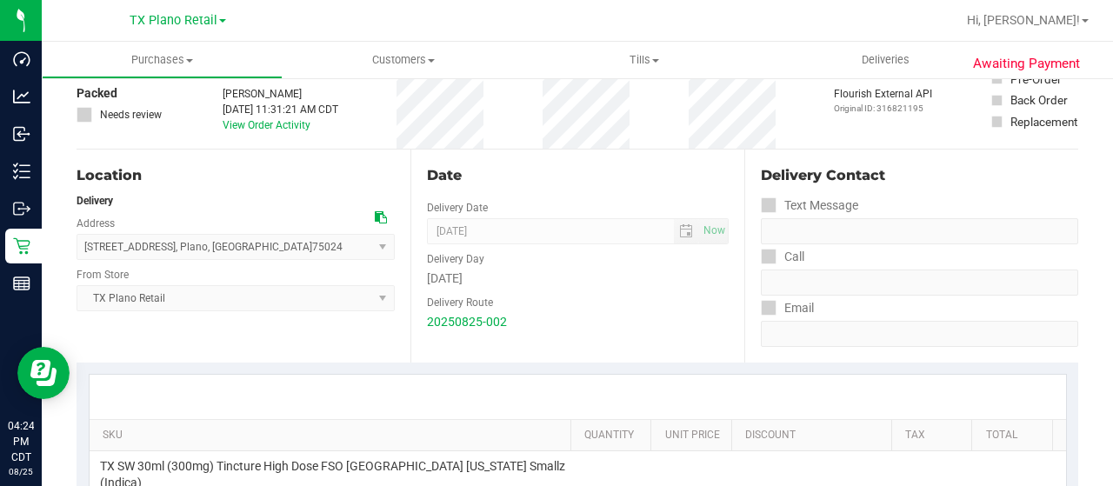
scroll to position [0, 0]
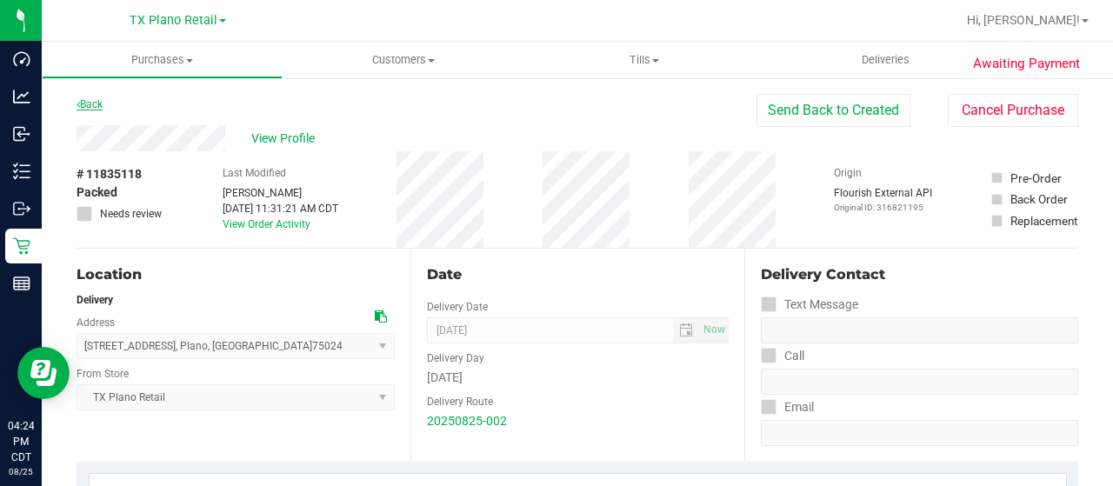
click at [92, 102] on link "Back" at bounding box center [90, 104] width 26 height 12
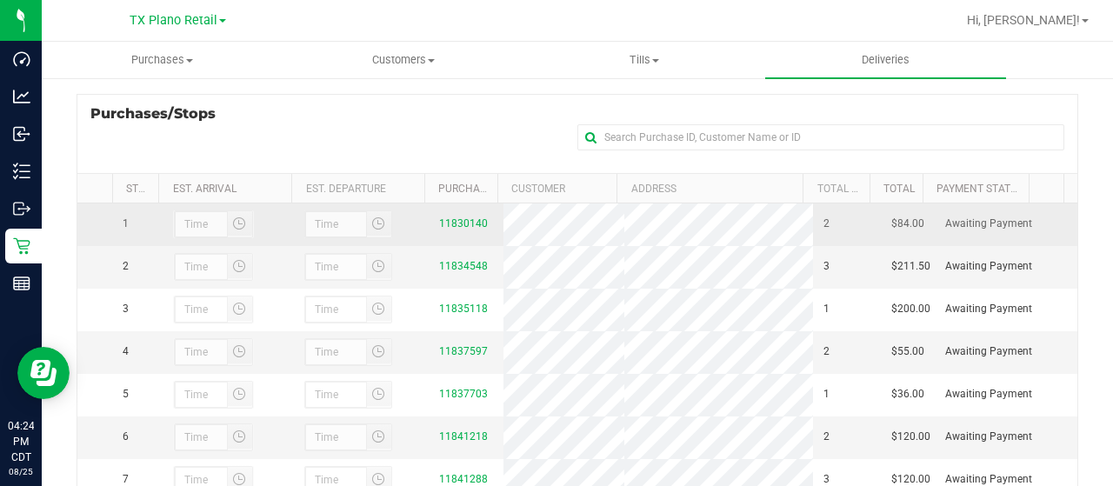
scroll to position [261, 0]
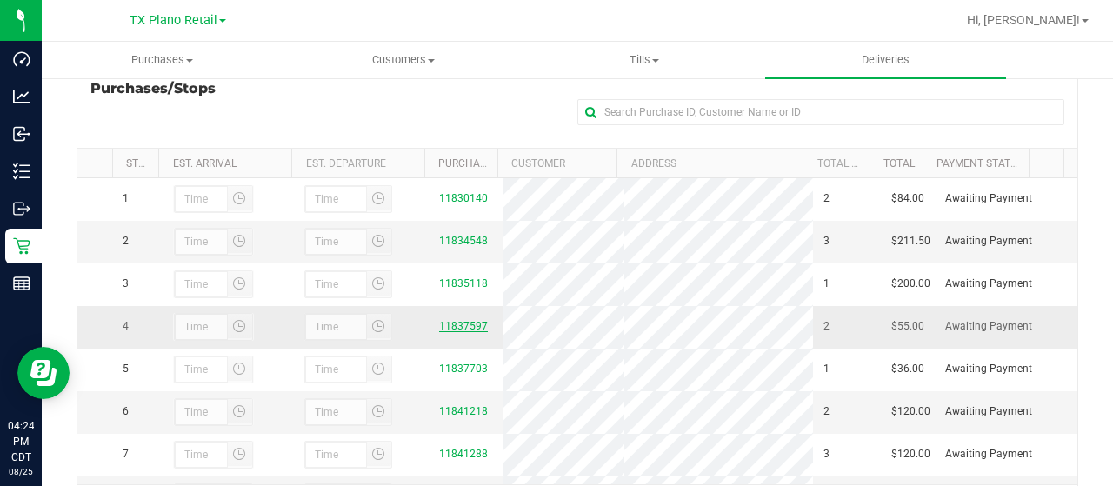
click at [458, 332] on link "11837597" at bounding box center [463, 326] width 49 height 12
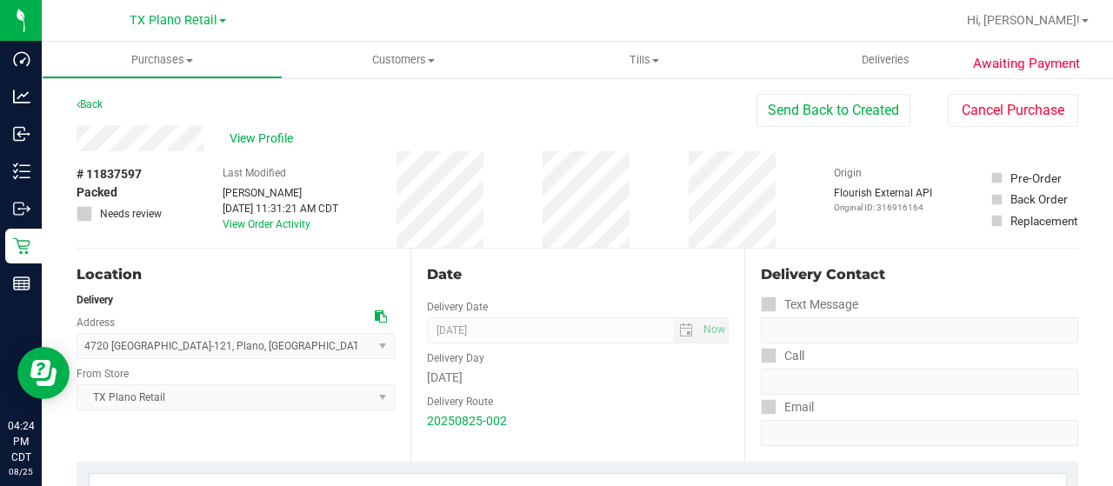
click at [207, 138] on div "View Profile" at bounding box center [417, 138] width 680 height 26
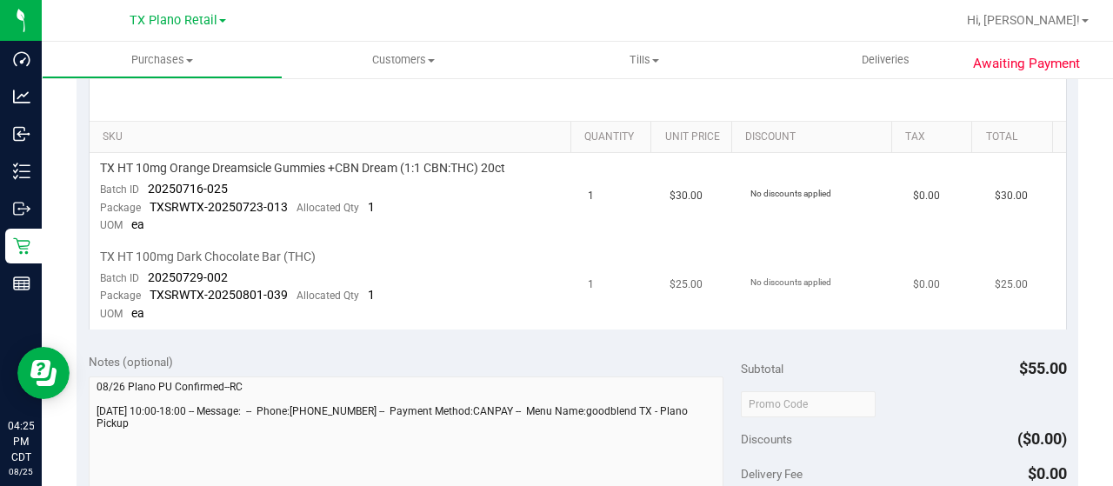
scroll to position [435, 0]
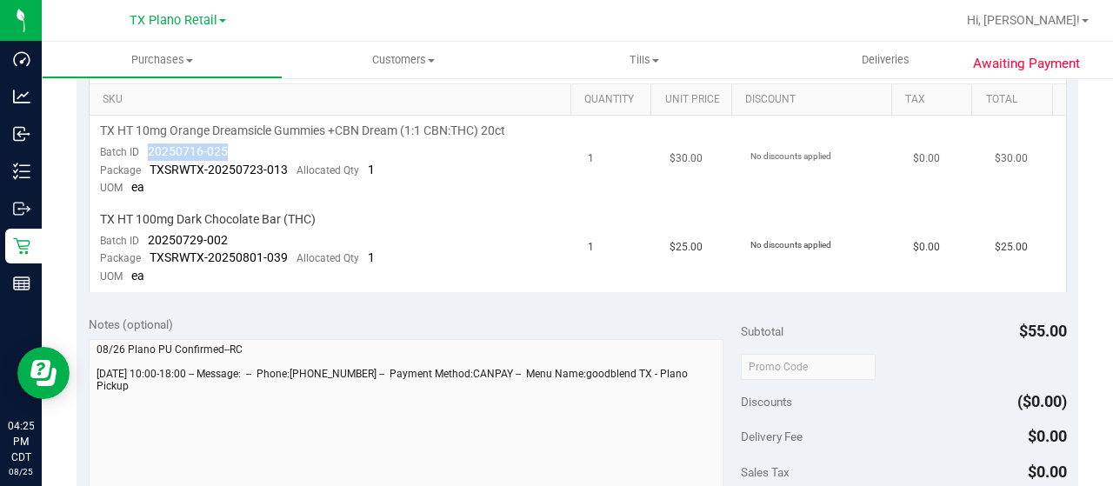
drag, startPoint x: 229, startPoint y: 148, endPoint x: 148, endPoint y: 147, distance: 80.9
click at [148, 147] on td "TX HT 10mg Orange Dreamsicle Gummies +CBN Dream (1:1 CBN:THC) 20ct Batch ID 202…" at bounding box center [334, 160] width 489 height 89
copy span "20250716-025"
drag, startPoint x: 235, startPoint y: 238, endPoint x: 146, endPoint y: 238, distance: 88.7
click at [146, 238] on td "TX HT 100mg Dark Chocolate Bar (THC) Batch ID 20250729-002 Package TXSRWTX-2025…" at bounding box center [334, 248] width 489 height 88
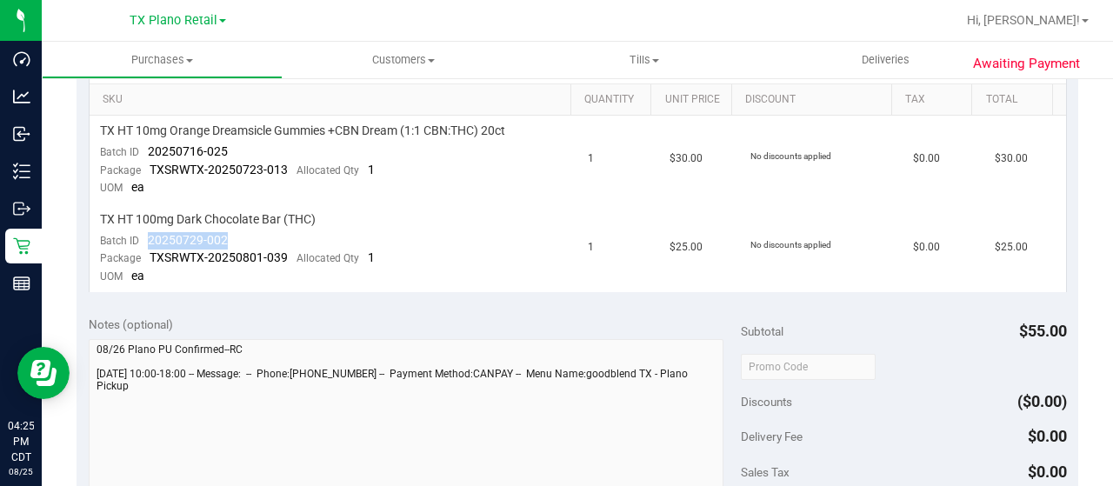
copy span "20250729-002"
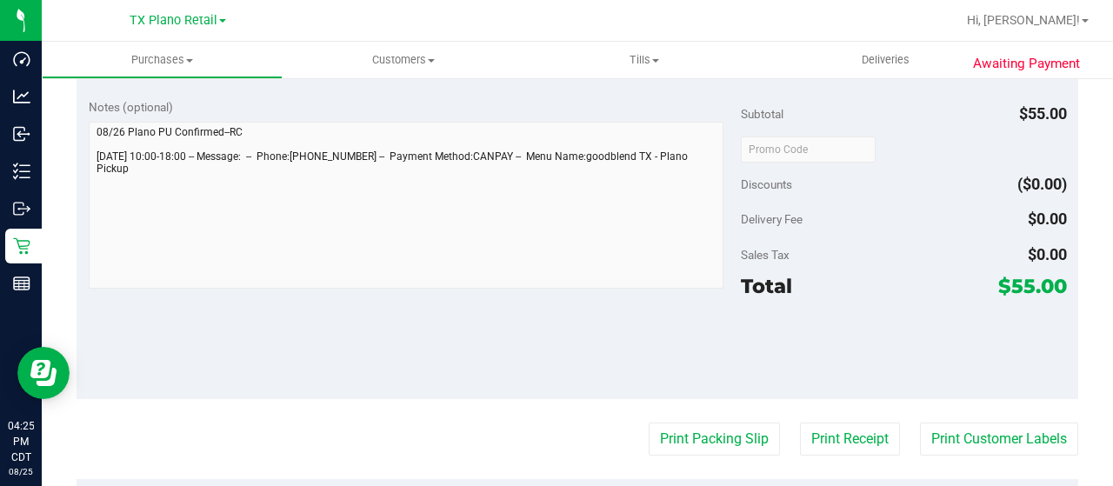
scroll to position [696, 0]
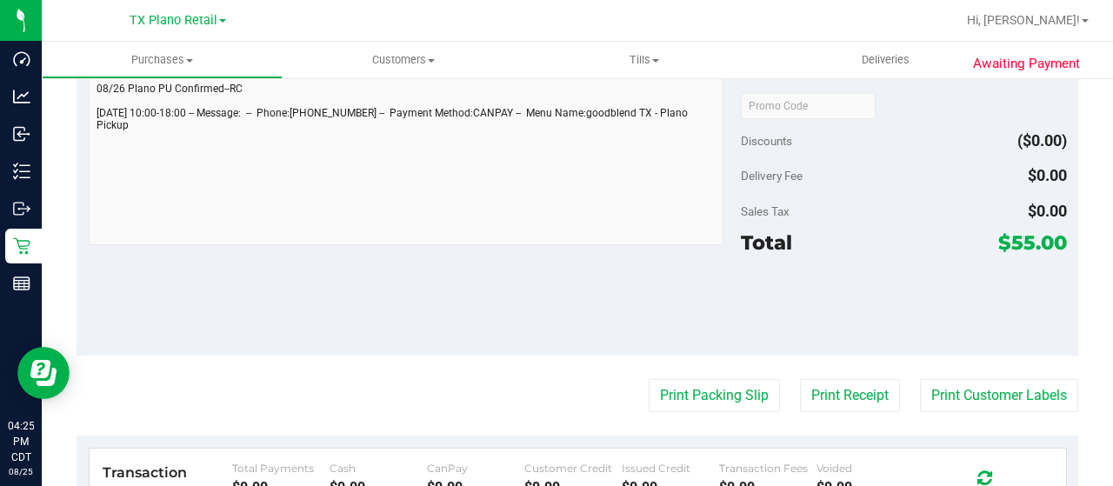
drag, startPoint x: 997, startPoint y: 237, endPoint x: 1023, endPoint y: 239, distance: 25.4
click at [1023, 239] on span "$55.00" at bounding box center [1032, 242] width 69 height 24
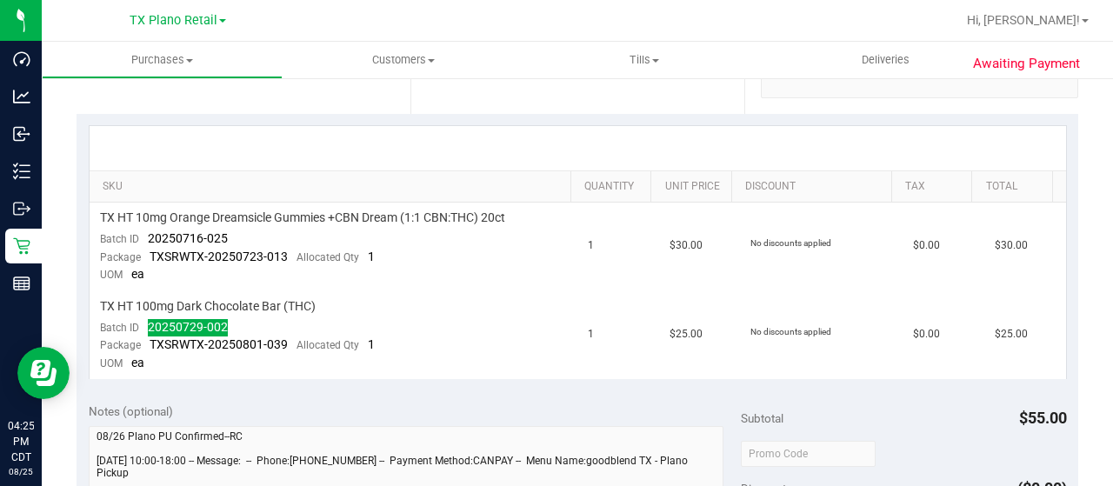
scroll to position [0, 0]
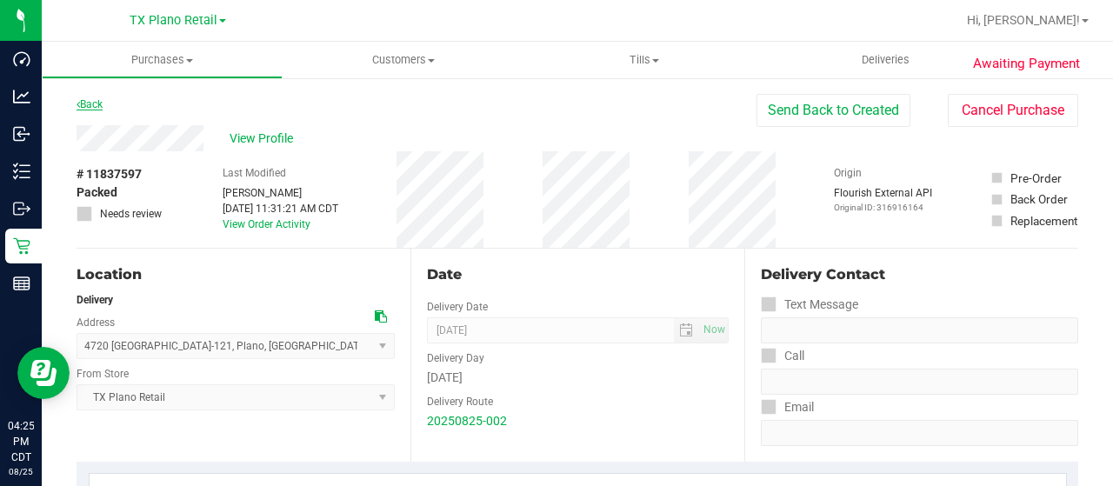
click at [98, 105] on link "Back" at bounding box center [90, 104] width 26 height 12
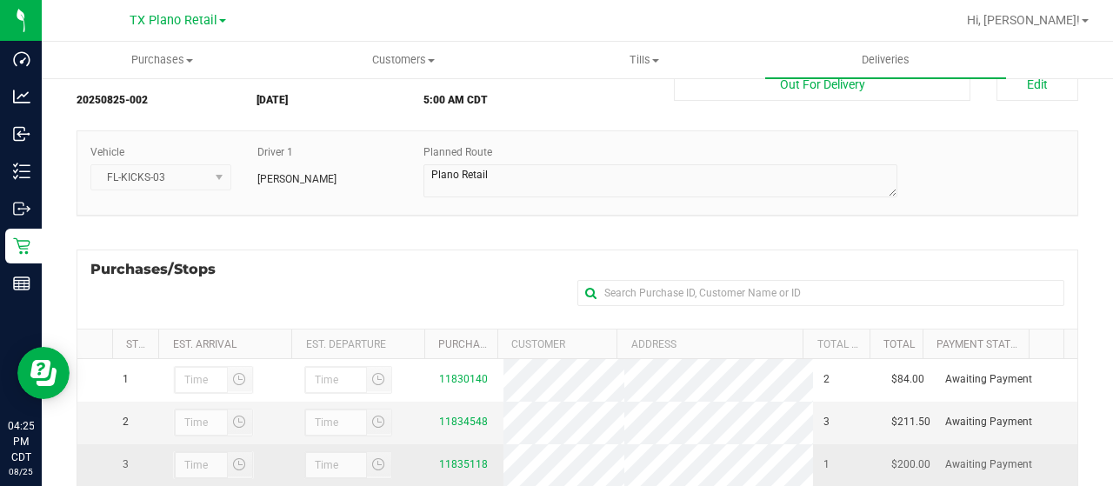
scroll to position [346, 0]
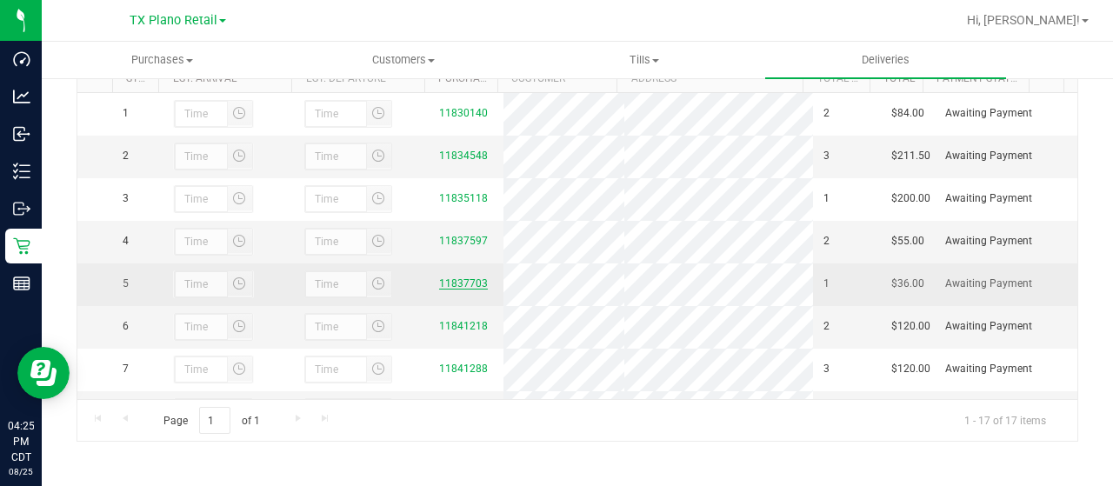
click at [458, 290] on link "11837703" at bounding box center [463, 283] width 49 height 12
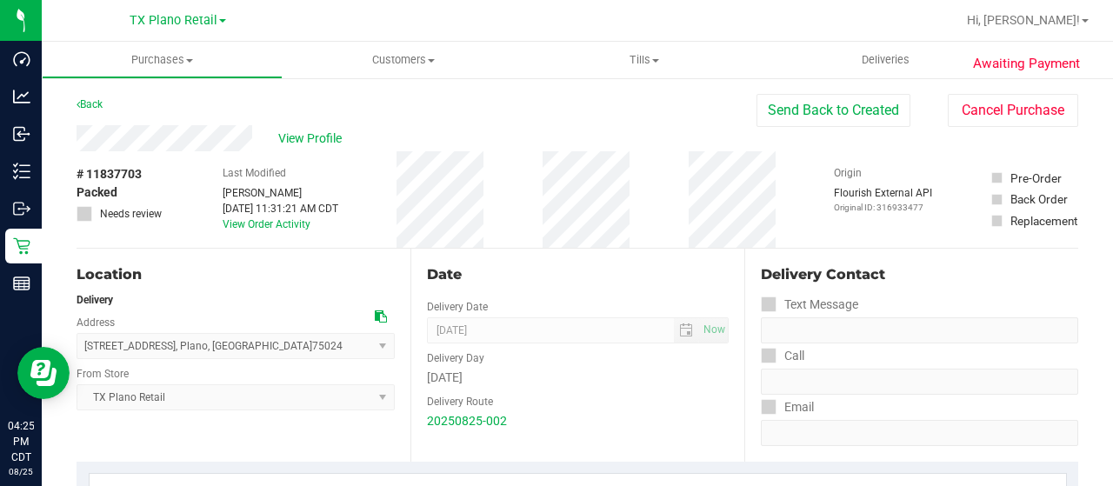
click at [257, 144] on div "View Profile" at bounding box center [417, 138] width 680 height 26
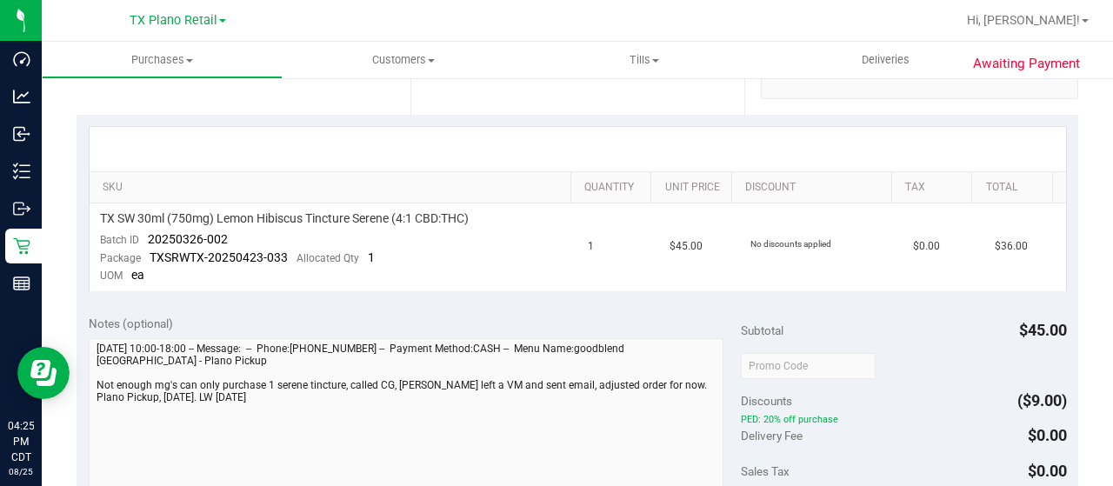
scroll to position [348, 0]
drag, startPoint x: 227, startPoint y: 234, endPoint x: 148, endPoint y: 237, distance: 79.2
click at [148, 237] on td "TX SW 30ml (750mg) Lemon Hibiscus Tincture Serene (4:1 CBD:THC) Batch ID 202503…" at bounding box center [334, 247] width 489 height 88
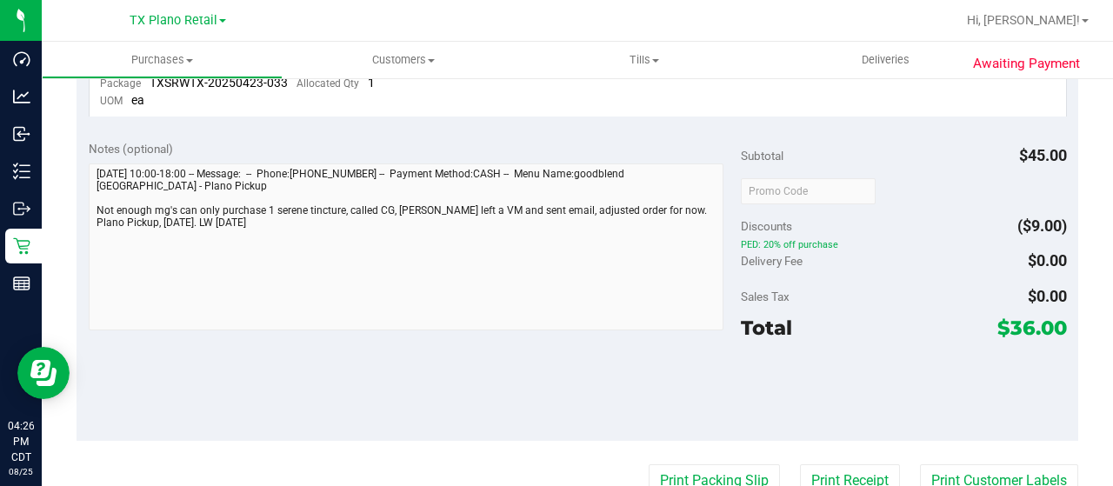
drag, startPoint x: 992, startPoint y: 326, endPoint x: 1018, endPoint y: 329, distance: 26.2
click at [1018, 329] on span "$36.00" at bounding box center [1032, 328] width 70 height 24
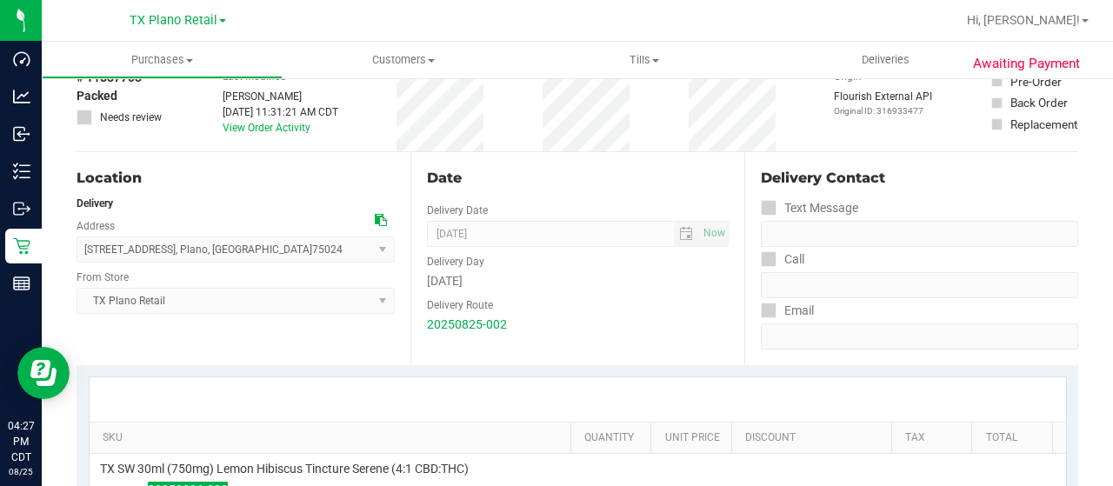
scroll to position [0, 0]
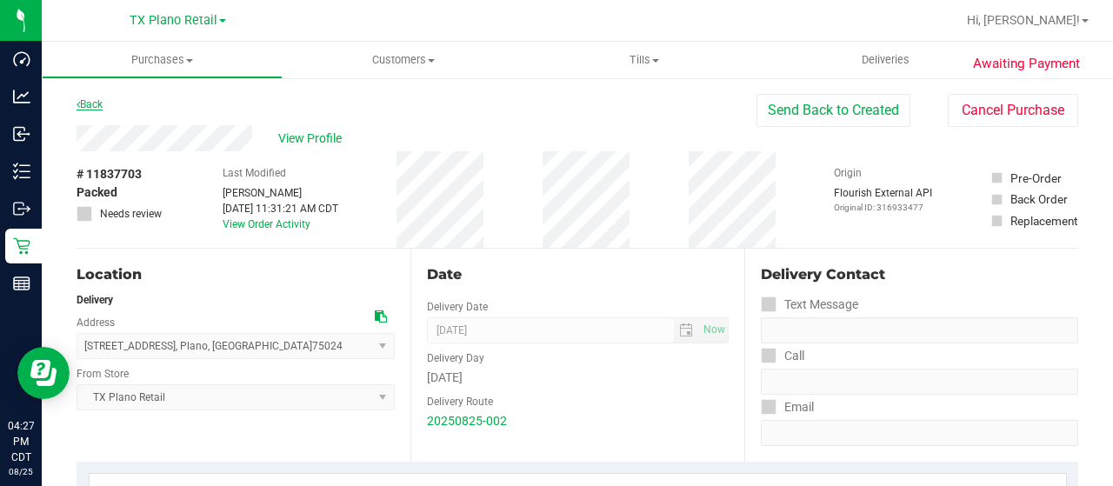
click at [93, 105] on link "Back" at bounding box center [90, 104] width 26 height 12
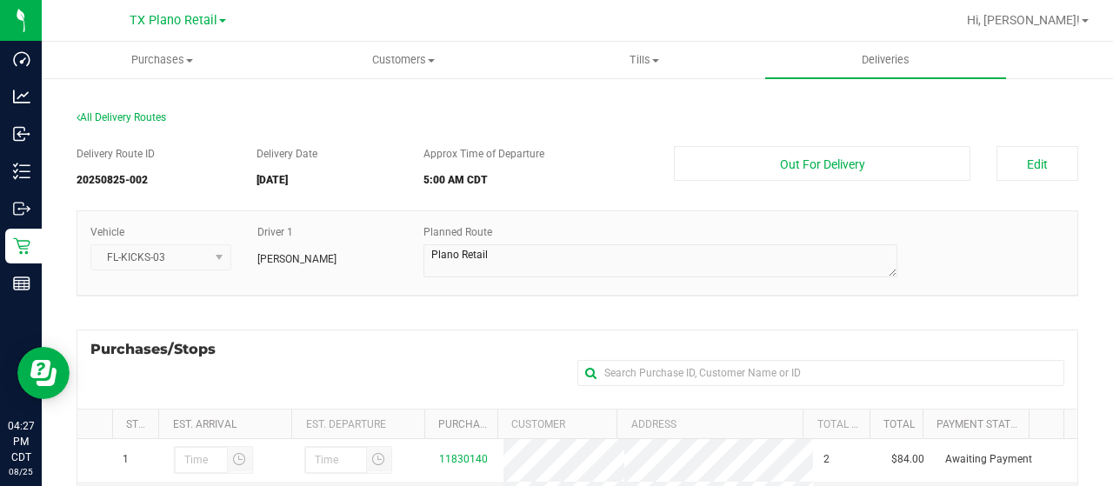
scroll to position [346, 0]
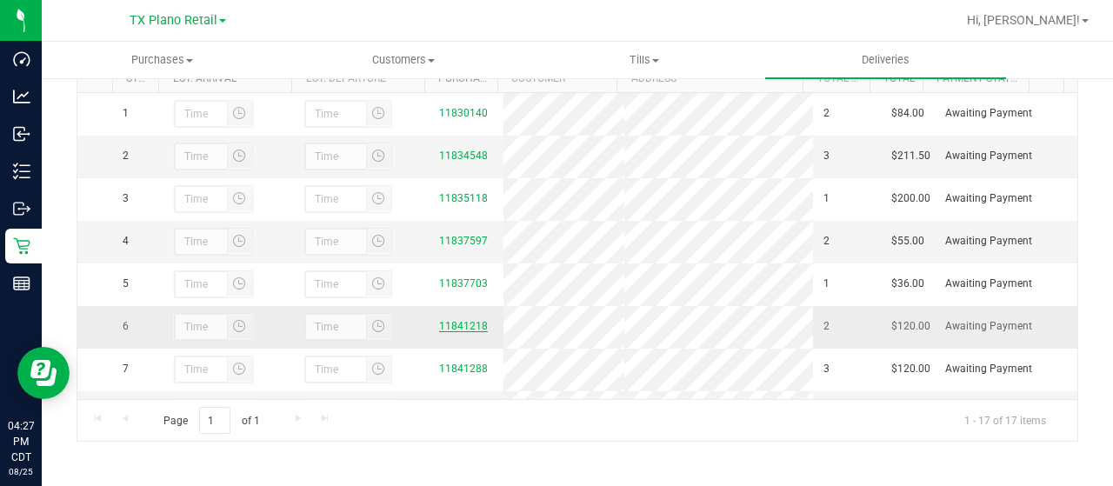
click at [455, 332] on link "11841218" at bounding box center [463, 326] width 49 height 12
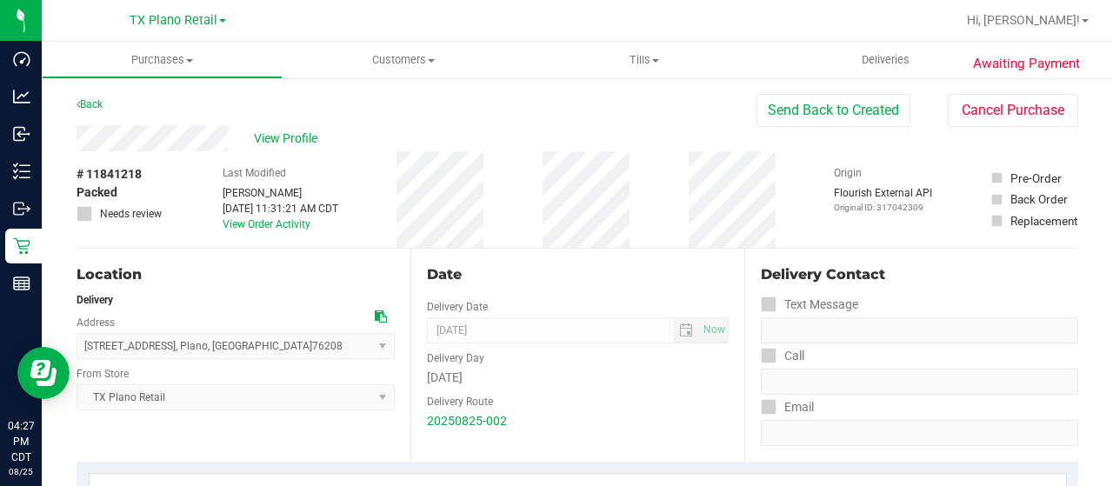
click at [230, 138] on div "View Profile" at bounding box center [417, 138] width 680 height 26
click at [283, 143] on span "View Profile" at bounding box center [289, 139] width 70 height 18
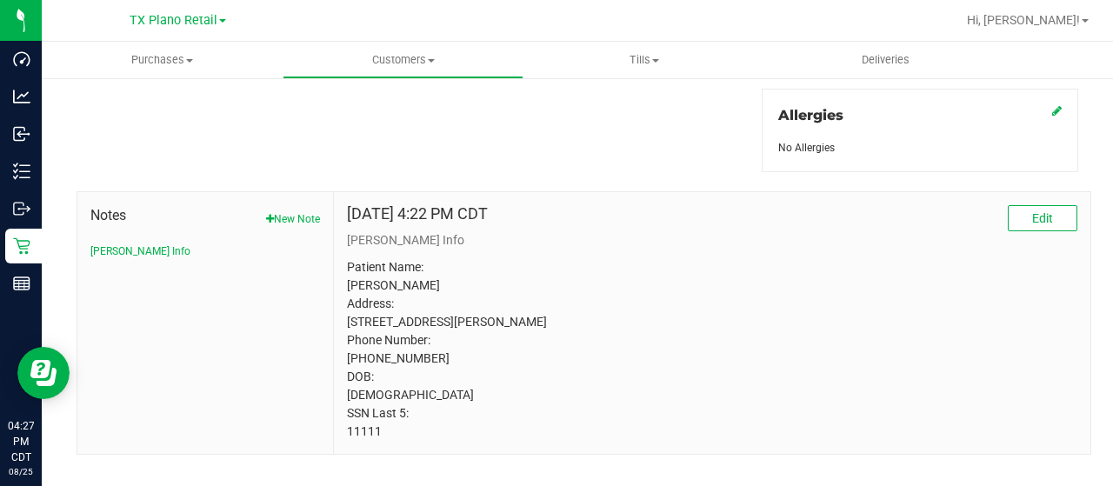
scroll to position [783, 0]
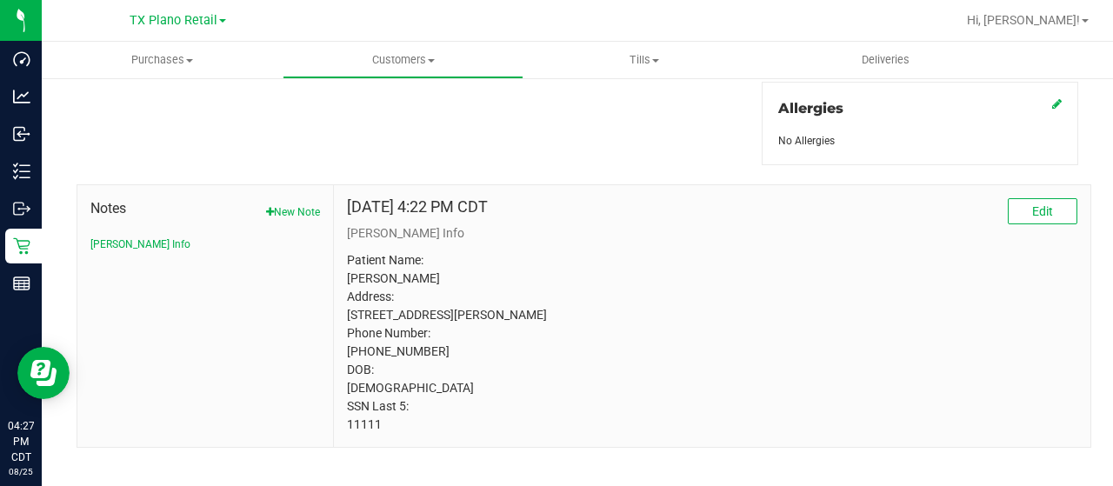
drag, startPoint x: 360, startPoint y: 437, endPoint x: 342, endPoint y: 439, distance: 18.3
click at [341, 439] on div "Mar 24, 2025 4:22 PM CDT Edit CURT Info Patient Name: Jeremy DOELLING Address: …" at bounding box center [712, 316] width 757 height 262
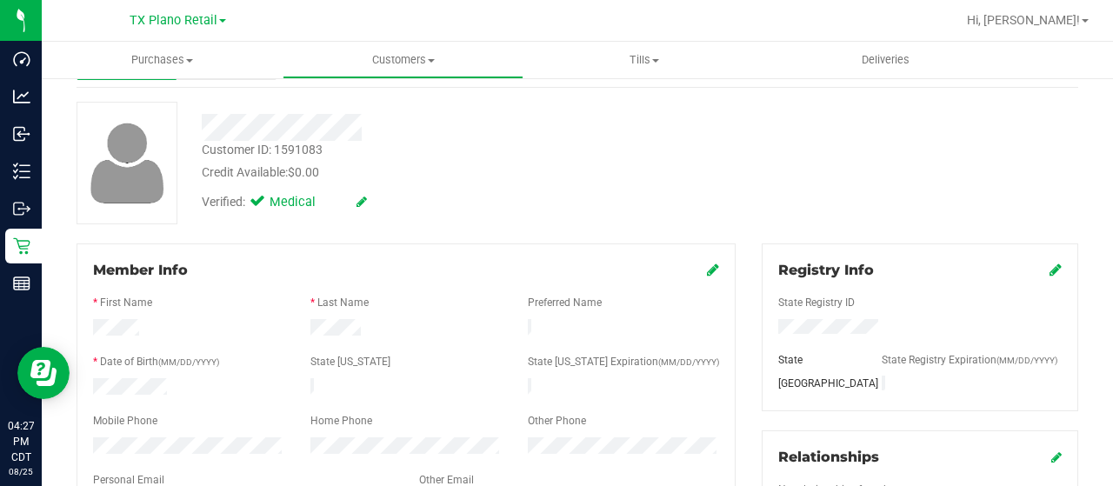
scroll to position [0, 0]
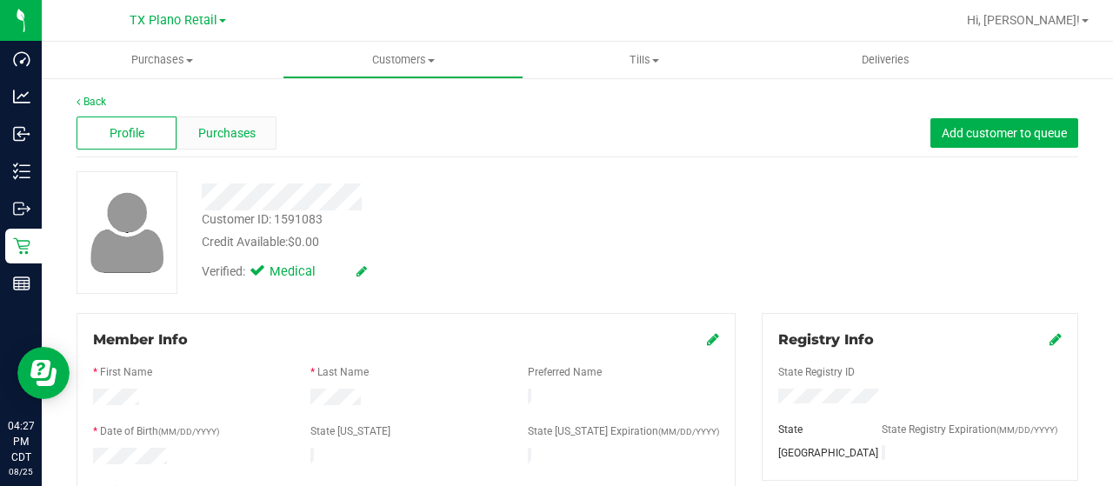
click at [225, 135] on span "Purchases" at bounding box center [226, 133] width 57 height 18
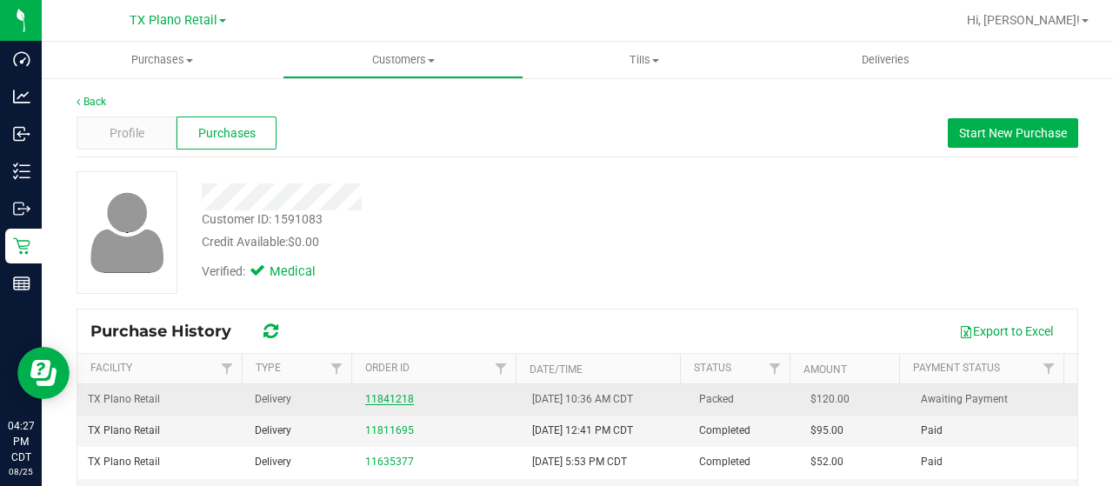
click at [387, 401] on link "11841218" at bounding box center [389, 399] width 49 height 12
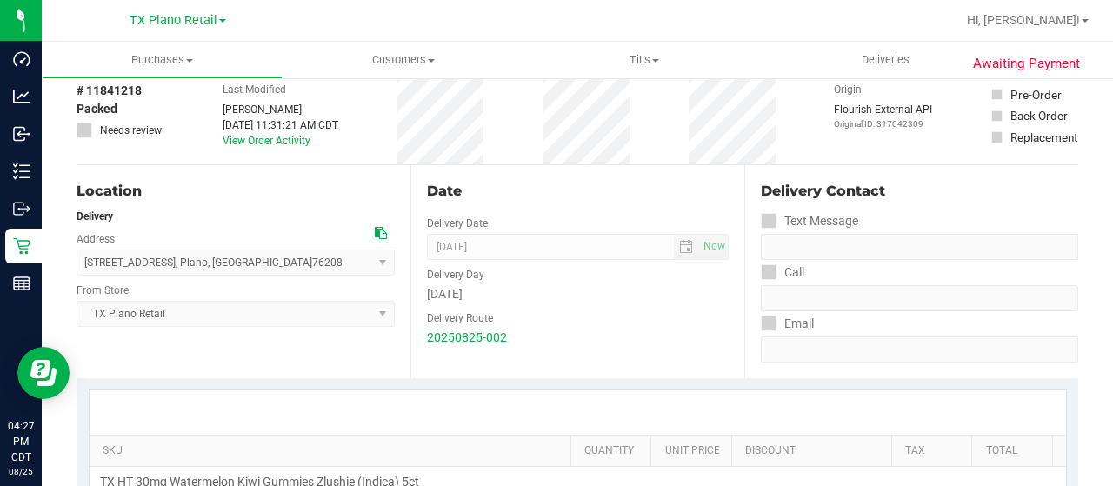
scroll to position [348, 0]
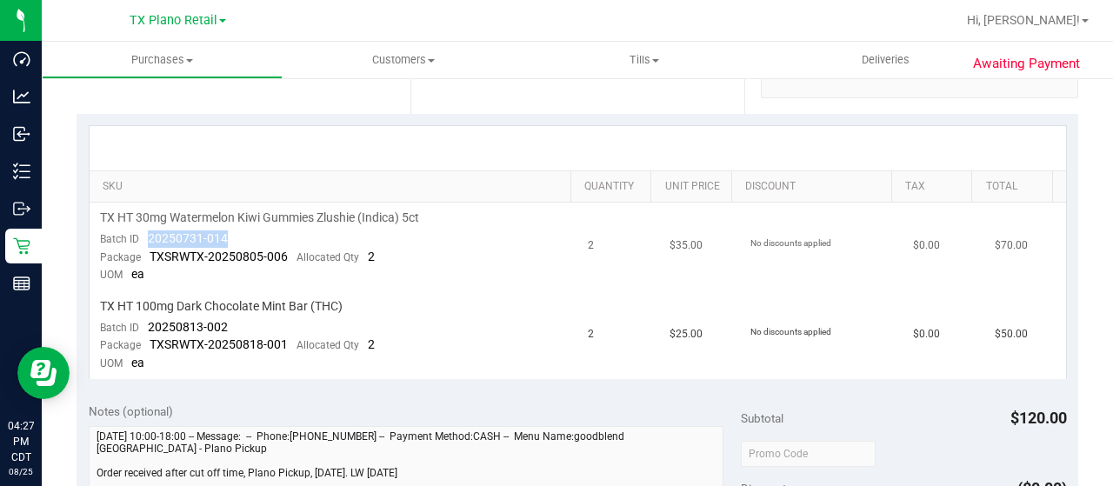
drag, startPoint x: 233, startPoint y: 243, endPoint x: 144, endPoint y: 244, distance: 88.7
click at [144, 244] on td "TX HT 30mg Watermelon Kiwi Gummies Zlushie (Indica) 5ct Batch ID 20250731-014 P…" at bounding box center [334, 247] width 489 height 89
drag, startPoint x: 231, startPoint y: 318, endPoint x: 188, endPoint y: 326, distance: 44.2
click at [149, 323] on td "TX HT 100mg Dark Chocolate Mint Bar (THC) Batch ID 20250813-002 Package TXSRWTX…" at bounding box center [334, 335] width 489 height 88
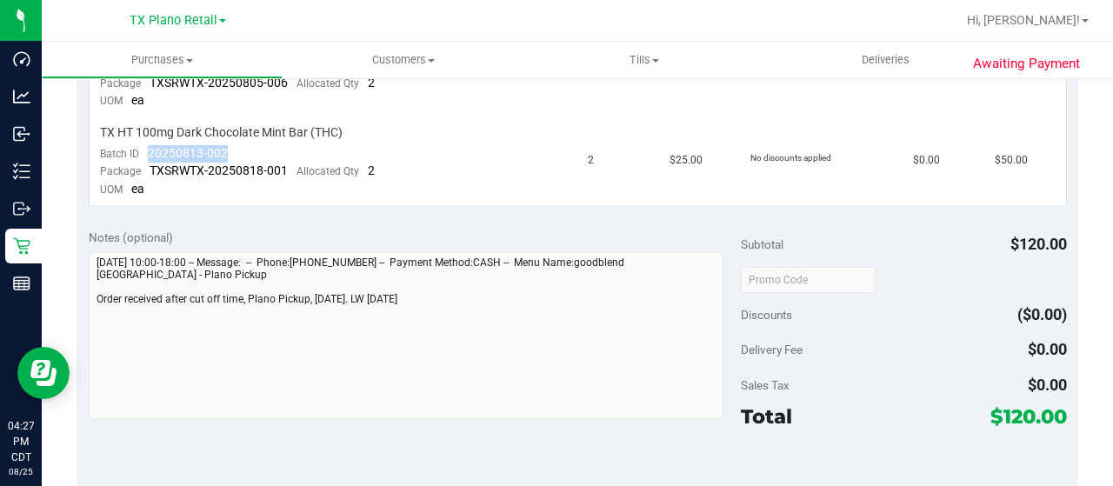
drag, startPoint x: 990, startPoint y: 412, endPoint x: 1022, endPoint y: 416, distance: 31.5
click at [1022, 416] on span "$120.00" at bounding box center [1028, 416] width 77 height 24
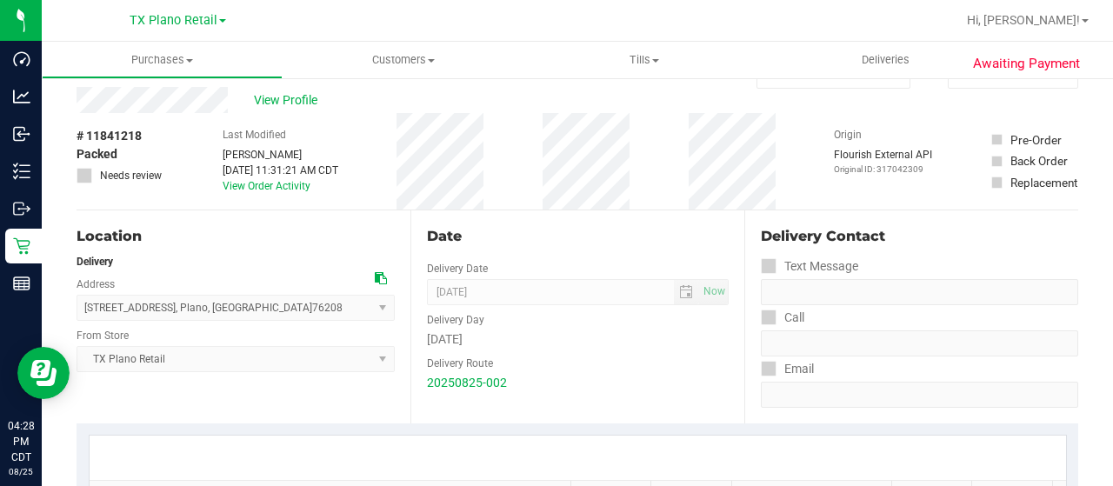
scroll to position [0, 0]
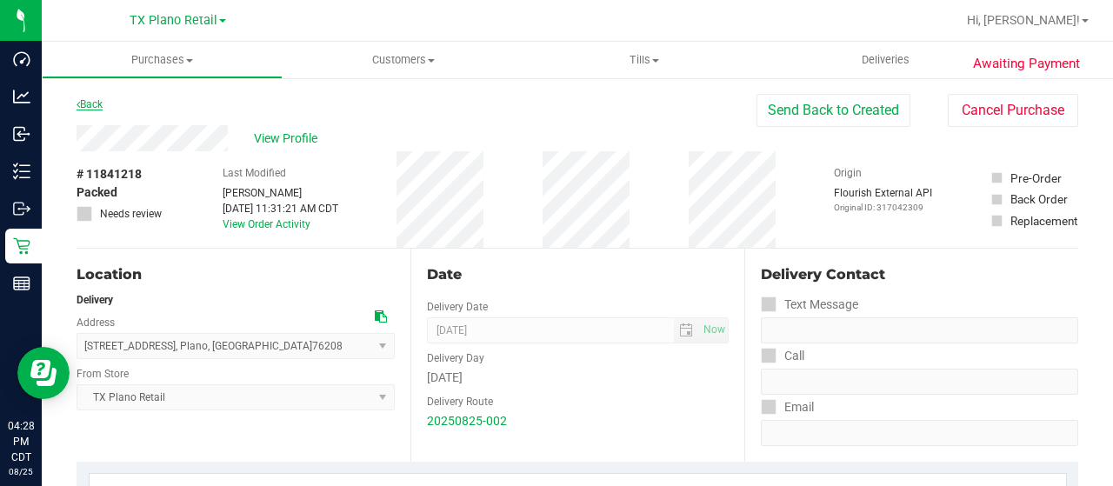
click at [90, 102] on link "Back" at bounding box center [90, 104] width 26 height 12
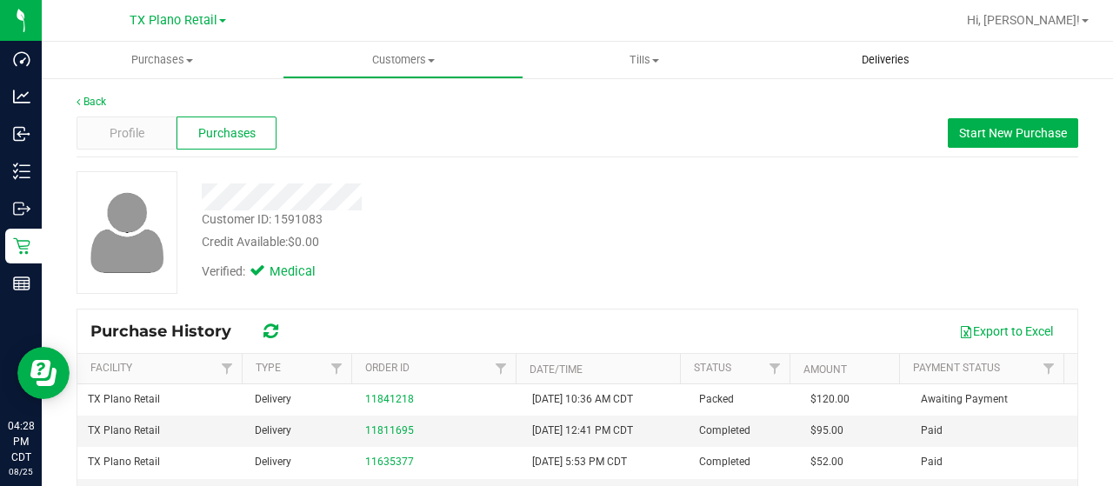
click at [864, 62] on span "Deliveries" at bounding box center [885, 60] width 95 height 16
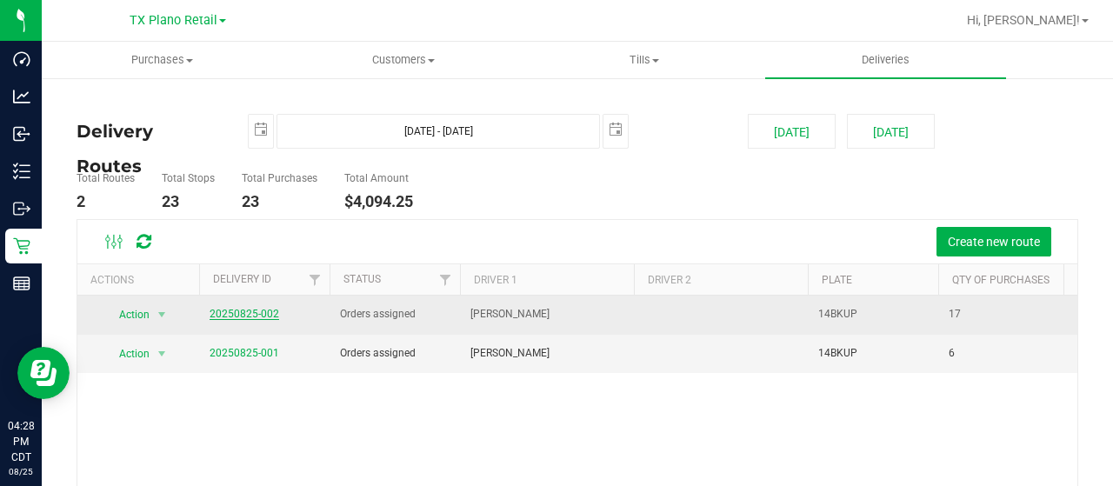
click at [257, 310] on link "20250825-002" at bounding box center [245, 314] width 70 height 12
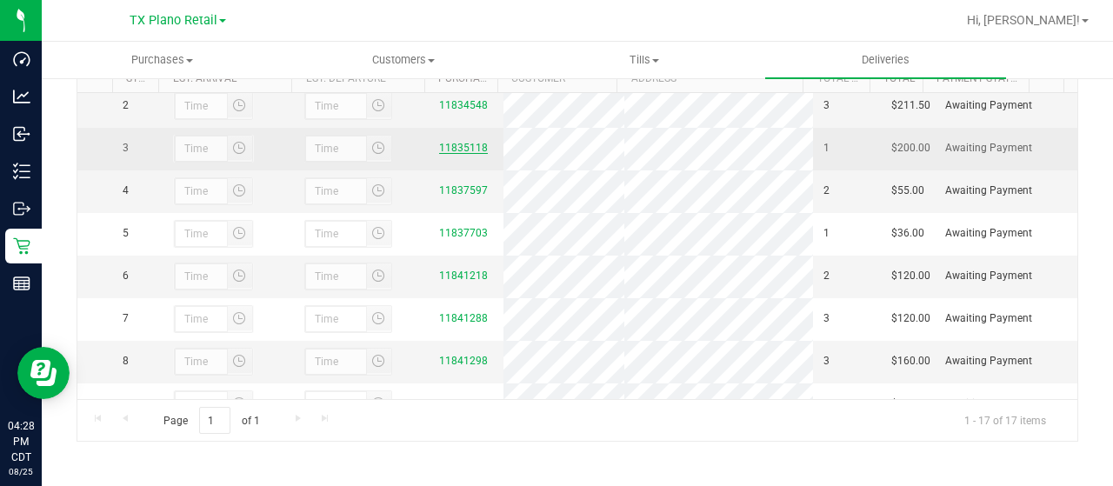
scroll to position [87, 0]
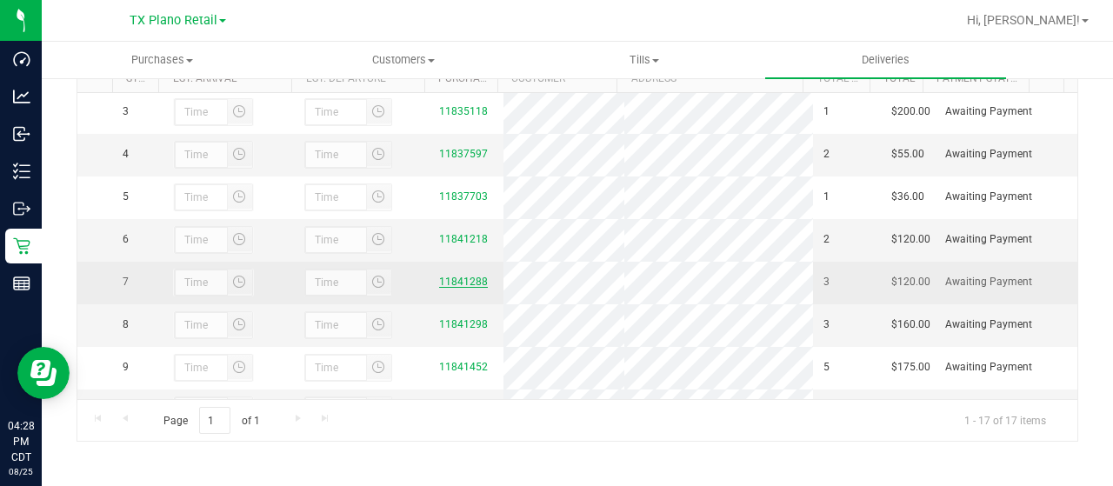
click at [457, 288] on link "11841288" at bounding box center [463, 282] width 49 height 12
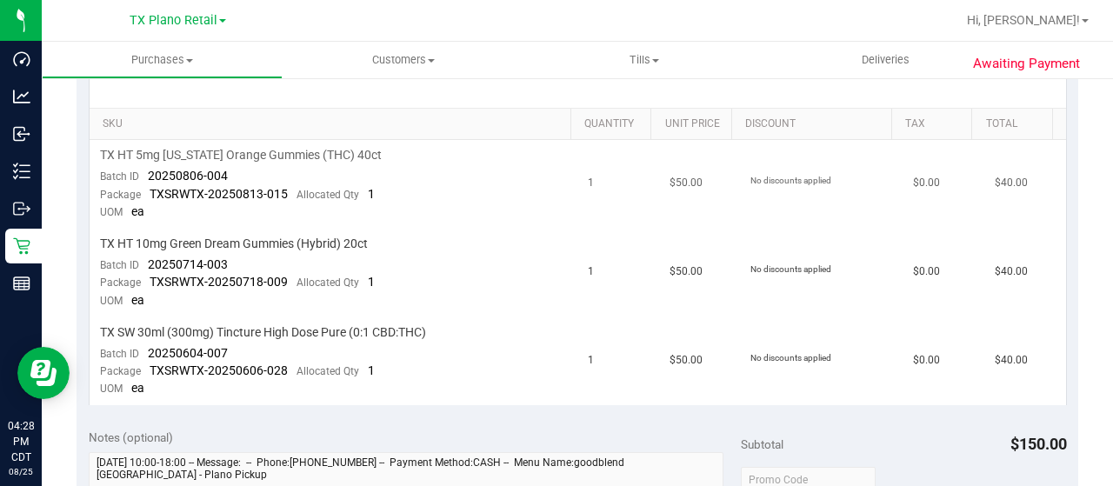
scroll to position [348, 0]
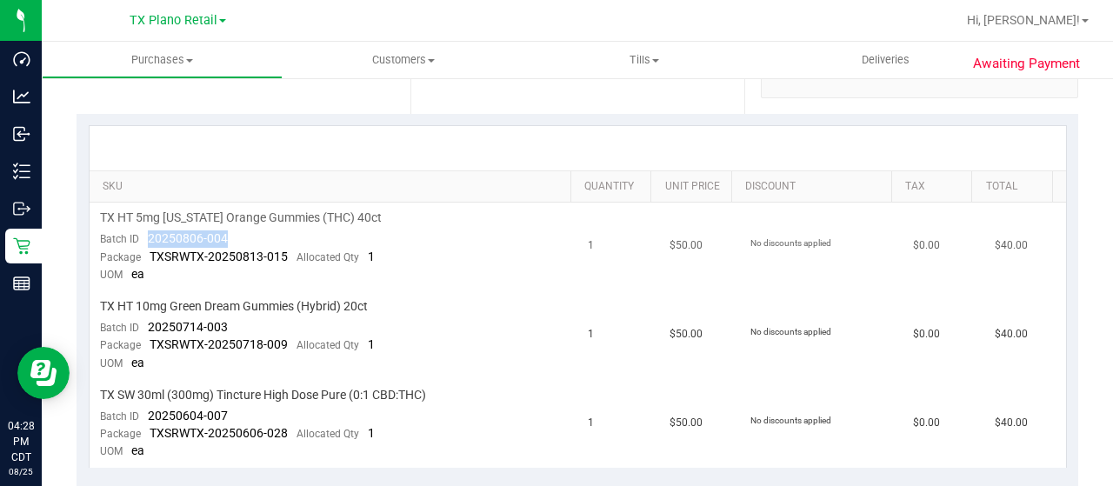
drag, startPoint x: 233, startPoint y: 236, endPoint x: 145, endPoint y: 243, distance: 88.1
click at [145, 243] on td "TX HT 5mg Texas Orange Gummies (THC) 40ct Batch ID 20250806-004 Package TXSRWTX…" at bounding box center [334, 247] width 489 height 89
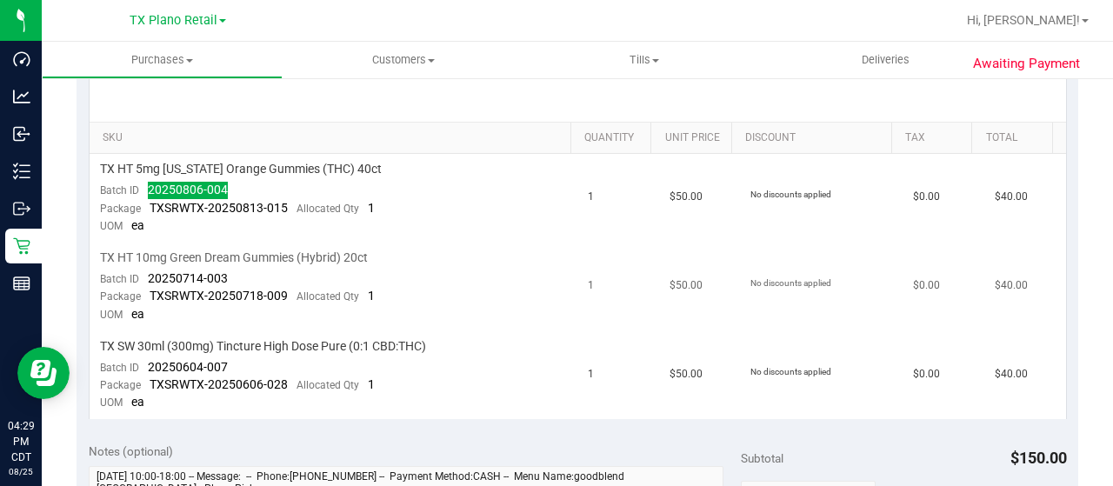
scroll to position [435, 0]
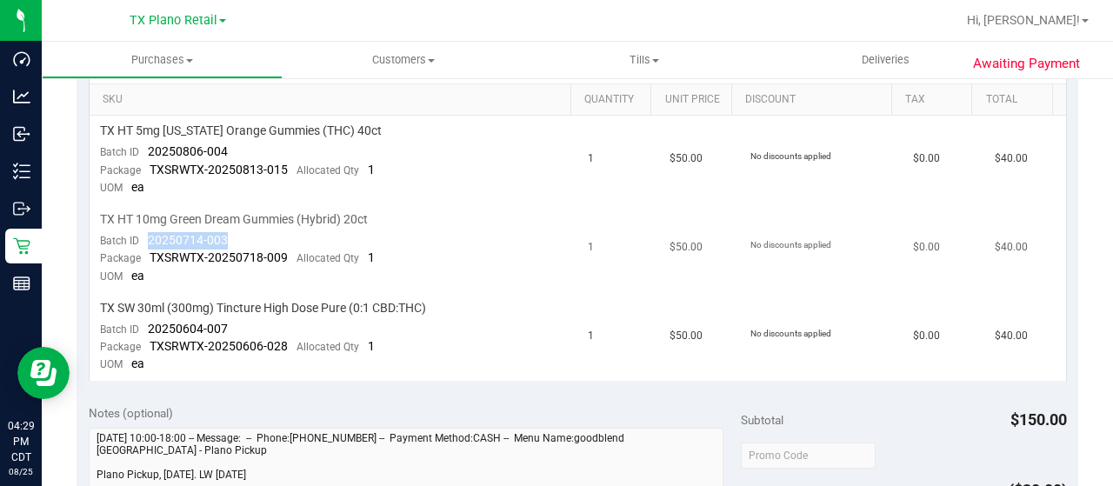
drag, startPoint x: 234, startPoint y: 237, endPoint x: 148, endPoint y: 237, distance: 86.1
click at [148, 237] on td "TX HT 10mg Green Dream Gummies (Hybrid) 20ct Batch ID 20250714-003 Package TXSR…" at bounding box center [334, 248] width 489 height 89
drag, startPoint x: 223, startPoint y: 323, endPoint x: 150, endPoint y: 323, distance: 73.1
click at [150, 323] on td "TX SW 30ml (300mg) Tincture High Dose Pure (0:1 CBD:THC) Batch ID 20250604-007 …" at bounding box center [334, 337] width 489 height 88
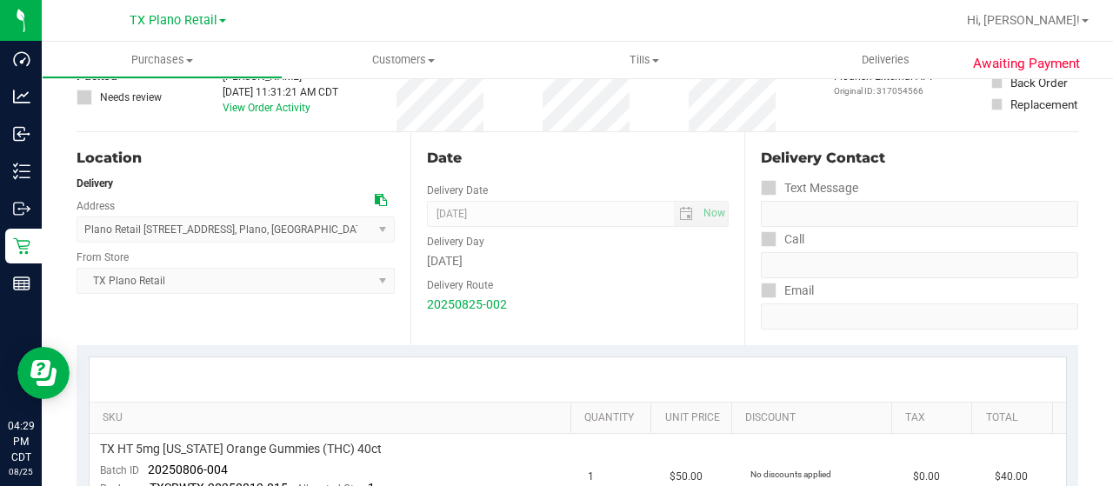
scroll to position [0, 0]
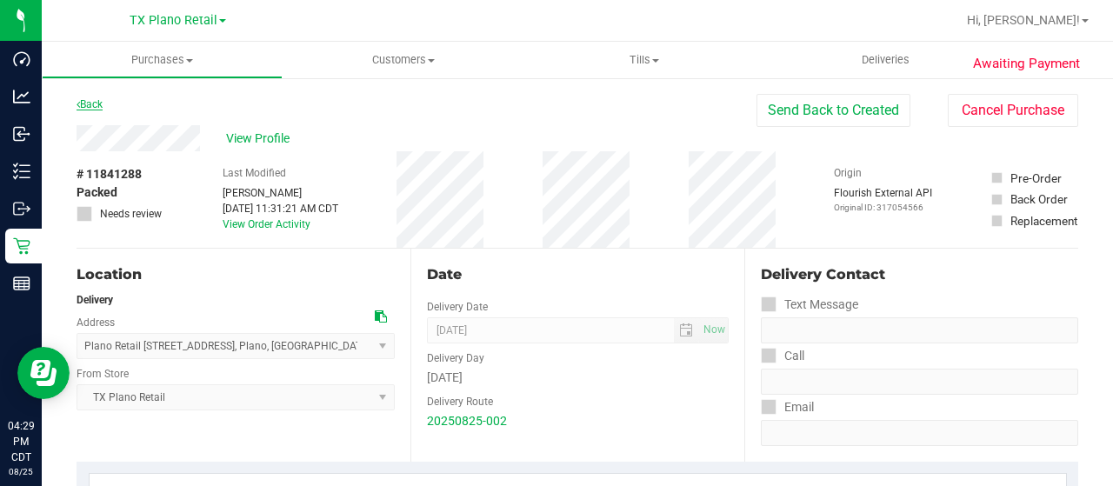
click at [102, 103] on link "Back" at bounding box center [90, 104] width 26 height 12
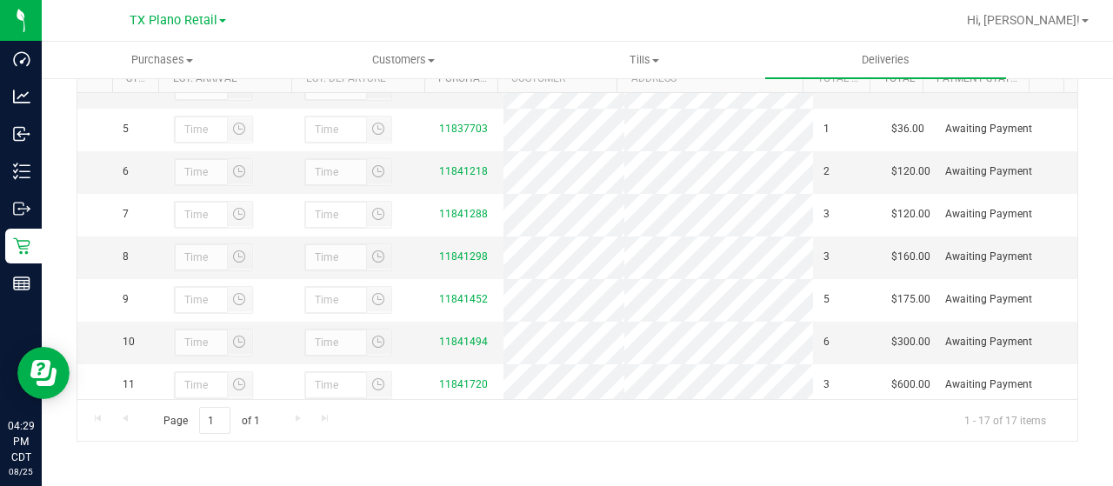
scroll to position [68, 0]
click at [443, 350] on link "11841298" at bounding box center [463, 343] width 49 height 12
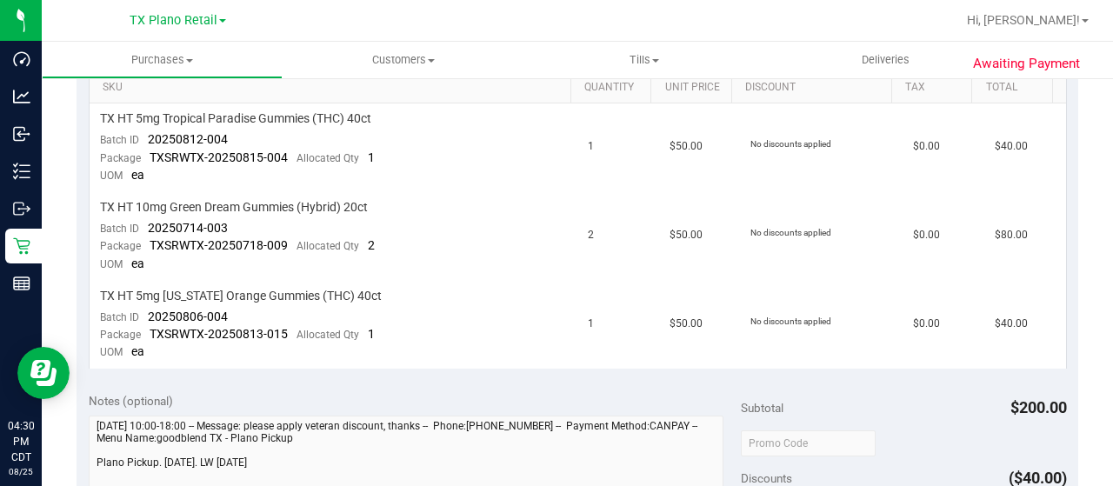
scroll to position [348, 0]
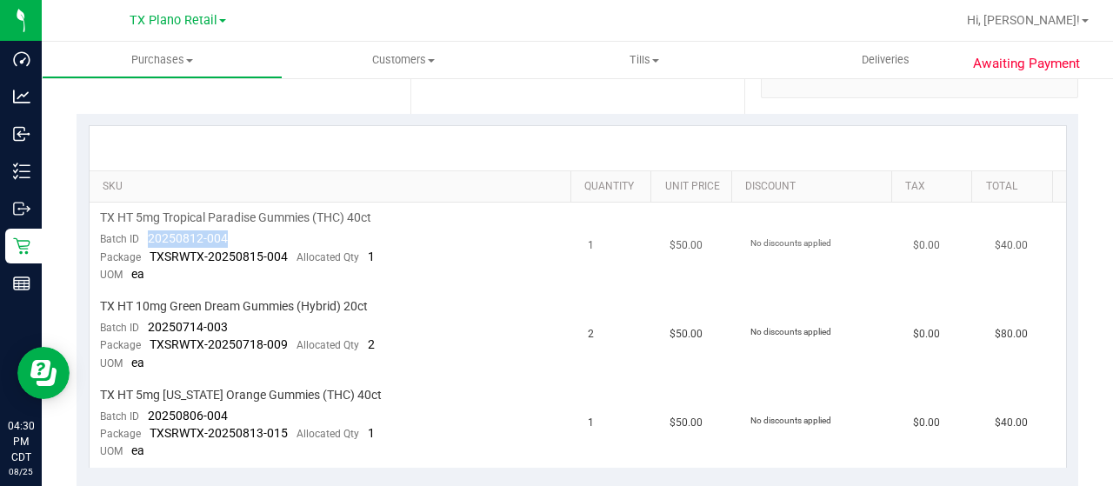
drag, startPoint x: 238, startPoint y: 234, endPoint x: 147, endPoint y: 233, distance: 91.3
click at [147, 233] on td "TX HT 5mg Tropical Paradise Gummies (THC) 40ct Batch ID 20250812-004 Package TX…" at bounding box center [334, 247] width 489 height 89
drag, startPoint x: 191, startPoint y: 321, endPoint x: 148, endPoint y: 322, distance: 43.5
click at [144, 322] on td "TX HT 10mg Green Dream Gummies (Hybrid) 20ct Batch ID 20250714-003 Package TXSR…" at bounding box center [334, 335] width 489 height 89
drag, startPoint x: 216, startPoint y: 412, endPoint x: 144, endPoint y: 410, distance: 71.4
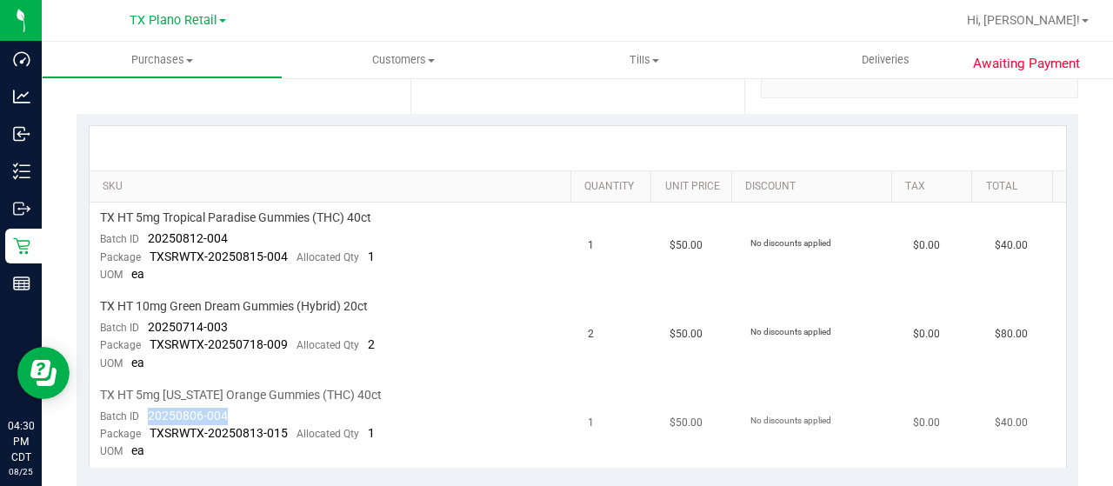
click at [144, 410] on td "TX HT 5mg Texas Orange Gummies (THC) 40ct Batch ID 20250806-004 Package TXSRWTX…" at bounding box center [334, 424] width 489 height 88
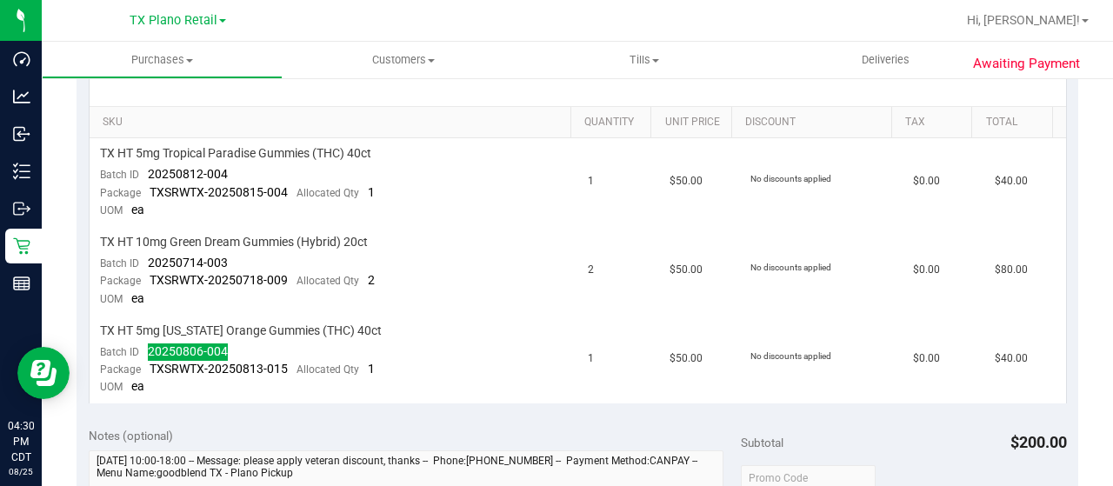
scroll to position [609, 0]
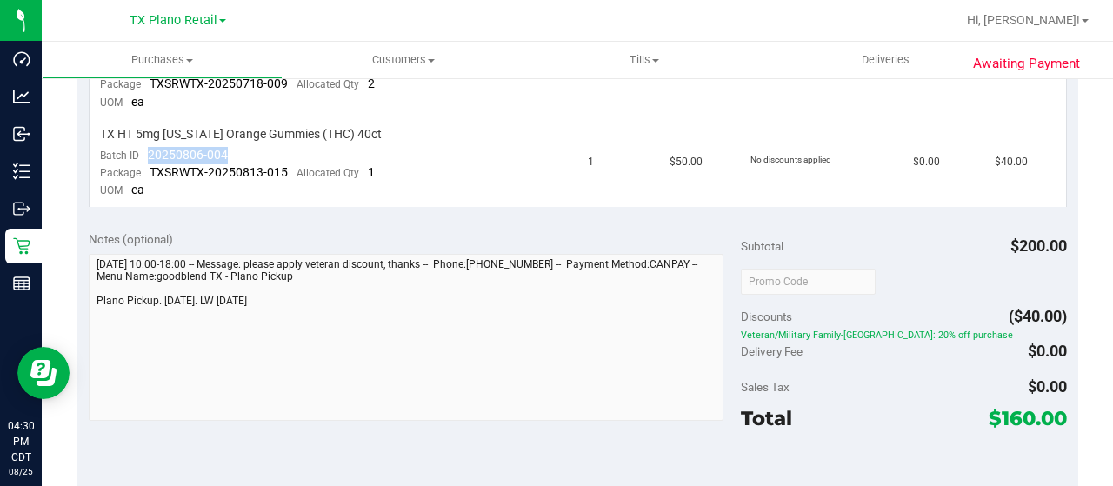
drag, startPoint x: 988, startPoint y: 411, endPoint x: 1021, endPoint y: 413, distance: 33.1
click at [1021, 413] on span "$160.00" at bounding box center [1028, 418] width 78 height 24
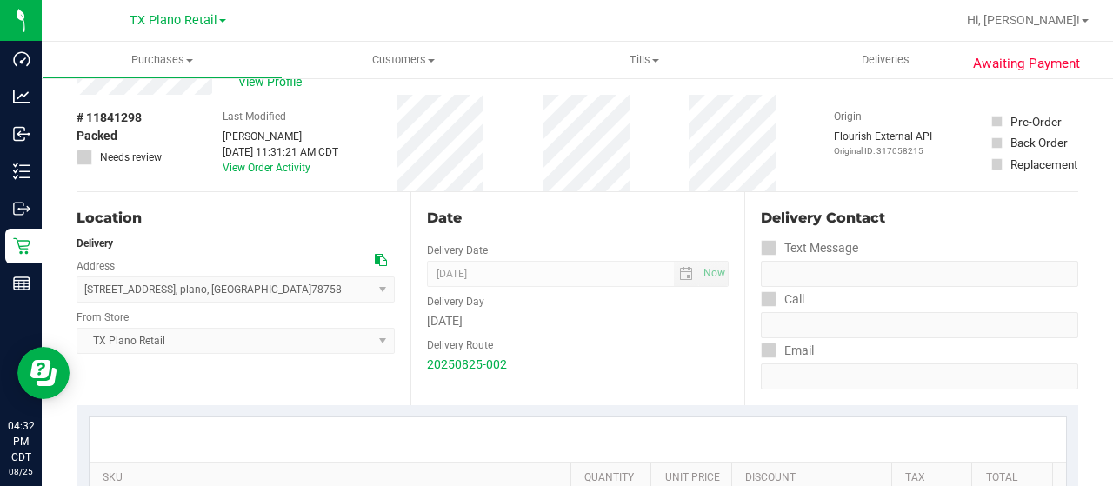
scroll to position [0, 0]
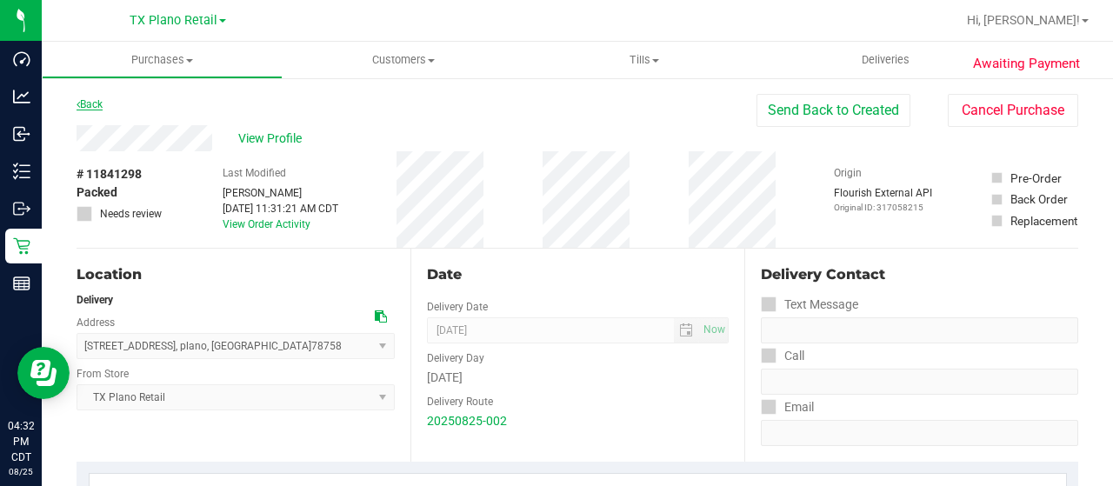
click at [97, 102] on link "Back" at bounding box center [90, 104] width 26 height 12
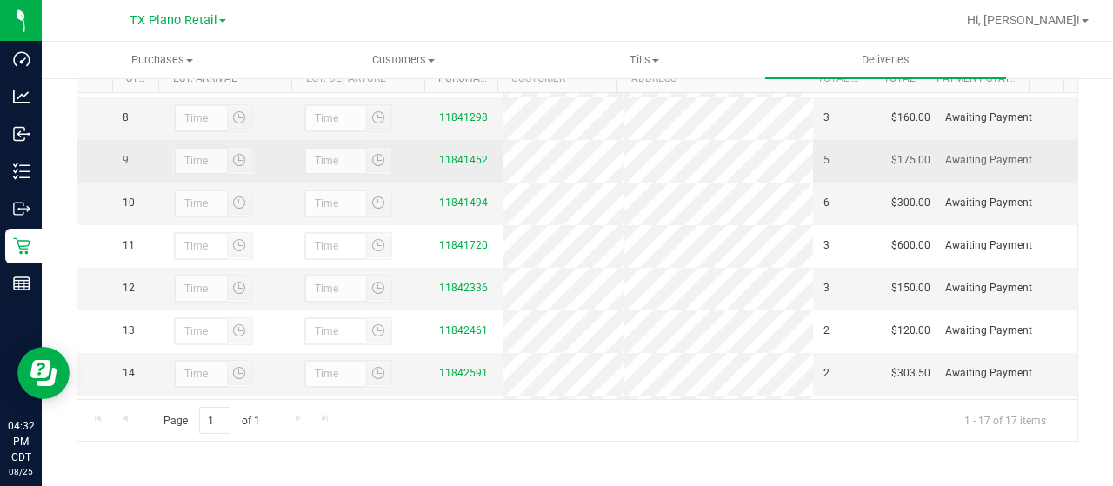
scroll to position [242, 0]
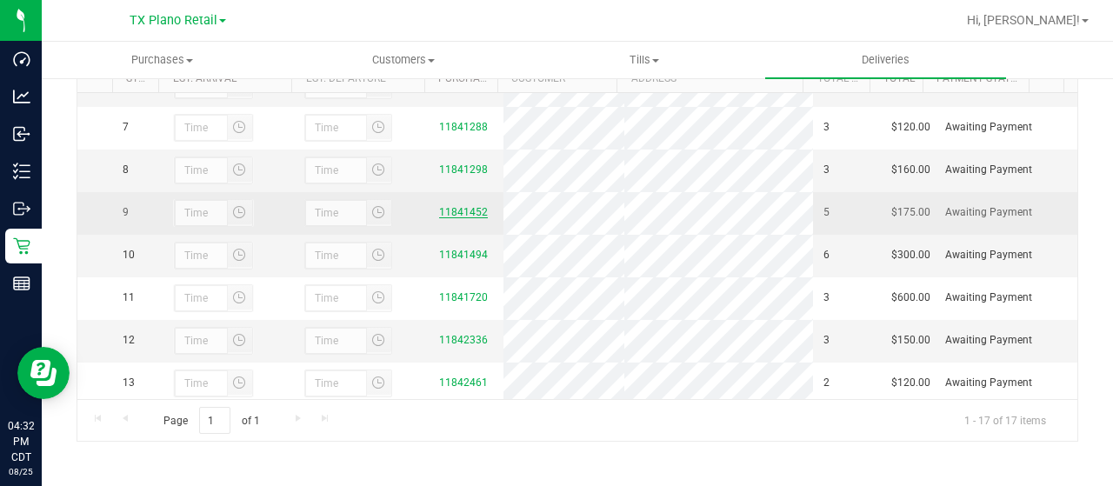
click at [447, 218] on link "11841452" at bounding box center [463, 212] width 49 height 12
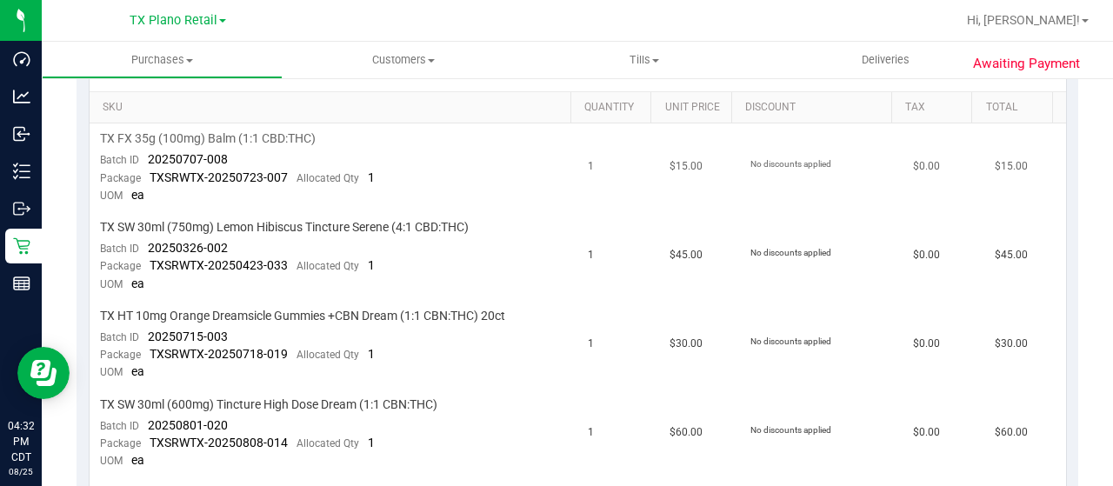
scroll to position [435, 0]
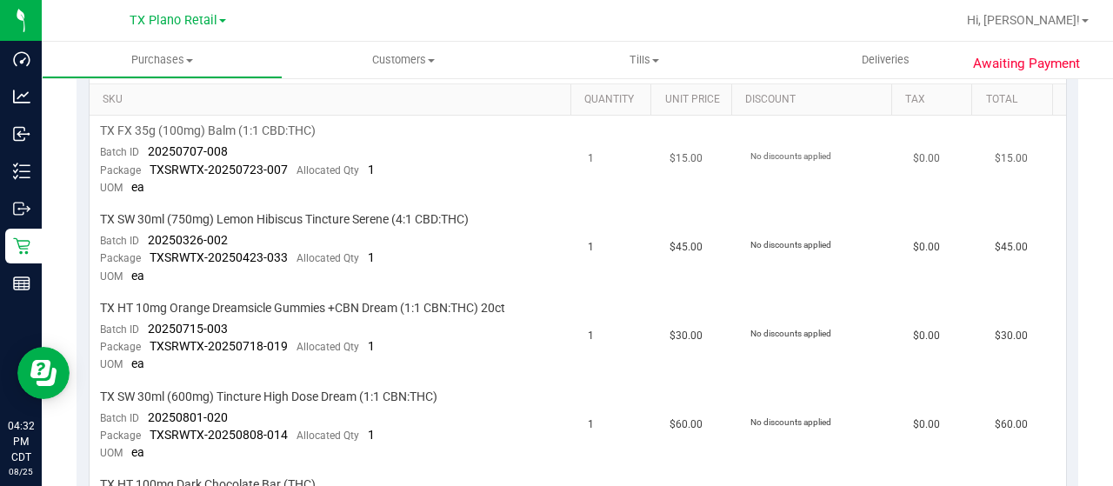
click at [224, 150] on td "TX FX 35g (100mg) Balm (1:1 CBD:THC) Batch ID 20250707-008 Package TXSRWTX-2025…" at bounding box center [334, 160] width 489 height 89
drag, startPoint x: 235, startPoint y: 147, endPoint x: 141, endPoint y: 152, distance: 94.1
click at [141, 152] on td "TX FX 35g (100mg) Balm (1:1 CBD:THC) Batch ID 20250707-008 Package TXSRWTX-2025…" at bounding box center [334, 160] width 489 height 89
drag, startPoint x: 226, startPoint y: 236, endPoint x: 146, endPoint y: 240, distance: 80.1
click at [146, 240] on td "TX SW 30ml (750mg) Lemon Hibiscus Tincture Serene (4:1 CBD:THC) Batch ID 202503…" at bounding box center [334, 248] width 489 height 89
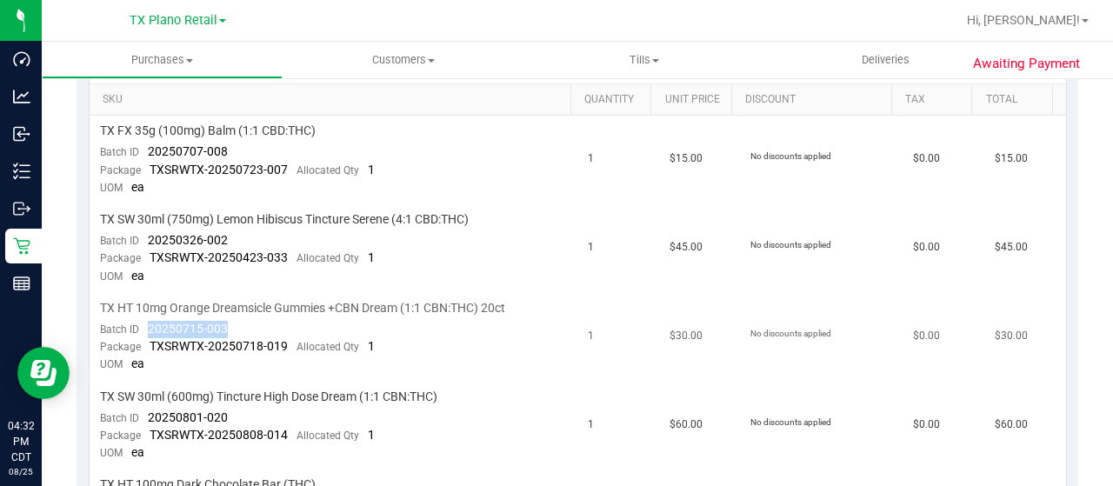
drag, startPoint x: 229, startPoint y: 330, endPoint x: 147, endPoint y: 326, distance: 81.8
click at [147, 326] on td "TX HT 10mg Orange Dreamsicle Gummies +CBN Dream (1:1 CBN:THC) 20ct Batch ID 202…" at bounding box center [334, 337] width 489 height 89
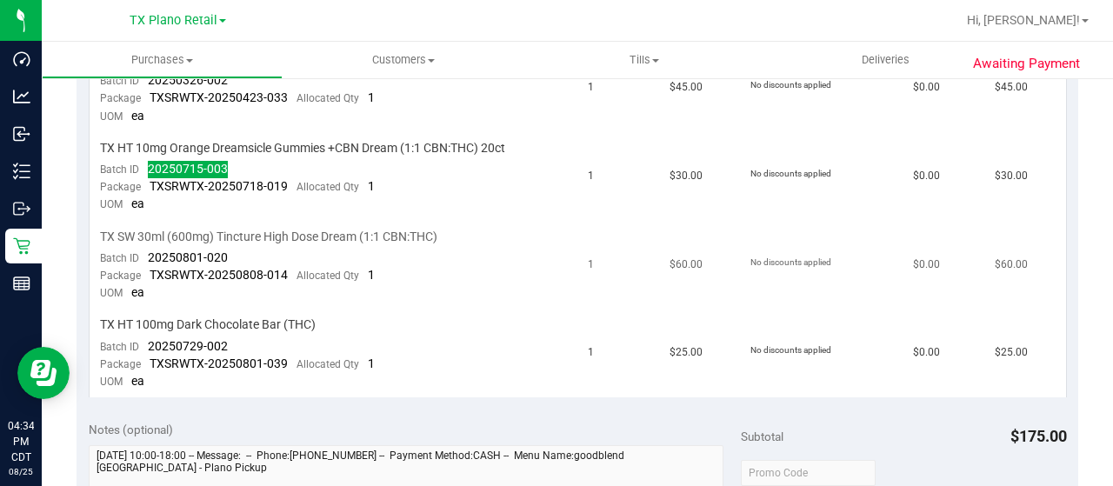
scroll to position [609, 0]
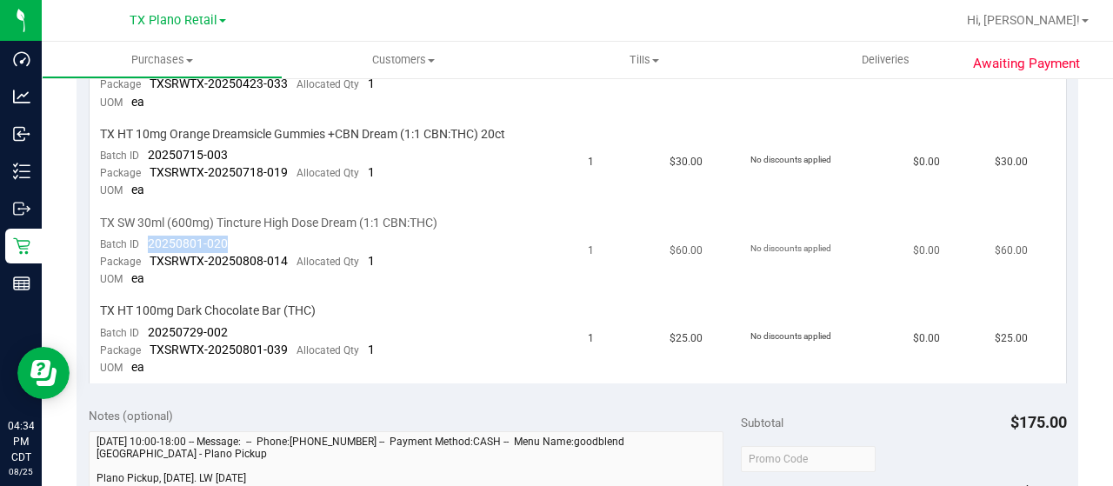
drag, startPoint x: 231, startPoint y: 242, endPoint x: 143, endPoint y: 243, distance: 88.7
click at [143, 243] on td "TX SW 30ml (600mg) Tincture High Dose Dream (1:1 CBN:THC) Batch ID 20250801-020…" at bounding box center [334, 252] width 489 height 89
drag, startPoint x: 230, startPoint y: 323, endPoint x: 148, endPoint y: 328, distance: 81.9
click at [148, 328] on td "TX HT 100mg Dark Chocolate Bar (THC) Batch ID 20250729-002 Package TXSRWTX-2025…" at bounding box center [334, 340] width 489 height 88
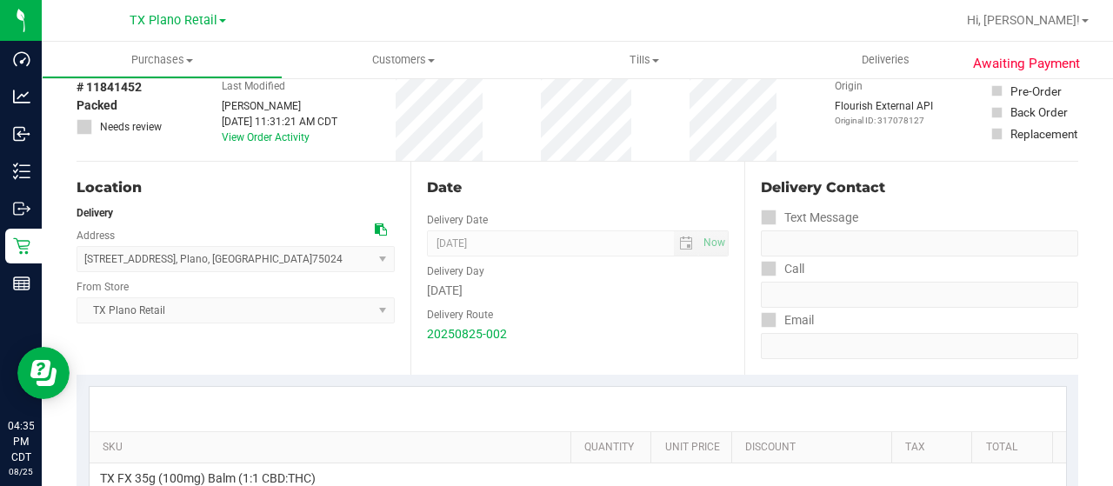
scroll to position [0, 0]
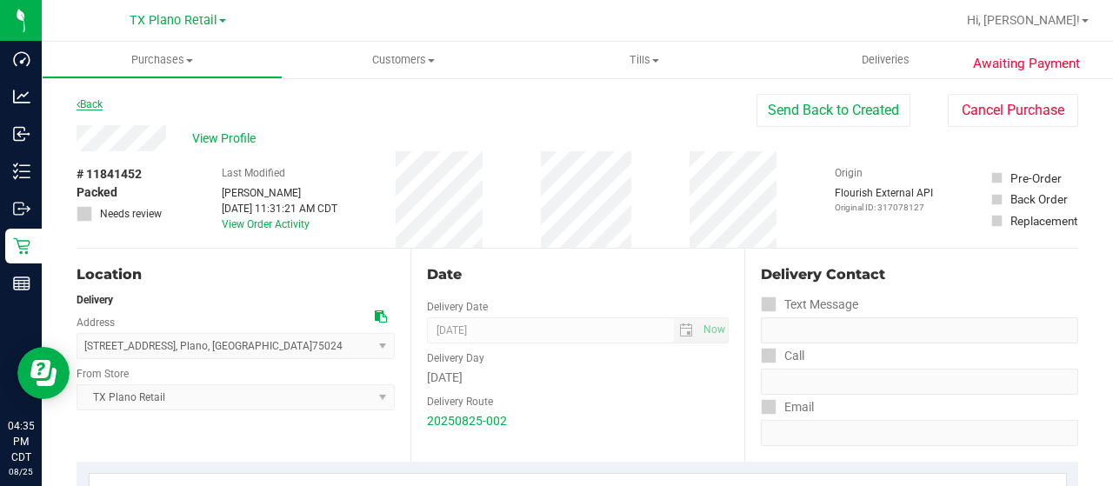
click at [99, 103] on link "Back" at bounding box center [90, 104] width 26 height 12
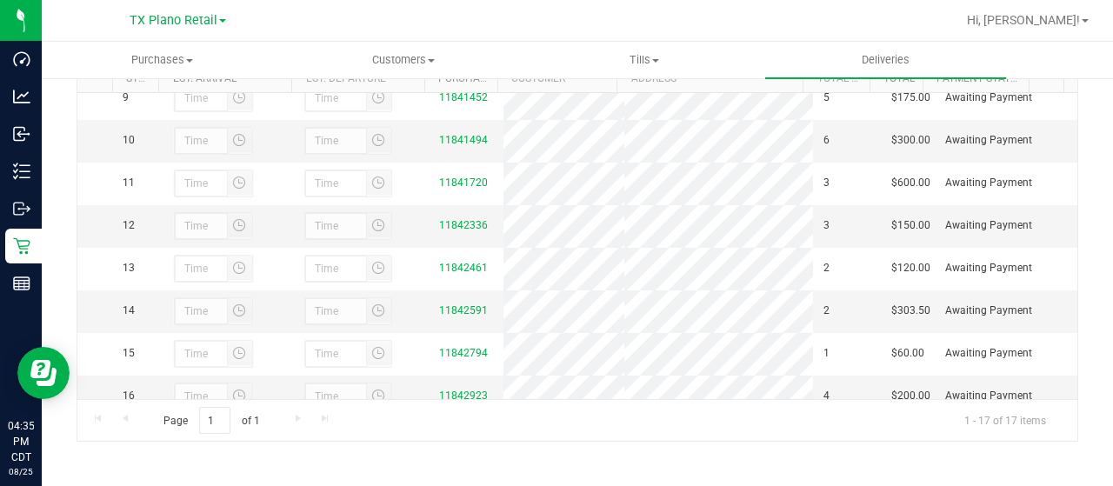
scroll to position [330, 0]
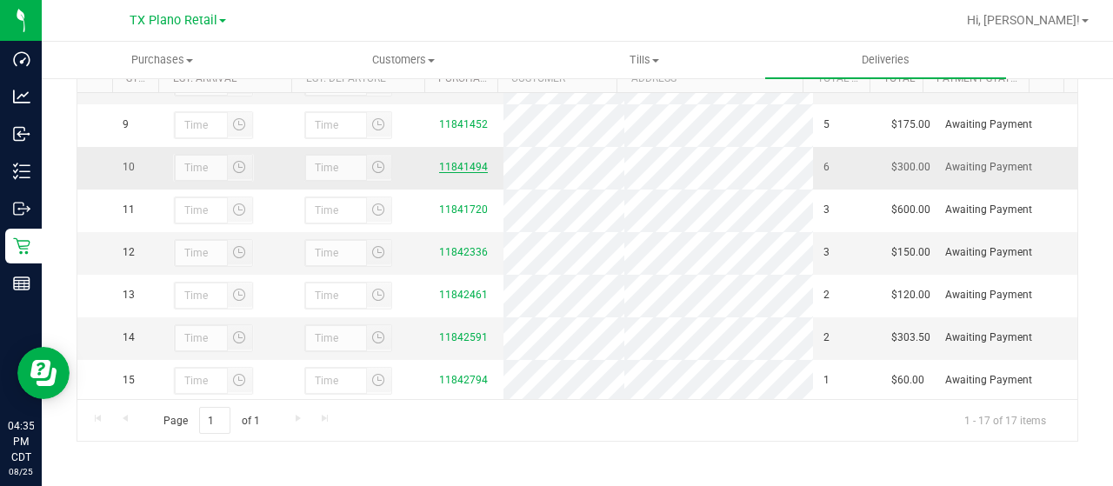
click at [460, 173] on link "11841494" at bounding box center [463, 167] width 49 height 12
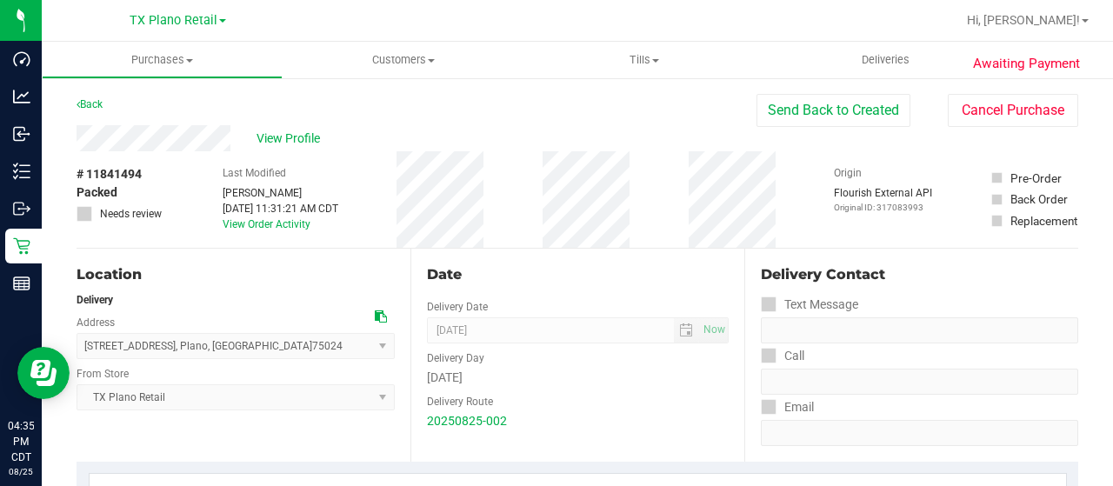
click at [230, 138] on div "View Profile" at bounding box center [417, 138] width 680 height 26
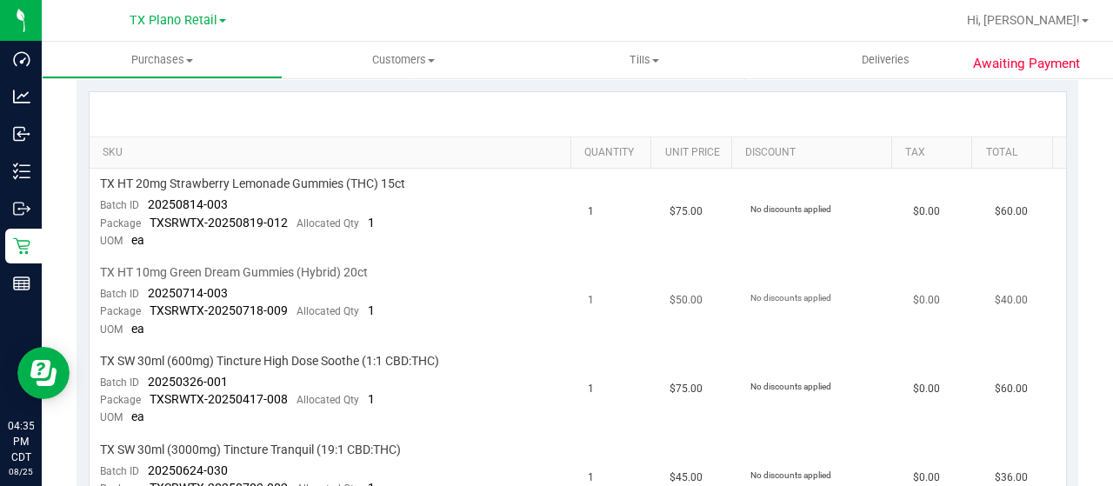
scroll to position [435, 0]
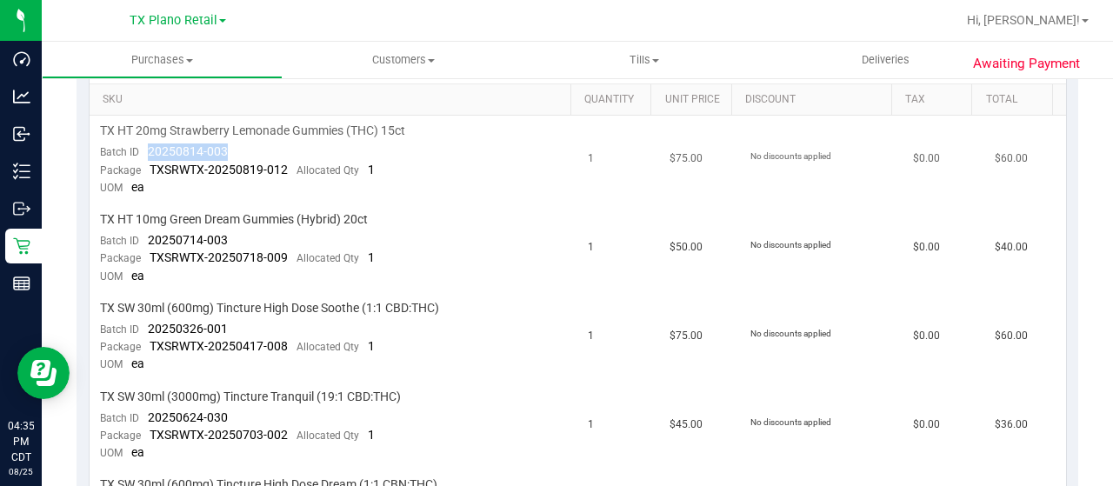
drag, startPoint x: 223, startPoint y: 149, endPoint x: 150, endPoint y: 150, distance: 73.9
click at [150, 150] on td "TX HT 20mg Strawberry Lemonade Gummies (THC) 15ct Batch ID 20250814-003 Package…" at bounding box center [334, 160] width 489 height 89
drag, startPoint x: 235, startPoint y: 237, endPoint x: 144, endPoint y: 239, distance: 90.5
click at [144, 239] on td "TX HT 10mg Green Dream Gummies (Hybrid) 20ct Batch ID 20250714-003 Package TXSR…" at bounding box center [334, 248] width 489 height 89
drag, startPoint x: 228, startPoint y: 325, endPoint x: 136, endPoint y: 330, distance: 92.3
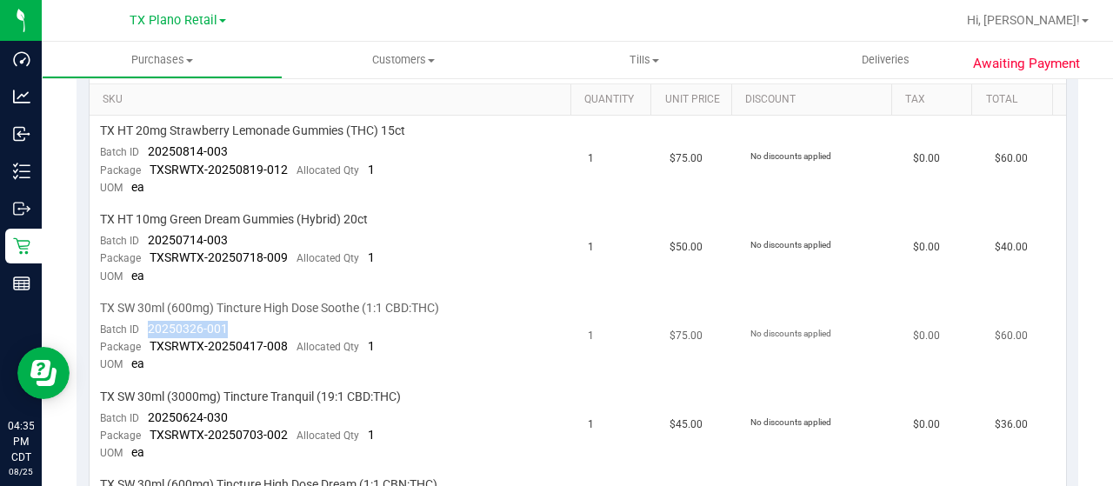
click at [136, 330] on td "TX SW 30ml (600mg) Tincture High Dose Soothe (1:1 CBD:THC) Batch ID 20250326-00…" at bounding box center [334, 337] width 489 height 89
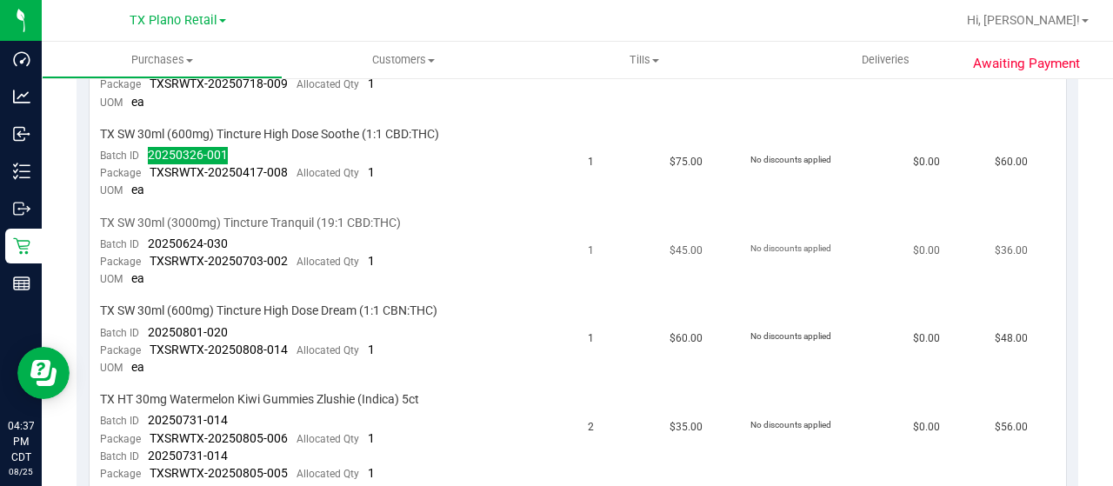
scroll to position [696, 0]
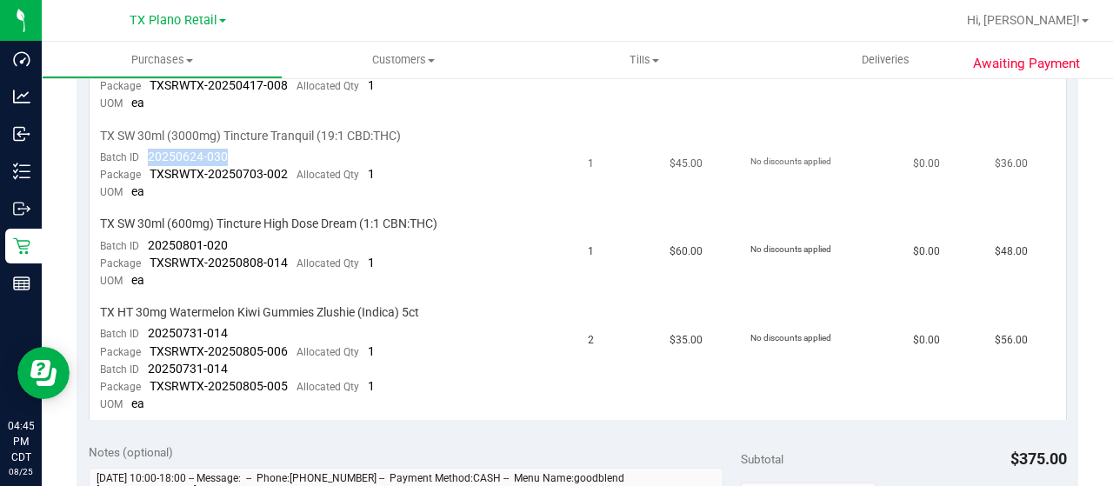
drag, startPoint x: 233, startPoint y: 150, endPoint x: 140, endPoint y: 152, distance: 93.1
click at [140, 152] on td "TX SW 30ml (3000mg) Tincture Tranquil (19:1 CBD:THC) Batch ID 20250624-030 Pack…" at bounding box center [334, 165] width 489 height 89
drag, startPoint x: 223, startPoint y: 237, endPoint x: 146, endPoint y: 237, distance: 77.4
click at [146, 237] on div "Batch ID 20250801-020" at bounding box center [164, 245] width 128 height 17
drag, startPoint x: 237, startPoint y: 325, endPoint x: 144, endPoint y: 324, distance: 92.2
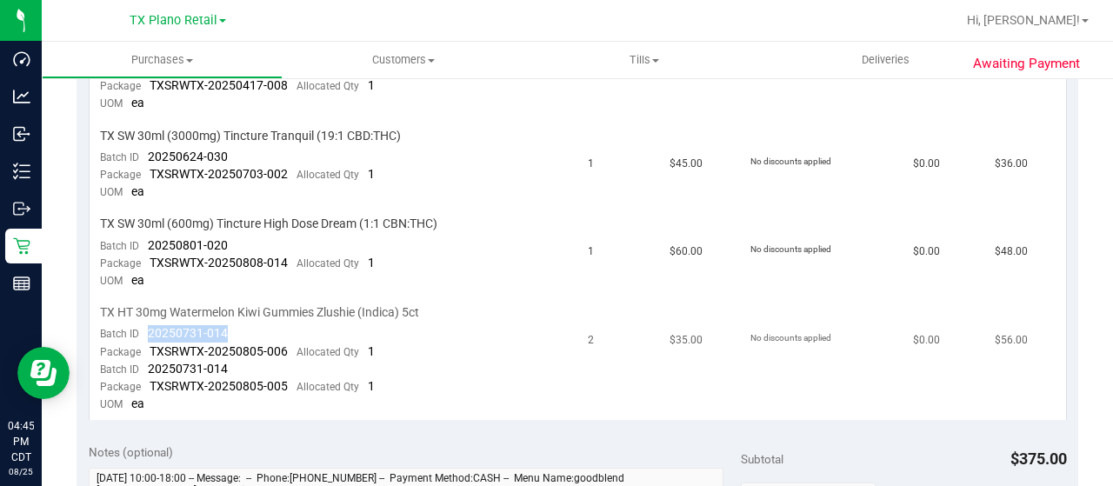
click at [144, 324] on td "TX HT 30mg Watermelon Kiwi Gummies Zlushie (Indica) 5ct Batch ID 20250731-014 P…" at bounding box center [334, 358] width 489 height 123
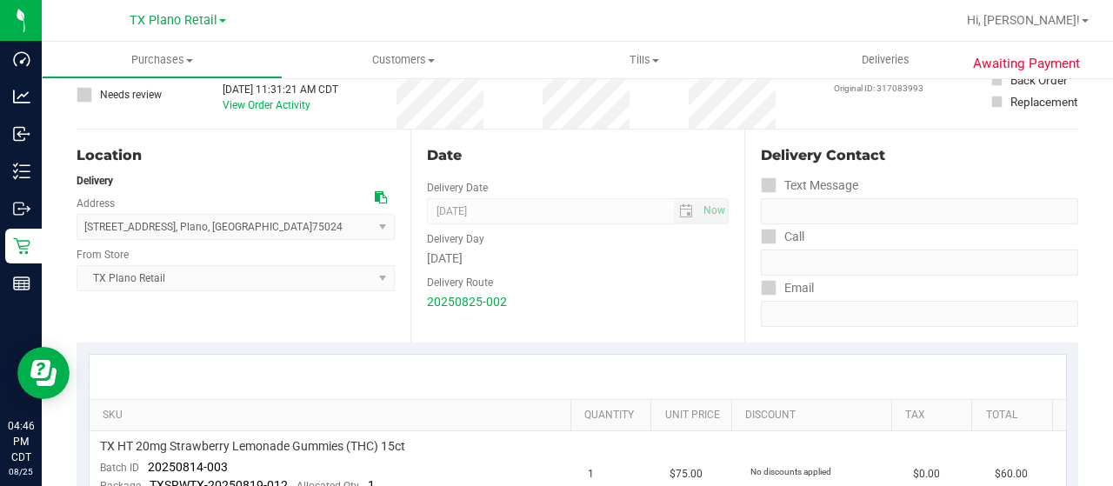
scroll to position [0, 0]
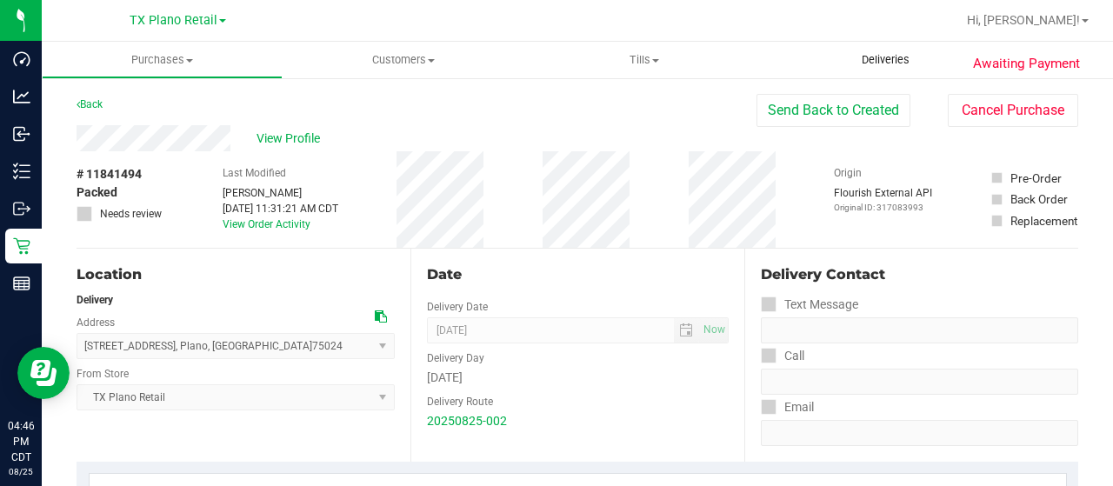
click at [889, 53] on span "Deliveries" at bounding box center [885, 60] width 95 height 16
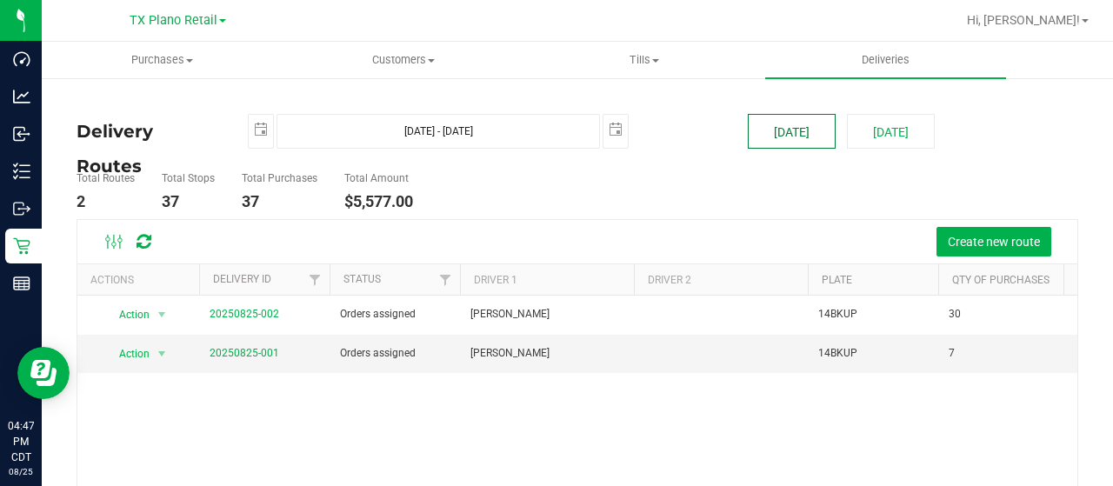
click at [767, 132] on button "[DATE]" at bounding box center [792, 131] width 88 height 35
click at [870, 130] on button "[DATE]" at bounding box center [891, 131] width 88 height 35
type input "Aug 26, 2025 - Aug 26, 2025"
type input "2025-08-26"
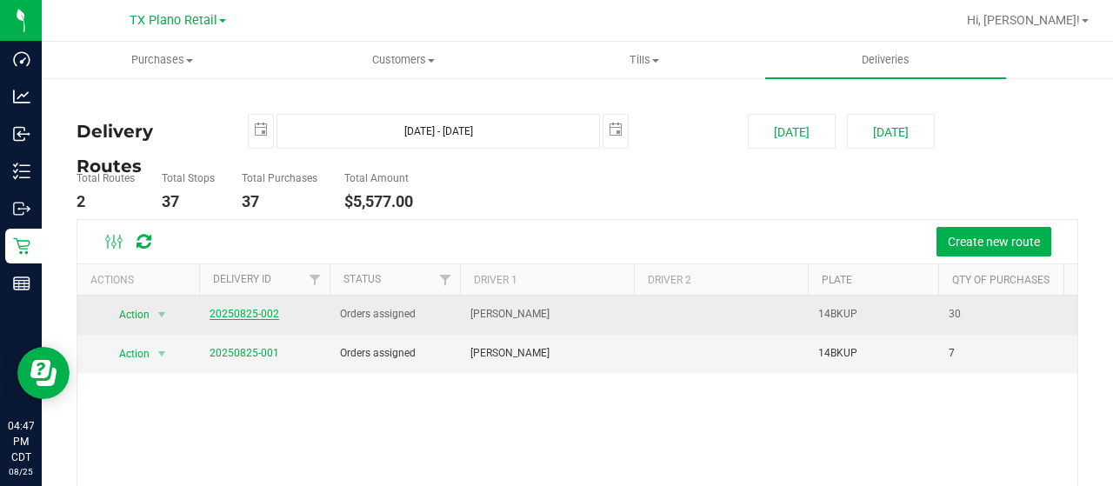
click at [239, 312] on link "20250825-002" at bounding box center [245, 314] width 70 height 12
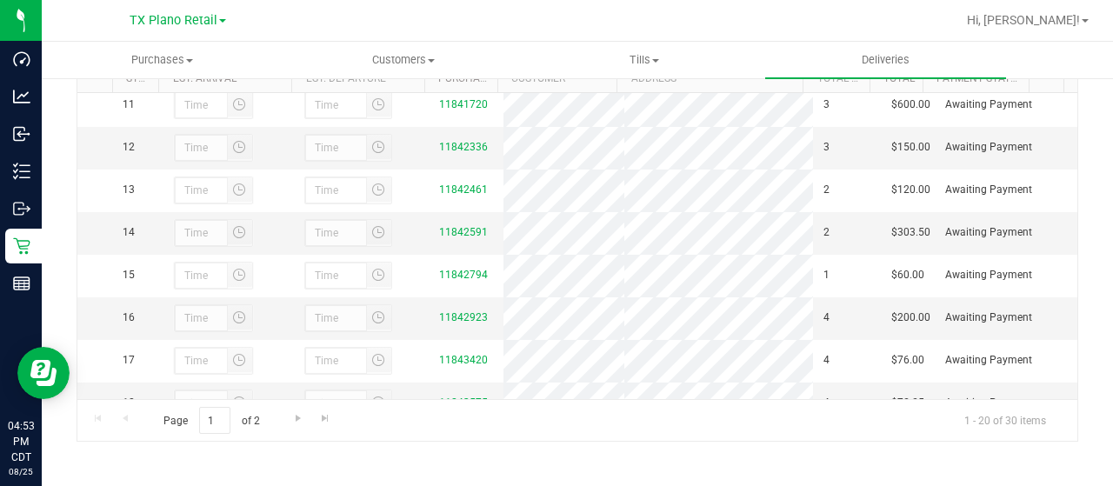
scroll to position [261, 0]
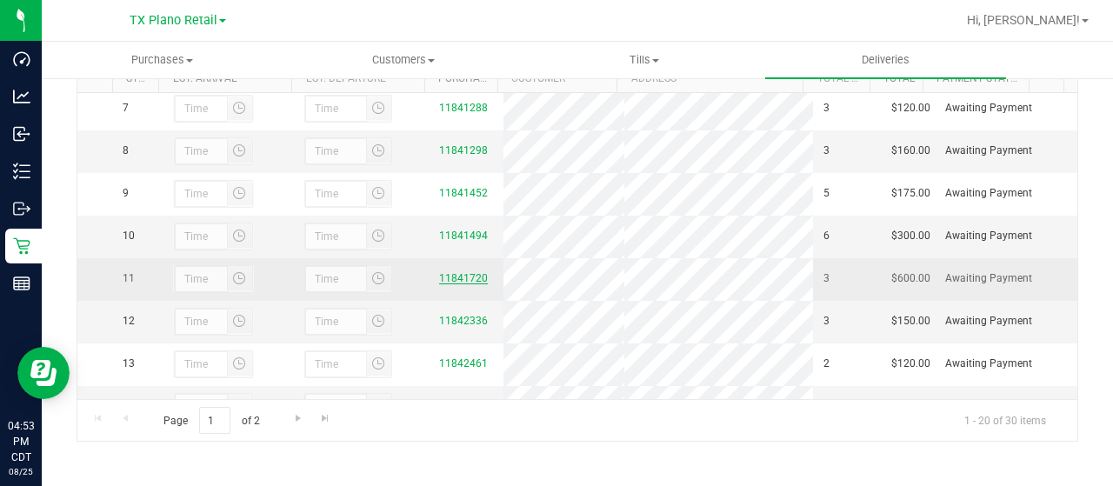
click at [453, 284] on link "11841720" at bounding box center [463, 278] width 49 height 12
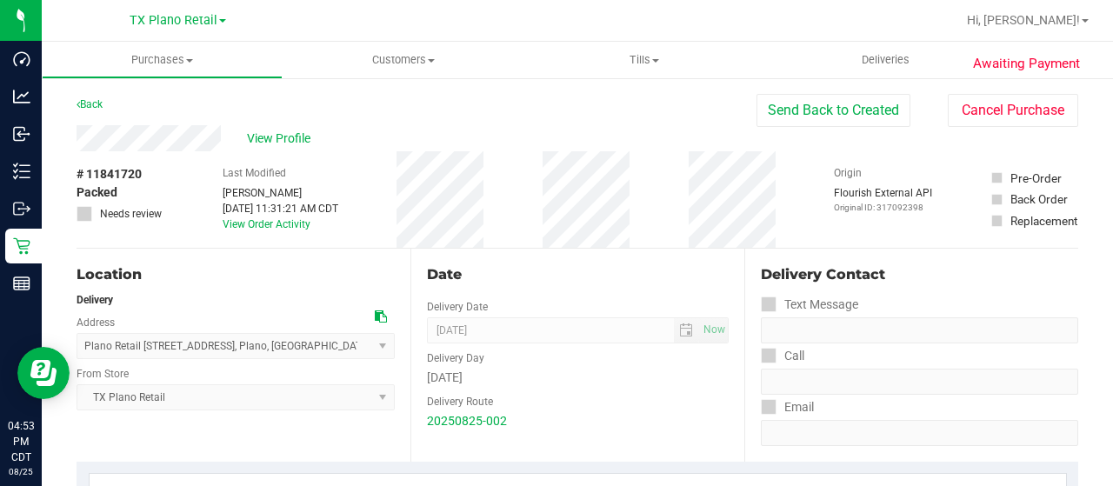
click at [223, 136] on div "View Profile" at bounding box center [417, 138] width 680 height 26
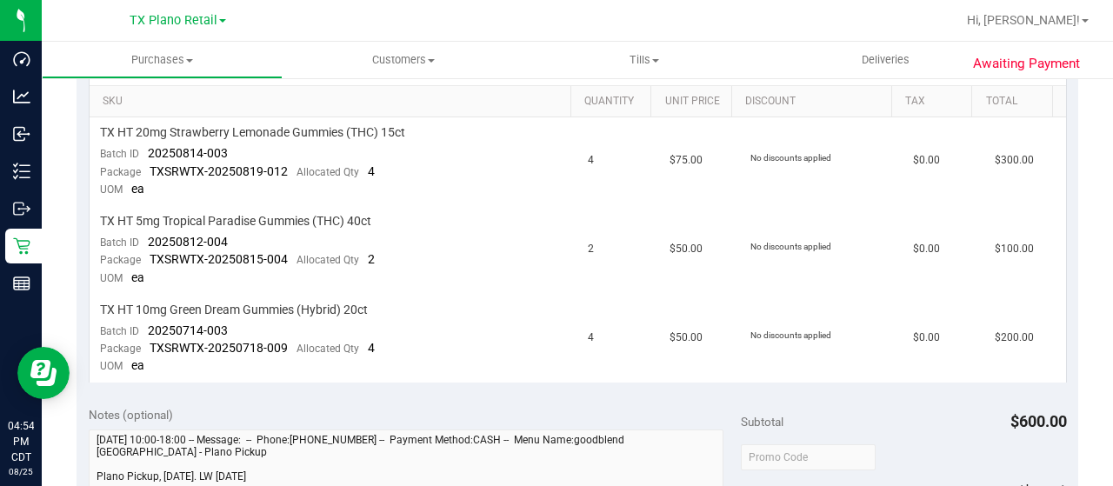
scroll to position [435, 0]
drag, startPoint x: 231, startPoint y: 155, endPoint x: 137, endPoint y: 150, distance: 94.0
click at [137, 150] on td "TX HT 20mg Strawberry Lemonade Gummies (THC) 15ct Batch ID 20250814-003 Package…" at bounding box center [334, 160] width 489 height 89
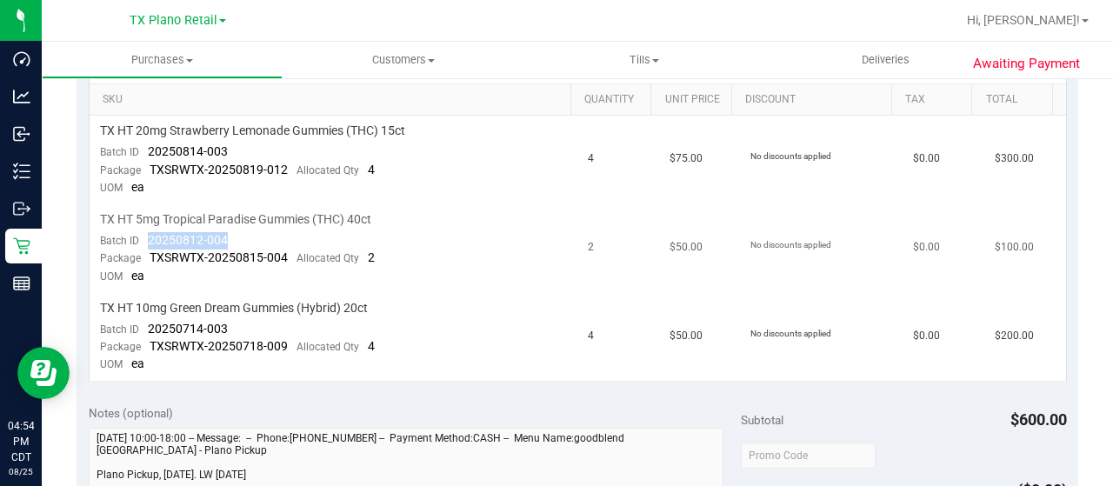
drag, startPoint x: 239, startPoint y: 243, endPoint x: 150, endPoint y: 239, distance: 89.6
click at [150, 239] on td "TX HT 5mg Tropical Paradise Gummies (THC) 40ct Batch ID 20250812-004 Package TX…" at bounding box center [334, 248] width 489 height 89
drag, startPoint x: 214, startPoint y: 324, endPoint x: 148, endPoint y: 324, distance: 66.1
click at [148, 324] on td "TX HT 10mg Green Dream Gummies (Hybrid) 20ct Batch ID 20250714-003 Package TXSR…" at bounding box center [334, 337] width 489 height 88
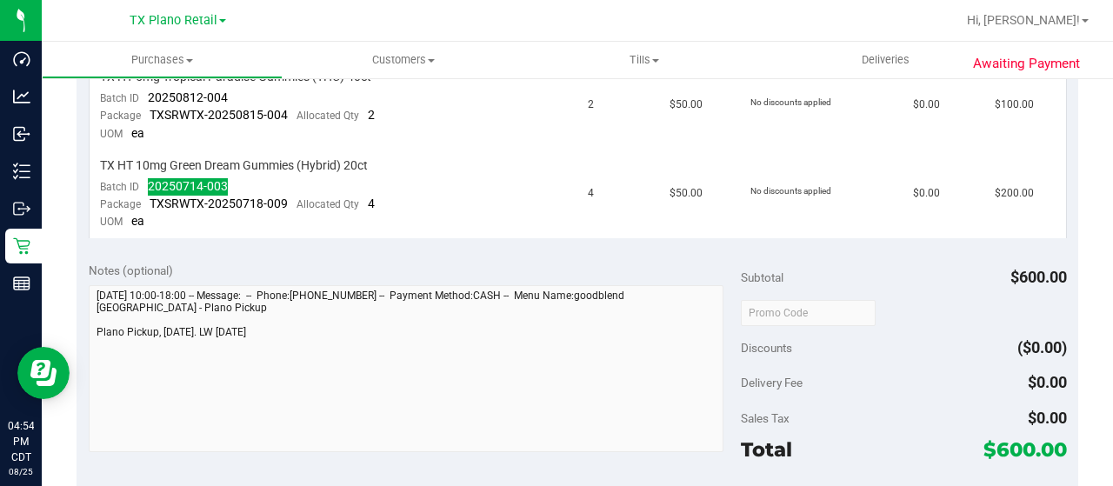
scroll to position [609, 0]
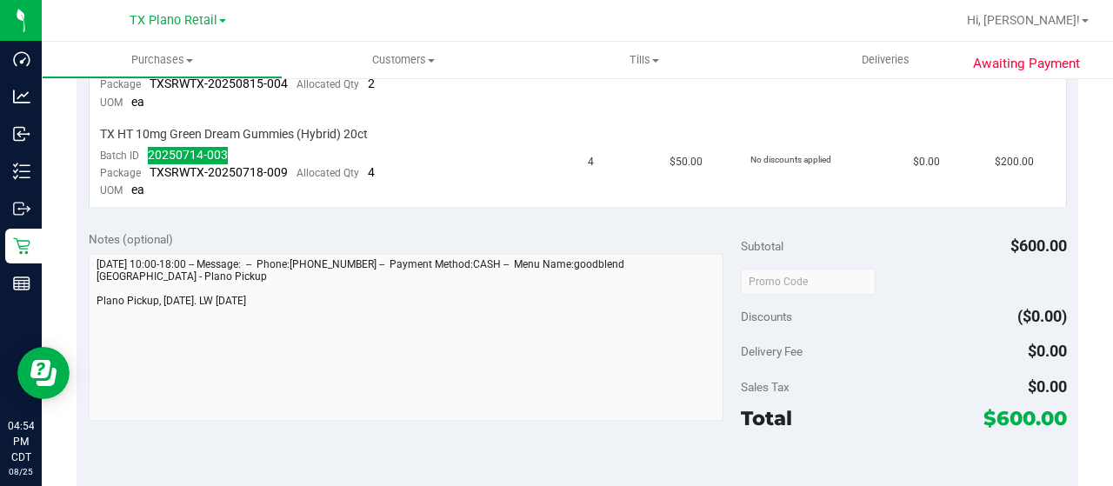
drag, startPoint x: 983, startPoint y: 411, endPoint x: 1021, endPoint y: 408, distance: 38.4
click at [1021, 408] on span "$600.00" at bounding box center [1025, 418] width 83 height 24
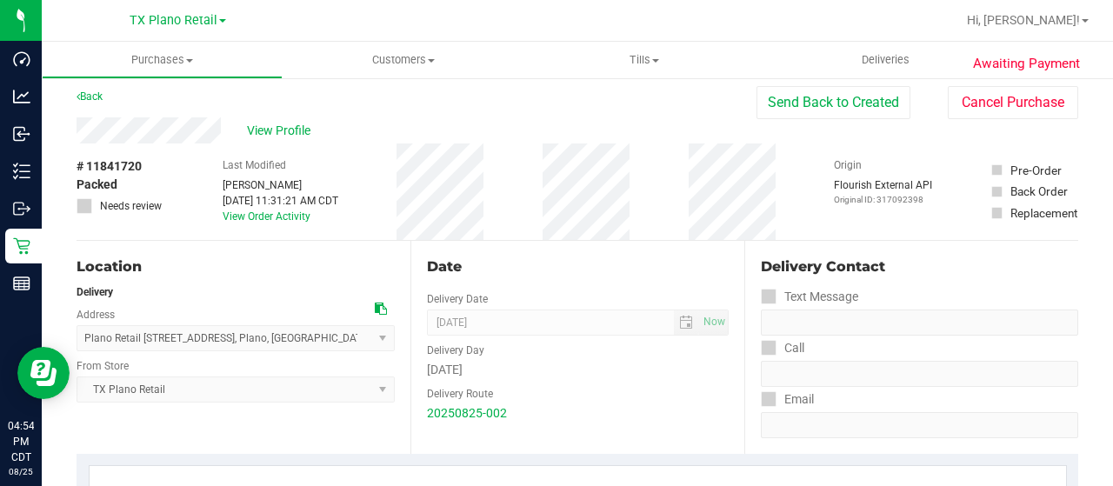
scroll to position [0, 0]
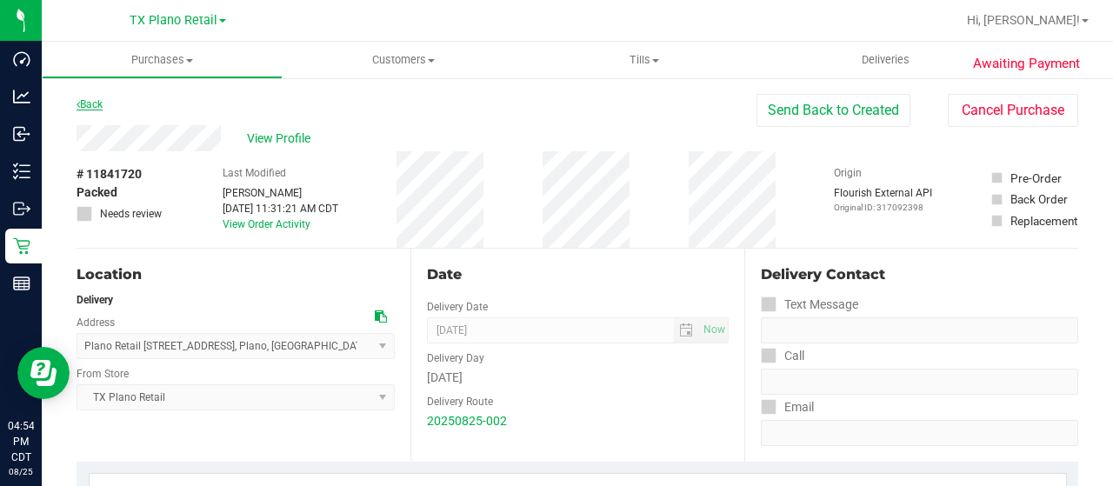
click at [95, 102] on link "Back" at bounding box center [90, 104] width 26 height 12
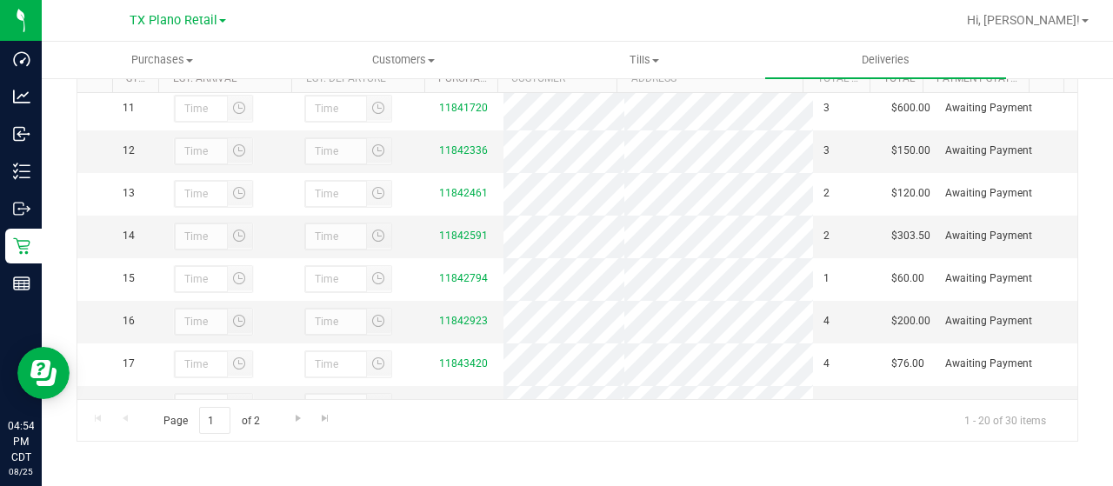
scroll to position [435, 0]
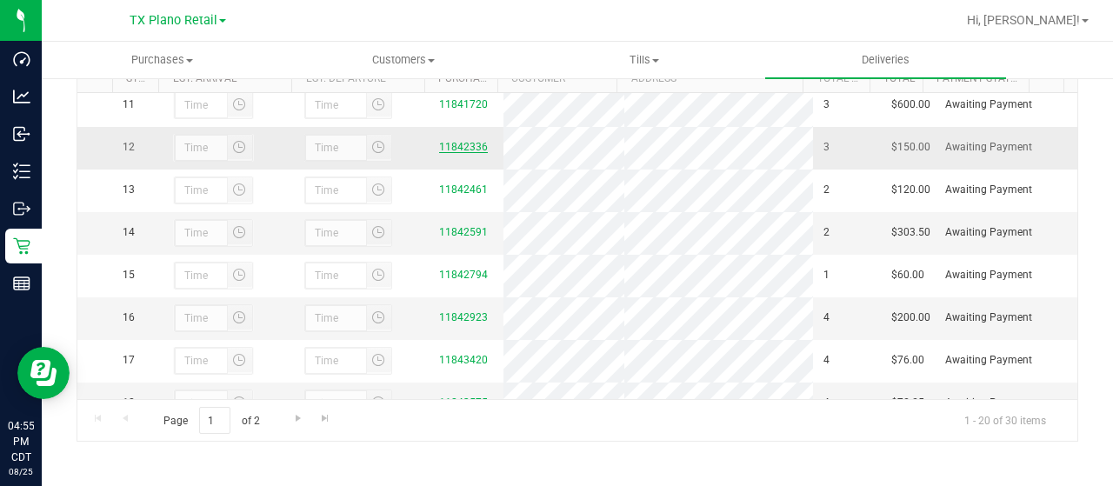
click at [465, 153] on link "11842336" at bounding box center [463, 147] width 49 height 12
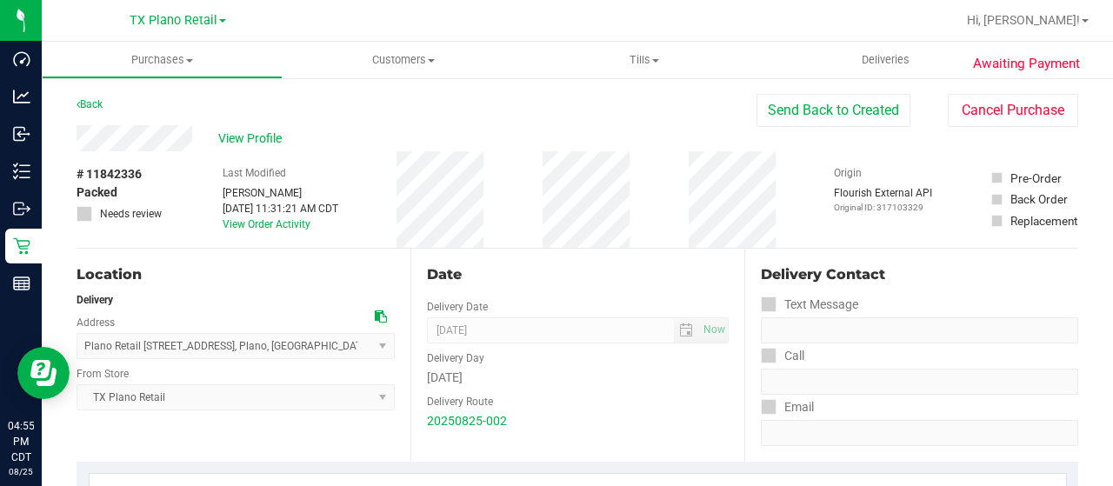
click at [193, 140] on div "View Profile" at bounding box center [417, 138] width 680 height 26
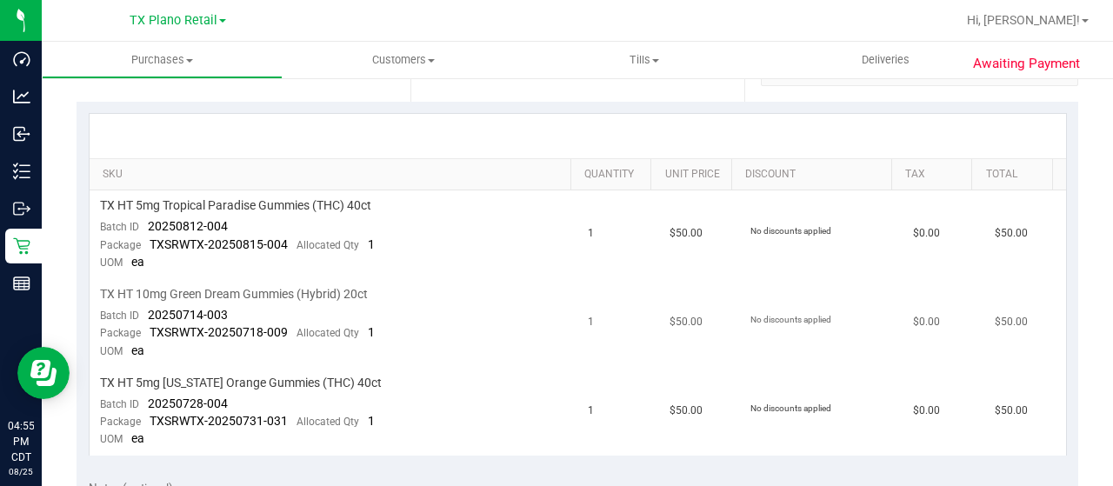
scroll to position [435, 0]
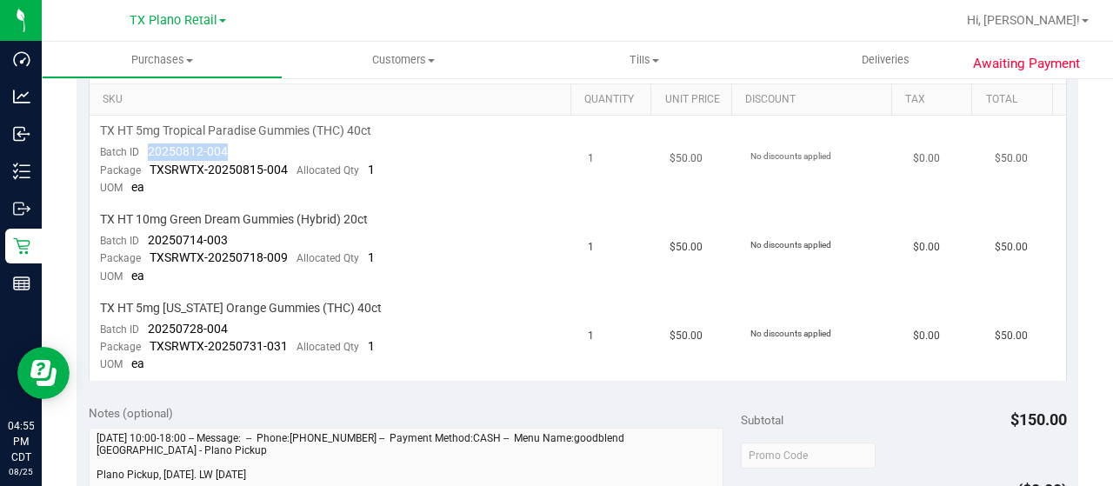
drag, startPoint x: 194, startPoint y: 152, endPoint x: 146, endPoint y: 152, distance: 47.8
click at [146, 152] on td "TX HT 5mg Tropical Paradise Gummies (THC) 40ct Batch ID 20250812-004 Package TX…" at bounding box center [334, 160] width 489 height 89
drag, startPoint x: 235, startPoint y: 236, endPoint x: 143, endPoint y: 237, distance: 91.3
click at [143, 237] on td "TX HT 10mg Green Dream Gummies (Hybrid) 20ct Batch ID 20250714-003 Package TXSR…" at bounding box center [334, 248] width 489 height 89
drag, startPoint x: 236, startPoint y: 317, endPoint x: 163, endPoint y: 317, distance: 72.2
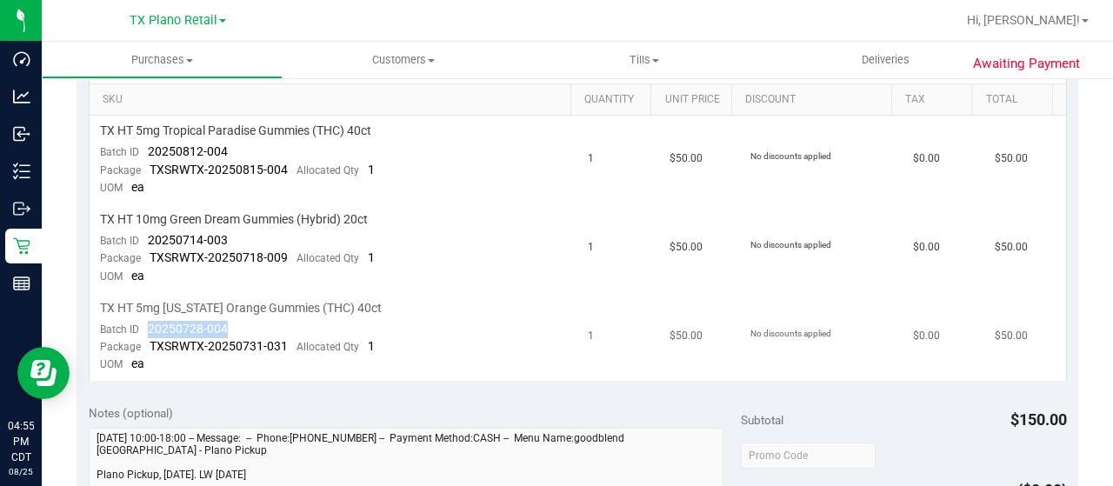
click at [144, 323] on td "TX HT 5mg Texas Orange Gummies (THC) 40ct Batch ID 20250728-004 Package TXSRWTX…" at bounding box center [334, 337] width 489 height 88
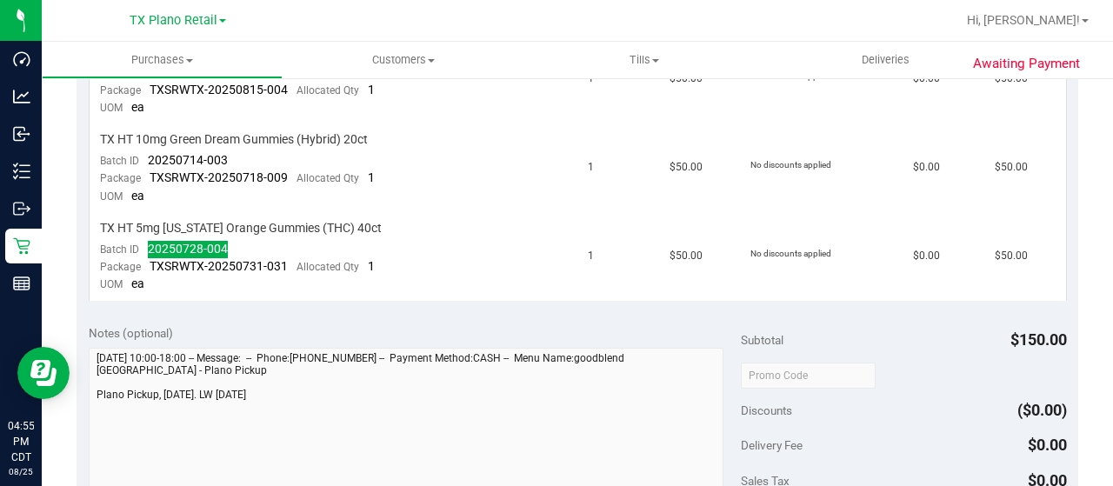
scroll to position [609, 0]
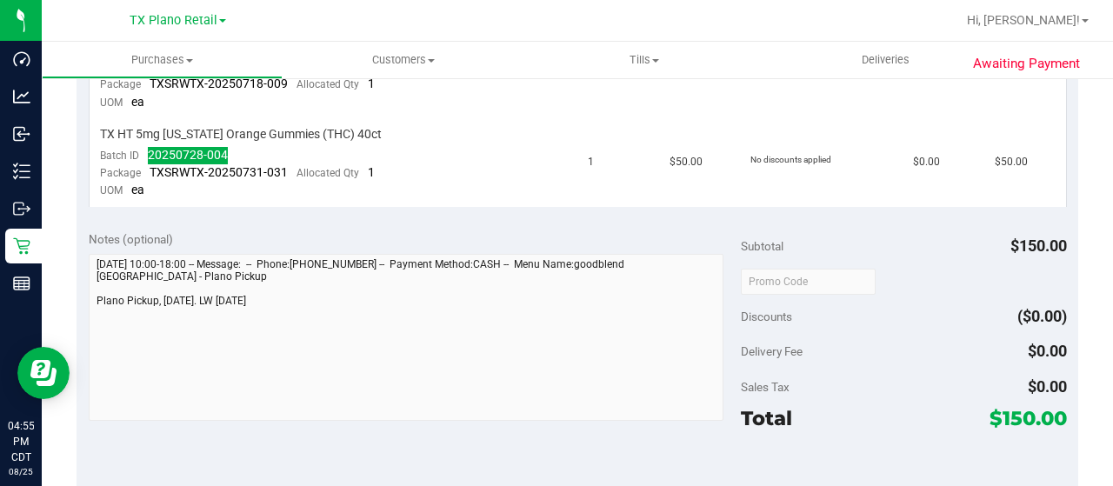
drag, startPoint x: 988, startPoint y: 413, endPoint x: 1024, endPoint y: 411, distance: 35.7
click at [1024, 411] on span "$150.00" at bounding box center [1028, 418] width 77 height 24
click at [1017, 413] on span "$150.00" at bounding box center [1028, 418] width 77 height 24
drag, startPoint x: 1018, startPoint y: 413, endPoint x: 990, endPoint y: 409, distance: 28.2
click at [990, 409] on span "$150.00" at bounding box center [1028, 418] width 77 height 24
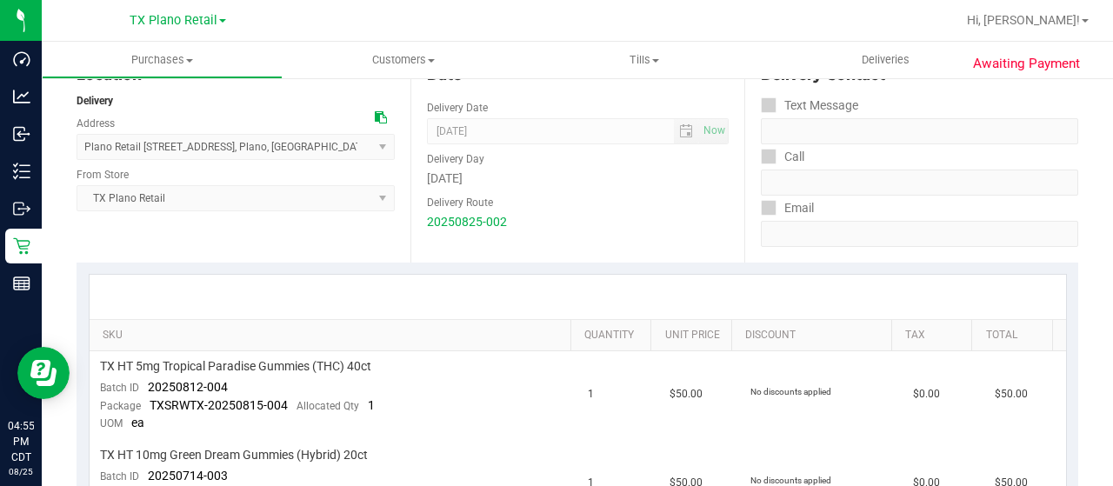
scroll to position [0, 0]
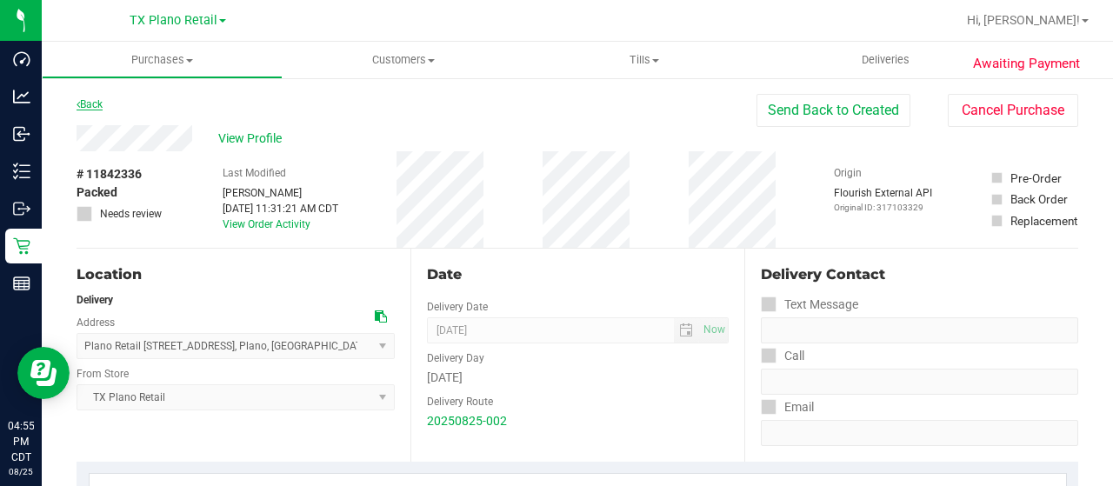
click at [91, 106] on link "Back" at bounding box center [90, 104] width 26 height 12
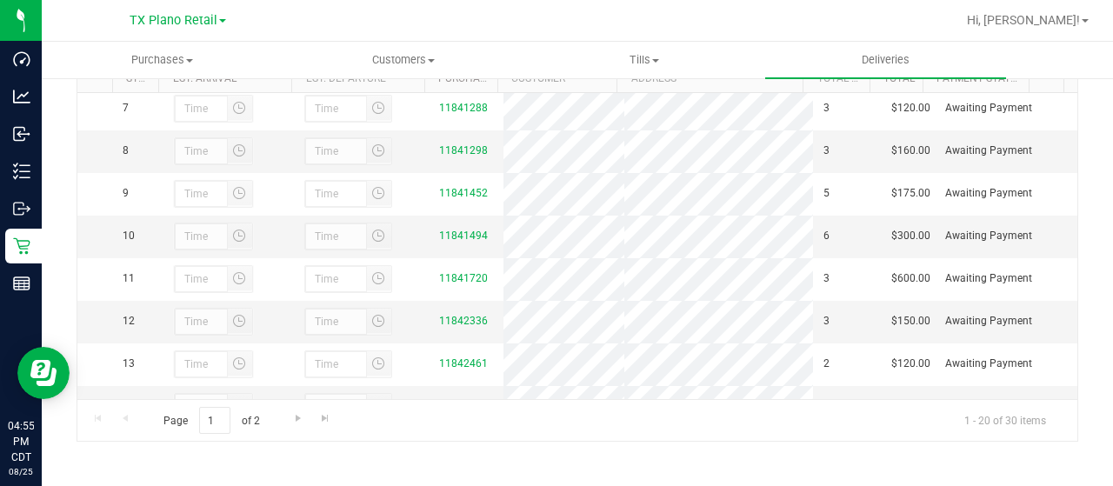
scroll to position [348, 0]
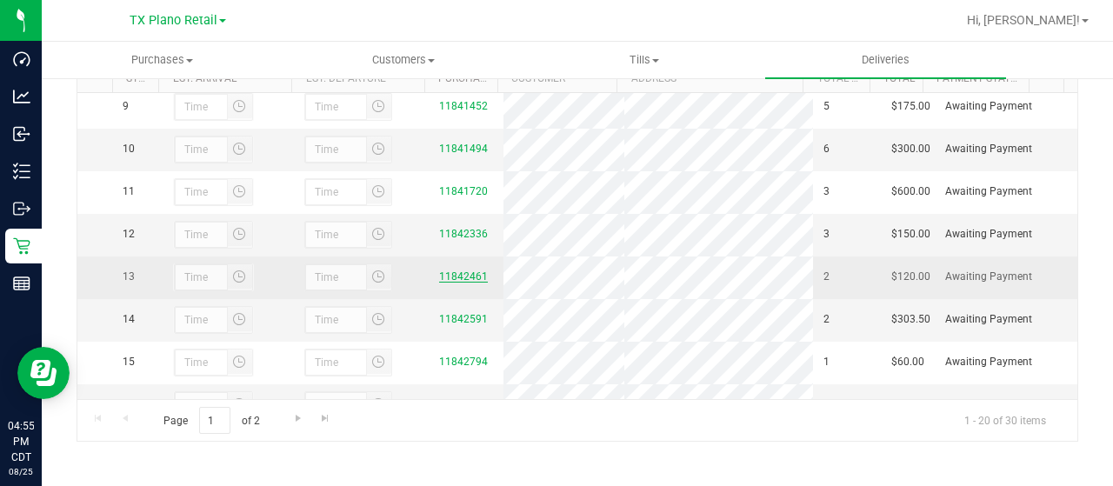
click at [468, 283] on link "11842461" at bounding box center [463, 276] width 49 height 12
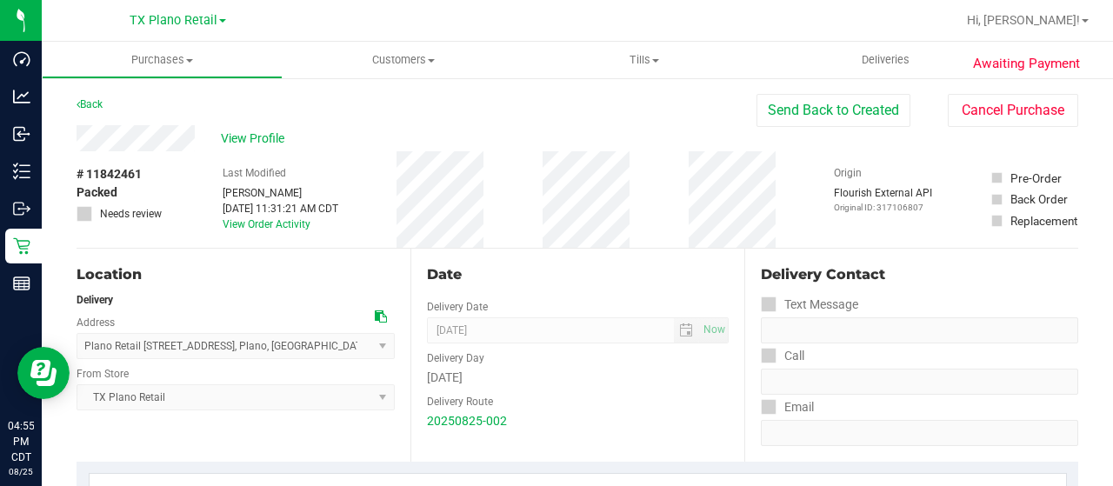
click at [198, 142] on div "View Profile" at bounding box center [417, 138] width 680 height 26
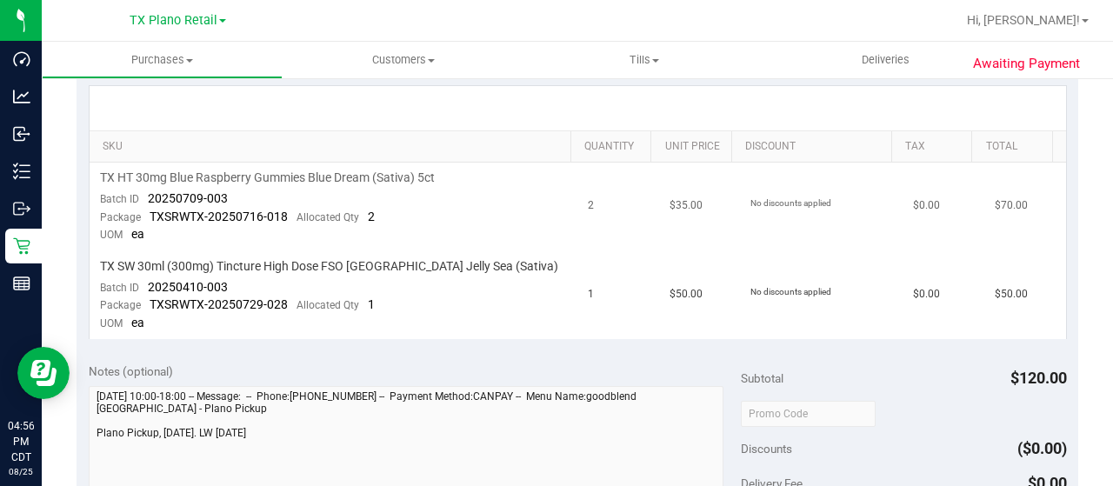
scroll to position [348, 0]
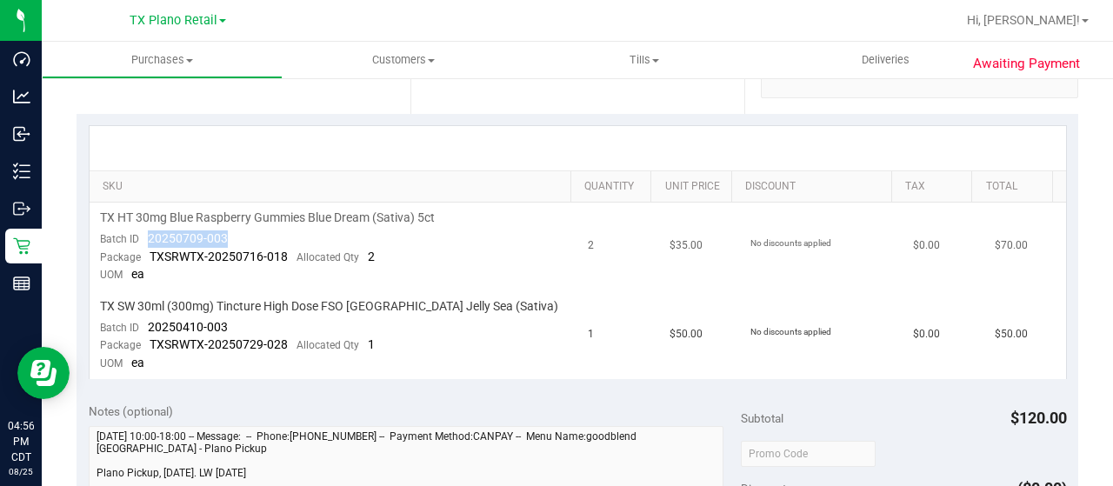
drag, startPoint x: 232, startPoint y: 236, endPoint x: 160, endPoint y: 230, distance: 72.4
click at [148, 231] on td "TX HT 30mg Blue Raspberry Gummies Blue Dream (Sativa) 5ct Batch ID 20250709-003…" at bounding box center [334, 247] width 489 height 89
drag, startPoint x: 230, startPoint y: 330, endPoint x: 146, endPoint y: 332, distance: 83.5
click at [146, 332] on td "TX SW 30ml (300mg) Tincture High Dose FSO TX Jelly Sea (Sativa) Batch ID 202504…" at bounding box center [334, 335] width 489 height 88
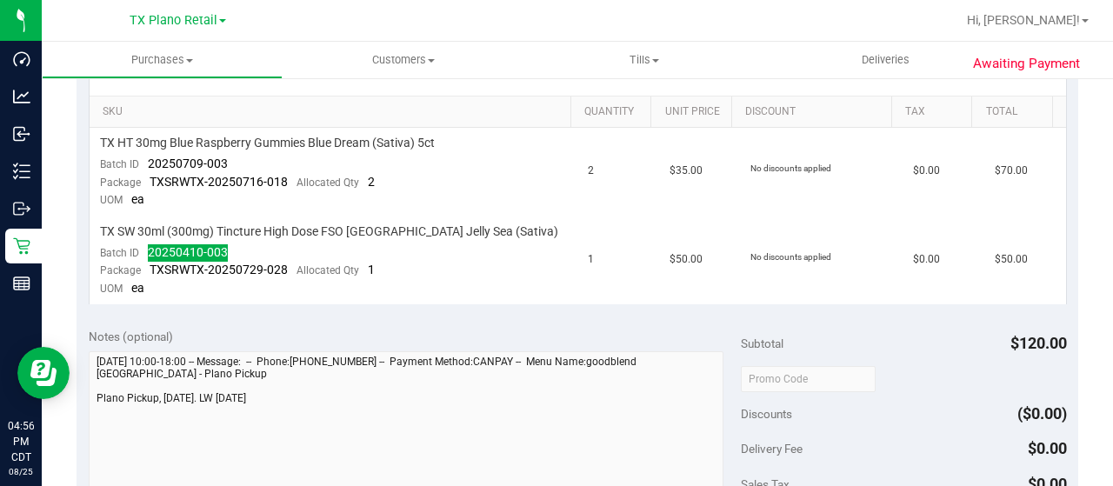
scroll to position [522, 0]
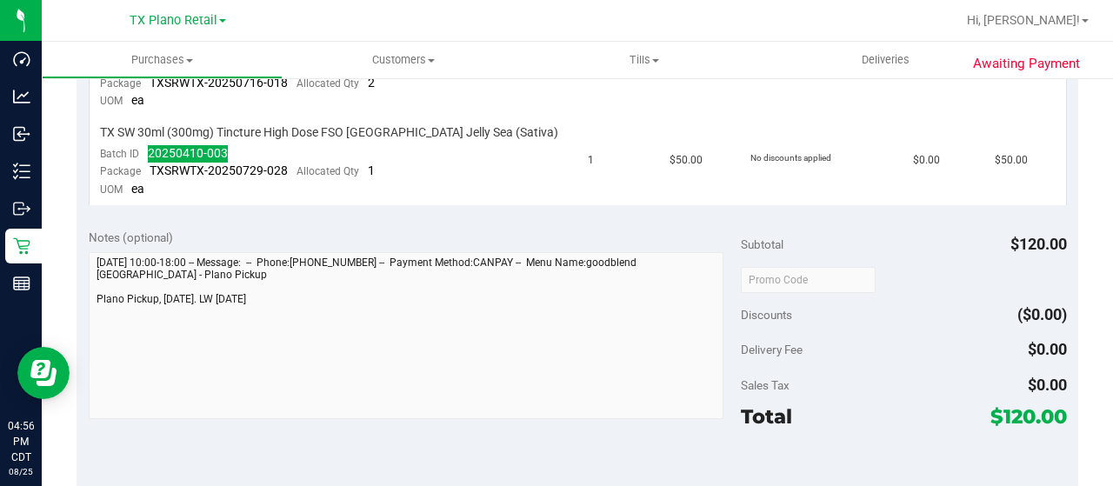
drag, startPoint x: 988, startPoint y: 415, endPoint x: 1023, endPoint y: 418, distance: 35.0
click at [1023, 418] on span "$120.00" at bounding box center [1028, 416] width 77 height 24
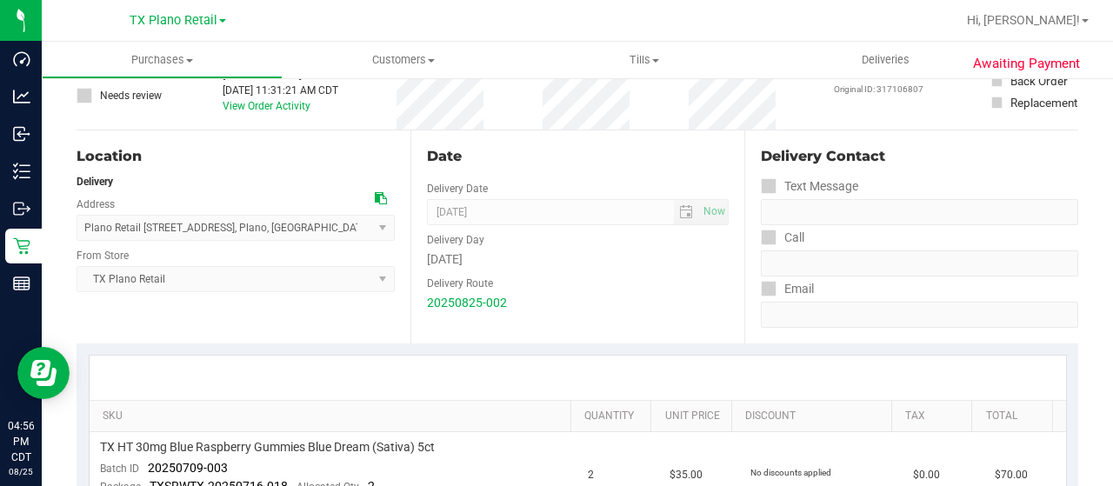
scroll to position [0, 0]
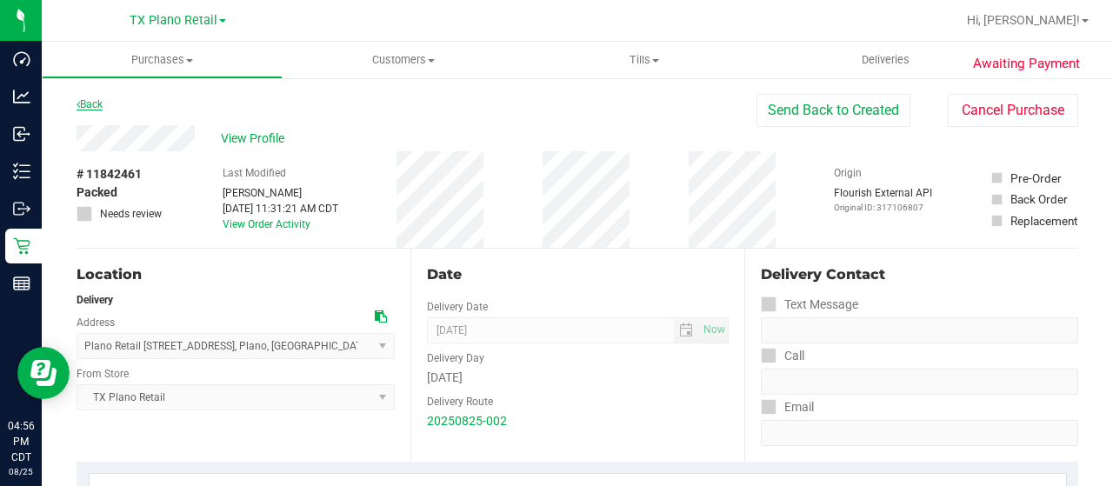
click at [90, 103] on link "Back" at bounding box center [90, 104] width 26 height 12
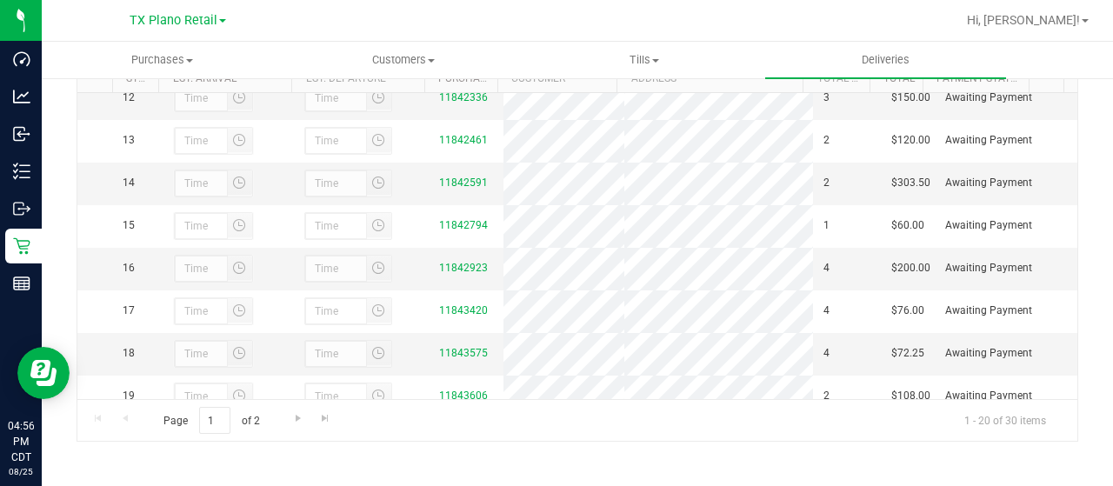
scroll to position [522, 0]
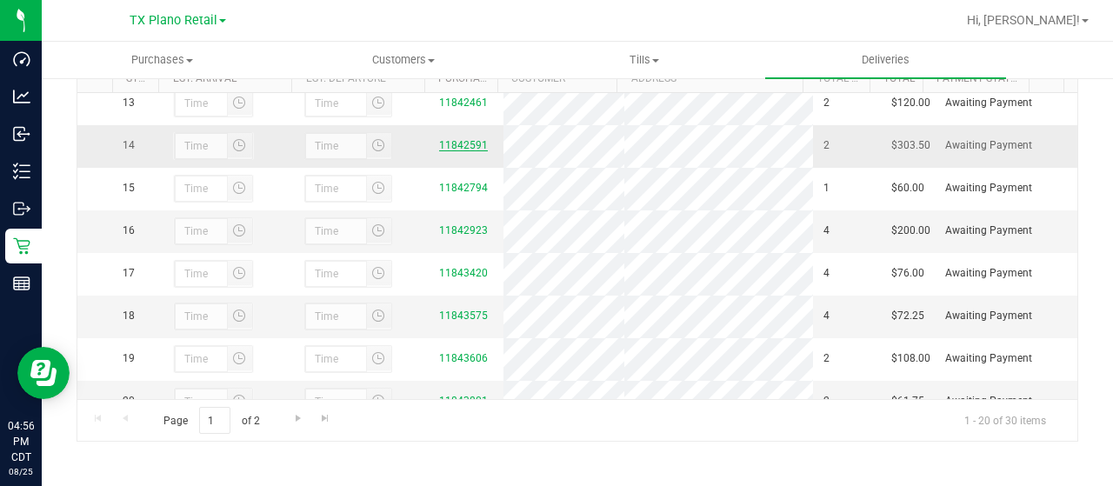
click at [467, 151] on link "11842591" at bounding box center [463, 145] width 49 height 12
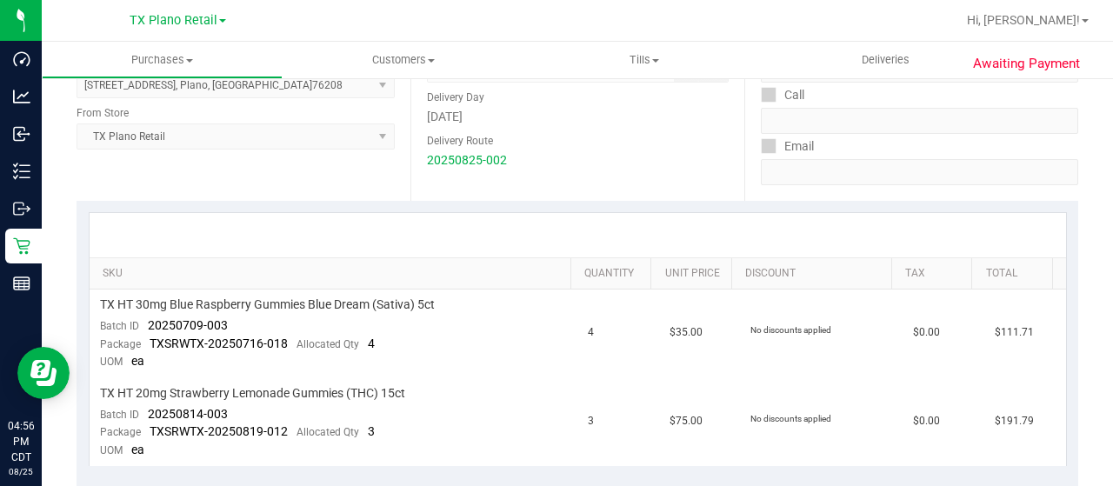
scroll to position [348, 0]
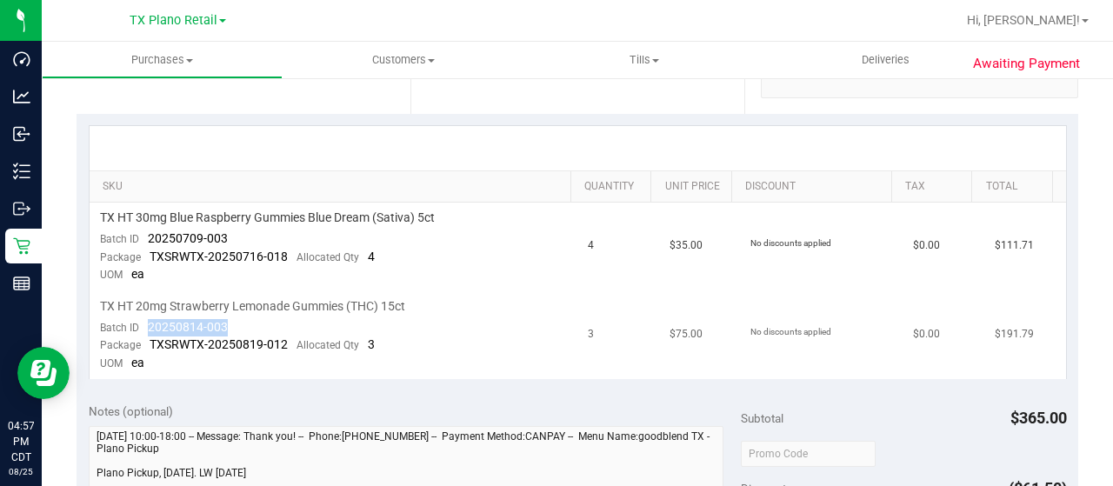
drag, startPoint x: 233, startPoint y: 323, endPoint x: 143, endPoint y: 321, distance: 89.6
click at [143, 321] on td "TX HT 20mg Strawberry Lemonade Gummies (THC) 15ct Batch ID 20250814-003 Package…" at bounding box center [334, 335] width 489 height 88
drag, startPoint x: 245, startPoint y: 234, endPoint x: 148, endPoint y: 236, distance: 97.4
click at [148, 236] on td "TX HT 30mg Blue Raspberry Gummies Blue Dream (Sativa) 5ct Batch ID 20250709-003…" at bounding box center [334, 247] width 489 height 89
drag, startPoint x: 975, startPoint y: 244, endPoint x: 1010, endPoint y: 244, distance: 35.7
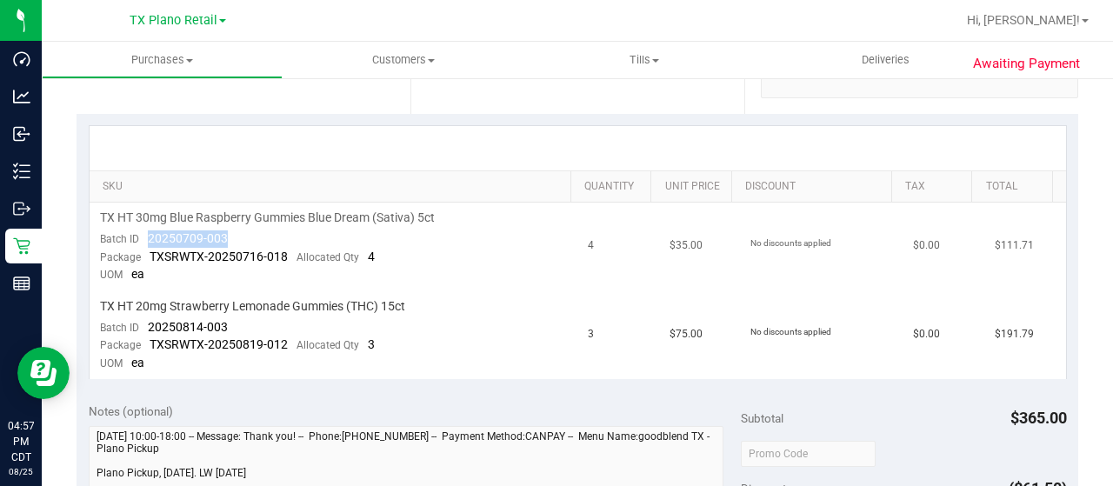
click at [1010, 244] on td "$111.71" at bounding box center [1025, 247] width 82 height 89
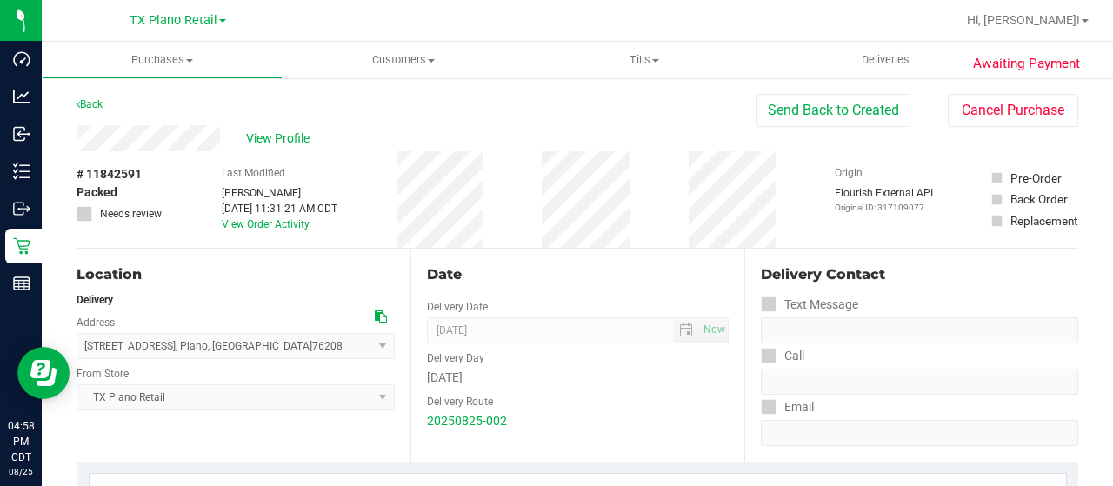
click at [83, 109] on link "Back" at bounding box center [90, 104] width 26 height 12
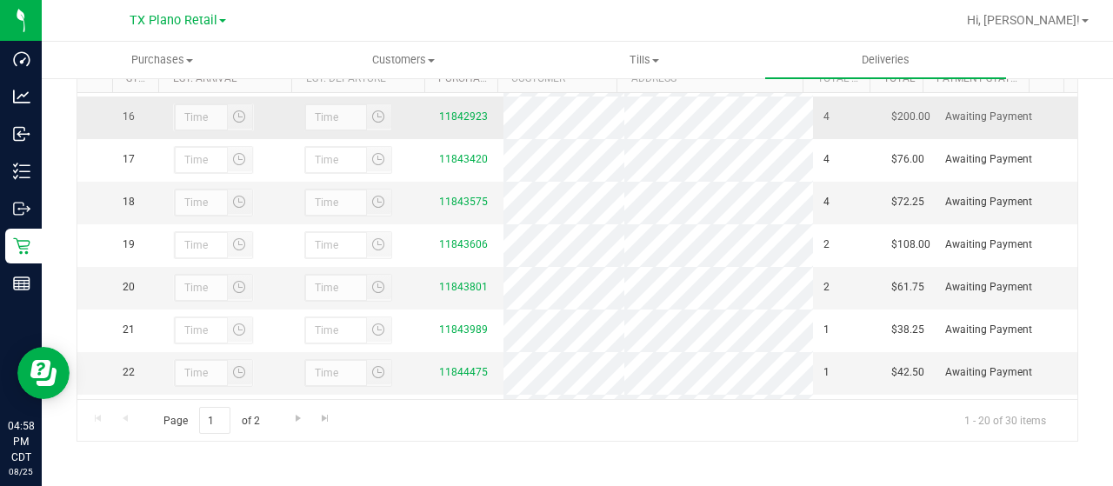
scroll to position [609, 0]
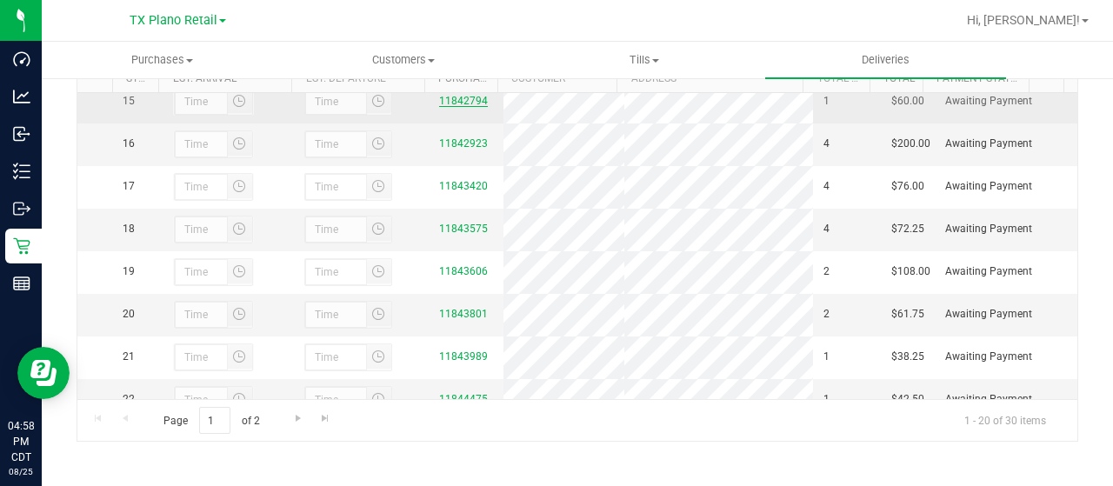
click at [459, 107] on link "11842794" at bounding box center [463, 101] width 49 height 12
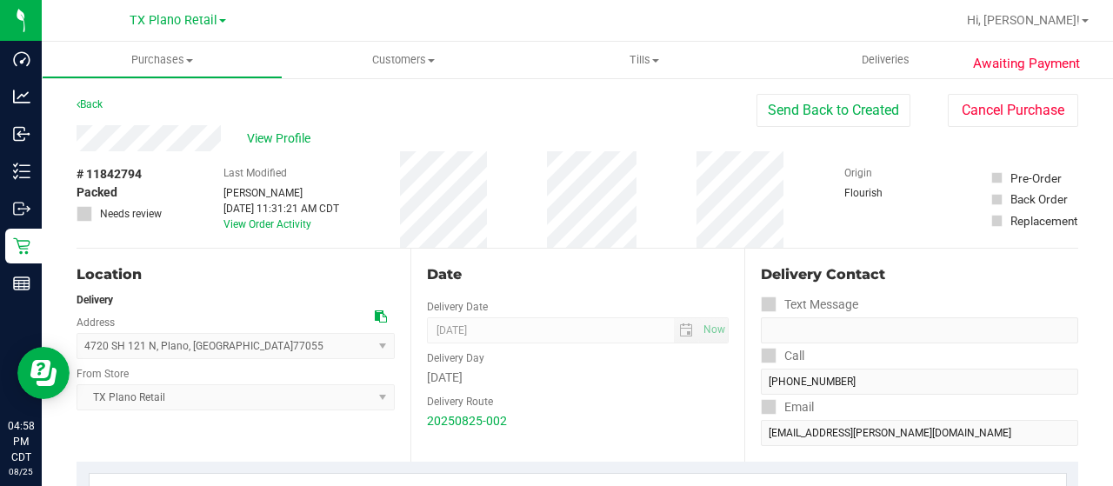
click at [228, 140] on div "View Profile" at bounding box center [417, 138] width 680 height 26
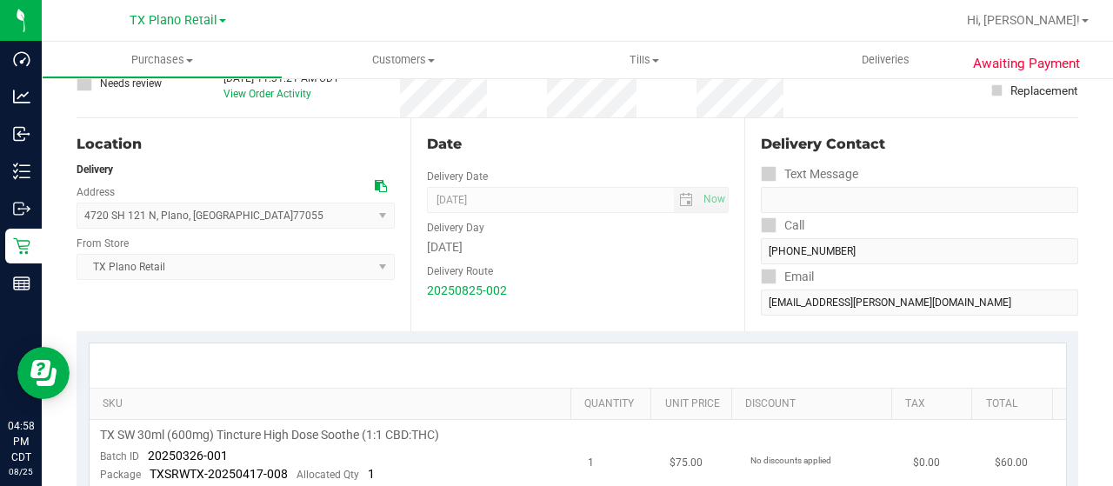
scroll to position [348, 0]
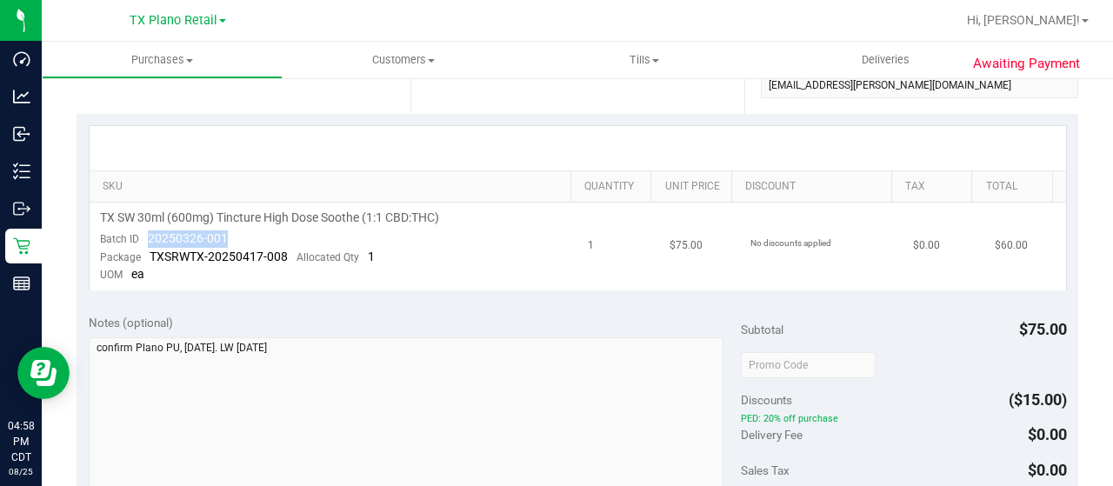
drag, startPoint x: 243, startPoint y: 242, endPoint x: 163, endPoint y: 243, distance: 80.9
click at [139, 244] on td "TX SW 30ml (600mg) Tincture High Dose Soothe (1:1 CBD:THC) Batch ID 20250326-00…" at bounding box center [334, 247] width 489 height 88
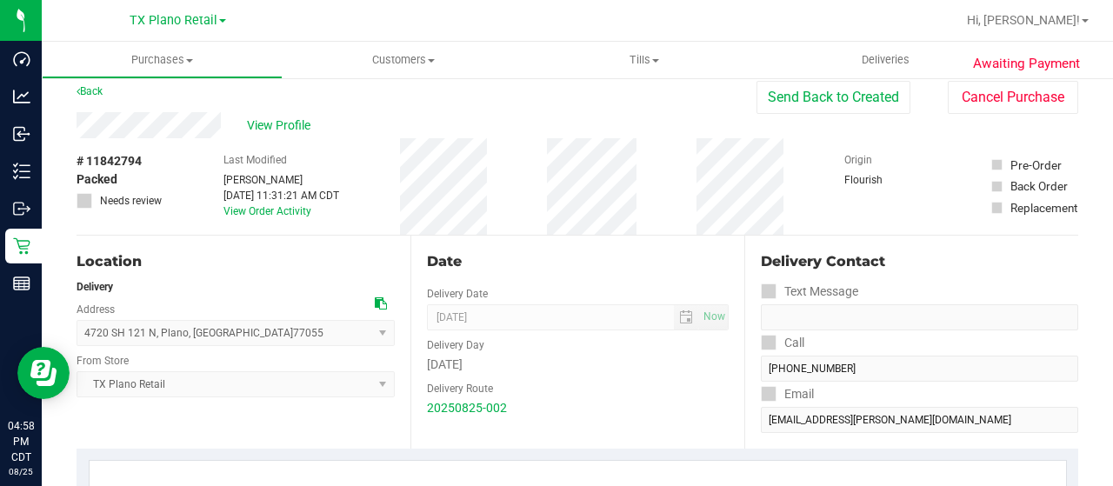
scroll to position [0, 0]
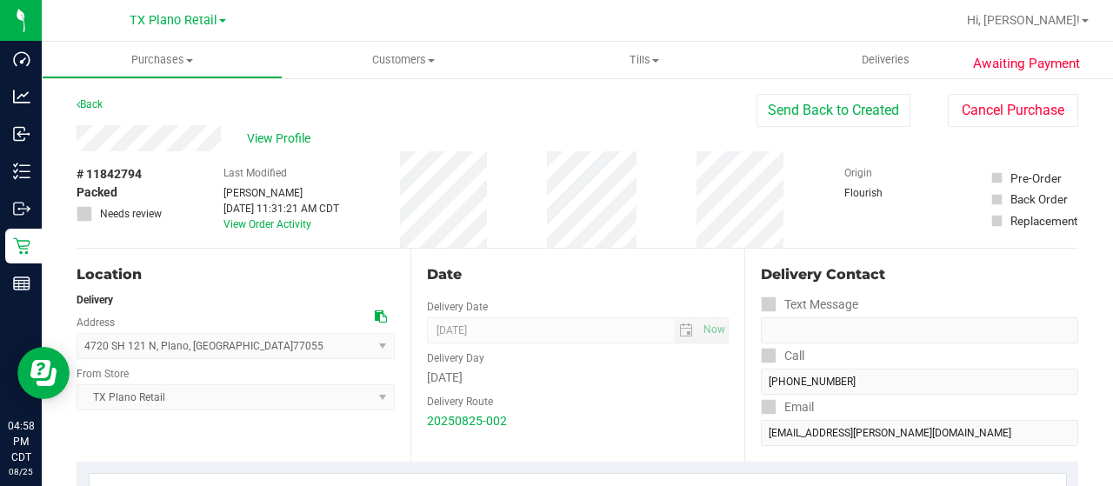
click at [100, 94] on div "Back" at bounding box center [90, 104] width 26 height 21
click at [99, 98] on link "Back" at bounding box center [90, 104] width 26 height 12
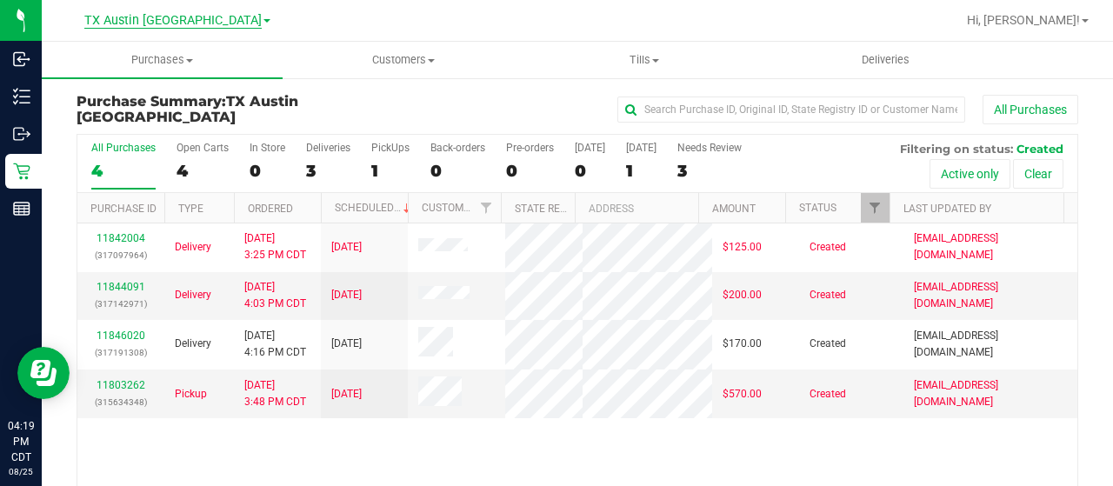
click at [191, 20] on span "TX Austin [GEOGRAPHIC_DATA]" at bounding box center [172, 21] width 177 height 16
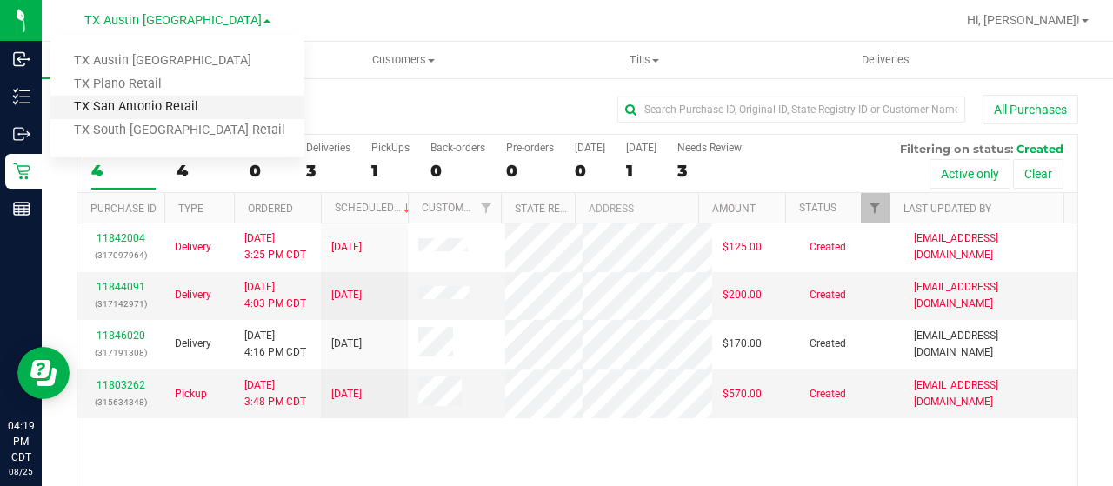
click at [160, 102] on link "TX San Antonio Retail" at bounding box center [177, 107] width 254 height 23
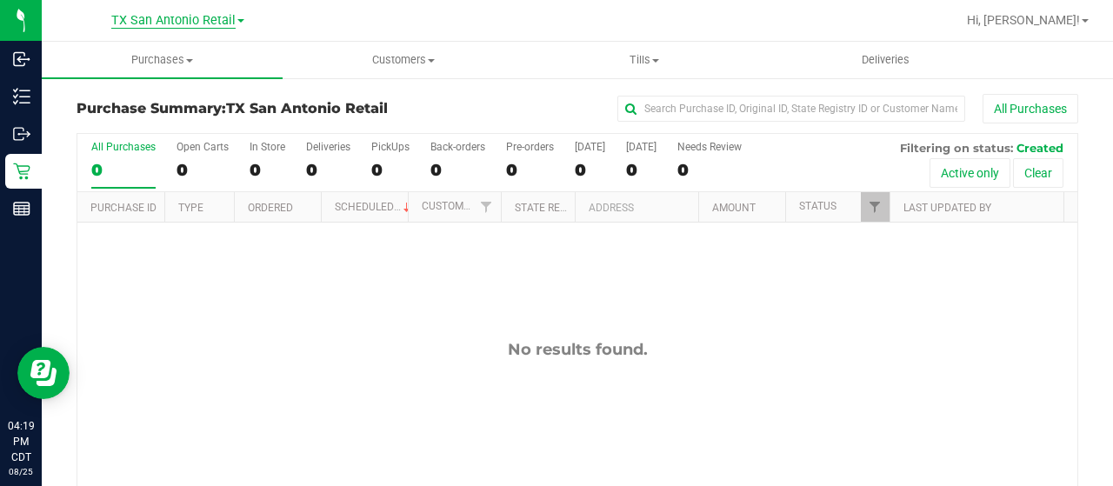
click at [193, 15] on span "TX San Antonio Retail" at bounding box center [173, 21] width 124 height 16
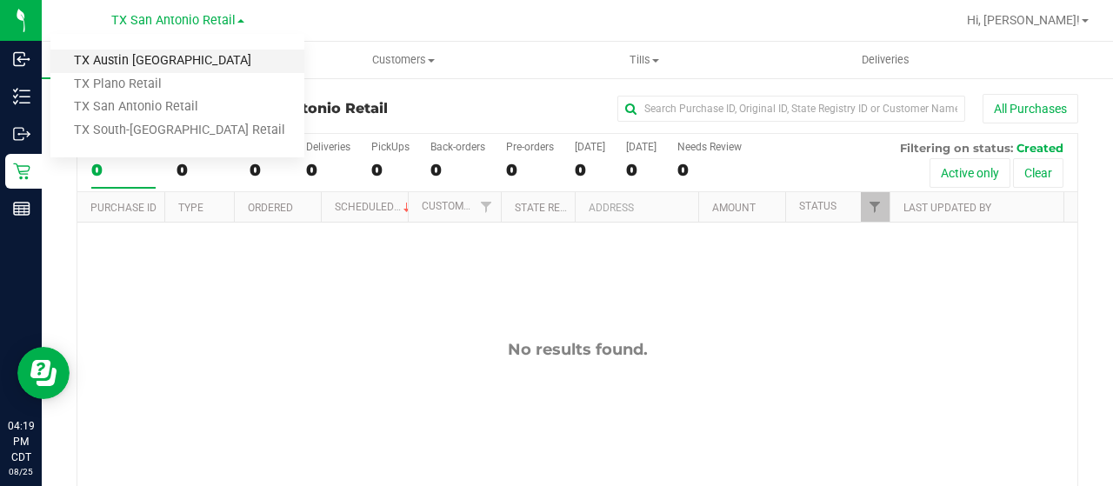
click at [163, 57] on link "TX Austin [GEOGRAPHIC_DATA]" at bounding box center [177, 61] width 254 height 23
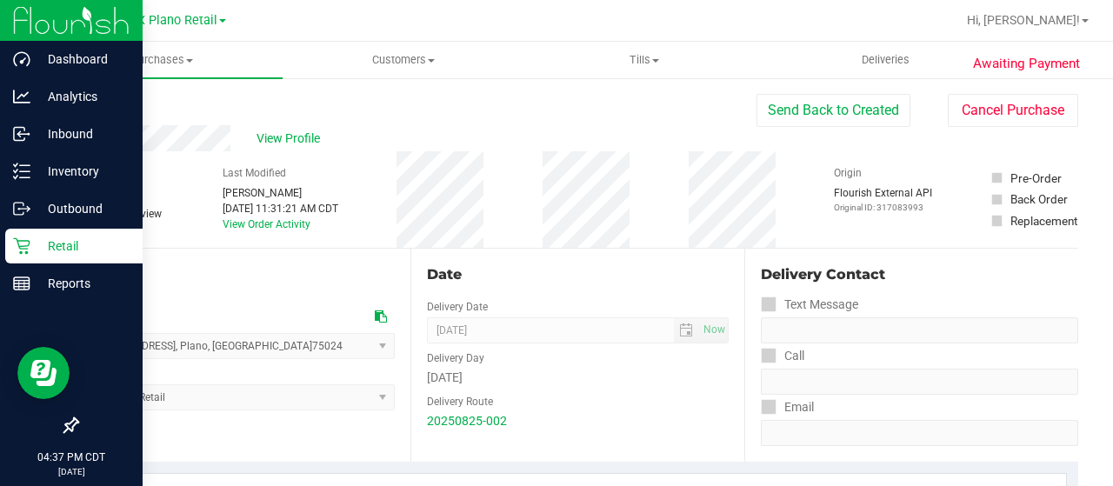
click at [37, 237] on p "Retail" at bounding box center [82, 246] width 104 height 21
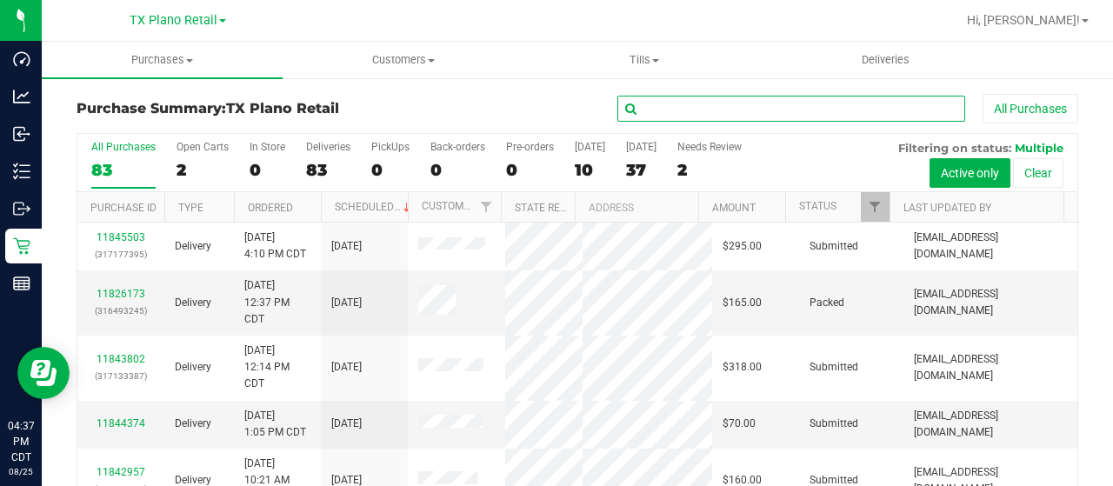
click at [645, 102] on input "text" at bounding box center [791, 109] width 348 height 26
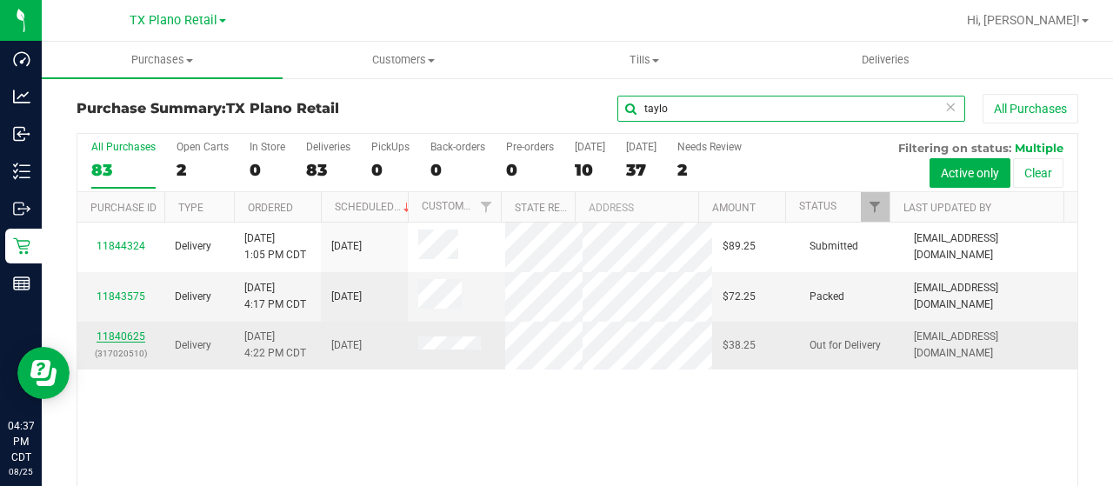
type input "taylo"
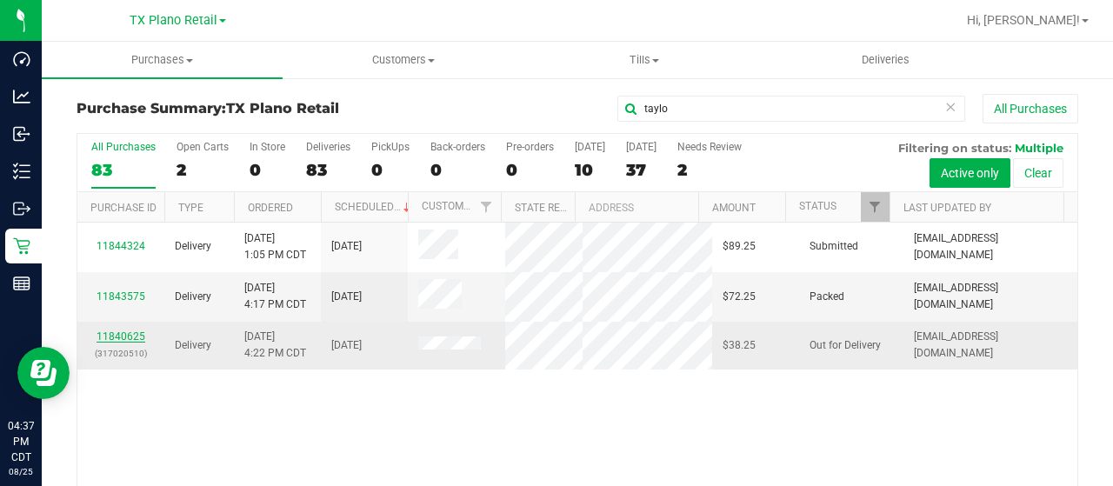
click at [130, 343] on link "11840625" at bounding box center [121, 336] width 49 height 12
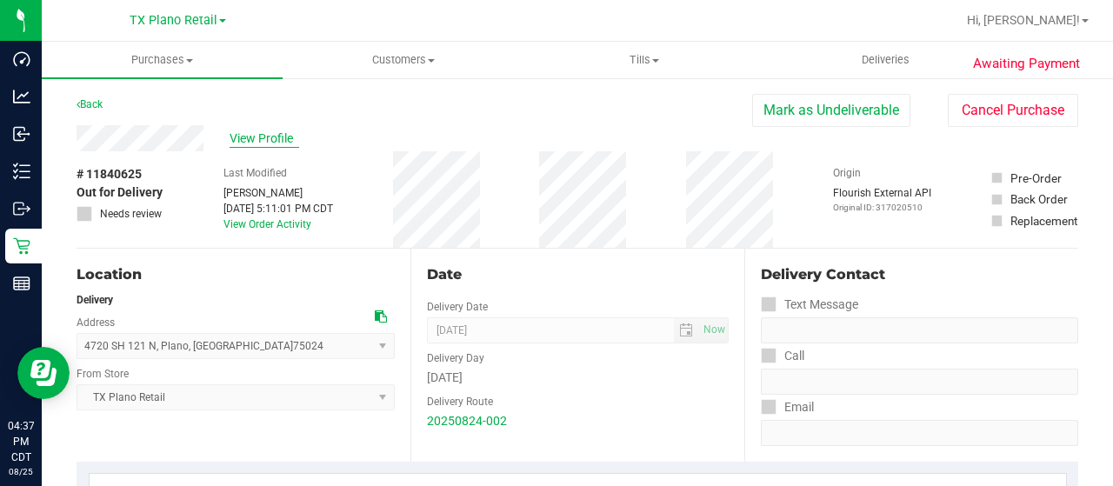
click at [261, 138] on span "View Profile" at bounding box center [265, 139] width 70 height 18
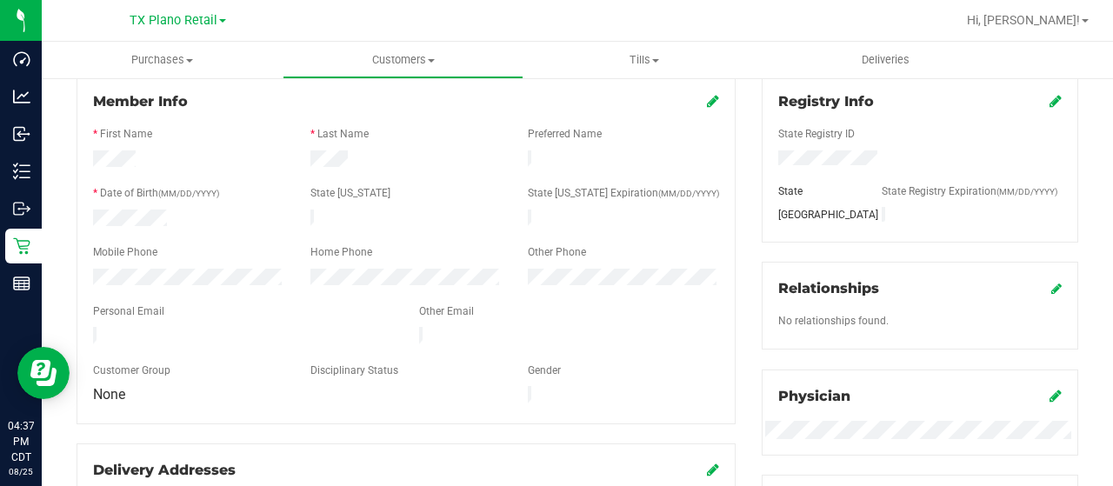
scroll to position [261, 0]
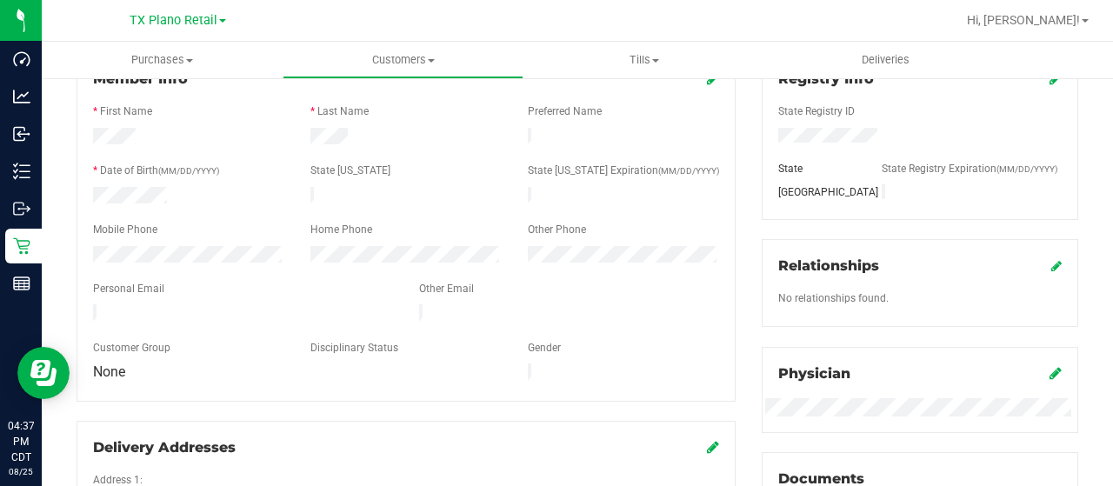
drag, startPoint x: 208, startPoint y: 298, endPoint x: 85, endPoint y: 310, distance: 123.1
click at [85, 310] on div at bounding box center [243, 314] width 326 height 21
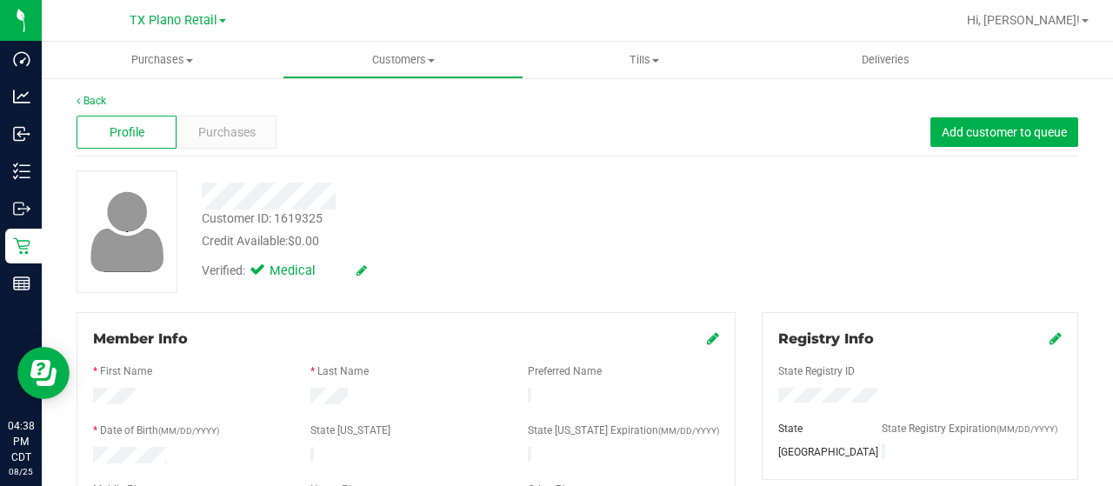
scroll to position [0, 0]
click at [341, 194] on div at bounding box center [446, 196] width 514 height 27
click at [201, 135] on span "Purchases" at bounding box center [226, 133] width 57 height 18
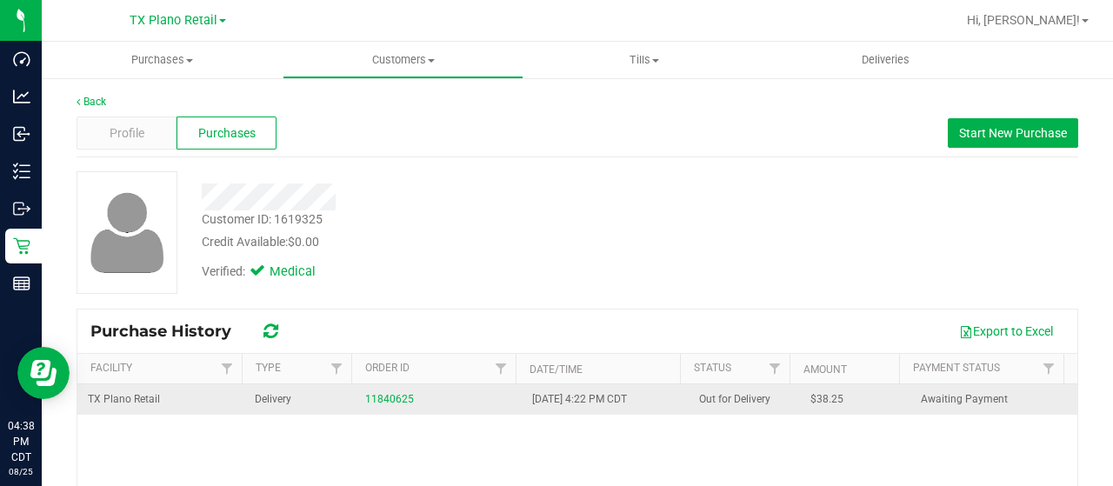
click at [374, 404] on div "11840625" at bounding box center [438, 399] width 146 height 17
drag, startPoint x: 385, startPoint y: 388, endPoint x: 383, endPoint y: 397, distance: 9.9
click at [385, 389] on td "11840625" at bounding box center [438, 399] width 167 height 30
click at [383, 397] on link "11840625" at bounding box center [389, 399] width 49 height 12
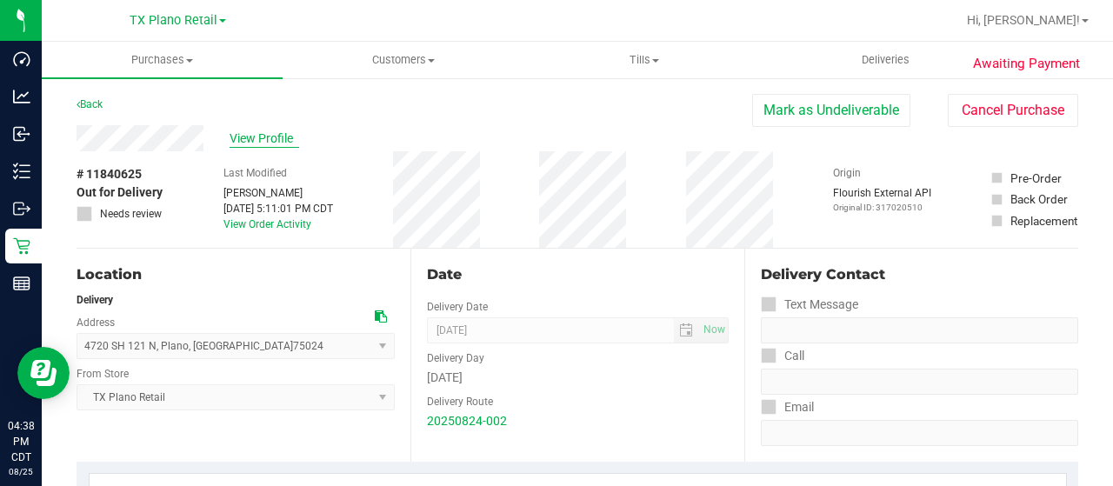
click at [282, 141] on span "View Profile" at bounding box center [265, 139] width 70 height 18
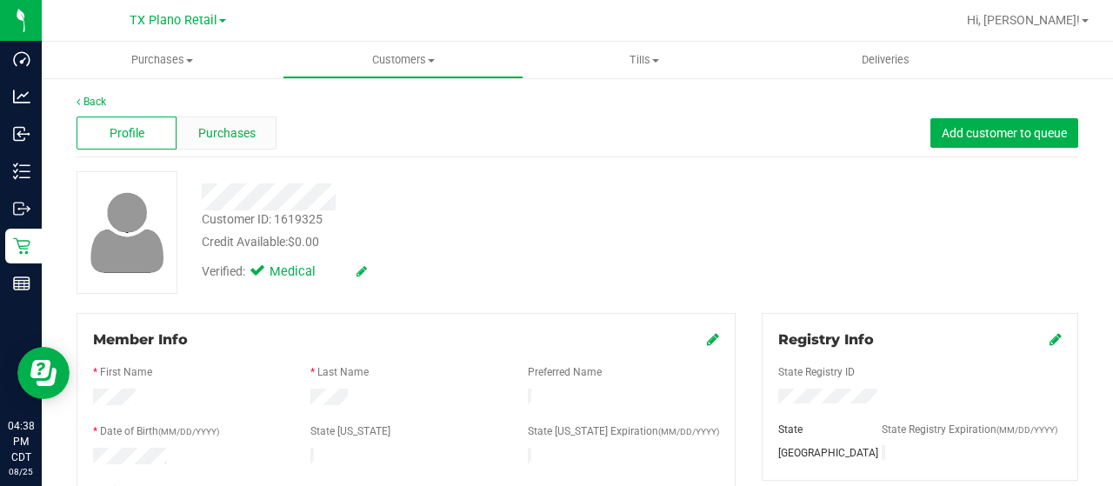
click at [255, 121] on div "Purchases" at bounding box center [227, 133] width 100 height 33
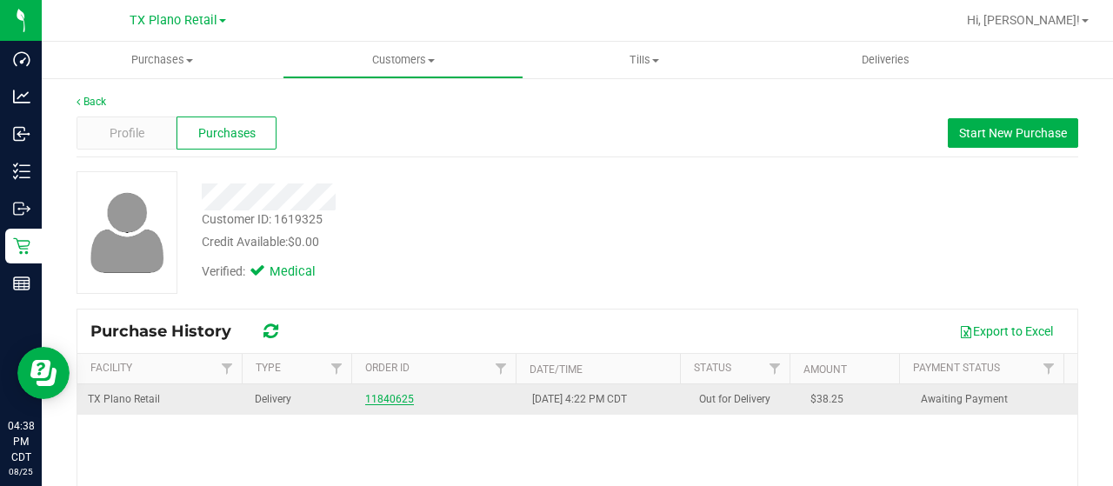
click at [372, 397] on link "11840625" at bounding box center [389, 399] width 49 height 12
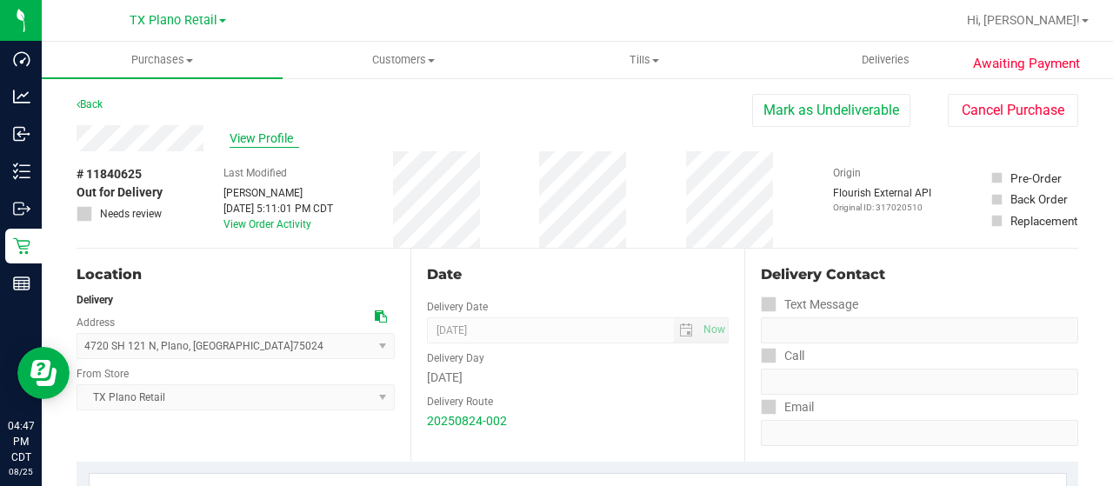
click at [271, 141] on span "View Profile" at bounding box center [265, 139] width 70 height 18
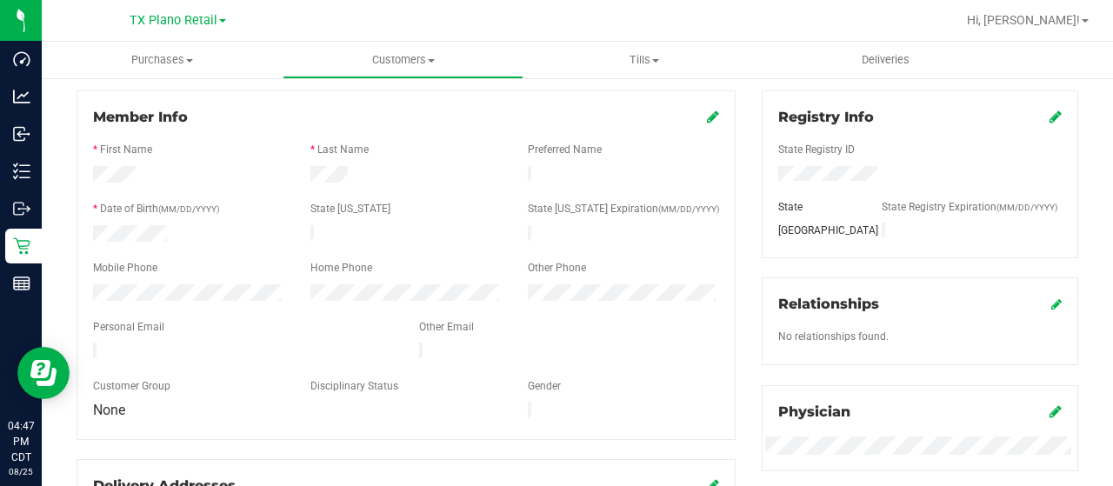
scroll to position [261, 0]
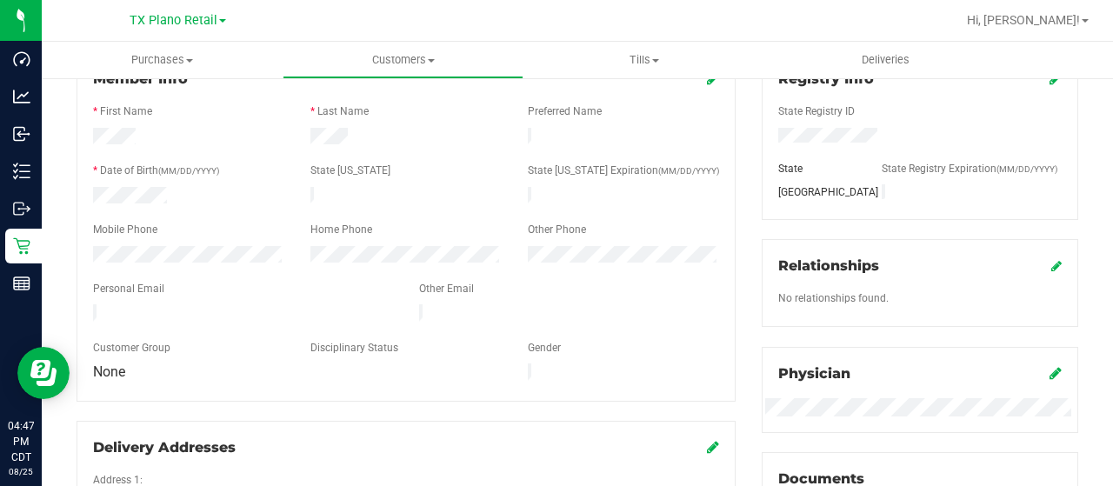
drag, startPoint x: 202, startPoint y: 308, endPoint x: 87, endPoint y: 307, distance: 114.8
click at [87, 307] on div at bounding box center [243, 314] width 326 height 21
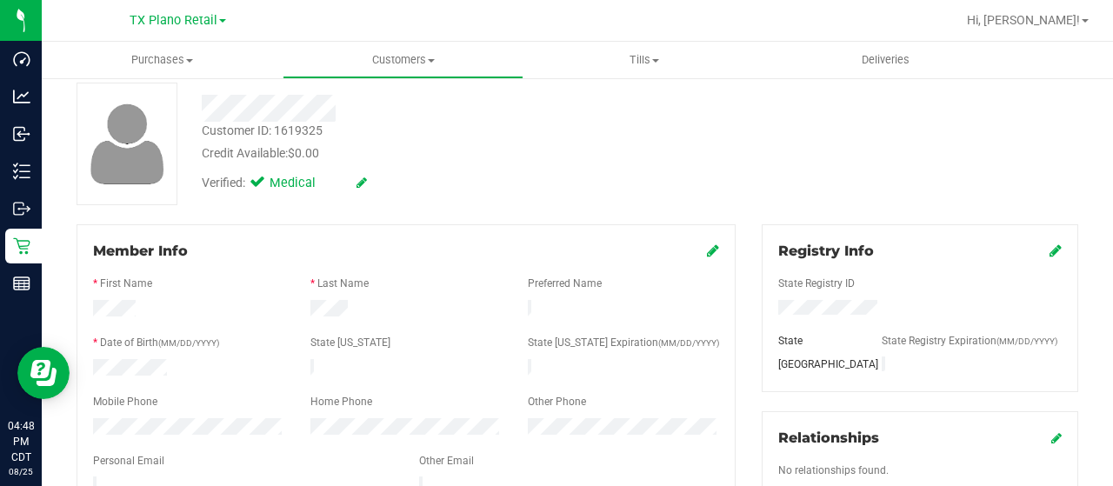
scroll to position [87, 0]
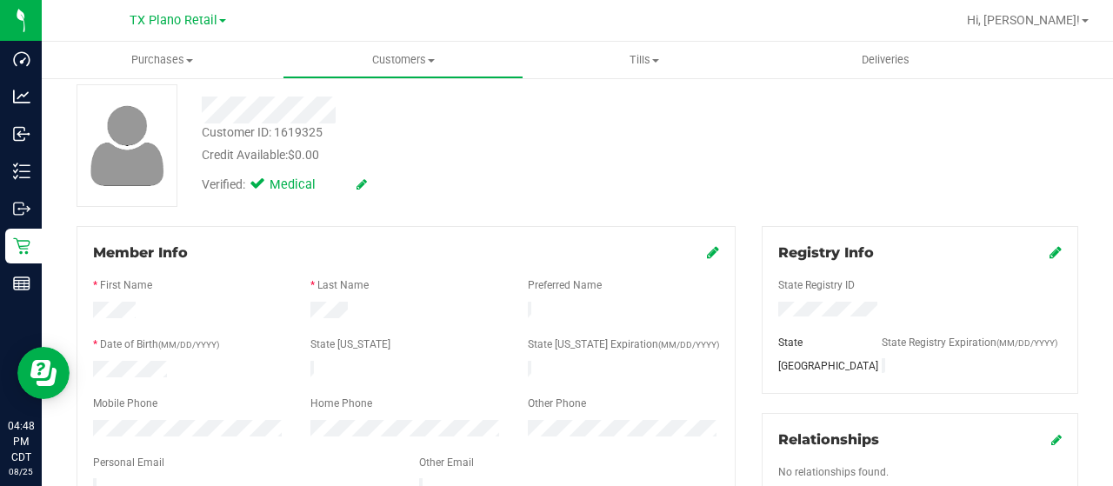
click at [345, 111] on div at bounding box center [446, 110] width 514 height 27
click at [485, 117] on div at bounding box center [446, 110] width 514 height 27
drag, startPoint x: 341, startPoint y: 103, endPoint x: 201, endPoint y: 108, distance: 140.1
click at [200, 107] on div at bounding box center [446, 110] width 514 height 27
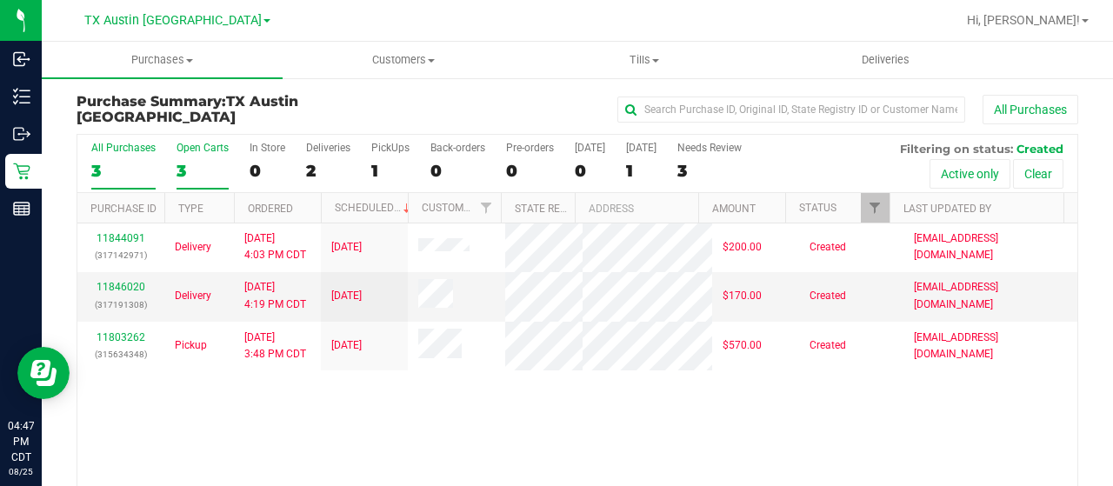
click at [191, 164] on div "3" at bounding box center [203, 171] width 52 height 20
click at [0, 0] on input "Open Carts 3" at bounding box center [0, 0] width 0 height 0
click at [177, 170] on div "3" at bounding box center [203, 171] width 52 height 20
click at [0, 0] on input "Open Carts 3" at bounding box center [0, 0] width 0 height 0
click at [203, 24] on span "TX Austin [GEOGRAPHIC_DATA]" at bounding box center [172, 21] width 177 height 16
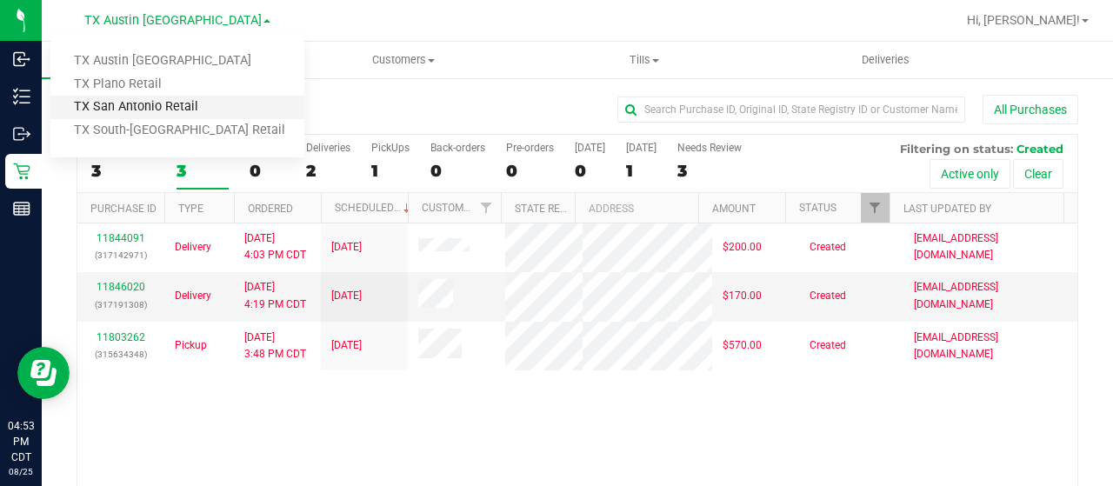
click at [177, 103] on link "TX San Antonio Retail" at bounding box center [177, 107] width 254 height 23
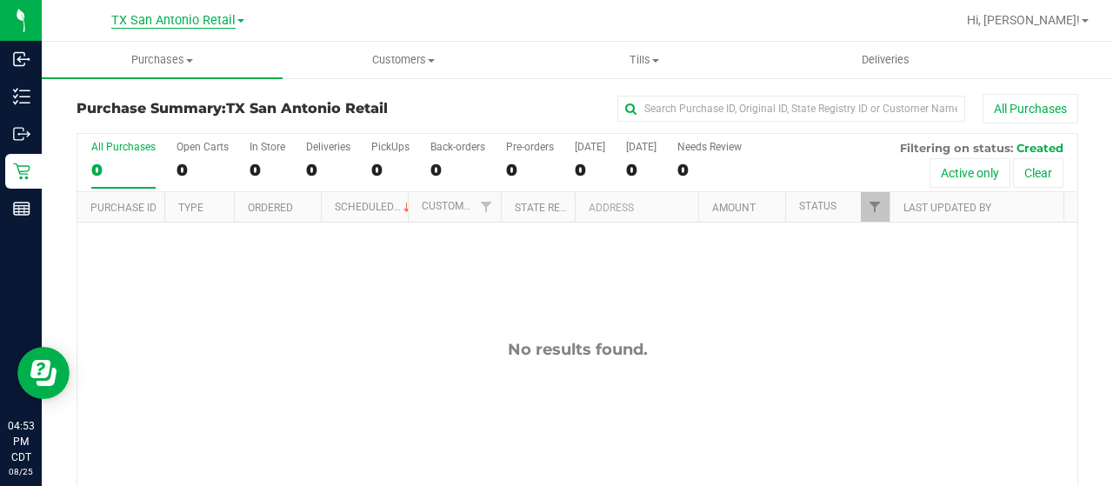
click at [193, 27] on span "TX San Antonio Retail" at bounding box center [173, 21] width 124 height 16
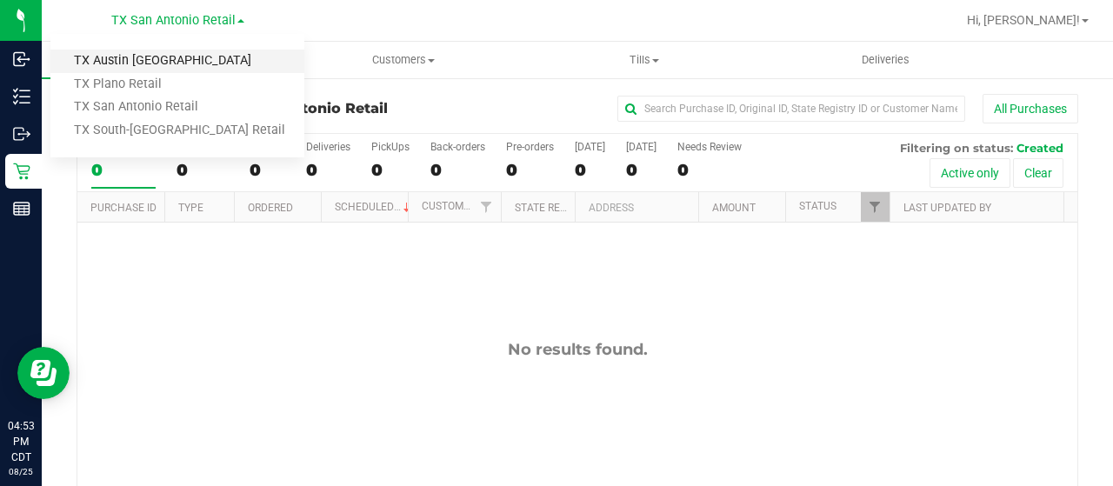
click at [193, 56] on link "TX Austin [GEOGRAPHIC_DATA]" at bounding box center [177, 61] width 254 height 23
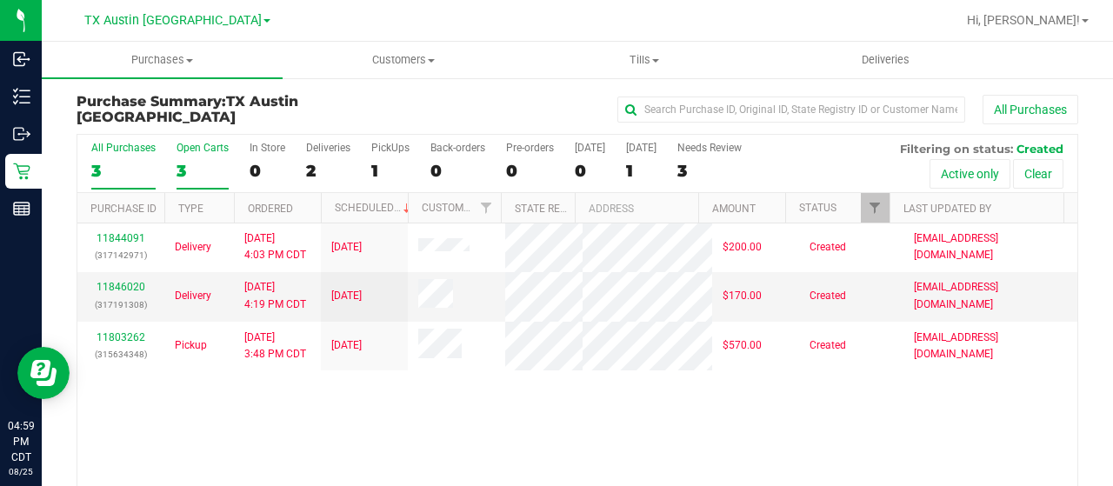
click at [185, 168] on div "3" at bounding box center [203, 171] width 52 height 20
click at [0, 0] on input "Open Carts 3" at bounding box center [0, 0] width 0 height 0
click at [183, 22] on span "TX Austin [GEOGRAPHIC_DATA]" at bounding box center [172, 21] width 177 height 16
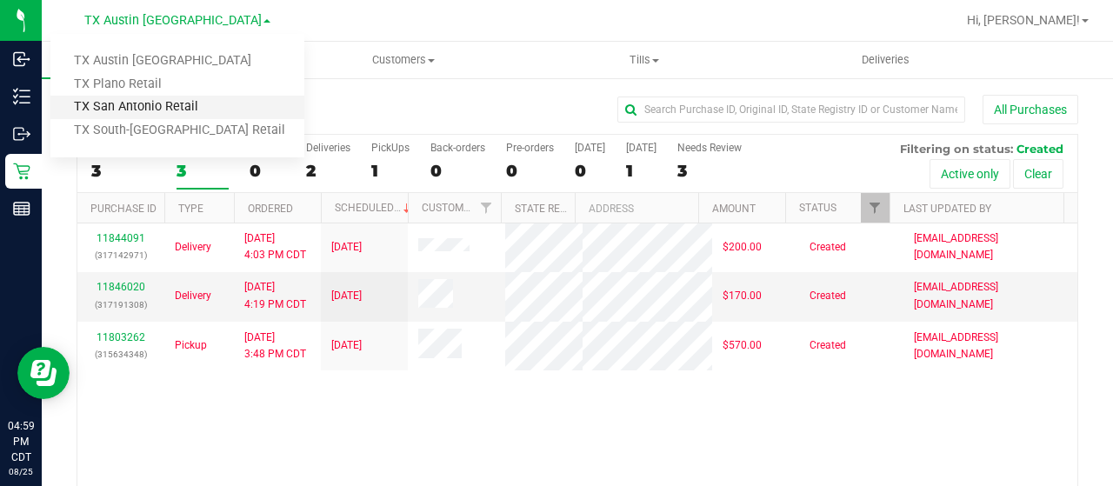
click at [160, 110] on link "TX San Antonio Retail" at bounding box center [177, 107] width 254 height 23
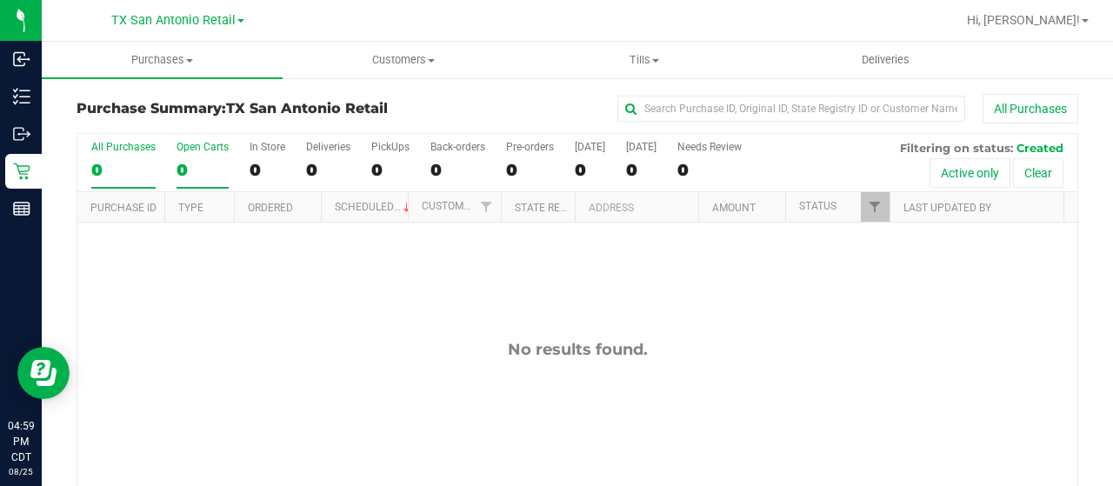
click at [184, 170] on div "0" at bounding box center [203, 170] width 52 height 20
click at [0, 0] on input "Open Carts 0" at bounding box center [0, 0] width 0 height 0
click at [186, 23] on span "TX San Antonio Retail" at bounding box center [173, 21] width 124 height 16
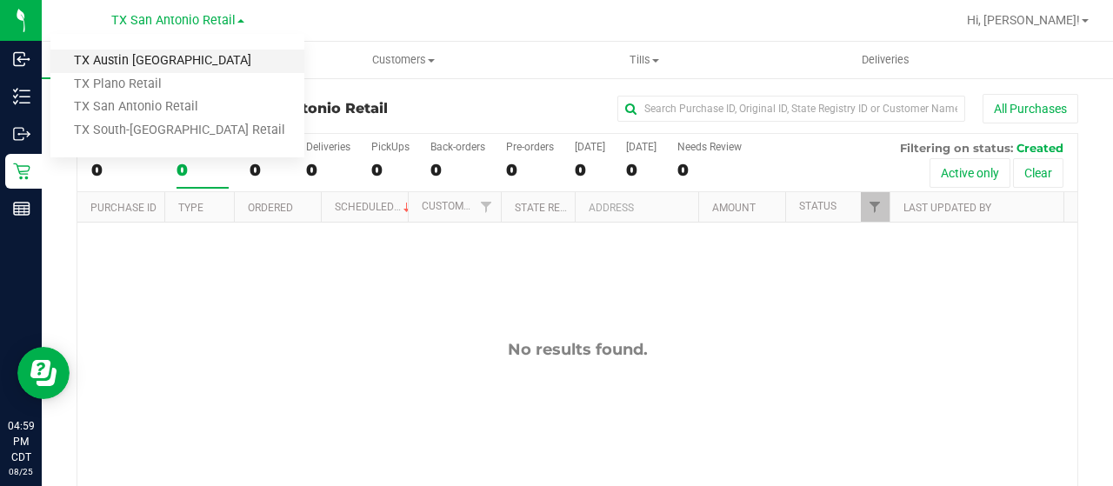
click at [170, 55] on link "TX Austin [GEOGRAPHIC_DATA]" at bounding box center [177, 61] width 254 height 23
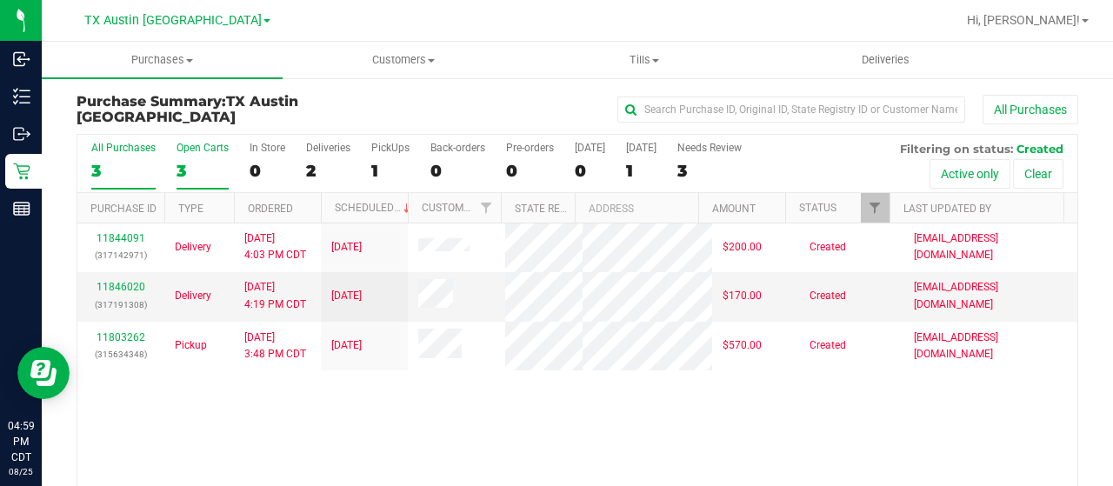
click at [182, 172] on div "3" at bounding box center [203, 171] width 52 height 20
click at [0, 0] on input "Open Carts 3" at bounding box center [0, 0] width 0 height 0
